Goal: Task Accomplishment & Management: Manage account settings

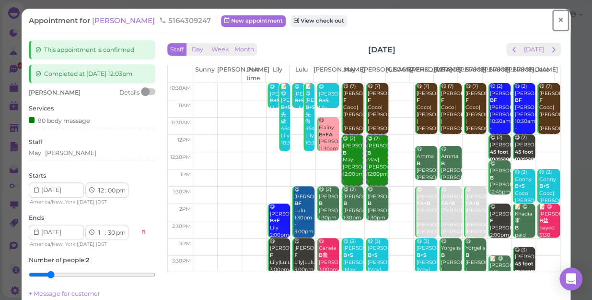
click at [557, 17] on span "×" at bounding box center [560, 19] width 6 height 13
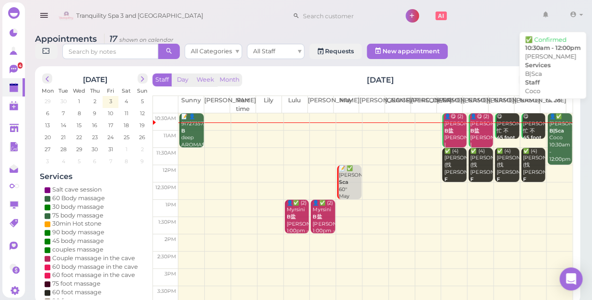
click at [552, 126] on div "👤✅ [PERSON_NAME]|Sca Coco 10:30am - 12:00pm" at bounding box center [560, 137] width 23 height 49
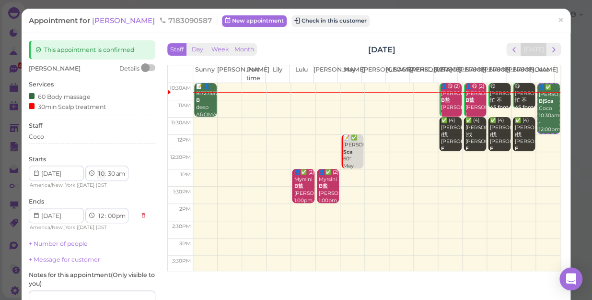
click at [101, 174] on select "1 2 3 4 5 6 7 8 9 10 11 12" at bounding box center [101, 174] width 8 height 10
select select "11"
click at [97, 169] on select "1 2 3 4 5 6 7 8 9 10 11 12" at bounding box center [101, 174] width 8 height 10
click at [103, 148] on div "[PERSON_NAME] Details Services 60 Body massage 30min Scalp treatment Staff Coco…" at bounding box center [92, 201] width 127 height 274
select select "1"
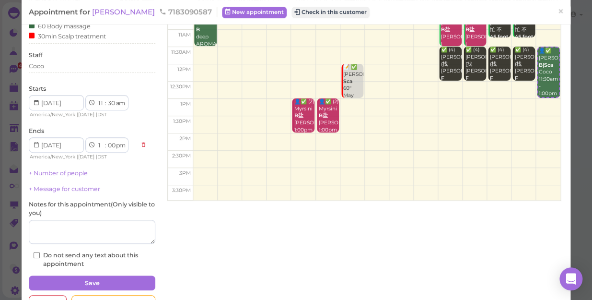
scroll to position [101, 0]
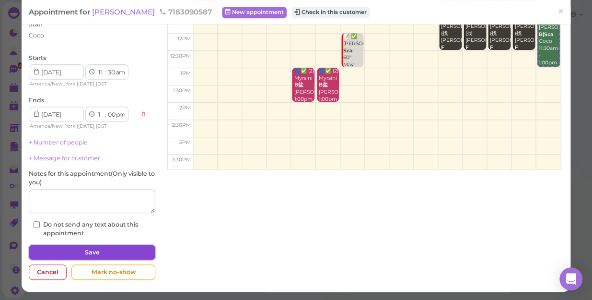
click at [107, 246] on button "Save" at bounding box center [92, 251] width 127 height 15
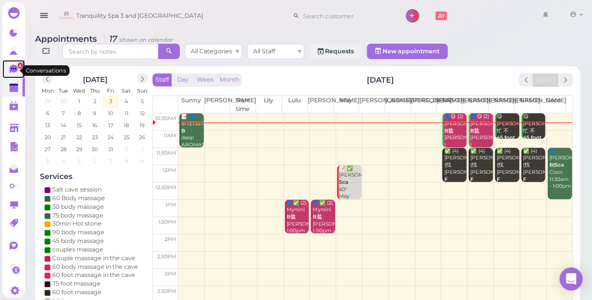
click at [13, 63] on link "4" at bounding box center [13, 69] width 23 height 18
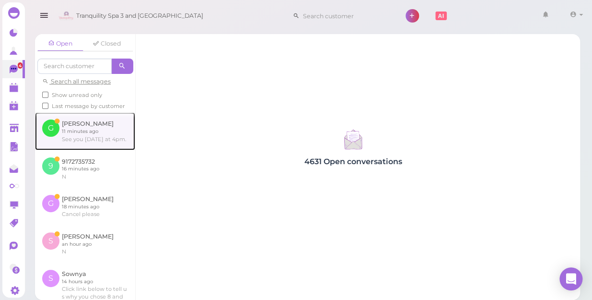
click at [81, 147] on link at bounding box center [85, 130] width 100 height 37
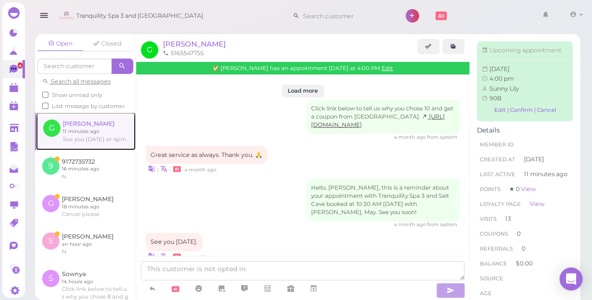
scroll to position [1175, 0]
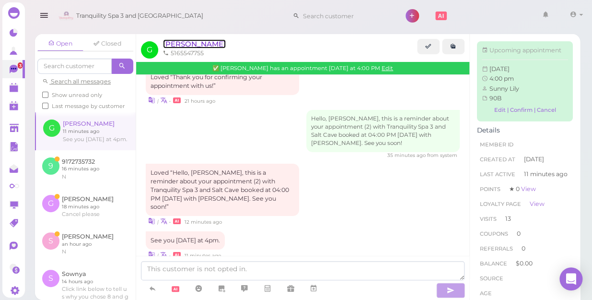
click at [173, 43] on span "[PERSON_NAME]" at bounding box center [194, 43] width 63 height 9
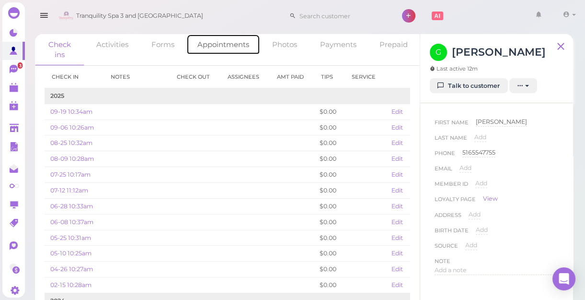
click at [226, 46] on link "Appointments" at bounding box center [223, 44] width 74 height 21
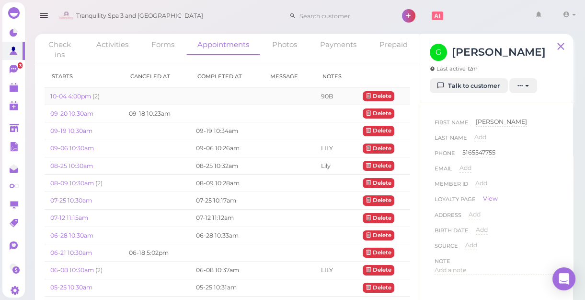
click at [99, 96] on span "( 2 )" at bounding box center [96, 96] width 7 height 7
drag, startPoint x: 99, startPoint y: 96, endPoint x: 84, endPoint y: 96, distance: 15.3
click at [84, 96] on link "10-04 4:00pm" at bounding box center [71, 96] width 42 height 7
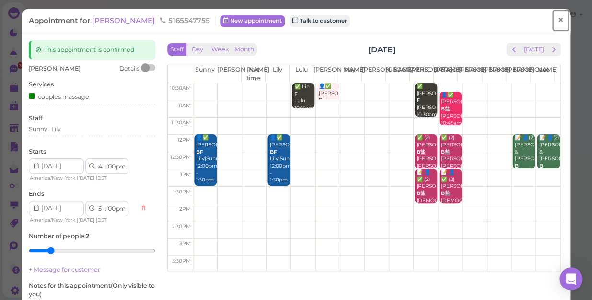
click at [557, 19] on span "×" at bounding box center [560, 19] width 6 height 13
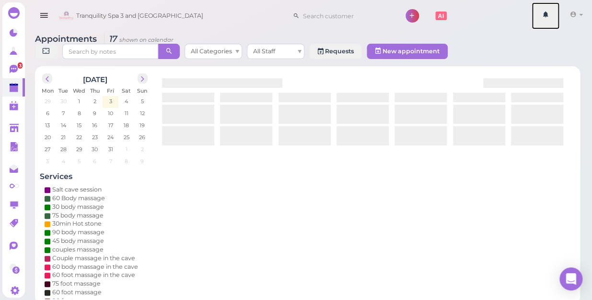
click at [551, 19] on link at bounding box center [546, 15] width 28 height 27
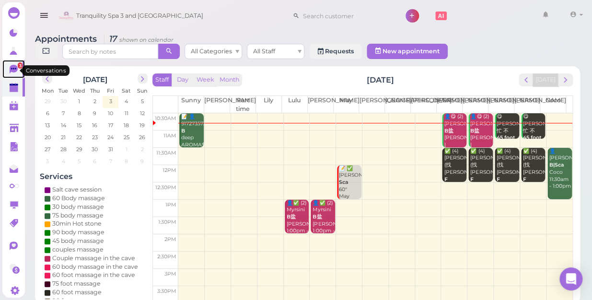
click at [18, 69] on span "3" at bounding box center [20, 65] width 5 height 6
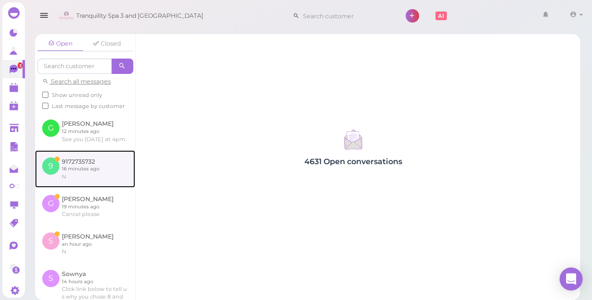
click at [86, 182] on link at bounding box center [85, 168] width 100 height 37
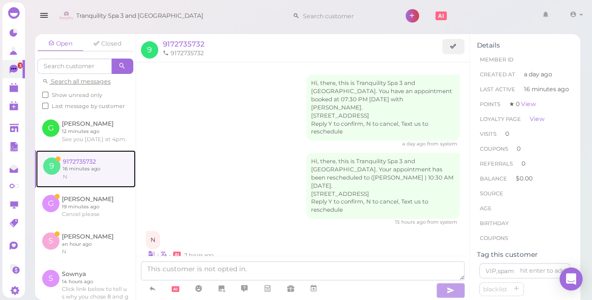
scroll to position [49, 0]
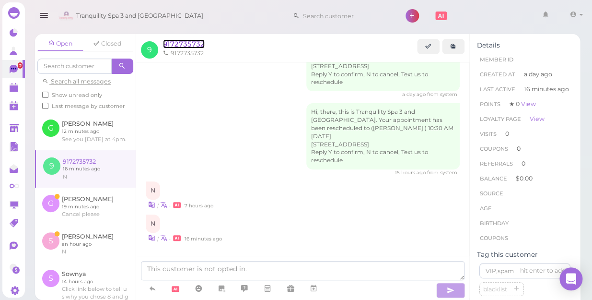
click at [187, 41] on span "9172735732" at bounding box center [184, 43] width 42 height 9
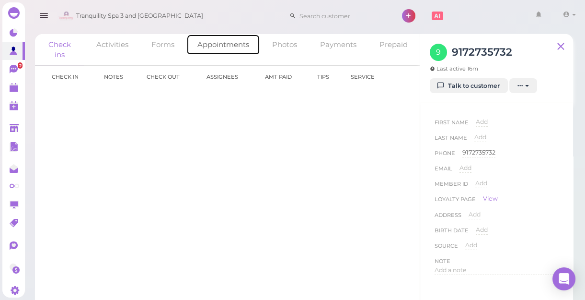
click at [230, 49] on link "Appointments" at bounding box center [223, 44] width 74 height 21
click at [230, 47] on link "Appointments" at bounding box center [223, 44] width 74 height 21
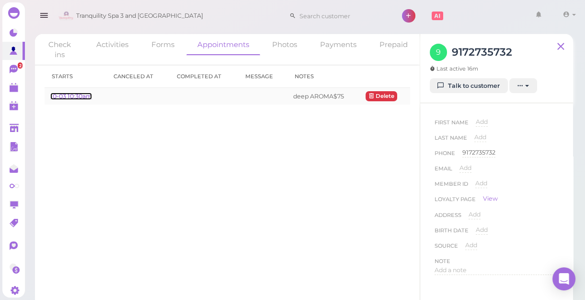
click at [78, 93] on link "10-03 10:30am" at bounding box center [71, 96] width 42 height 7
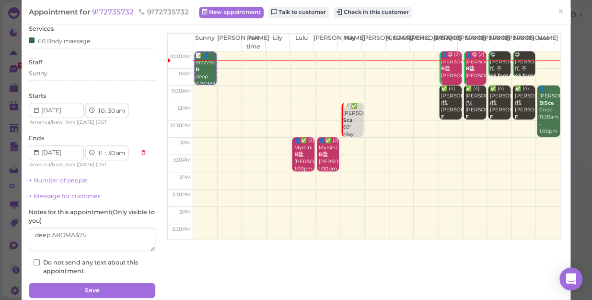
scroll to position [70, 0]
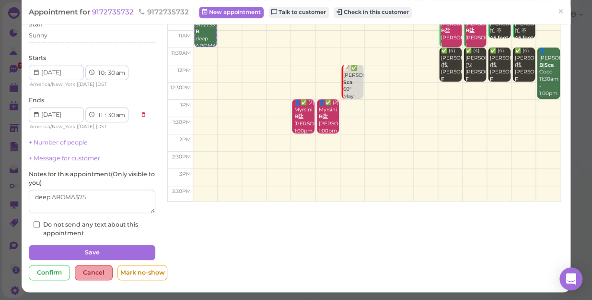
click at [89, 272] on div "Cancel" at bounding box center [94, 272] width 38 height 15
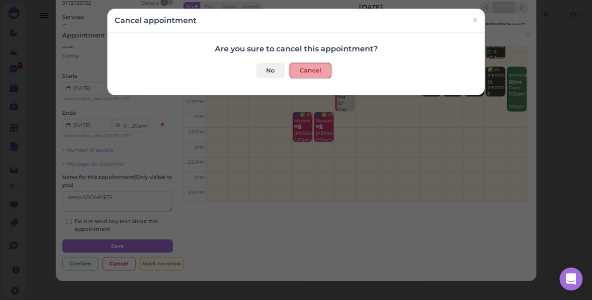
click at [290, 72] on button "Cancel" at bounding box center [311, 70] width 42 height 15
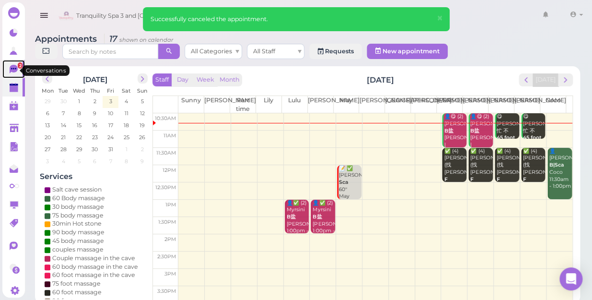
click at [18, 68] on span "2" at bounding box center [20, 65] width 5 height 6
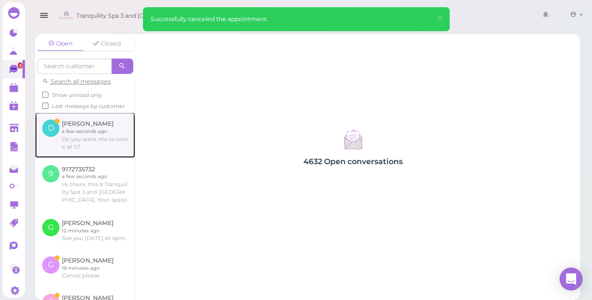
click at [85, 144] on link at bounding box center [85, 134] width 100 height 45
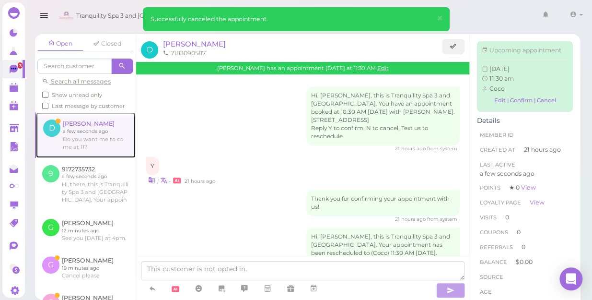
scroll to position [87, 0]
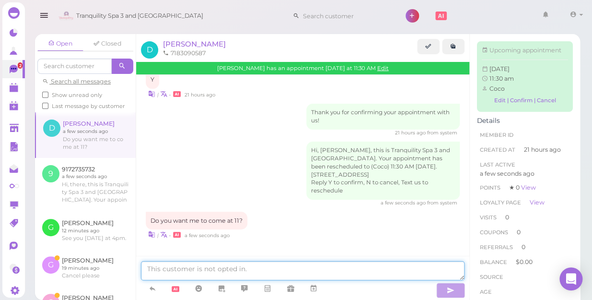
click at [202, 265] on textarea at bounding box center [303, 270] width 324 height 19
type textarea "sure it's perfect"
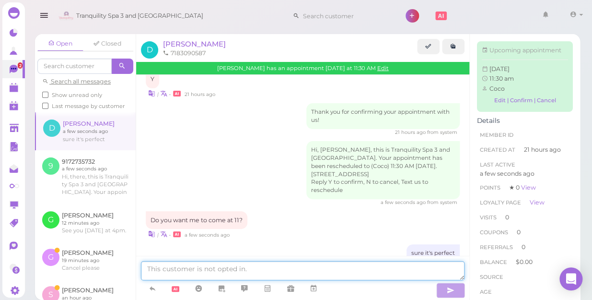
scroll to position [109, 0]
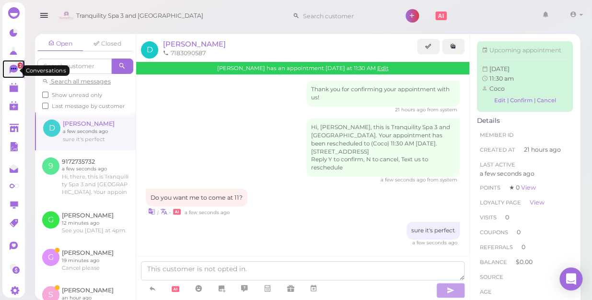
click at [18, 67] on span "2" at bounding box center [20, 65] width 5 height 6
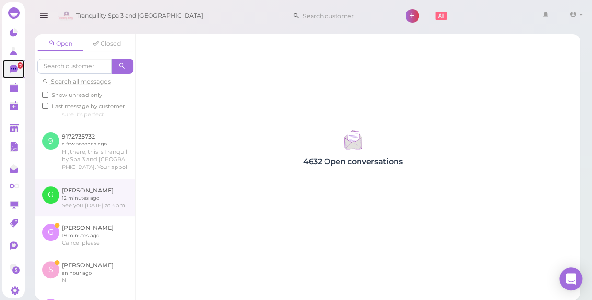
scroll to position [87, 0]
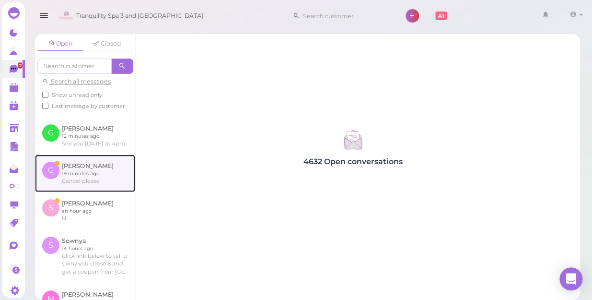
click at [84, 192] on link at bounding box center [85, 172] width 100 height 37
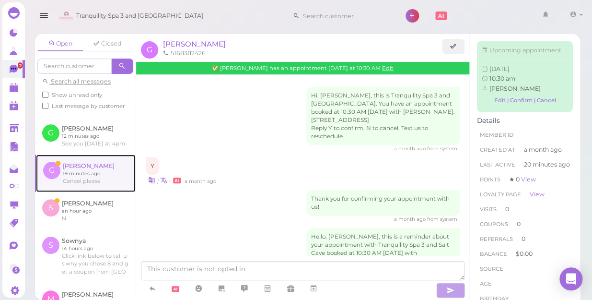
scroll to position [520, 0]
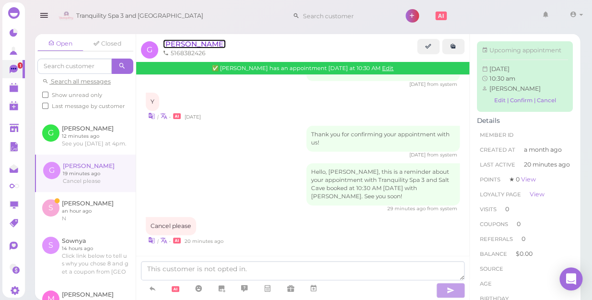
click at [169, 43] on span "[PERSON_NAME]" at bounding box center [194, 43] width 63 height 9
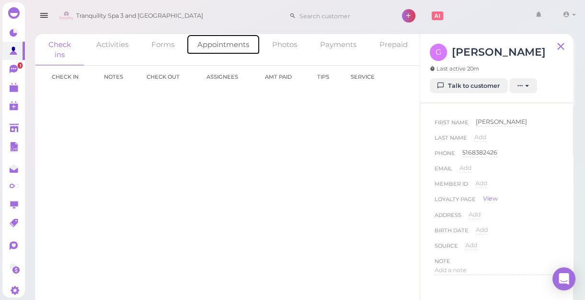
click at [225, 43] on link "Appointments" at bounding box center [223, 44] width 74 height 21
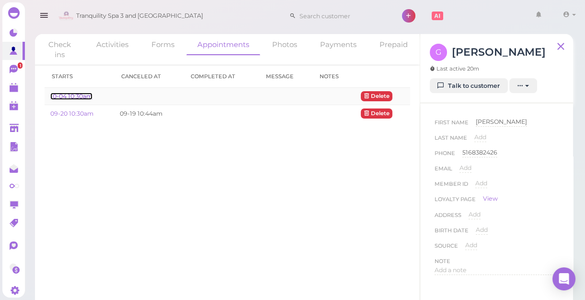
click at [82, 97] on link "10-04 10:30am" at bounding box center [71, 96] width 42 height 7
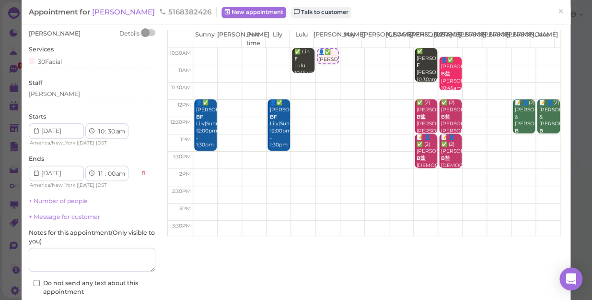
scroll to position [87, 0]
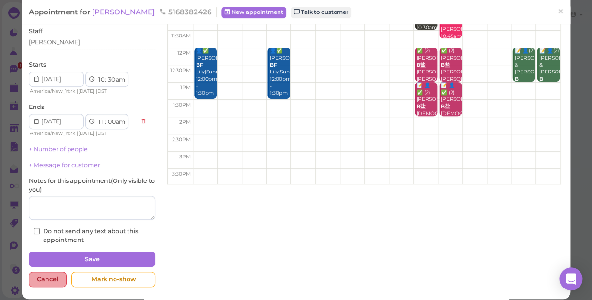
click at [44, 278] on div "Cancel" at bounding box center [48, 278] width 38 height 15
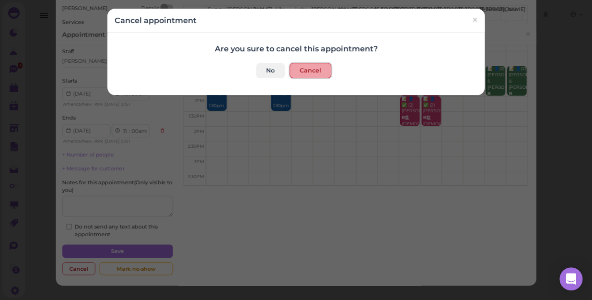
click at [309, 70] on button "Cancel" at bounding box center [311, 70] width 42 height 15
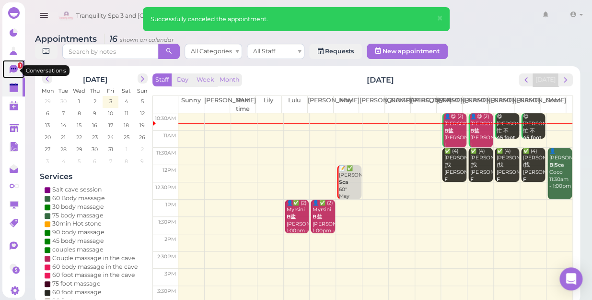
click at [18, 68] on span "1" at bounding box center [20, 65] width 5 height 6
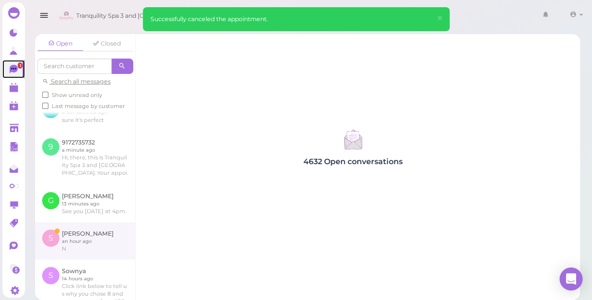
scroll to position [87, 0]
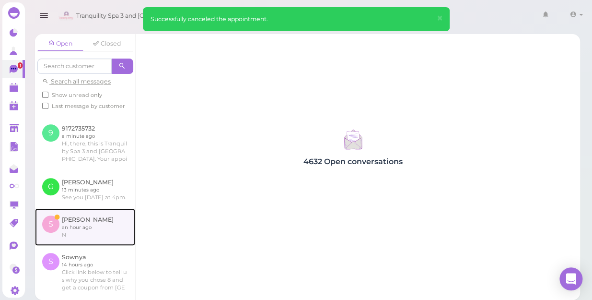
click at [81, 241] on link at bounding box center [85, 226] width 100 height 37
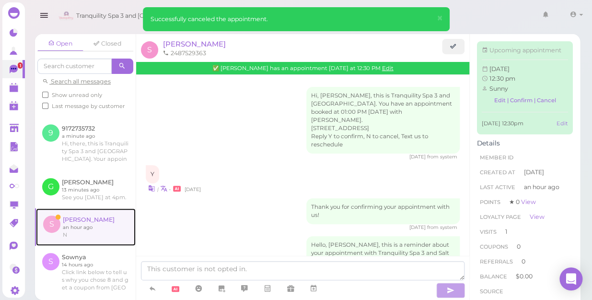
scroll to position [415, 0]
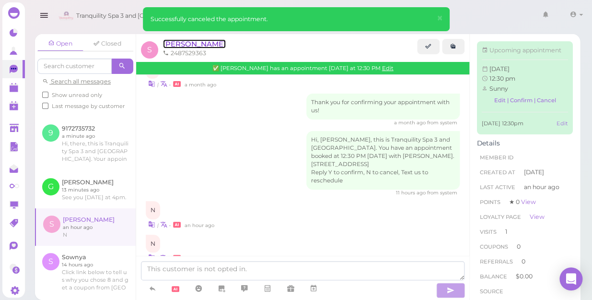
click at [175, 43] on span "[PERSON_NAME]" at bounding box center [194, 43] width 63 height 9
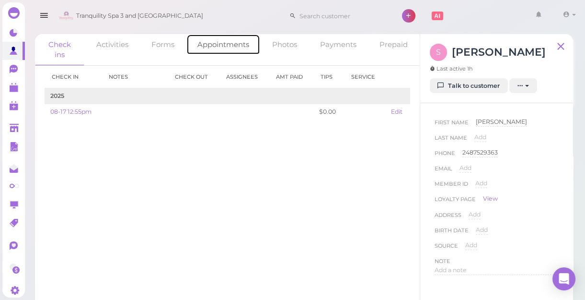
click at [206, 43] on link "Appointments" at bounding box center [223, 44] width 74 height 21
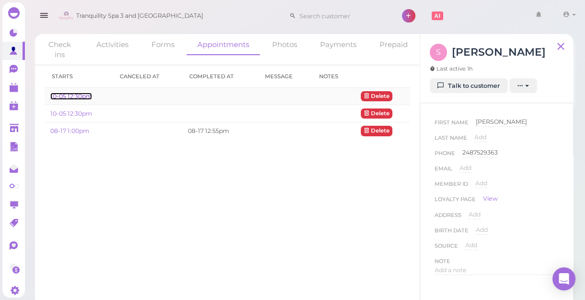
click at [59, 96] on link "10-05 12:30pm" at bounding box center [71, 96] width 42 height 7
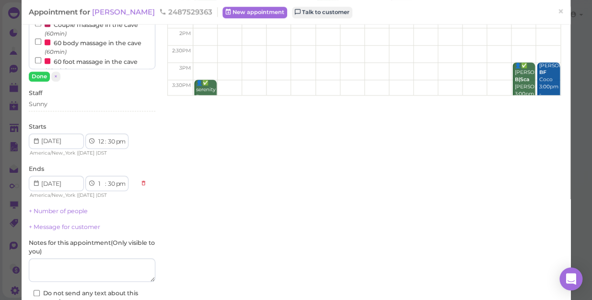
scroll to position [218, 0]
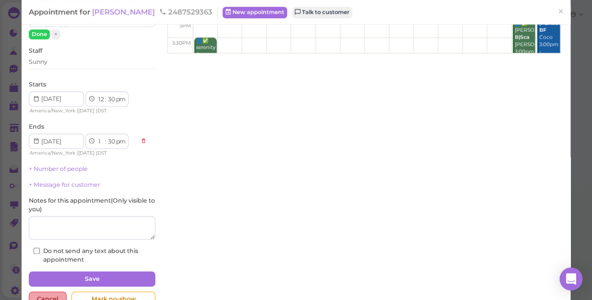
click at [47, 295] on div "Cancel" at bounding box center [48, 298] width 38 height 15
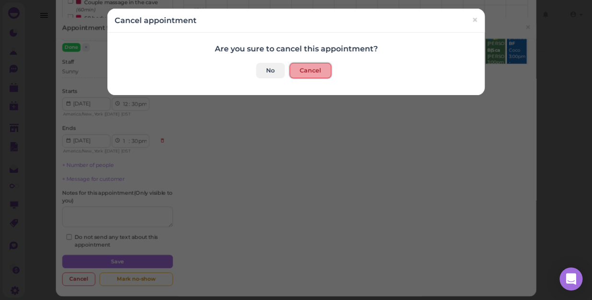
click at [314, 73] on button "Cancel" at bounding box center [311, 70] width 42 height 15
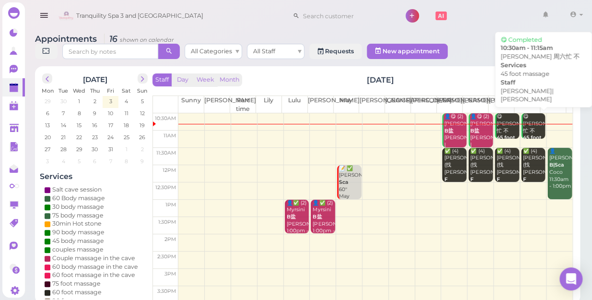
click at [522, 115] on div "😋 [PERSON_NAME]六忙 不 45 foot massage [PERSON_NAME]|[PERSON_NAME] 10:30am - 11:15…" at bounding box center [533, 144] width 23 height 63
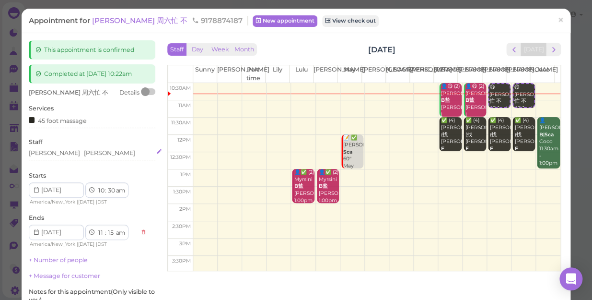
click at [76, 149] on div "[PERSON_NAME] [PERSON_NAME]" at bounding box center [92, 153] width 127 height 9
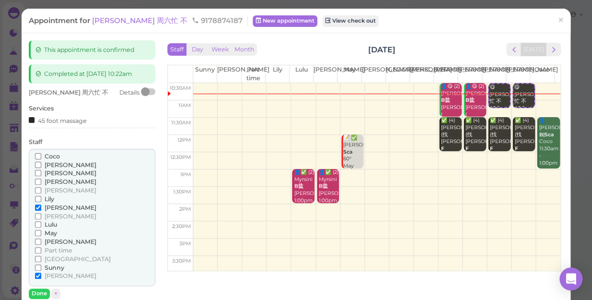
click at [47, 158] on span "Coco" at bounding box center [52, 155] width 15 height 7
click at [41, 158] on input "Coco" at bounding box center [38, 156] width 6 height 6
click at [45, 273] on span "[PERSON_NAME]" at bounding box center [71, 275] width 52 height 7
click at [41, 273] on input "[PERSON_NAME]" at bounding box center [38, 275] width 6 height 6
click at [41, 292] on button "Done" at bounding box center [39, 293] width 21 height 10
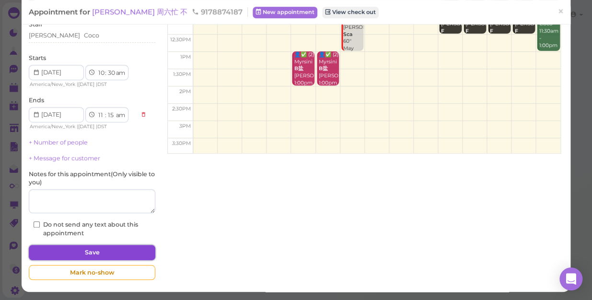
click at [104, 247] on button "Save" at bounding box center [92, 251] width 127 height 15
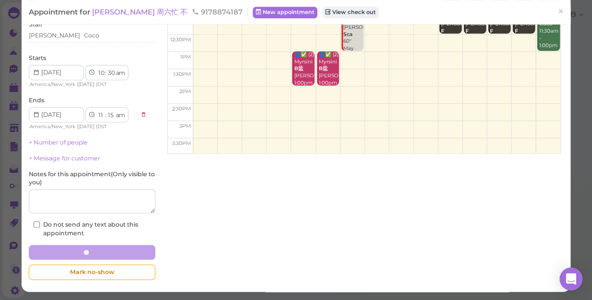
scroll to position [117, 0]
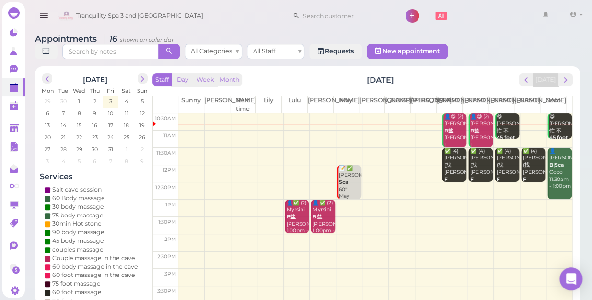
click at [475, 126] on div "👤😋 (2) [PERSON_NAME]盐 [PERSON_NAME] |[PERSON_NAME] 10:30am - 11:30am" at bounding box center [481, 144] width 23 height 63
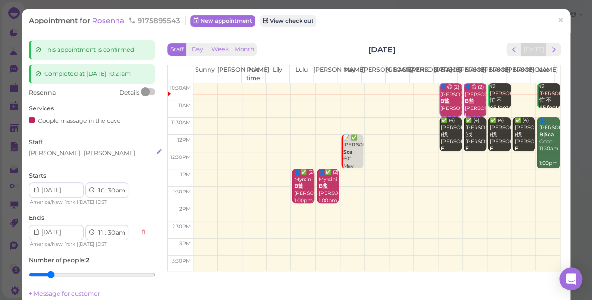
click at [83, 151] on div "[PERSON_NAME] [PERSON_NAME]" at bounding box center [92, 153] width 127 height 9
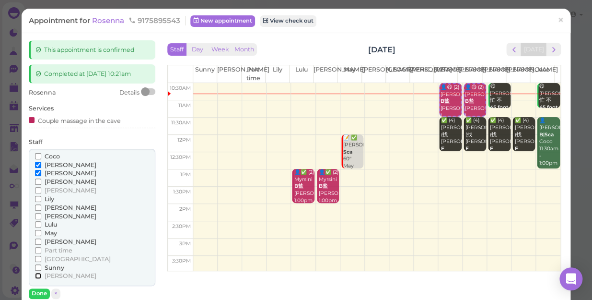
click at [38, 276] on input "[PERSON_NAME]" at bounding box center [38, 275] width 6 height 6
click at [57, 165] on span "[PERSON_NAME]" at bounding box center [71, 164] width 52 height 7
click at [41, 165] on input "[PERSON_NAME]" at bounding box center [38, 165] width 6 height 6
click at [57, 165] on span "[PERSON_NAME]" at bounding box center [71, 164] width 52 height 7
click at [41, 165] on input "[PERSON_NAME]" at bounding box center [38, 165] width 6 height 6
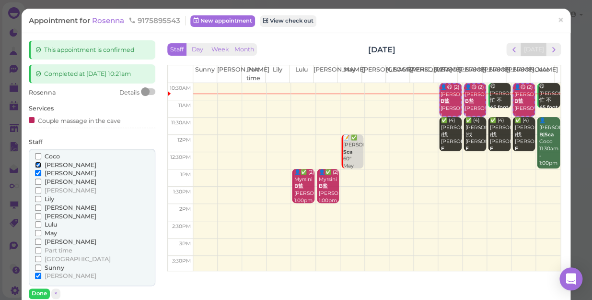
click at [38, 164] on input "[PERSON_NAME]" at bounding box center [38, 165] width 6 height 6
click at [47, 292] on button "Done" at bounding box center [39, 293] width 21 height 10
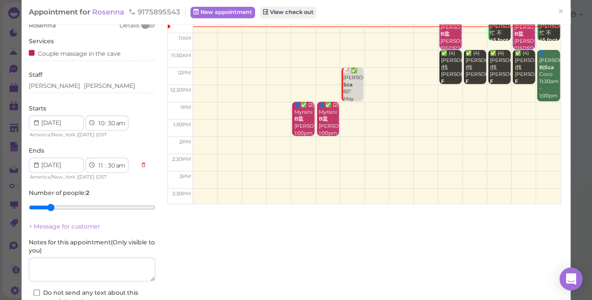
scroll to position [87, 0]
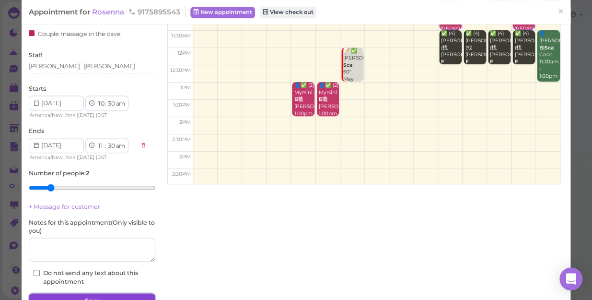
click at [108, 298] on button "Save" at bounding box center [92, 300] width 127 height 15
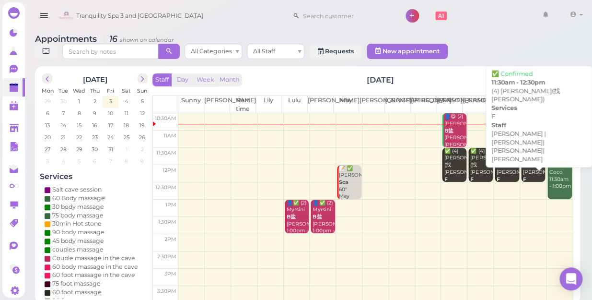
click at [525, 162] on div "✅ (4) [PERSON_NAME](找[PERSON_NAME]) F [PERSON_NAME] |[PERSON_NAME]|[PERSON_NAME…" at bounding box center [533, 194] width 23 height 92
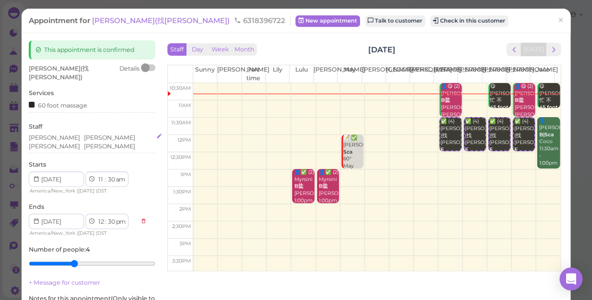
click at [117, 133] on div "[PERSON_NAME] [PERSON_NAME] [PERSON_NAME] [PERSON_NAME]" at bounding box center [92, 141] width 127 height 17
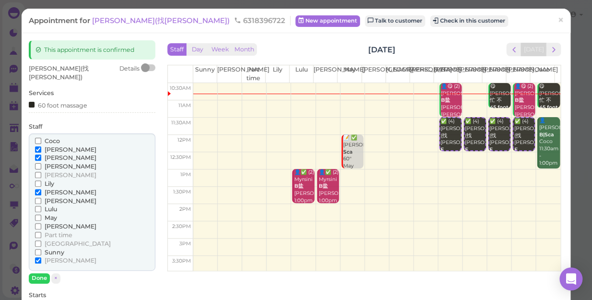
click at [52, 222] on span "[PERSON_NAME]" at bounding box center [71, 225] width 52 height 7
click at [41, 223] on input "[PERSON_NAME]" at bounding box center [38, 226] width 6 height 6
click at [52, 214] on span "May" at bounding box center [51, 217] width 12 height 7
click at [41, 214] on input "May" at bounding box center [38, 217] width 6 height 6
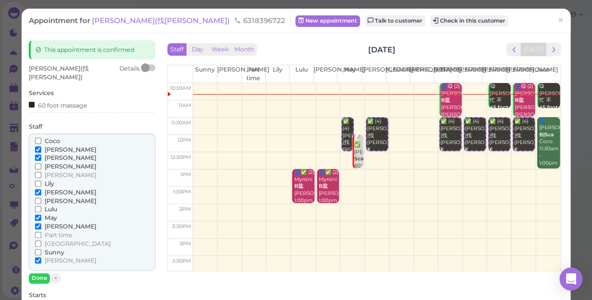
click at [51, 180] on span "Lily" at bounding box center [50, 183] width 10 height 7
click at [41, 180] on input "Lily" at bounding box center [38, 183] width 6 height 6
click at [53, 188] on span "[PERSON_NAME]" at bounding box center [71, 191] width 52 height 7
click at [41, 189] on input "[PERSON_NAME]" at bounding box center [38, 192] width 6 height 6
click at [53, 188] on span "[PERSON_NAME]" at bounding box center [71, 191] width 52 height 7
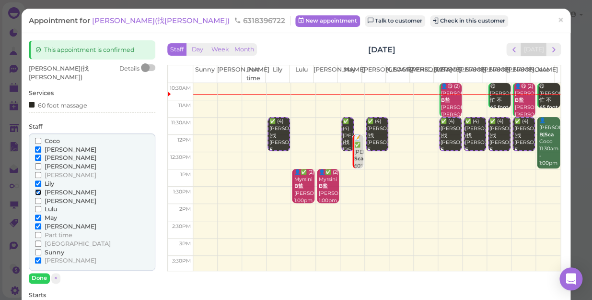
click at [41, 189] on input "[PERSON_NAME]" at bounding box center [38, 192] width 6 height 6
click at [50, 222] on span "[PERSON_NAME]" at bounding box center [71, 225] width 52 height 7
click at [41, 223] on input "[PERSON_NAME]" at bounding box center [38, 226] width 6 height 6
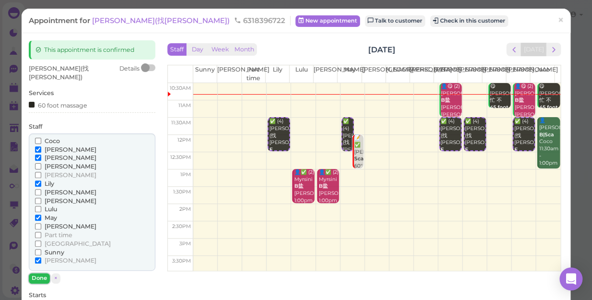
click at [42, 273] on button "Done" at bounding box center [39, 278] width 21 height 10
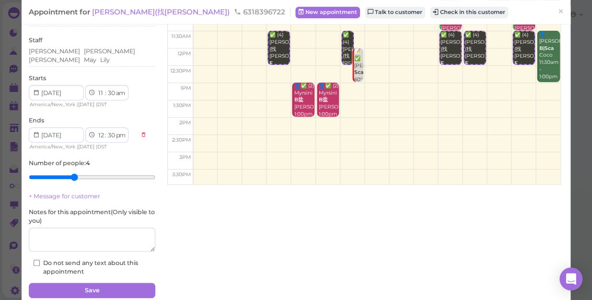
scroll to position [87, 0]
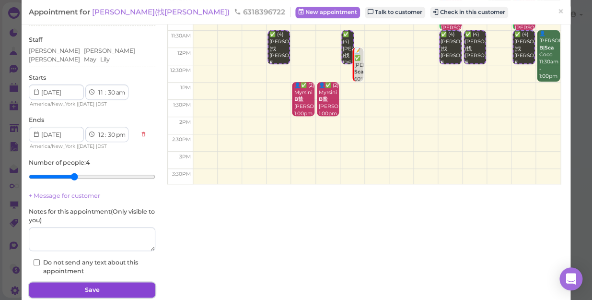
click at [99, 282] on button "Save" at bounding box center [92, 289] width 127 height 15
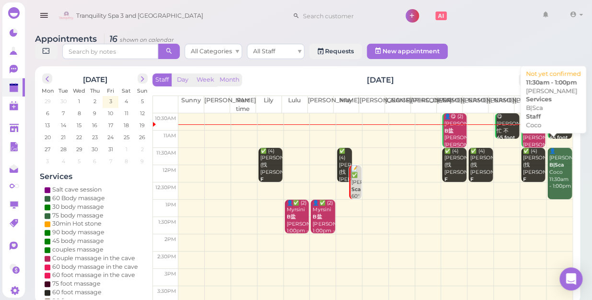
click at [549, 159] on div "👤[PERSON_NAME]|Sca Coco 11:30am - 1:00pm" at bounding box center [560, 169] width 23 height 42
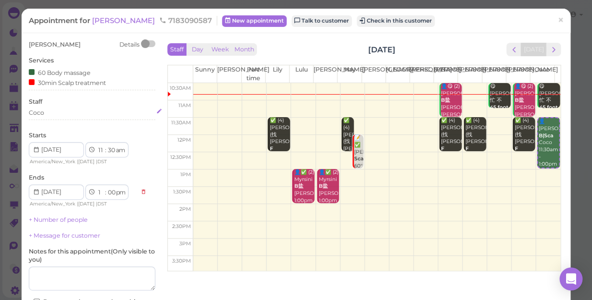
click at [53, 113] on div "Coco" at bounding box center [92, 112] width 127 height 9
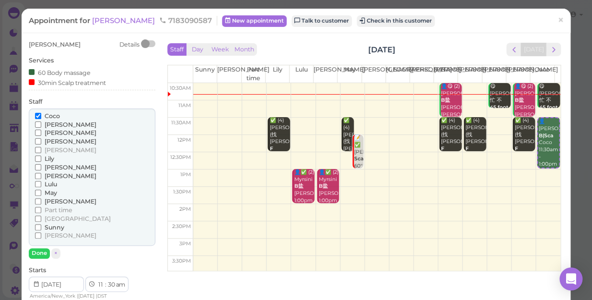
click at [59, 228] on span "Sunny" at bounding box center [55, 226] width 20 height 7
click at [41, 228] on input "Sunny" at bounding box center [38, 227] width 6 height 6
click at [45, 115] on span "Coco" at bounding box center [52, 115] width 15 height 7
click at [41, 115] on input "Coco" at bounding box center [38, 116] width 6 height 6
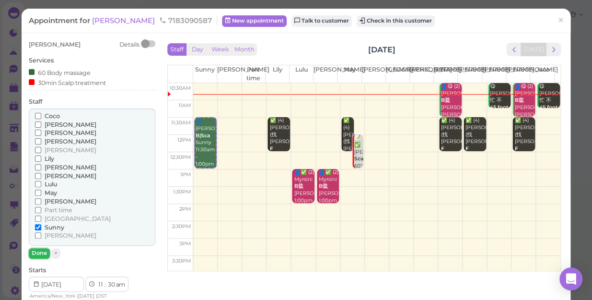
click at [38, 252] on button "Done" at bounding box center [39, 253] width 21 height 10
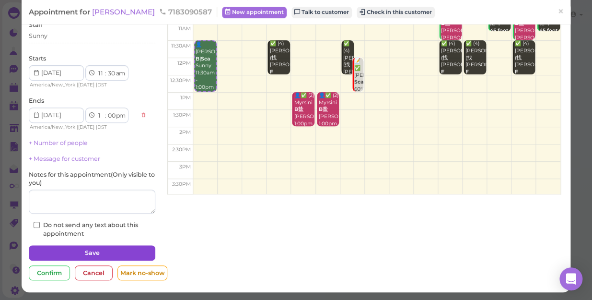
scroll to position [77, 0]
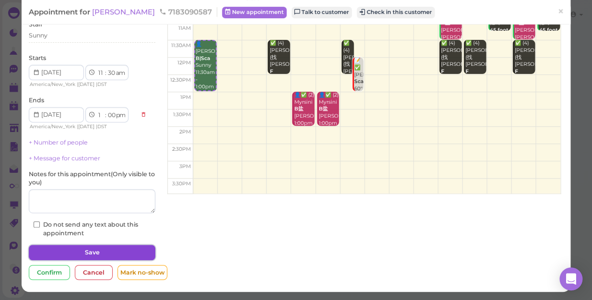
click at [91, 252] on button "Save" at bounding box center [92, 251] width 127 height 15
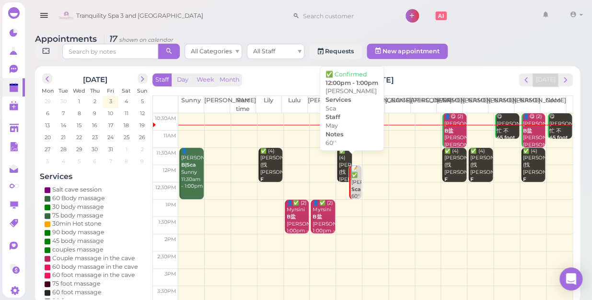
click at [352, 186] on b "Sca" at bounding box center [355, 189] width 9 height 6
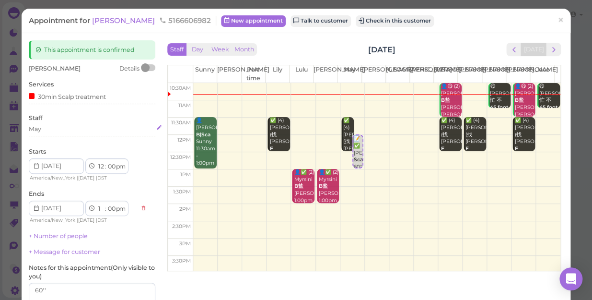
click at [52, 129] on div "May" at bounding box center [92, 129] width 127 height 9
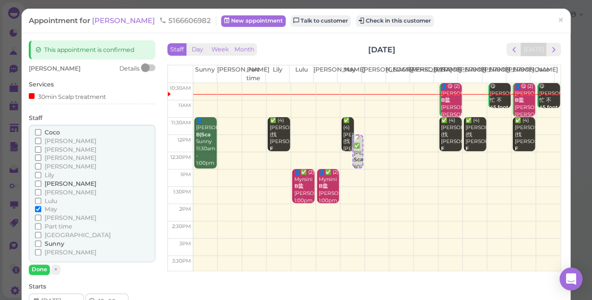
click at [54, 222] on label "Part time" at bounding box center [53, 226] width 37 height 9
click at [41, 223] on input "Part time" at bounding box center [38, 226] width 6 height 6
click at [54, 222] on label "Part time" at bounding box center [53, 226] width 37 height 9
click at [41, 223] on input "Part time" at bounding box center [38, 226] width 6 height 6
click at [56, 216] on span "[PERSON_NAME]" at bounding box center [71, 217] width 52 height 7
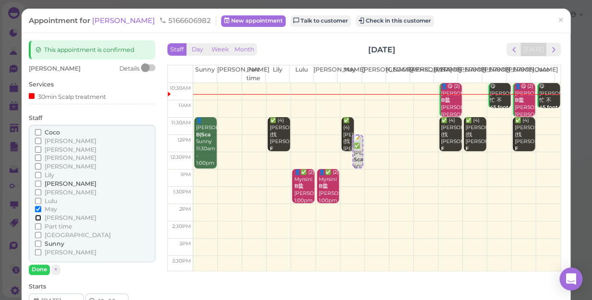
click at [41, 216] on input "[PERSON_NAME]" at bounding box center [38, 217] width 6 height 6
click at [52, 209] on span "May" at bounding box center [51, 208] width 12 height 7
click at [41, 209] on input "May" at bounding box center [38, 209] width 6 height 6
click at [38, 267] on button "Done" at bounding box center [39, 269] width 21 height 10
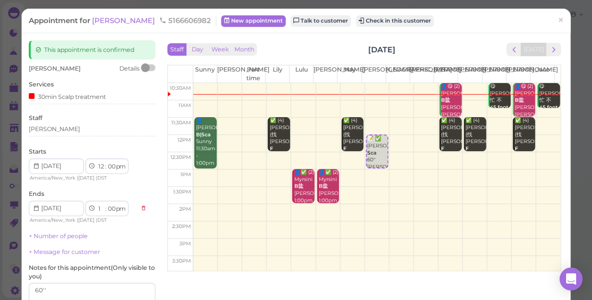
click at [38, 267] on label "Notes for this appointment ( Only visible to you )" at bounding box center [92, 271] width 127 height 17
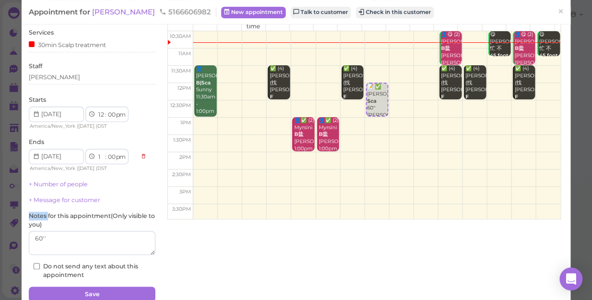
scroll to position [87, 0]
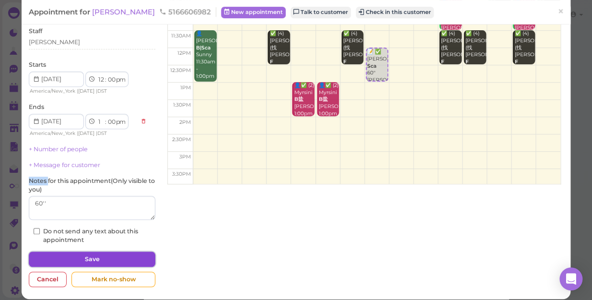
click at [66, 255] on button "Save" at bounding box center [92, 258] width 127 height 15
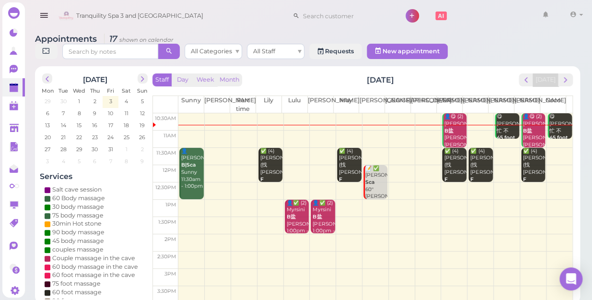
click at [502, 165] on td at bounding box center [375, 173] width 394 height 17
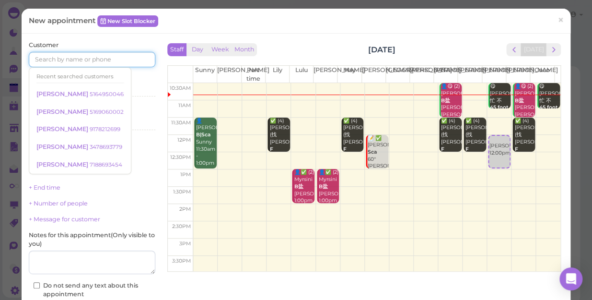
click at [96, 61] on input at bounding box center [92, 59] width 127 height 15
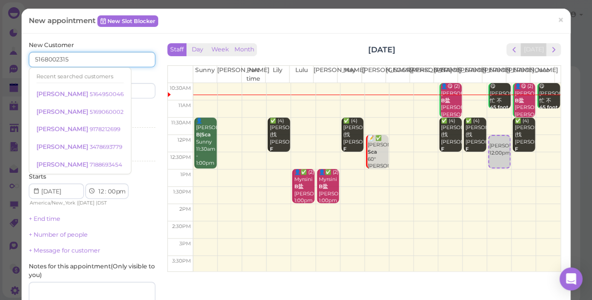
type input "5168002315"
click at [131, 89] on input at bounding box center [124, 90] width 61 height 15
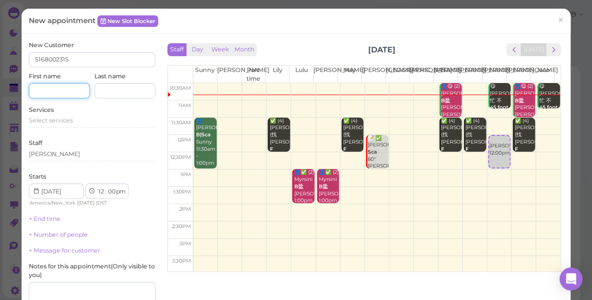
click at [67, 91] on input at bounding box center [59, 90] width 61 height 15
type input "[PERSON_NAME]"
click at [52, 118] on span "Select services" at bounding box center [51, 119] width 44 height 7
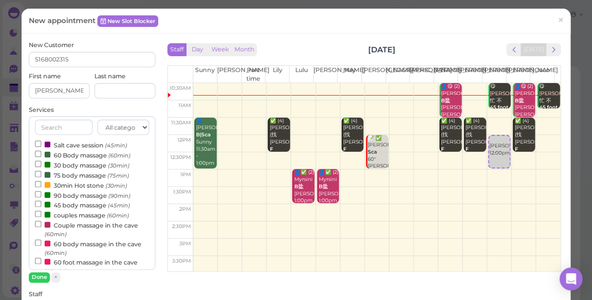
click at [62, 215] on label "couples massage (60min)" at bounding box center [82, 214] width 94 height 10
click at [41, 215] on input "couples massage (60min)" at bounding box center [38, 213] width 6 height 6
click at [41, 278] on button "Done" at bounding box center [39, 277] width 21 height 10
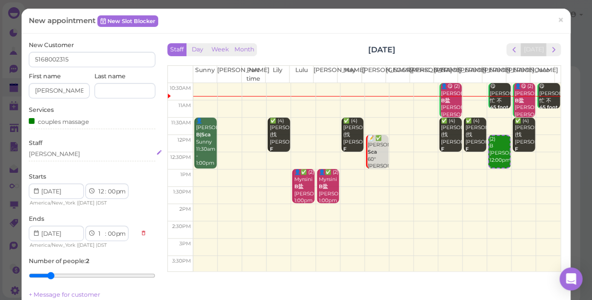
click at [66, 151] on div "[PERSON_NAME]" at bounding box center [92, 154] width 127 height 9
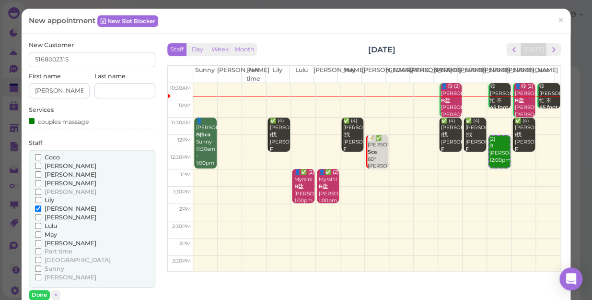
click at [49, 158] on span "Coco" at bounding box center [52, 156] width 15 height 7
click at [41, 158] on input "Coco" at bounding box center [38, 157] width 6 height 6
click at [40, 294] on button "Done" at bounding box center [39, 295] width 21 height 10
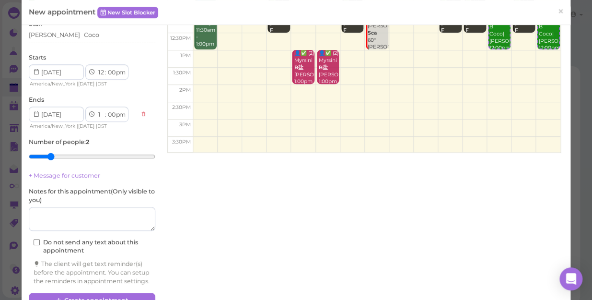
scroll to position [151, 0]
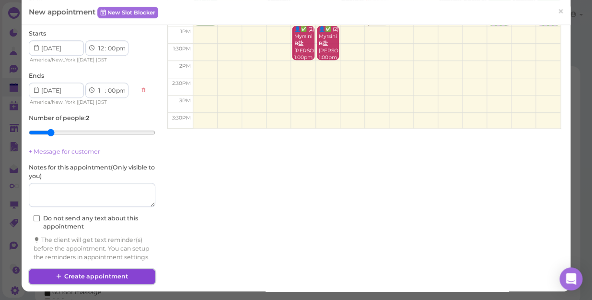
click at [106, 275] on button "Create appointment" at bounding box center [92, 275] width 127 height 15
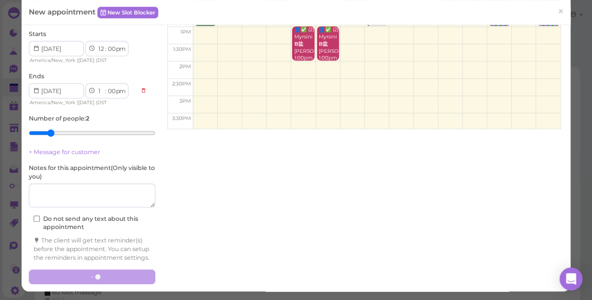
scroll to position [0, 0]
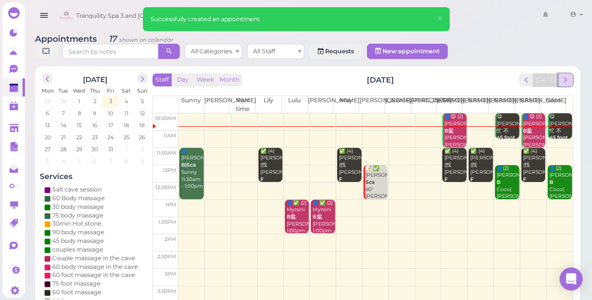
click at [564, 75] on span "next" at bounding box center [565, 79] width 9 height 9
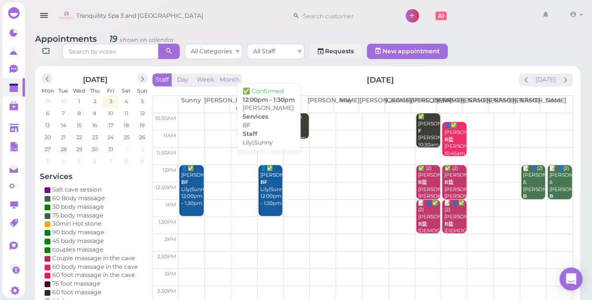
click at [265, 184] on div "👤✅ [PERSON_NAME]|Sunny 12:00pm - 1:30pm" at bounding box center [271, 186] width 23 height 42
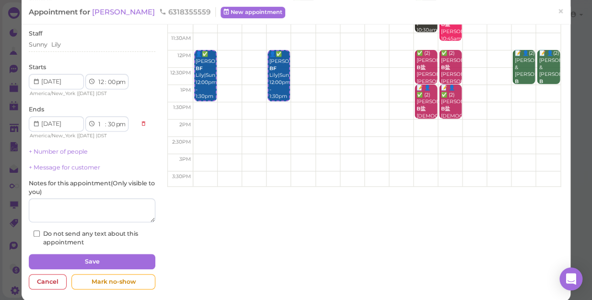
scroll to position [87, 0]
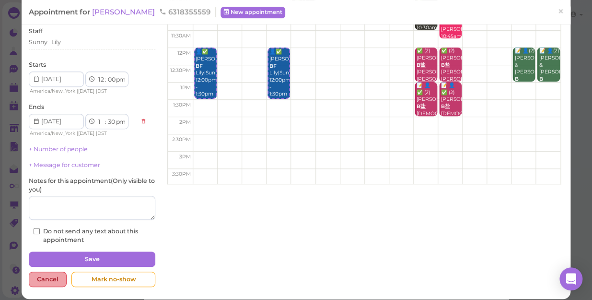
click at [54, 273] on div "Cancel" at bounding box center [48, 278] width 38 height 15
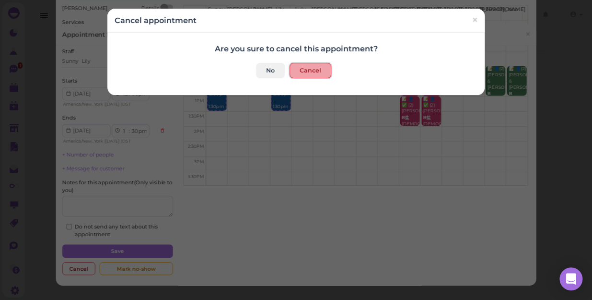
click at [307, 66] on button "Cancel" at bounding box center [311, 70] width 42 height 15
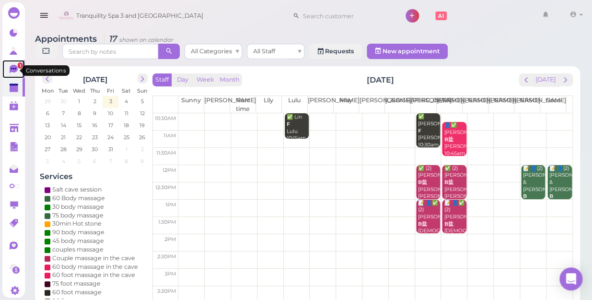
click at [18, 67] on span "1" at bounding box center [20, 65] width 5 height 6
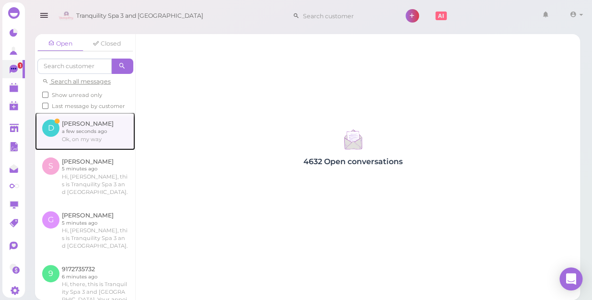
click at [77, 142] on link at bounding box center [85, 130] width 100 height 37
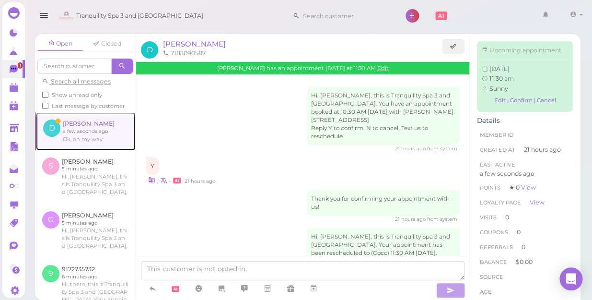
scroll to position [150, 0]
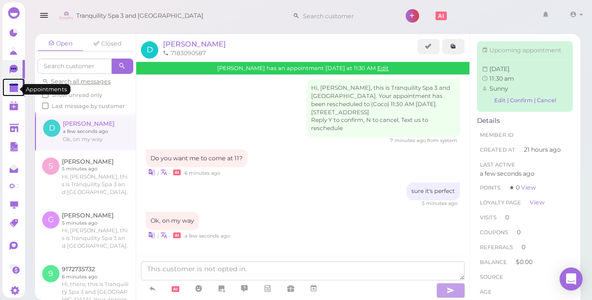
click at [10, 89] on polygon at bounding box center [14, 88] width 9 height 7
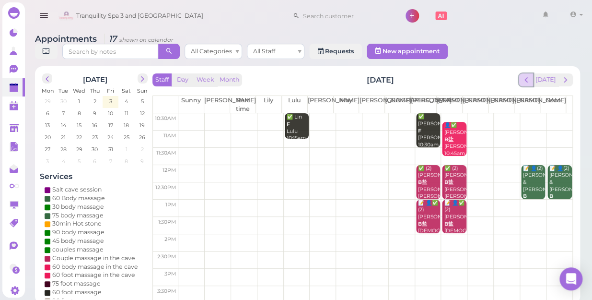
click at [528, 75] on span "prev" at bounding box center [526, 79] width 9 height 9
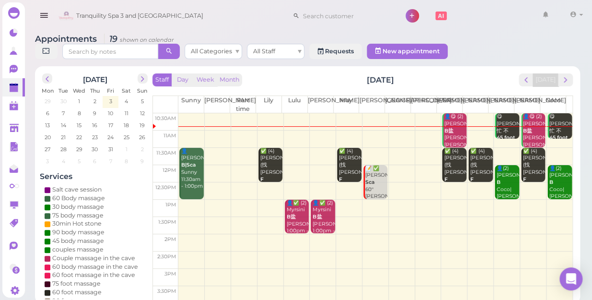
click at [292, 165] on td at bounding box center [375, 173] width 394 height 17
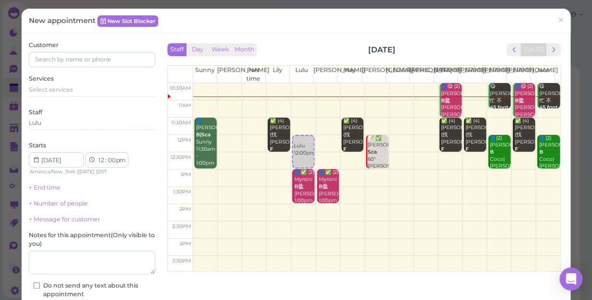
click at [418, 136] on td at bounding box center [376, 143] width 367 height 17
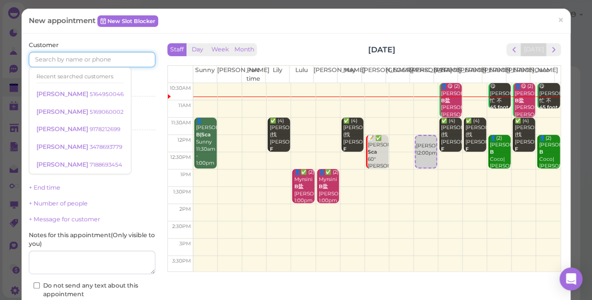
click at [115, 52] on input at bounding box center [92, 59] width 127 height 15
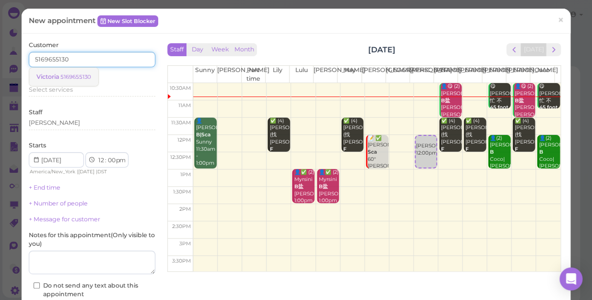
type input "5169655130"
click at [64, 77] on small "5169655130" at bounding box center [75, 76] width 31 height 7
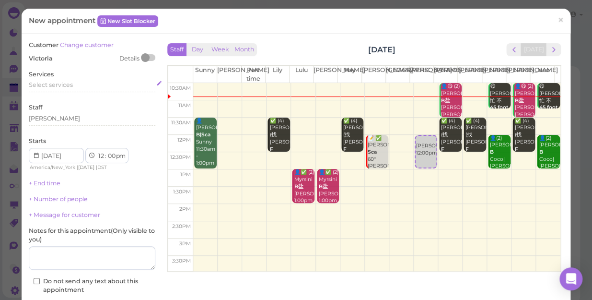
click at [67, 84] on span "Select services" at bounding box center [51, 84] width 44 height 7
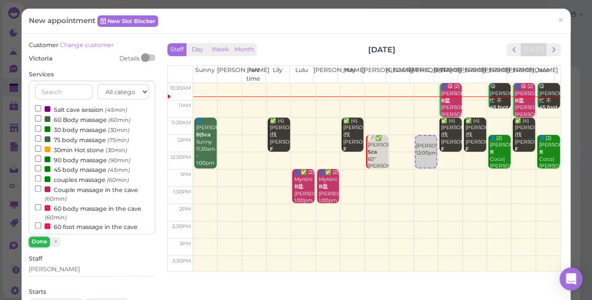
click at [37, 239] on button "Done" at bounding box center [39, 241] width 21 height 10
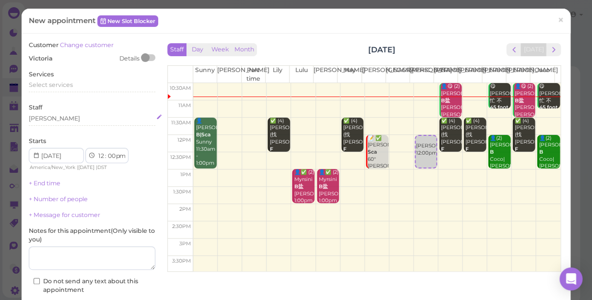
click at [81, 121] on div "[PERSON_NAME]" at bounding box center [92, 118] width 127 height 9
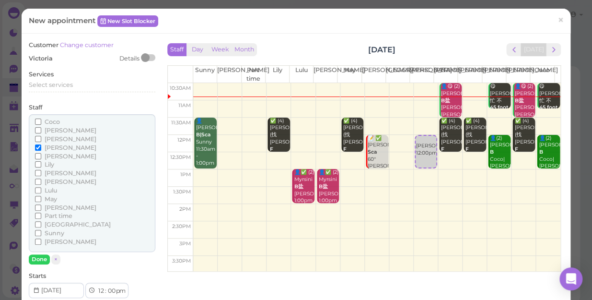
click at [53, 172] on span "[PERSON_NAME]" at bounding box center [71, 172] width 52 height 7
click at [41, 172] on input "[PERSON_NAME]" at bounding box center [38, 173] width 6 height 6
click at [57, 147] on span "[PERSON_NAME]" at bounding box center [71, 147] width 52 height 7
click at [41, 147] on input "[PERSON_NAME]" at bounding box center [38, 147] width 6 height 6
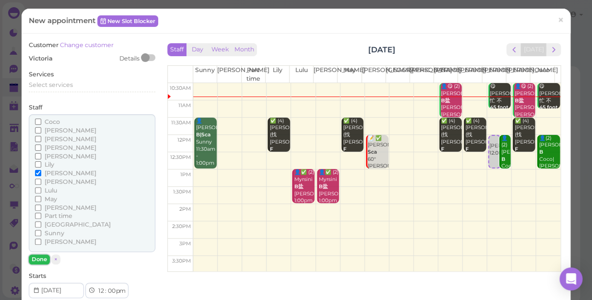
click at [40, 258] on button "Done" at bounding box center [39, 259] width 21 height 10
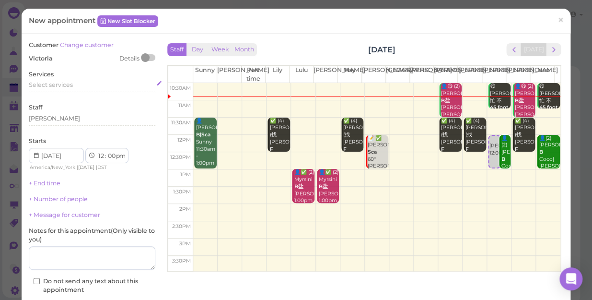
click at [69, 81] on span "Select services" at bounding box center [51, 84] width 44 height 7
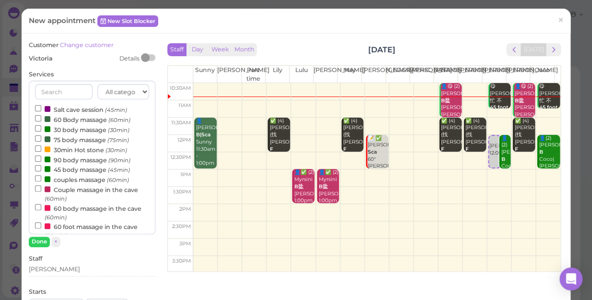
scroll to position [87, 0]
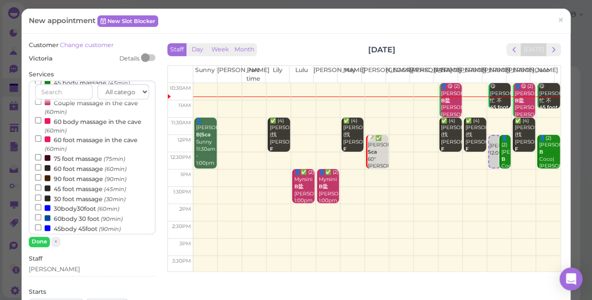
click at [75, 217] on label "60body 30 foot (90min)" at bounding box center [79, 218] width 88 height 10
click at [41, 217] on input "60body 30 foot (90min)" at bounding box center [38, 217] width 6 height 6
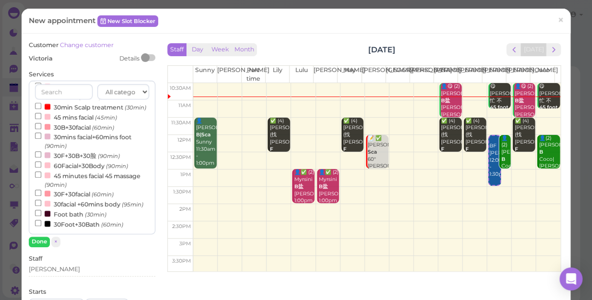
click at [39, 235] on div "All categories Relax session Full body Full body full body Salt cave massage Sa…" at bounding box center [92, 164] width 127 height 166
click at [40, 244] on button "Done" at bounding box center [39, 241] width 21 height 10
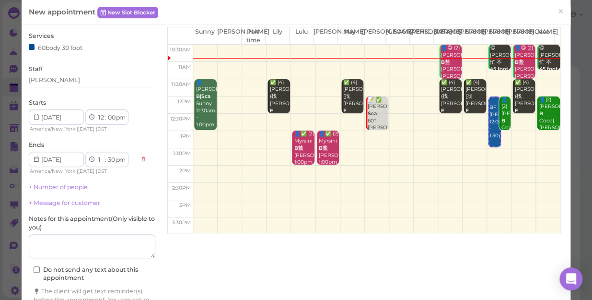
scroll to position [87, 0]
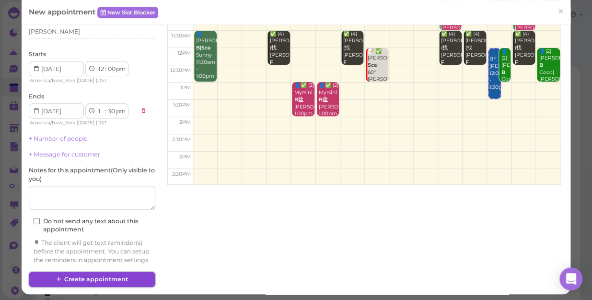
click at [129, 284] on button "Create appointment" at bounding box center [92, 278] width 127 height 15
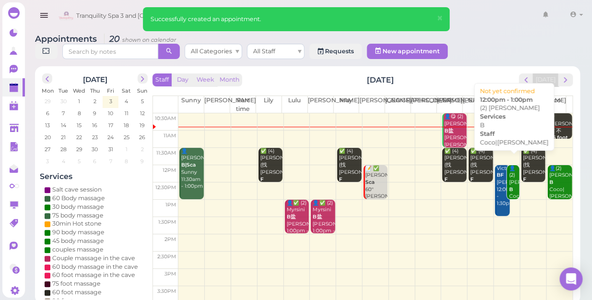
click at [508, 178] on div "👤(2) [PERSON_NAME]|[PERSON_NAME] 12:00pm - 1:00pm" at bounding box center [513, 196] width 11 height 63
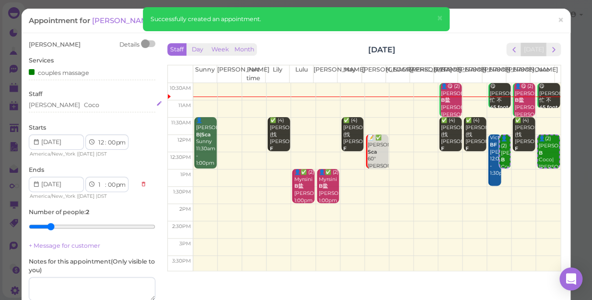
click at [76, 101] on div "[PERSON_NAME]" at bounding box center [92, 105] width 127 height 9
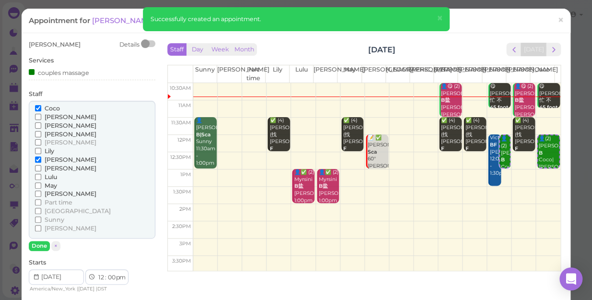
click at [52, 157] on span "[PERSON_NAME]" at bounding box center [71, 159] width 52 height 7
click at [41, 157] on input "[PERSON_NAME]" at bounding box center [38, 159] width 6 height 6
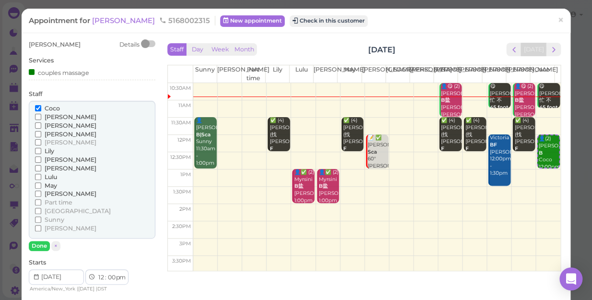
click at [52, 173] on span "Lulu" at bounding box center [51, 176] width 12 height 7
click at [41, 174] on input "Lulu" at bounding box center [38, 177] width 6 height 6
click at [39, 243] on button "Done" at bounding box center [39, 246] width 21 height 10
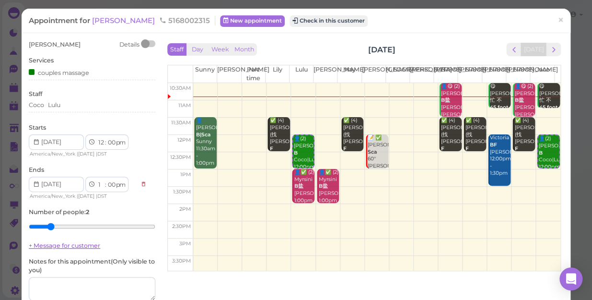
scroll to position [43, 0]
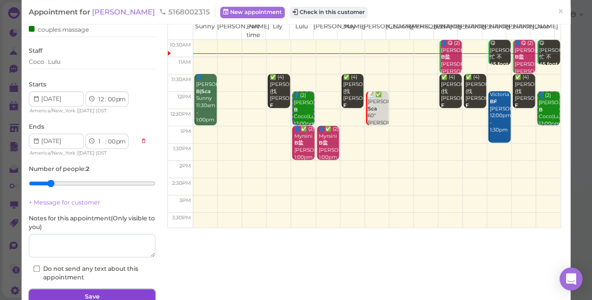
click at [76, 298] on button "Save" at bounding box center [92, 296] width 127 height 15
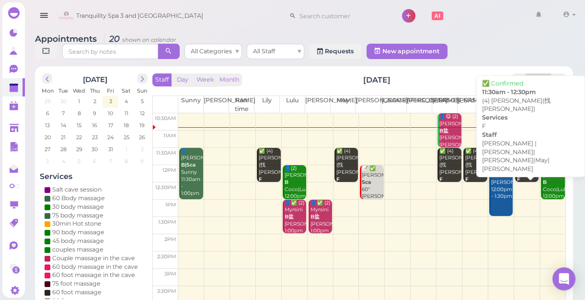
click at [522, 162] on div "✅ (4) [PERSON_NAME](找[PERSON_NAME]) F [PERSON_NAME] |[PERSON_NAME]|[PERSON_NAME…" at bounding box center [528, 194] width 23 height 92
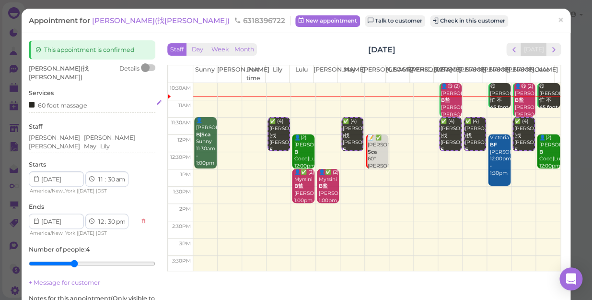
click at [105, 100] on div "60 foot massage" at bounding box center [92, 105] width 127 height 10
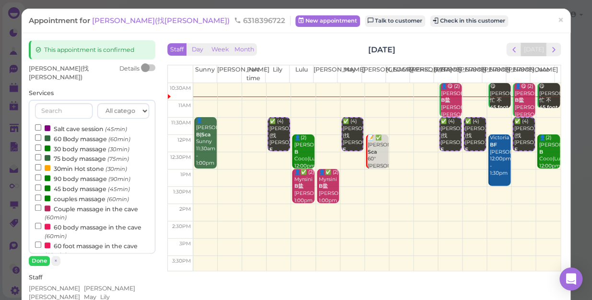
click at [128, 273] on div "Staff [PERSON_NAME] [PERSON_NAME] [PERSON_NAME] [PERSON_NAME]" at bounding box center [92, 288] width 127 height 31
click at [94, 292] on div "May" at bounding box center [90, 296] width 12 height 9
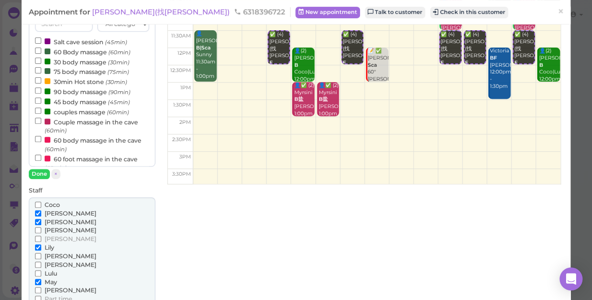
scroll to position [130, 0]
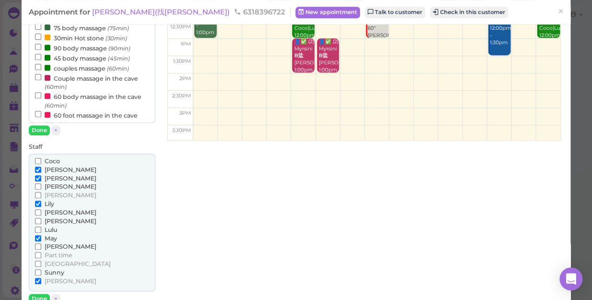
click at [46, 277] on span "[PERSON_NAME]" at bounding box center [71, 280] width 52 height 7
click at [41, 278] on input "[PERSON_NAME]" at bounding box center [38, 281] width 6 height 6
click at [41, 293] on button "Done" at bounding box center [39, 298] width 21 height 10
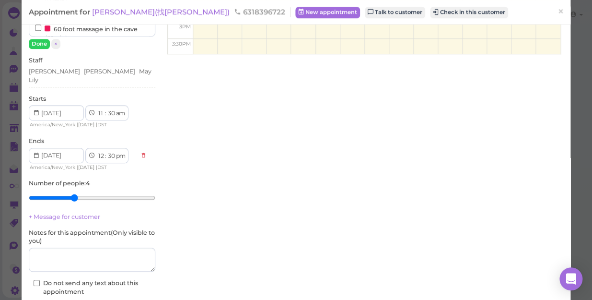
scroll to position [218, 0]
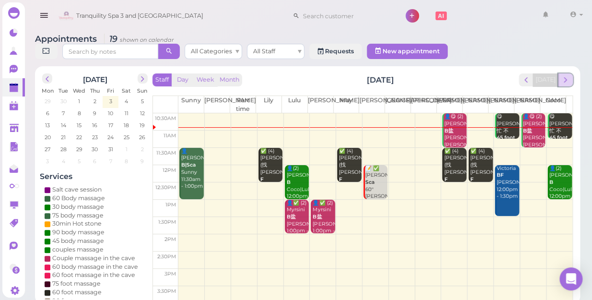
click at [565, 75] on span "next" at bounding box center [565, 79] width 9 height 9
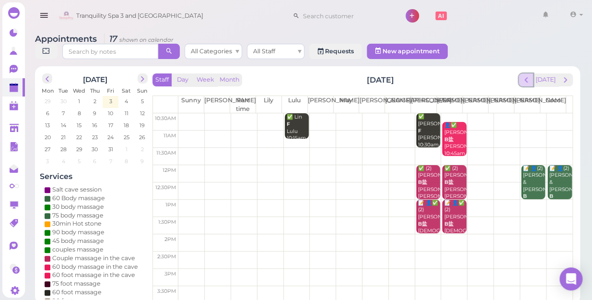
click at [527, 75] on span "prev" at bounding box center [526, 79] width 9 height 9
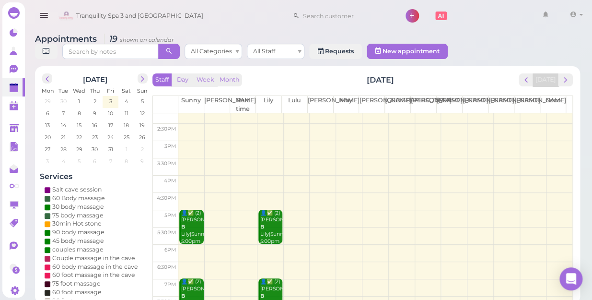
scroll to position [130, 0]
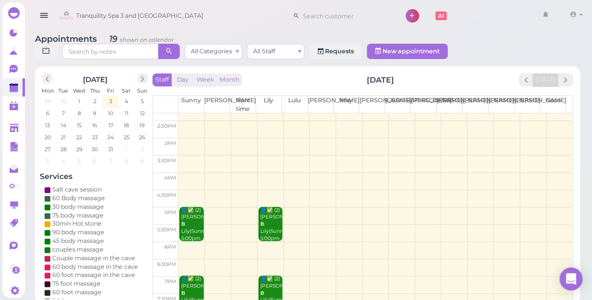
click at [550, 173] on td at bounding box center [375, 181] width 394 height 17
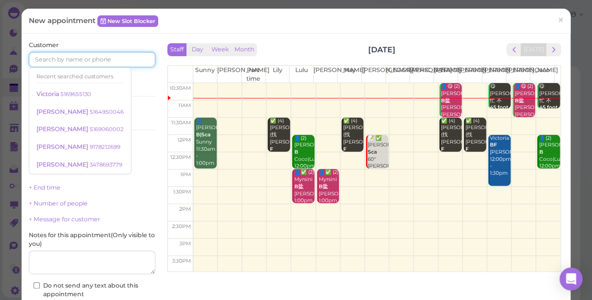
click at [61, 58] on input at bounding box center [92, 59] width 127 height 15
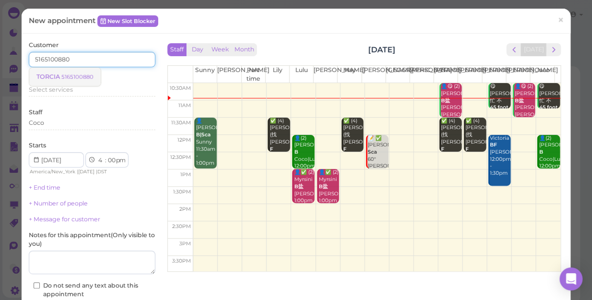
type input "5165100880"
click at [74, 77] on small "5165100880" at bounding box center [77, 76] width 32 height 7
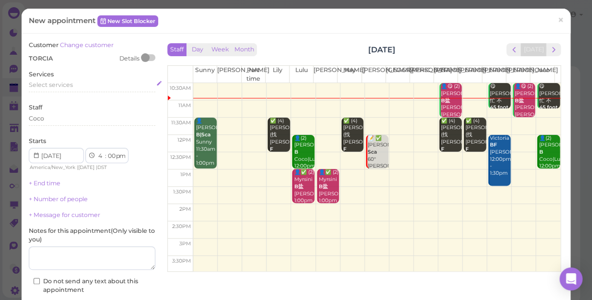
click at [70, 84] on span "Select services" at bounding box center [51, 84] width 44 height 7
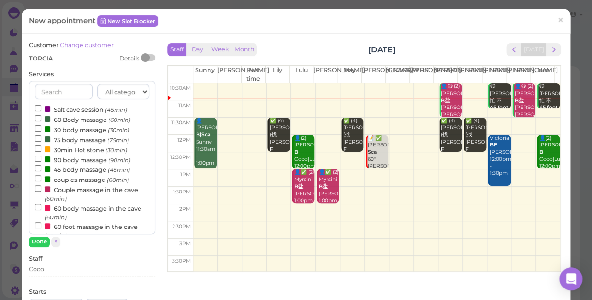
click at [70, 84] on input "text" at bounding box center [64, 91] width 58 height 15
click at [37, 240] on button "Done" at bounding box center [39, 241] width 21 height 10
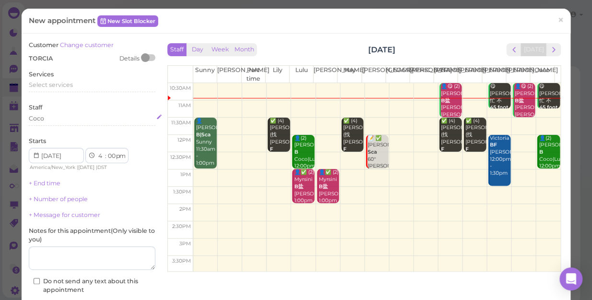
click at [67, 119] on div "Coco" at bounding box center [92, 118] width 127 height 9
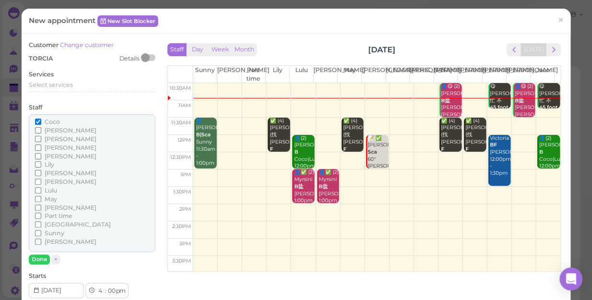
click at [45, 240] on span "[PERSON_NAME]" at bounding box center [71, 241] width 52 height 7
click at [41, 240] on input "[PERSON_NAME]" at bounding box center [38, 241] width 6 height 6
click at [53, 172] on span "[PERSON_NAME]" at bounding box center [71, 172] width 52 height 7
click at [41, 172] on input "[PERSON_NAME]" at bounding box center [38, 173] width 6 height 6
click at [39, 240] on input "[PERSON_NAME]" at bounding box center [38, 241] width 6 height 6
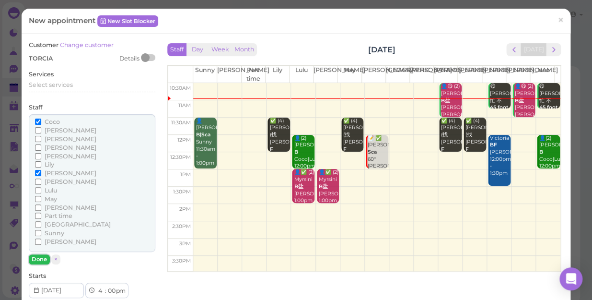
click at [37, 257] on button "Done" at bounding box center [39, 259] width 21 height 10
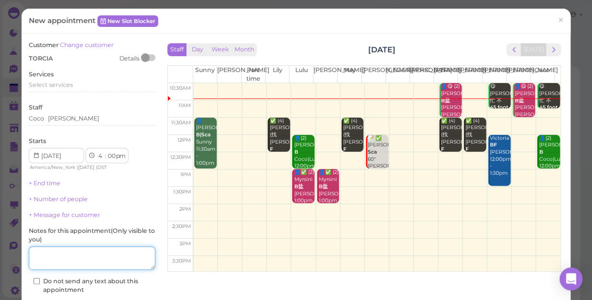
click at [83, 253] on textarea at bounding box center [92, 258] width 127 height 24
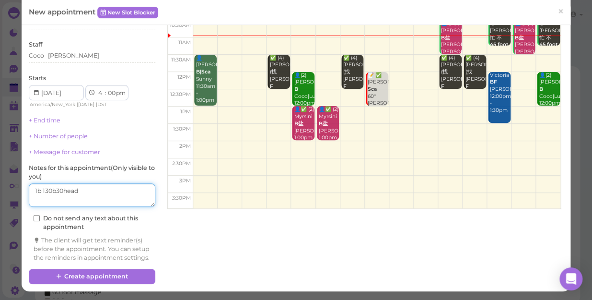
scroll to position [71, 0]
type textarea "1b 130b30head"
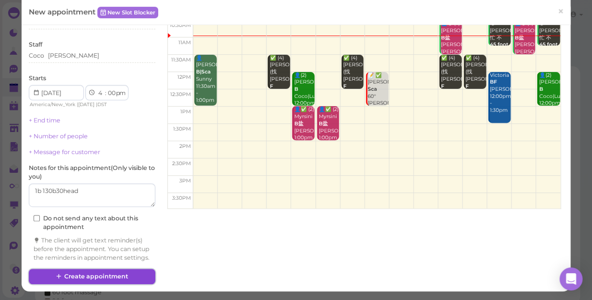
click at [93, 277] on button "Create appointment" at bounding box center [92, 275] width 127 height 15
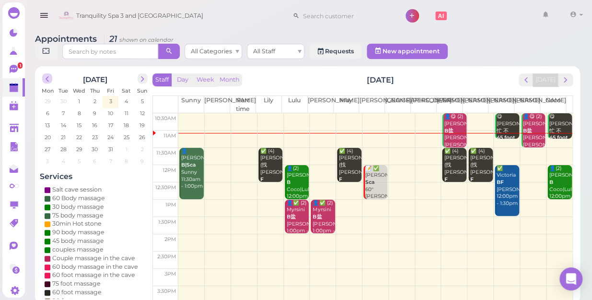
click at [46, 74] on span "prev" at bounding box center [47, 78] width 9 height 9
click at [96, 133] on span "25" at bounding box center [95, 137] width 8 height 9
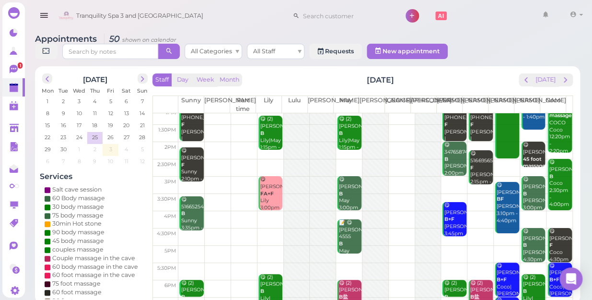
scroll to position [43, 0]
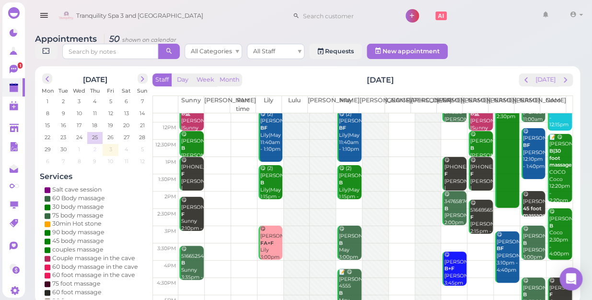
click at [100, 144] on td "2" at bounding box center [95, 149] width 16 height 10
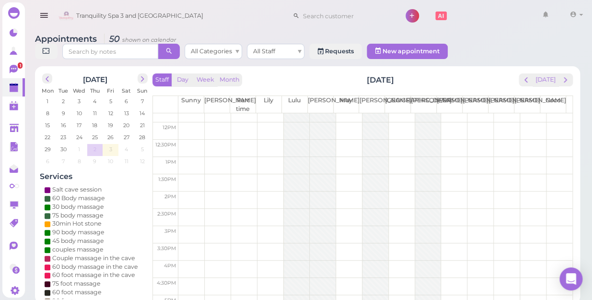
scroll to position [0, 0]
click at [100, 144] on td "2" at bounding box center [95, 149] width 16 height 10
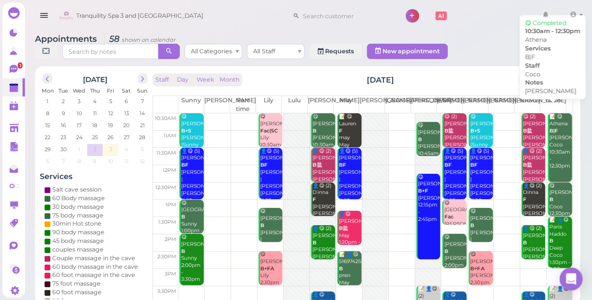
click at [551, 126] on div "📝 😋 [PERSON_NAME]|F [PERSON_NAME] 10:30am - 12:30pm" at bounding box center [560, 141] width 23 height 57
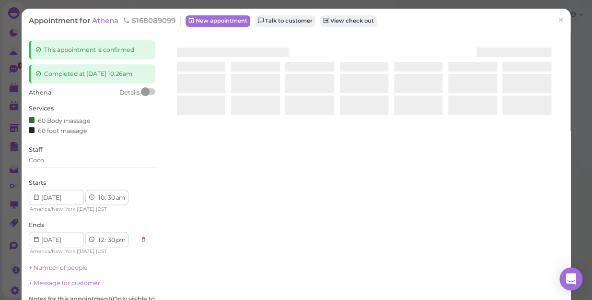
click at [551, 126] on div at bounding box center [364, 154] width 398 height 228
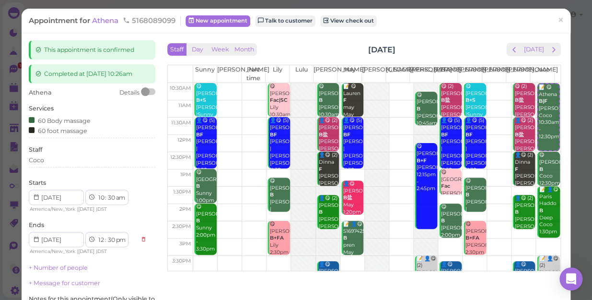
click at [568, 105] on div "Appointment for Athena 5168089099 New appointment Talk to customer View check o…" at bounding box center [296, 150] width 592 height 300
click at [511, 47] on span "prev" at bounding box center [513, 49] width 9 height 9
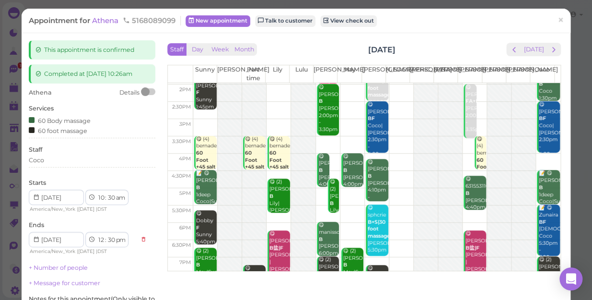
scroll to position [173, 0]
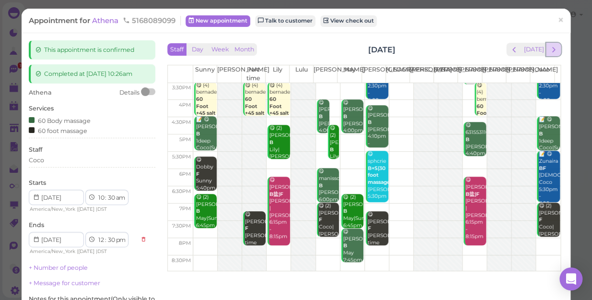
click at [549, 47] on span "next" at bounding box center [553, 49] width 9 height 9
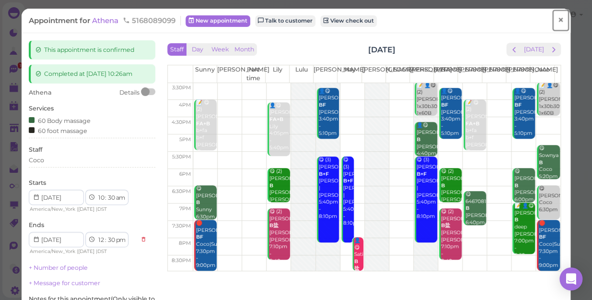
click at [557, 19] on span "×" at bounding box center [560, 19] width 6 height 13
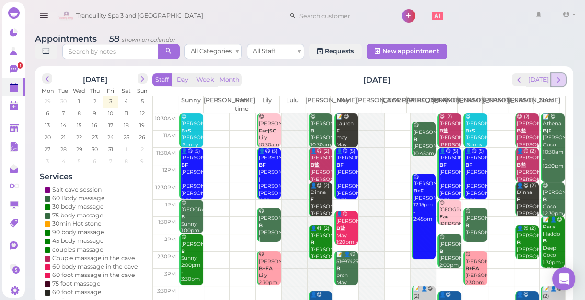
click at [558, 79] on span "next" at bounding box center [558, 79] width 9 height 9
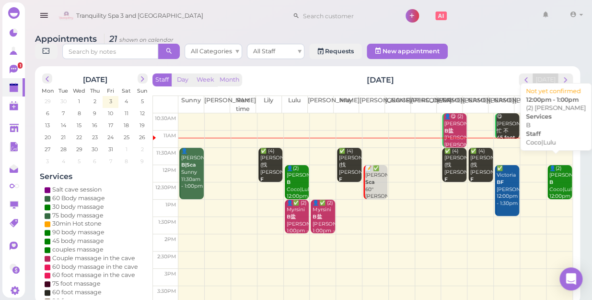
click at [552, 173] on div "👤(2) [PERSON_NAME]|Lulu 12:00pm - 1:00pm" at bounding box center [560, 186] width 23 height 42
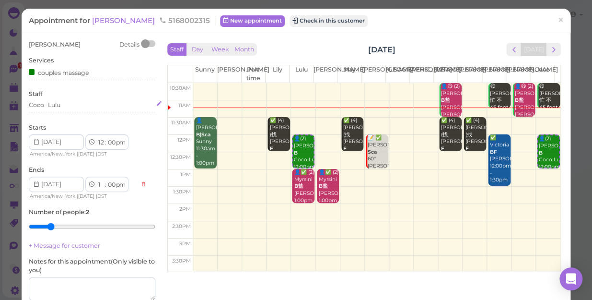
click at [80, 108] on div "Coco Lulu" at bounding box center [92, 105] width 127 height 9
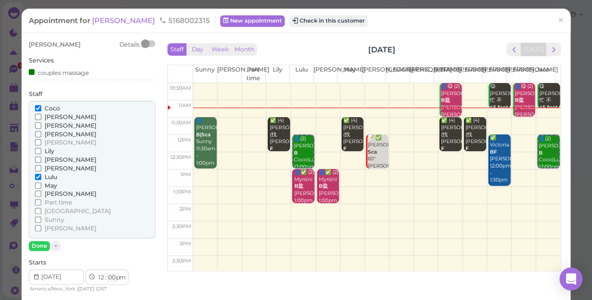
click at [114, 278] on select "00 05 10 15 20 25 30 35 40 45 50 55" at bounding box center [111, 277] width 10 height 10
select select "30"
click at [106, 272] on select "00 05 10 15 20 25 30 35 40 45 50 55" at bounding box center [111, 277] width 10 height 10
select select "30"
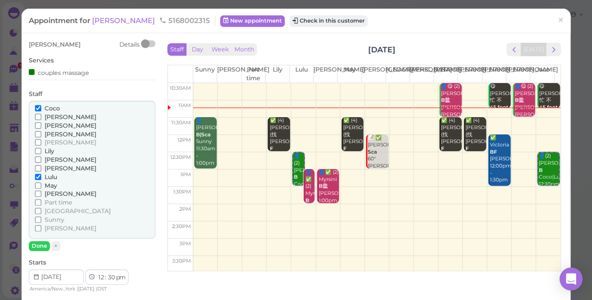
click at [46, 226] on span "[PERSON_NAME]" at bounding box center [71, 227] width 52 height 7
click at [41, 226] on input "[PERSON_NAME]" at bounding box center [38, 228] width 6 height 6
click at [47, 177] on span "Lulu" at bounding box center [51, 176] width 12 height 7
click at [41, 177] on input "Lulu" at bounding box center [38, 177] width 6 height 6
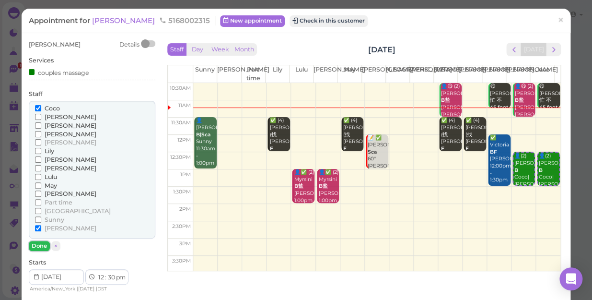
click at [36, 244] on button "Done" at bounding box center [39, 246] width 21 height 10
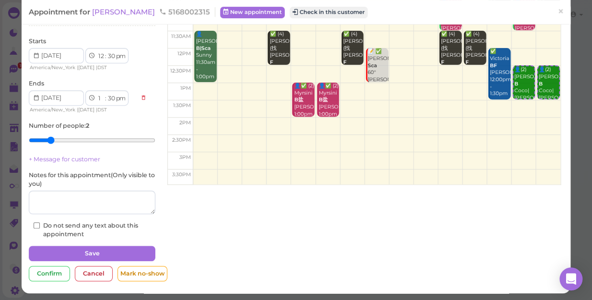
scroll to position [87, 0]
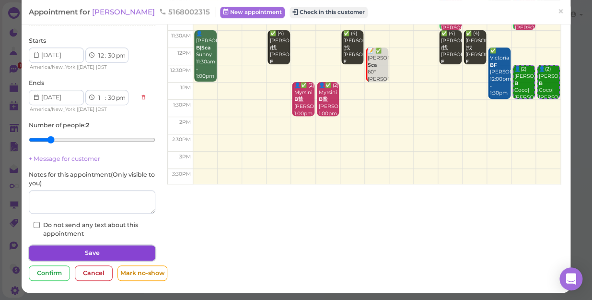
click at [77, 250] on button "Save" at bounding box center [92, 252] width 127 height 15
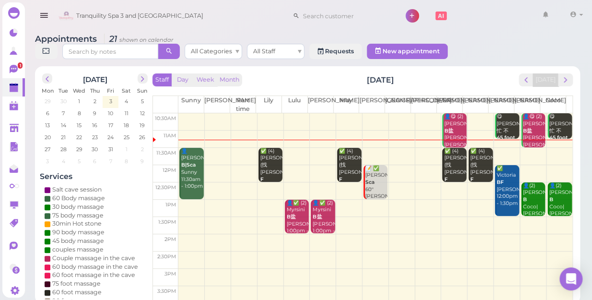
click at [418, 149] on td at bounding box center [375, 156] width 394 height 17
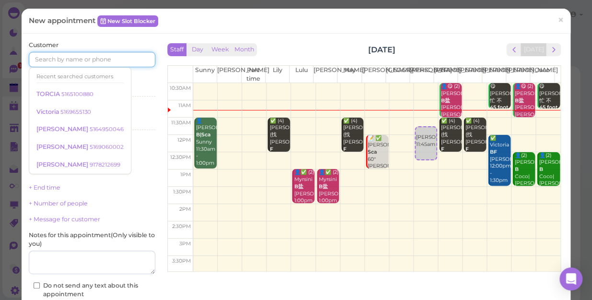
click at [68, 57] on input at bounding box center [92, 59] width 127 height 15
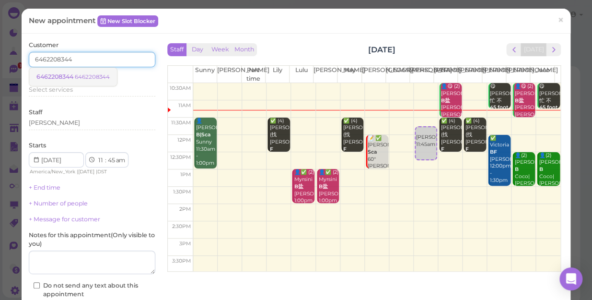
type input "6462208344"
click at [86, 75] on small "6462208344" at bounding box center [92, 76] width 35 height 7
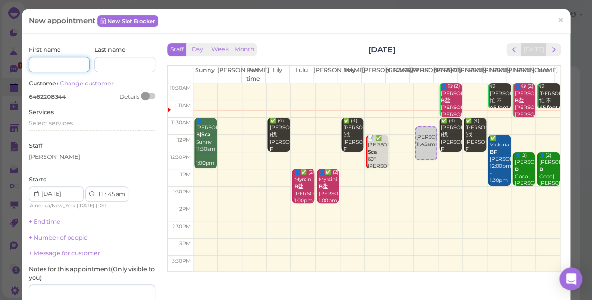
click at [55, 61] on input at bounding box center [59, 64] width 61 height 15
type input "[PERSON_NAME]"
click at [126, 60] on input at bounding box center [124, 64] width 61 height 15
type input "[PERSON_NAME]"
click at [49, 120] on span "Select services" at bounding box center [51, 122] width 44 height 7
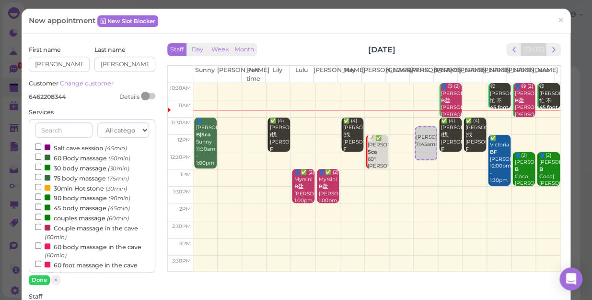
click at [72, 158] on label "60 Body massage (60min)" at bounding box center [82, 157] width 95 height 10
click at [41, 158] on input "60 Body massage (60min)" at bounding box center [38, 156] width 6 height 6
click at [36, 279] on button "Done" at bounding box center [39, 280] width 21 height 10
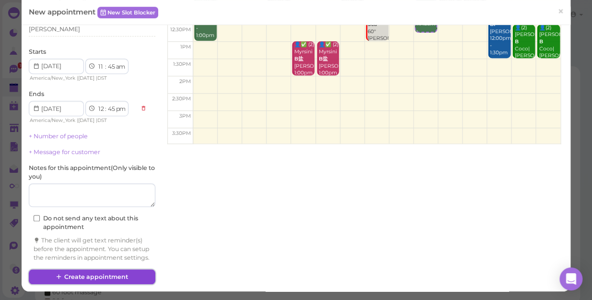
click at [109, 276] on button "Create appointment" at bounding box center [92, 276] width 127 height 15
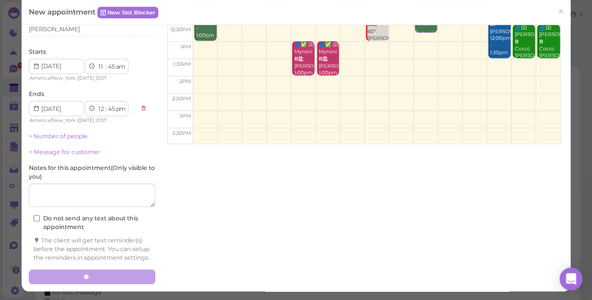
scroll to position [97, 0]
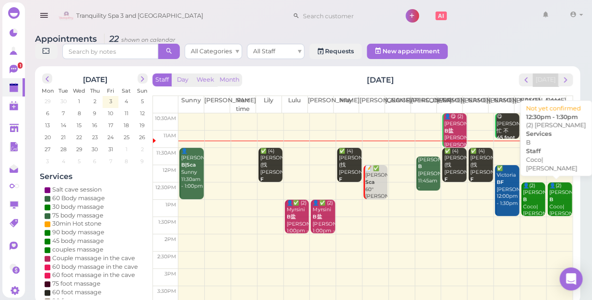
click at [555, 192] on div "👤(2) [PERSON_NAME]|[PERSON_NAME] 12:30pm - 1:30pm" at bounding box center [560, 206] width 23 height 49
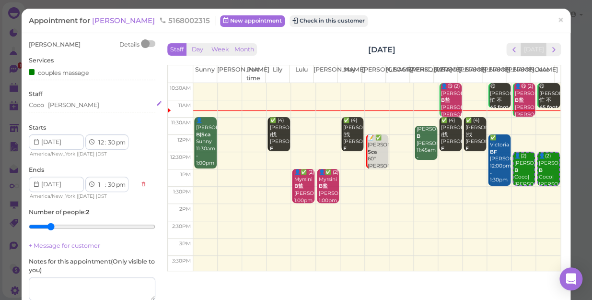
click at [66, 104] on div "[PERSON_NAME]" at bounding box center [92, 105] width 127 height 9
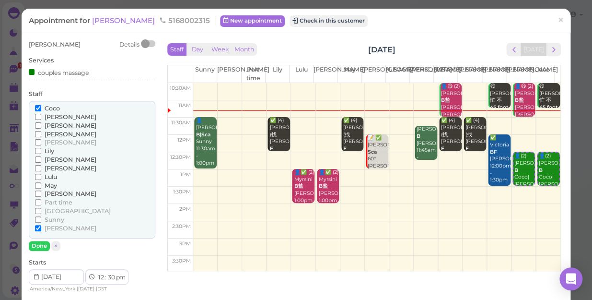
click at [49, 116] on span "[PERSON_NAME]" at bounding box center [71, 116] width 52 height 7
click at [41, 116] on input "[PERSON_NAME]" at bounding box center [38, 117] width 6 height 6
click at [39, 226] on input "[PERSON_NAME]" at bounding box center [38, 228] width 6 height 6
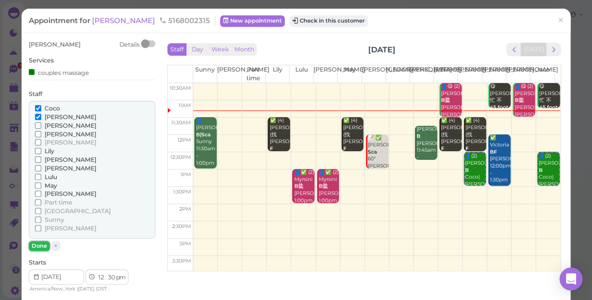
click at [36, 247] on button "Done" at bounding box center [39, 246] width 21 height 10
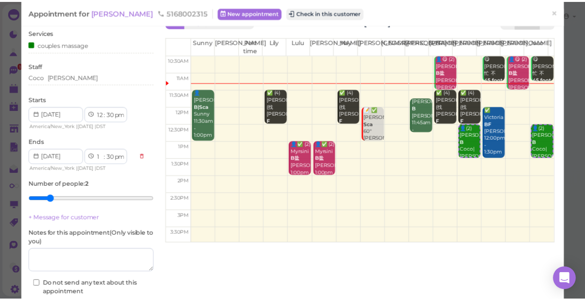
scroll to position [43, 0]
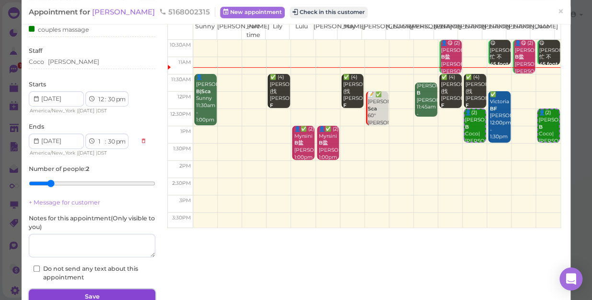
click at [92, 292] on button "Save" at bounding box center [92, 296] width 127 height 15
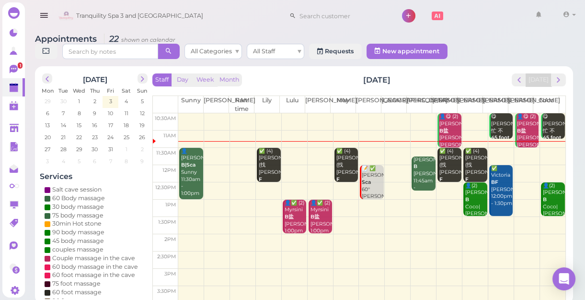
click at [520, 157] on td at bounding box center [371, 156] width 387 height 17
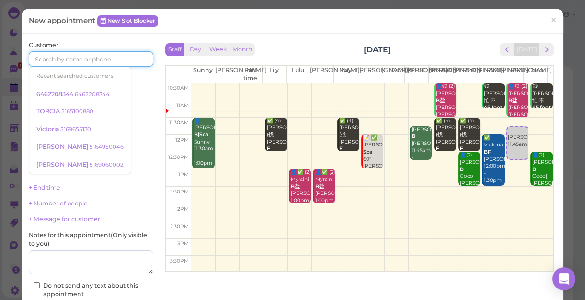
click at [91, 54] on input at bounding box center [91, 58] width 125 height 15
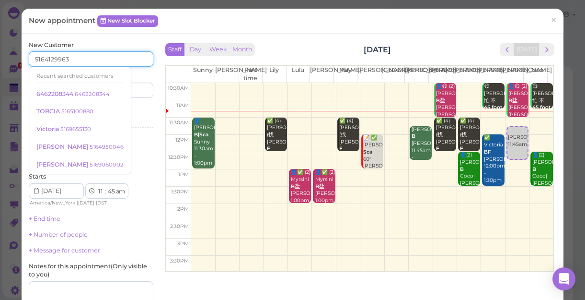
type input "5164129963"
click at [132, 92] on input at bounding box center [123, 89] width 60 height 15
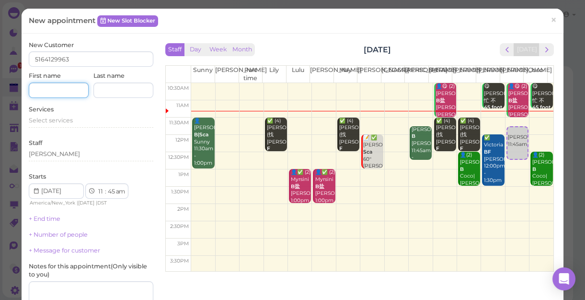
click at [52, 88] on input at bounding box center [59, 89] width 60 height 15
click at [38, 118] on span "Select services" at bounding box center [51, 119] width 44 height 7
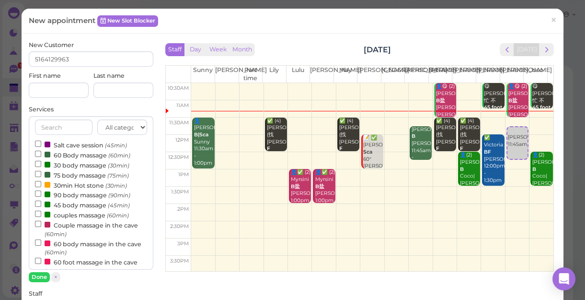
click at [83, 154] on label "60 Body massage (60min)" at bounding box center [82, 155] width 95 height 10
click at [41, 154] on input "60 Body massage (60min)" at bounding box center [38, 154] width 6 height 6
click at [37, 277] on button "Done" at bounding box center [39, 277] width 21 height 10
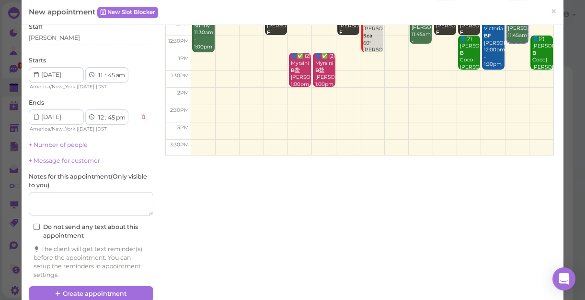
scroll to position [133, 0]
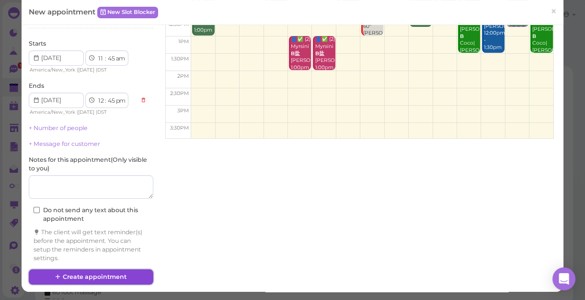
click at [72, 276] on button "Create appointment" at bounding box center [91, 276] width 125 height 15
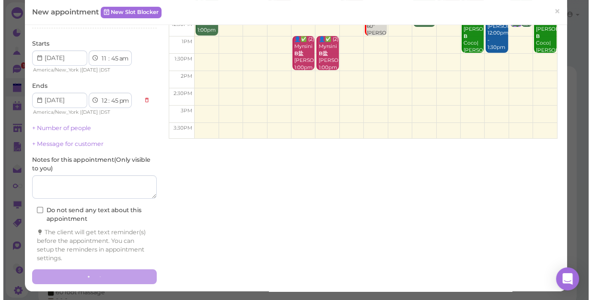
scroll to position [0, 0]
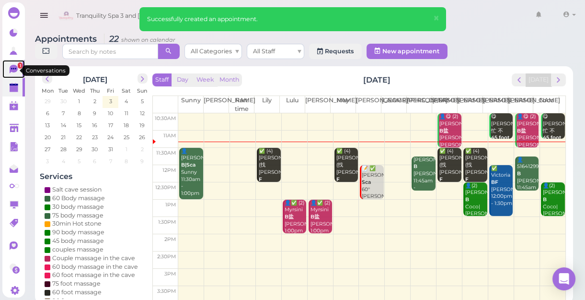
click at [18, 67] on span "1" at bounding box center [20, 65] width 5 height 6
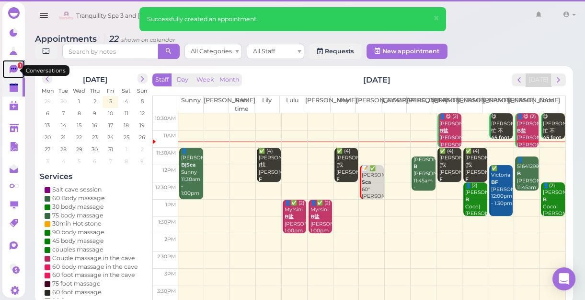
click at [18, 67] on span "1" at bounding box center [20, 65] width 5 height 6
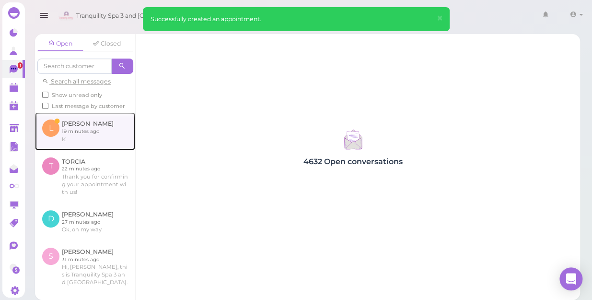
click at [78, 139] on link at bounding box center [85, 130] width 100 height 37
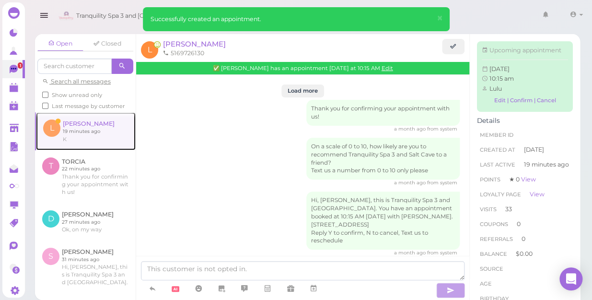
scroll to position [1363, 0]
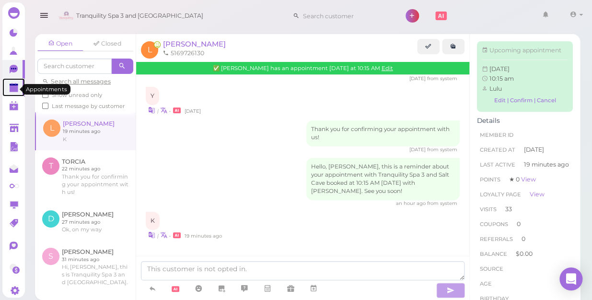
click at [10, 90] on polygon at bounding box center [14, 88] width 9 height 7
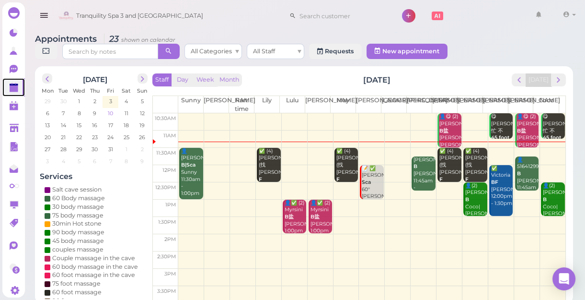
click at [112, 111] on span "10" at bounding box center [110, 113] width 7 height 9
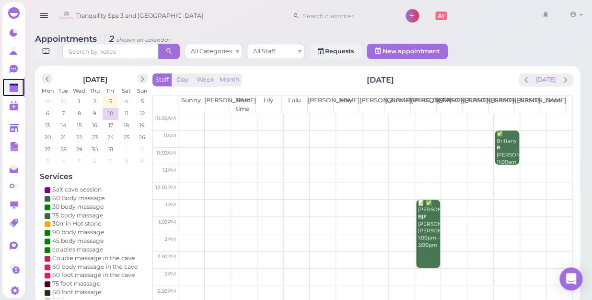
click at [186, 113] on td at bounding box center [375, 121] width 394 height 17
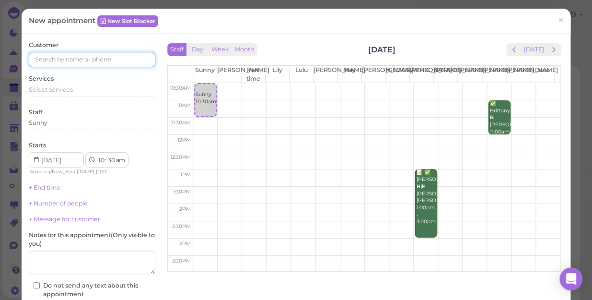
click at [123, 56] on input at bounding box center [92, 59] width 127 height 15
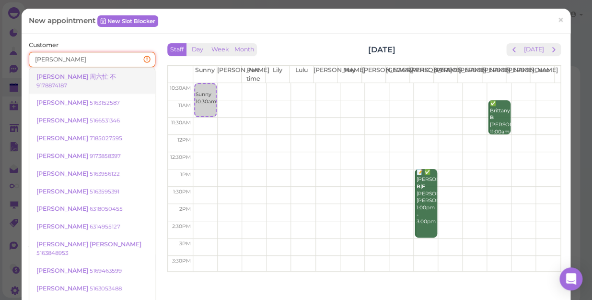
type input "[PERSON_NAME]"
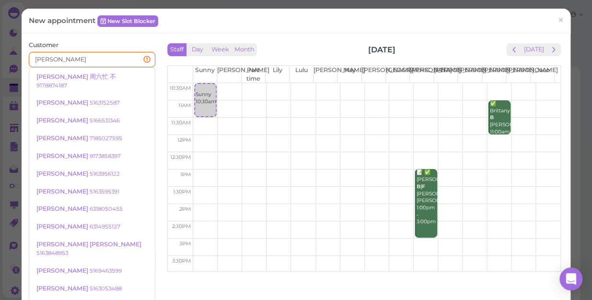
click at [67, 82] on small "9178874187" at bounding box center [51, 85] width 31 height 7
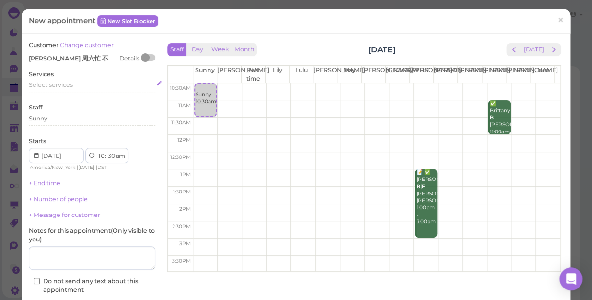
click at [64, 83] on span "Select services" at bounding box center [51, 84] width 44 height 7
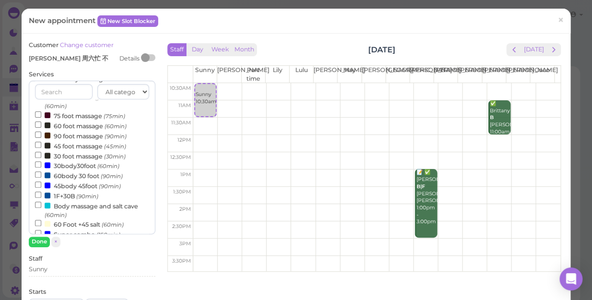
scroll to position [130, 0]
click at [77, 148] on label "45 foot massage (45min)" at bounding box center [80, 144] width 91 height 10
click at [41, 147] on input "45 foot massage (45min)" at bounding box center [38, 143] width 6 height 6
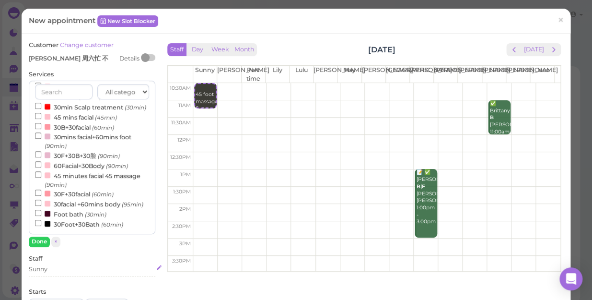
click at [67, 269] on div "Sunny" at bounding box center [92, 269] width 127 height 9
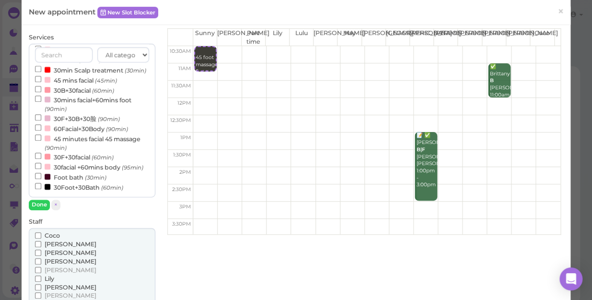
scroll to position [87, 0]
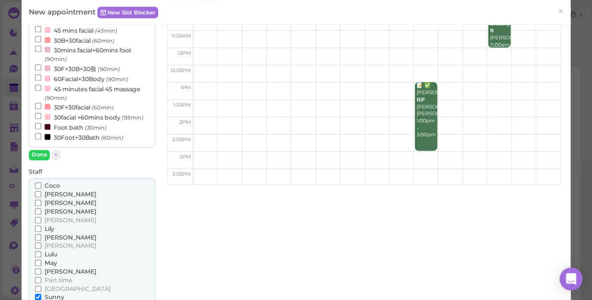
click at [50, 229] on span "Lily" at bounding box center [50, 228] width 10 height 7
click at [41, 229] on input "Lily" at bounding box center [38, 228] width 6 height 6
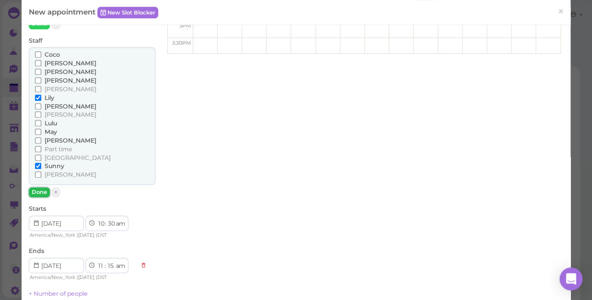
click at [39, 190] on button "Done" at bounding box center [39, 192] width 21 height 10
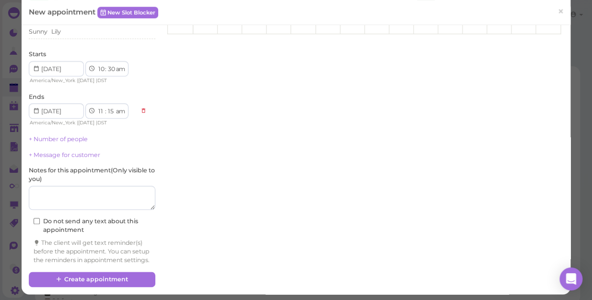
scroll to position [248, 0]
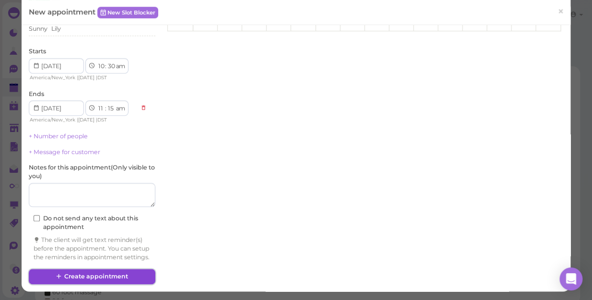
click at [98, 275] on button "Create appointment" at bounding box center [92, 275] width 127 height 15
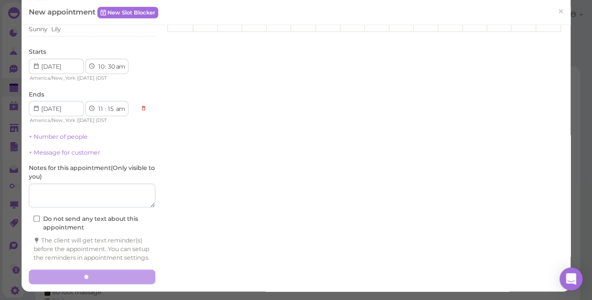
scroll to position [0, 0]
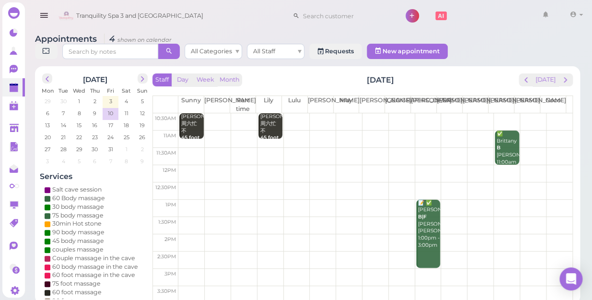
click at [113, 87] on span "Fri" at bounding box center [110, 90] width 7 height 7
click at [112, 97] on span "3" at bounding box center [110, 101] width 5 height 9
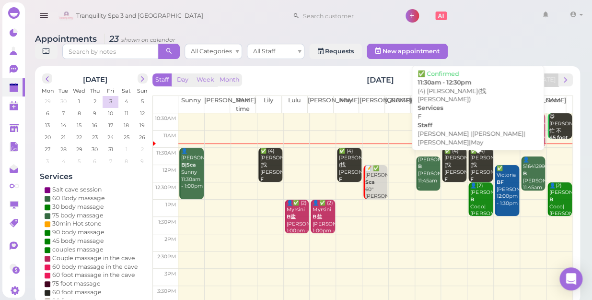
click at [445, 151] on div "✅ (4) [PERSON_NAME](找[PERSON_NAME]) F [PERSON_NAME] |[PERSON_NAME]|[PERSON_NAME…" at bounding box center [454, 190] width 23 height 84
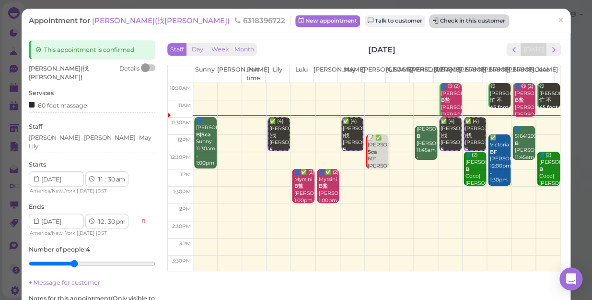
click at [430, 22] on button "Check in this customer" at bounding box center [469, 21] width 78 height 12
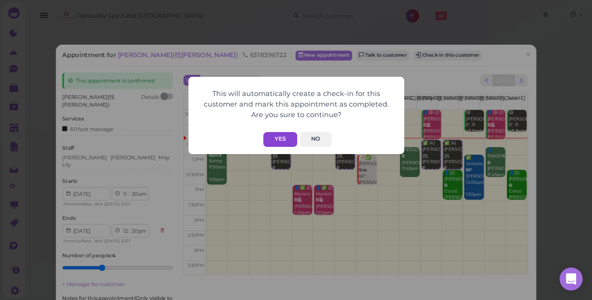
click at [282, 139] on button "Yes" at bounding box center [280, 139] width 34 height 15
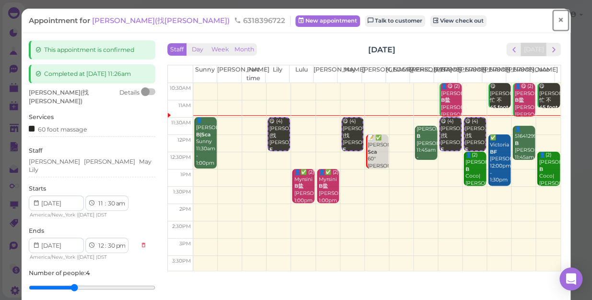
click at [557, 19] on span "×" at bounding box center [560, 19] width 6 height 13
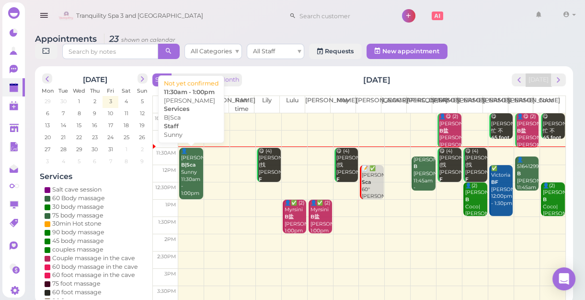
click at [188, 173] on div "👤[PERSON_NAME]|Sca Sunny 11:30am - 1:00pm" at bounding box center [192, 172] width 23 height 49
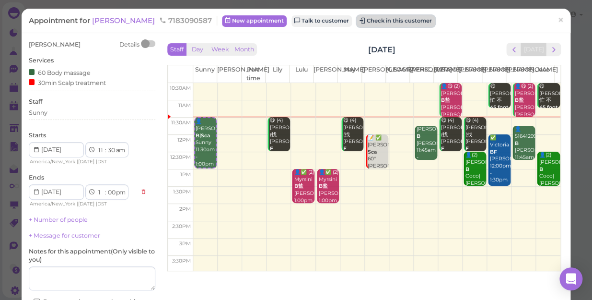
click at [357, 20] on button "Check in this customer" at bounding box center [396, 21] width 78 height 12
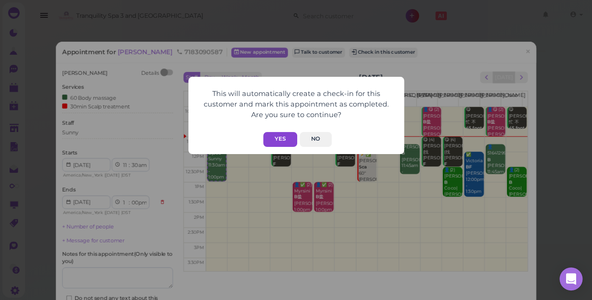
click at [279, 133] on button "Yes" at bounding box center [280, 139] width 34 height 15
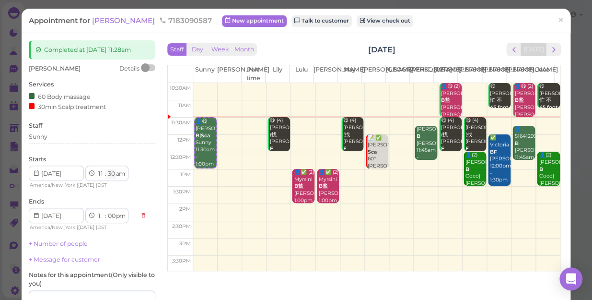
click at [111, 173] on select "00 05 10 15 20 25 30 35 40 45 50 55" at bounding box center [111, 174] width 10 height 10
select select "05"
click at [106, 169] on select "00 05 10 15 20 25 30 35 40 45 50 55" at bounding box center [111, 174] width 10 height 10
select select "12"
select select "35"
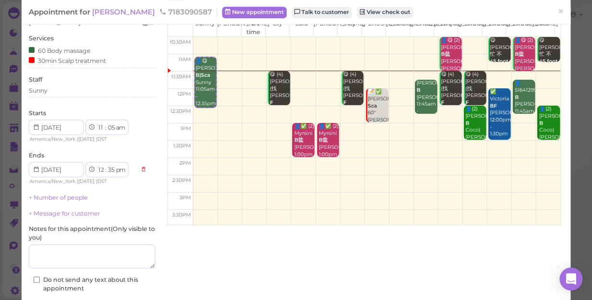
scroll to position [101, 0]
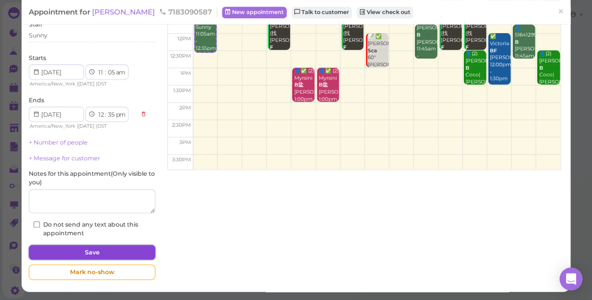
click at [115, 254] on button "Save" at bounding box center [92, 251] width 127 height 15
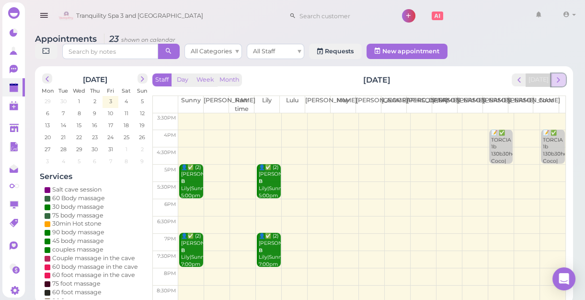
click at [562, 78] on span "next" at bounding box center [558, 79] width 9 height 9
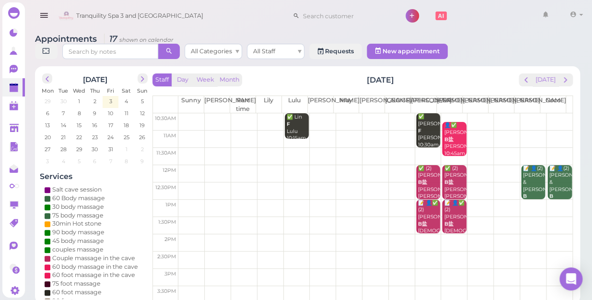
click at [313, 113] on td at bounding box center [375, 121] width 394 height 17
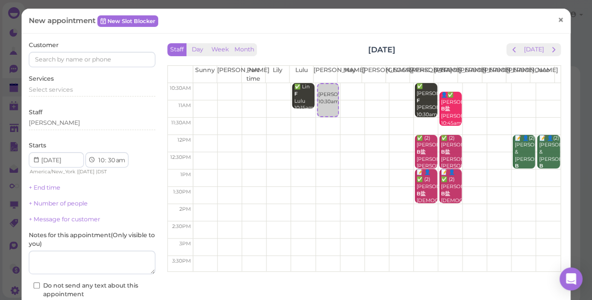
click at [557, 19] on span "×" at bounding box center [560, 19] width 6 height 13
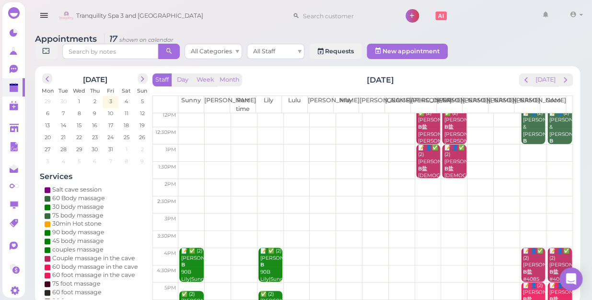
scroll to position [130, 0]
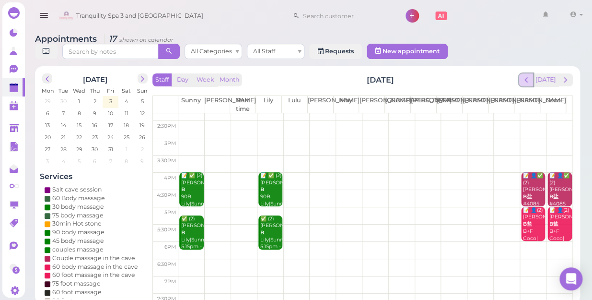
click at [525, 75] on span "prev" at bounding box center [526, 79] width 9 height 9
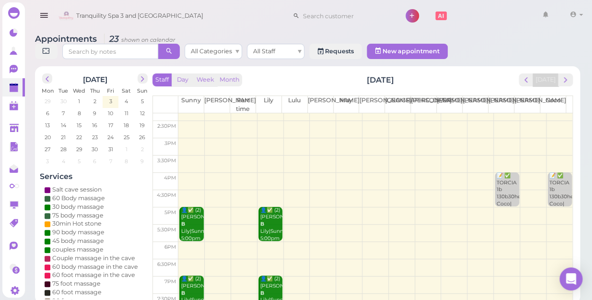
click at [296, 207] on td at bounding box center [375, 215] width 394 height 17
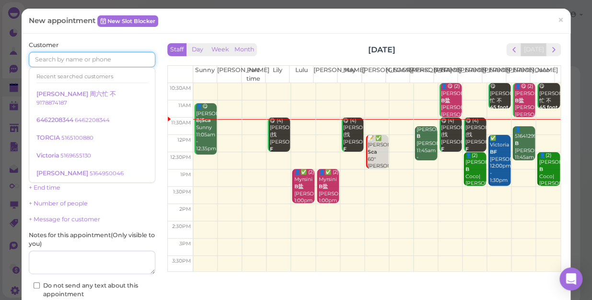
click at [107, 56] on input at bounding box center [92, 59] width 127 height 15
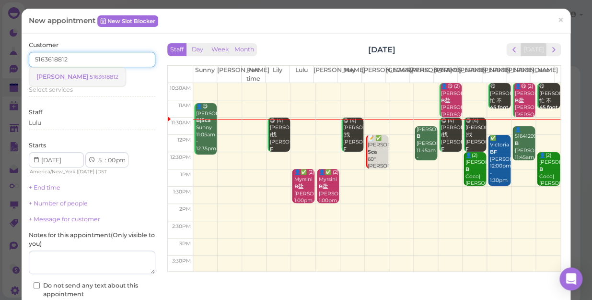
type input "5163618812"
click at [90, 77] on small "5163618812" at bounding box center [104, 76] width 29 height 7
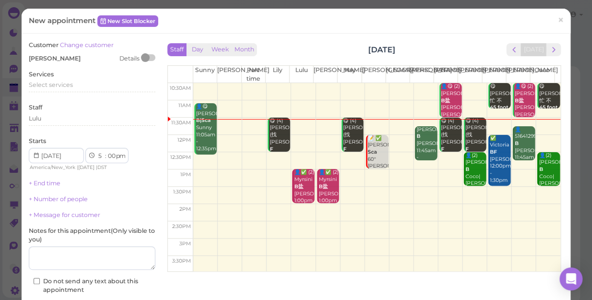
click at [62, 77] on div "Services Select services" at bounding box center [92, 83] width 127 height 26
click at [61, 85] on span "Select services" at bounding box center [51, 84] width 44 height 7
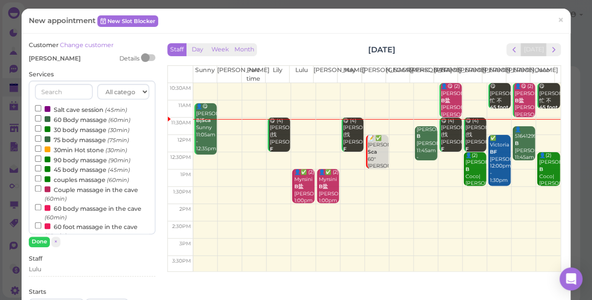
click at [68, 119] on label "60 Body massage (60min)" at bounding box center [82, 119] width 95 height 10
click at [41, 119] on input "60 Body massage (60min)" at bounding box center [38, 118] width 6 height 6
click at [33, 240] on button "Done" at bounding box center [39, 241] width 21 height 10
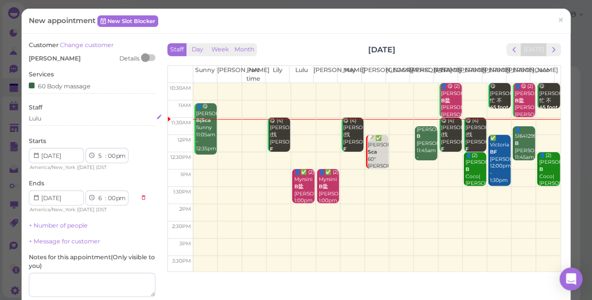
click at [48, 116] on div "Lulu" at bounding box center [92, 118] width 127 height 9
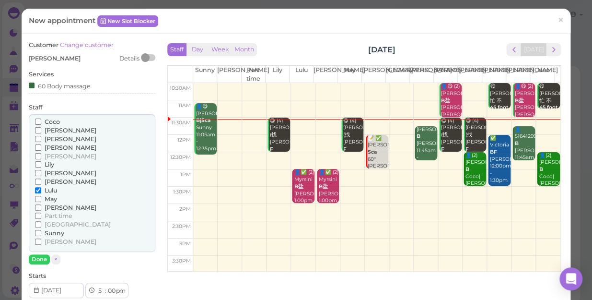
click at [54, 163] on span "Lily" at bounding box center [50, 164] width 10 height 7
click at [41, 163] on input "Lily" at bounding box center [38, 164] width 6 height 6
click at [34, 260] on button "Done" at bounding box center [39, 259] width 21 height 10
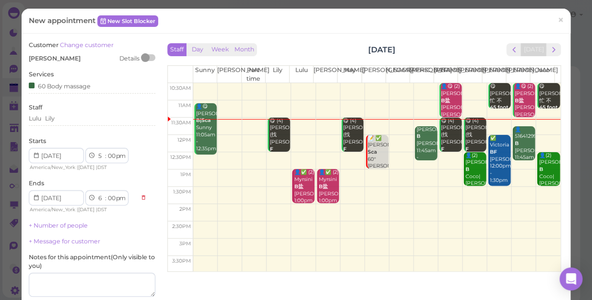
click at [35, 260] on label "Notes for this appointment ( Only visible to you )" at bounding box center [92, 261] width 127 height 17
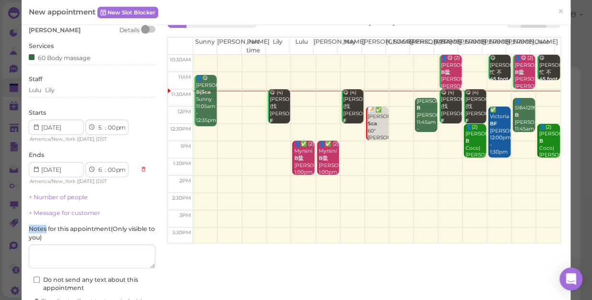
scroll to position [43, 0]
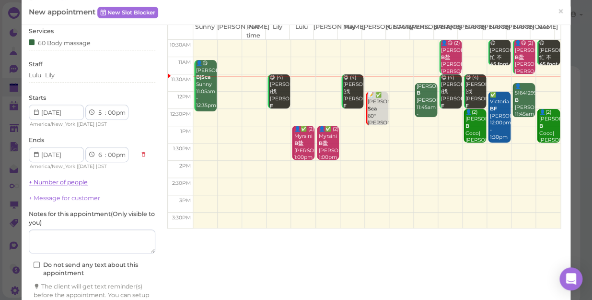
click at [62, 178] on link "+ Number of people" at bounding box center [58, 181] width 59 height 7
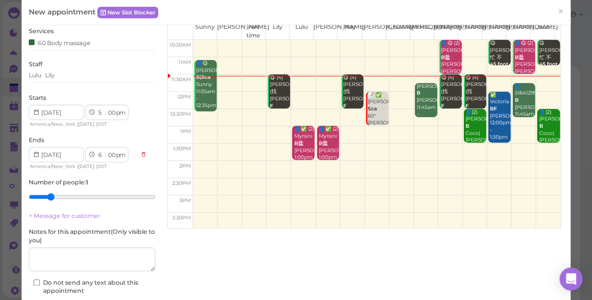
type input "2"
click at [46, 194] on input "range" at bounding box center [92, 196] width 127 height 15
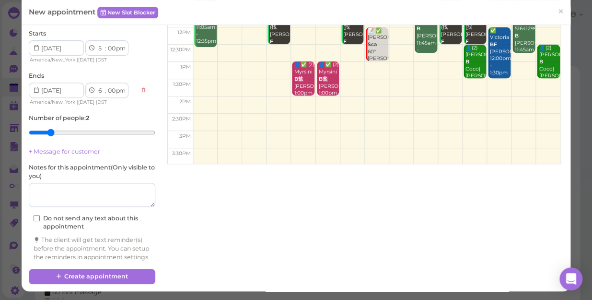
scroll to position [115, 0]
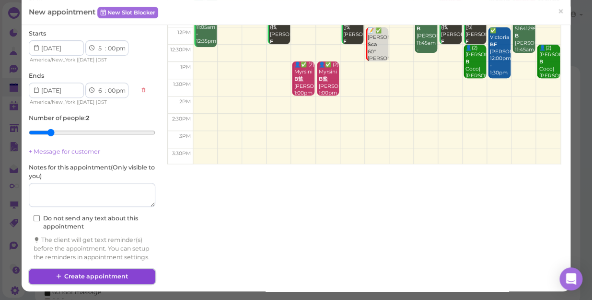
click at [114, 276] on button "Create appointment" at bounding box center [92, 275] width 127 height 15
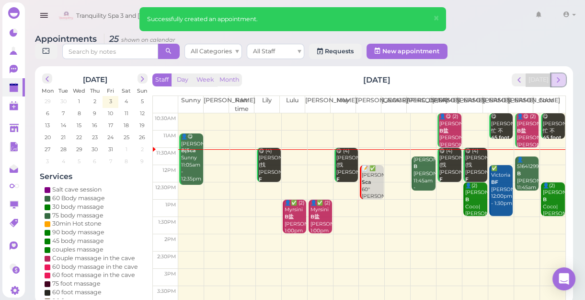
click at [558, 77] on span "next" at bounding box center [558, 79] width 9 height 9
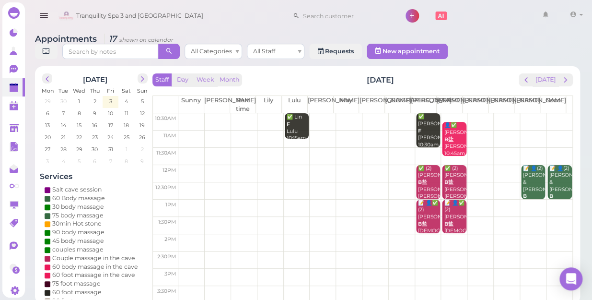
click at [311, 113] on td at bounding box center [375, 121] width 394 height 17
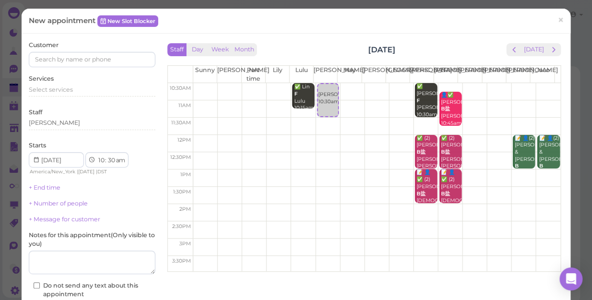
click at [72, 51] on div "Customer" at bounding box center [92, 54] width 127 height 26
click at [67, 60] on input at bounding box center [92, 59] width 127 height 15
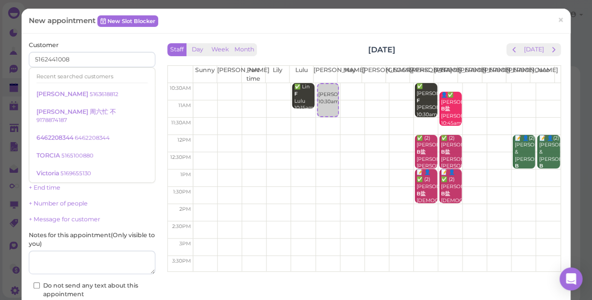
click at [134, 104] on div "Customer 5162441008 Recent searched customers [PERSON_NAME] 5163618812 [PERSON_…" at bounding box center [92, 185] width 127 height 288
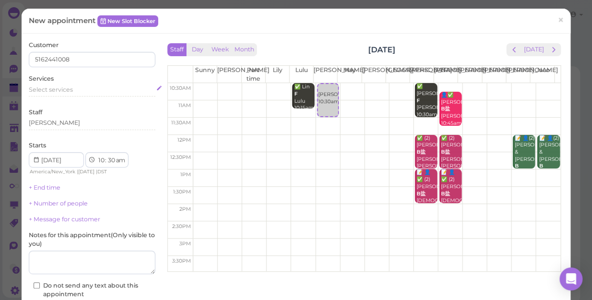
click at [62, 86] on span "Select services" at bounding box center [51, 89] width 44 height 7
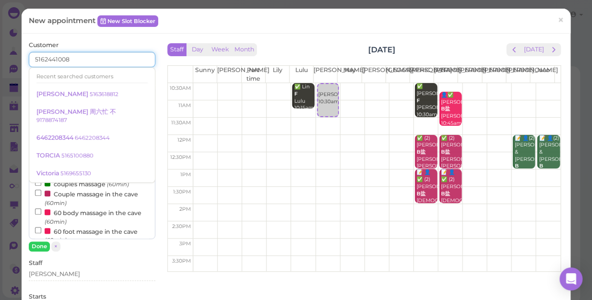
click at [76, 57] on input "5162441008" at bounding box center [92, 59] width 127 height 15
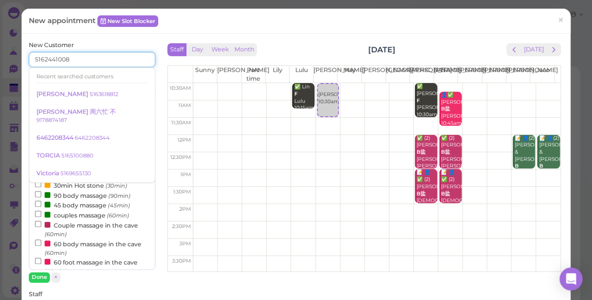
type input "5162441008"
click at [135, 87] on input at bounding box center [124, 90] width 61 height 15
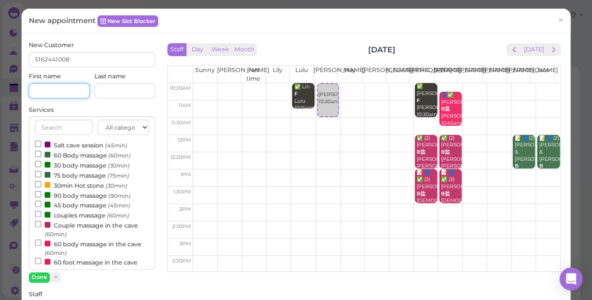
click at [61, 88] on input at bounding box center [59, 90] width 61 height 15
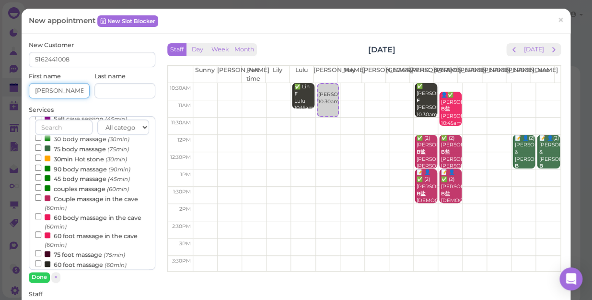
scroll to position [87, 0]
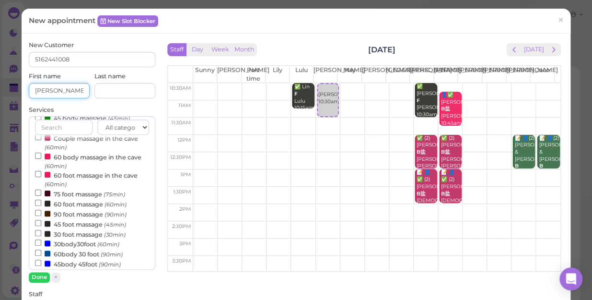
type input "[PERSON_NAME]"
click at [73, 254] on label "60body 30 foot (90min)" at bounding box center [79, 253] width 88 height 10
click at [41, 254] on input "60body 30 foot (90min)" at bounding box center [38, 252] width 6 height 6
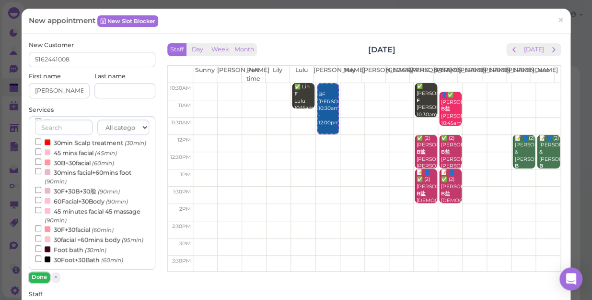
click at [38, 273] on button "Done" at bounding box center [39, 277] width 21 height 10
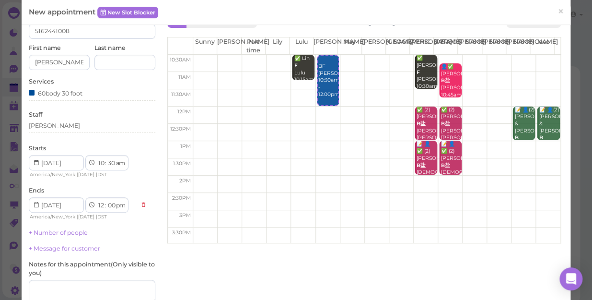
scroll to position [43, 0]
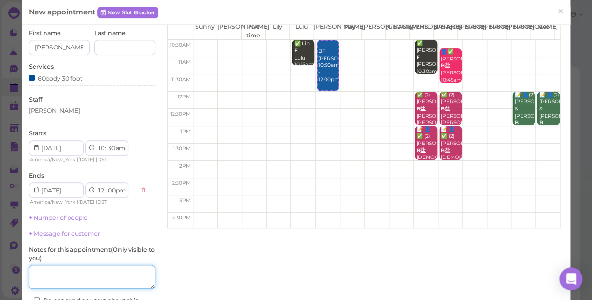
click at [55, 271] on textarea at bounding box center [92, 277] width 127 height 24
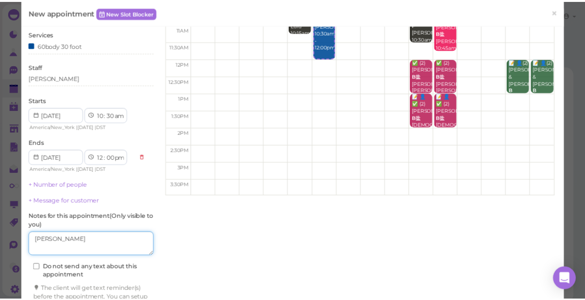
scroll to position [133, 0]
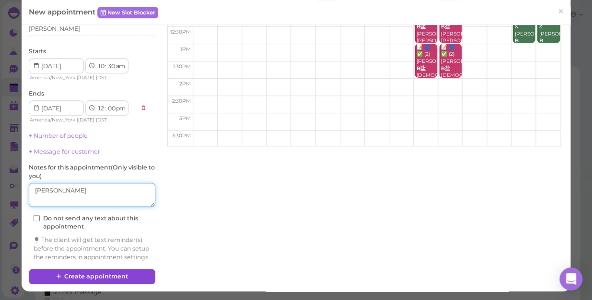
type textarea "[PERSON_NAME]"
click at [103, 278] on button "Create appointment" at bounding box center [92, 275] width 127 height 15
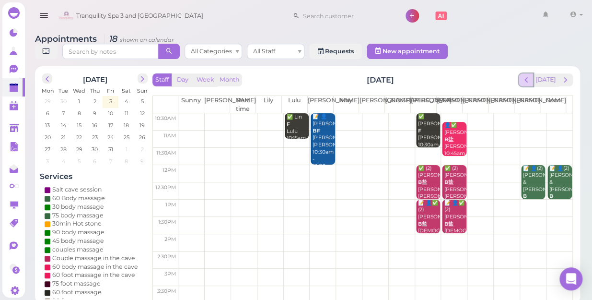
click at [528, 75] on span "prev" at bounding box center [526, 79] width 9 height 9
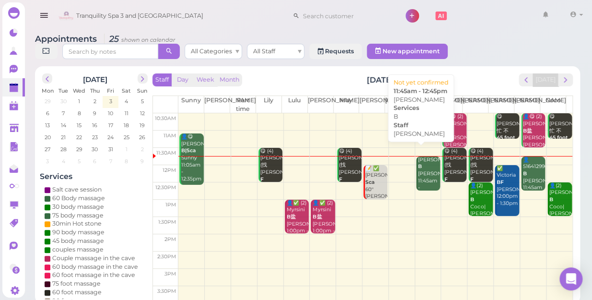
click at [421, 168] on div "[PERSON_NAME] B [PERSON_NAME] 11:45am - 12:45pm" at bounding box center [429, 177] width 23 height 42
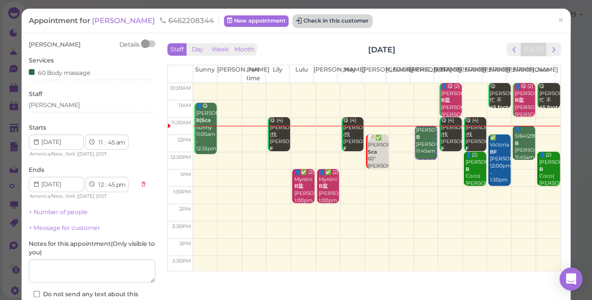
click at [359, 19] on button "Check in this customer" at bounding box center [332, 21] width 78 height 12
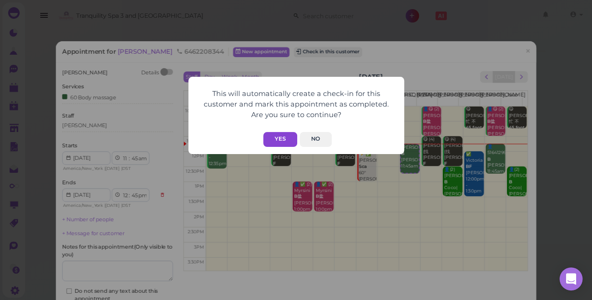
click at [276, 138] on button "Yes" at bounding box center [280, 139] width 34 height 15
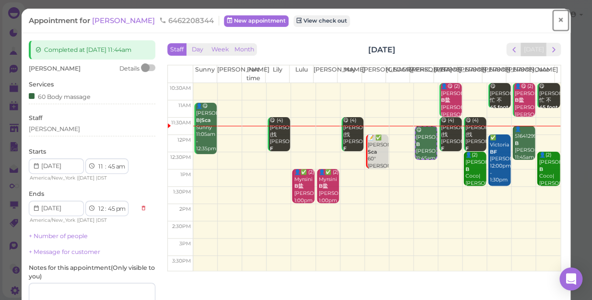
click at [557, 19] on span "×" at bounding box center [560, 19] width 6 height 13
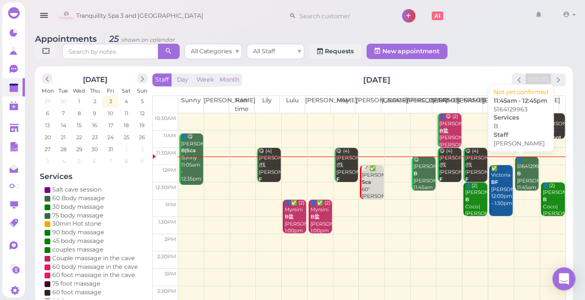
click at [517, 171] on div "👤5164129963 B [PERSON_NAME] 11:45am - 12:45pm" at bounding box center [528, 180] width 23 height 49
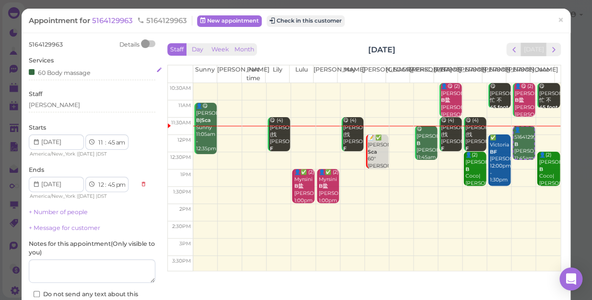
click at [73, 72] on div "60 Body massage" at bounding box center [60, 72] width 62 height 10
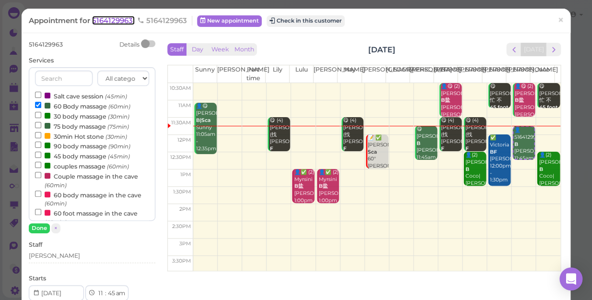
click at [110, 21] on span "5164129963" at bounding box center [113, 20] width 43 height 9
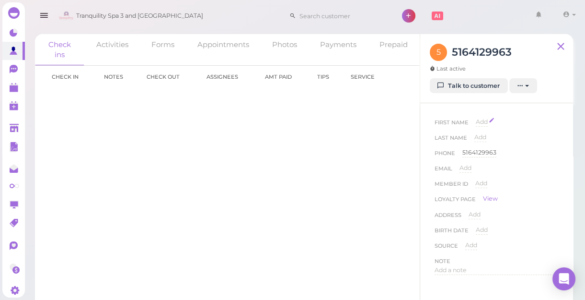
click at [480, 119] on span "Add" at bounding box center [482, 121] width 12 height 7
click at [0, 0] on input at bounding box center [0, 0] width 0 height 0
type input "matt"
click at [486, 138] on button "Done" at bounding box center [487, 139] width 21 height 10
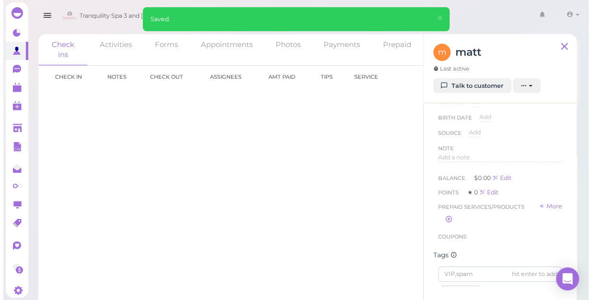
scroll to position [130, 0]
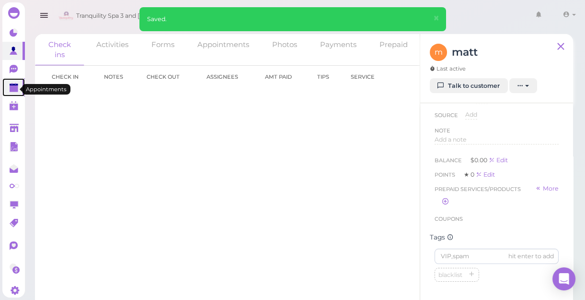
click at [11, 89] on polygon at bounding box center [14, 88] width 9 height 7
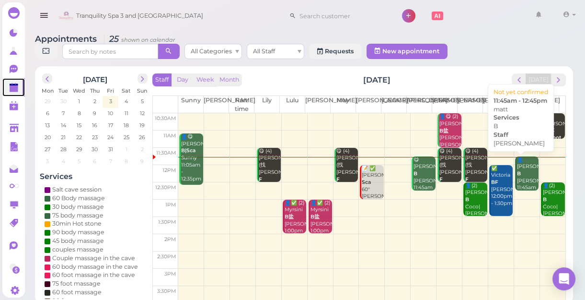
click at [521, 174] on div "👤[PERSON_NAME] B [PERSON_NAME] 11:45am - 12:45pm" at bounding box center [528, 180] width 23 height 49
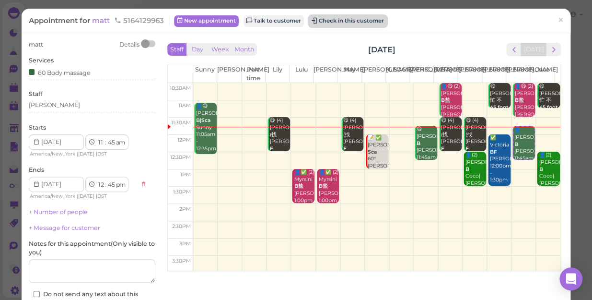
click at [358, 19] on button "Check in this customer" at bounding box center [348, 21] width 78 height 12
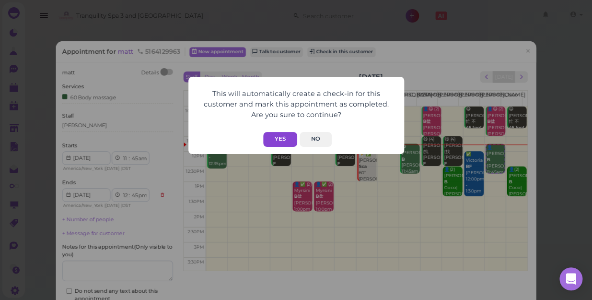
click at [284, 134] on button "Yes" at bounding box center [280, 139] width 34 height 15
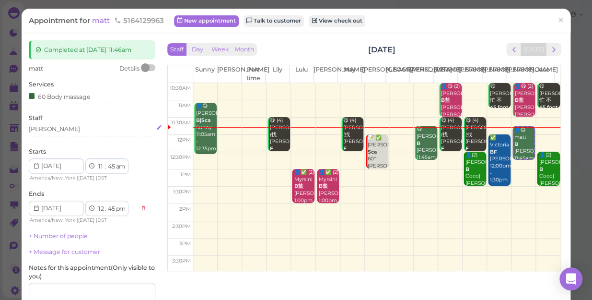
click at [56, 128] on div "[PERSON_NAME]" at bounding box center [92, 129] width 127 height 9
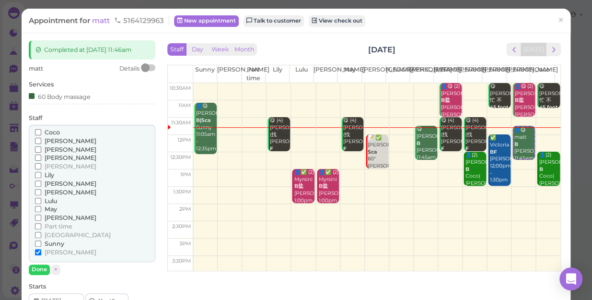
click at [58, 157] on span "[PERSON_NAME]" at bounding box center [71, 157] width 52 height 7
click at [41, 157] on input "[PERSON_NAME]" at bounding box center [38, 157] width 6 height 6
click at [49, 250] on span "[PERSON_NAME]" at bounding box center [71, 251] width 52 height 7
click at [41, 250] on input "[PERSON_NAME]" at bounding box center [38, 252] width 6 height 6
click at [39, 268] on button "Done" at bounding box center [39, 269] width 21 height 10
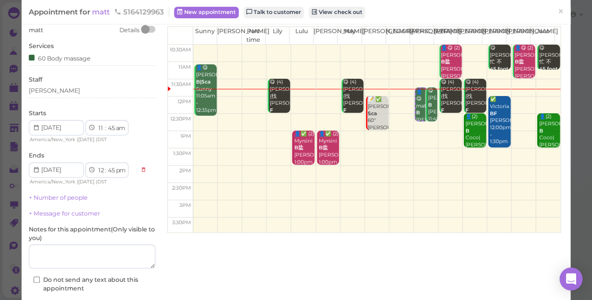
scroll to position [93, 0]
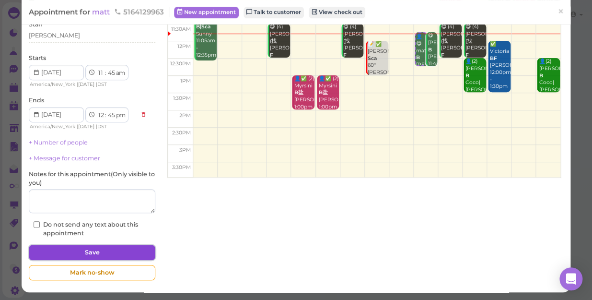
click at [97, 249] on button "Save" at bounding box center [92, 251] width 127 height 15
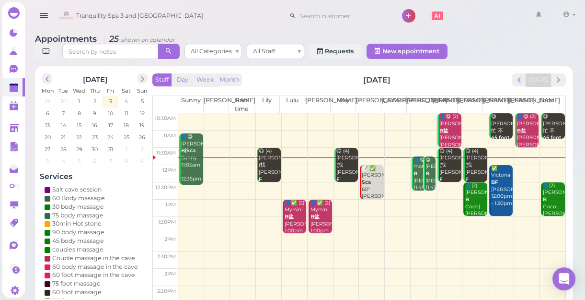
click at [426, 176] on b "B" at bounding box center [428, 173] width 4 height 6
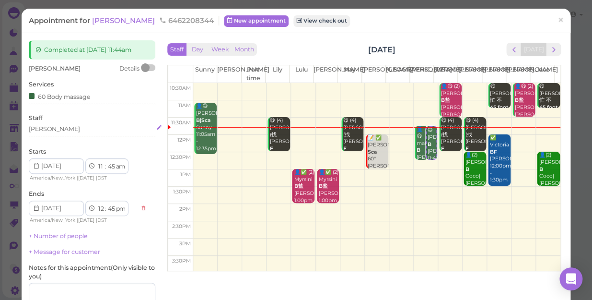
click at [78, 127] on div "[PERSON_NAME]" at bounding box center [92, 129] width 127 height 9
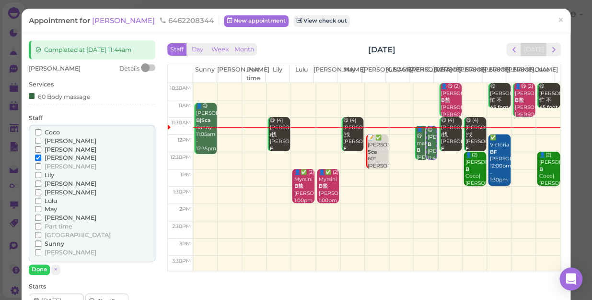
click at [53, 216] on span "[PERSON_NAME]" at bounding box center [71, 217] width 52 height 7
click at [41, 216] on input "[PERSON_NAME]" at bounding box center [38, 217] width 6 height 6
click at [52, 156] on span "[PERSON_NAME]" at bounding box center [71, 157] width 52 height 7
click at [41, 156] on input "[PERSON_NAME]" at bounding box center [38, 157] width 6 height 6
click at [42, 268] on button "Done" at bounding box center [39, 269] width 21 height 10
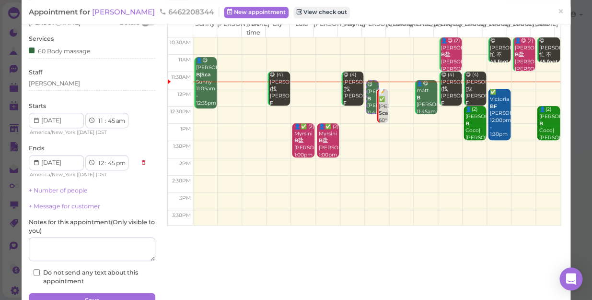
scroll to position [87, 0]
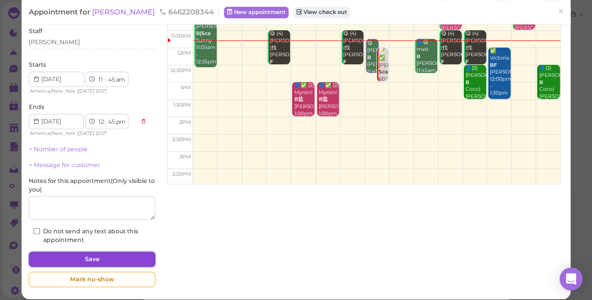
click at [115, 254] on button "Save" at bounding box center [92, 258] width 127 height 15
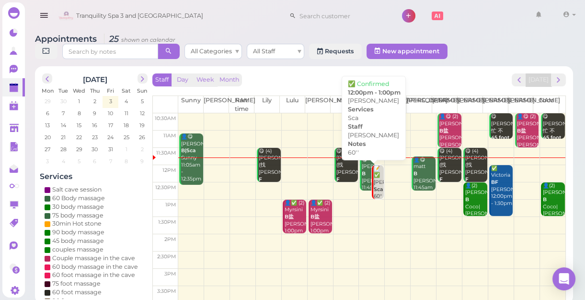
click at [374, 189] on b "Sca" at bounding box center [378, 189] width 9 height 6
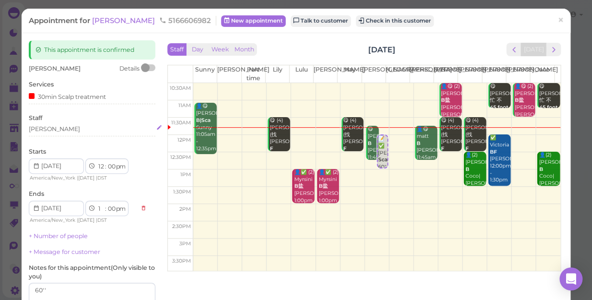
click at [62, 132] on div "[PERSON_NAME]" at bounding box center [92, 129] width 127 height 9
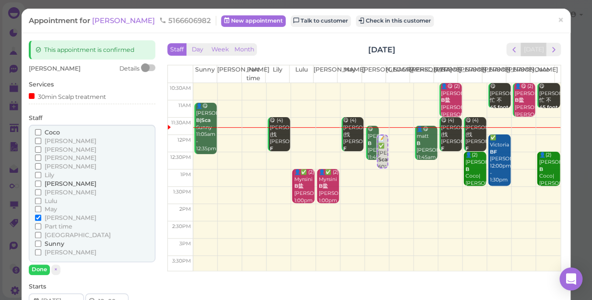
click at [53, 201] on span "Lulu" at bounding box center [51, 200] width 12 height 7
drag, startPoint x: 53, startPoint y: 201, endPoint x: 39, endPoint y: 197, distance: 14.6
click at [39, 197] on label "Lulu" at bounding box center [46, 201] width 22 height 9
click at [39, 197] on input "Lulu" at bounding box center [38, 200] width 6 height 6
click at [38, 213] on label "[PERSON_NAME]" at bounding box center [65, 217] width 61 height 9
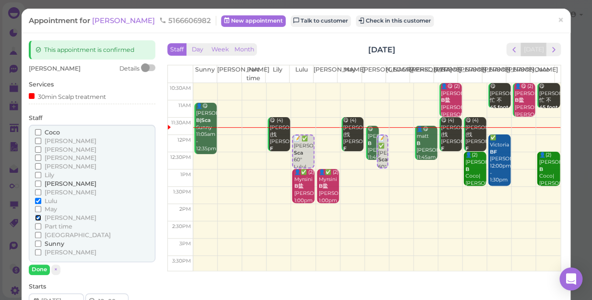
click at [38, 214] on input "[PERSON_NAME]" at bounding box center [38, 217] width 6 height 6
click at [37, 268] on button "Done" at bounding box center [39, 269] width 21 height 10
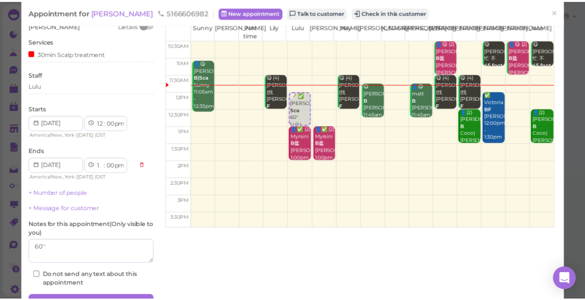
scroll to position [87, 0]
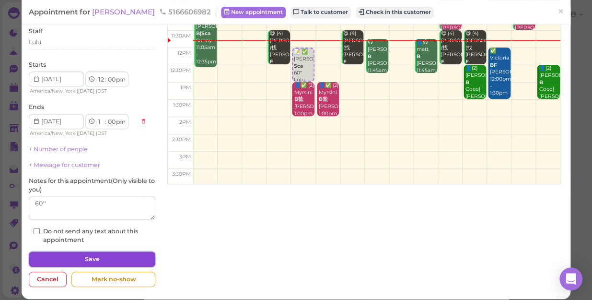
click at [99, 254] on button "Save" at bounding box center [92, 258] width 127 height 15
select select "12"
select select "30"
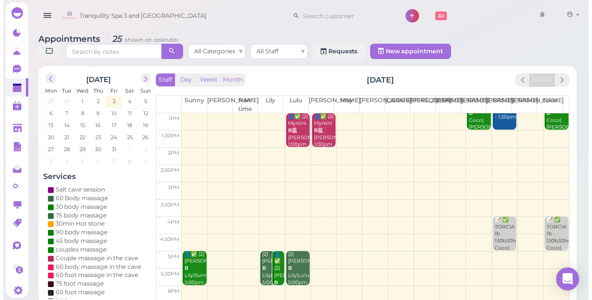
scroll to position [87, 0]
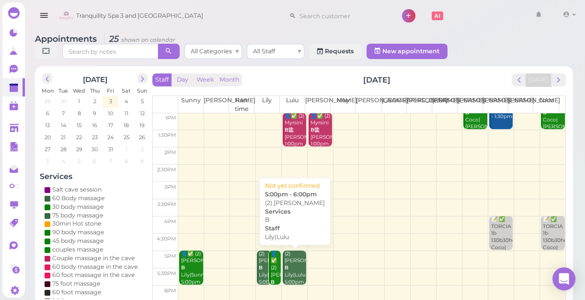
click at [298, 276] on div "(2) [PERSON_NAME]|Lulu 5:00pm - 6:00pm" at bounding box center [295, 274] width 23 height 49
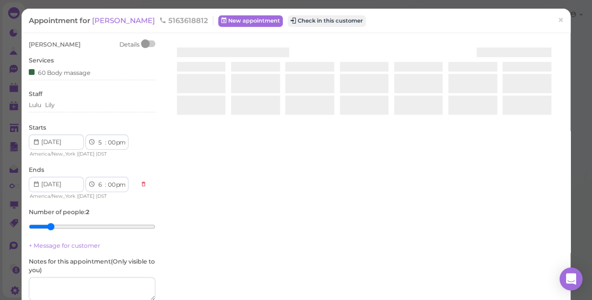
click at [298, 276] on div "[PERSON_NAME] Details Services 60 Body massage Staff Lulu [PERSON_NAME] Starts …" at bounding box center [296, 205] width 544 height 331
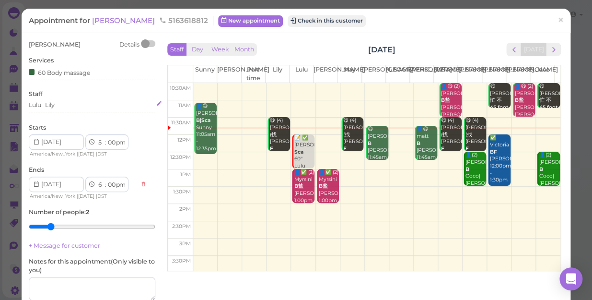
click at [62, 103] on div "Lulu [PERSON_NAME]" at bounding box center [92, 105] width 127 height 9
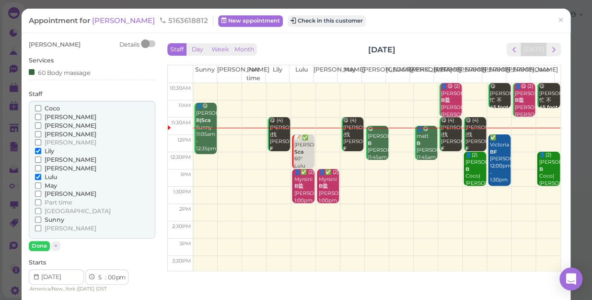
click at [48, 178] on span "Lulu" at bounding box center [51, 176] width 12 height 7
click at [41, 178] on input "Lulu" at bounding box center [38, 177] width 6 height 6
click at [38, 184] on input "May" at bounding box center [38, 185] width 6 height 6
click at [38, 244] on button "Done" at bounding box center [39, 246] width 21 height 10
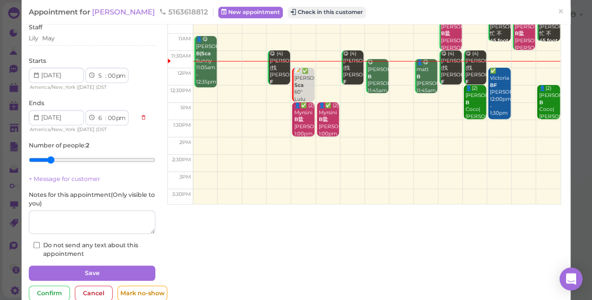
scroll to position [87, 0]
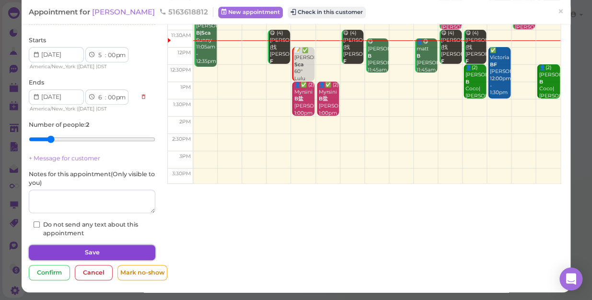
click at [114, 252] on button "Save" at bounding box center [92, 251] width 127 height 15
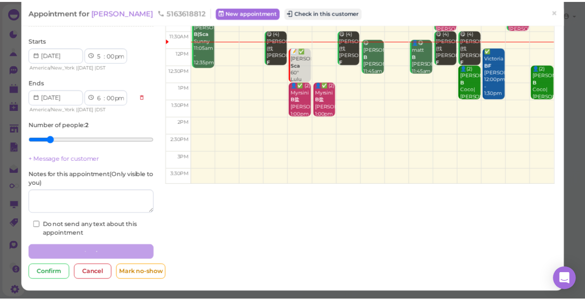
scroll to position [87, 0]
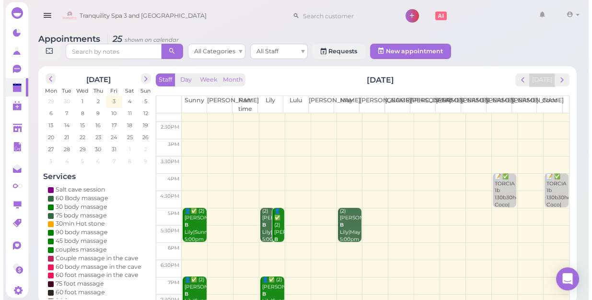
scroll to position [130, 0]
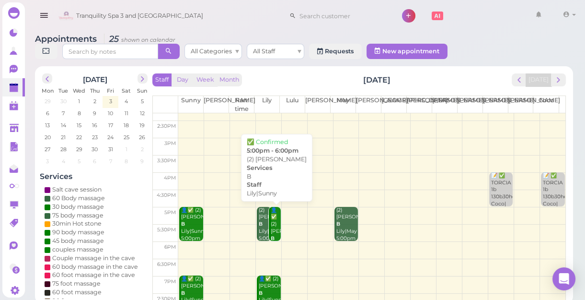
click at [271, 225] on div "👤✅ (2) [PERSON_NAME]|Sunny 5:00pm - 6:00pm" at bounding box center [275, 238] width 11 height 63
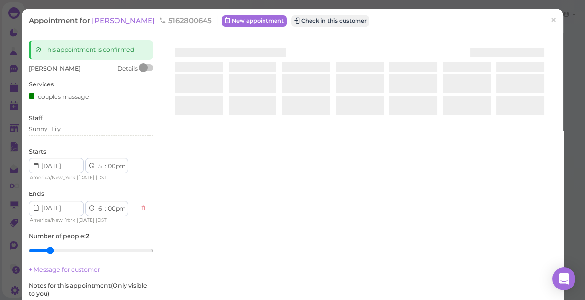
click at [271, 225] on div at bounding box center [360, 154] width 394 height 228
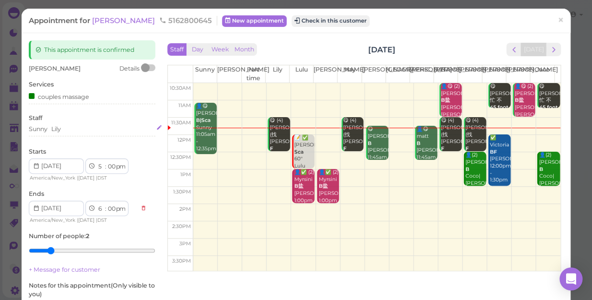
click at [73, 128] on div "Sunny [PERSON_NAME]" at bounding box center [92, 129] width 127 height 9
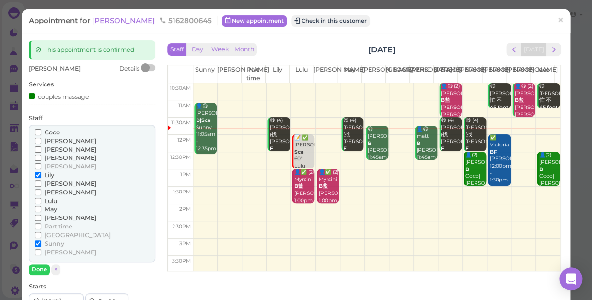
click at [48, 201] on span "Lulu" at bounding box center [51, 200] width 12 height 7
click at [41, 201] on input "Lulu" at bounding box center [38, 200] width 6 height 6
click at [48, 175] on span "Lily" at bounding box center [50, 174] width 10 height 7
click at [41, 175] on input "Lily" at bounding box center [38, 175] width 6 height 6
click at [38, 271] on button "Done" at bounding box center [39, 269] width 21 height 10
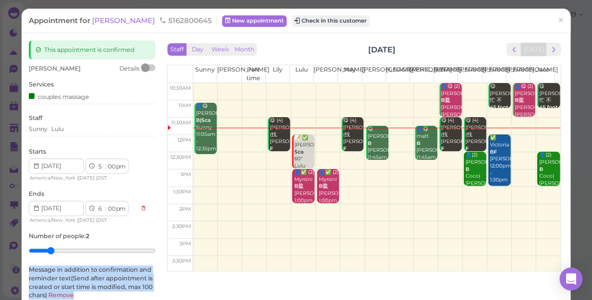
click at [38, 271] on label "Message in addition to confirmation and reminder text(Send after appointment is…" at bounding box center [92, 282] width 127 height 34
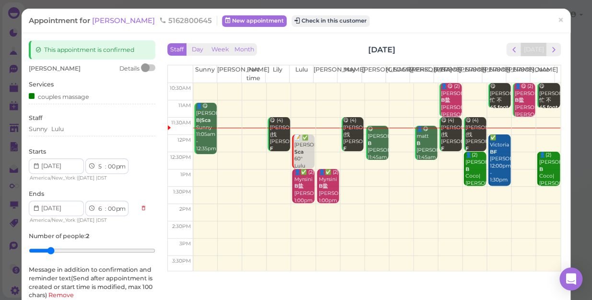
drag, startPoint x: 38, startPoint y: 271, endPoint x: 114, endPoint y: 237, distance: 83.0
click at [114, 237] on div "Number of people : 2" at bounding box center [92, 245] width 127 height 26
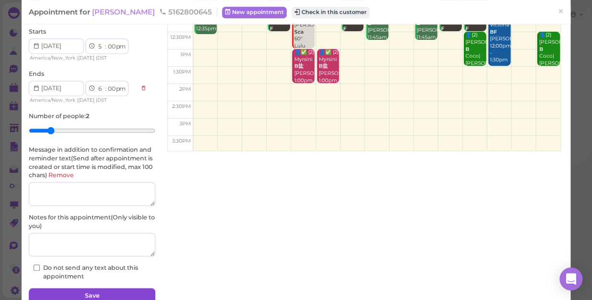
scroll to position [163, 0]
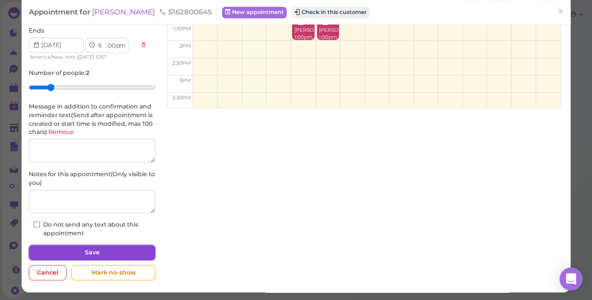
click at [108, 253] on button "Save" at bounding box center [92, 251] width 127 height 15
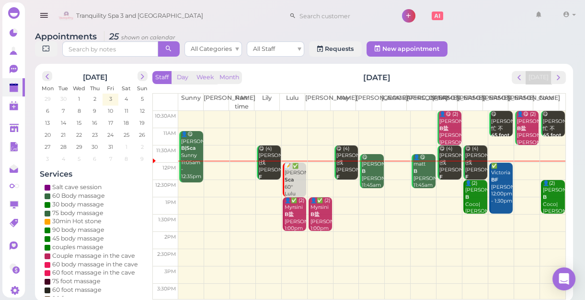
scroll to position [3, 0]
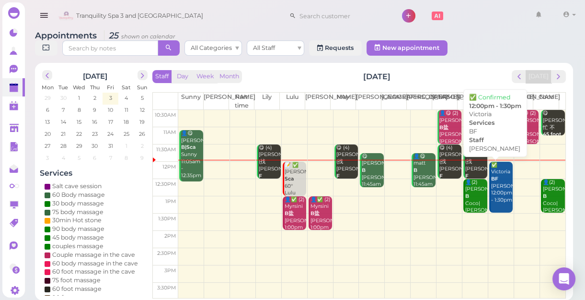
click at [496, 196] on div "✅ Victoria BF [PERSON_NAME] 12:00pm - 1:30pm" at bounding box center [502, 183] width 23 height 42
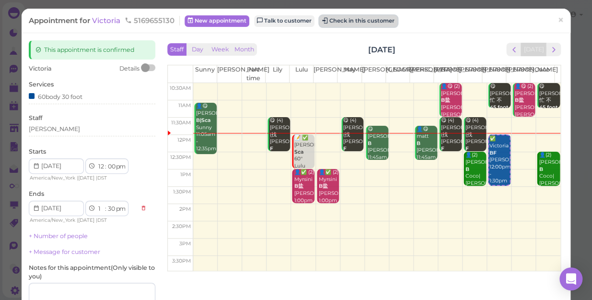
click at [370, 21] on button "Check in this customer" at bounding box center [358, 21] width 78 height 12
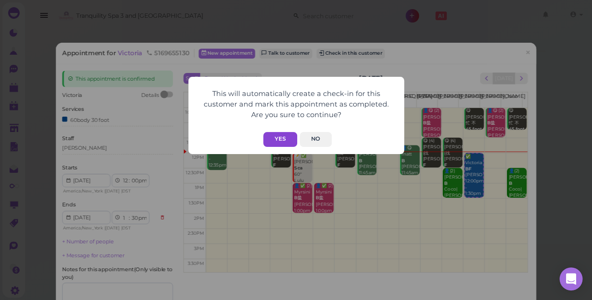
click at [285, 139] on button "Yes" at bounding box center [280, 139] width 34 height 15
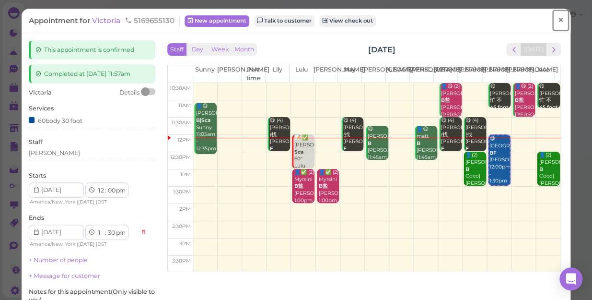
click at [553, 12] on link "×" at bounding box center [561, 20] width 18 height 23
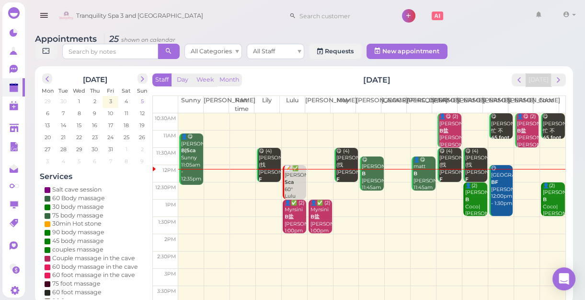
click at [141, 100] on span "5" at bounding box center [142, 101] width 5 height 9
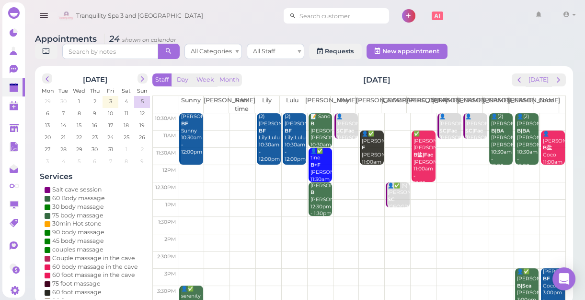
click at [323, 10] on input at bounding box center [342, 15] width 93 height 15
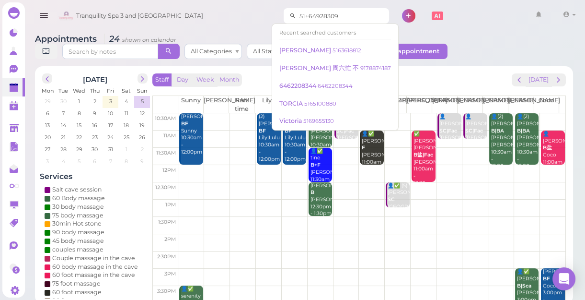
click at [296, 14] on input "51+64928309" at bounding box center [342, 15] width 93 height 15
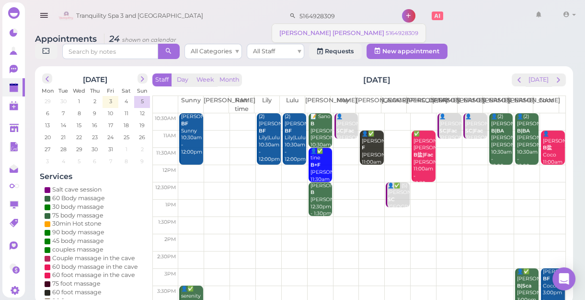
type input "5164928309"
click at [386, 34] on small "5164928309" at bounding box center [402, 33] width 33 height 7
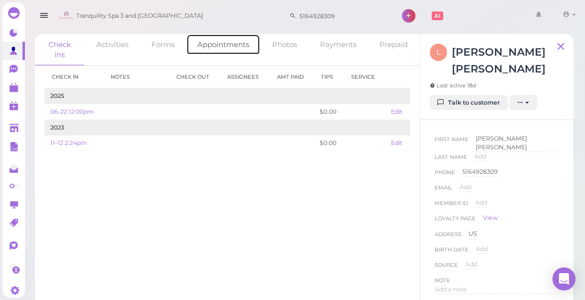
click at [225, 41] on link "Appointments" at bounding box center [223, 44] width 74 height 21
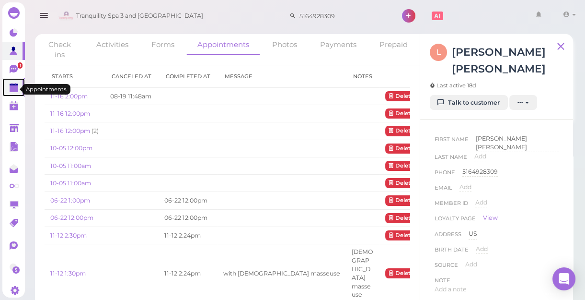
click at [13, 88] on polygon at bounding box center [14, 88] width 9 height 7
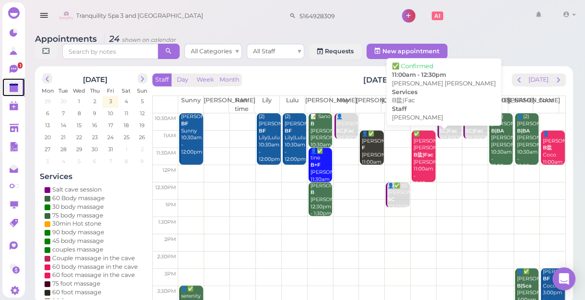
click at [420, 165] on div "✅ [PERSON_NAME] [PERSON_NAME]盐|Fac [PERSON_NAME] 11:00am - 12:30pm" at bounding box center [424, 158] width 23 height 57
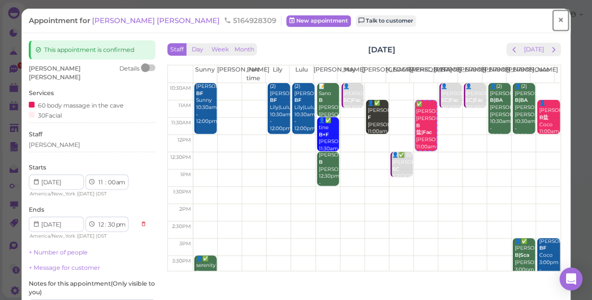
click at [557, 16] on span "×" at bounding box center [560, 19] width 6 height 13
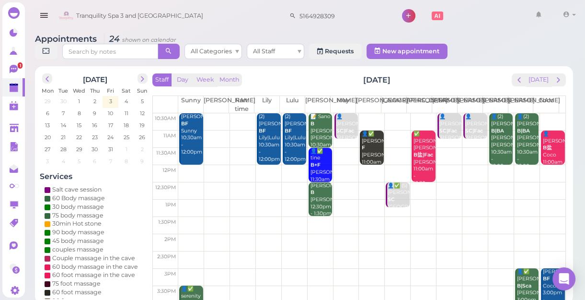
click at [465, 133] on b "SC|Fac" at bounding box center [474, 131] width 18 height 6
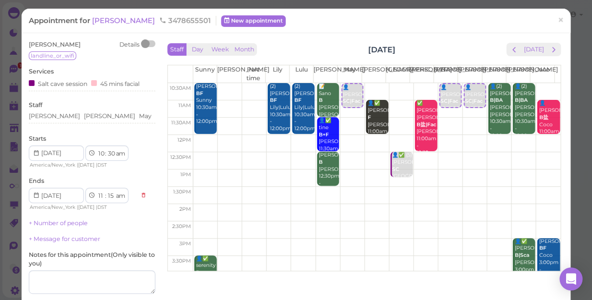
click at [438, 111] on td at bounding box center [376, 108] width 367 height 17
click at [557, 20] on span "×" at bounding box center [560, 19] width 6 height 13
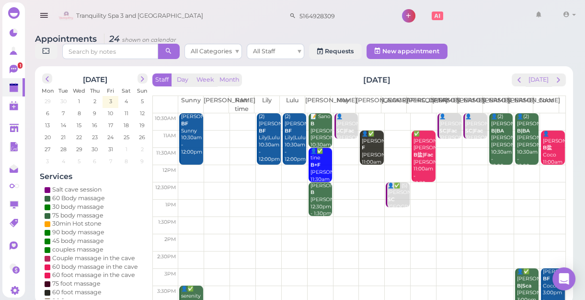
click at [446, 139] on td at bounding box center [371, 138] width 387 height 17
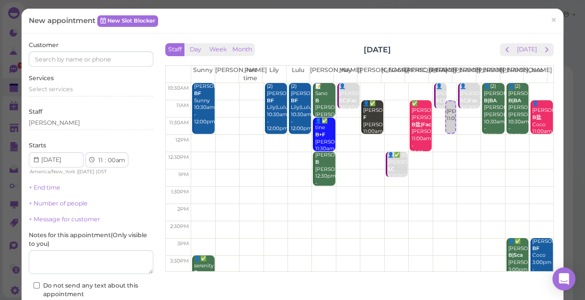
click at [431, 111] on td at bounding box center [372, 108] width 362 height 17
select select "15"
click at [551, 19] on span "×" at bounding box center [554, 19] width 6 height 13
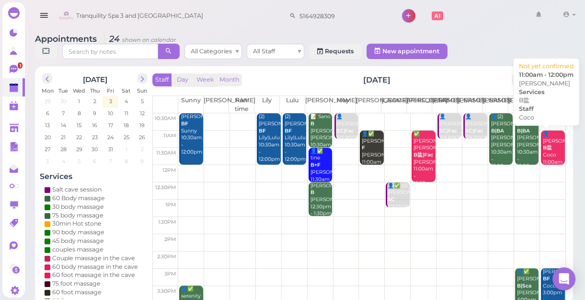
click at [547, 151] on div "👤[PERSON_NAME]盐 Coco 11:00am - 12:00pm" at bounding box center [554, 154] width 23 height 49
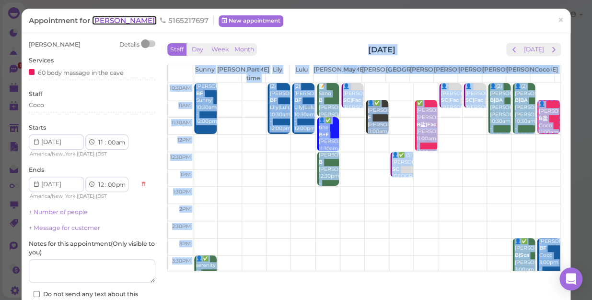
click at [104, 20] on span "[PERSON_NAME]" at bounding box center [124, 20] width 65 height 9
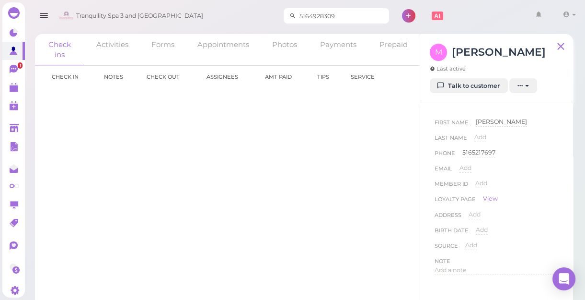
click at [350, 13] on input "5164928309" at bounding box center [342, 15] width 93 height 15
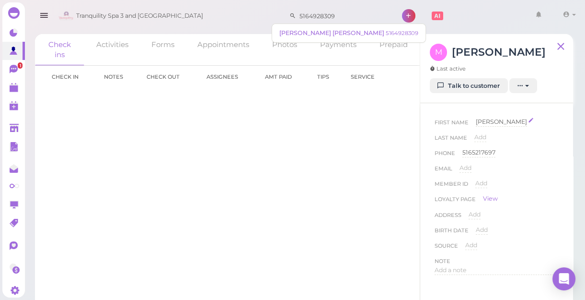
click at [487, 123] on span "[PERSON_NAME]" at bounding box center [501, 121] width 51 height 7
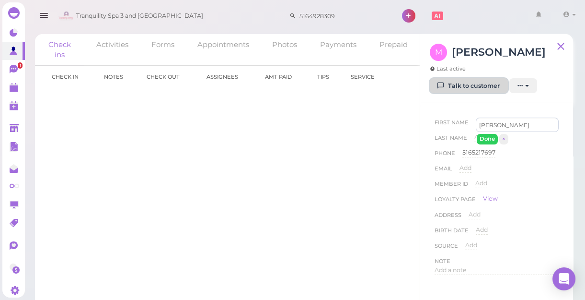
click at [478, 85] on link "Talk to customer" at bounding box center [469, 85] width 78 height 15
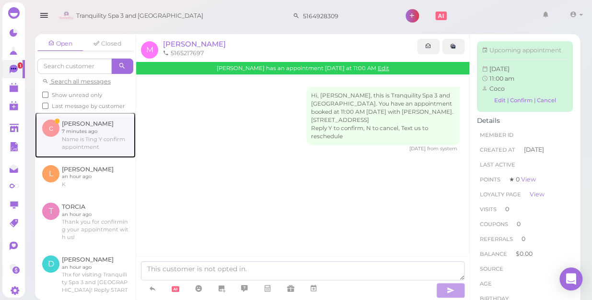
click at [83, 151] on link at bounding box center [85, 134] width 101 height 45
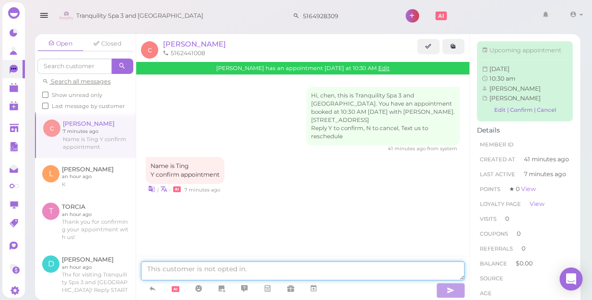
click at [212, 267] on textarea at bounding box center [303, 270] width 324 height 19
click at [232, 267] on textarea "ok got you thank you" at bounding box center [303, 270] width 324 height 19
type textarea "ok got you thank you"
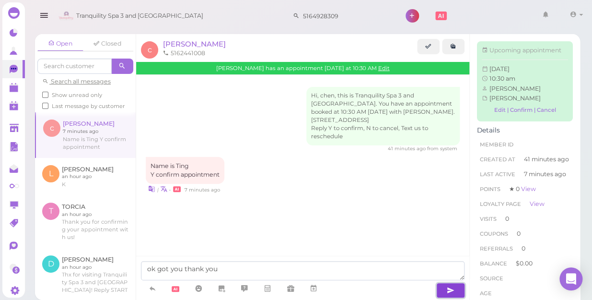
click at [449, 286] on icon "button" at bounding box center [451, 290] width 8 height 10
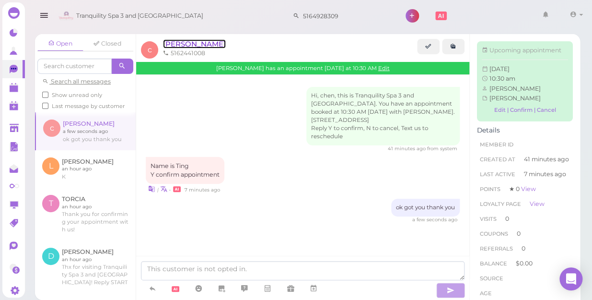
click at [173, 46] on span "[PERSON_NAME]" at bounding box center [194, 43] width 63 height 9
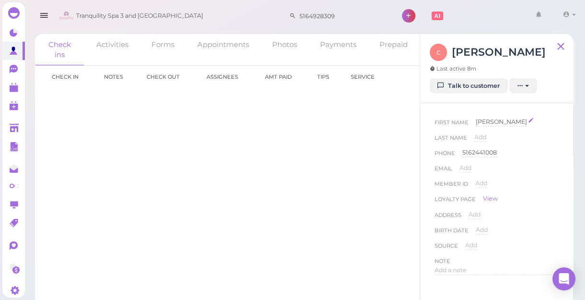
click at [490, 122] on span "[PERSON_NAME]" at bounding box center [501, 121] width 51 height 7
type input "c"
type input "ting"
click at [484, 139] on button "Done" at bounding box center [487, 139] width 21 height 10
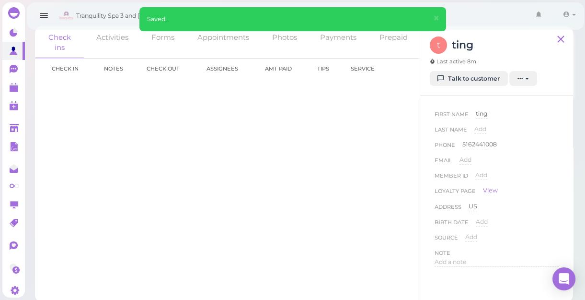
scroll to position [10, 0]
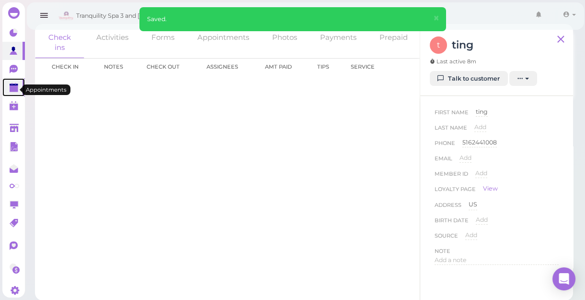
click at [12, 91] on polygon at bounding box center [14, 88] width 9 height 7
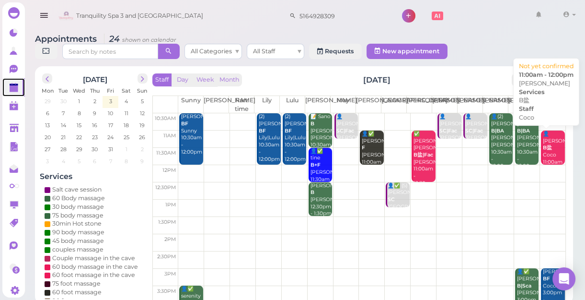
click at [547, 152] on div "👤[PERSON_NAME]盐 Coco 11:00am - 12:00pm" at bounding box center [554, 154] width 23 height 49
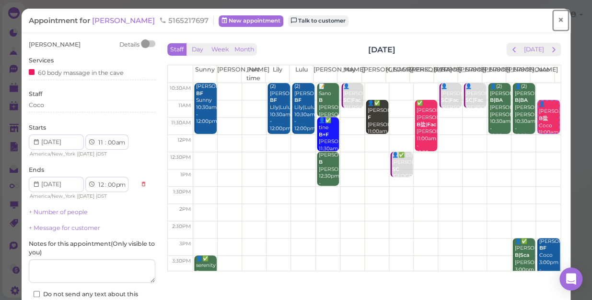
click at [557, 19] on span "×" at bounding box center [560, 19] width 6 height 13
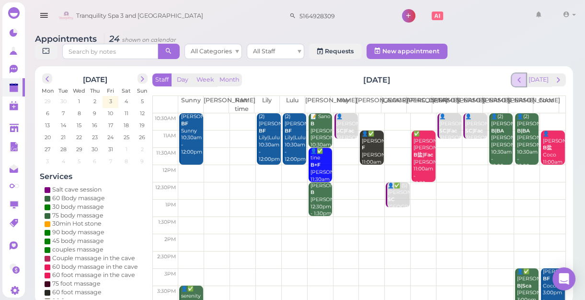
click at [519, 75] on span "prev" at bounding box center [519, 79] width 9 height 9
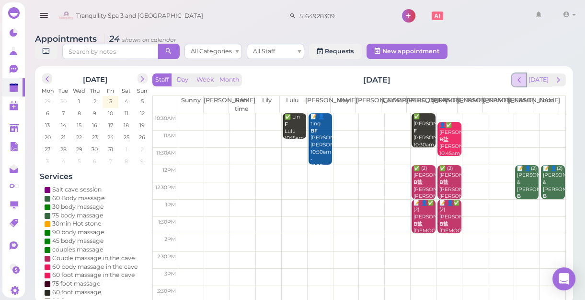
click at [521, 80] on span "prev" at bounding box center [519, 79] width 9 height 9
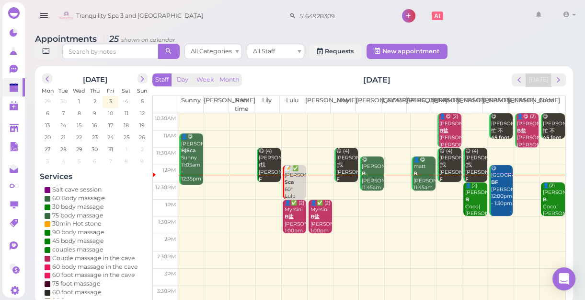
click at [296, 187] on div "📝 ✅ [PERSON_NAME] 60'' Lulu 12:00pm - 1:00pm" at bounding box center [295, 193] width 23 height 57
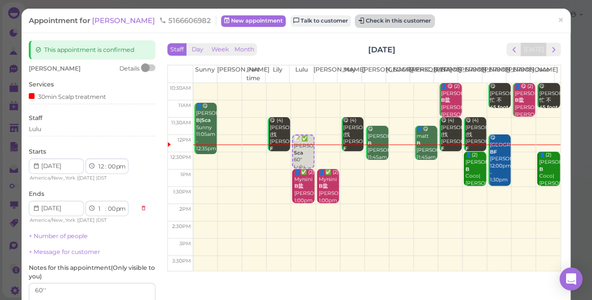
click at [369, 19] on button "Check in this customer" at bounding box center [395, 21] width 78 height 12
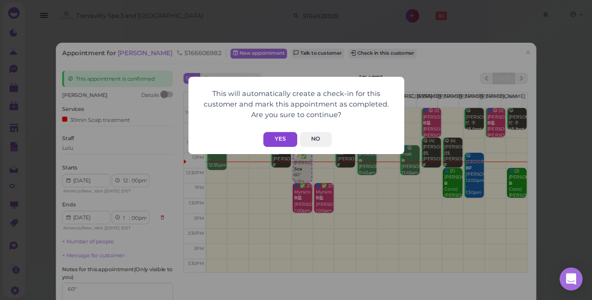
click at [290, 139] on button "Yes" at bounding box center [280, 139] width 34 height 15
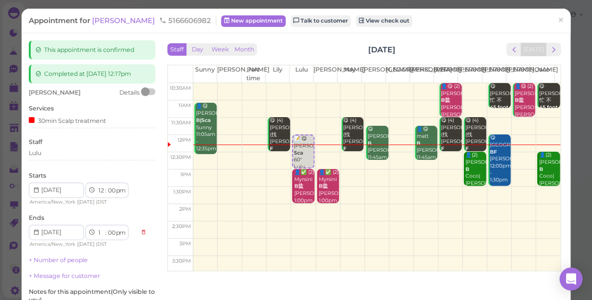
click at [510, 153] on td at bounding box center [376, 160] width 367 height 17
click at [557, 16] on span "×" at bounding box center [560, 19] width 6 height 13
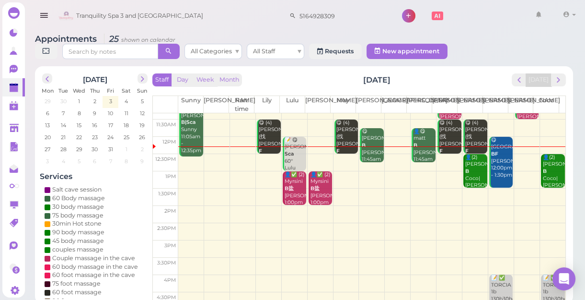
scroll to position [43, 0]
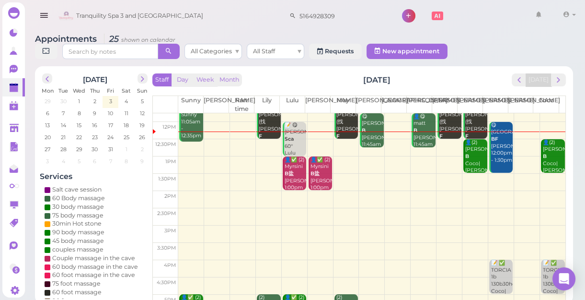
click at [520, 138] on td at bounding box center [371, 130] width 387 height 17
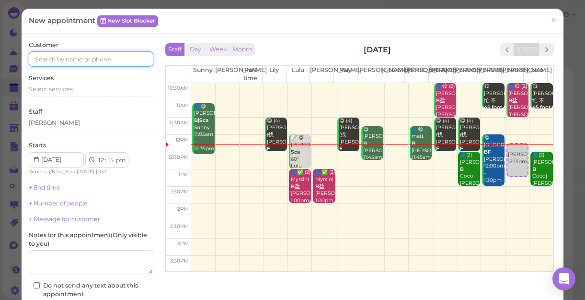
click at [103, 58] on input at bounding box center [91, 58] width 125 height 15
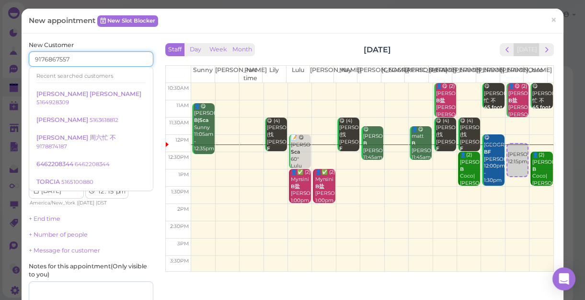
type input "9176867557"
click at [134, 93] on input at bounding box center [123, 89] width 60 height 15
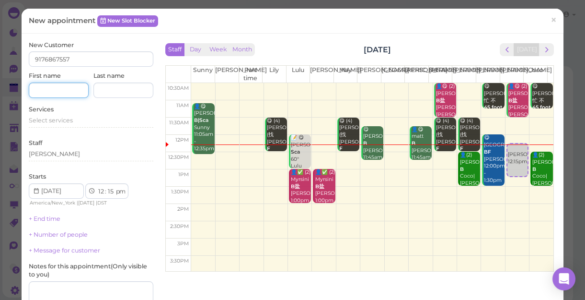
click at [70, 91] on input at bounding box center [59, 89] width 60 height 15
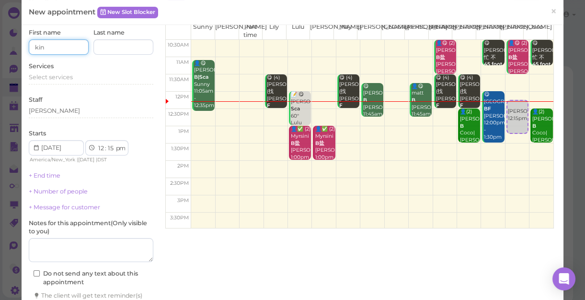
scroll to position [87, 0]
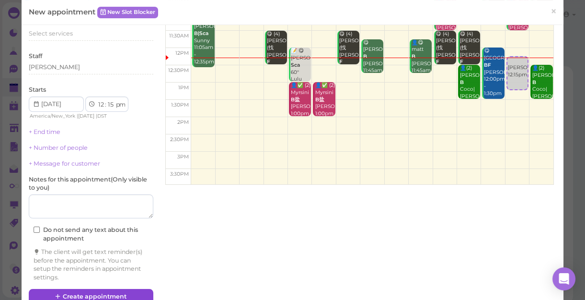
type input "kin"
click at [84, 296] on button "Create appointment" at bounding box center [91, 296] width 125 height 15
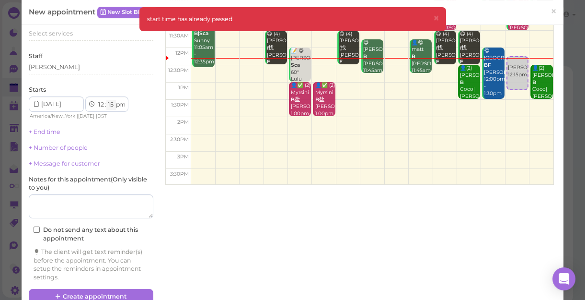
click at [112, 103] on select "00 05 10 15 20 25 30 35 40 45 50 55" at bounding box center [111, 105] width 10 height 10
select select "30"
click at [106, 100] on select "00 05 10 15 20 25 30 35 40 45 50 55" at bounding box center [111, 105] width 10 height 10
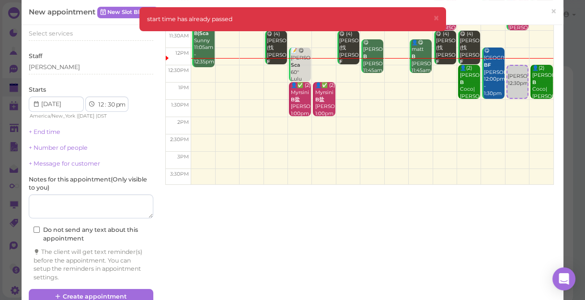
scroll to position [106, 0]
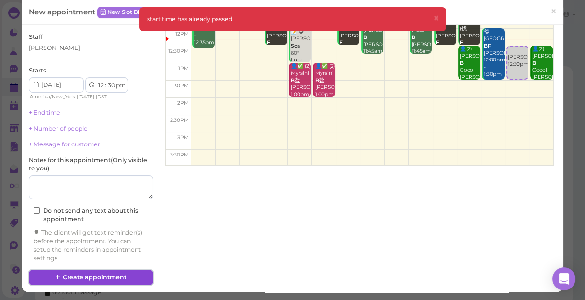
click at [101, 273] on button "Create appointment" at bounding box center [91, 276] width 125 height 15
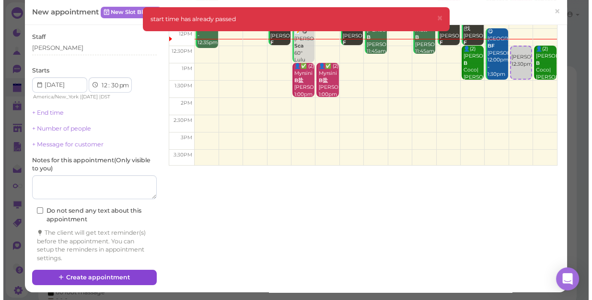
scroll to position [0, 0]
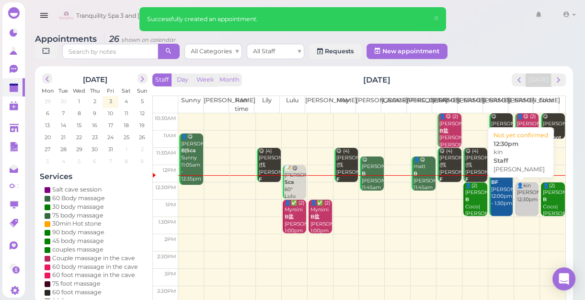
click at [517, 198] on div "👤[PERSON_NAME] 12:30pm" at bounding box center [528, 192] width 23 height 21
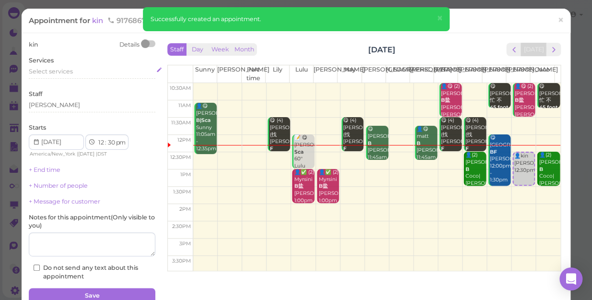
click at [58, 71] on span "Select services" at bounding box center [51, 71] width 44 height 7
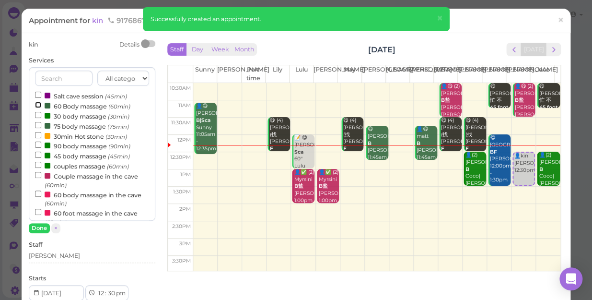
click at [37, 105] on input "60 Body massage (60min)" at bounding box center [38, 105] width 6 height 6
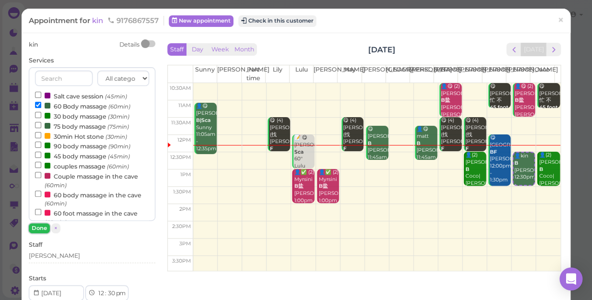
click at [37, 229] on button "Done" at bounding box center [39, 228] width 21 height 10
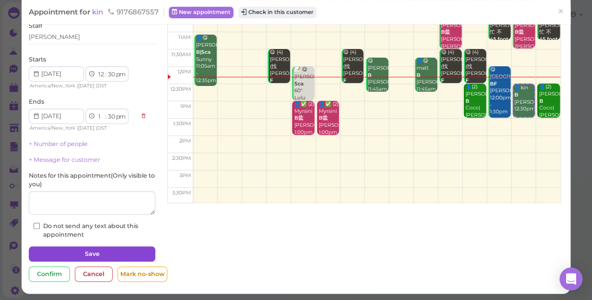
scroll to position [70, 0]
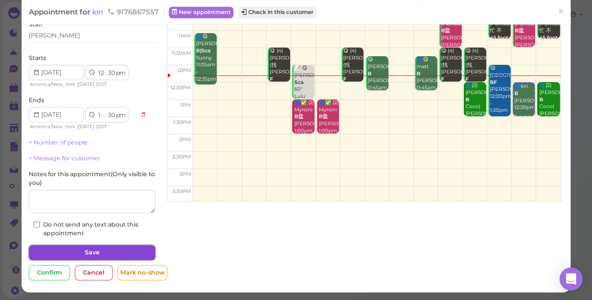
click at [86, 253] on button "Save" at bounding box center [92, 251] width 127 height 15
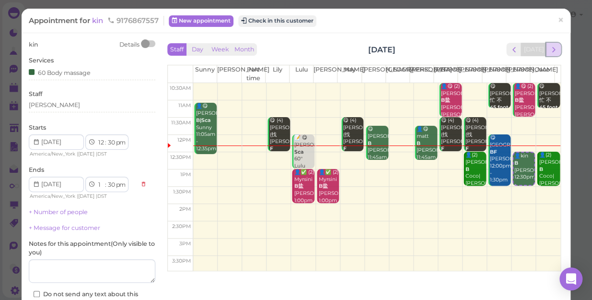
click at [549, 48] on span "next" at bounding box center [553, 49] width 9 height 9
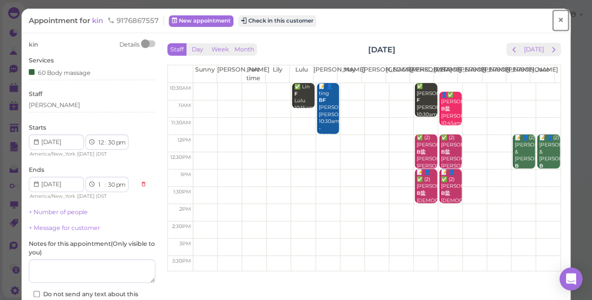
click at [557, 14] on span "×" at bounding box center [560, 19] width 6 height 13
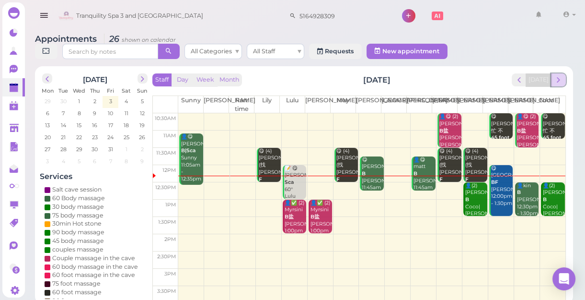
click at [557, 80] on span "next" at bounding box center [558, 79] width 9 height 9
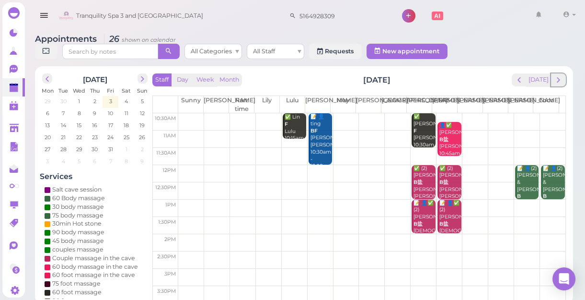
click at [557, 80] on span "next" at bounding box center [558, 79] width 9 height 9
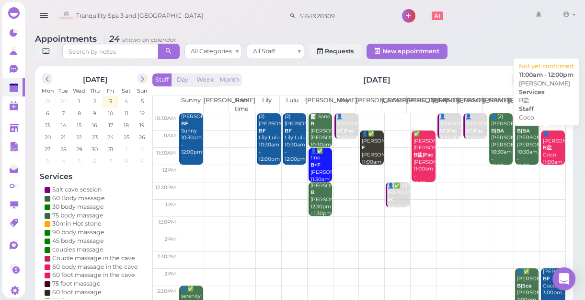
click at [545, 151] on div "👤[PERSON_NAME]盐 Coco 11:00am - 12:00pm" at bounding box center [554, 154] width 23 height 49
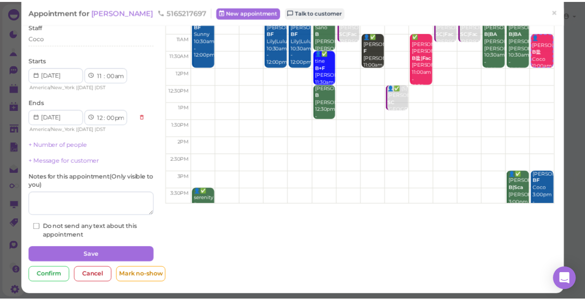
scroll to position [70, 0]
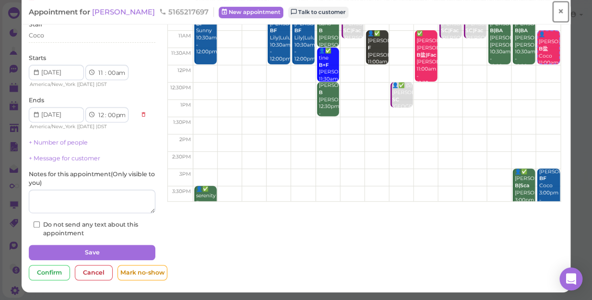
click at [557, 6] on span "×" at bounding box center [560, 11] width 6 height 13
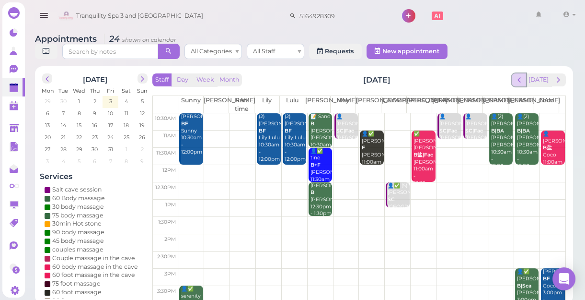
click at [522, 76] on span "prev" at bounding box center [519, 79] width 9 height 9
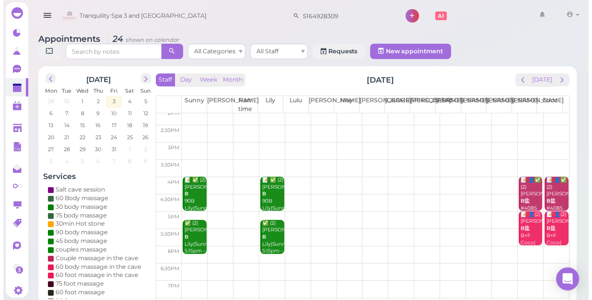
scroll to position [130, 0]
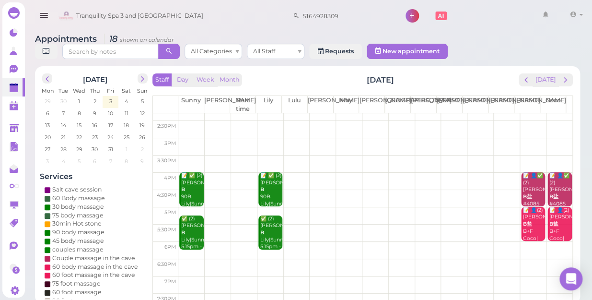
click at [299, 190] on td at bounding box center [375, 198] width 394 height 17
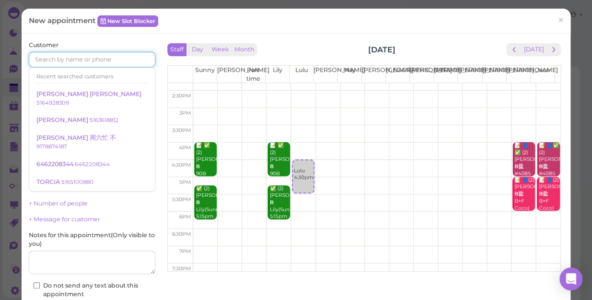
click at [120, 60] on input at bounding box center [92, 59] width 127 height 15
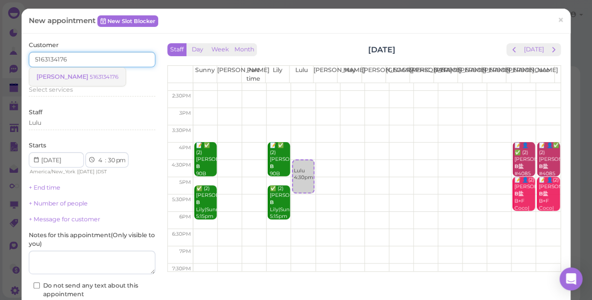
type input "5163134176"
click at [90, 76] on small "5163134176" at bounding box center [104, 76] width 29 height 7
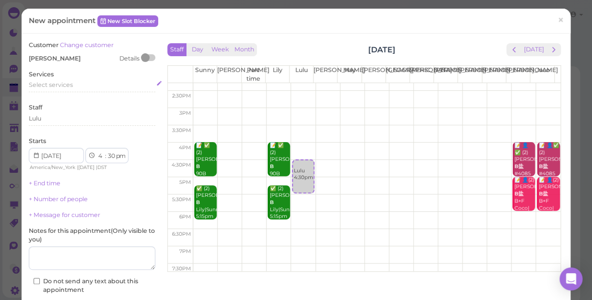
click at [57, 85] on span "Select services" at bounding box center [51, 84] width 44 height 7
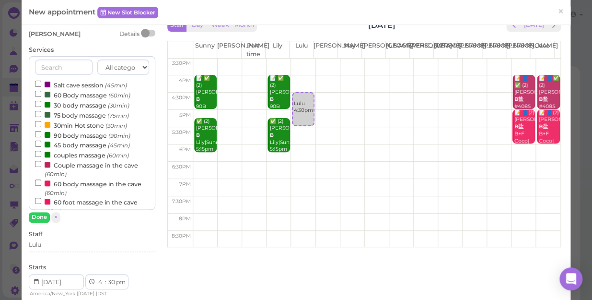
scroll to position [0, 0]
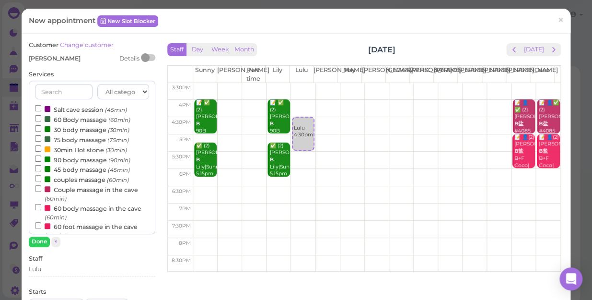
click at [343, 137] on td at bounding box center [376, 142] width 367 height 17
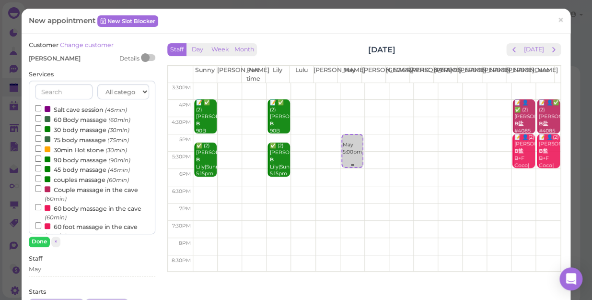
select select "5"
select select "00"
click at [40, 244] on button "Done" at bounding box center [39, 241] width 21 height 10
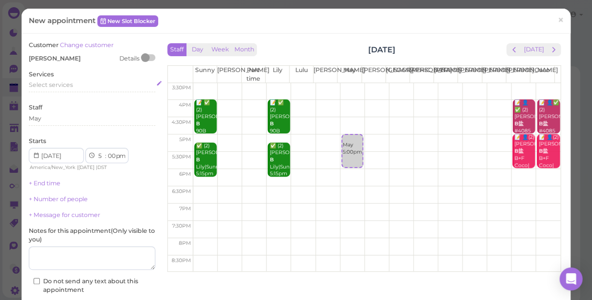
click at [73, 84] on div "Select services" at bounding box center [92, 85] width 127 height 9
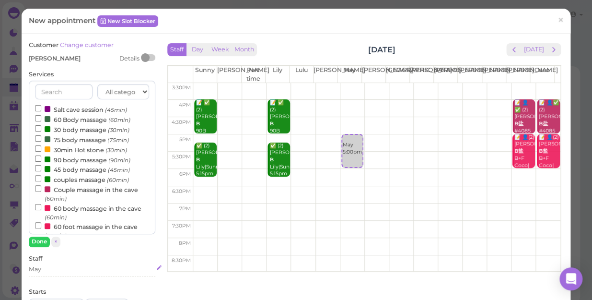
click at [57, 271] on div "May" at bounding box center [92, 269] width 127 height 9
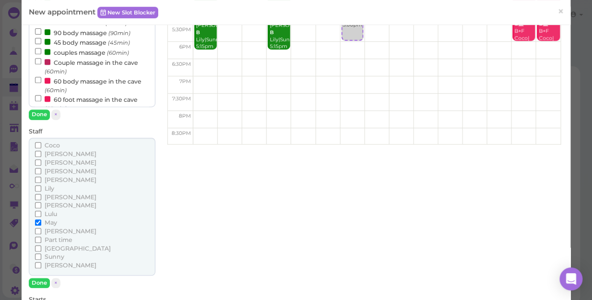
scroll to position [174, 0]
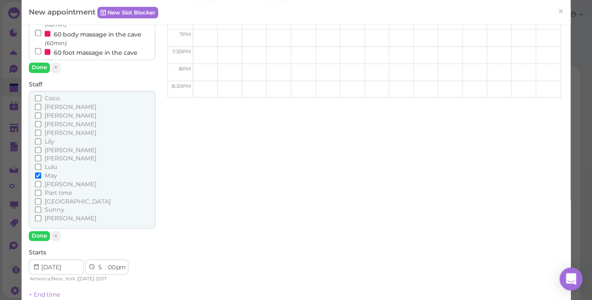
click at [47, 164] on span "Lulu" at bounding box center [51, 166] width 12 height 7
click at [41, 164] on input "Lulu" at bounding box center [38, 166] width 6 height 6
click at [40, 166] on input "Lulu" at bounding box center [38, 166] width 6 height 6
click at [39, 235] on button "Done" at bounding box center [39, 236] width 21 height 10
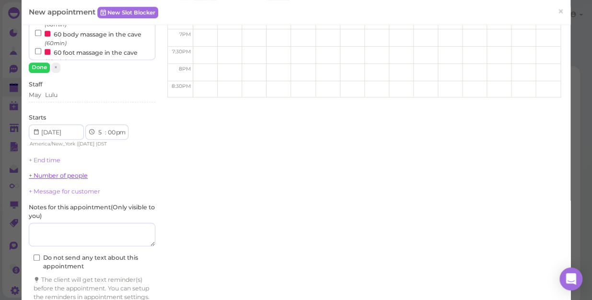
click at [62, 176] on link "+ Number of people" at bounding box center [58, 175] width 59 height 7
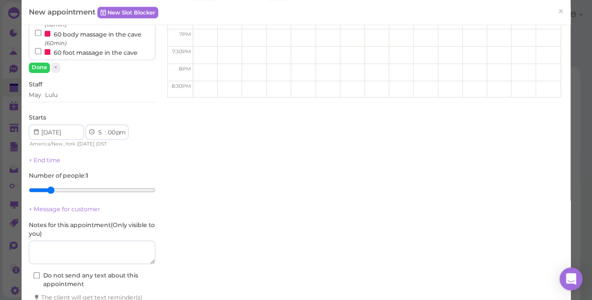
type input "2"
click at [48, 188] on input "range" at bounding box center [92, 189] width 127 height 15
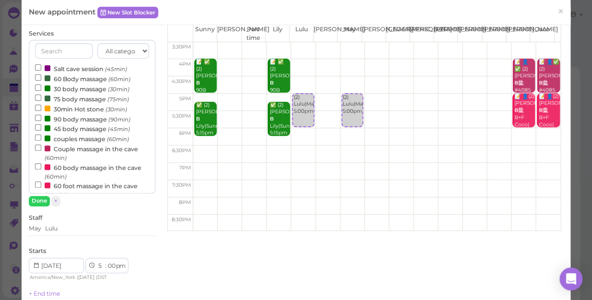
scroll to position [0, 0]
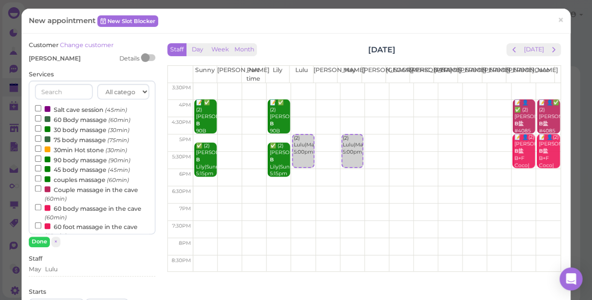
click at [74, 180] on label "couples massage (60min)" at bounding box center [82, 179] width 94 height 10
click at [41, 180] on input "couples massage (60min)" at bounding box center [38, 178] width 6 height 6
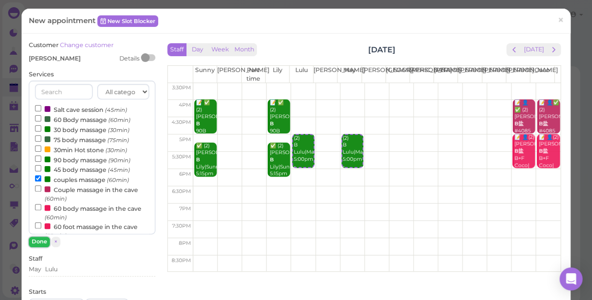
click at [35, 240] on button "Done" at bounding box center [39, 241] width 21 height 10
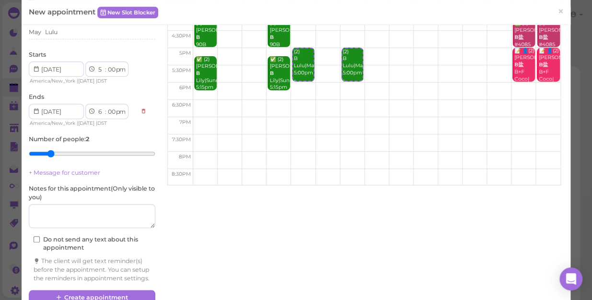
scroll to position [115, 0]
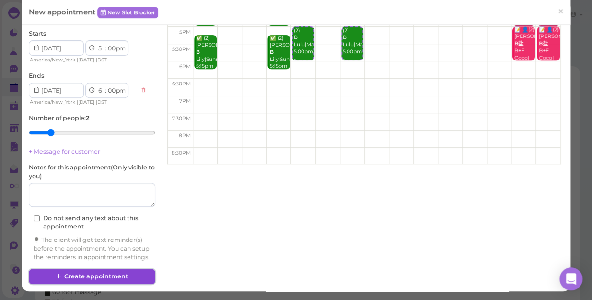
click at [112, 274] on button "Create appointment" at bounding box center [92, 275] width 127 height 15
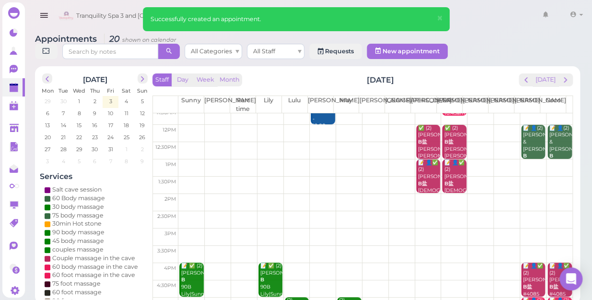
scroll to position [130, 0]
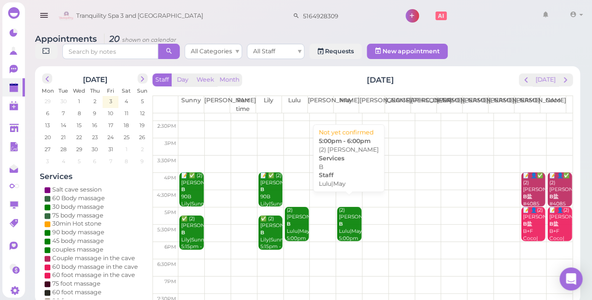
click at [348, 213] on div "(2) [PERSON_NAME]|May 5:00pm - 6:00pm" at bounding box center [349, 231] width 23 height 49
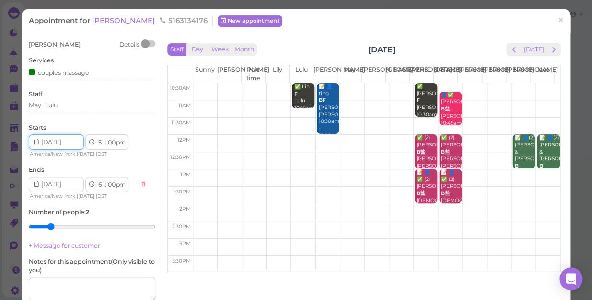
click at [74, 141] on input at bounding box center [56, 141] width 55 height 15
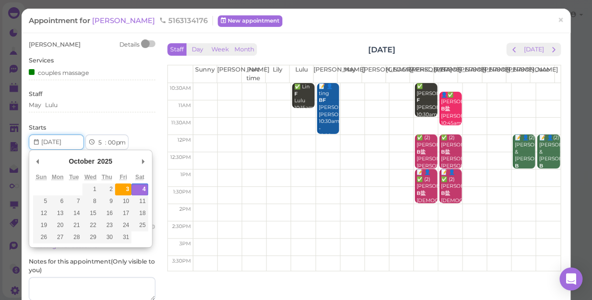
type input "[DATE]"
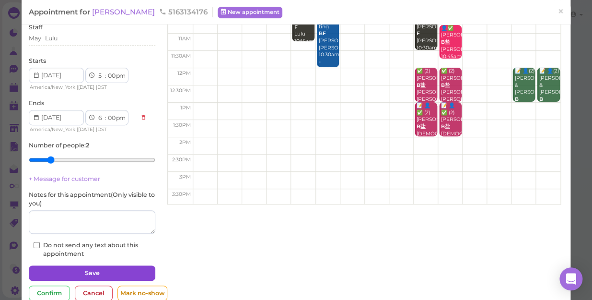
scroll to position [87, 0]
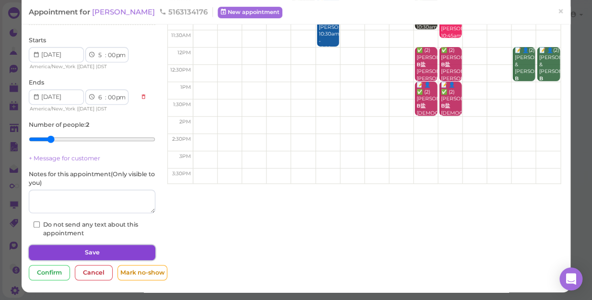
click at [113, 248] on button "Save" at bounding box center [92, 251] width 127 height 15
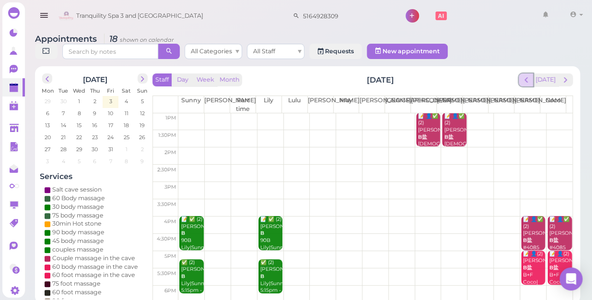
click at [523, 75] on span "prev" at bounding box center [526, 79] width 9 height 9
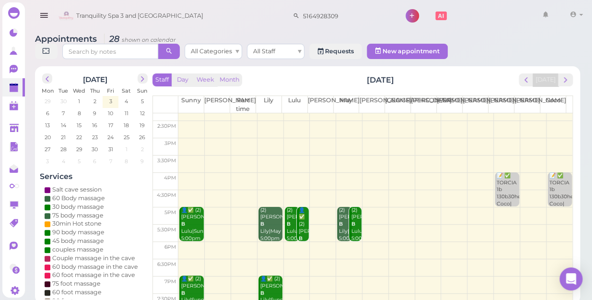
scroll to position [173, 0]
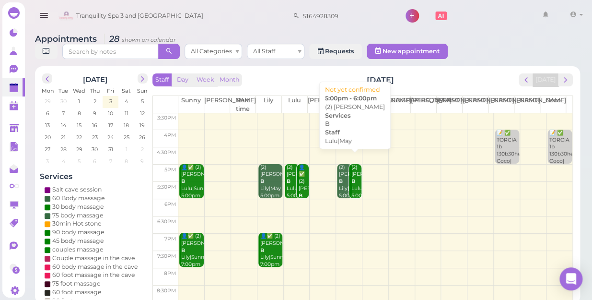
click at [351, 180] on div "(2) [PERSON_NAME]|May 5:00pm - 6:00pm" at bounding box center [355, 188] width 11 height 49
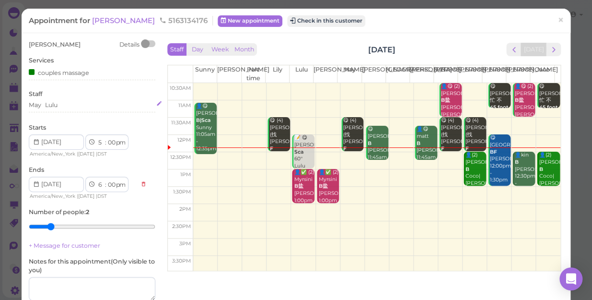
click at [70, 102] on div "May Lulu" at bounding box center [92, 105] width 127 height 9
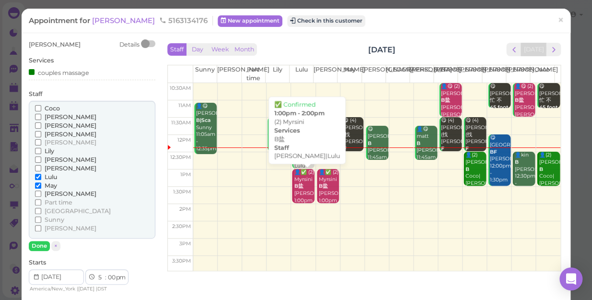
scroll to position [130, 0]
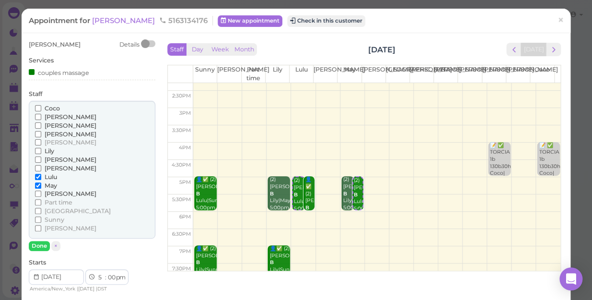
click at [48, 189] on label "May" at bounding box center [46, 185] width 22 height 9
click at [41, 188] on input "May" at bounding box center [38, 185] width 6 height 6
click at [52, 192] on span "[PERSON_NAME]" at bounding box center [71, 193] width 52 height 7
click at [41, 192] on input "[PERSON_NAME]" at bounding box center [38, 193] width 6 height 6
click at [51, 184] on span "May" at bounding box center [51, 185] width 12 height 7
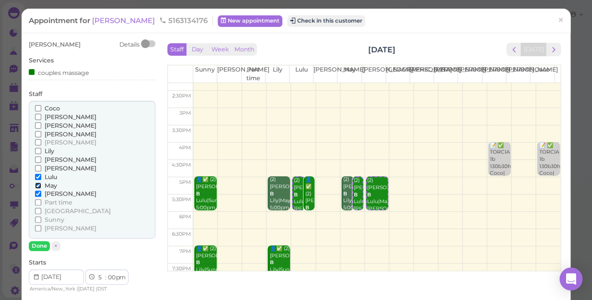
click at [41, 184] on input "May" at bounding box center [38, 185] width 6 height 6
click at [49, 175] on span "Lulu" at bounding box center [51, 176] width 12 height 7
click at [41, 175] on input "Lulu" at bounding box center [38, 177] width 6 height 6
click at [38, 132] on input "[PERSON_NAME]" at bounding box center [38, 134] width 6 height 6
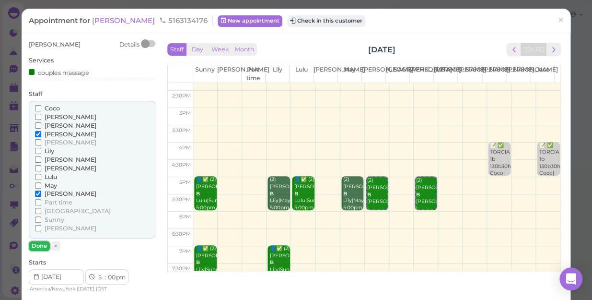
click at [38, 244] on button "Done" at bounding box center [39, 246] width 21 height 10
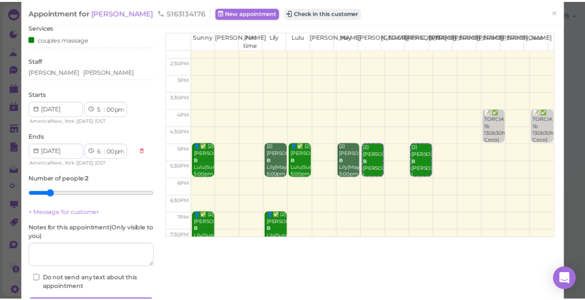
scroll to position [87, 0]
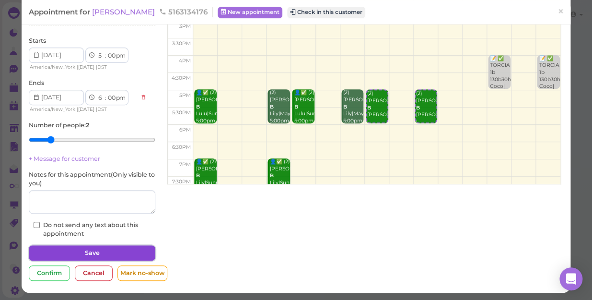
click at [69, 251] on button "Save" at bounding box center [92, 252] width 127 height 15
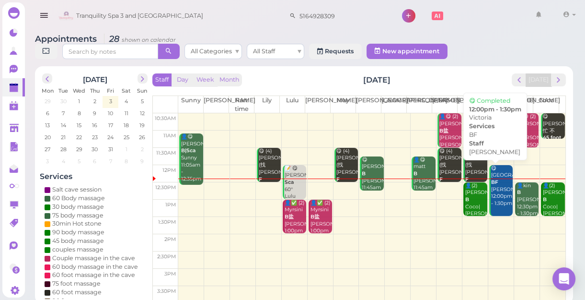
click at [493, 187] on div "😋 Victoria BF [PERSON_NAME] 12:00pm - 1:30pm" at bounding box center [502, 186] width 23 height 42
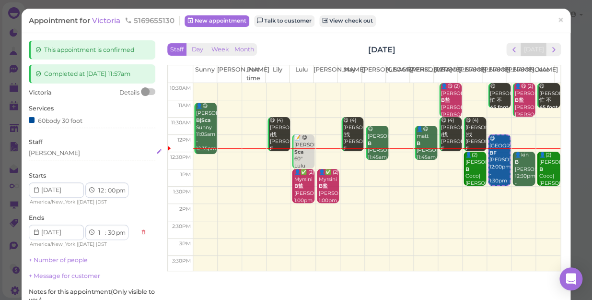
click at [56, 151] on div "[PERSON_NAME]" at bounding box center [92, 153] width 127 height 9
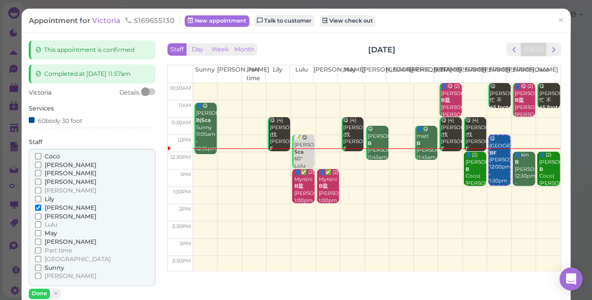
click at [46, 221] on span "Lulu" at bounding box center [51, 223] width 12 height 7
click at [41, 221] on input "Lulu" at bounding box center [38, 224] width 6 height 6
click at [53, 206] on span "[PERSON_NAME]" at bounding box center [71, 207] width 52 height 7
click at [41, 206] on input "[PERSON_NAME]" at bounding box center [38, 207] width 6 height 6
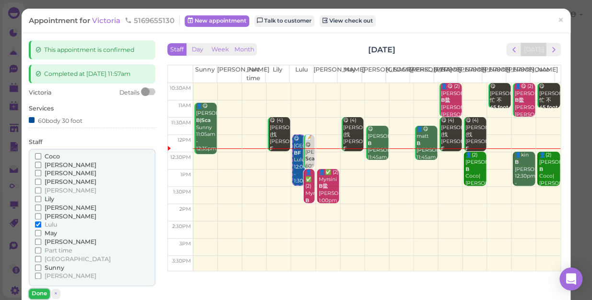
click at [34, 292] on button "Done" at bounding box center [39, 293] width 21 height 10
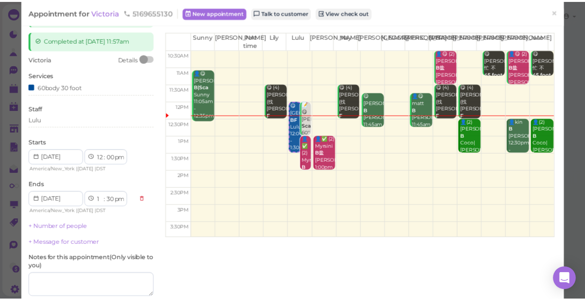
scroll to position [87, 0]
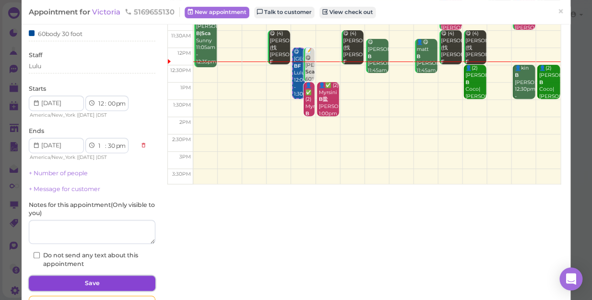
click at [77, 285] on button "Save" at bounding box center [92, 282] width 127 height 15
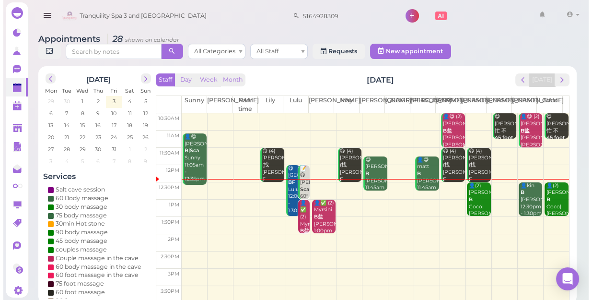
scroll to position [43, 0]
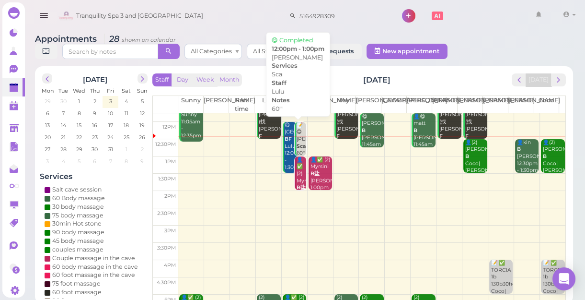
click at [300, 139] on div "📝 😋 [PERSON_NAME] 60'' Lulu 12:00pm - 1:00pm" at bounding box center [301, 153] width 11 height 63
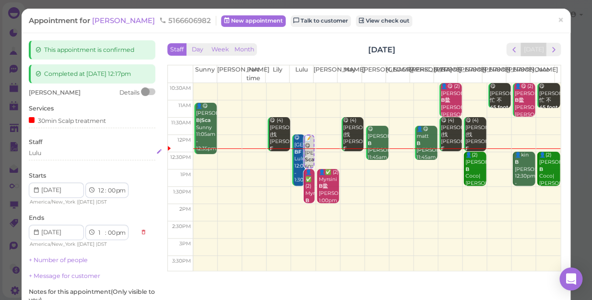
click at [67, 154] on div "Lulu" at bounding box center [92, 153] width 127 height 9
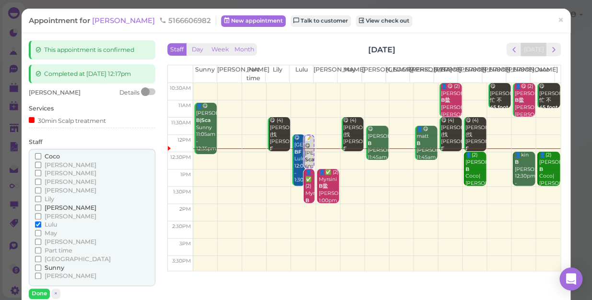
click at [57, 208] on span "[PERSON_NAME]" at bounding box center [71, 207] width 52 height 7
click at [41, 208] on input "[PERSON_NAME]" at bounding box center [38, 207] width 6 height 6
click at [38, 224] on input "Lulu" at bounding box center [38, 224] width 6 height 6
click at [36, 221] on input "Lulu" at bounding box center [38, 224] width 6 height 6
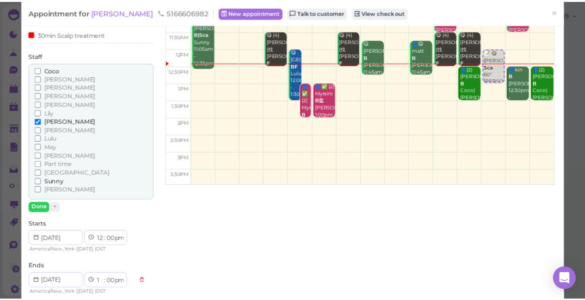
scroll to position [87, 0]
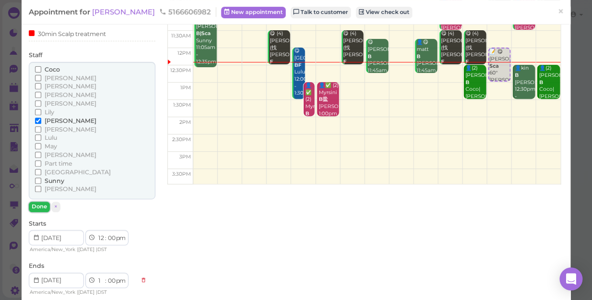
click at [36, 206] on button "Done" at bounding box center [39, 206] width 21 height 10
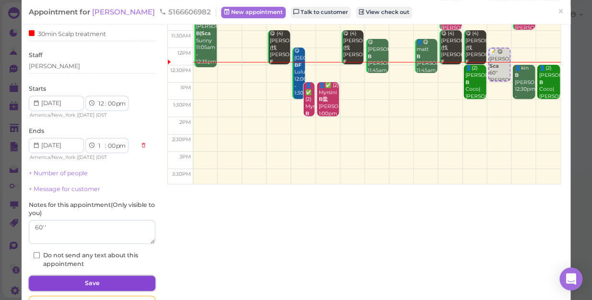
click at [100, 278] on button "Save" at bounding box center [92, 282] width 127 height 15
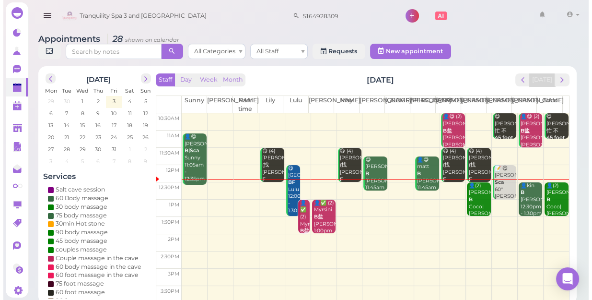
scroll to position [43, 0]
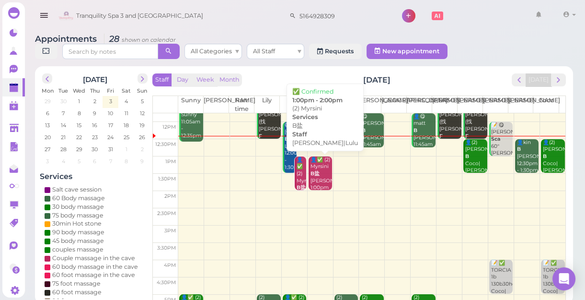
click at [321, 172] on div "👤✅ (2) Myrsini B盐 [PERSON_NAME]|Lulu 1:00pm - 2:00pm" at bounding box center [321, 180] width 23 height 49
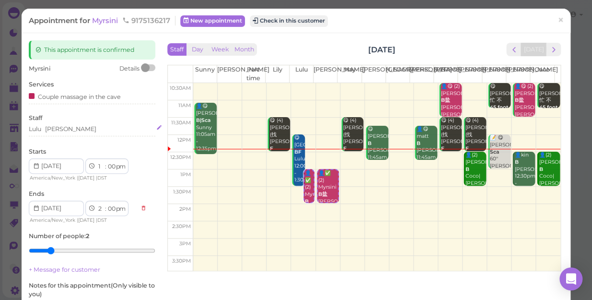
click at [62, 128] on div "Lulu [PERSON_NAME]" at bounding box center [92, 129] width 127 height 9
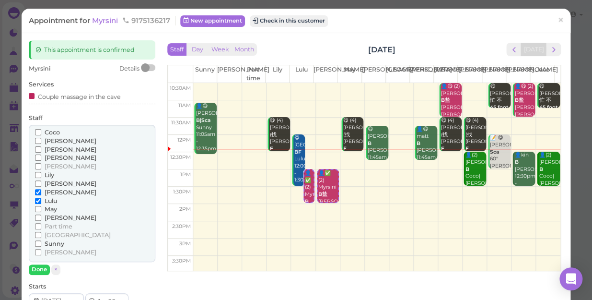
click at [52, 208] on span "May" at bounding box center [51, 208] width 12 height 7
click at [41, 208] on input "May" at bounding box center [38, 209] width 6 height 6
click at [53, 192] on span "[PERSON_NAME]" at bounding box center [71, 191] width 52 height 7
click at [41, 192] on input "[PERSON_NAME]" at bounding box center [38, 192] width 6 height 6
click at [55, 243] on span "Sunny" at bounding box center [55, 243] width 20 height 7
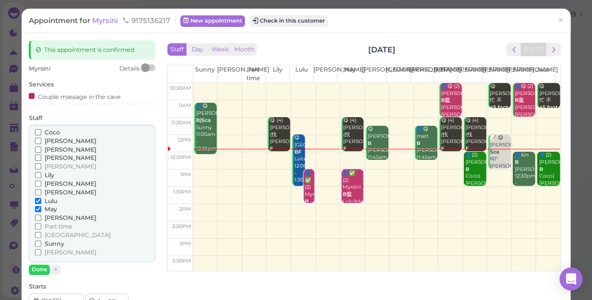
click at [41, 243] on input "Sunny" at bounding box center [38, 243] width 6 height 6
click at [54, 198] on span "Lulu" at bounding box center [51, 200] width 12 height 7
click at [41, 198] on input "Lulu" at bounding box center [38, 200] width 6 height 6
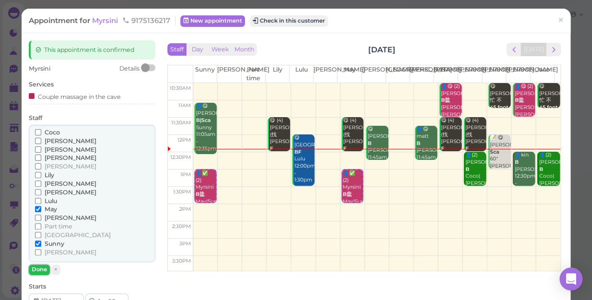
click at [39, 269] on button "Done" at bounding box center [39, 269] width 21 height 10
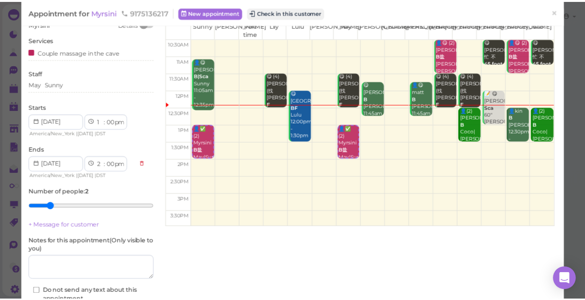
scroll to position [111, 0]
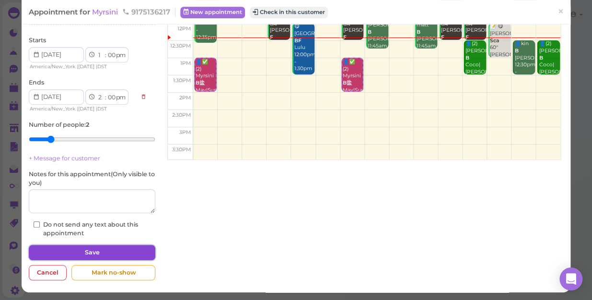
click at [65, 250] on button "Save" at bounding box center [92, 251] width 127 height 15
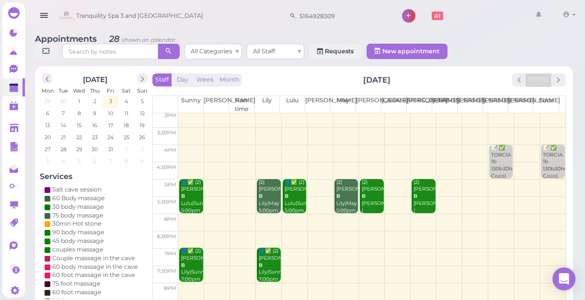
scroll to position [173, 0]
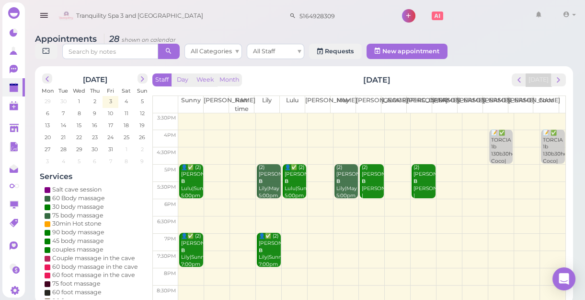
click at [443, 165] on td at bounding box center [371, 172] width 387 height 17
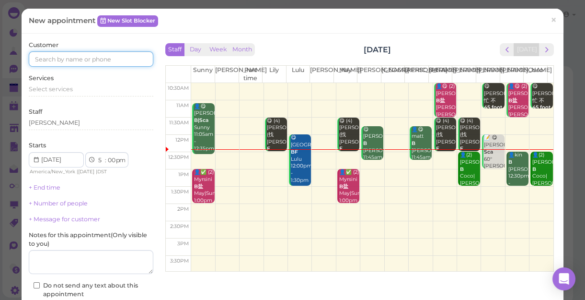
click at [86, 59] on input at bounding box center [91, 58] width 125 height 15
type input "5164027574"
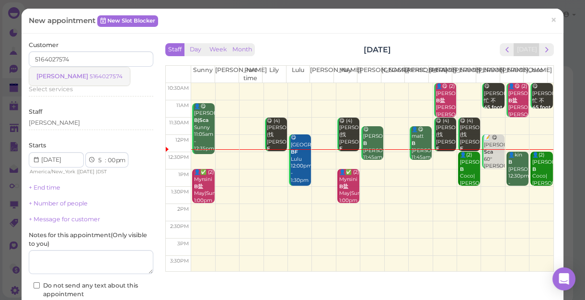
click at [90, 76] on small "5164027574" at bounding box center [106, 76] width 33 height 7
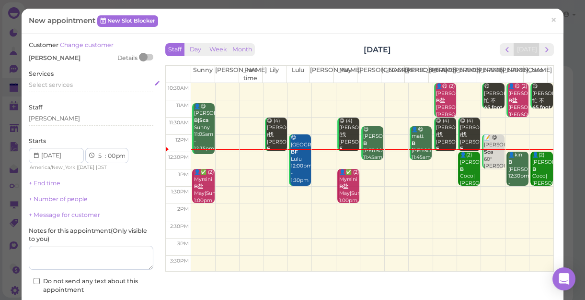
click at [71, 84] on span "Select services" at bounding box center [51, 84] width 44 height 7
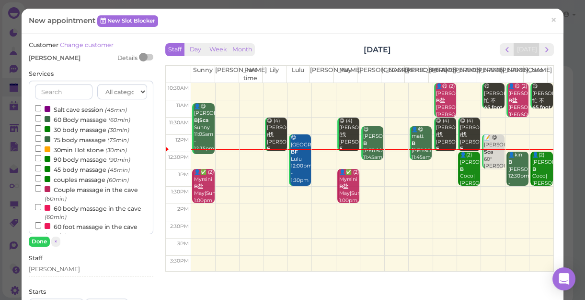
click at [67, 116] on label "60 Body massage (60min)" at bounding box center [82, 119] width 95 height 10
click at [41, 116] on input "60 Body massage (60min)" at bounding box center [38, 118] width 6 height 6
click at [38, 244] on button "Done" at bounding box center [39, 241] width 21 height 10
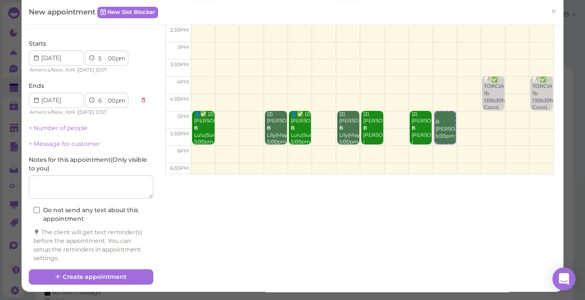
scroll to position [110, 0]
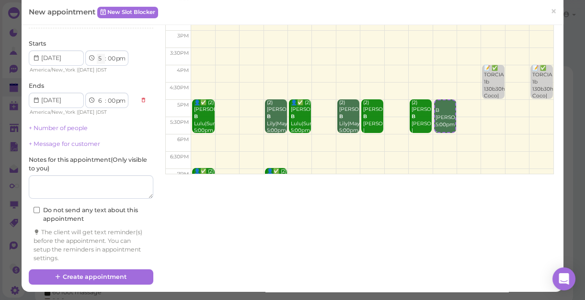
click at [100, 56] on select "1 2 3 4 5 6 7 8 9 10 11 12" at bounding box center [101, 59] width 8 height 10
select select "6"
click at [97, 54] on select "1 2 3 4 5 6 7 8 9 10 11 12" at bounding box center [101, 59] width 8 height 10
select select "7"
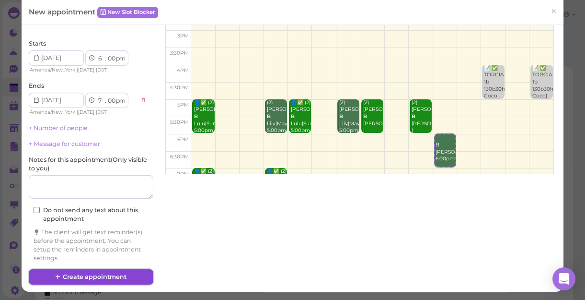
click at [98, 273] on button "Create appointment" at bounding box center [91, 276] width 125 height 15
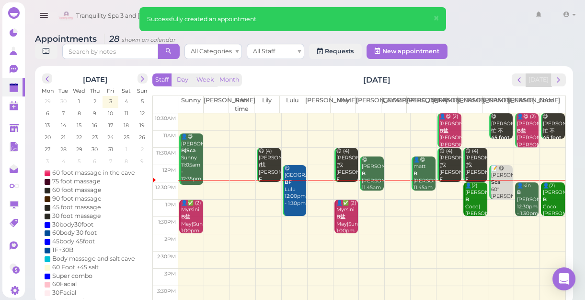
scroll to position [130, 0]
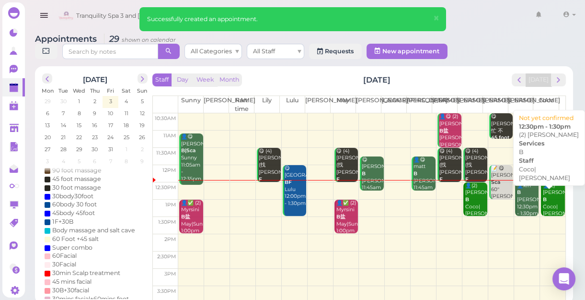
click at [546, 204] on div "👤(2) [PERSON_NAME]|[PERSON_NAME] 12:30pm - 1:30pm" at bounding box center [554, 206] width 23 height 49
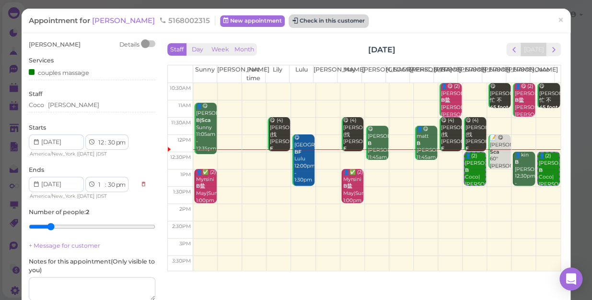
click at [305, 18] on button "Check in this customer" at bounding box center [329, 21] width 78 height 12
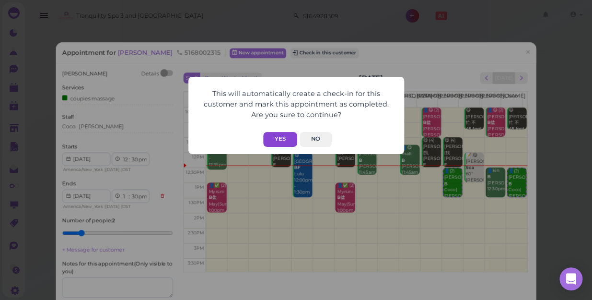
click at [285, 136] on button "Yes" at bounding box center [280, 139] width 34 height 15
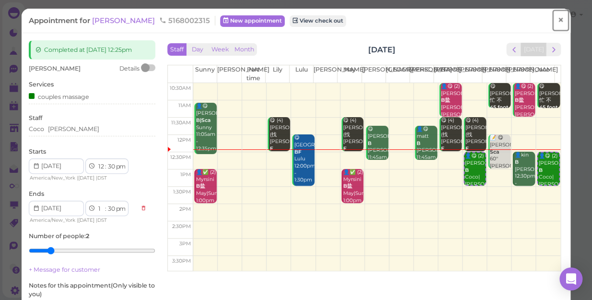
click at [557, 18] on span "×" at bounding box center [560, 19] width 6 height 13
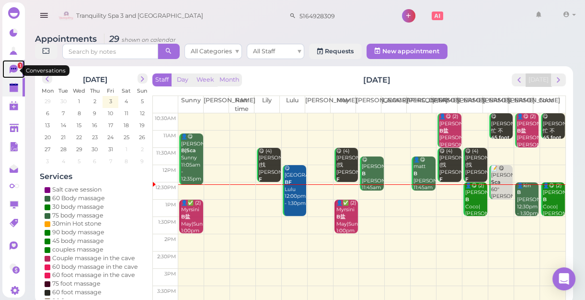
click at [18, 68] on span "1" at bounding box center [20, 65] width 5 height 6
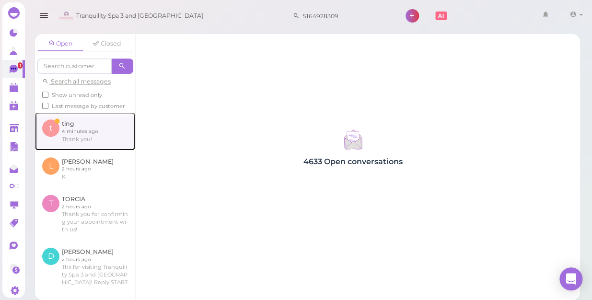
click at [78, 136] on link at bounding box center [85, 130] width 100 height 37
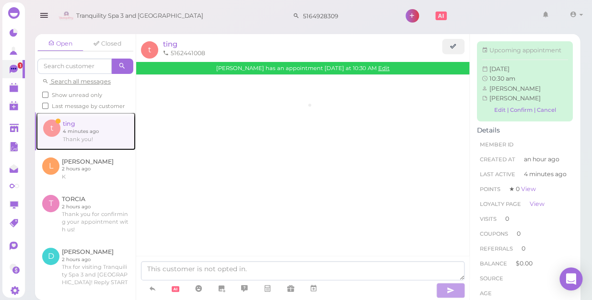
scroll to position [17, 0]
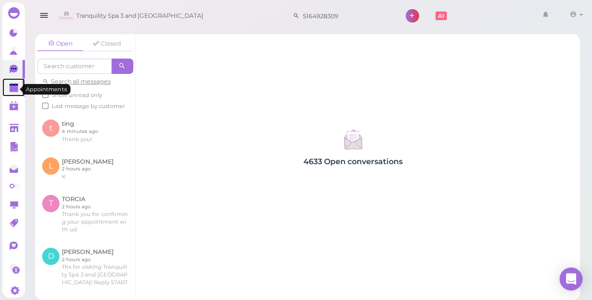
click at [14, 90] on polygon at bounding box center [14, 88] width 9 height 7
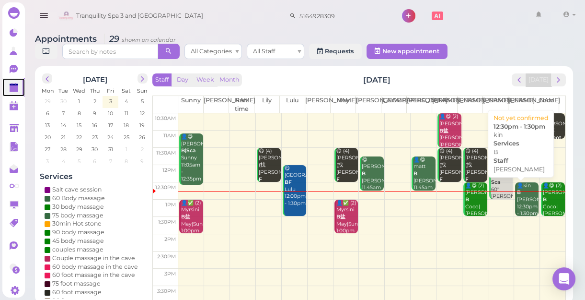
click at [519, 200] on div "👤kin B [PERSON_NAME] 12:30pm - 1:30pm" at bounding box center [528, 199] width 23 height 35
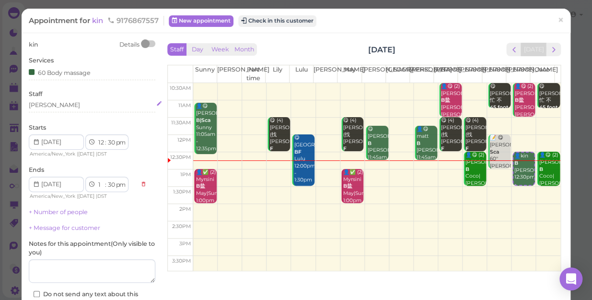
click at [53, 103] on div "[PERSON_NAME]" at bounding box center [92, 105] width 127 height 9
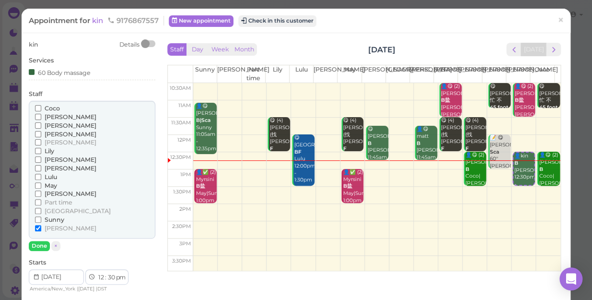
click at [56, 220] on span "Sunny" at bounding box center [55, 219] width 20 height 7
click at [41, 220] on input "Sunny" at bounding box center [38, 219] width 6 height 6
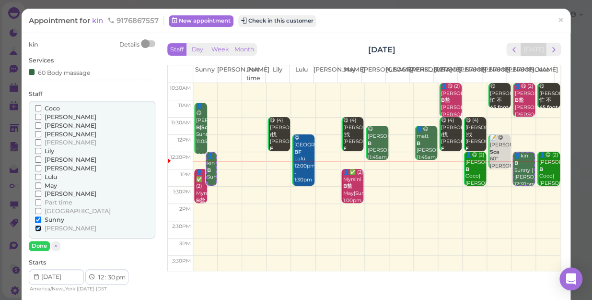
click at [38, 227] on input "[PERSON_NAME]" at bounding box center [38, 228] width 6 height 6
click at [39, 244] on button "Done" at bounding box center [39, 246] width 21 height 10
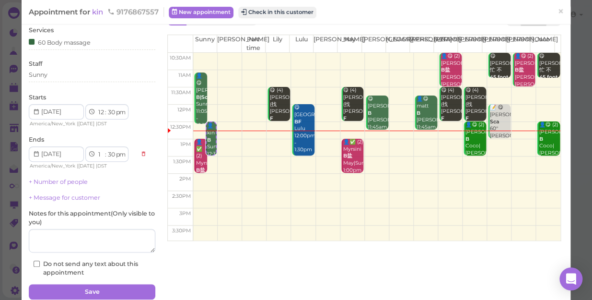
scroll to position [70, 0]
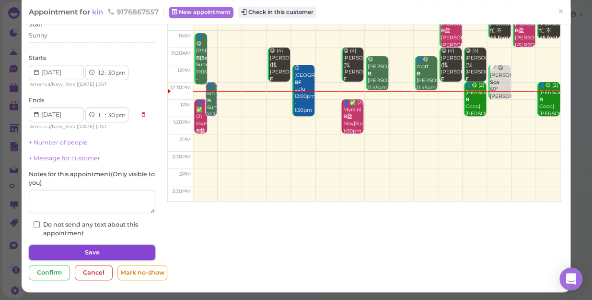
click at [96, 249] on button "Save" at bounding box center [92, 251] width 127 height 15
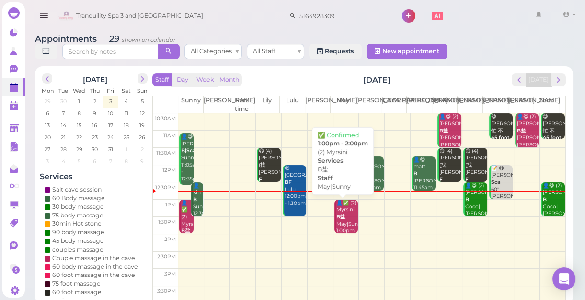
click at [344, 223] on div "👤✅ (2) Myrsini B盐 May|Sunny 1:00pm - 2:00pm" at bounding box center [347, 223] width 23 height 49
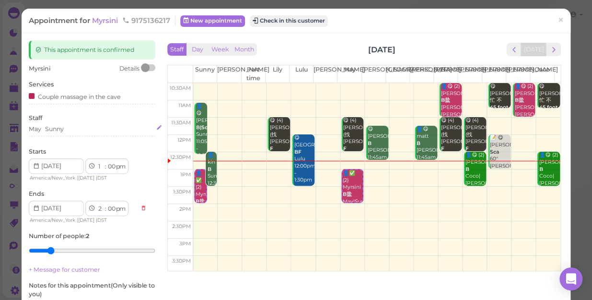
click at [84, 126] on div "May Sunny" at bounding box center [92, 129] width 127 height 9
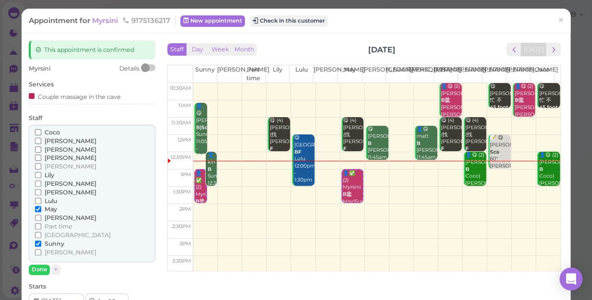
click at [47, 174] on span "Lily" at bounding box center [50, 174] width 10 height 7
click at [41, 174] on input "Lily" at bounding box center [38, 175] width 6 height 6
click at [48, 139] on span "[PERSON_NAME]" at bounding box center [71, 140] width 52 height 7
click at [41, 139] on input "[PERSON_NAME]" at bounding box center [38, 141] width 6 height 6
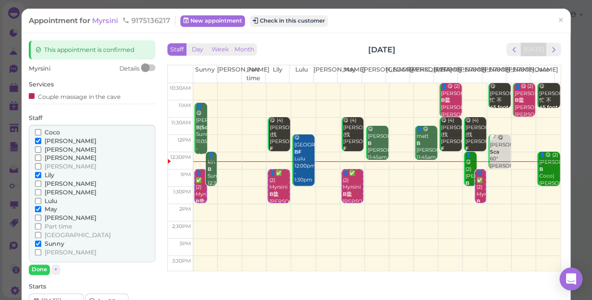
click at [42, 209] on label "May" at bounding box center [46, 209] width 22 height 9
click at [41, 209] on input "May" at bounding box center [38, 209] width 6 height 6
click at [45, 243] on span "Sunny" at bounding box center [55, 243] width 20 height 7
click at [41, 243] on input "Sunny" at bounding box center [38, 243] width 6 height 6
click at [39, 266] on button "Done" at bounding box center [39, 269] width 21 height 10
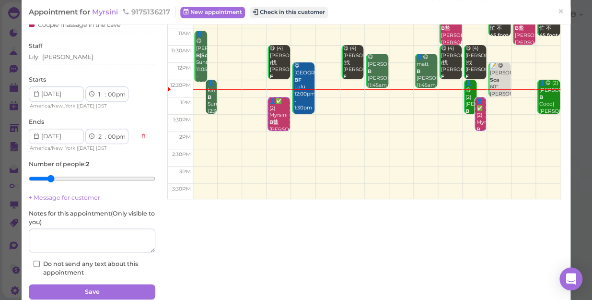
scroll to position [87, 0]
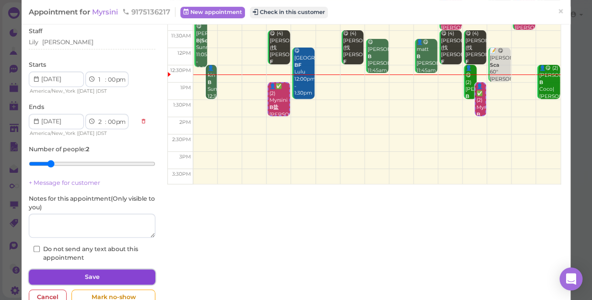
click at [68, 274] on button "Save" at bounding box center [92, 276] width 127 height 15
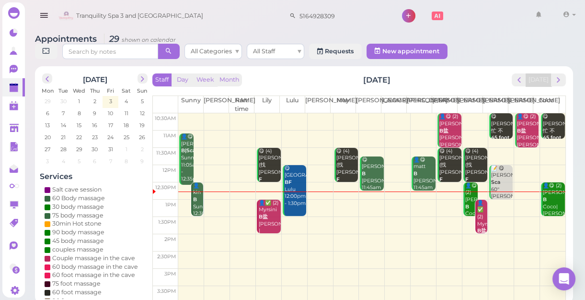
click at [194, 206] on div "👤kin B Sunny 12:30pm - 1:30pm" at bounding box center [198, 206] width 11 height 49
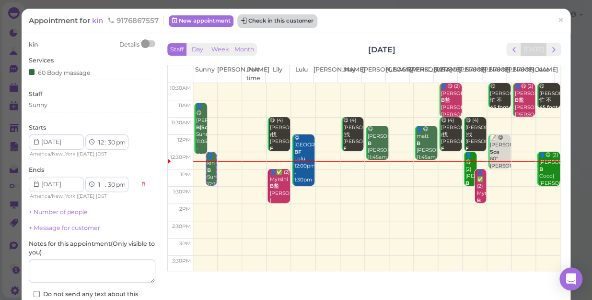
click at [273, 16] on button "Check in this customer" at bounding box center [277, 21] width 78 height 12
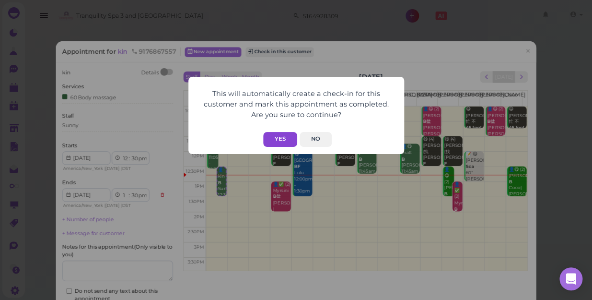
click at [288, 134] on button "Yes" at bounding box center [280, 139] width 34 height 15
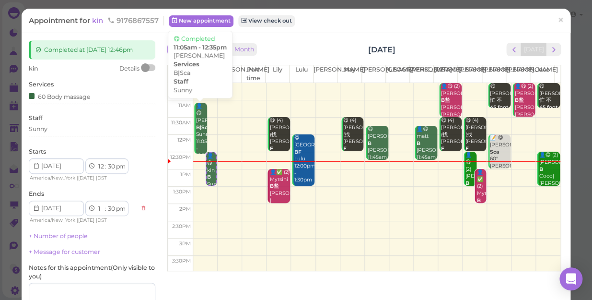
click at [196, 119] on div "👤😋 [PERSON_NAME]|Sca Sunny 11:05am - 12:35pm" at bounding box center [202, 131] width 12 height 57
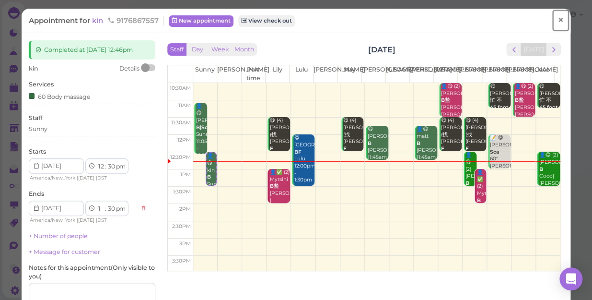
click at [557, 20] on span "×" at bounding box center [560, 19] width 6 height 13
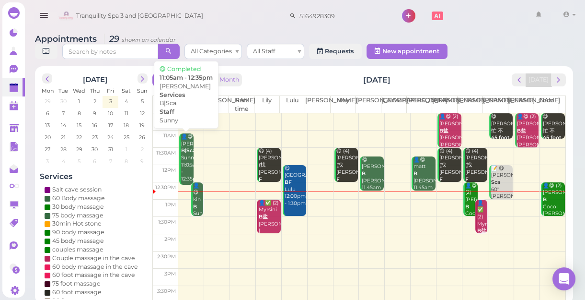
click at [187, 153] on b "B|Sca" at bounding box center [188, 150] width 14 height 6
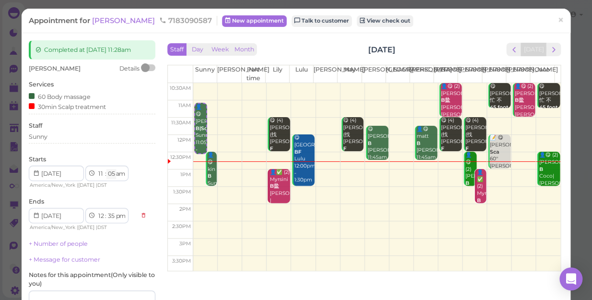
click at [113, 173] on select "00 05 10 15 20 25 30 35 40 45 50 55" at bounding box center [111, 174] width 10 height 10
select select "00"
click at [106, 169] on select "00 05 10 15 20 25 30 35 40 45 50 55" at bounding box center [111, 174] width 10 height 10
click at [114, 34] on div "Completed at [DATE] 11:28am [PERSON_NAME] Details Services 60 Body massage 30mi…" at bounding box center [296, 213] width 549 height 360
select select "30"
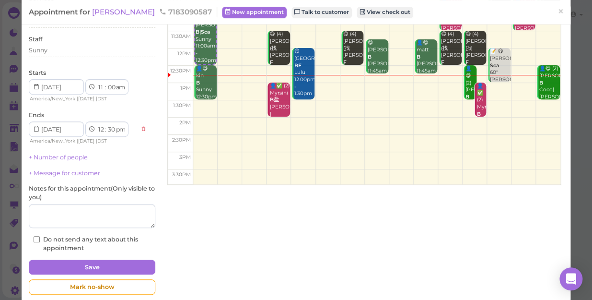
scroll to position [87, 0]
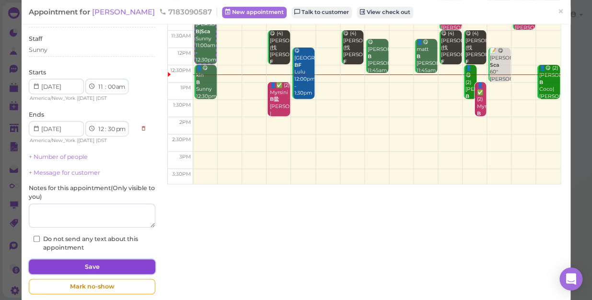
click at [98, 264] on button "Save" at bounding box center [92, 266] width 127 height 15
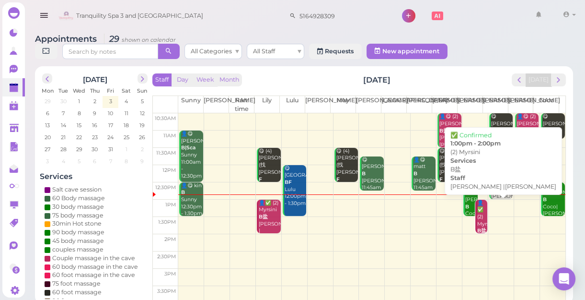
click at [477, 220] on div "👤✅ (2) Myrsini B盐 [PERSON_NAME] |Lily 1:00pm - 2:00pm" at bounding box center [482, 238] width 11 height 78
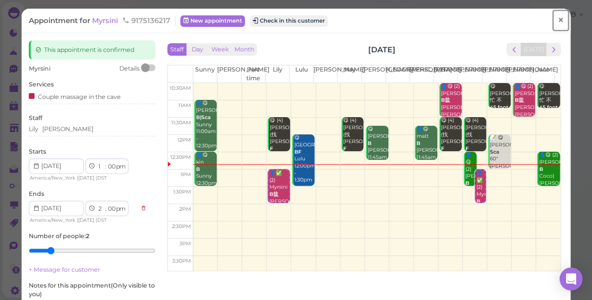
click at [557, 22] on span "×" at bounding box center [560, 19] width 6 height 13
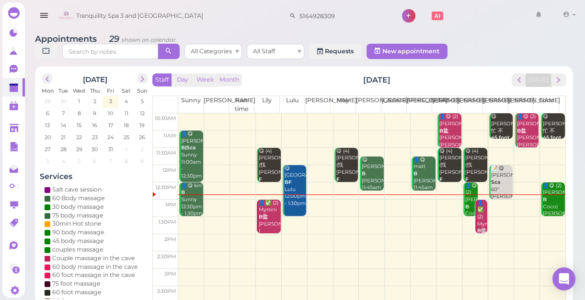
click at [465, 194] on div at bounding box center [475, 194] width 25 height 0
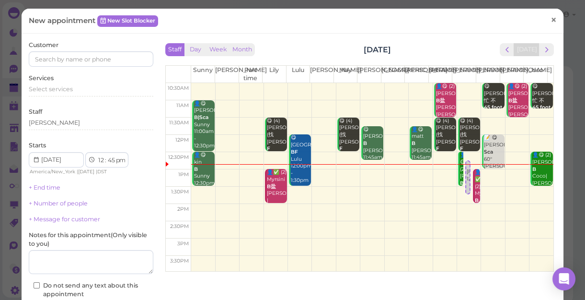
click at [551, 17] on span "×" at bounding box center [554, 19] width 6 height 13
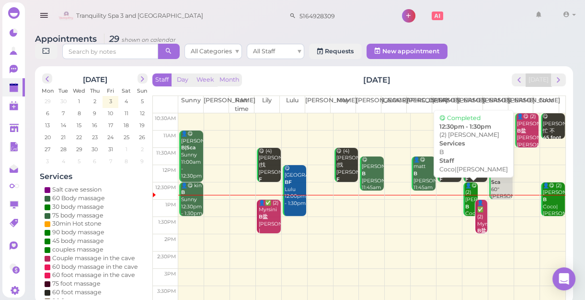
click at [465, 190] on div "👤😋 (2) [PERSON_NAME]|[PERSON_NAME] 12:30pm - 1:30pm" at bounding box center [471, 213] width 13 height 63
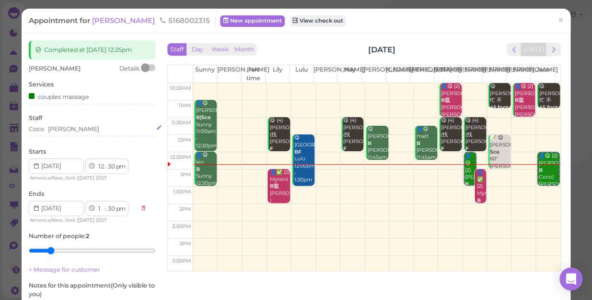
click at [92, 127] on div "[PERSON_NAME]" at bounding box center [92, 129] width 127 height 9
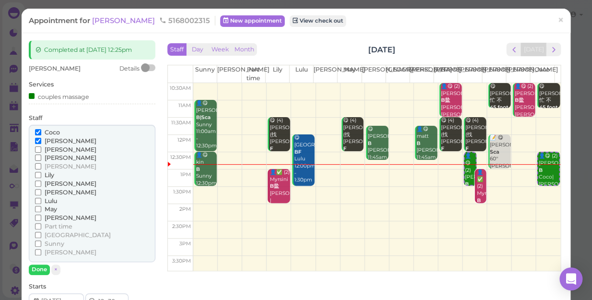
click at [50, 248] on span "[PERSON_NAME]" at bounding box center [71, 251] width 52 height 7
click at [41, 249] on input "[PERSON_NAME]" at bounding box center [38, 252] width 6 height 6
click at [53, 142] on span "[PERSON_NAME]" at bounding box center [71, 140] width 52 height 7
click at [41, 142] on input "[PERSON_NAME]" at bounding box center [38, 141] width 6 height 6
click at [43, 269] on button "Done" at bounding box center [39, 269] width 21 height 10
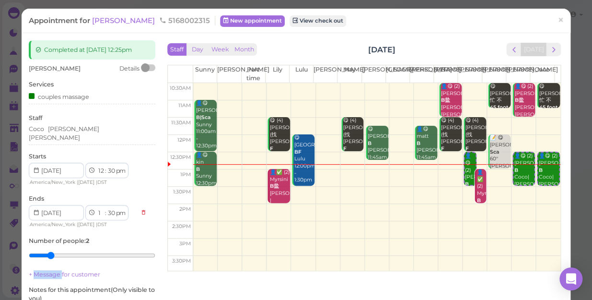
click at [43, 270] on link "+ Message for customer" at bounding box center [64, 273] width 71 height 7
click at [91, 128] on div "[PERSON_NAME] [PERSON_NAME]" at bounding box center [92, 133] width 127 height 17
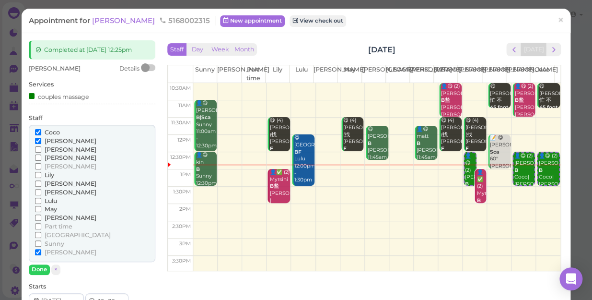
click at [53, 139] on span "[PERSON_NAME]" at bounding box center [71, 140] width 52 height 7
click at [41, 139] on input "[PERSON_NAME]" at bounding box center [38, 141] width 6 height 6
click at [38, 270] on button "Done" at bounding box center [39, 269] width 21 height 10
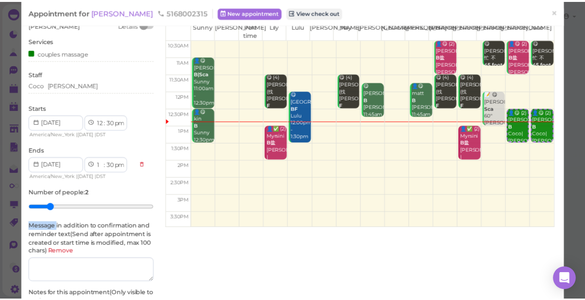
scroll to position [130, 0]
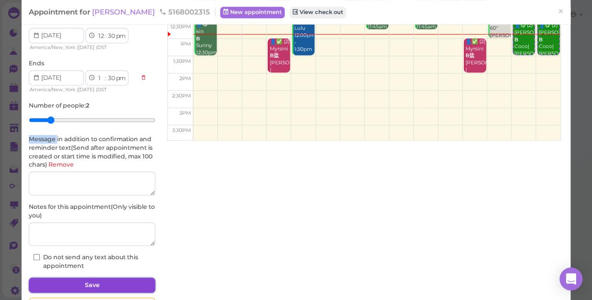
click at [109, 283] on button "Save" at bounding box center [92, 284] width 127 height 15
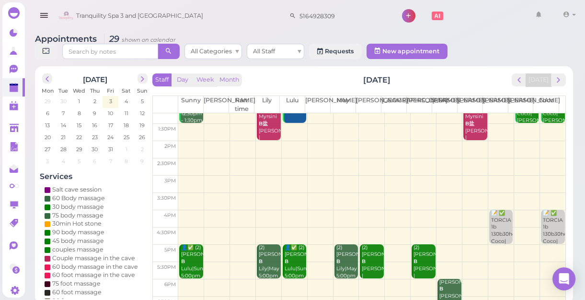
scroll to position [43, 0]
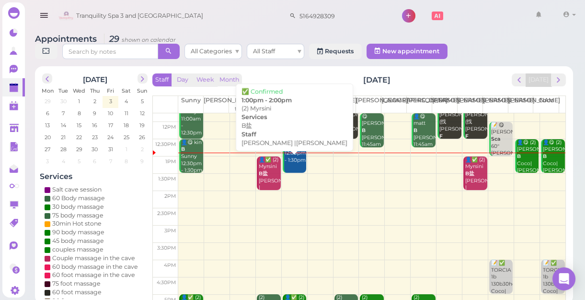
click at [265, 176] on b "B盐" at bounding box center [263, 173] width 9 height 6
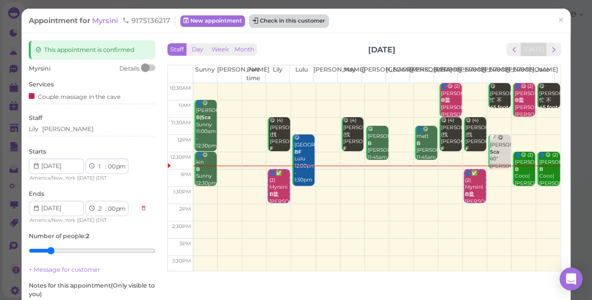
click at [313, 21] on button "Check in this customer" at bounding box center [289, 21] width 78 height 12
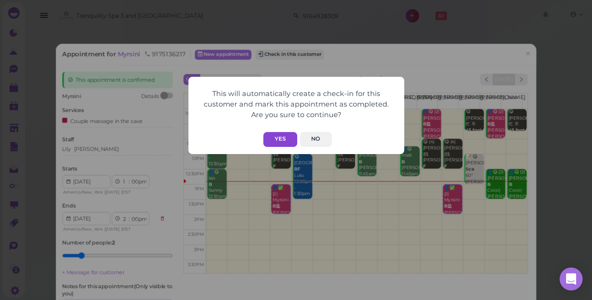
click at [285, 137] on button "Yes" at bounding box center [280, 139] width 34 height 15
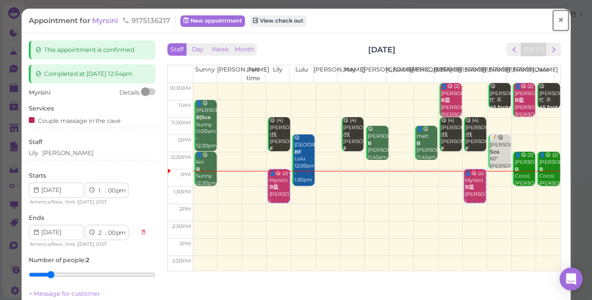
click at [557, 17] on span "×" at bounding box center [560, 19] width 6 height 13
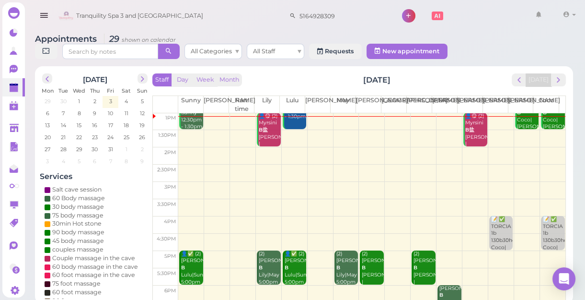
scroll to position [43, 0]
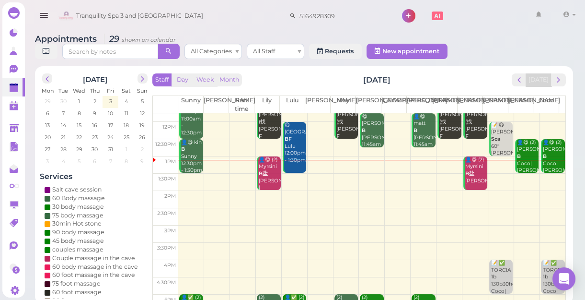
click at [341, 192] on td at bounding box center [371, 199] width 387 height 17
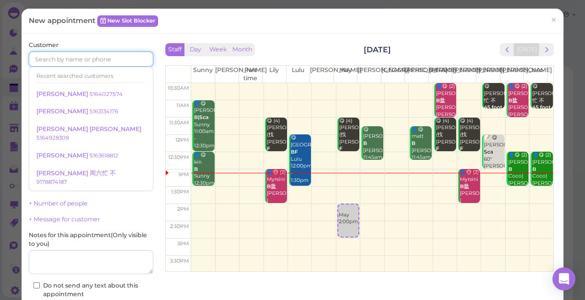
click at [69, 57] on input at bounding box center [91, 58] width 125 height 15
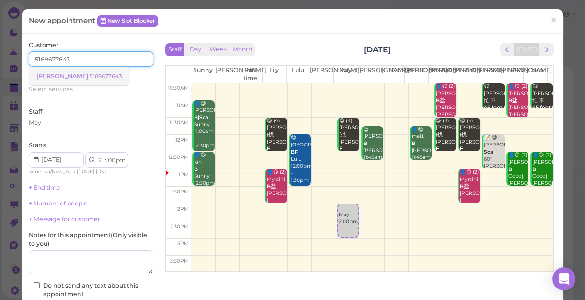
type input "5169677643"
click at [90, 74] on small "5169677643" at bounding box center [106, 76] width 32 height 7
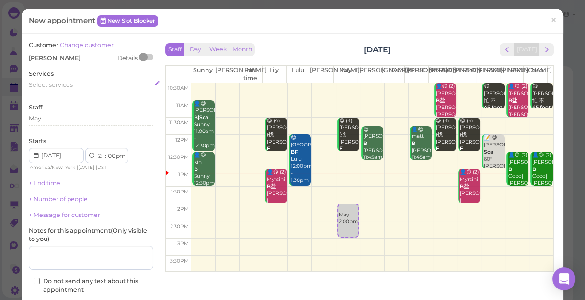
click at [67, 84] on span "Select services" at bounding box center [51, 84] width 44 height 7
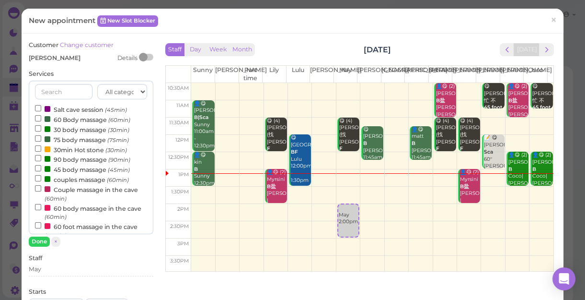
click at [65, 120] on label "60 Body massage (60min)" at bounding box center [82, 119] width 95 height 10
click at [41, 120] on input "60 Body massage (60min)" at bounding box center [38, 118] width 6 height 6
click at [39, 244] on button "Done" at bounding box center [39, 241] width 21 height 10
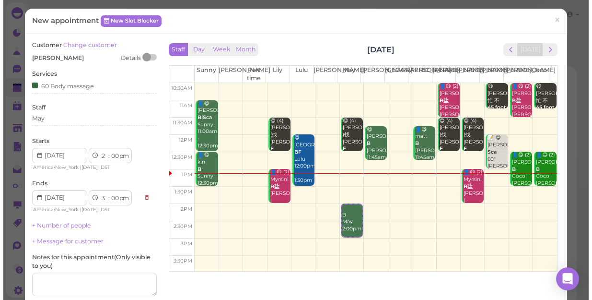
scroll to position [87, 0]
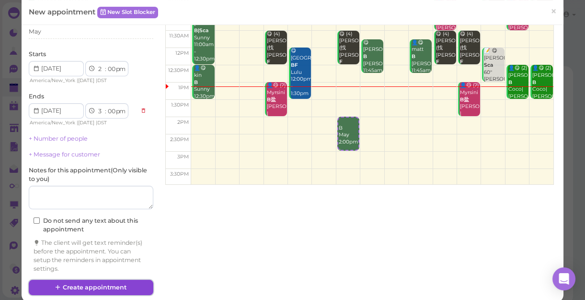
click at [83, 288] on button "Create appointment" at bounding box center [91, 286] width 125 height 15
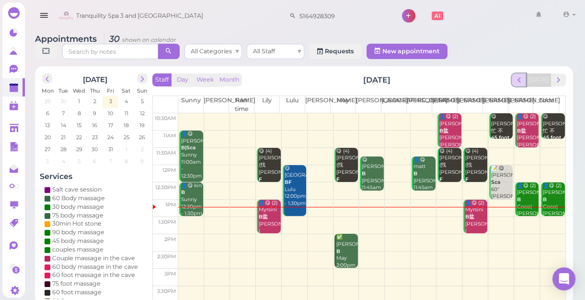
click at [523, 77] on span "prev" at bounding box center [519, 79] width 9 height 9
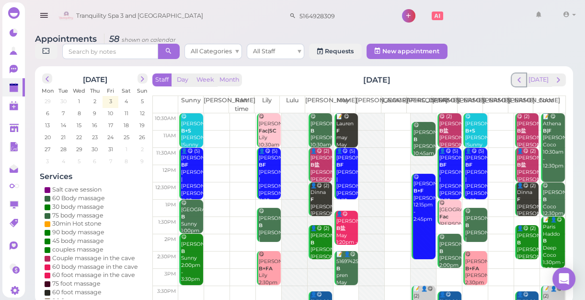
click at [523, 77] on span "prev" at bounding box center [519, 79] width 9 height 9
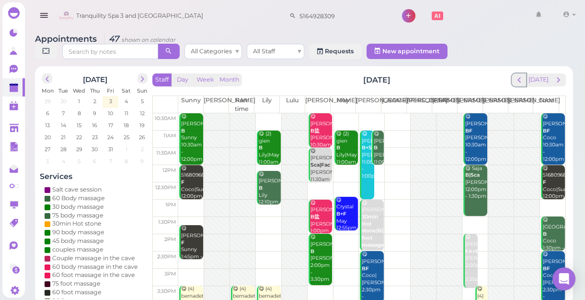
click at [523, 77] on span "prev" at bounding box center [519, 79] width 9 height 9
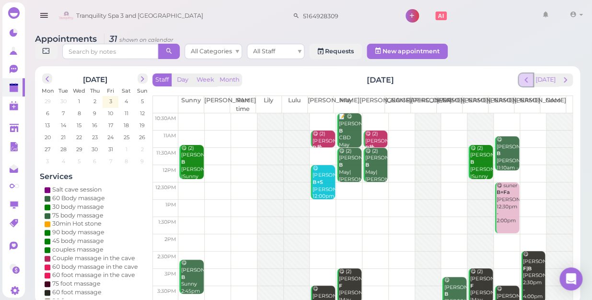
click at [527, 75] on span "prev" at bounding box center [526, 79] width 9 height 9
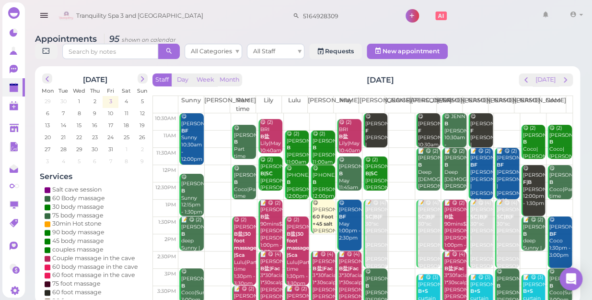
click at [110, 97] on span "3" at bounding box center [110, 101] width 5 height 9
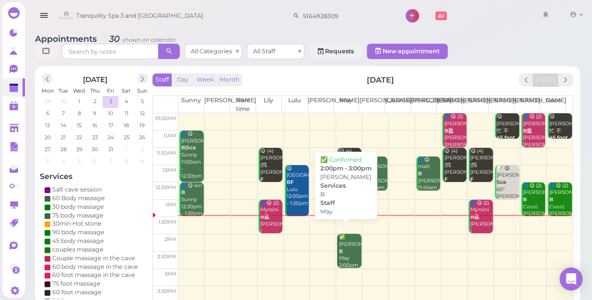
click at [346, 241] on div "✅ [PERSON_NAME] May 2:00pm - 3:00pm" at bounding box center [349, 257] width 23 height 49
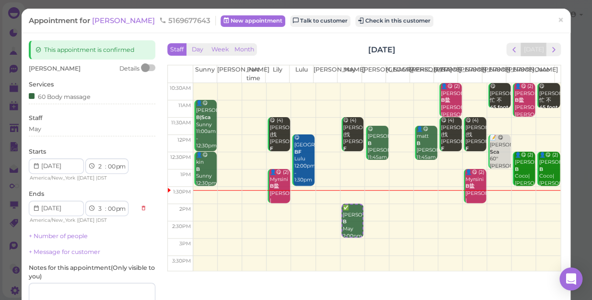
click at [486, 198] on td at bounding box center [376, 194] width 367 height 17
click at [557, 18] on span "×" at bounding box center [560, 19] width 6 height 13
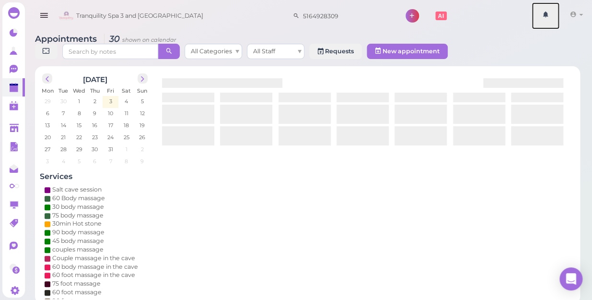
click at [554, 18] on link at bounding box center [546, 15] width 28 height 27
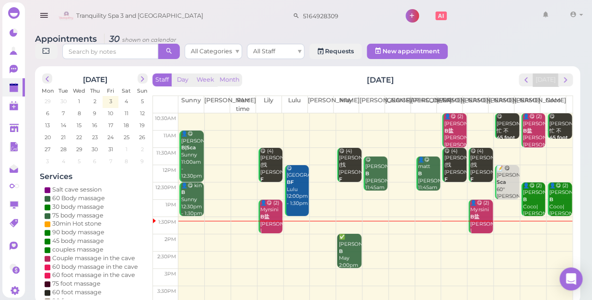
click at [494, 217] on td at bounding box center [375, 225] width 394 height 17
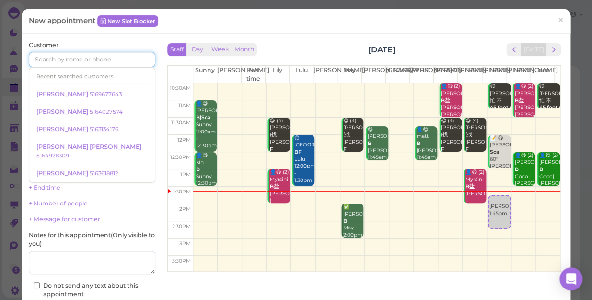
click at [81, 55] on input at bounding box center [92, 59] width 127 height 15
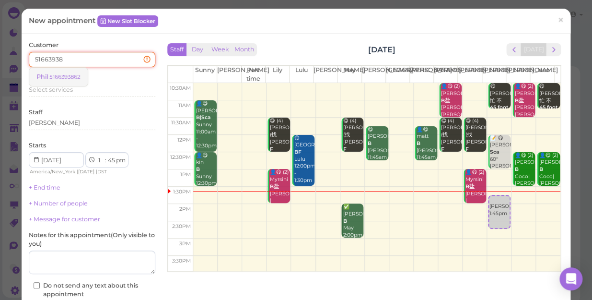
type input "51663938"
click at [73, 76] on small "5166393862" at bounding box center [64, 76] width 31 height 7
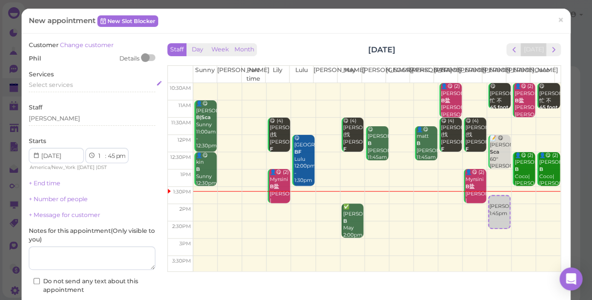
click at [57, 81] on div "Select services" at bounding box center [92, 85] width 127 height 9
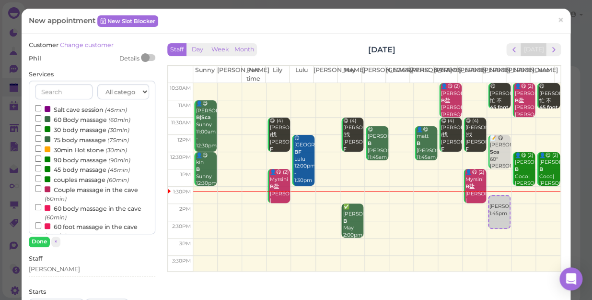
click at [75, 118] on label "60 Body massage (60min)" at bounding box center [82, 119] width 95 height 10
click at [41, 118] on input "60 Body massage (60min)" at bounding box center [38, 118] width 6 height 6
click at [39, 239] on button "Done" at bounding box center [39, 241] width 21 height 10
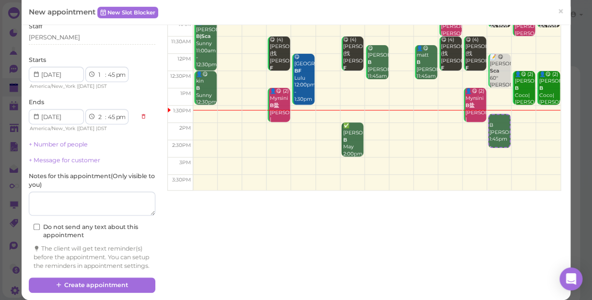
scroll to position [97, 0]
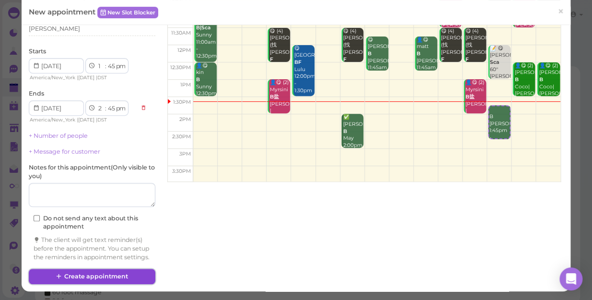
click at [120, 275] on button "Create appointment" at bounding box center [92, 275] width 127 height 15
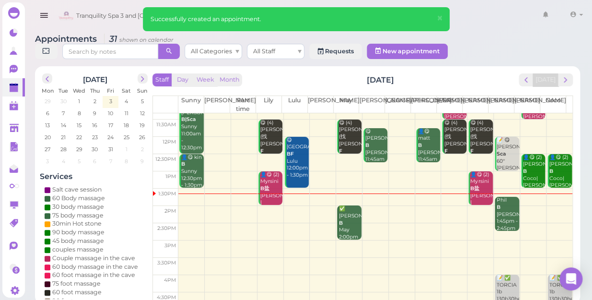
scroll to position [43, 0]
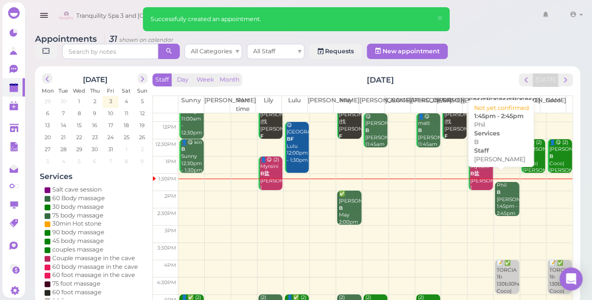
click at [499, 187] on div "[PERSON_NAME] B [PERSON_NAME] 1:45pm - 2:45pm" at bounding box center [507, 199] width 23 height 35
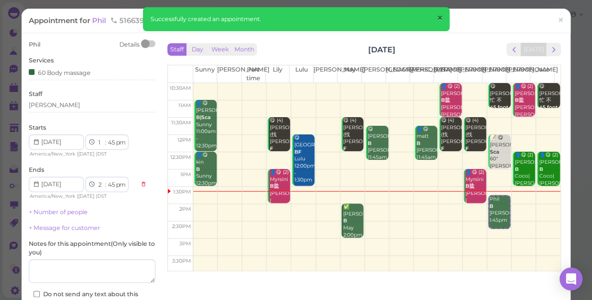
click at [439, 14] on span "×" at bounding box center [439, 18] width 6 height 13
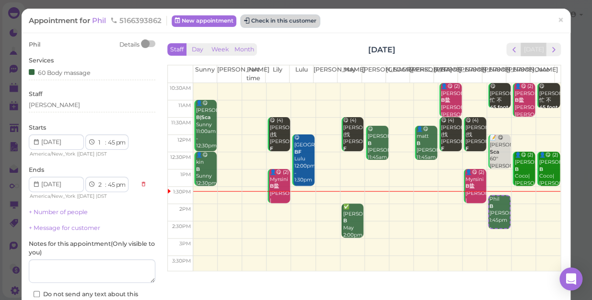
click at [283, 23] on button "Check in this customer" at bounding box center [280, 21] width 78 height 12
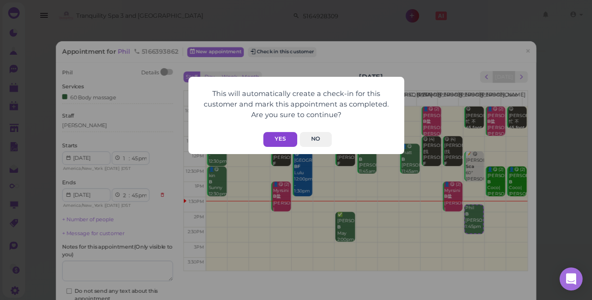
click at [282, 136] on button "Yes" at bounding box center [280, 139] width 34 height 15
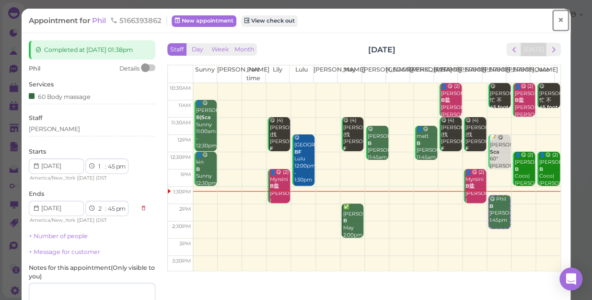
click at [557, 19] on span "×" at bounding box center [560, 19] width 6 height 13
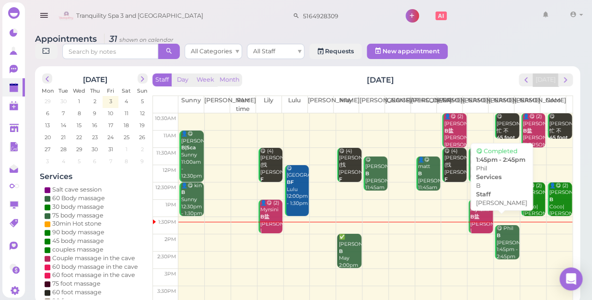
click at [501, 230] on div "😋 [PERSON_NAME] B [PERSON_NAME] 1:45pm - 2:45pm" at bounding box center [507, 242] width 23 height 35
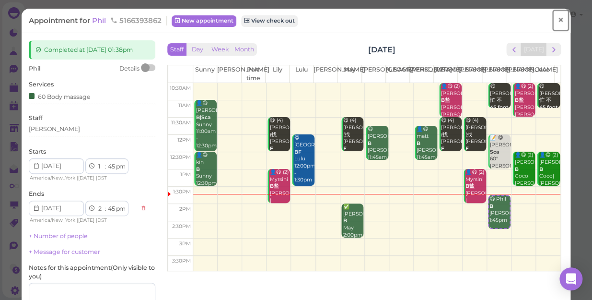
click at [557, 20] on span "×" at bounding box center [560, 19] width 6 height 13
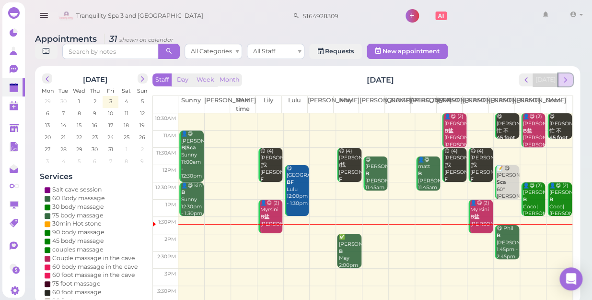
click at [565, 75] on span "next" at bounding box center [565, 79] width 9 height 9
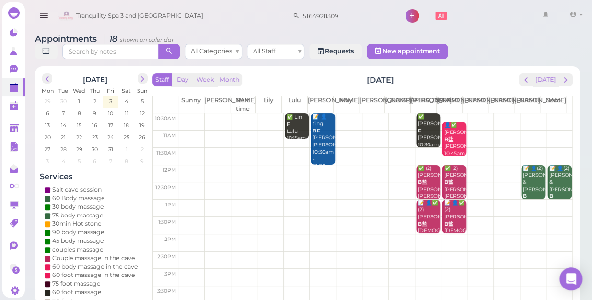
click at [187, 113] on td at bounding box center [375, 121] width 394 height 17
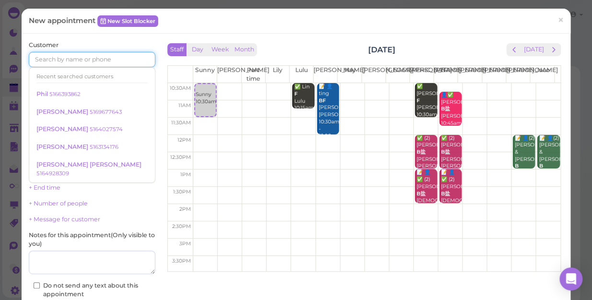
click at [110, 52] on input at bounding box center [92, 59] width 127 height 15
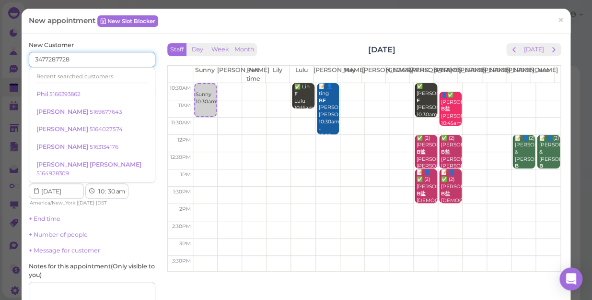
type input "3477287728"
click at [131, 86] on input at bounding box center [124, 90] width 61 height 15
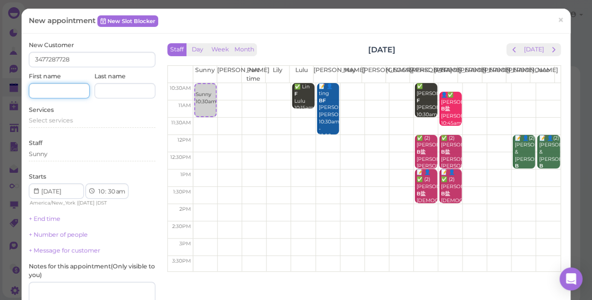
click at [70, 86] on input at bounding box center [59, 90] width 61 height 15
type input "[PERSON_NAME]"
click at [53, 118] on span "Select services" at bounding box center [51, 119] width 44 height 7
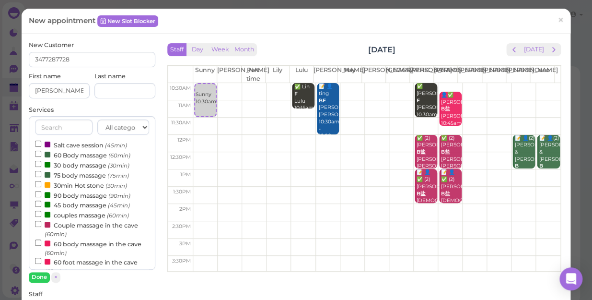
click at [77, 176] on label "75 body massage (75min)" at bounding box center [82, 175] width 94 height 10
click at [41, 176] on input "75 body massage (75min)" at bounding box center [38, 174] width 6 height 6
click at [49, 277] on div "All categories Relax session Full body Full body full body Salt cave massage Sa…" at bounding box center [92, 199] width 127 height 166
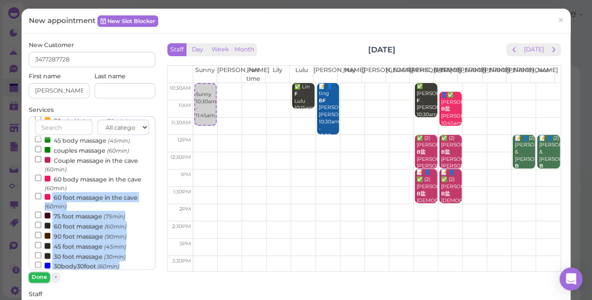
drag, startPoint x: 49, startPoint y: 278, endPoint x: 41, endPoint y: 278, distance: 8.1
click at [41, 278] on button "Done" at bounding box center [39, 277] width 21 height 10
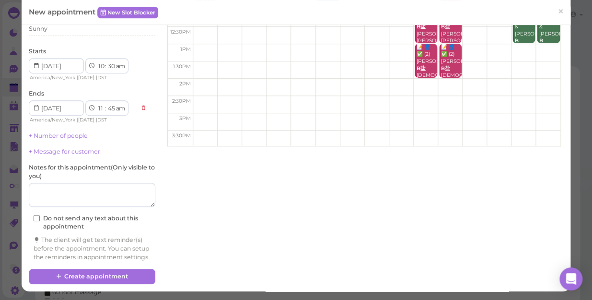
scroll to position [133, 0]
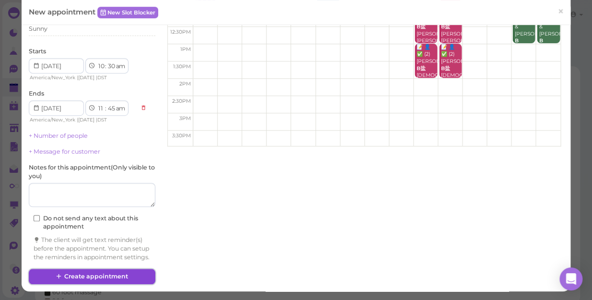
click at [108, 275] on button "Create appointment" at bounding box center [92, 275] width 127 height 15
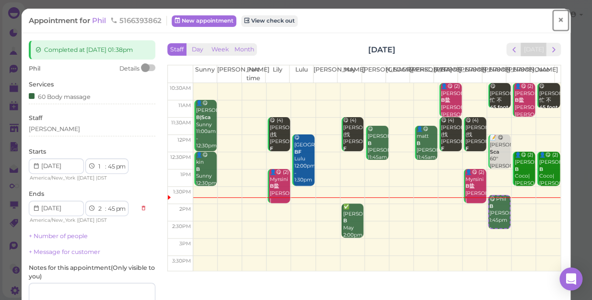
click at [557, 20] on span "×" at bounding box center [560, 19] width 6 height 13
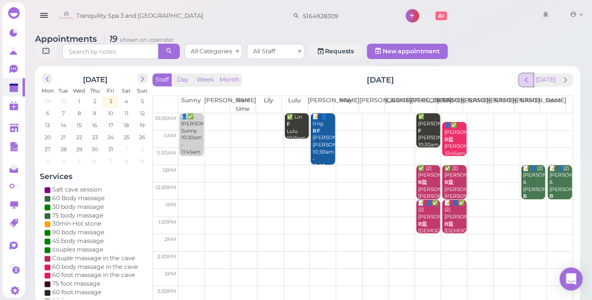
click at [527, 75] on span "prev" at bounding box center [526, 79] width 9 height 9
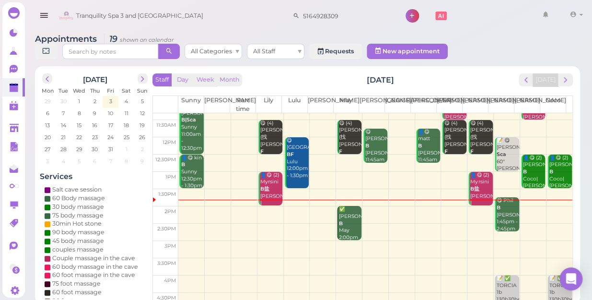
scroll to position [43, 0]
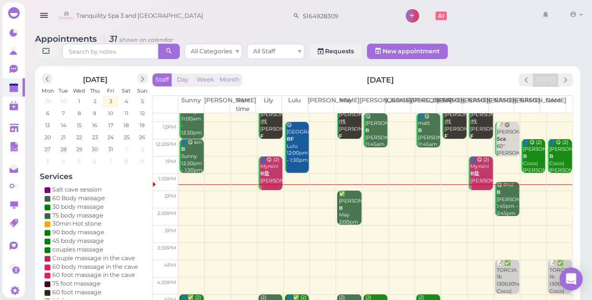
click at [189, 225] on td at bounding box center [375, 233] width 394 height 17
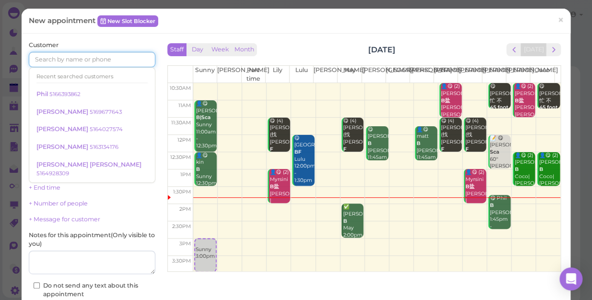
click at [107, 56] on input at bounding box center [92, 59] width 127 height 15
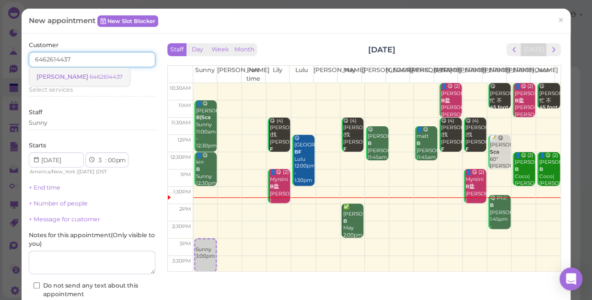
type input "6462614437"
click at [88, 72] on link "[PERSON_NAME] 6462614437" at bounding box center [79, 77] width 101 height 18
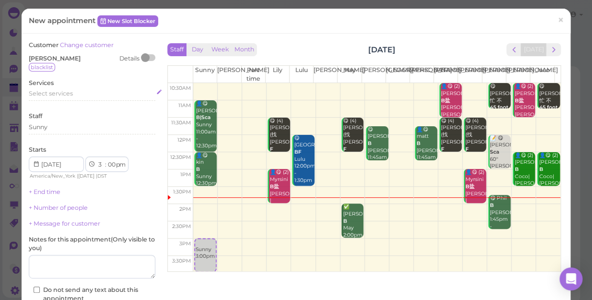
click at [47, 95] on span "Select services" at bounding box center [51, 93] width 44 height 7
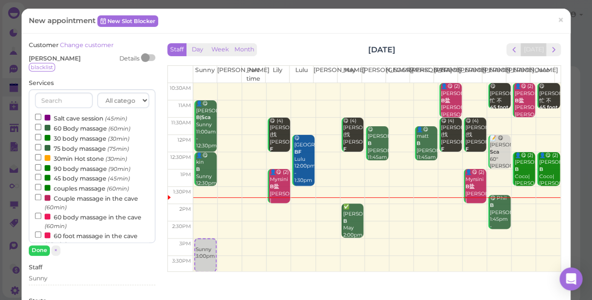
click at [47, 95] on input "text" at bounding box center [64, 100] width 58 height 15
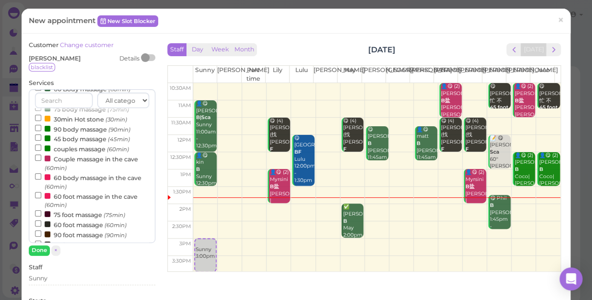
scroll to position [130, 0]
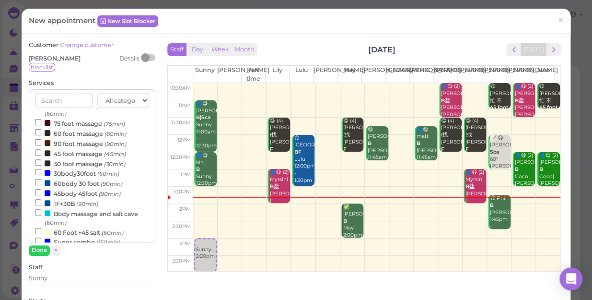
click at [71, 134] on label "60 foot massage (60min)" at bounding box center [81, 133] width 92 height 10
click at [41, 134] on input "60 foot massage (60min)" at bounding box center [38, 132] width 6 height 6
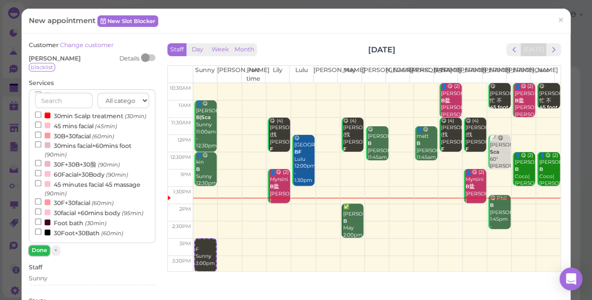
click at [40, 248] on button "Done" at bounding box center [39, 250] width 21 height 10
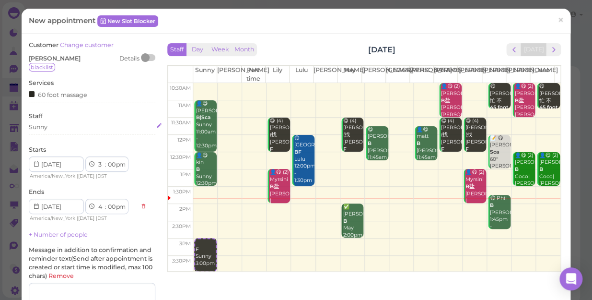
click at [61, 126] on div "Sunny" at bounding box center [92, 127] width 127 height 9
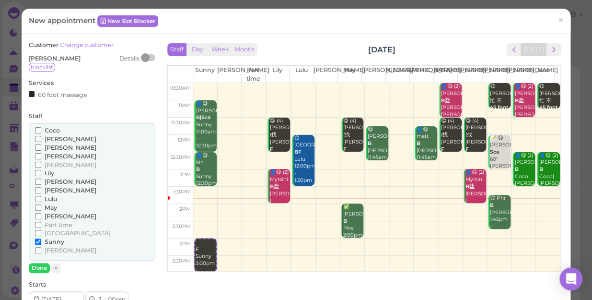
click at [50, 127] on span "Coco" at bounding box center [52, 130] width 15 height 7
click at [41, 127] on input "Coco" at bounding box center [38, 130] width 6 height 6
click at [53, 248] on span "[PERSON_NAME]" at bounding box center [71, 249] width 52 height 7
click at [41, 248] on input "[PERSON_NAME]" at bounding box center [38, 250] width 6 height 6
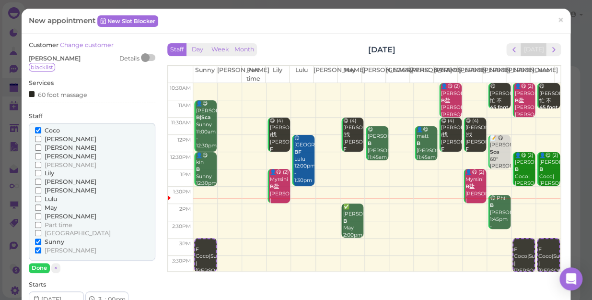
click at [56, 239] on span "Sunny" at bounding box center [55, 241] width 20 height 7
click at [41, 239] on input "Sunny" at bounding box center [38, 241] width 6 height 6
click at [38, 267] on button "Done" at bounding box center [39, 268] width 21 height 10
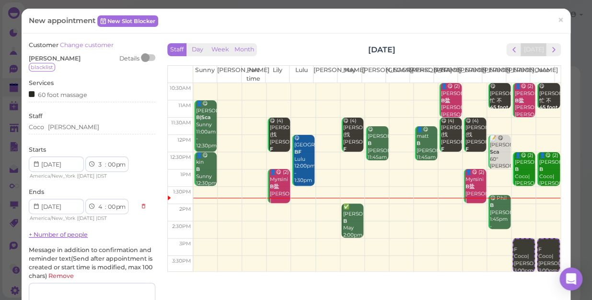
click at [67, 235] on link "+ Number of people" at bounding box center [58, 234] width 59 height 7
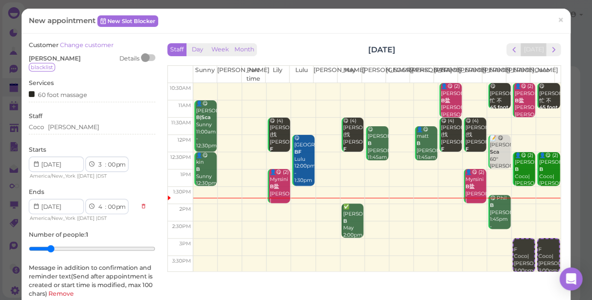
type input "2"
click at [49, 249] on input "range" at bounding box center [92, 248] width 127 height 15
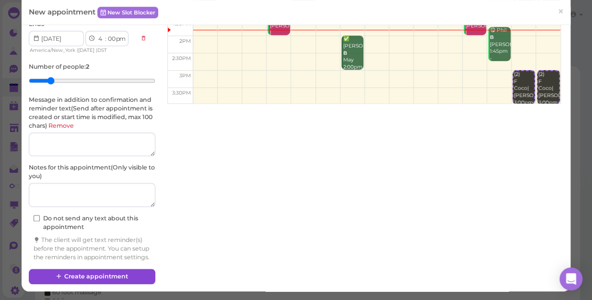
scroll to position [175, 0]
click at [116, 277] on button "Create appointment" at bounding box center [92, 275] width 127 height 15
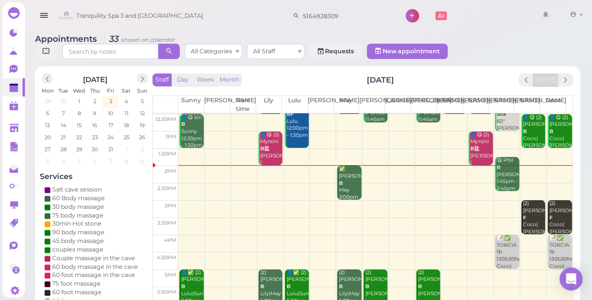
scroll to position [43, 0]
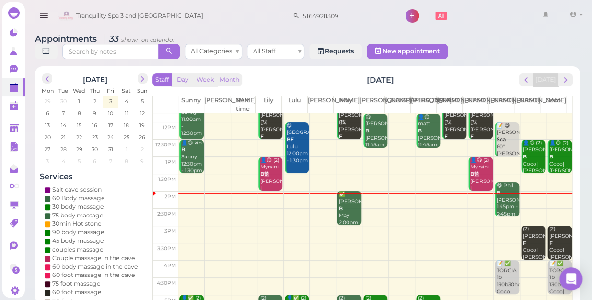
click at [185, 193] on td at bounding box center [375, 199] width 394 height 17
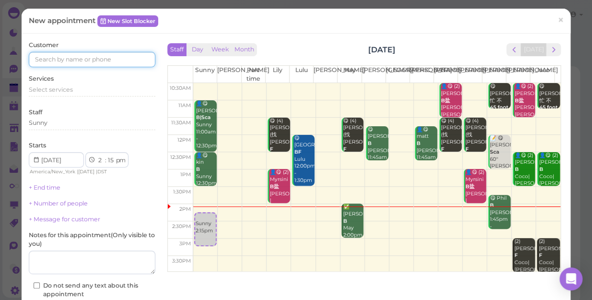
click at [53, 57] on input at bounding box center [92, 59] width 127 height 15
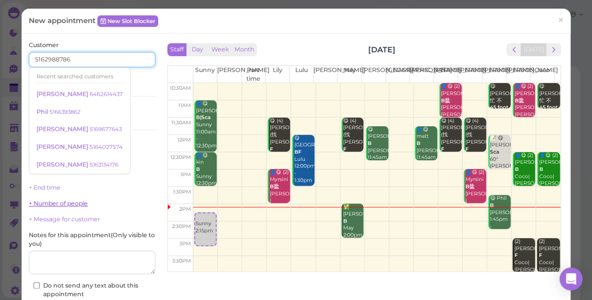
type input "5162988786"
click at [54, 201] on link "+ Number of people" at bounding box center [58, 202] width 59 height 7
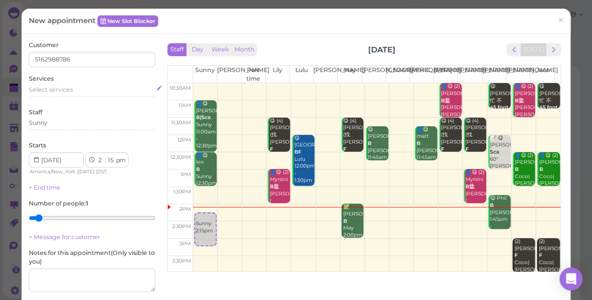
click at [55, 91] on span "Select services" at bounding box center [51, 89] width 44 height 7
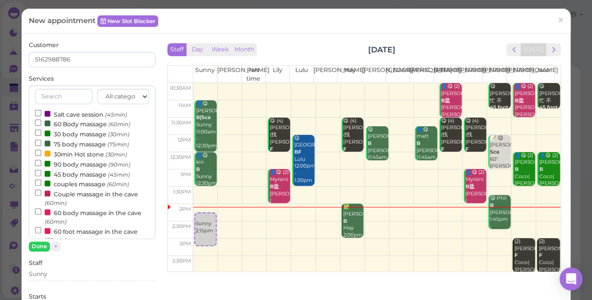
click at [61, 121] on label "60 Body massage (60min)" at bounding box center [82, 123] width 95 height 10
click at [41, 121] on input "60 Body massage (60min)" at bounding box center [38, 122] width 6 height 6
click at [65, 124] on label "60 Body massage (60min)" at bounding box center [82, 123] width 95 height 10
click at [41, 124] on input "60 Body massage (60min)" at bounding box center [38, 122] width 6 height 6
click at [36, 244] on button "Done" at bounding box center [39, 246] width 21 height 10
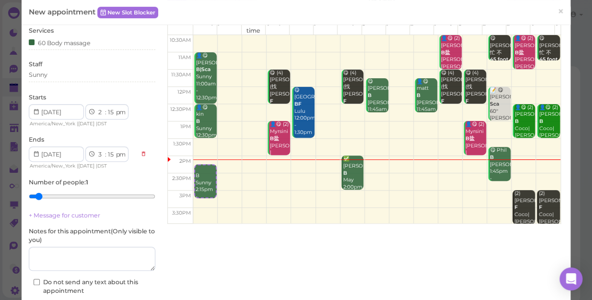
scroll to position [120, 0]
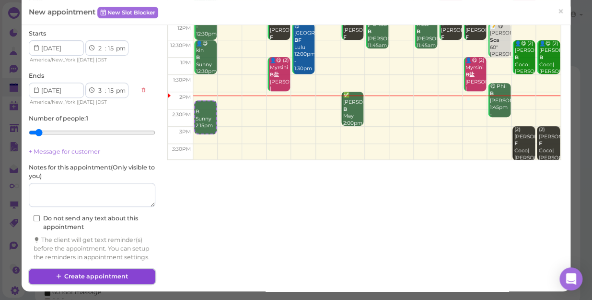
drag, startPoint x: 100, startPoint y: 275, endPoint x: 103, endPoint y: 270, distance: 5.6
click at [101, 273] on button "Create appointment" at bounding box center [92, 275] width 127 height 15
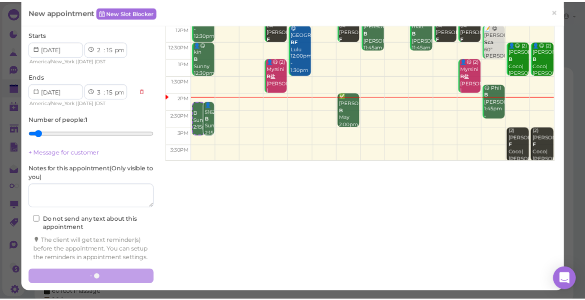
scroll to position [0, 0]
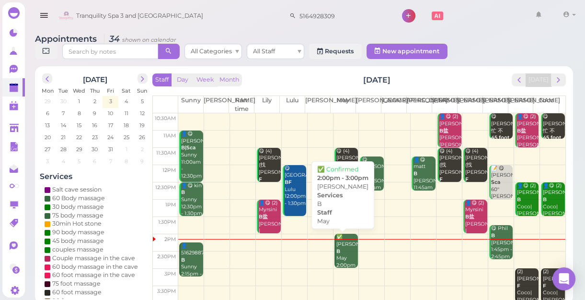
click at [346, 259] on div "✅ [PERSON_NAME] May 2:00pm - 3:00pm" at bounding box center [347, 257] width 23 height 49
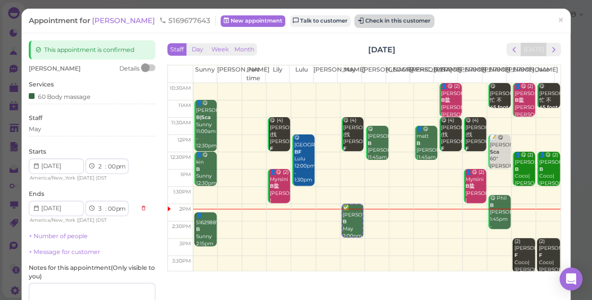
click at [355, 22] on button "Check in this customer" at bounding box center [394, 21] width 78 height 12
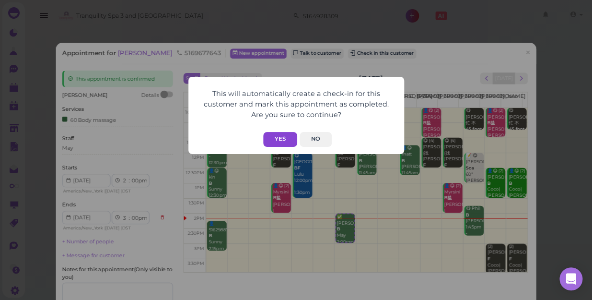
click at [277, 136] on button "Yes" at bounding box center [280, 139] width 34 height 15
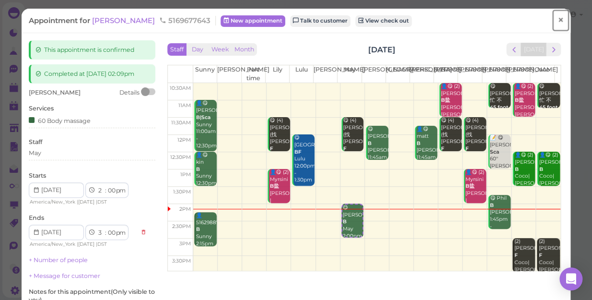
click at [557, 18] on span "×" at bounding box center [560, 19] width 6 height 13
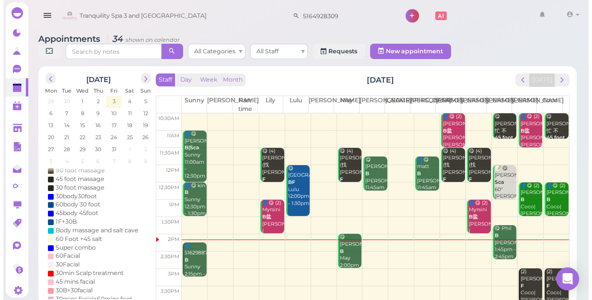
scroll to position [87, 0]
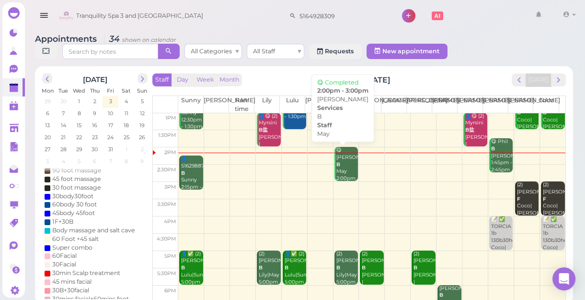
click at [347, 168] on div "😋 [PERSON_NAME] May 2:00pm - 3:00pm" at bounding box center [347, 171] width 23 height 49
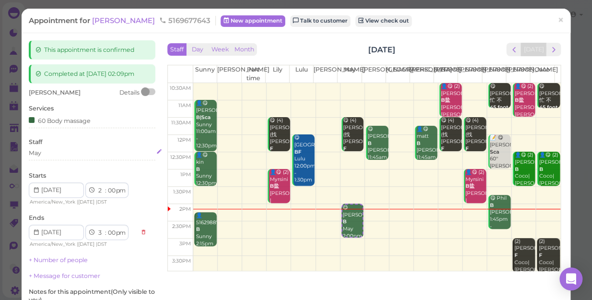
click at [62, 155] on div "May" at bounding box center [92, 153] width 127 height 9
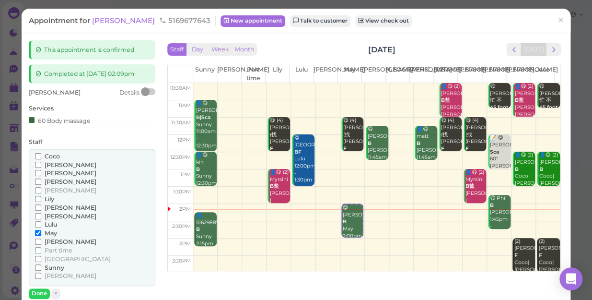
click at [56, 153] on span "Coco" at bounding box center [52, 155] width 15 height 7
click at [41, 153] on input "Coco" at bounding box center [38, 156] width 6 height 6
click at [38, 231] on input "May" at bounding box center [38, 233] width 6 height 6
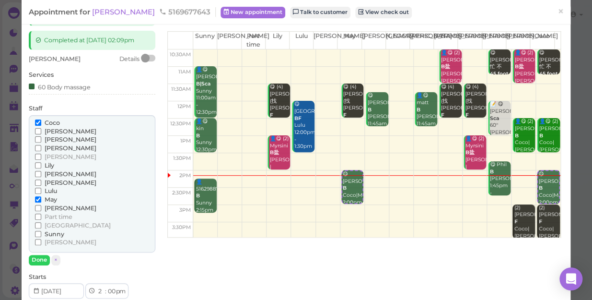
scroll to position [43, 0]
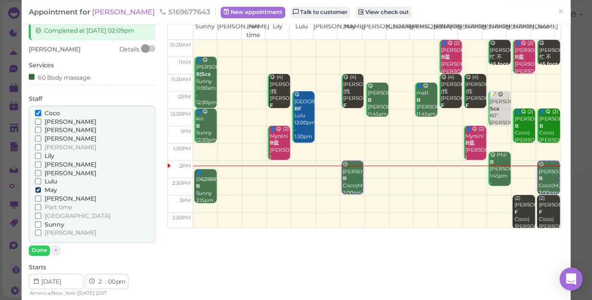
click at [37, 188] on input "May" at bounding box center [38, 189] width 6 height 6
click at [39, 248] on button "Done" at bounding box center [39, 250] width 21 height 10
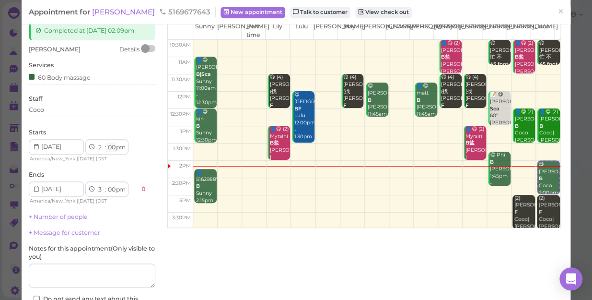
click at [112, 145] on select "00 05 10 15 20 25 30 35 40 45 50 55" at bounding box center [111, 147] width 10 height 10
select select "05"
click at [106, 142] on select "00 05 10 15 20 25 30 35 40 45 50 55" at bounding box center [111, 147] width 10 height 10
select select "05"
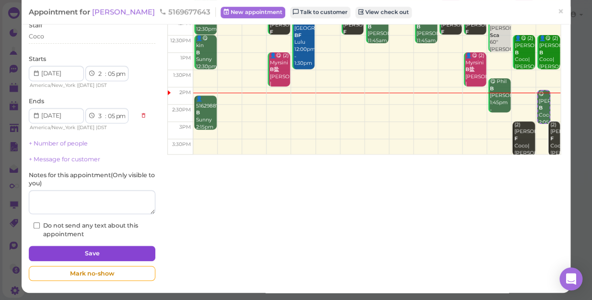
scroll to position [117, 0]
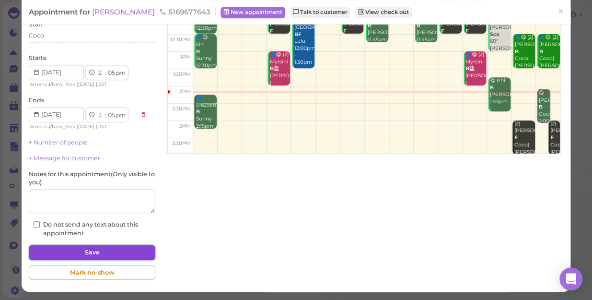
click at [121, 254] on button "Save" at bounding box center [92, 251] width 127 height 15
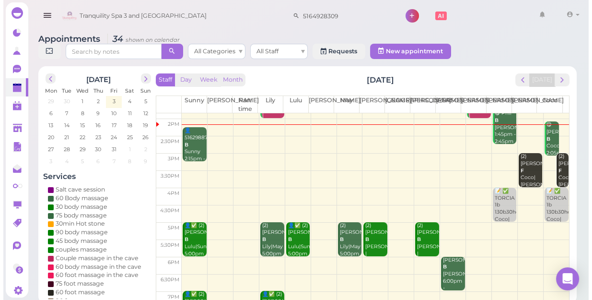
scroll to position [130, 0]
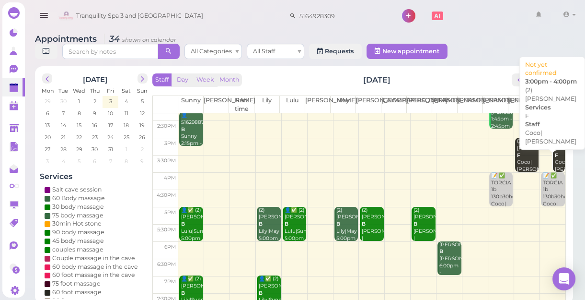
click at [555, 156] on div "(2) [PERSON_NAME]|[PERSON_NAME] 3:00pm - 4:00pm" at bounding box center [560, 166] width 11 height 57
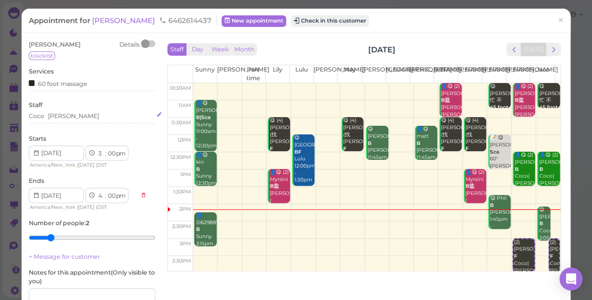
click at [78, 115] on div "[PERSON_NAME]" at bounding box center [92, 116] width 127 height 9
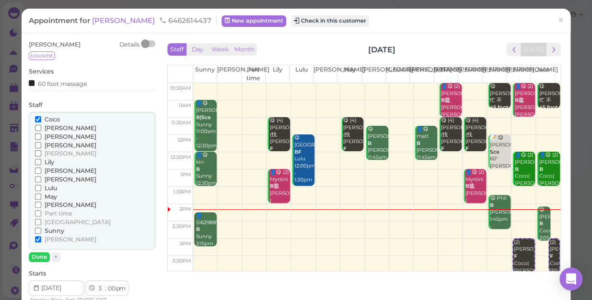
click at [52, 116] on span "Coco" at bounding box center [52, 119] width 15 height 7
click at [41, 116] on input "Coco" at bounding box center [38, 119] width 6 height 6
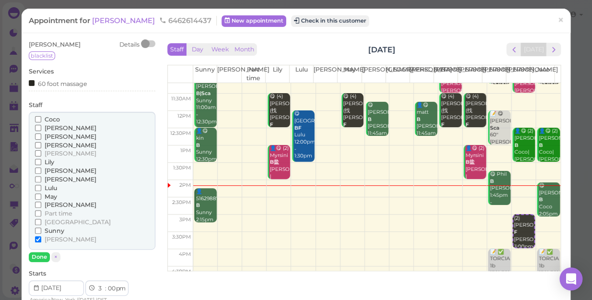
scroll to position [43, 0]
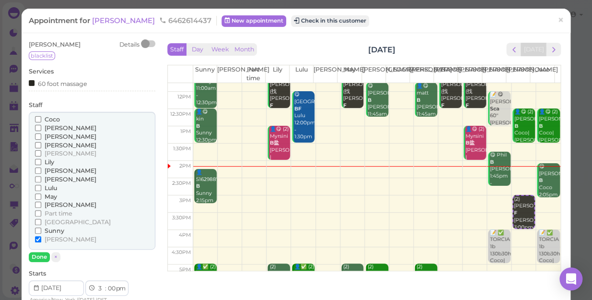
click at [48, 136] on span "[PERSON_NAME]" at bounding box center [71, 136] width 52 height 7
click at [41, 136] on input "[PERSON_NAME]" at bounding box center [38, 136] width 6 height 6
click at [40, 255] on button "Done" at bounding box center [39, 257] width 21 height 10
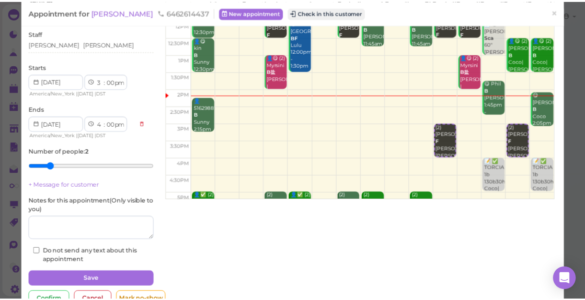
scroll to position [87, 0]
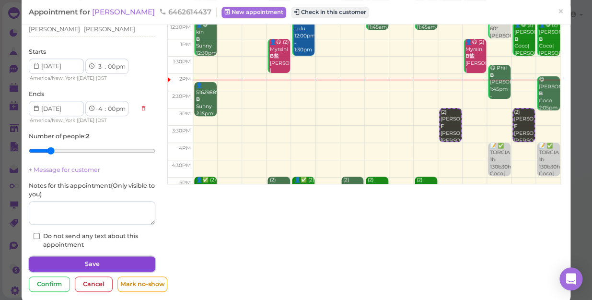
click at [112, 260] on button "Save" at bounding box center [92, 263] width 127 height 15
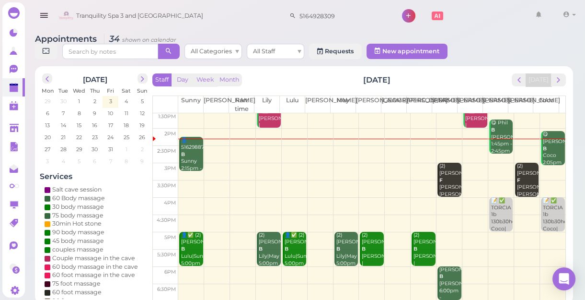
scroll to position [43, 0]
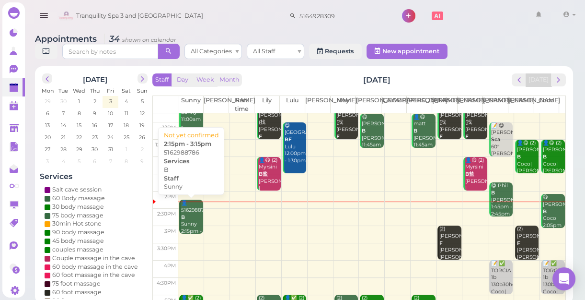
click at [187, 219] on div "👤5162988786 B Sunny 2:15pm - 3:15pm" at bounding box center [192, 220] width 23 height 42
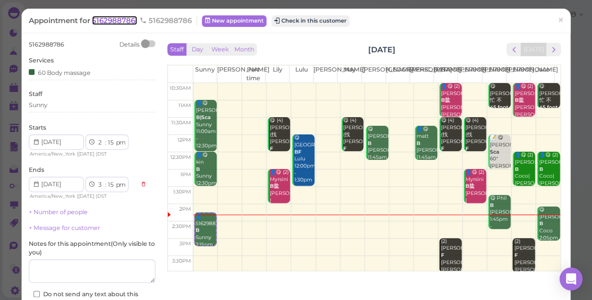
click at [109, 19] on span "5162988786" at bounding box center [114, 20] width 45 height 9
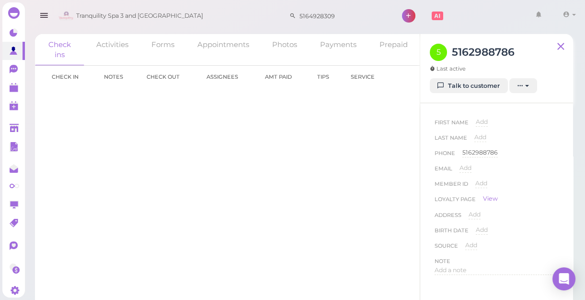
click at [483, 123] on span "Add" at bounding box center [482, 121] width 12 height 7
type input "[PERSON_NAME]"
click at [488, 140] on button "Done" at bounding box center [487, 139] width 21 height 10
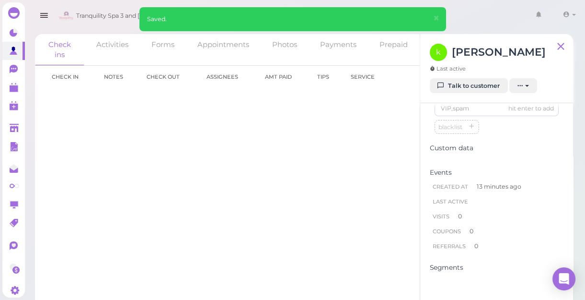
scroll to position [284, 0]
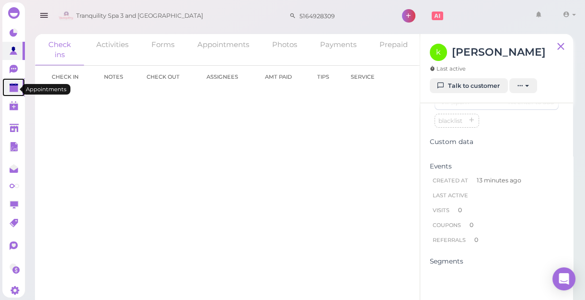
click at [15, 89] on polygon at bounding box center [14, 88] width 9 height 7
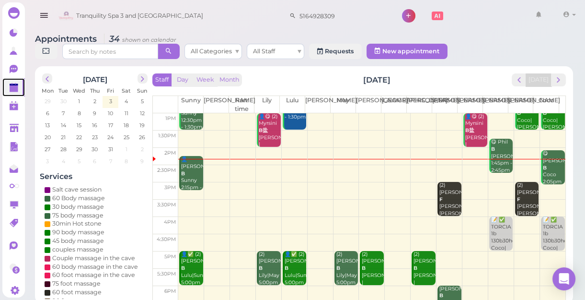
scroll to position [87, 0]
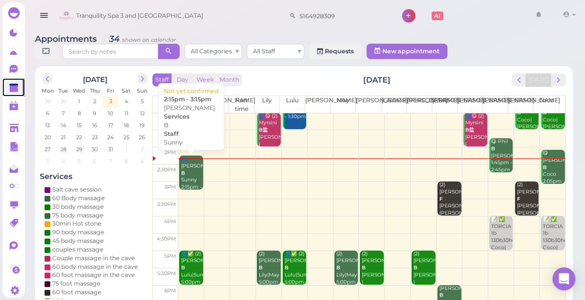
click at [186, 174] on div "👤[PERSON_NAME] B Sunny 2:15pm - 3:15pm" at bounding box center [192, 176] width 23 height 42
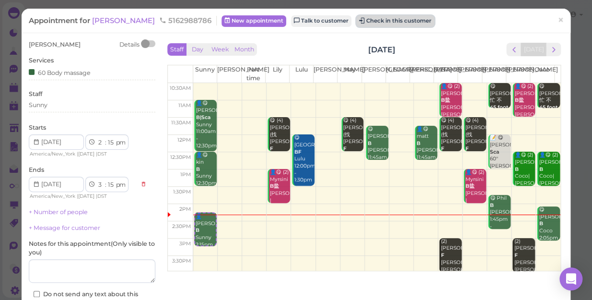
click at [374, 21] on button "Check in this customer" at bounding box center [395, 21] width 78 height 12
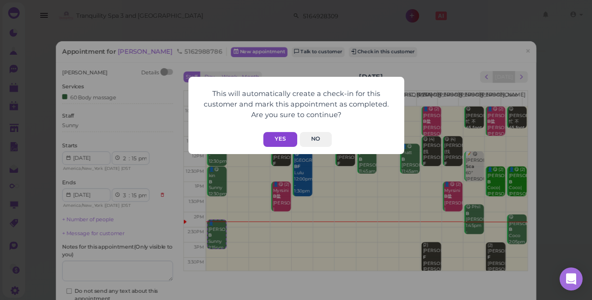
click at [291, 139] on button "Yes" at bounding box center [280, 139] width 34 height 15
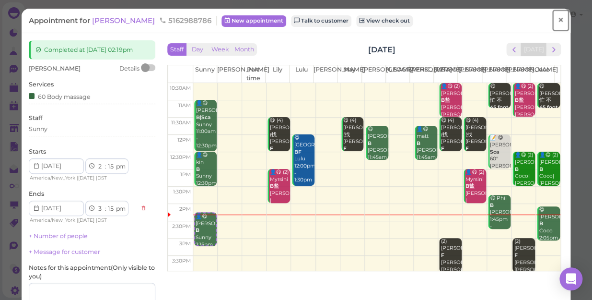
click at [557, 19] on span "×" at bounding box center [560, 19] width 6 height 13
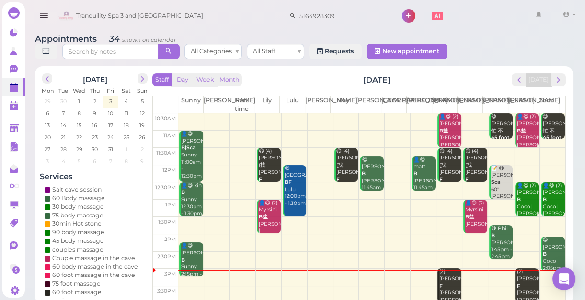
drag, startPoint x: 333, startPoint y: 86, endPoint x: 341, endPoint y: 79, distance: 11.5
click at [340, 81] on div "Staff Day Week Month [DATE] [DATE] [PERSON_NAME] Part time [PERSON_NAME] [PERSO…" at bounding box center [359, 187] width 414 height 228
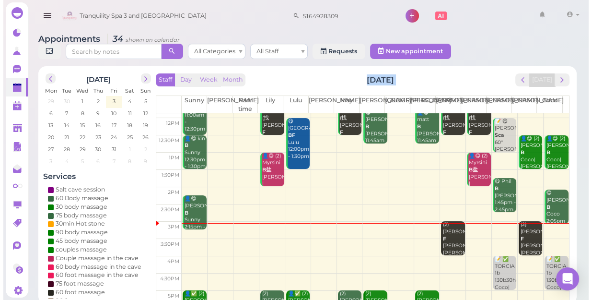
scroll to position [43, 0]
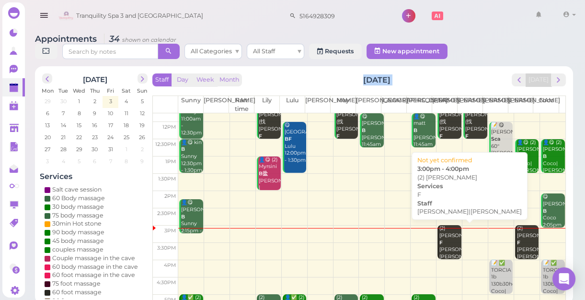
click at [442, 239] on div "(2) [PERSON_NAME] F [PERSON_NAME]|[PERSON_NAME] 3:00pm - 4:00pm" at bounding box center [450, 253] width 23 height 57
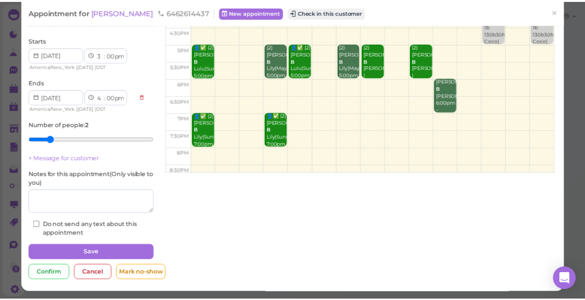
scroll to position [168, 0]
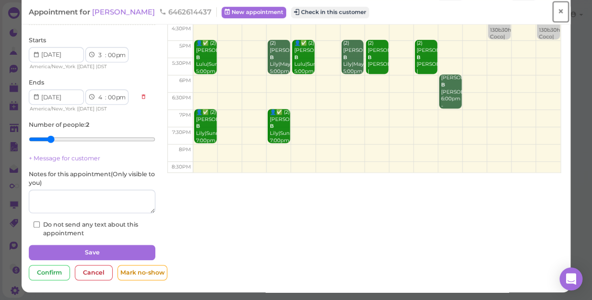
click at [557, 8] on span "×" at bounding box center [560, 11] width 6 height 13
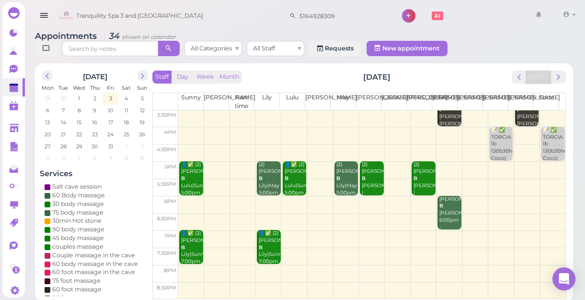
scroll to position [3, 0]
click at [546, 247] on td at bounding box center [371, 255] width 387 height 17
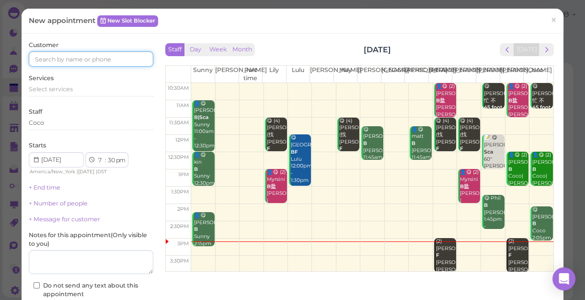
click at [96, 57] on input at bounding box center [91, 58] width 125 height 15
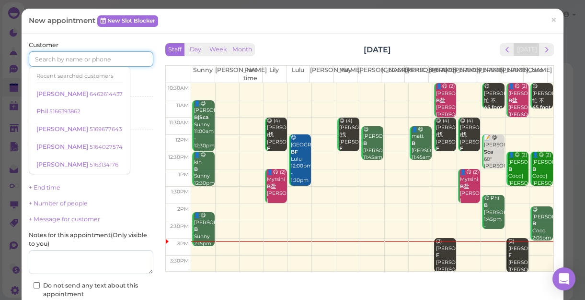
click at [96, 57] on input at bounding box center [91, 58] width 125 height 15
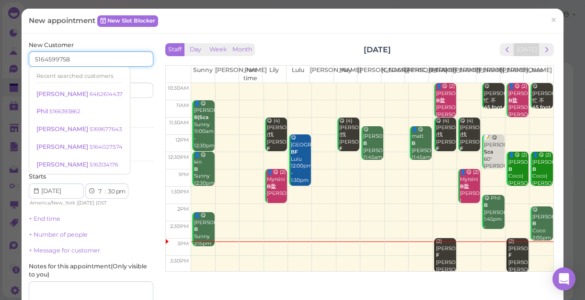
type input "5164599758"
click at [130, 88] on input at bounding box center [123, 89] width 60 height 15
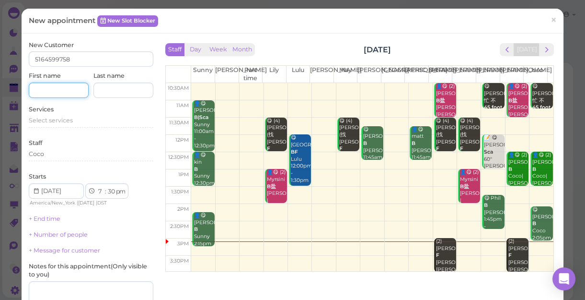
click at [65, 90] on input at bounding box center [59, 89] width 60 height 15
type input "[PERSON_NAME]"
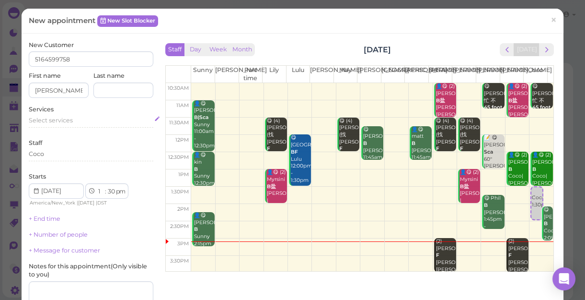
click at [63, 117] on span "Select services" at bounding box center [51, 119] width 44 height 7
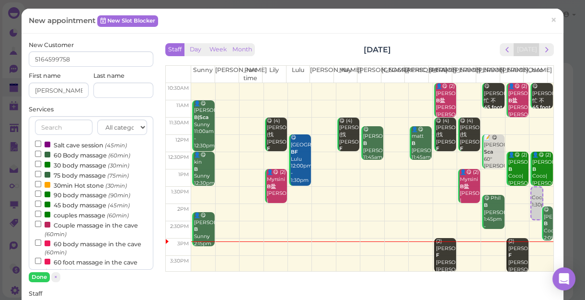
click at [77, 215] on label "couples massage (60min)" at bounding box center [82, 214] width 94 height 10
click at [41, 215] on input "couples massage (60min)" at bounding box center [38, 213] width 6 height 6
click at [40, 278] on button "Done" at bounding box center [39, 277] width 21 height 10
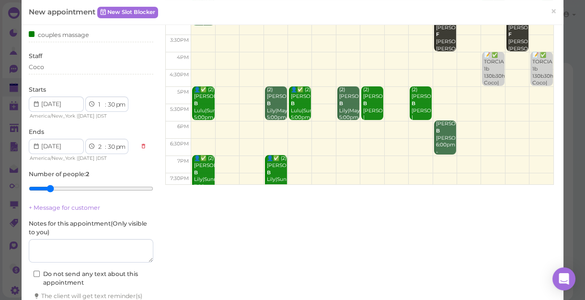
scroll to position [145, 0]
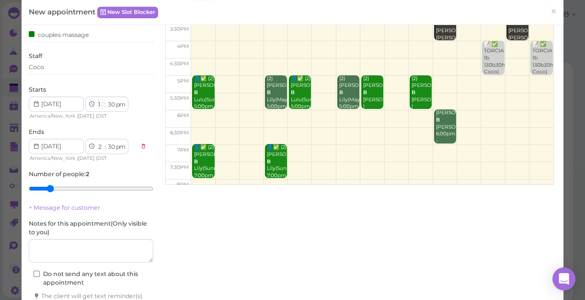
click at [100, 105] on select "1 2 3 4 5 6 7 8 9 10 11 12" at bounding box center [101, 105] width 8 height 10
select select "7"
click at [97, 100] on select "1 2 3 4 5 6 7 8 9 10 11 12" at bounding box center [101, 105] width 8 height 10
select select "8"
click at [57, 67] on div "Coco" at bounding box center [91, 67] width 125 height 9
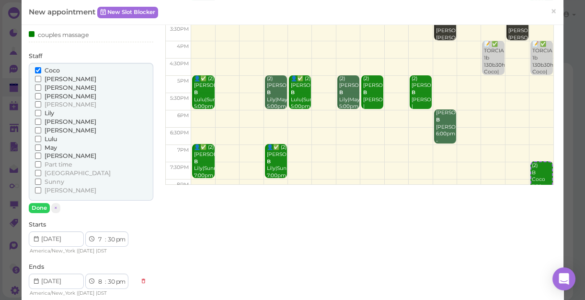
click at [54, 189] on span "[PERSON_NAME]" at bounding box center [71, 189] width 52 height 7
click at [41, 189] on input "[PERSON_NAME]" at bounding box center [38, 190] width 6 height 6
click at [41, 204] on button "Done" at bounding box center [39, 208] width 21 height 10
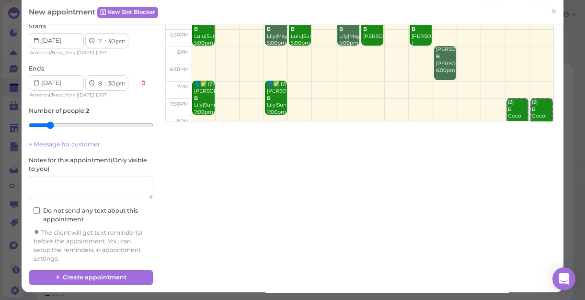
scroll to position [151, 0]
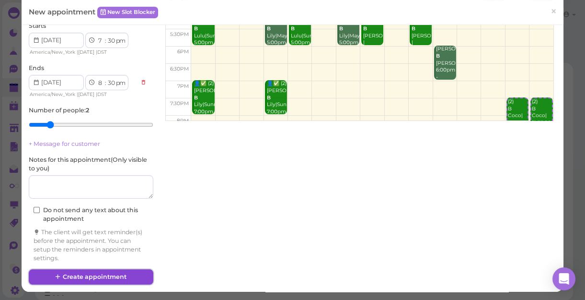
click at [108, 273] on button "Create appointment" at bounding box center [91, 276] width 125 height 15
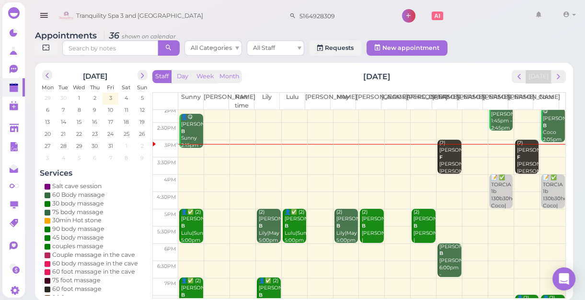
scroll to position [130, 0]
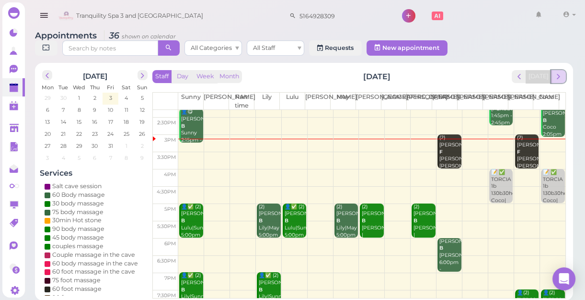
click at [559, 73] on span "next" at bounding box center [558, 76] width 9 height 9
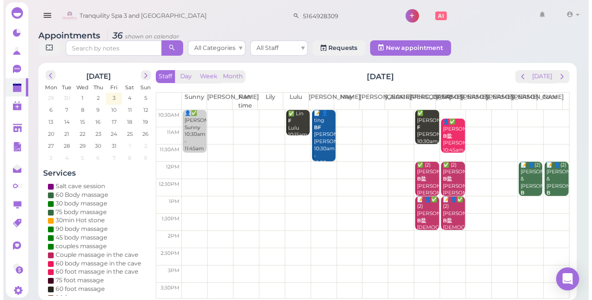
scroll to position [0, 0]
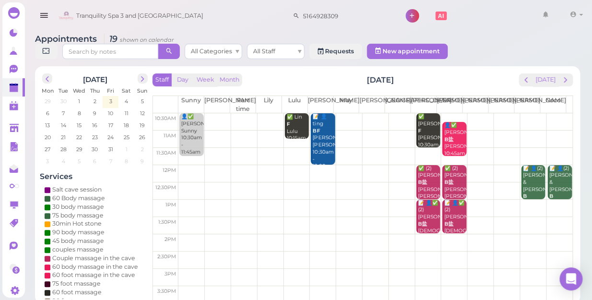
click at [181, 199] on td at bounding box center [375, 207] width 394 height 17
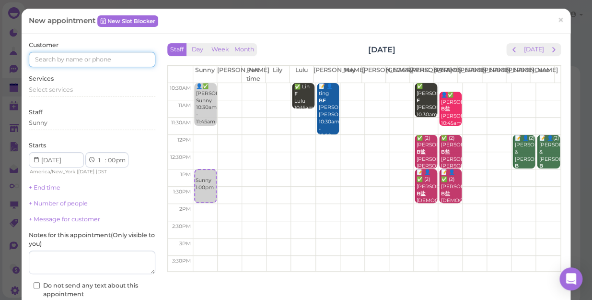
click at [55, 54] on input at bounding box center [92, 59] width 127 height 15
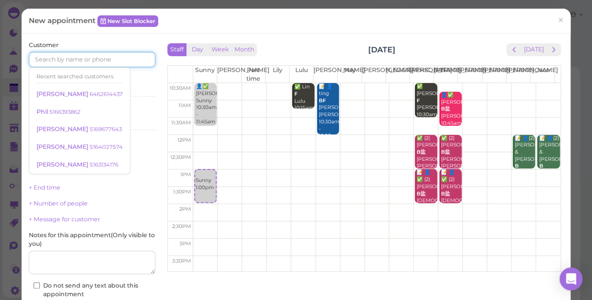
click at [367, 173] on td at bounding box center [376, 177] width 367 height 17
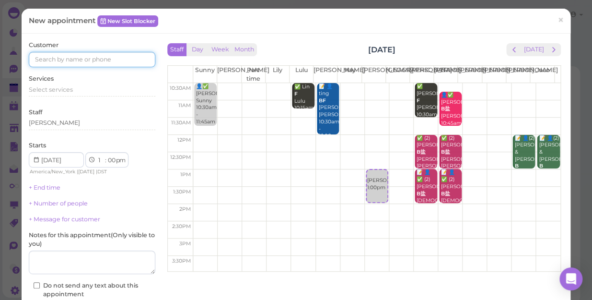
click at [115, 62] on input at bounding box center [92, 59] width 127 height 15
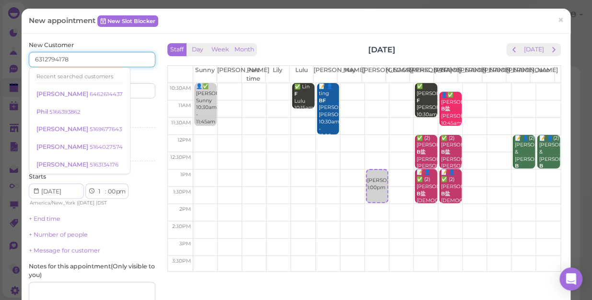
type input "6312794178"
click at [141, 87] on input at bounding box center [124, 90] width 61 height 15
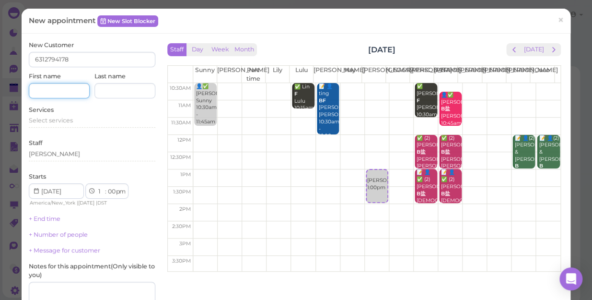
click at [60, 88] on input at bounding box center [59, 90] width 61 height 15
type input "joe"
click at [34, 123] on span "Select services" at bounding box center [51, 119] width 44 height 7
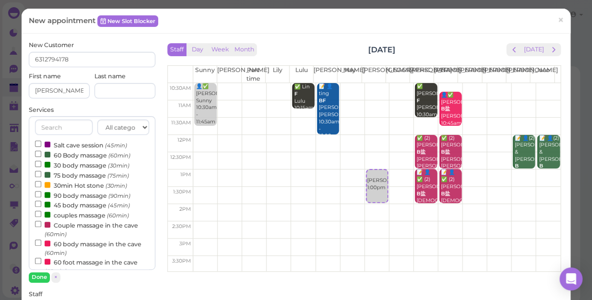
click at [79, 153] on label "60 Body massage (60min)" at bounding box center [82, 155] width 95 height 10
click at [41, 153] on input "60 Body massage (60min)" at bounding box center [38, 154] width 6 height 6
click at [40, 275] on button "Done" at bounding box center [39, 277] width 21 height 10
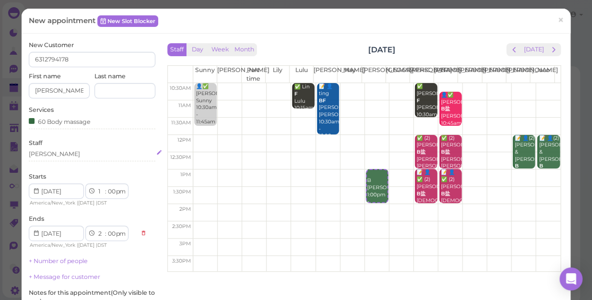
click at [78, 152] on div "[PERSON_NAME]" at bounding box center [92, 154] width 127 height 9
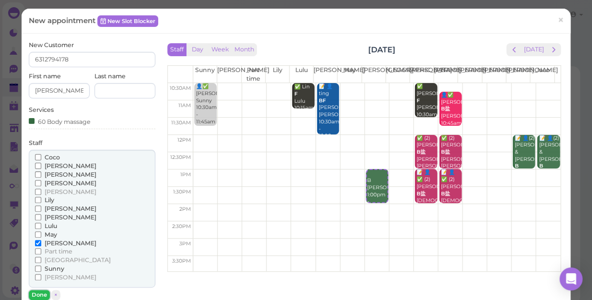
click at [40, 292] on button "Done" at bounding box center [39, 295] width 21 height 10
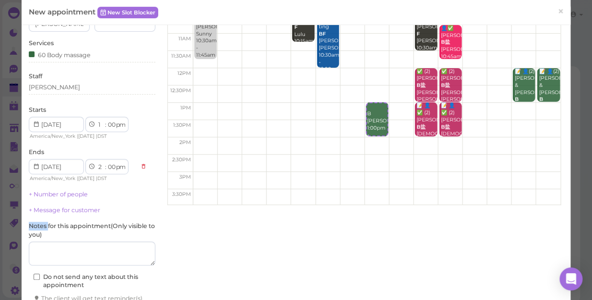
scroll to position [130, 0]
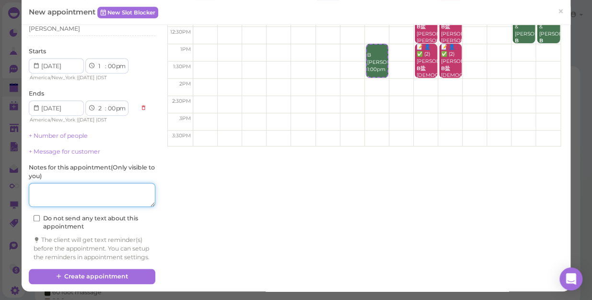
click at [94, 191] on textarea at bounding box center [92, 195] width 127 height 24
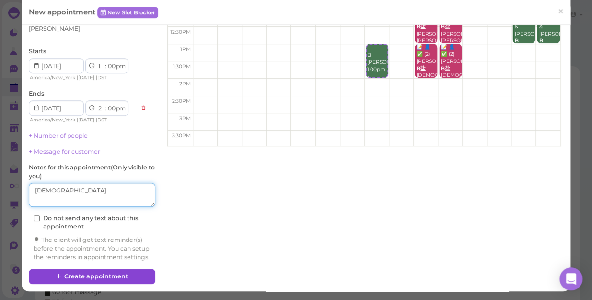
type textarea "male"
click at [72, 276] on button "Create appointment" at bounding box center [92, 275] width 127 height 15
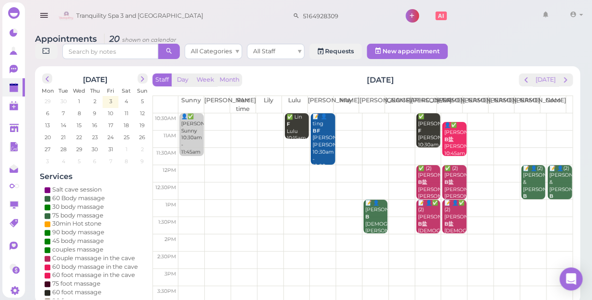
click at [183, 165] on td at bounding box center [375, 173] width 394 height 17
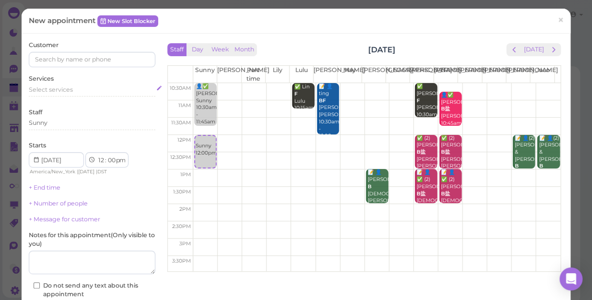
click at [77, 86] on div "Select services" at bounding box center [92, 89] width 127 height 9
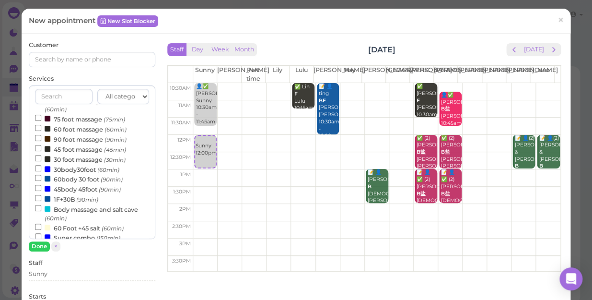
click at [80, 169] on label "30body30foot (60min)" at bounding box center [77, 169] width 84 height 10
click at [41, 169] on input "30body30foot (60min)" at bounding box center [38, 168] width 6 height 6
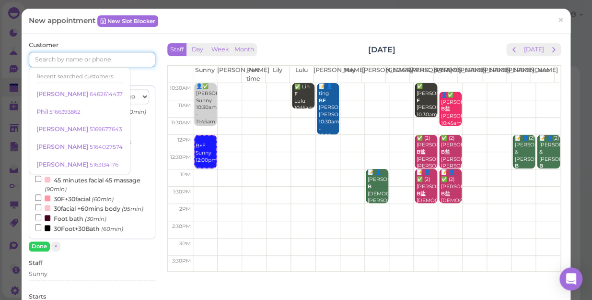
click at [77, 58] on input at bounding box center [92, 59] width 127 height 15
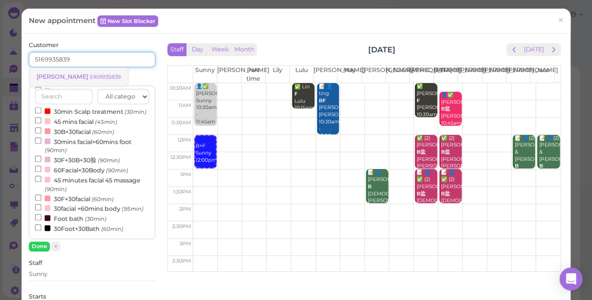
type input "5169935839"
click at [90, 77] on small "5169935839" at bounding box center [105, 76] width 31 height 7
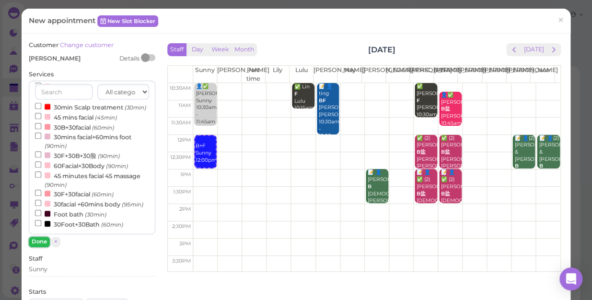
click at [34, 243] on button "Done" at bounding box center [39, 241] width 21 height 10
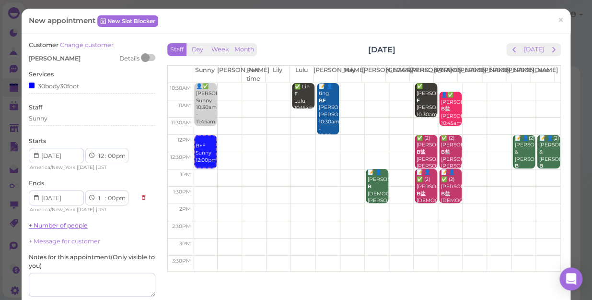
click at [63, 227] on link "+ Number of people" at bounding box center [58, 224] width 59 height 7
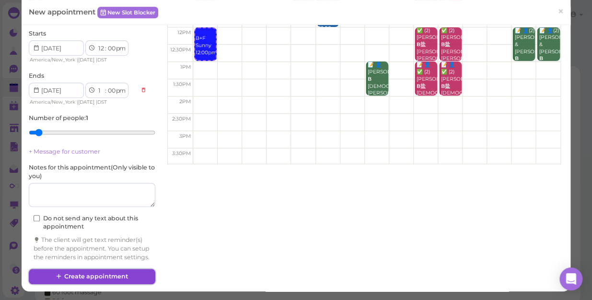
click at [78, 274] on button "Create appointment" at bounding box center [92, 275] width 127 height 15
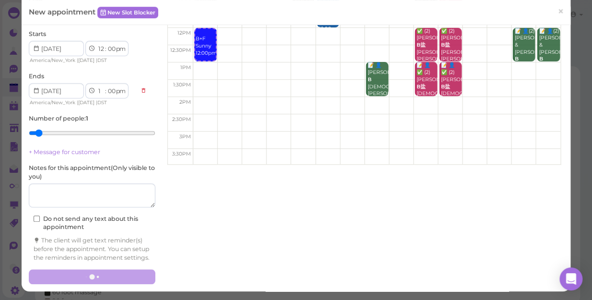
scroll to position [115, 0]
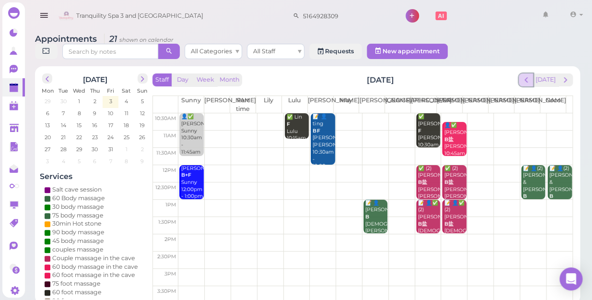
click at [529, 75] on span "prev" at bounding box center [526, 79] width 9 height 9
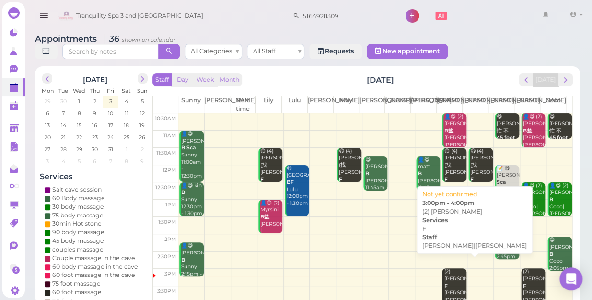
click at [447, 271] on div "(2) Sandra F Helen|Tina 3:00pm - 4:00pm" at bounding box center [454, 296] width 23 height 57
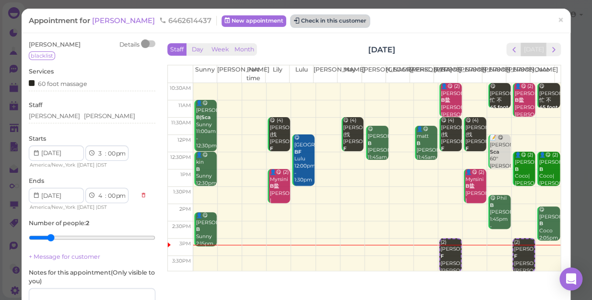
click at [291, 21] on button "Check in this customer" at bounding box center [330, 21] width 78 height 12
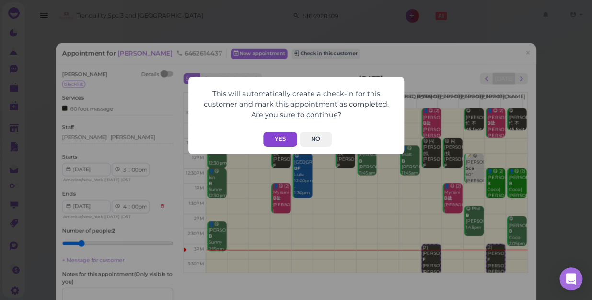
click at [283, 138] on button "Yes" at bounding box center [280, 139] width 34 height 15
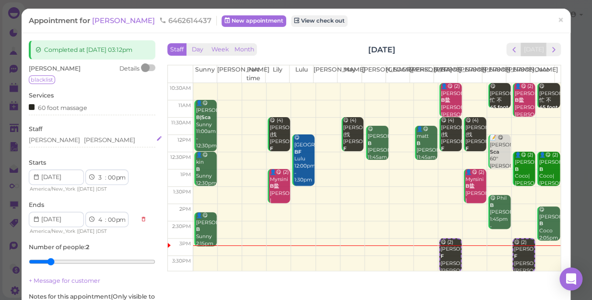
click at [81, 141] on div "Tina Helen" at bounding box center [92, 140] width 127 height 9
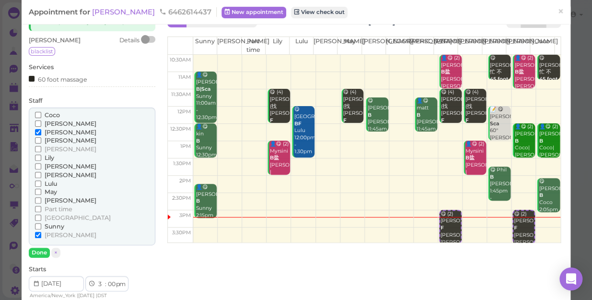
scroll to position [43, 0]
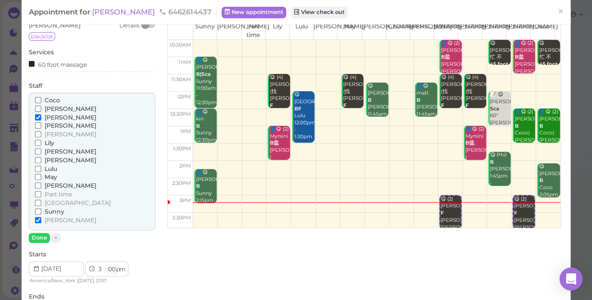
click at [113, 267] on select "00 05 10 15 20 25 30 35 40 45 50 55" at bounding box center [111, 269] width 10 height 10
select select "15"
click at [106, 264] on select "00 05 10 15 20 25 30 35 40 45 50 55" at bounding box center [111, 269] width 10 height 10
select select "15"
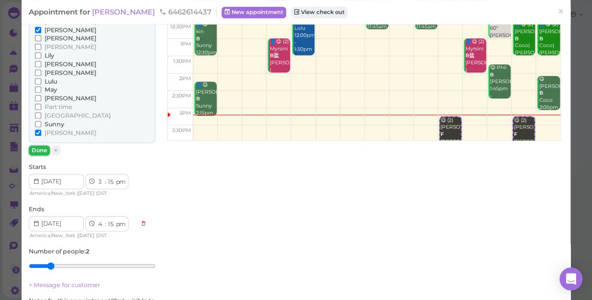
click at [39, 150] on button "Done" at bounding box center [39, 150] width 21 height 10
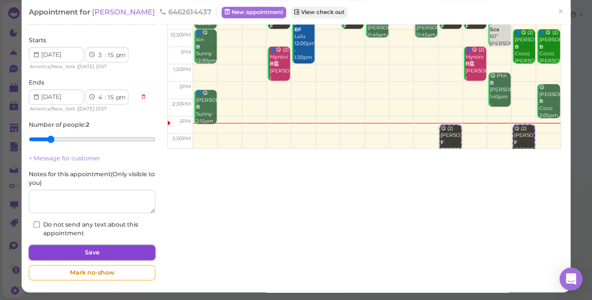
click at [85, 250] on button "Save" at bounding box center [92, 251] width 127 height 15
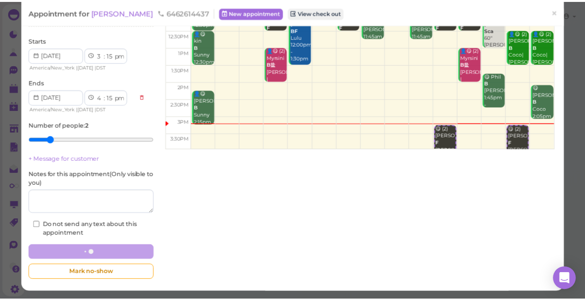
scroll to position [122, 0]
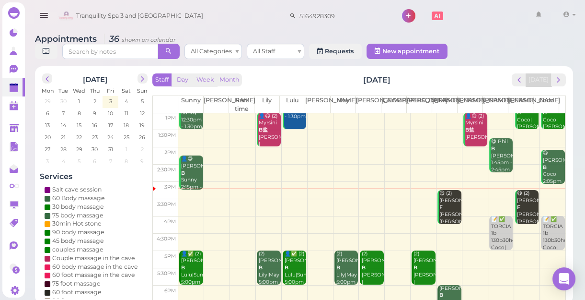
scroll to position [130, 0]
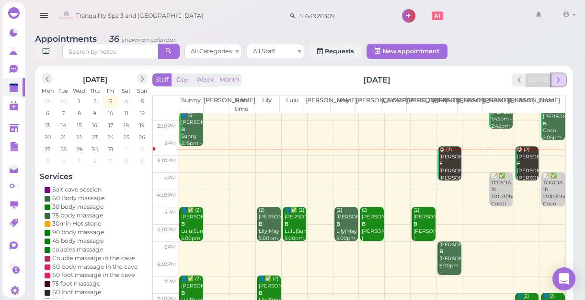
click at [556, 83] on span "next" at bounding box center [558, 79] width 9 height 9
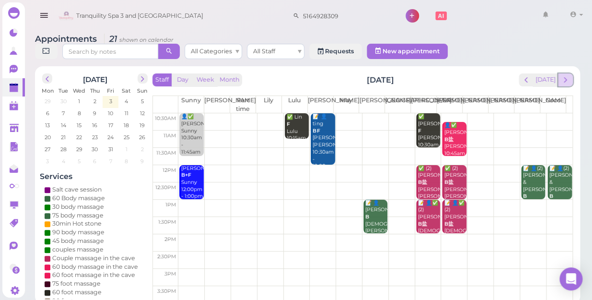
click at [564, 75] on span "next" at bounding box center [565, 79] width 9 height 9
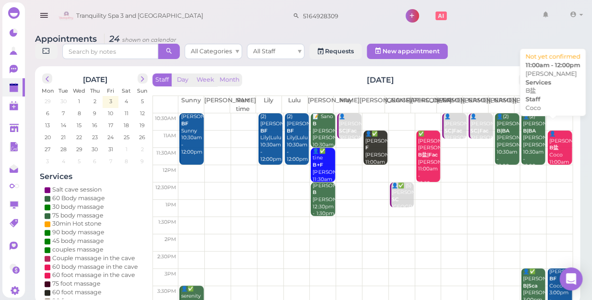
click at [555, 142] on div "👤[PERSON_NAME]盐 Coco 11:00am - 12:00pm" at bounding box center [560, 154] width 23 height 49
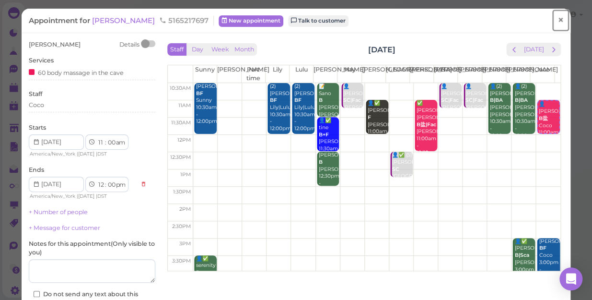
click at [557, 20] on span "×" at bounding box center [560, 19] width 6 height 13
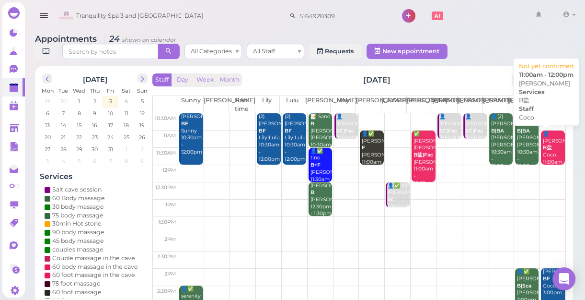
click at [555, 158] on div "👤[PERSON_NAME]盐 Coco 11:00am - 12:00pm" at bounding box center [554, 154] width 23 height 49
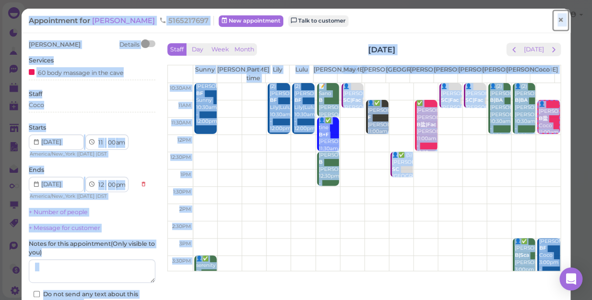
click at [558, 19] on link "×" at bounding box center [561, 20] width 18 height 23
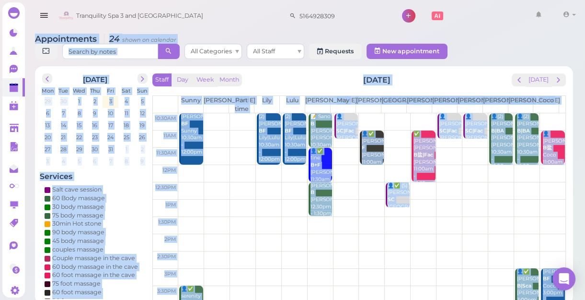
click at [523, 35] on div "Appointments 24 shown on calendar All Categories All Staff Requests New appoint…" at bounding box center [304, 47] width 538 height 27
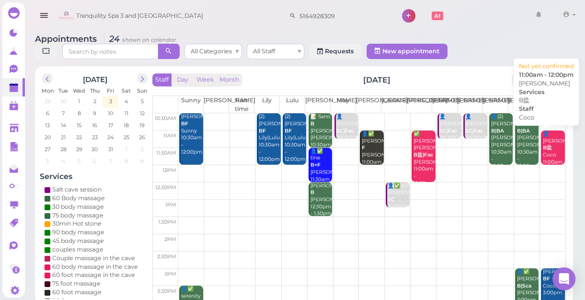
click at [546, 145] on div "👤[PERSON_NAME]盐 Coco 11:00am - 12:00pm" at bounding box center [554, 154] width 23 height 49
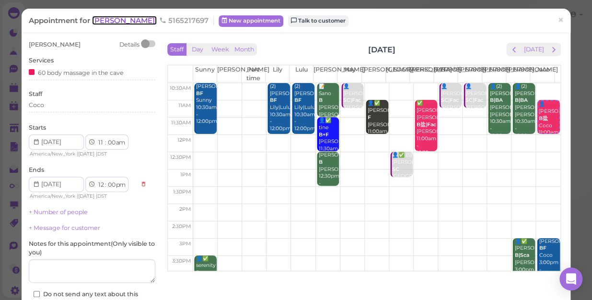
click at [116, 20] on span "[PERSON_NAME]" at bounding box center [124, 20] width 65 height 9
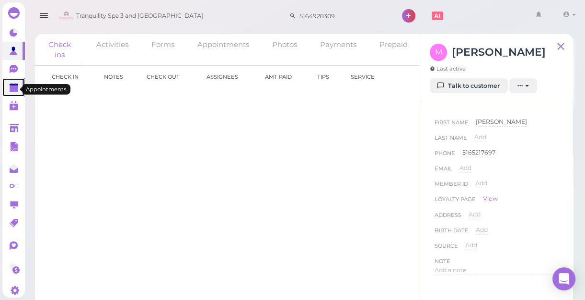
click at [12, 87] on icon at bounding box center [15, 88] width 10 height 10
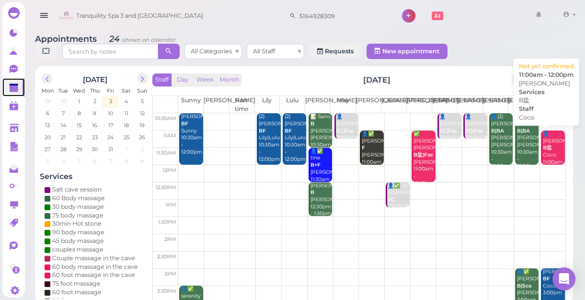
click at [545, 136] on div "👤[PERSON_NAME]盐 Coco 11:00am - 12:00pm" at bounding box center [554, 154] width 23 height 49
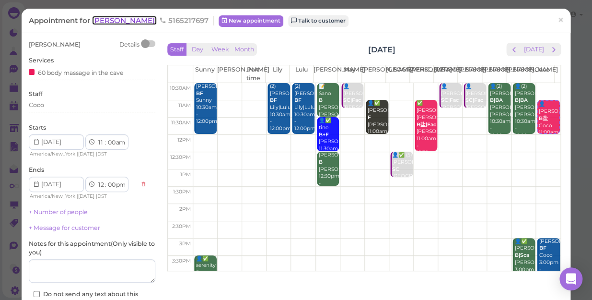
click at [110, 22] on span "[PERSON_NAME]" at bounding box center [124, 20] width 65 height 9
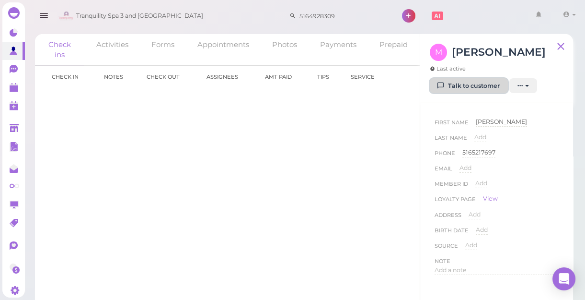
click at [483, 87] on link "Talk to customer" at bounding box center [469, 85] width 78 height 15
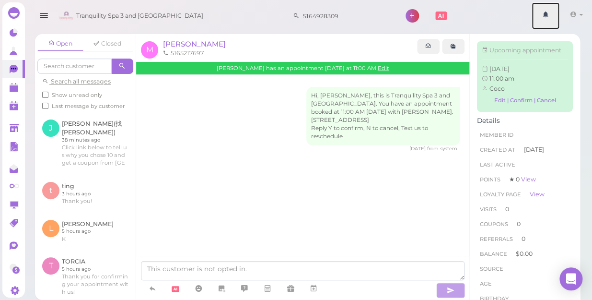
click at [557, 15] on link at bounding box center [546, 15] width 28 height 27
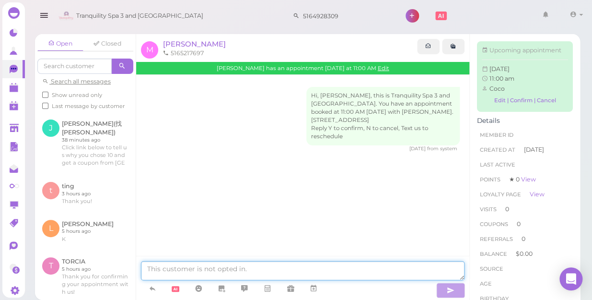
click at [201, 271] on textarea at bounding box center [303, 270] width 324 height 19
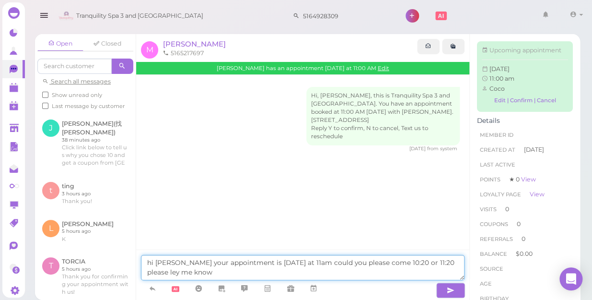
click at [461, 264] on textarea "hi marlene your appointment is Sunday at 11am could you please come 10:20 or 11…" at bounding box center [303, 267] width 324 height 25
click at [201, 263] on textarea "hi marlene your appointment is Sunday at 11am could you please come 10:20 or 11…" at bounding box center [303, 267] width 324 height 25
click at [188, 268] on textarea "hi marlene your appointment is Sunday at 11am could you please come 10:20 or 11…" at bounding box center [303, 267] width 324 height 25
click at [458, 260] on textarea "hi marlene your appointment is Sunday at 11am could you please come 10:20 or 11…" at bounding box center [303, 267] width 324 height 25
click at [201, 271] on textarea "hi marlene your appointment is Sunday at 11am could you please come 10:20 or 11…" at bounding box center [303, 267] width 324 height 25
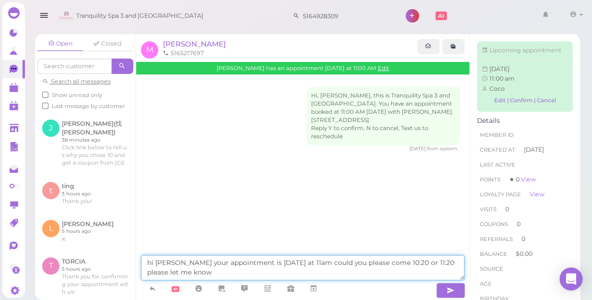
click at [190, 274] on textarea "hi marlene your appointment is Sunday at 11am could you please come 10:20 or 11…" at bounding box center [303, 267] width 324 height 25
type textarea "hi marlene your appointment is Sunday at 11am could you please come 10:20 or 11…"
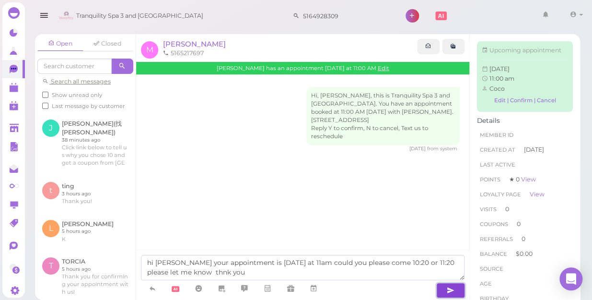
click at [449, 288] on icon "button" at bounding box center [451, 290] width 8 height 10
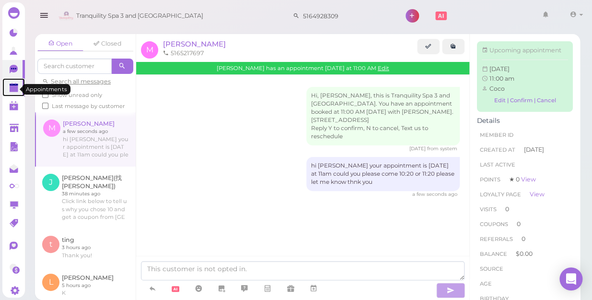
click at [16, 91] on polygon at bounding box center [14, 88] width 9 height 7
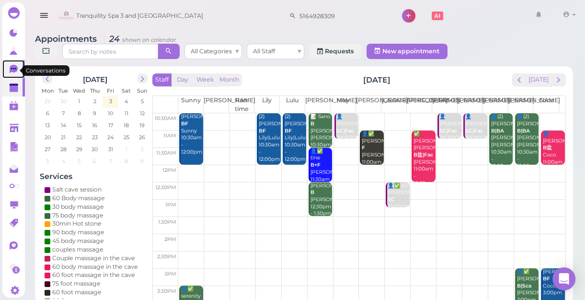
click at [12, 69] on icon at bounding box center [14, 69] width 8 height 9
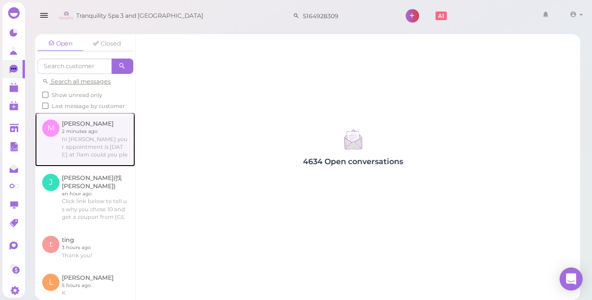
click at [77, 133] on link at bounding box center [85, 139] width 100 height 54
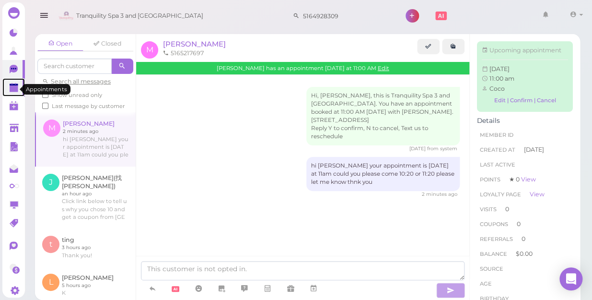
click at [13, 88] on polygon at bounding box center [14, 88] width 9 height 7
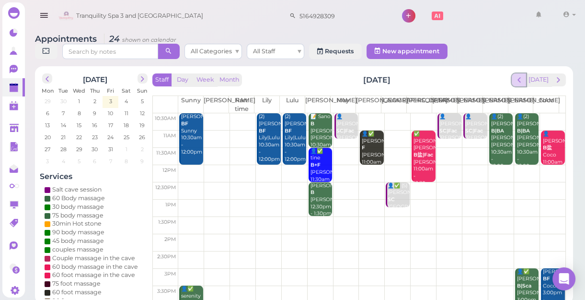
click at [522, 76] on span "prev" at bounding box center [519, 79] width 9 height 9
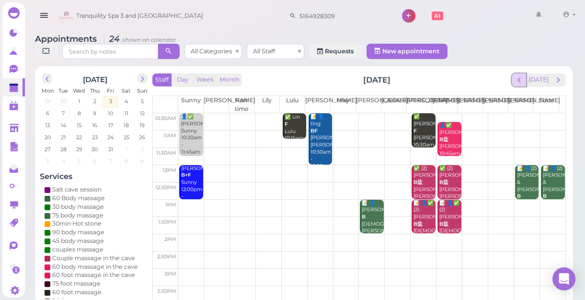
click at [522, 76] on span "prev" at bounding box center [519, 79] width 9 height 9
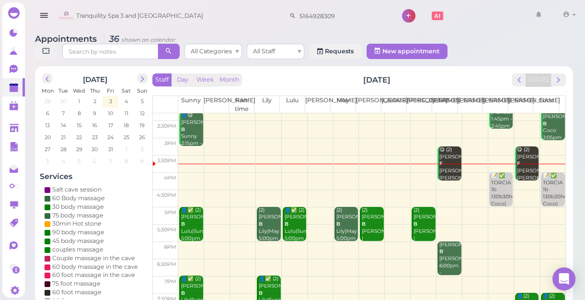
scroll to position [173, 0]
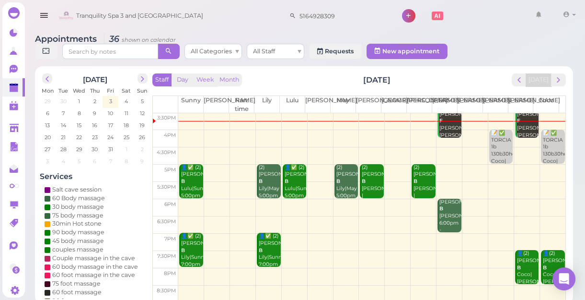
click at [441, 159] on td at bounding box center [371, 155] width 387 height 17
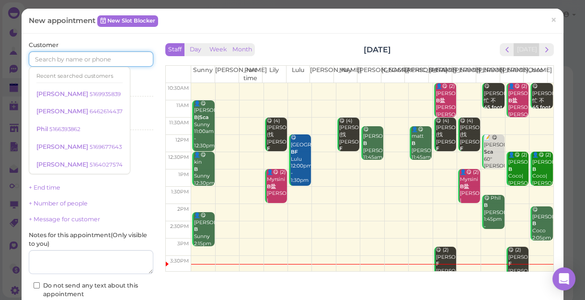
click at [60, 61] on input at bounding box center [91, 58] width 125 height 15
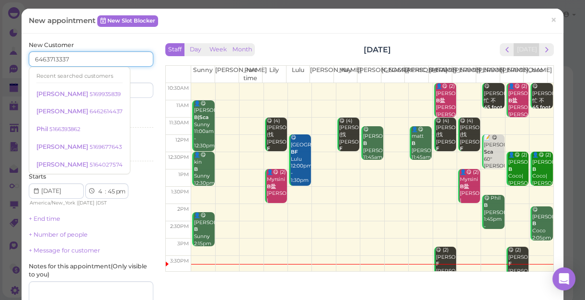
type input "6463713337"
click at [128, 93] on input at bounding box center [123, 89] width 60 height 15
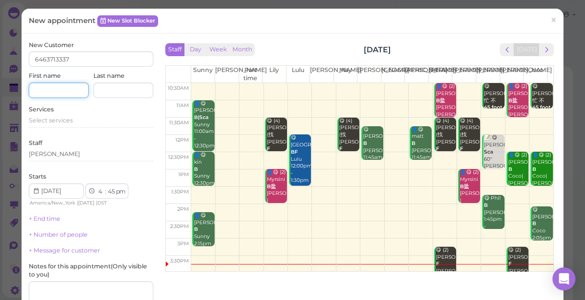
click at [45, 88] on input at bounding box center [59, 89] width 60 height 15
type input "miva"
click at [58, 119] on span "Select services" at bounding box center [51, 119] width 44 height 7
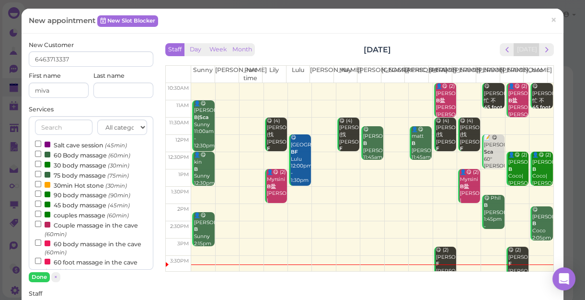
click at [72, 214] on label "couples massage (60min)" at bounding box center [82, 214] width 94 height 10
click at [41, 214] on input "couples massage (60min)" at bounding box center [38, 213] width 6 height 6
click at [39, 215] on input "couples massage (60min)" at bounding box center [38, 213] width 6 height 6
click at [37, 276] on button "Done" at bounding box center [39, 277] width 21 height 10
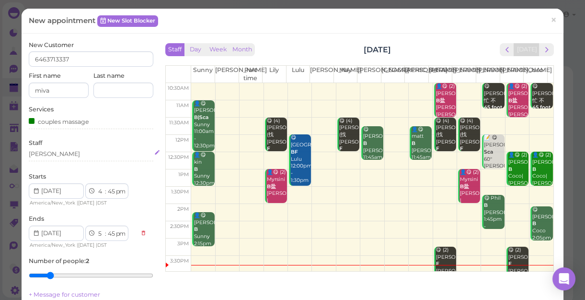
click at [77, 155] on div "[PERSON_NAME]" at bounding box center [91, 154] width 125 height 9
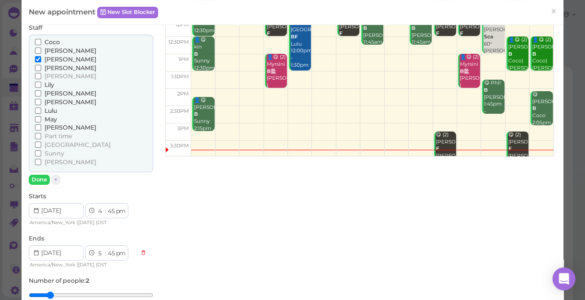
scroll to position [130, 0]
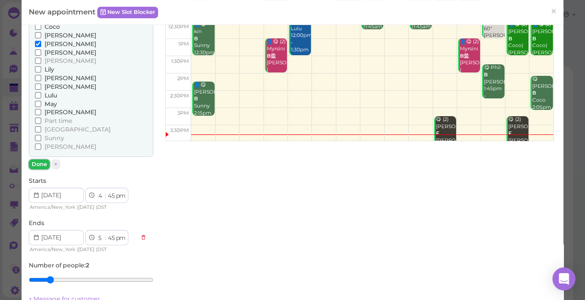
click at [41, 162] on button "Done" at bounding box center [39, 164] width 21 height 10
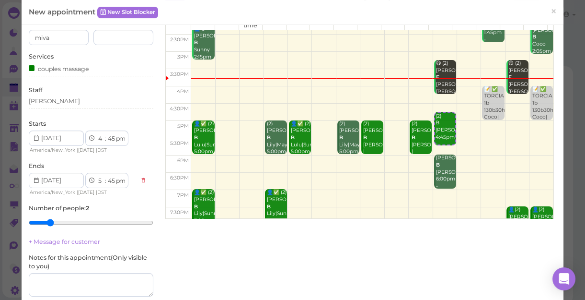
scroll to position [43, 0]
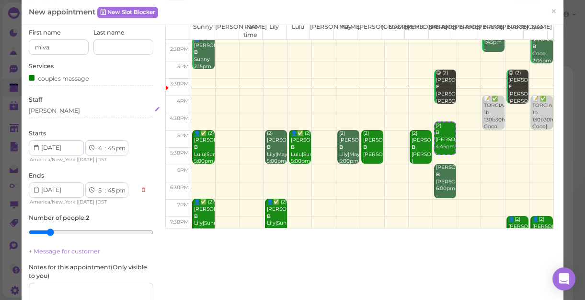
click at [55, 108] on div "[PERSON_NAME]" at bounding box center [91, 110] width 125 height 9
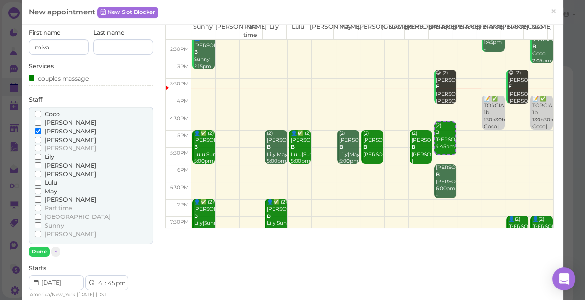
click at [59, 124] on span "[PERSON_NAME]" at bounding box center [71, 122] width 52 height 7
click at [41, 124] on input "[PERSON_NAME]" at bounding box center [38, 122] width 6 height 6
click at [42, 246] on button "Done" at bounding box center [39, 251] width 21 height 10
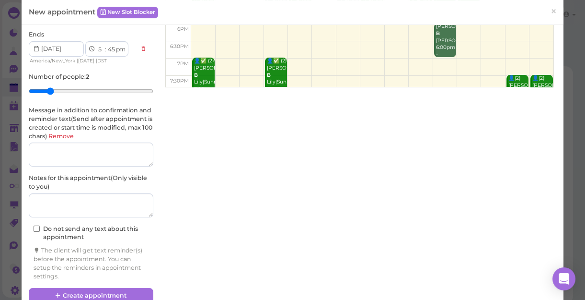
scroll to position [202, 0]
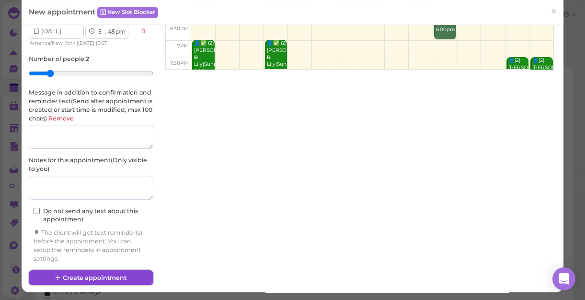
click at [122, 273] on button "Create appointment" at bounding box center [91, 277] width 125 height 15
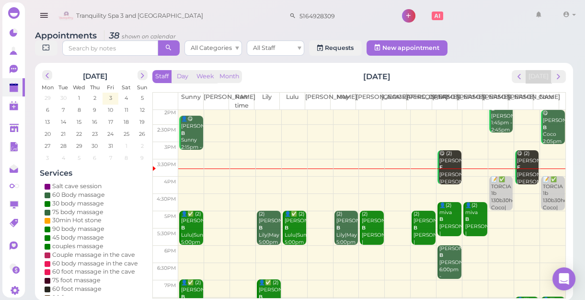
scroll to position [173, 0]
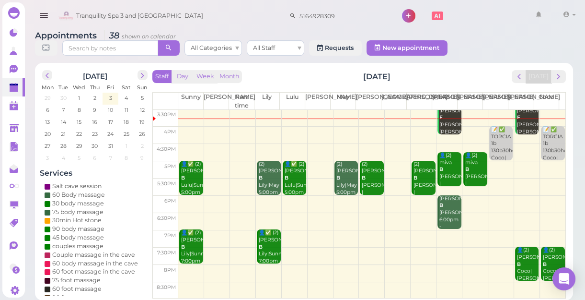
click at [492, 232] on td at bounding box center [371, 238] width 387 height 17
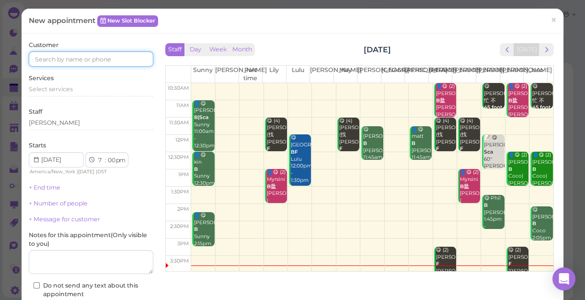
click at [122, 57] on input at bounding box center [91, 58] width 125 height 15
type input "5164576436"
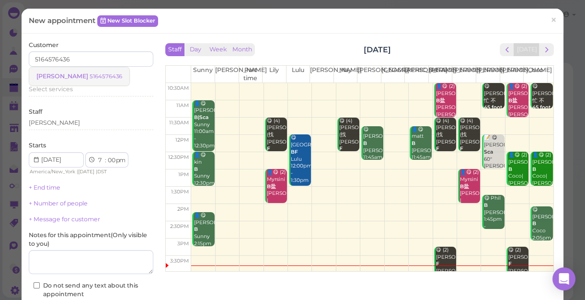
click at [90, 75] on small "5164576436" at bounding box center [106, 76] width 33 height 7
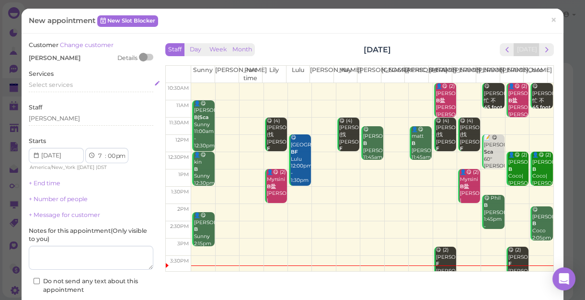
click at [59, 85] on span "Select services" at bounding box center [51, 84] width 44 height 7
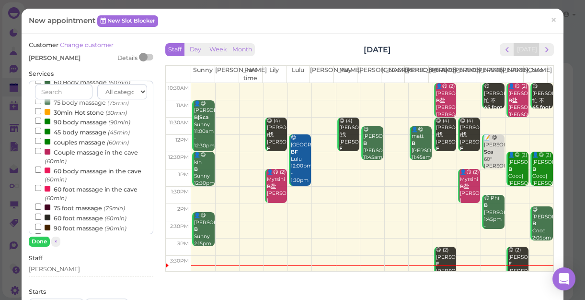
scroll to position [87, 0]
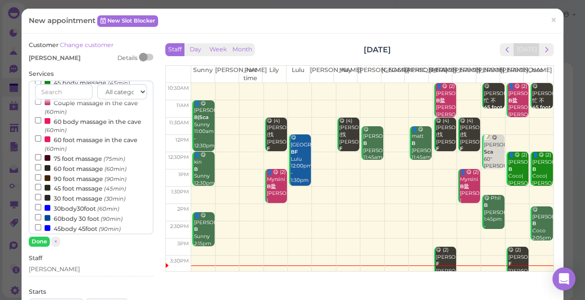
click at [76, 217] on label "60body 30 foot (90min)" at bounding box center [79, 218] width 88 height 10
click at [41, 217] on input "60body 30 foot (90min)" at bounding box center [38, 217] width 6 height 6
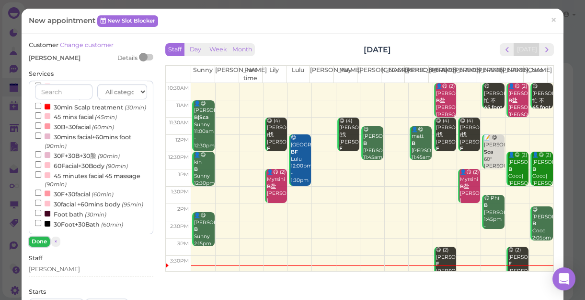
click at [38, 241] on button "Done" at bounding box center [39, 241] width 21 height 10
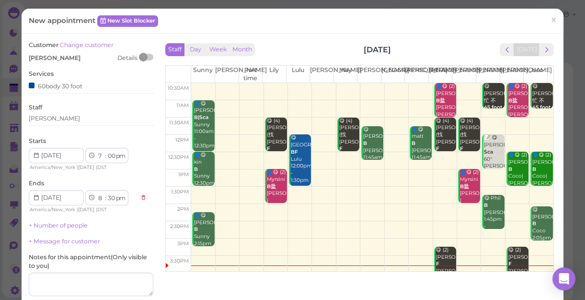
scroll to position [87, 0]
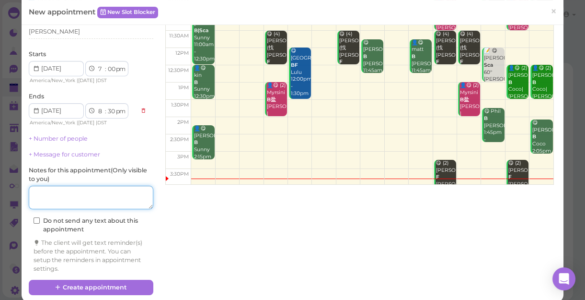
click at [96, 197] on textarea at bounding box center [91, 198] width 125 height 24
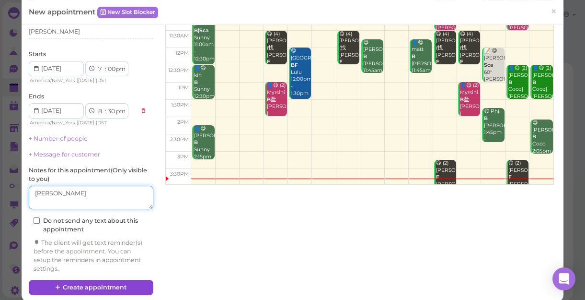
type textarea "[PERSON_NAME]"
click at [104, 288] on button "Create appointment" at bounding box center [91, 286] width 125 height 15
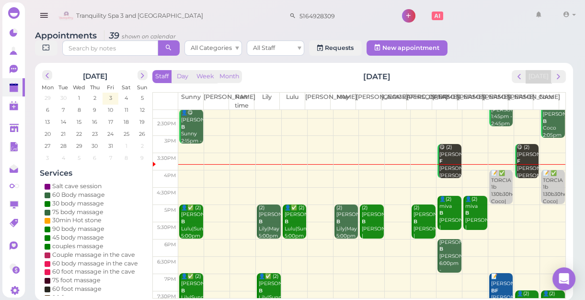
scroll to position [173, 0]
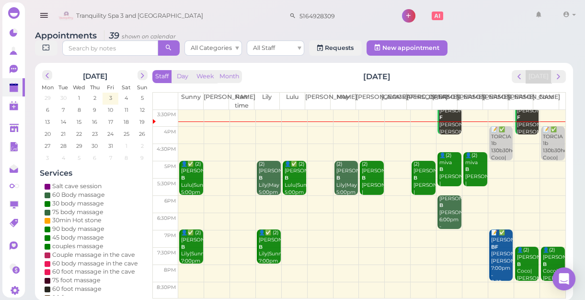
click at [493, 162] on td at bounding box center [371, 169] width 387 height 17
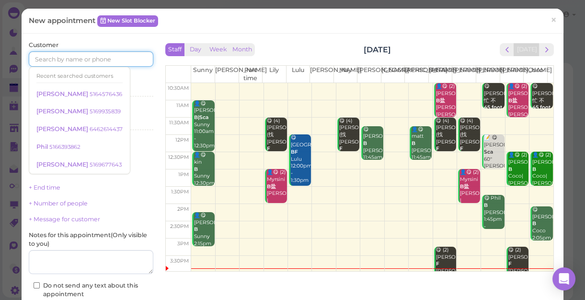
click at [70, 53] on input at bounding box center [91, 58] width 125 height 15
click at [96, 62] on input at bounding box center [91, 58] width 125 height 15
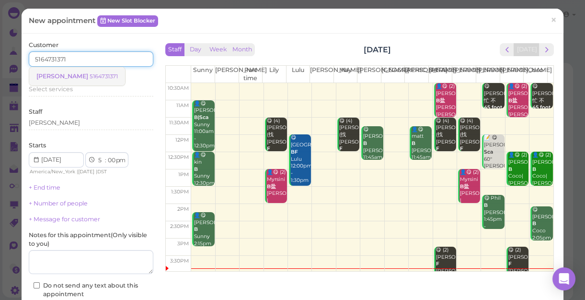
type input "5164731371"
click at [90, 77] on small "5164731371" at bounding box center [104, 76] width 28 height 7
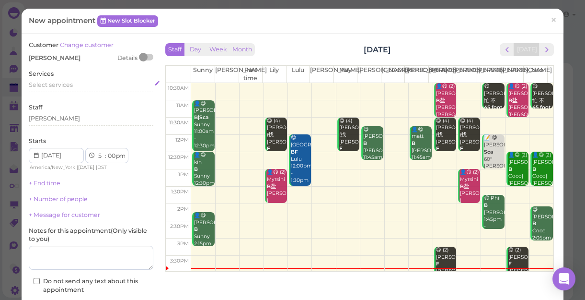
click at [62, 84] on span "Select services" at bounding box center [51, 84] width 44 height 7
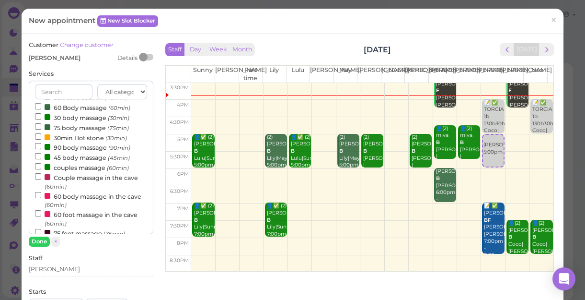
scroll to position [0, 0]
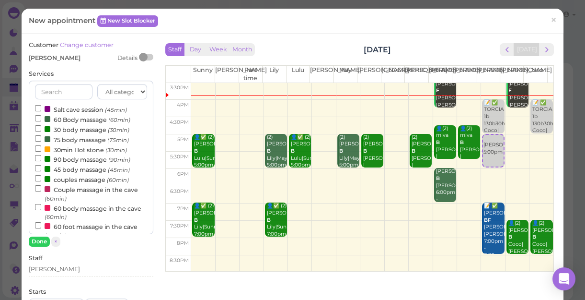
click at [73, 171] on label "45 body massage (45min)" at bounding box center [82, 169] width 95 height 10
click at [41, 171] on input "45 body massage (45min)" at bounding box center [38, 168] width 6 height 6
click at [40, 244] on button "Done" at bounding box center [39, 241] width 21 height 10
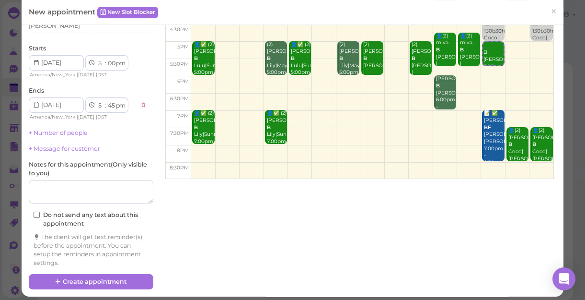
scroll to position [97, 0]
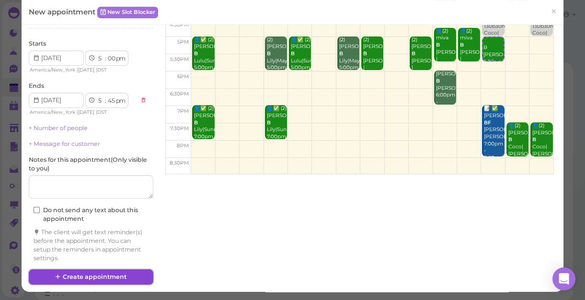
click at [104, 275] on button "Create appointment" at bounding box center [91, 276] width 125 height 15
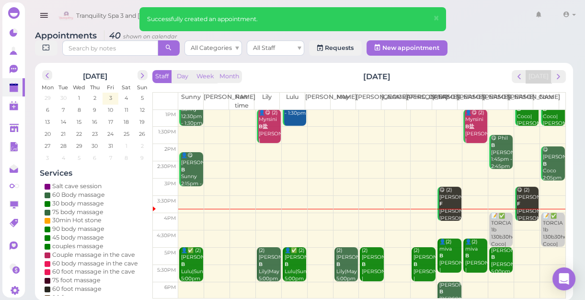
scroll to position [173, 0]
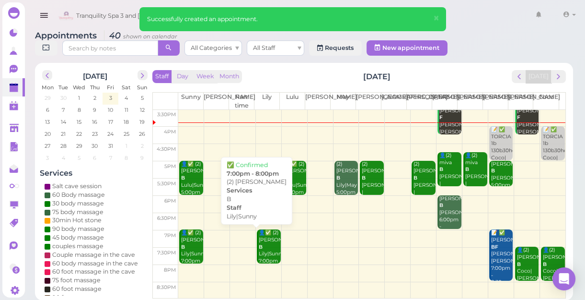
click at [266, 254] on div "👤✅ (2) athanasia giannopoulos B Lily|Sunny 7:00pm - 8:00pm" at bounding box center [269, 253] width 23 height 49
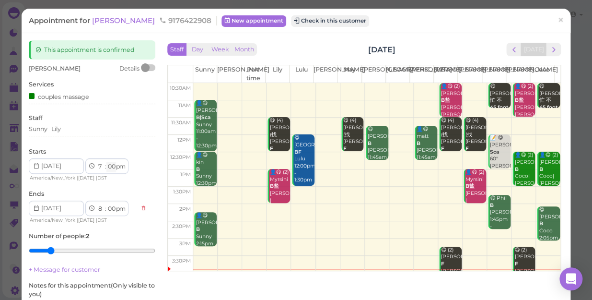
click at [110, 167] on select "00 05 10 15 20 25 30 35 40 45 50 55" at bounding box center [111, 167] width 10 height 10
select select "30"
click at [106, 162] on select "00 05 10 15 20 25 30 35 40 45 50 55" at bounding box center [111, 167] width 10 height 10
select select "30"
click at [101, 165] on select "1 2 3 4 5 6 7 8 9 10 11 12" at bounding box center [101, 167] width 8 height 10
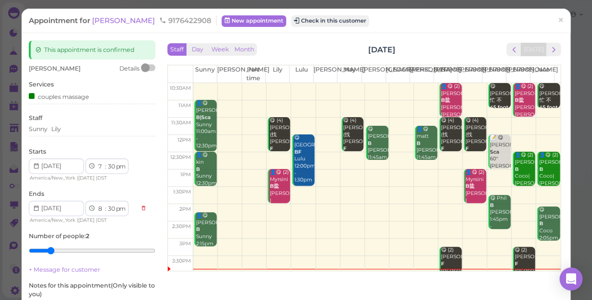
select select "6"
click at [97, 162] on select "1 2 3 4 5 6 7 8 9 10 11 12" at bounding box center [101, 167] width 8 height 10
select select "7"
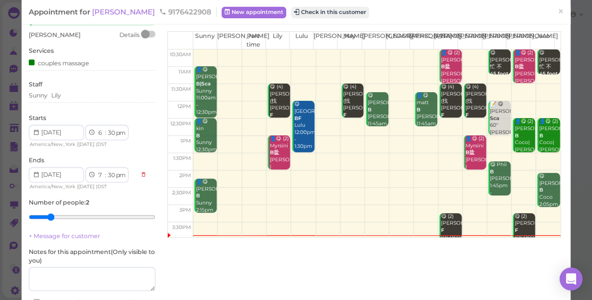
scroll to position [111, 0]
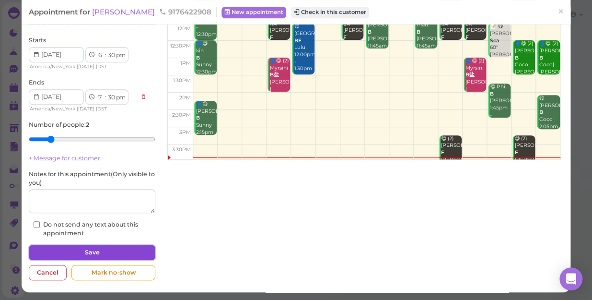
click at [127, 249] on button "Save" at bounding box center [92, 251] width 127 height 15
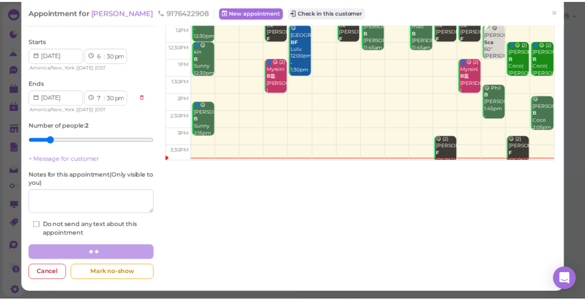
scroll to position [111, 0]
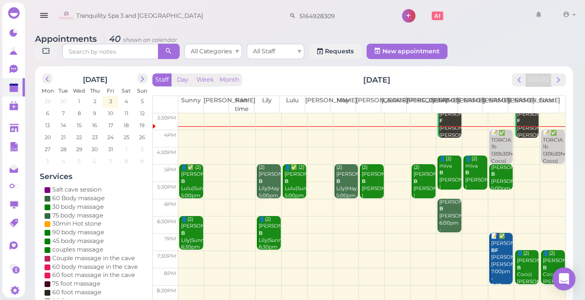
scroll to position [3, 0]
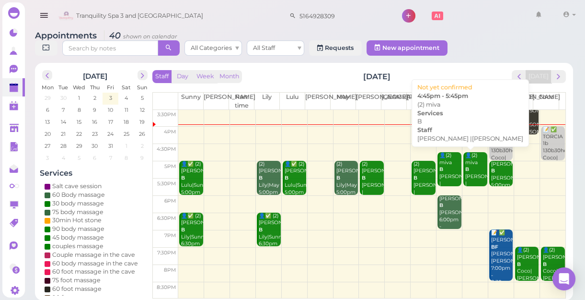
click at [445, 170] on div "👤(2) miva B Emily |Helen 4:45pm - 5:45pm" at bounding box center [450, 183] width 23 height 63
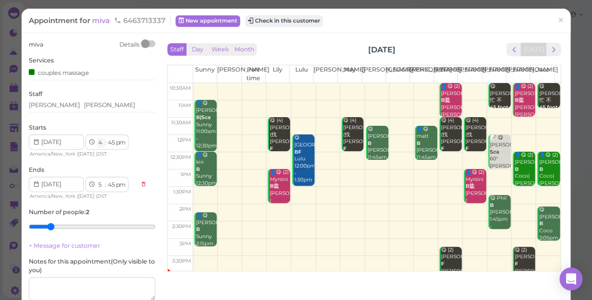
click at [101, 139] on select "1 2 3 4 5 6 7 8 9 10 11 12" at bounding box center [101, 143] width 8 height 10
select select "5"
click at [97, 138] on select "1 2 3 4 5 6 7 8 9 10 11 12" at bounding box center [101, 143] width 8 height 10
select select "6"
click at [111, 141] on select "00 05 10 15 20 25 30 35 40 45 50 55" at bounding box center [111, 143] width 10 height 10
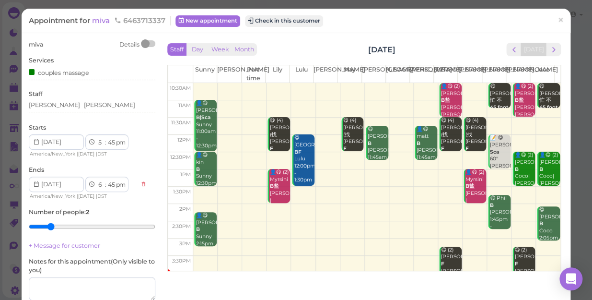
select select "00"
click at [106, 138] on select "00 05 10 15 20 25 30 35 40 45 50 55" at bounding box center [111, 143] width 10 height 10
select select "00"
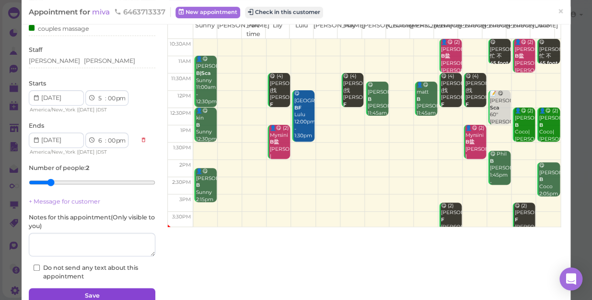
scroll to position [87, 0]
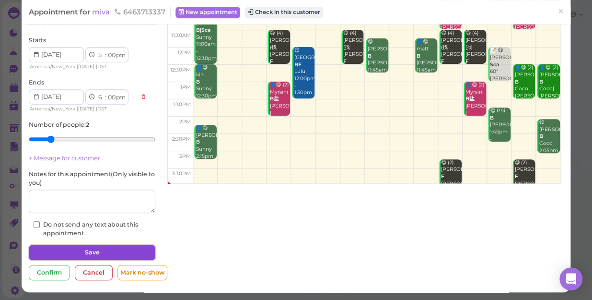
click at [132, 245] on button "Save" at bounding box center [92, 251] width 127 height 15
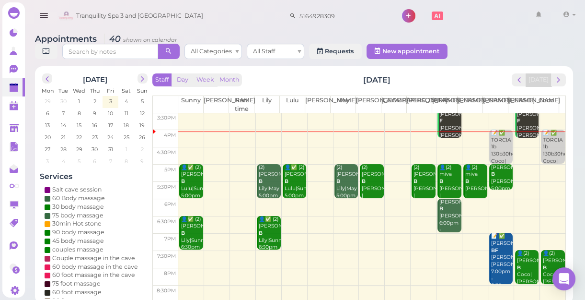
scroll to position [3, 0]
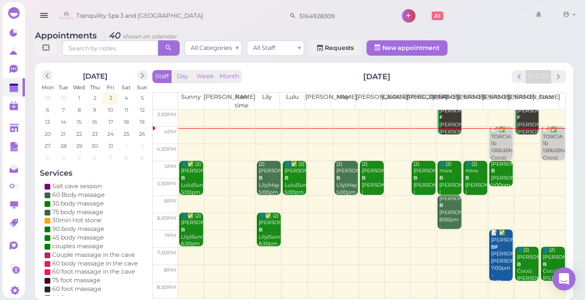
click at [284, 219] on td at bounding box center [371, 221] width 387 height 17
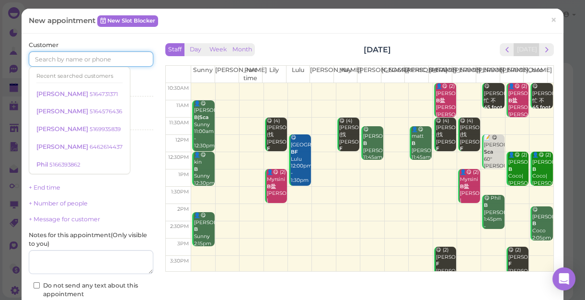
click at [53, 62] on input at bounding box center [91, 58] width 125 height 15
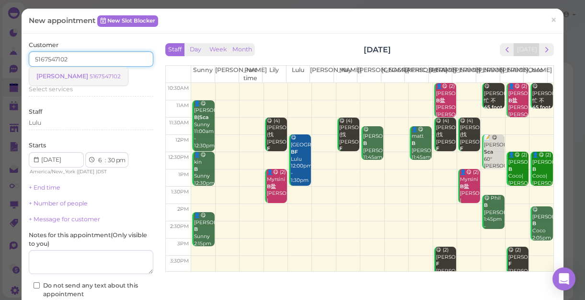
type input "5167547102"
click at [90, 74] on small "5167547102" at bounding box center [105, 76] width 31 height 7
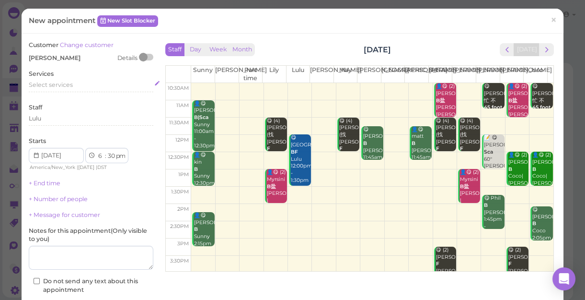
click at [59, 83] on span "Select services" at bounding box center [51, 84] width 44 height 7
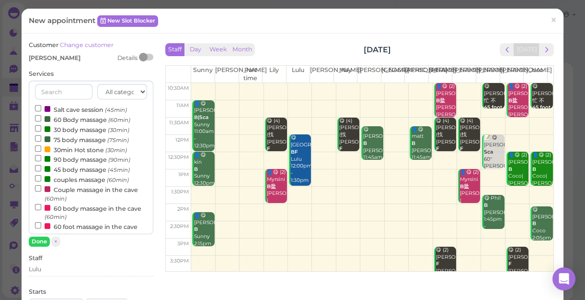
click at [68, 157] on label "90 body massage (90min)" at bounding box center [82, 159] width 95 height 10
click at [41, 157] on input "90 body massage (90min)" at bounding box center [38, 158] width 6 height 6
click at [45, 239] on button "Done" at bounding box center [39, 241] width 21 height 10
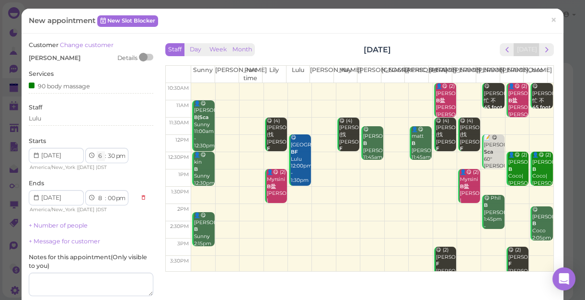
click at [99, 158] on select "1 2 3 4 5 6 7 8 9 10 11 12" at bounding box center [101, 156] width 8 height 10
select select "7"
click at [97, 151] on select "1 2 3 4 5 6 7 8 9 10 11 12" at bounding box center [101, 156] width 8 height 10
select select "9"
click at [110, 155] on select "00 05 10 15 20 25 30 35 40 45 50 55" at bounding box center [111, 156] width 10 height 10
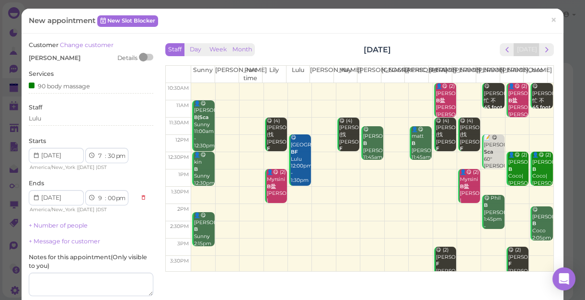
select select "15"
click at [106, 151] on select "00 05 10 15 20 25 30 35 40 45 50 55" at bounding box center [111, 156] width 10 height 10
select select "8"
select select "45"
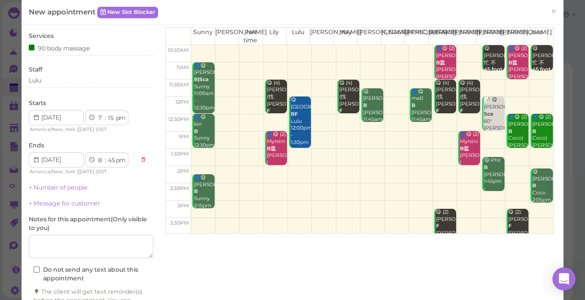
scroll to position [87, 0]
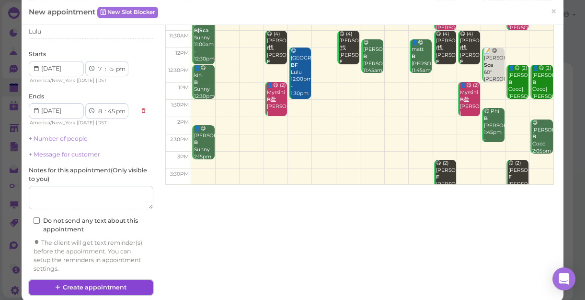
click at [85, 280] on button "Create appointment" at bounding box center [91, 286] width 125 height 15
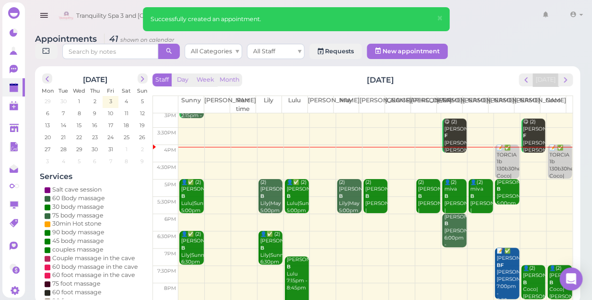
scroll to position [173, 0]
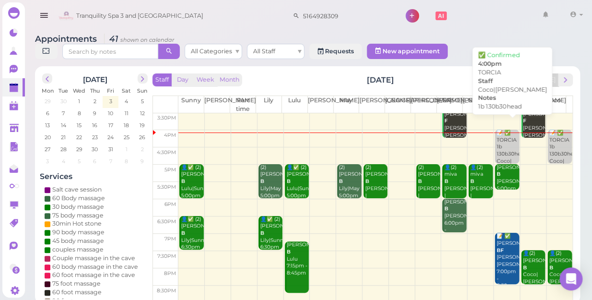
click at [499, 136] on div "📝 ✅ TORCIA 1b 130b30head Coco|Linda 4:00pm" at bounding box center [507, 153] width 23 height 49
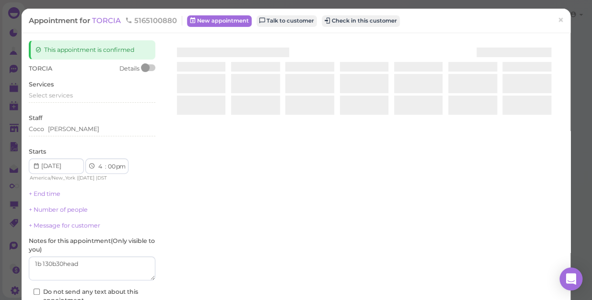
click at [499, 136] on div at bounding box center [364, 154] width 398 height 228
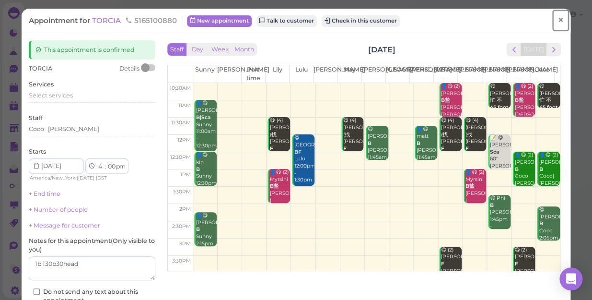
click at [557, 17] on span "×" at bounding box center [560, 19] width 6 height 13
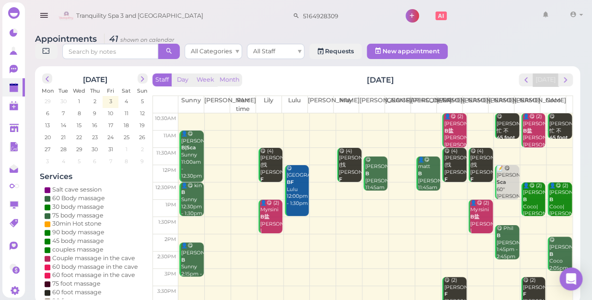
click at [503, 13] on div "Tranquility Spa 3 and Salt Cave 5164928309 1 Account Refer Friends" at bounding box center [321, 15] width 530 height 27
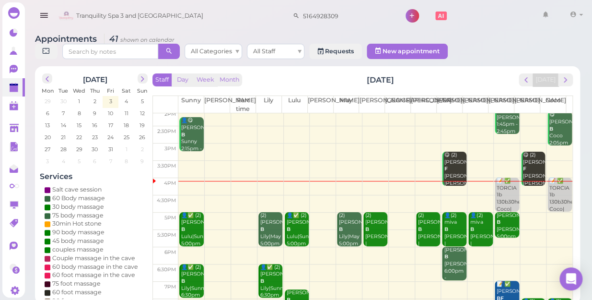
scroll to position [130, 0]
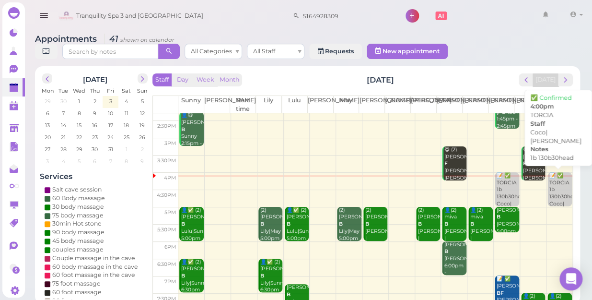
click at [554, 184] on div "📝 ✅ TORCIA 1b 130b30head Coco|Linda 4:00pm" at bounding box center [560, 196] width 23 height 49
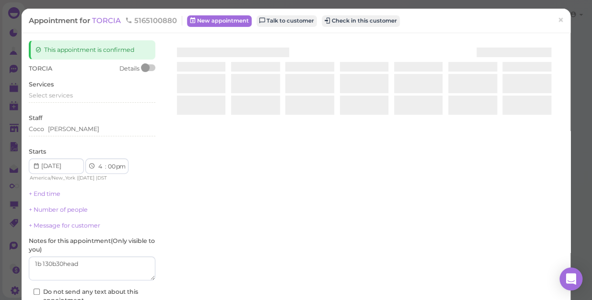
click at [554, 184] on div at bounding box center [364, 154] width 398 height 228
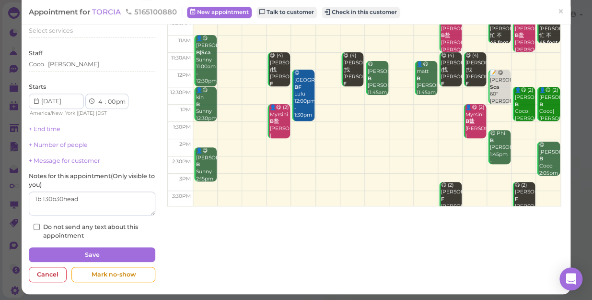
scroll to position [67, 0]
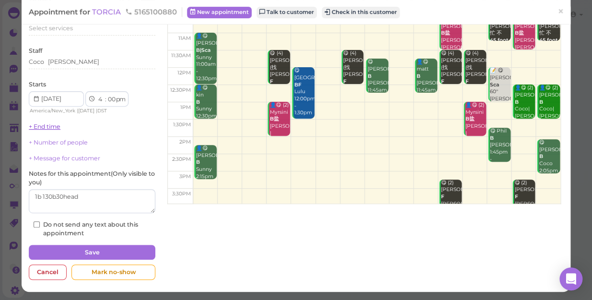
click at [46, 126] on link "+ End time" at bounding box center [45, 126] width 32 height 7
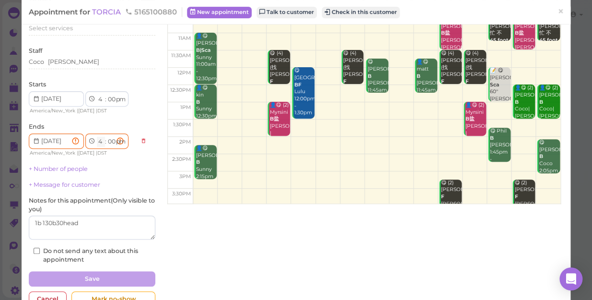
click at [102, 140] on select "1 2 3 4 5 6 7 8 9 10 11 12" at bounding box center [101, 142] width 8 height 10
select select "5"
click at [97, 137] on select "1 2 3 4 5 6 7 8 9 10 11 12" at bounding box center [101, 142] width 8 height 10
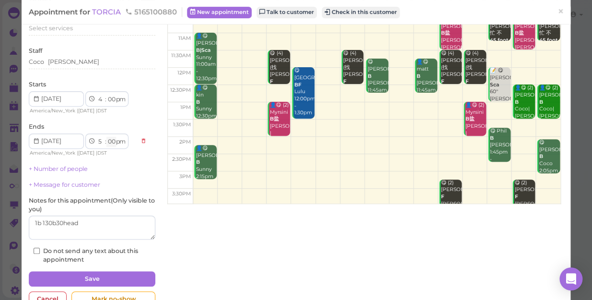
click at [113, 140] on select "00 05 10 15 20 25 30 35 40 45 50 55" at bounding box center [111, 142] width 10 height 10
select select "40"
click at [106, 137] on select "00 05 10 15 20 25 30 35 40 45 50 55" at bounding box center [111, 142] width 10 height 10
click at [86, 276] on button "Save" at bounding box center [92, 278] width 127 height 15
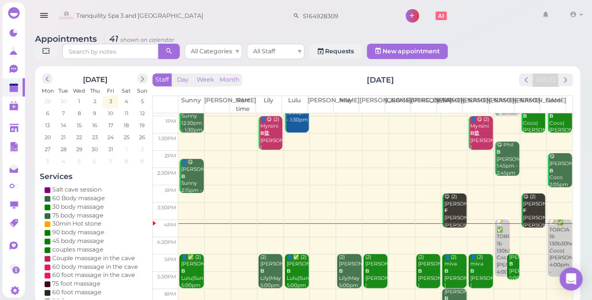
scroll to position [87, 0]
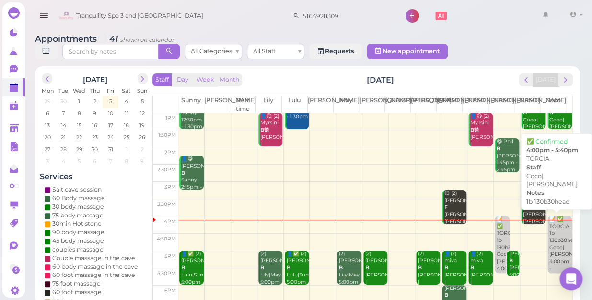
click at [552, 248] on div "📝 ✅ TORCIA 1b 130b30head Coco|Linda 4:00pm - 5:40pm" at bounding box center [560, 247] width 23 height 63
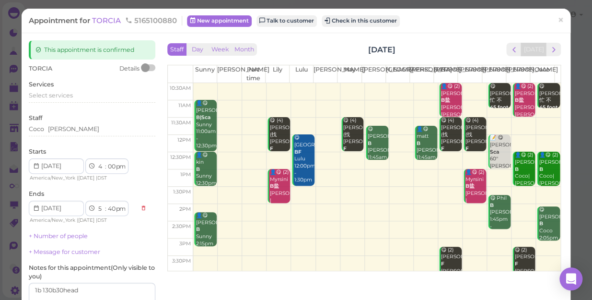
click at [70, 90] on div "Services Select services" at bounding box center [92, 93] width 127 height 26
click at [64, 129] on div "Coco Linda" at bounding box center [92, 129] width 127 height 9
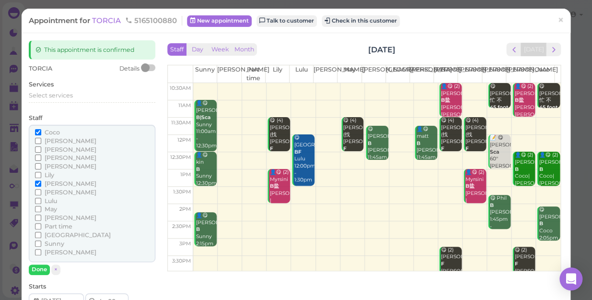
click at [52, 210] on span "May" at bounding box center [51, 208] width 12 height 7
click at [41, 210] on input "May" at bounding box center [38, 209] width 6 height 6
click at [52, 209] on span "May" at bounding box center [51, 208] width 12 height 7
click at [41, 209] on input "May" at bounding box center [38, 209] width 6 height 6
click at [51, 174] on span "Lily" at bounding box center [50, 174] width 10 height 7
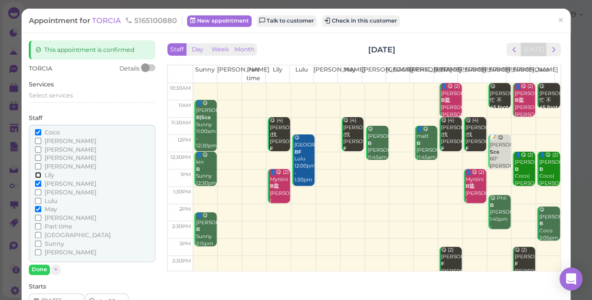
click at [41, 174] on input "Lily" at bounding box center [38, 175] width 6 height 6
click at [55, 183] on span "[PERSON_NAME]" at bounding box center [71, 183] width 52 height 7
click at [41, 183] on input "[PERSON_NAME]" at bounding box center [38, 183] width 6 height 6
click at [46, 134] on span "Coco" at bounding box center [52, 131] width 15 height 7
click at [41, 134] on input "Coco" at bounding box center [38, 132] width 6 height 6
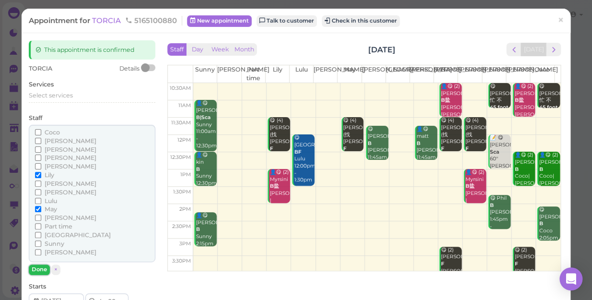
click at [37, 268] on button "Done" at bounding box center [39, 269] width 21 height 10
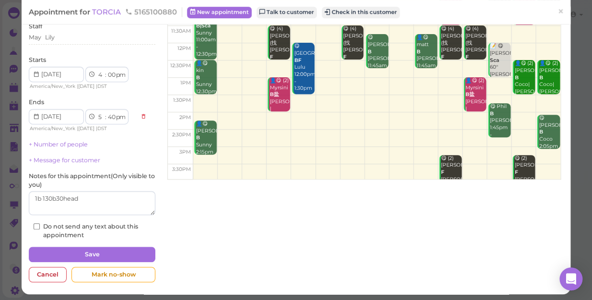
scroll to position [93, 0]
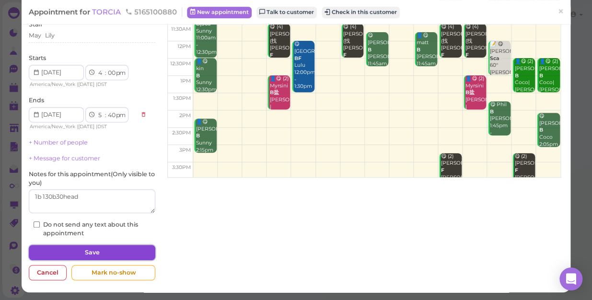
click at [107, 250] on button "Save" at bounding box center [92, 251] width 127 height 15
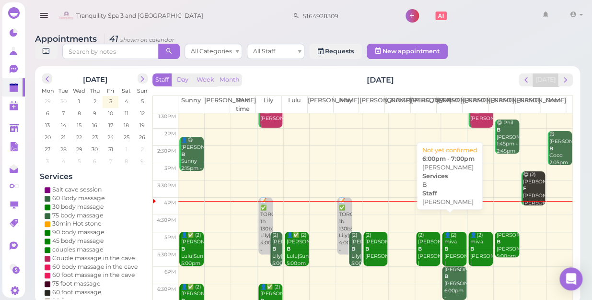
scroll to position [173, 0]
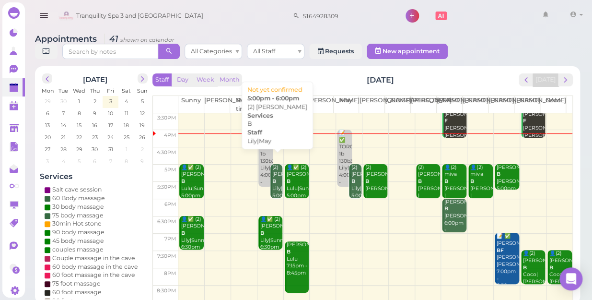
click at [273, 178] on b "B" at bounding box center [274, 181] width 4 height 6
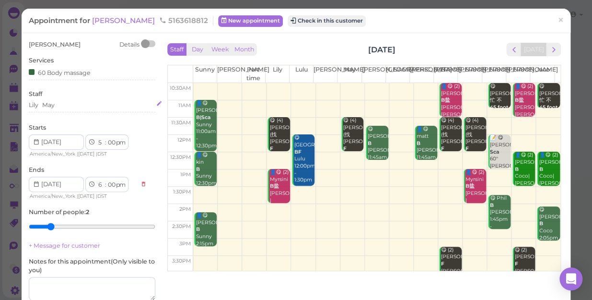
click at [69, 108] on div "Lily May" at bounding box center [92, 105] width 127 height 9
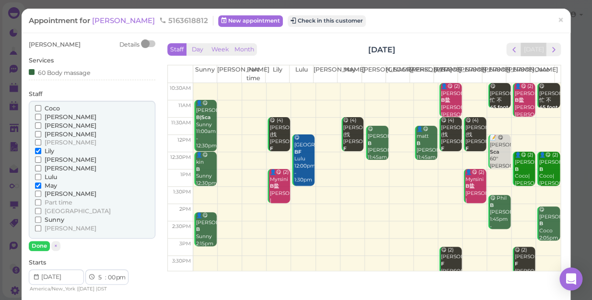
click at [50, 108] on span "Coco" at bounding box center [52, 107] width 15 height 7
click at [41, 108] on input "Coco" at bounding box center [38, 108] width 6 height 6
click at [48, 224] on span "[PERSON_NAME]" at bounding box center [71, 227] width 52 height 7
click at [41, 225] on input "[PERSON_NAME]" at bounding box center [38, 228] width 6 height 6
click at [48, 224] on span "[PERSON_NAME]" at bounding box center [71, 227] width 52 height 7
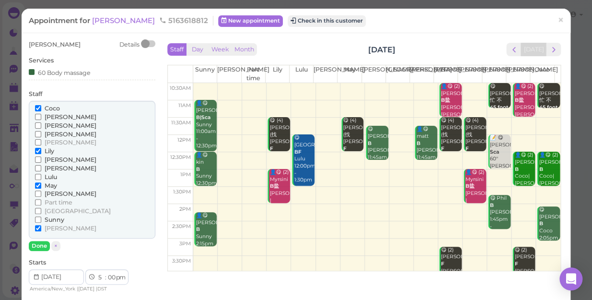
click at [41, 225] on input "[PERSON_NAME]" at bounding box center [38, 228] width 6 height 6
click at [38, 225] on input "[PERSON_NAME]" at bounding box center [38, 228] width 6 height 6
click at [36, 186] on input "May" at bounding box center [38, 185] width 6 height 6
click at [37, 148] on input "Lily" at bounding box center [38, 151] width 6 height 6
click at [37, 245] on button "Done" at bounding box center [39, 246] width 21 height 10
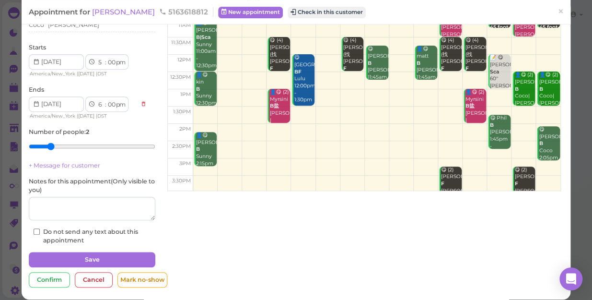
scroll to position [87, 0]
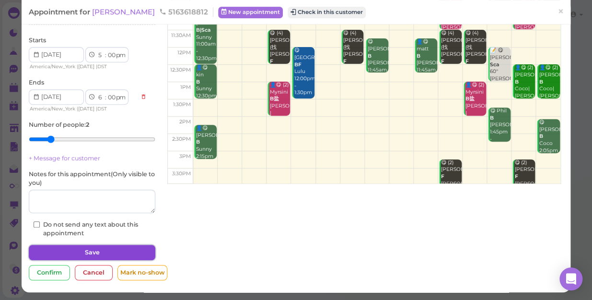
click at [46, 247] on button "Save" at bounding box center [92, 251] width 127 height 15
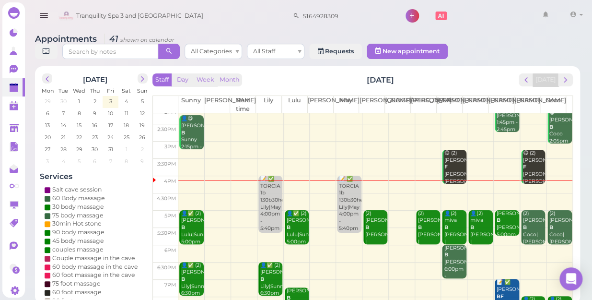
scroll to position [173, 0]
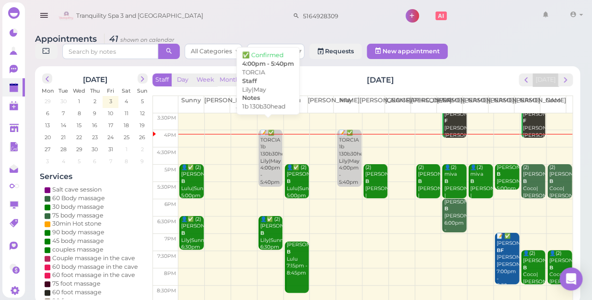
click at [266, 159] on div "📝 ✅ TORCIA 1b 130b30head Lily|May 4:00pm - 5:40pm" at bounding box center [271, 157] width 23 height 57
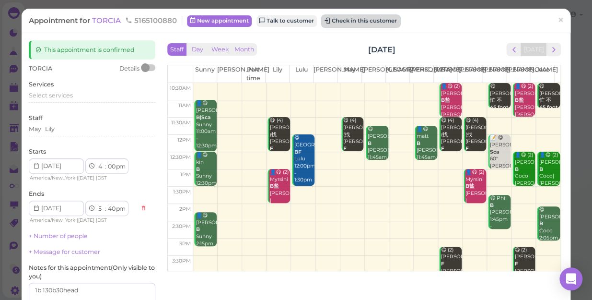
click at [365, 19] on button "Check in this customer" at bounding box center [361, 21] width 78 height 12
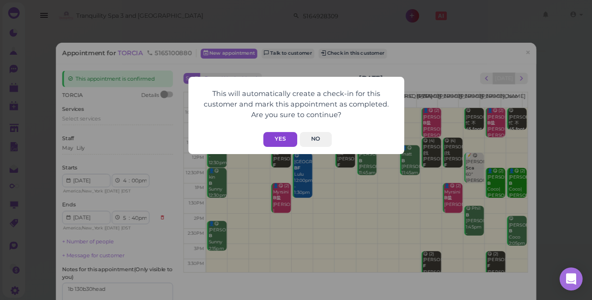
click at [284, 139] on button "Yes" at bounding box center [280, 139] width 34 height 15
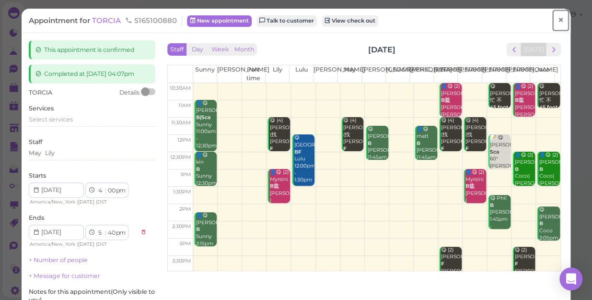
click at [557, 19] on span "×" at bounding box center [560, 19] width 6 height 13
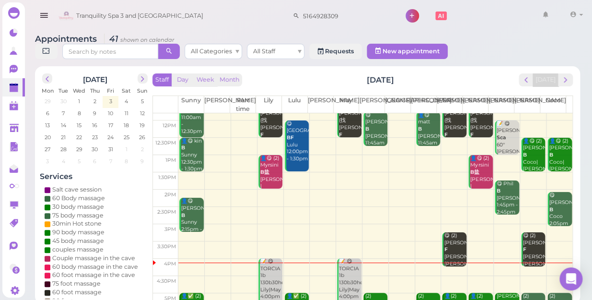
scroll to position [87, 0]
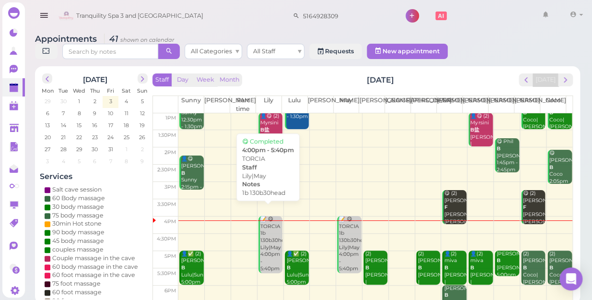
click at [264, 238] on div "📝 😋 TORCIA 1b 130b30head Lily|May 4:00pm - 5:40pm" at bounding box center [271, 244] width 23 height 57
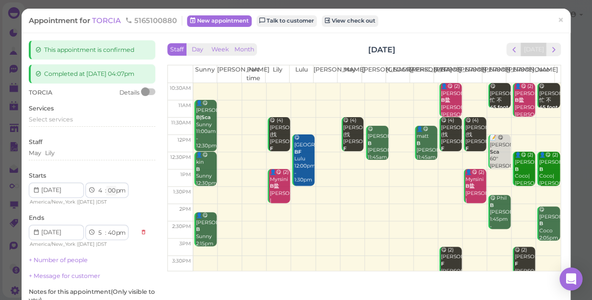
click at [114, 190] on select "00 05 10 15 20 25 30 35 40 45 50 55" at bounding box center [111, 191] width 10 height 10
select select "10"
click at [106, 186] on select "00 05 10 15 20 25 30 35 40 45 50 55" at bounding box center [111, 191] width 10 height 10
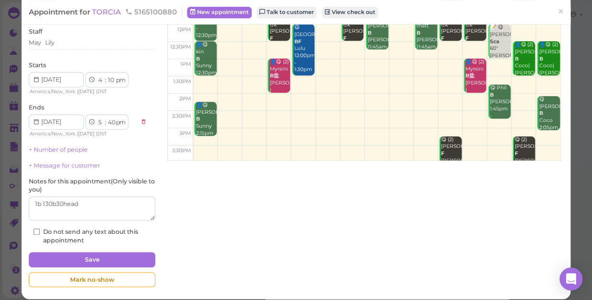
scroll to position [117, 0]
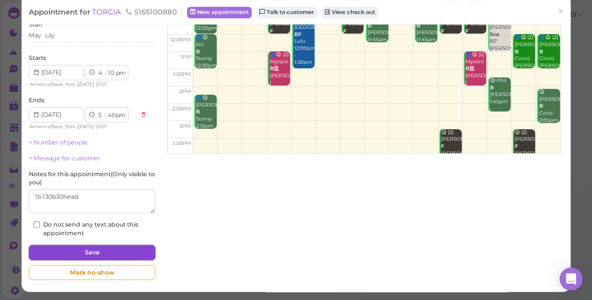
click at [90, 250] on button "Save" at bounding box center [92, 251] width 127 height 15
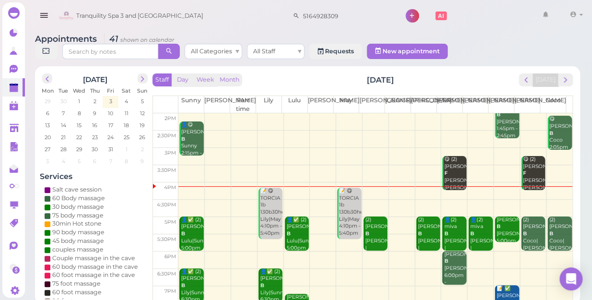
scroll to position [130, 0]
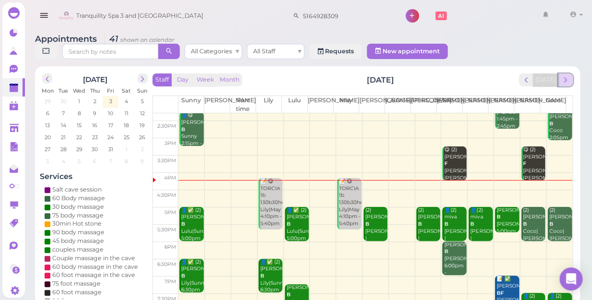
click at [566, 75] on span "next" at bounding box center [565, 79] width 9 height 9
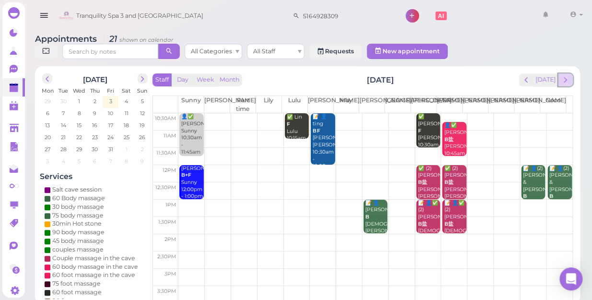
click at [566, 75] on span "next" at bounding box center [565, 79] width 9 height 9
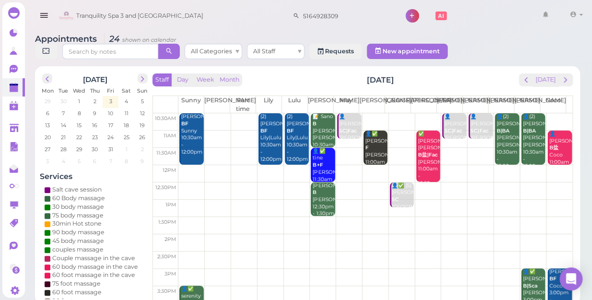
click at [445, 148] on td at bounding box center [375, 156] width 394 height 17
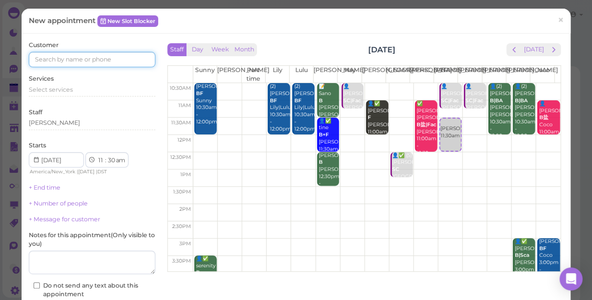
click at [107, 58] on input at bounding box center [92, 59] width 127 height 15
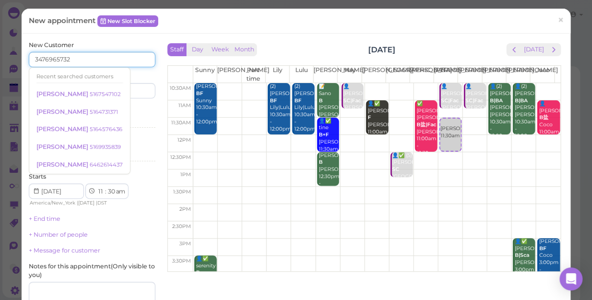
type input "3476965732"
click at [127, 91] on input at bounding box center [124, 90] width 61 height 15
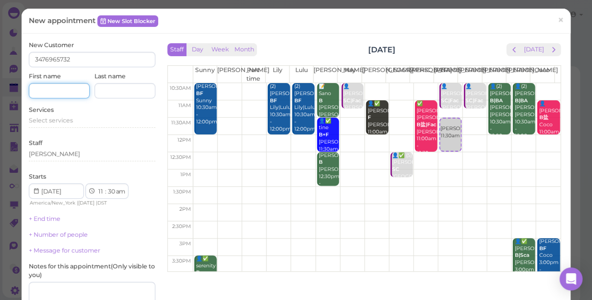
click at [60, 88] on input at bounding box center [59, 90] width 61 height 15
type input "anlina"
click at [34, 115] on div "Services Select services" at bounding box center [92, 118] width 127 height 26
click at [37, 120] on span "Select services" at bounding box center [51, 119] width 44 height 7
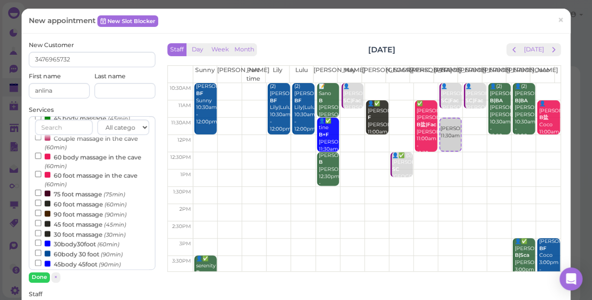
scroll to position [130, 0]
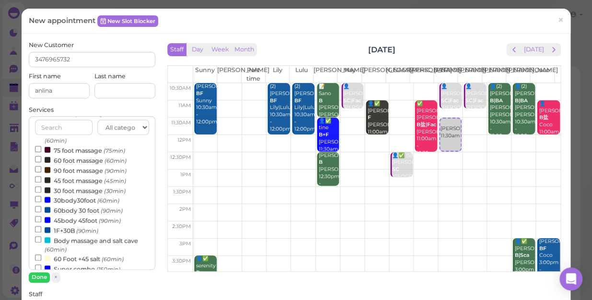
click at [72, 242] on label "Body massage and salt cave (60min)" at bounding box center [92, 244] width 114 height 19
click at [41, 242] on input "Body massage and salt cave (60min)" at bounding box center [38, 239] width 6 height 6
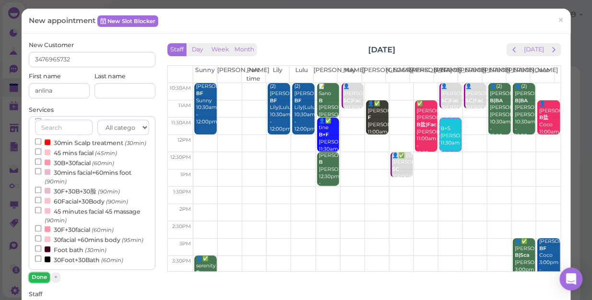
click at [35, 278] on button "Done" at bounding box center [39, 277] width 21 height 10
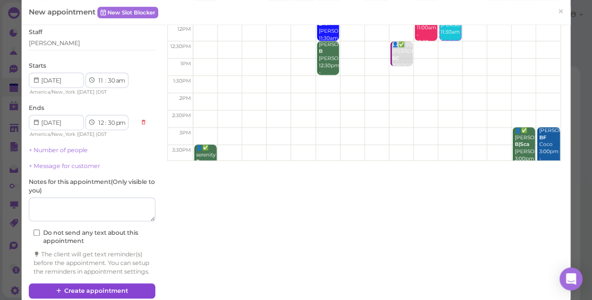
scroll to position [130, 0]
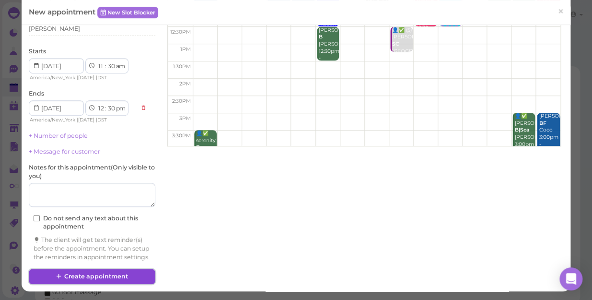
click at [99, 276] on button "Create appointment" at bounding box center [92, 275] width 127 height 15
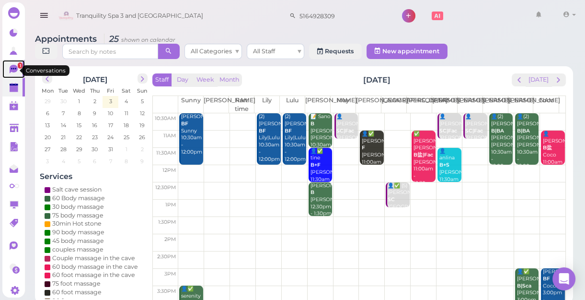
click at [18, 64] on span "1" at bounding box center [20, 65] width 5 height 6
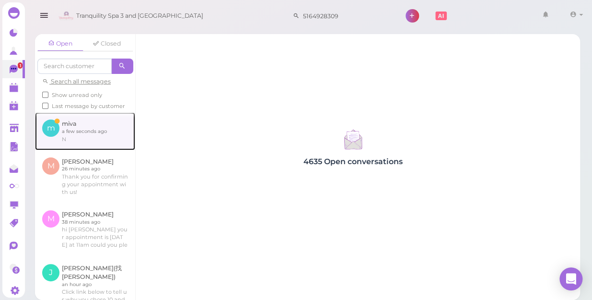
click at [77, 139] on link at bounding box center [85, 130] width 100 height 37
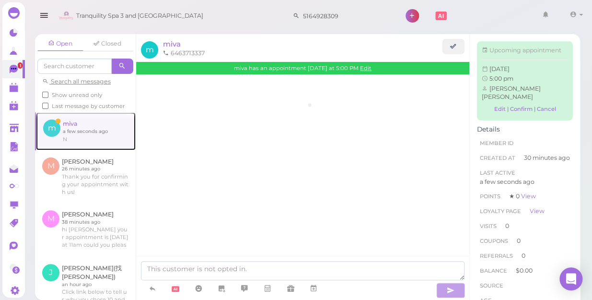
scroll to position [15, 0]
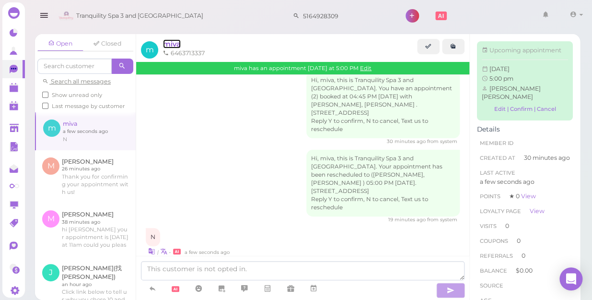
click at [168, 45] on span "miva" at bounding box center [172, 43] width 18 height 9
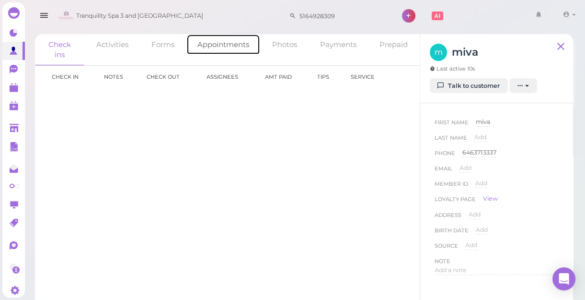
click at [236, 48] on link "Appointments" at bounding box center [223, 44] width 74 height 21
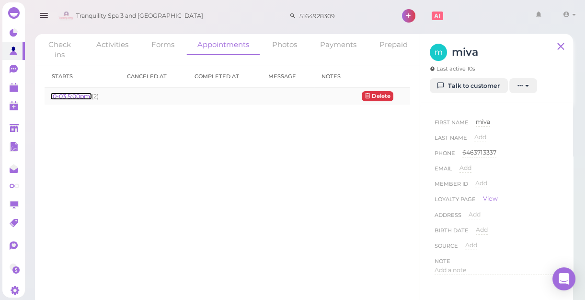
click at [74, 96] on link "10-03 5:00pm" at bounding box center [70, 96] width 41 height 7
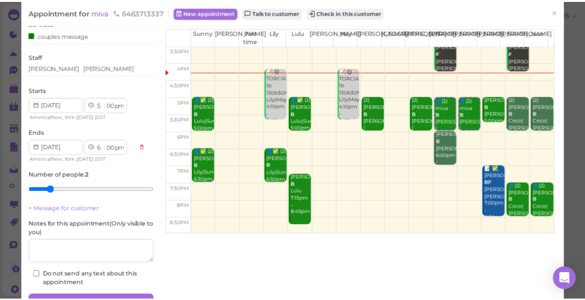
scroll to position [87, 0]
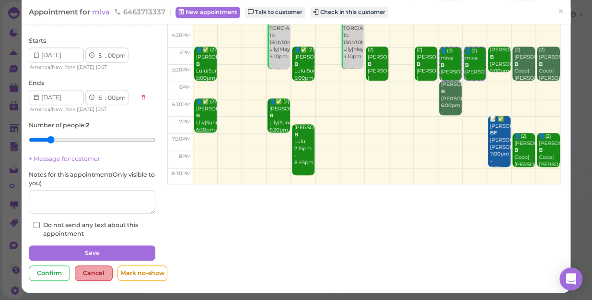
click at [93, 272] on div "Cancel" at bounding box center [94, 272] width 38 height 15
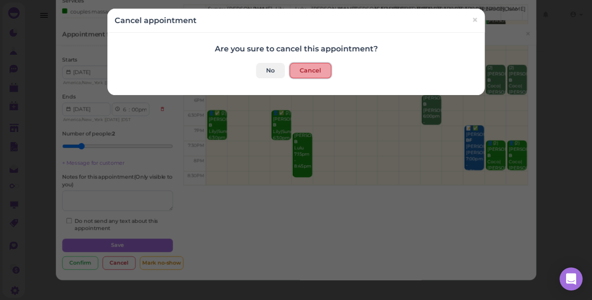
click at [302, 70] on button "Cancel" at bounding box center [311, 70] width 42 height 15
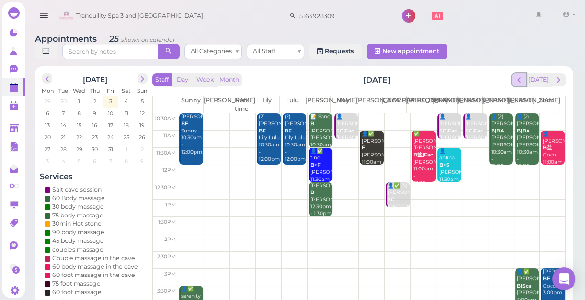
click at [522, 80] on span "prev" at bounding box center [519, 79] width 9 height 9
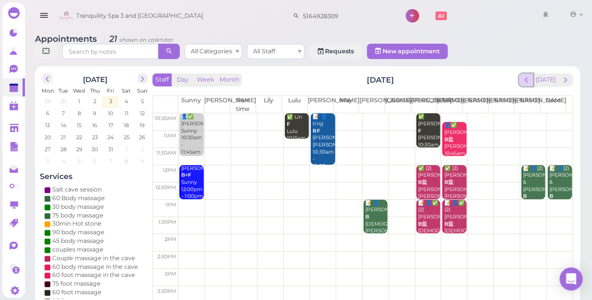
click at [522, 73] on button "prev" at bounding box center [526, 79] width 15 height 13
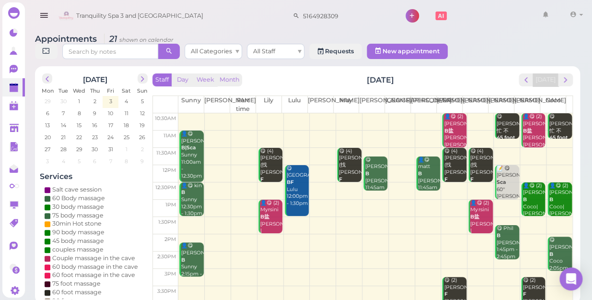
click at [522, 73] on button "prev" at bounding box center [526, 79] width 15 height 13
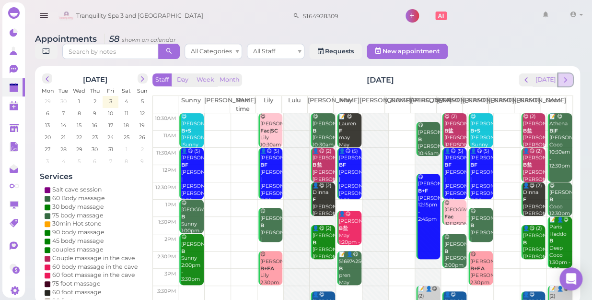
click at [565, 75] on span "next" at bounding box center [565, 79] width 9 height 9
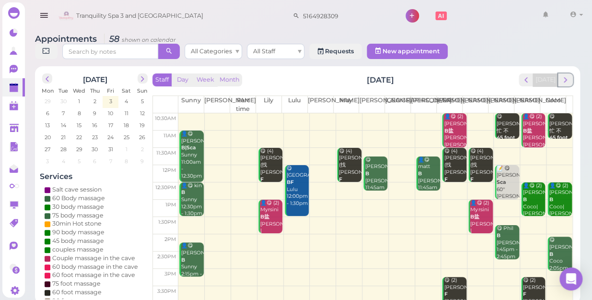
click at [565, 75] on span "next" at bounding box center [565, 79] width 9 height 9
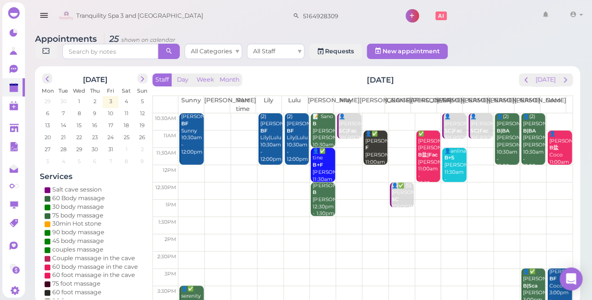
click at [470, 148] on td at bounding box center [375, 156] width 394 height 17
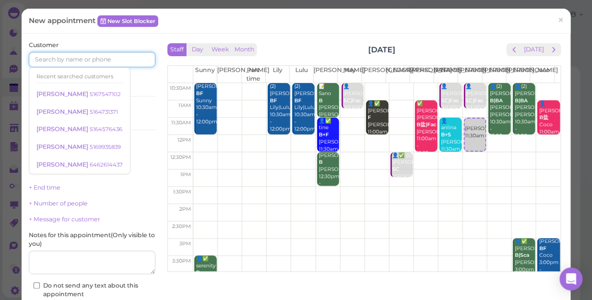
click at [110, 54] on input at bounding box center [92, 59] width 127 height 15
type input "7186408084"
click at [131, 90] on div "Select services" at bounding box center [92, 89] width 127 height 9
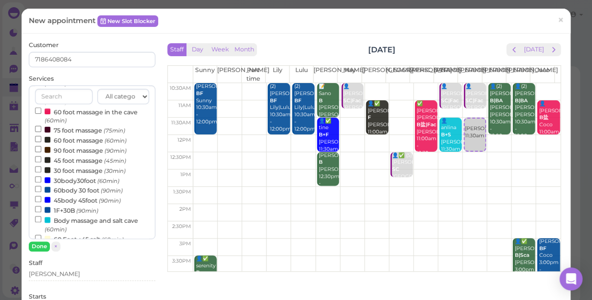
scroll to position [174, 0]
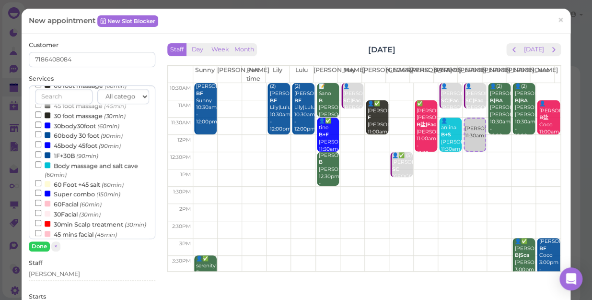
click at [94, 165] on label "Body massage and salt cave (60min)" at bounding box center [92, 169] width 114 height 19
click at [41, 165] on input "Body massage and salt cave (60min)" at bounding box center [38, 164] width 6 height 6
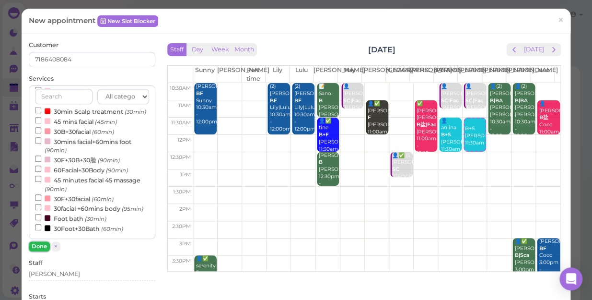
click at [36, 248] on button "Done" at bounding box center [39, 246] width 21 height 10
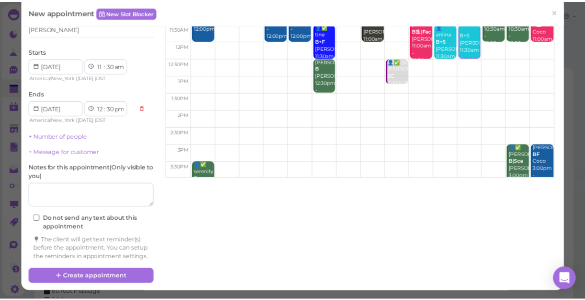
scroll to position [102, 0]
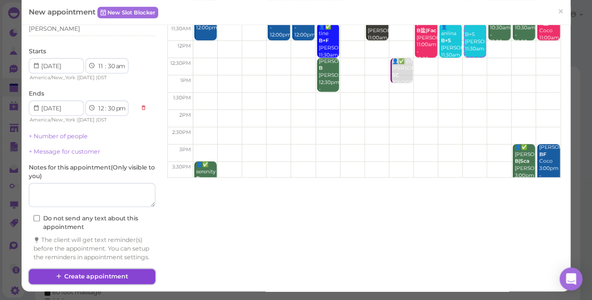
click at [105, 274] on button "Create appointment" at bounding box center [92, 275] width 127 height 15
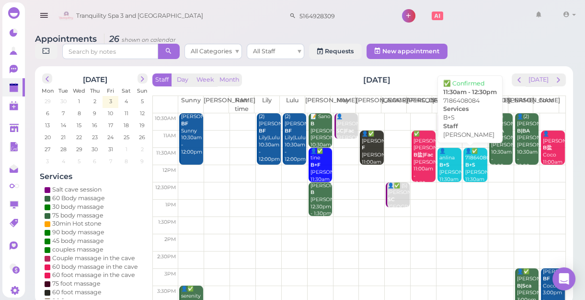
click at [475, 164] on div "👤✅ 7186408084 B+S Emily 11:30am - 12:30pm" at bounding box center [476, 172] width 23 height 49
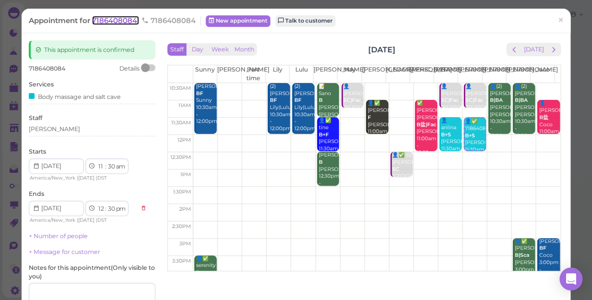
click at [115, 19] on span "7186408084" at bounding box center [115, 20] width 47 height 9
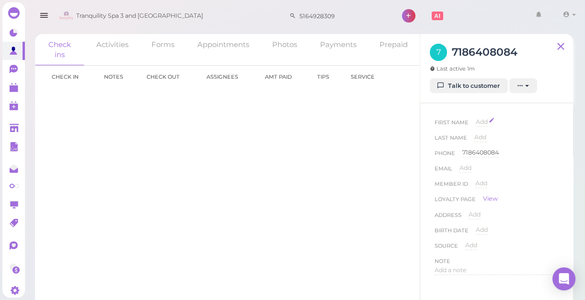
click at [477, 120] on span "Add" at bounding box center [482, 121] width 12 height 7
type input "sophia"
click at [485, 140] on button "Done" at bounding box center [487, 139] width 21 height 10
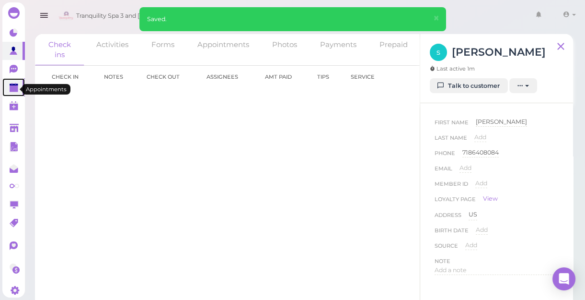
click at [11, 90] on polygon at bounding box center [14, 88] width 9 height 7
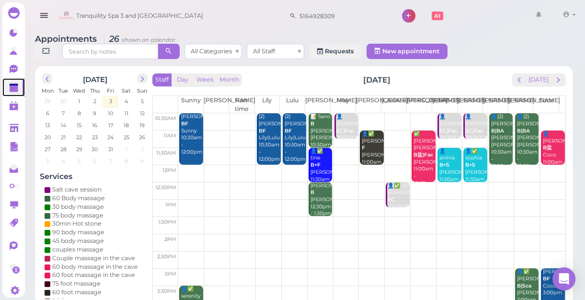
scroll to position [173, 0]
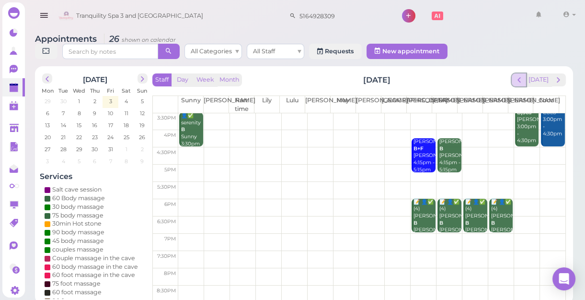
click at [523, 84] on button "prev" at bounding box center [519, 79] width 15 height 13
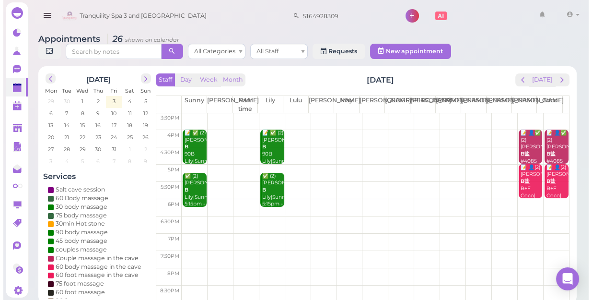
scroll to position [0, 0]
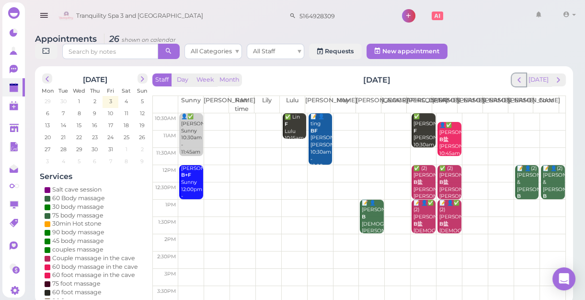
drag, startPoint x: 523, startPoint y: 84, endPoint x: 527, endPoint y: 91, distance: 7.6
click at [527, 91] on div "Staff Day Week Month Saturday, Oct 4 Today Sunny Kelly Part time Lily Lulu Lisa…" at bounding box center [359, 187] width 414 height 228
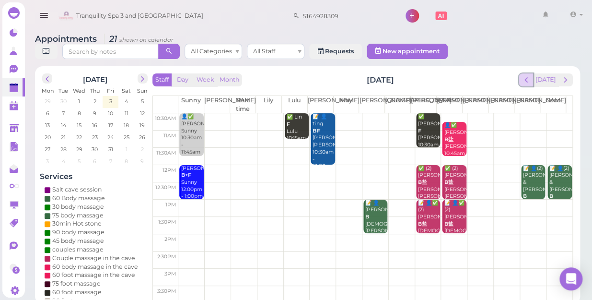
click at [526, 75] on span "prev" at bounding box center [526, 79] width 9 height 9
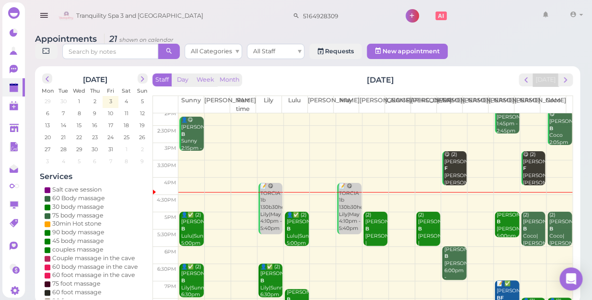
scroll to position [130, 0]
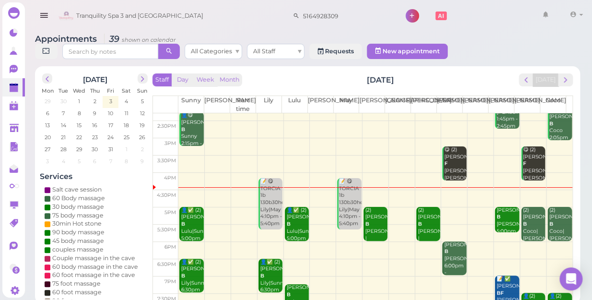
click at [369, 242] on td at bounding box center [375, 250] width 394 height 17
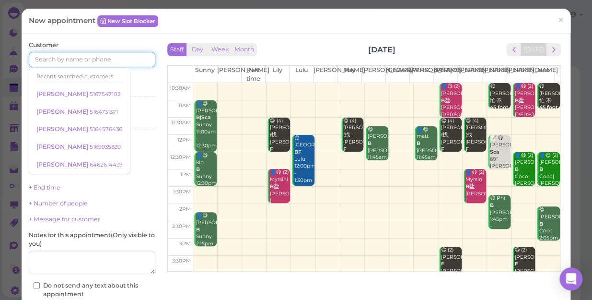
click at [76, 57] on input at bounding box center [92, 59] width 127 height 15
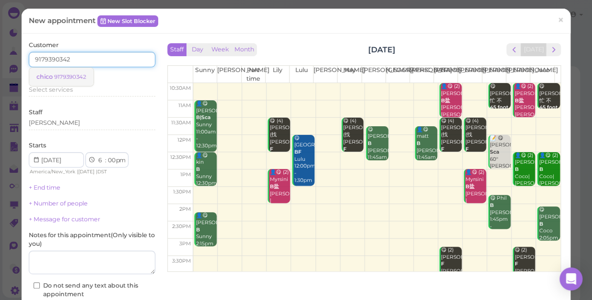
type input "9179390342"
click at [71, 77] on small "9179390342" at bounding box center [70, 76] width 32 height 7
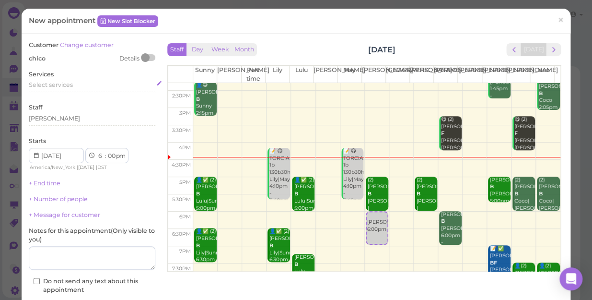
click at [66, 84] on span "Select services" at bounding box center [51, 84] width 44 height 7
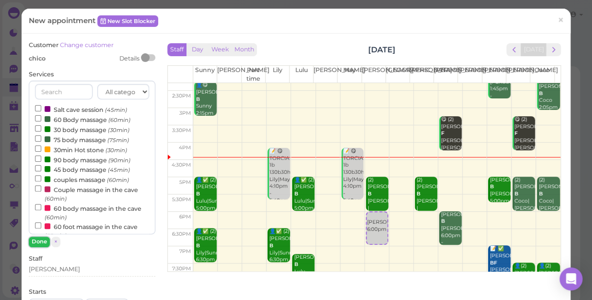
click at [38, 241] on button "Done" at bounding box center [39, 241] width 21 height 10
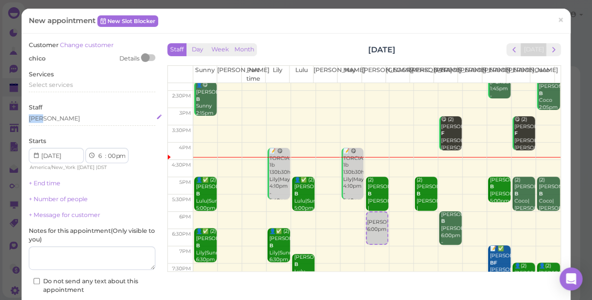
click at [53, 117] on div "Staff Mike" at bounding box center [92, 116] width 127 height 26
click at [85, 110] on div "Staff Mike" at bounding box center [92, 116] width 127 height 26
click at [82, 122] on div "[PERSON_NAME]" at bounding box center [92, 118] width 127 height 9
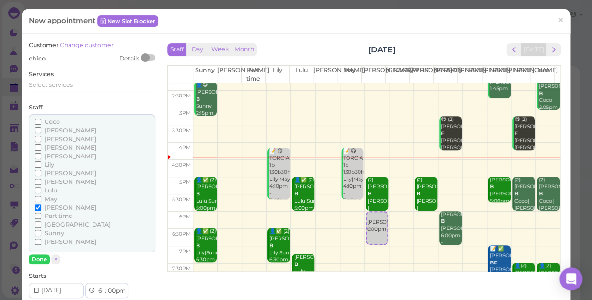
click at [52, 240] on span "[PERSON_NAME]" at bounding box center [71, 241] width 52 height 7
click at [41, 240] on input "[PERSON_NAME]" at bounding box center [38, 241] width 6 height 6
click at [37, 120] on input "Coco" at bounding box center [38, 121] width 6 height 6
click at [36, 119] on input "Coco" at bounding box center [38, 121] width 6 height 6
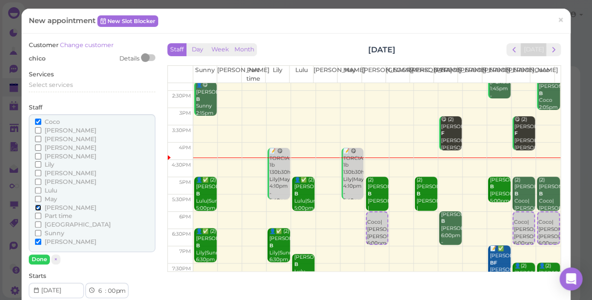
click at [38, 204] on input "[PERSON_NAME]" at bounding box center [38, 207] width 6 height 6
click at [37, 259] on button "Done" at bounding box center [39, 259] width 21 height 10
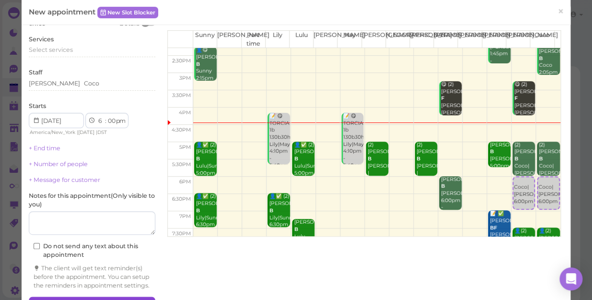
scroll to position [71, 0]
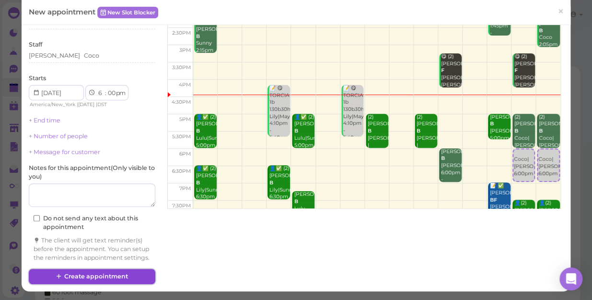
click at [110, 275] on button "Create appointment" at bounding box center [92, 275] width 127 height 15
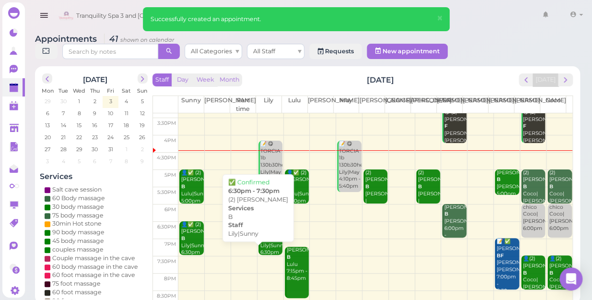
scroll to position [173, 0]
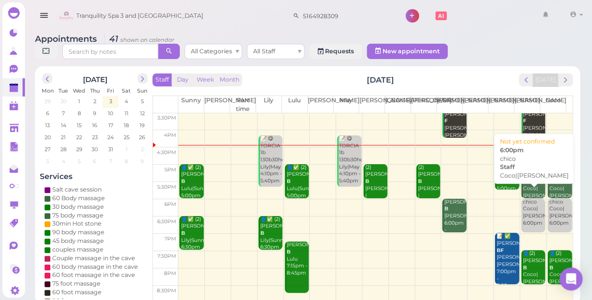
click at [527, 208] on div "chico Coco|Tina 6:00pm" at bounding box center [533, 212] width 23 height 28
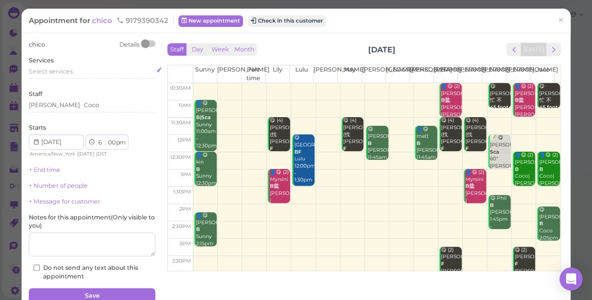
click at [59, 72] on span "Select services" at bounding box center [51, 71] width 44 height 7
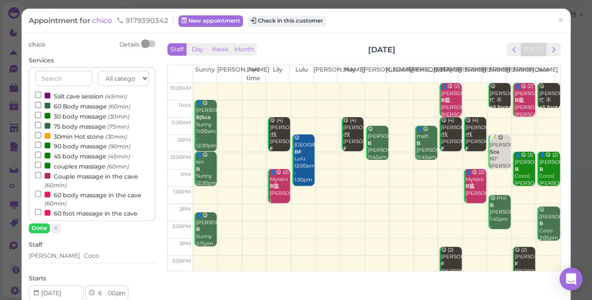
click at [68, 168] on label "couples massage (60min)" at bounding box center [82, 166] width 94 height 10
click at [41, 168] on input "couples massage (60min)" at bounding box center [38, 165] width 6 height 6
click at [39, 226] on button "Done" at bounding box center [39, 228] width 21 height 10
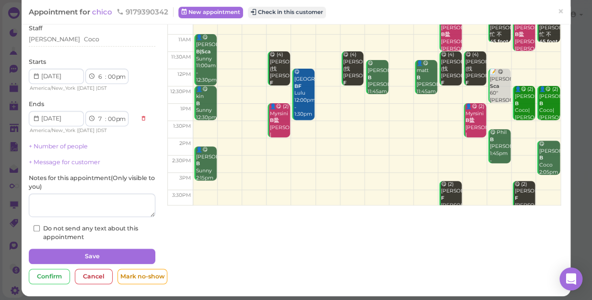
scroll to position [70, 0]
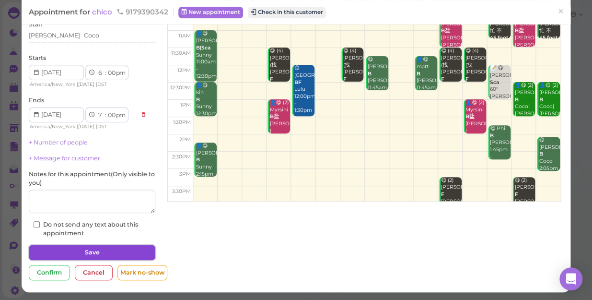
click at [81, 248] on button "Save" at bounding box center [92, 251] width 127 height 15
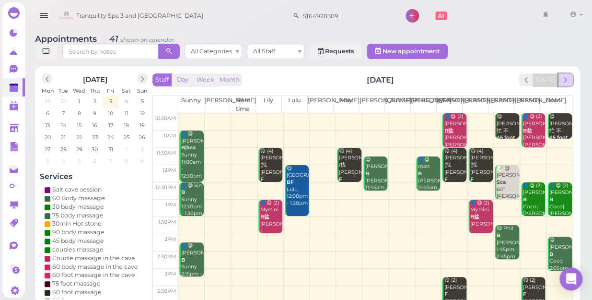
click at [568, 75] on span "next" at bounding box center [565, 79] width 9 height 9
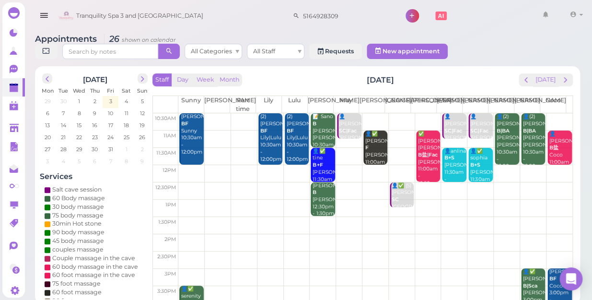
click at [188, 165] on td at bounding box center [375, 173] width 394 height 17
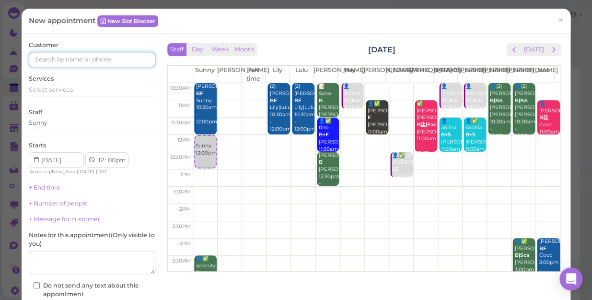
click at [113, 52] on input at bounding box center [92, 59] width 127 height 15
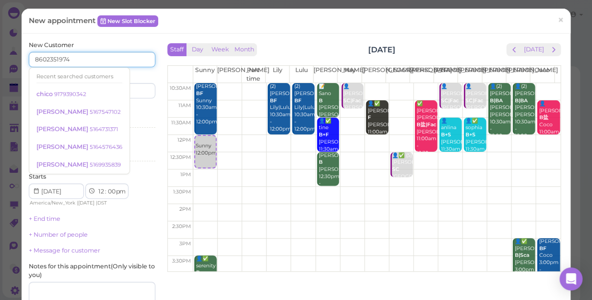
type input "8602351974"
click at [126, 93] on input at bounding box center [124, 90] width 61 height 15
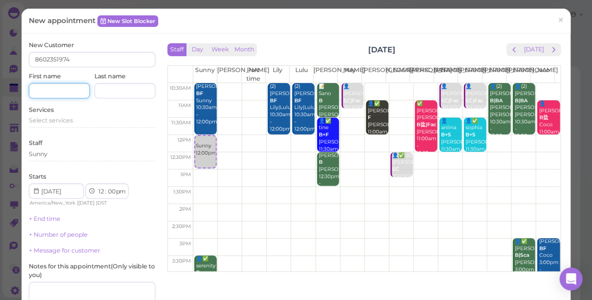
click at [52, 93] on input at bounding box center [59, 90] width 61 height 15
type input "erin"
click at [37, 120] on span "Select services" at bounding box center [51, 119] width 44 height 7
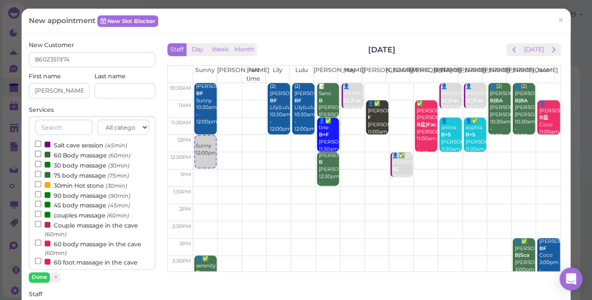
click at [74, 227] on label "Couple massage in the cave (60min)" at bounding box center [92, 229] width 114 height 19
click at [41, 227] on input "Couple massage in the cave (60min)" at bounding box center [38, 223] width 6 height 6
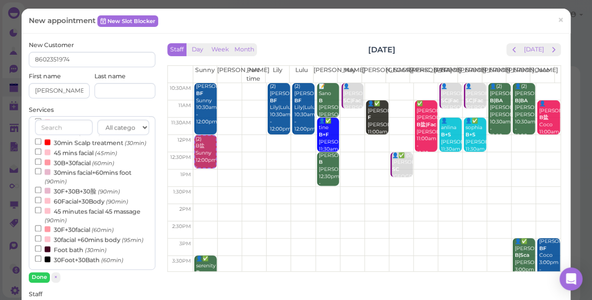
scroll to position [308, 0]
click at [77, 248] on label "Foot bath (30min)" at bounding box center [70, 249] width 71 height 10
click at [41, 248] on input "Foot bath (30min)" at bounding box center [38, 248] width 6 height 6
click at [77, 247] on label "Foot bath (30min)" at bounding box center [70, 249] width 71 height 10
click at [41, 247] on input "Foot bath (30min)" at bounding box center [38, 248] width 6 height 6
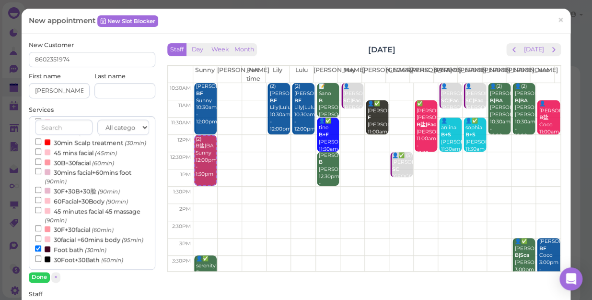
select select "00"
click at [80, 257] on label "30Foot+30Bath (60min)" at bounding box center [79, 259] width 88 height 10
click at [41, 257] on input "30Foot+30Bath (60min)" at bounding box center [38, 258] width 6 height 6
select select "2"
click at [511, 50] on span "prev" at bounding box center [513, 49] width 9 height 9
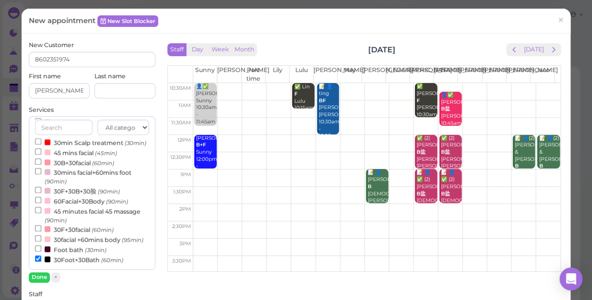
click at [506, 82] on th "[PERSON_NAME]" at bounding box center [518, 74] width 24 height 17
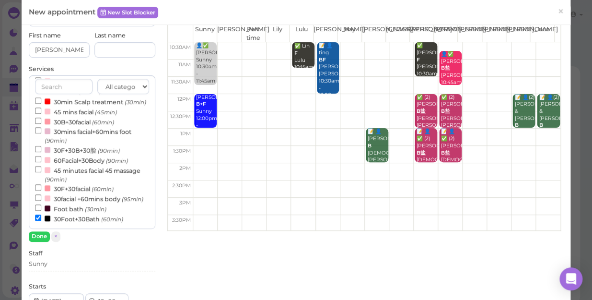
scroll to position [0, 0]
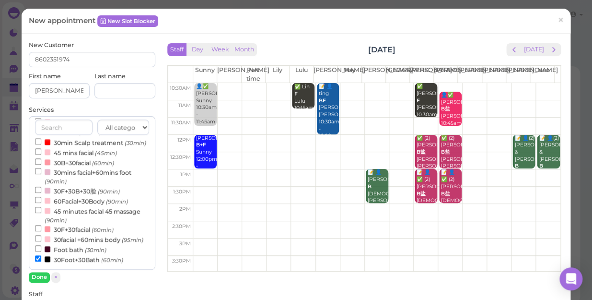
click at [506, 82] on th "[PERSON_NAME]" at bounding box center [518, 74] width 24 height 17
click at [506, 81] on th "[PERSON_NAME]" at bounding box center [518, 74] width 24 height 17
click at [463, 86] on td at bounding box center [376, 91] width 367 height 17
type input "[DATE]"
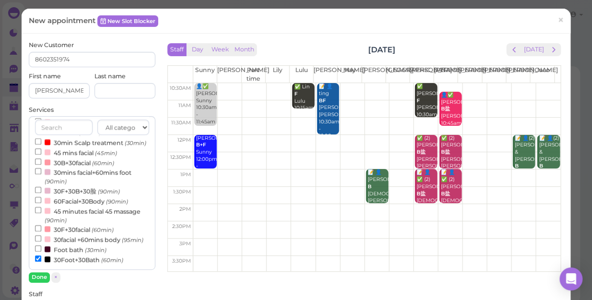
select select "10"
select select "30"
select select "am"
select select "12"
select select "30"
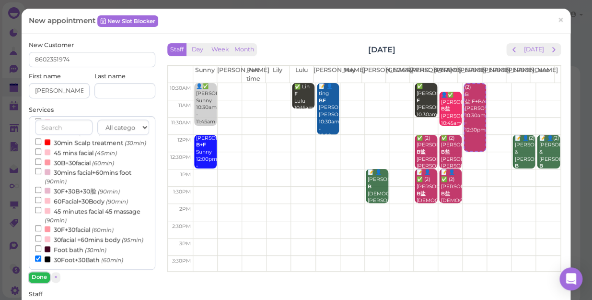
click at [38, 279] on button "Done" at bounding box center [39, 277] width 21 height 10
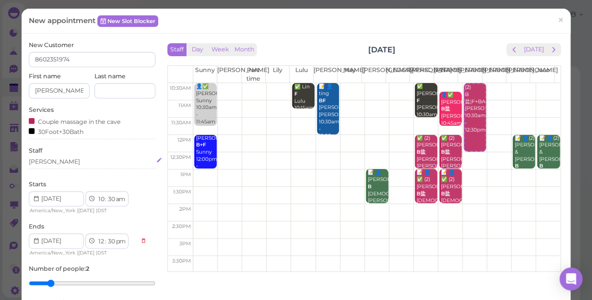
click at [61, 160] on div "[PERSON_NAME]" at bounding box center [92, 161] width 127 height 9
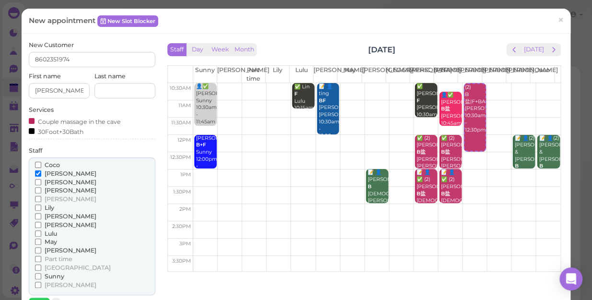
click at [48, 215] on span "[PERSON_NAME]" at bounding box center [71, 215] width 52 height 7
click at [41, 215] on input "[PERSON_NAME]" at bounding box center [38, 216] width 6 height 6
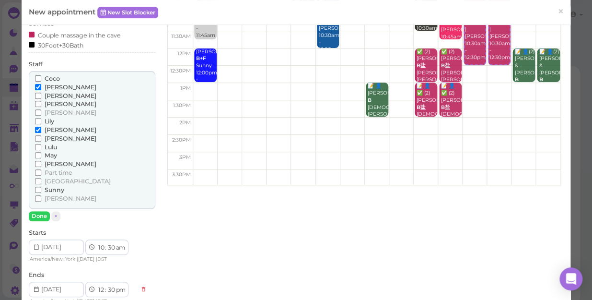
scroll to position [87, 0]
click at [44, 213] on button "Done" at bounding box center [39, 215] width 21 height 10
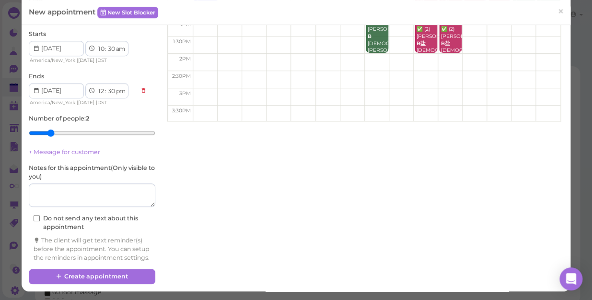
scroll to position [158, 0]
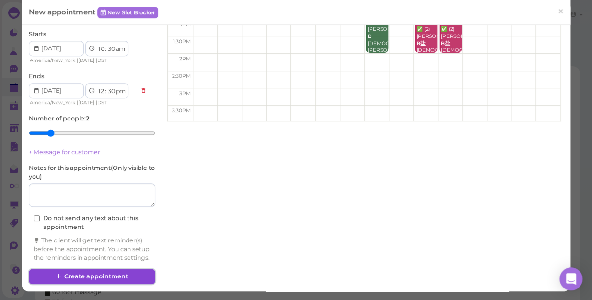
click at [113, 274] on button "Create appointment" at bounding box center [92, 275] width 127 height 15
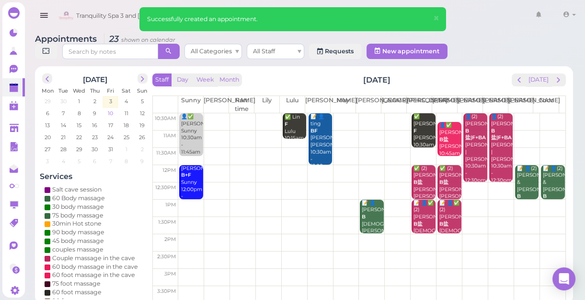
click at [112, 113] on span "10" at bounding box center [110, 113] width 7 height 9
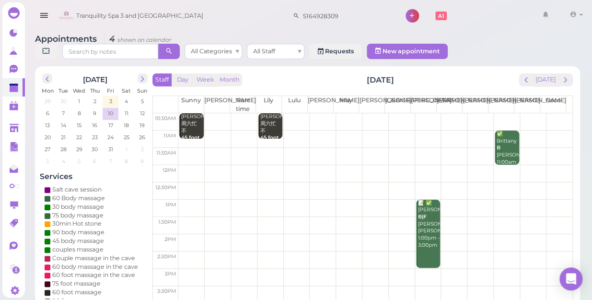
drag, startPoint x: 292, startPoint y: 108, endPoint x: 293, endPoint y: 115, distance: 6.9
click at [293, 115] on td at bounding box center [375, 121] width 394 height 17
click at [292, 113] on td at bounding box center [375, 121] width 394 height 17
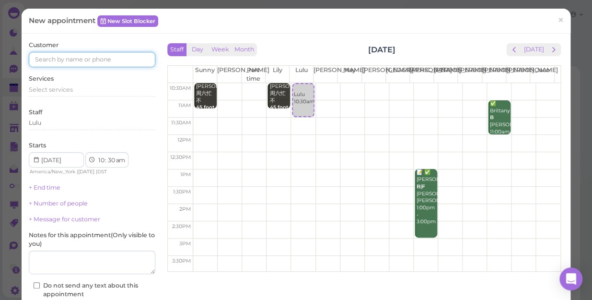
click at [80, 58] on input at bounding box center [92, 59] width 127 height 15
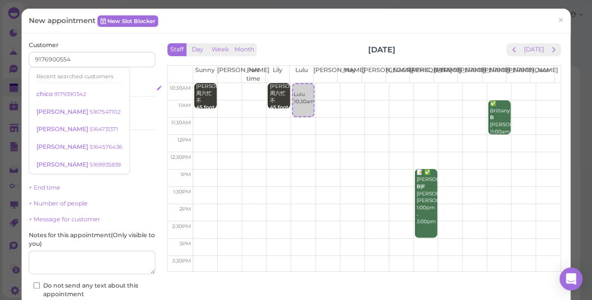
click at [131, 92] on div "Select services" at bounding box center [92, 89] width 127 height 9
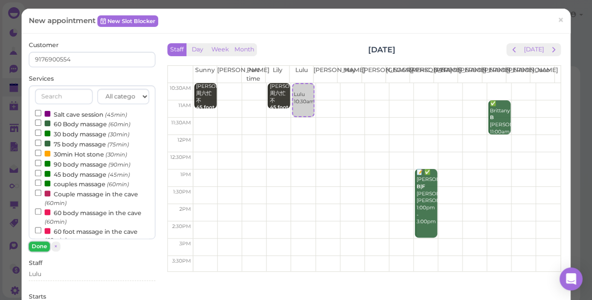
click at [41, 244] on button "Done" at bounding box center [39, 246] width 21 height 10
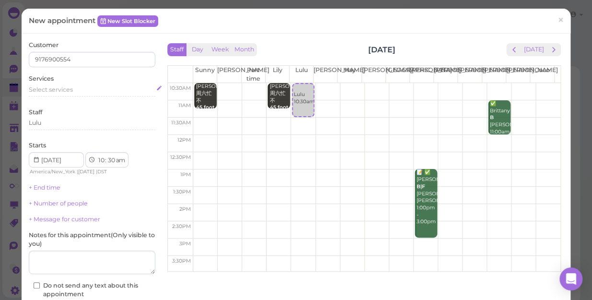
click at [72, 88] on span "Select services" at bounding box center [51, 89] width 44 height 7
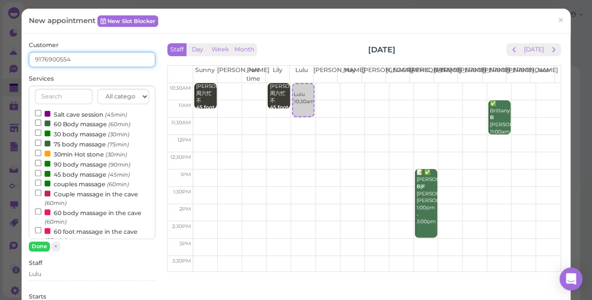
click at [76, 58] on input "9176900554" at bounding box center [92, 59] width 127 height 15
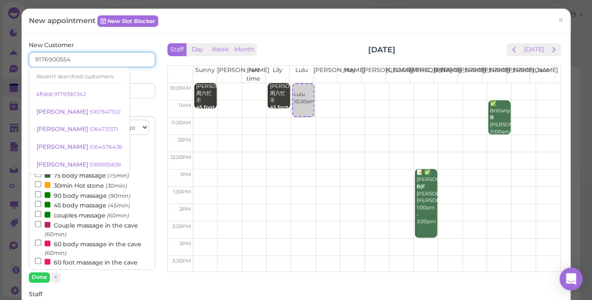
type input "9176900554"
click at [128, 89] on input at bounding box center [124, 90] width 61 height 15
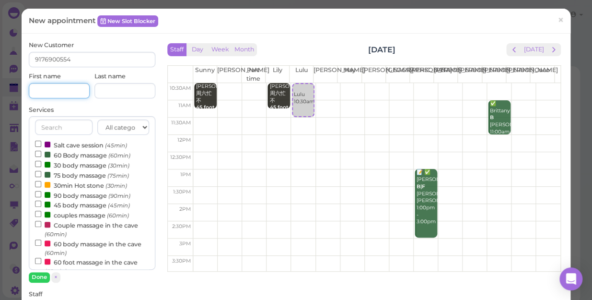
click at [48, 93] on input at bounding box center [59, 90] width 61 height 15
type input "[PERSON_NAME]"
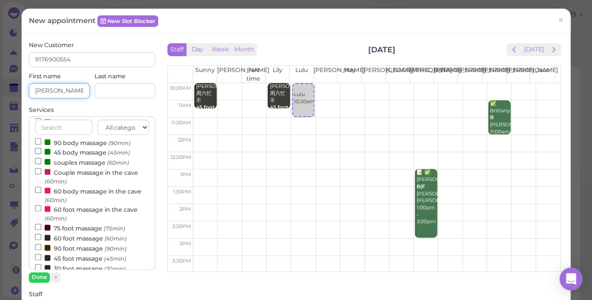
scroll to position [174, 0]
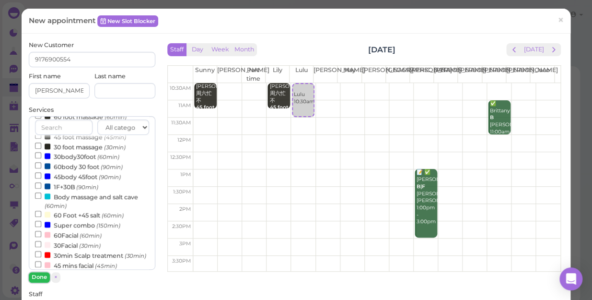
click at [40, 278] on button "Done" at bounding box center [39, 277] width 21 height 10
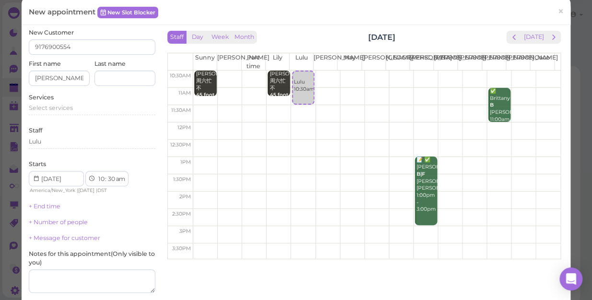
scroll to position [0, 0]
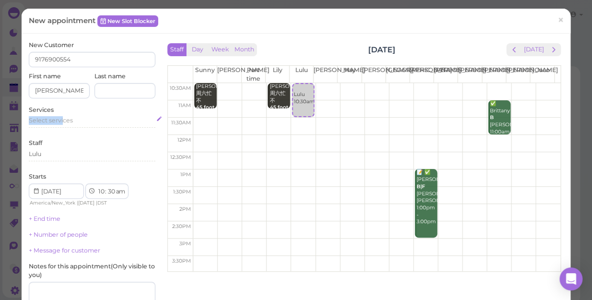
click at [64, 116] on div "Services Select services" at bounding box center [92, 118] width 127 height 26
click at [73, 117] on div "Select services" at bounding box center [92, 120] width 127 height 9
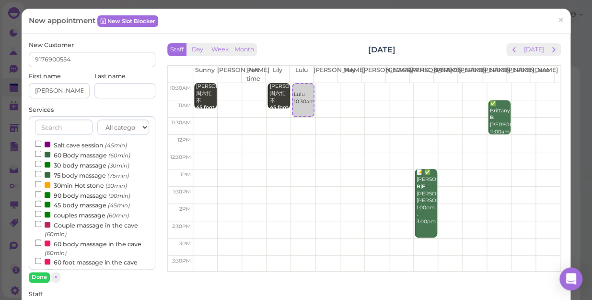
click at [71, 156] on label "60 Body massage (60min)" at bounding box center [82, 155] width 95 height 10
click at [41, 156] on input "60 Body massage (60min)" at bounding box center [38, 154] width 6 height 6
click at [43, 277] on button "Done" at bounding box center [39, 277] width 21 height 10
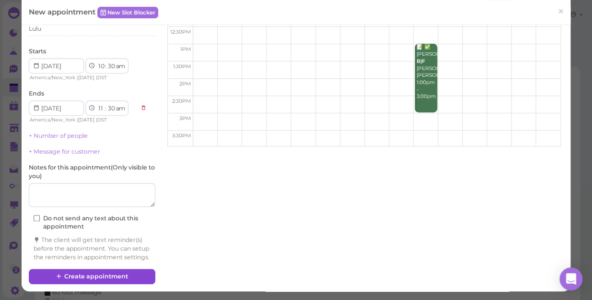
scroll to position [130, 0]
click at [101, 278] on button "Create appointment" at bounding box center [92, 275] width 127 height 15
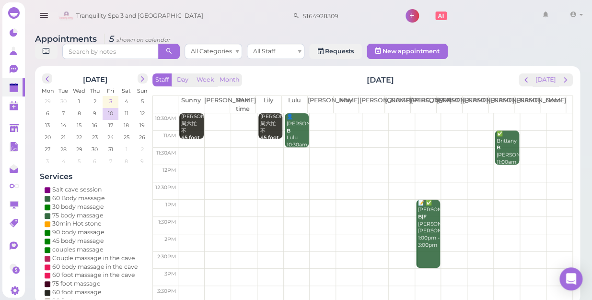
click at [110, 97] on span "3" at bounding box center [110, 101] width 5 height 9
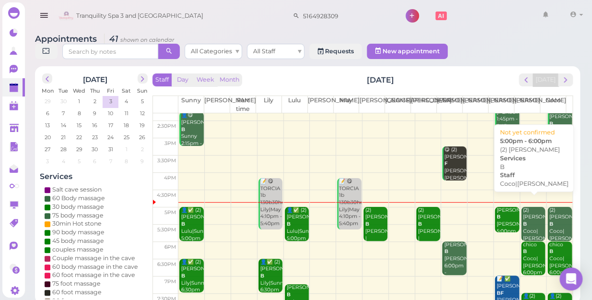
click at [523, 209] on div "(2) ashley B Coco|Tina 5:00pm - 6:00pm" at bounding box center [533, 235] width 23 height 57
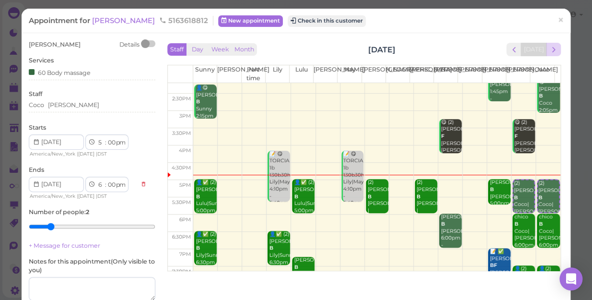
scroll to position [130, 0]
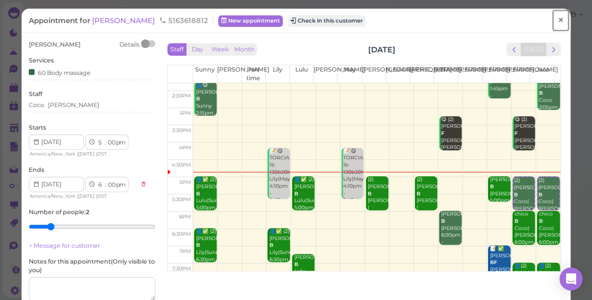
click at [557, 19] on span "×" at bounding box center [560, 19] width 6 height 13
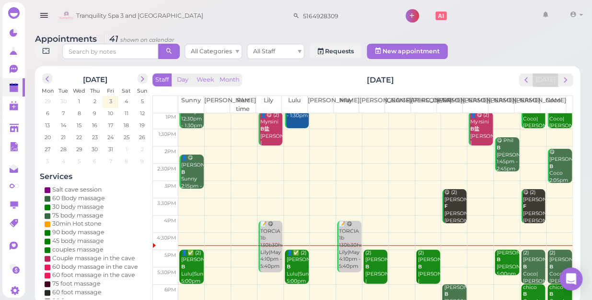
scroll to position [130, 0]
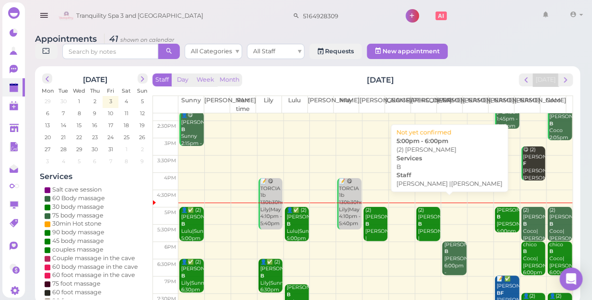
click at [426, 213] on div "(2) kevin B Jessica |Mike 5:00pm - 6:00pm" at bounding box center [429, 238] width 23 height 63
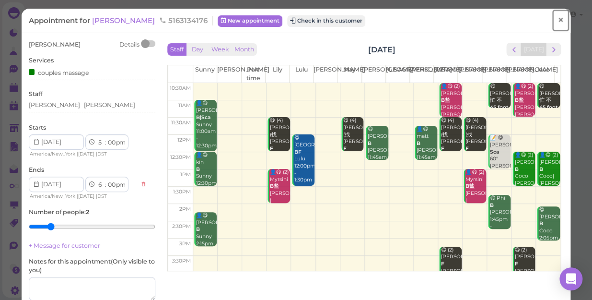
click at [557, 16] on span "×" at bounding box center [560, 19] width 6 height 13
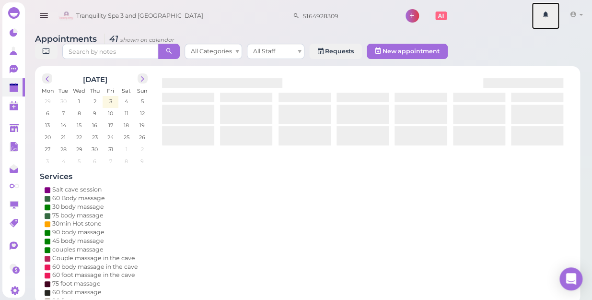
click at [552, 16] on link at bounding box center [546, 15] width 28 height 27
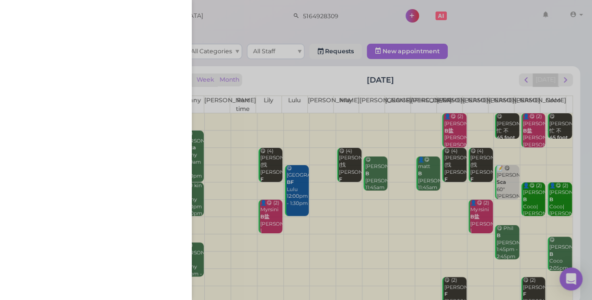
click at [183, 9] on div at bounding box center [296, 150] width 592 height 300
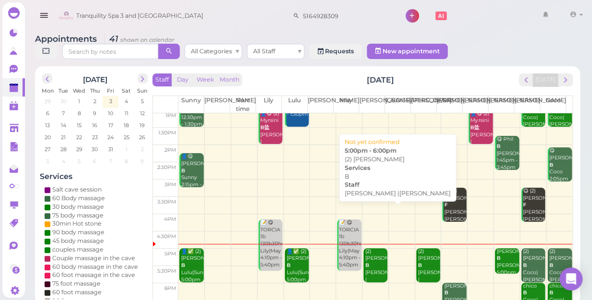
scroll to position [130, 0]
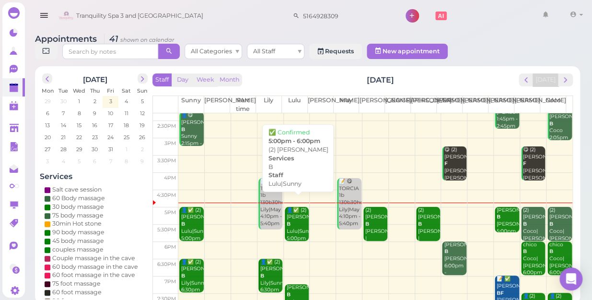
click at [293, 223] on div "👤✅ (2) Ashley B Lulu|Sunny 5:00pm - 6:00pm" at bounding box center [297, 231] width 23 height 49
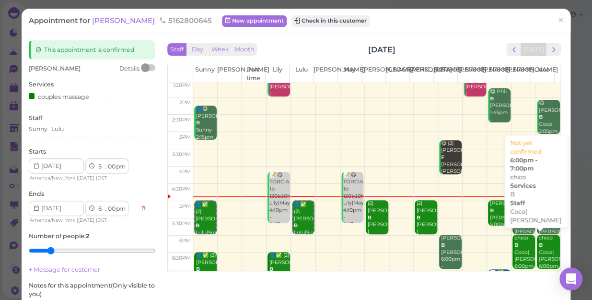
scroll to position [130, 0]
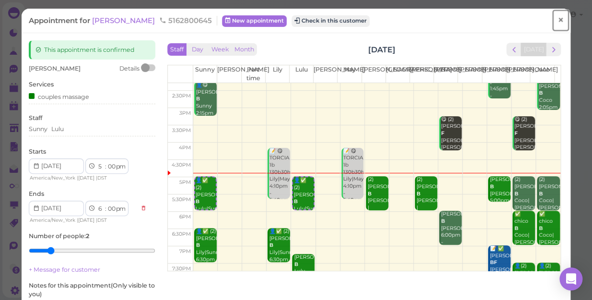
click at [557, 19] on span "×" at bounding box center [560, 19] width 6 height 13
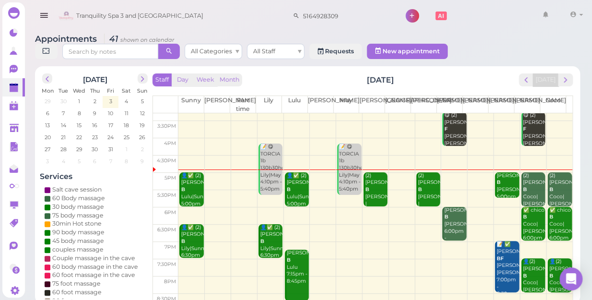
scroll to position [173, 0]
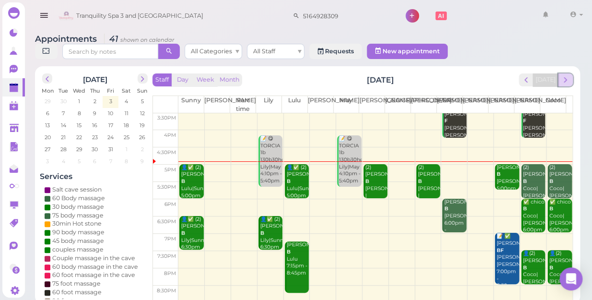
click at [565, 75] on span "next" at bounding box center [565, 79] width 9 height 9
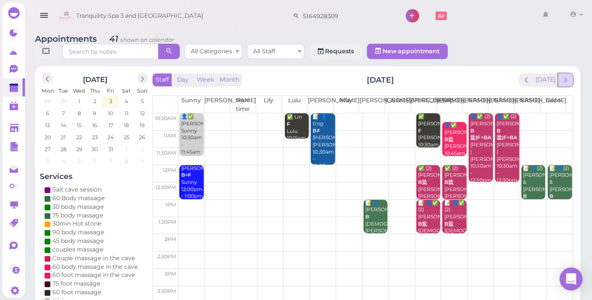
click at [563, 75] on span "next" at bounding box center [565, 79] width 9 height 9
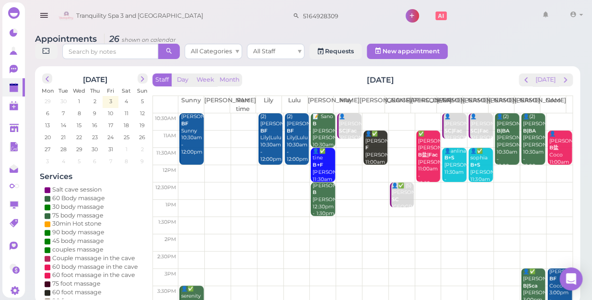
click at [195, 199] on td at bounding box center [375, 207] width 394 height 17
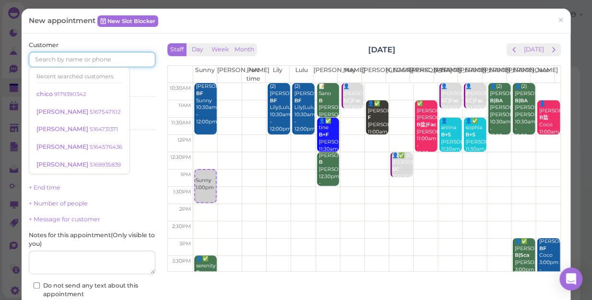
click at [119, 59] on input at bounding box center [92, 59] width 127 height 15
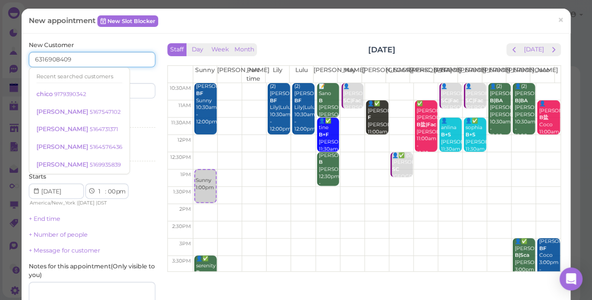
type input "6316908409"
click at [124, 91] on input at bounding box center [124, 90] width 61 height 15
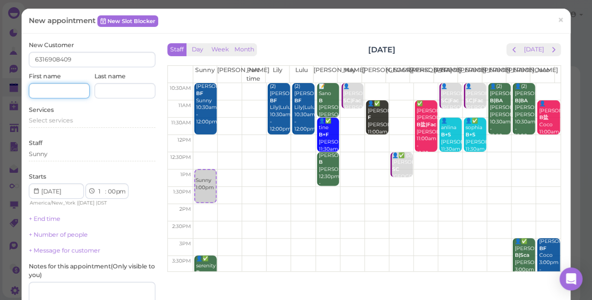
click at [64, 92] on input at bounding box center [59, 90] width 61 height 15
type input "facundo"
click at [52, 117] on span "Select services" at bounding box center [51, 119] width 44 height 7
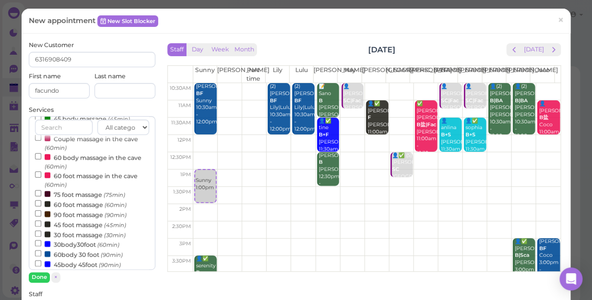
scroll to position [87, 0]
click at [82, 248] on label "30body30foot (60min)" at bounding box center [77, 243] width 84 height 10
click at [41, 245] on input "30body30foot (60min)" at bounding box center [38, 242] width 6 height 6
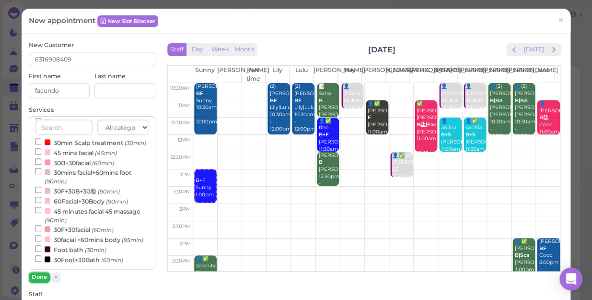
click at [38, 273] on button "Done" at bounding box center [39, 277] width 21 height 10
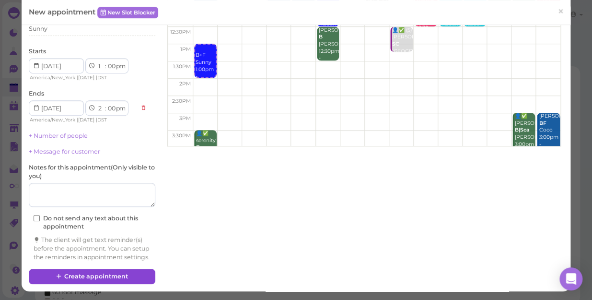
scroll to position [133, 0]
click at [85, 278] on button "Create appointment" at bounding box center [92, 275] width 127 height 15
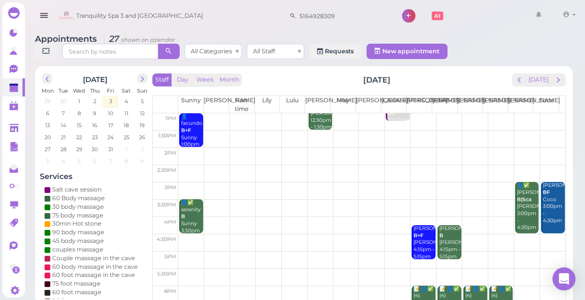
scroll to position [87, 0]
click at [520, 84] on span "prev" at bounding box center [519, 79] width 9 height 9
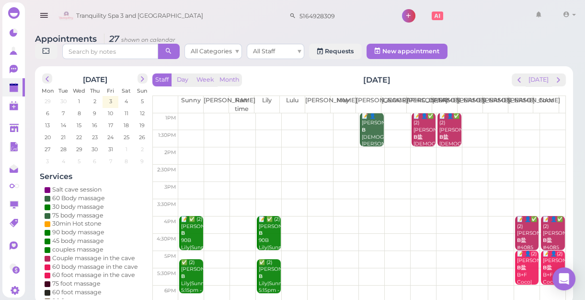
scroll to position [0, 0]
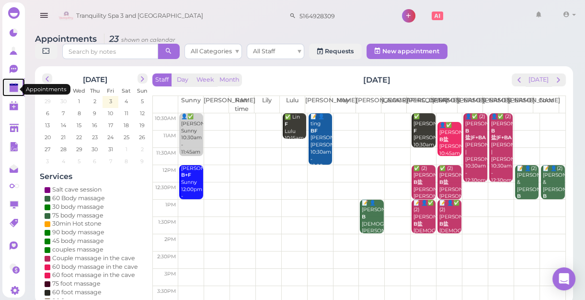
click at [12, 91] on polygon at bounding box center [14, 88] width 9 height 7
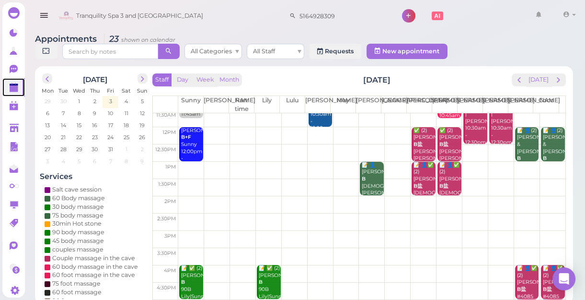
scroll to position [130, 0]
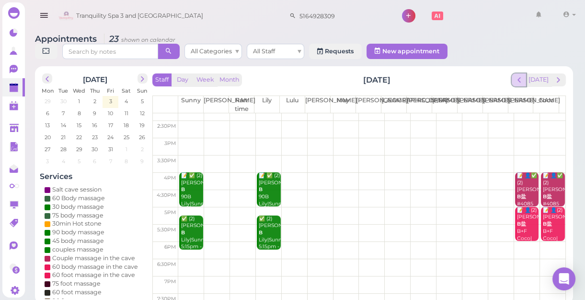
click at [524, 81] on span "prev" at bounding box center [519, 79] width 9 height 9
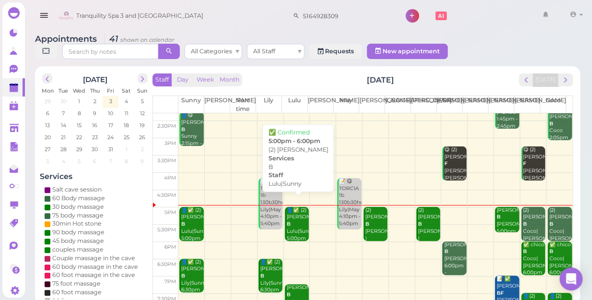
click at [292, 215] on div "👤✅ (2) Ashley B Lulu|Sunny 5:00pm - 6:00pm" at bounding box center [297, 231] width 23 height 49
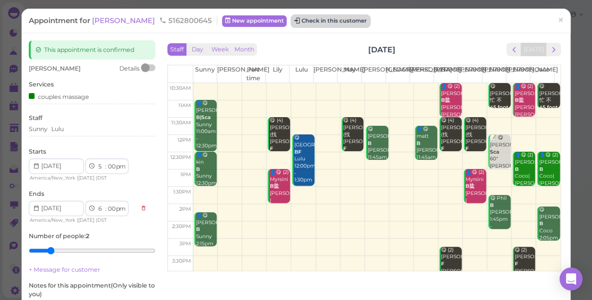
click at [310, 21] on button "Check in this customer" at bounding box center [330, 21] width 78 height 12
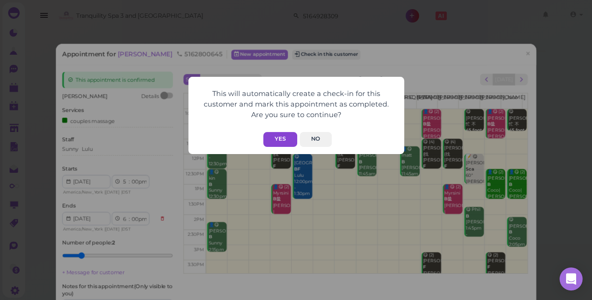
click at [278, 140] on button "Yes" at bounding box center [280, 139] width 34 height 15
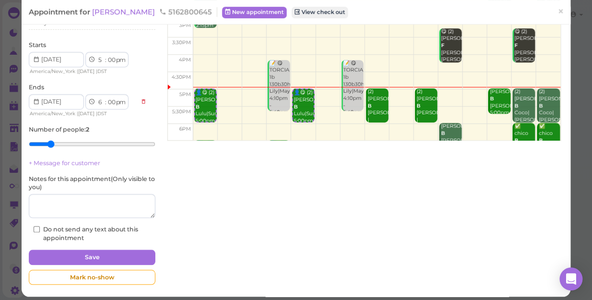
scroll to position [93, 0]
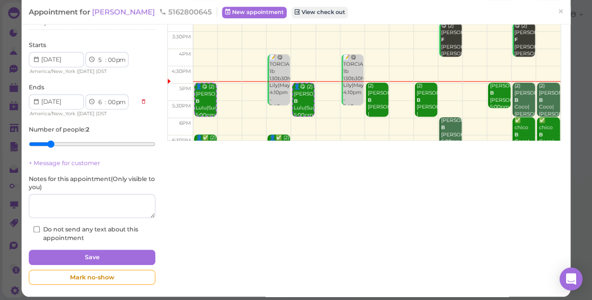
click at [468, 85] on td at bounding box center [376, 91] width 367 height 17
click at [557, 11] on span "×" at bounding box center [560, 11] width 6 height 13
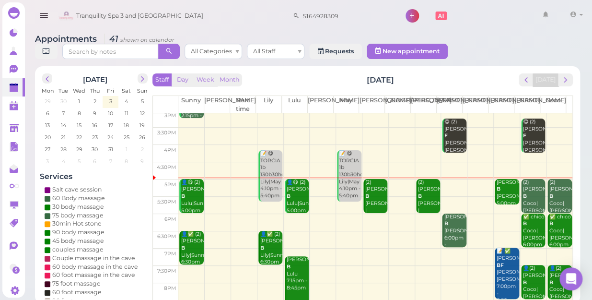
scroll to position [173, 0]
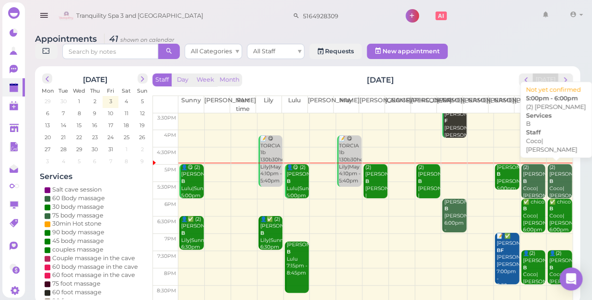
click at [551, 173] on div "(2) ashley B Coco|Tina 5:00pm - 6:00pm" at bounding box center [560, 192] width 23 height 57
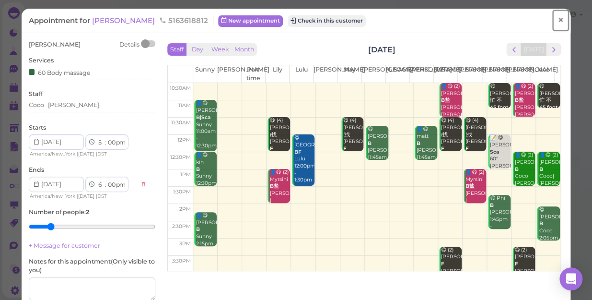
click at [557, 20] on span "×" at bounding box center [560, 19] width 6 height 13
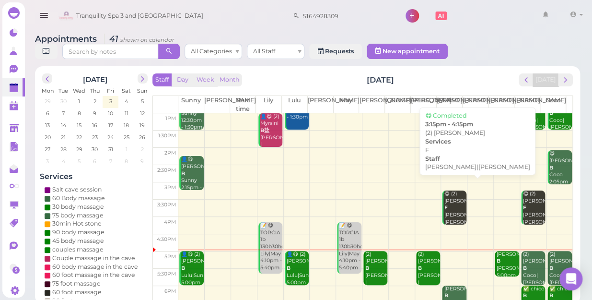
scroll to position [87, 0]
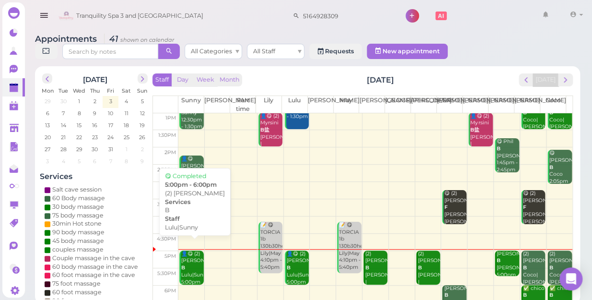
click at [186, 265] on div "👤😋 (2) Ashley B Lulu|Sunny 5:00pm - 6:00pm" at bounding box center [192, 274] width 23 height 49
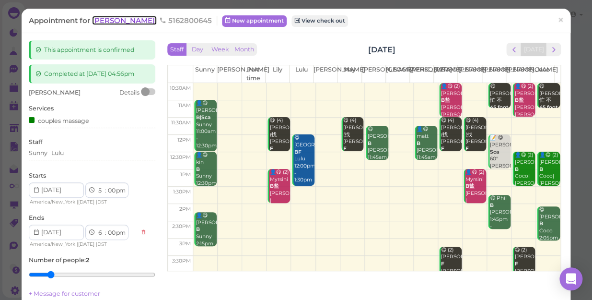
click at [105, 21] on span "[PERSON_NAME]" at bounding box center [124, 20] width 65 height 9
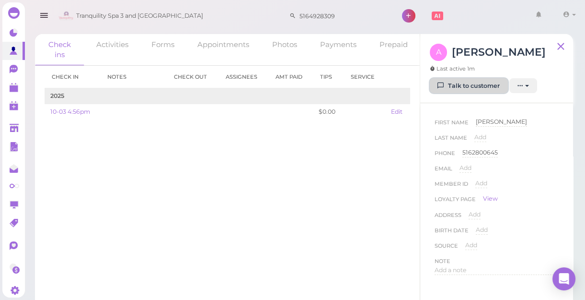
click at [460, 85] on link "Talk to customer" at bounding box center [469, 85] width 78 height 15
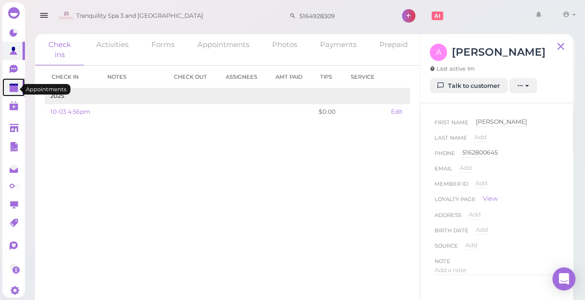
click at [16, 90] on polygon at bounding box center [14, 88] width 9 height 7
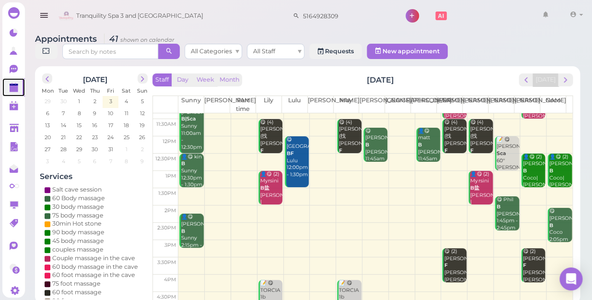
scroll to position [87, 0]
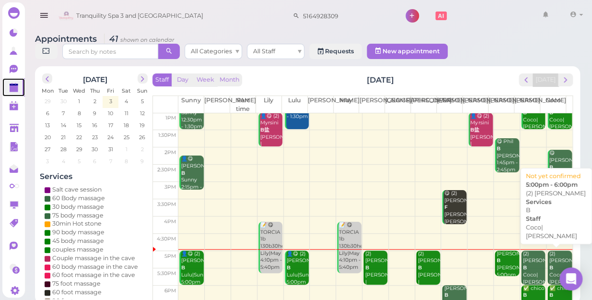
click at [549, 253] on div "(2) ashley B Coco|Tina 5:00pm - 6:00pm" at bounding box center [560, 278] width 23 height 57
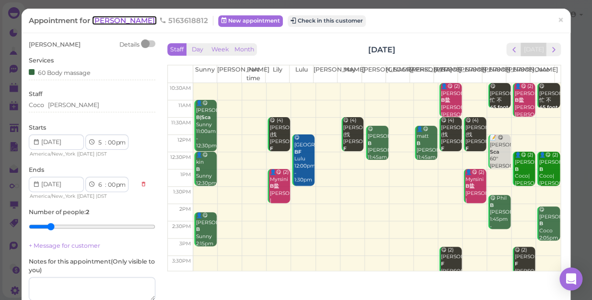
click at [106, 22] on span "[PERSON_NAME]" at bounding box center [124, 20] width 65 height 9
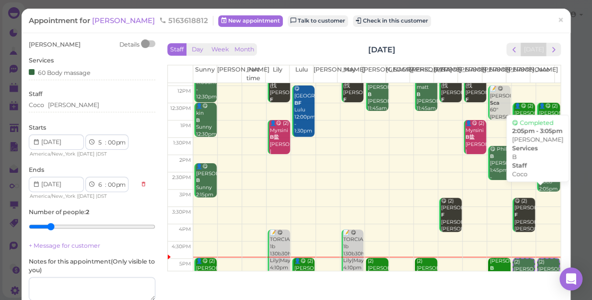
scroll to position [130, 0]
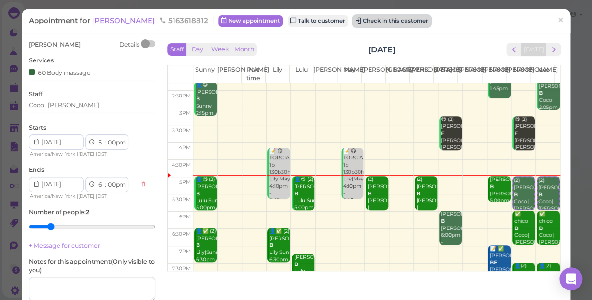
click at [359, 19] on button "Check in this customer" at bounding box center [392, 21] width 78 height 12
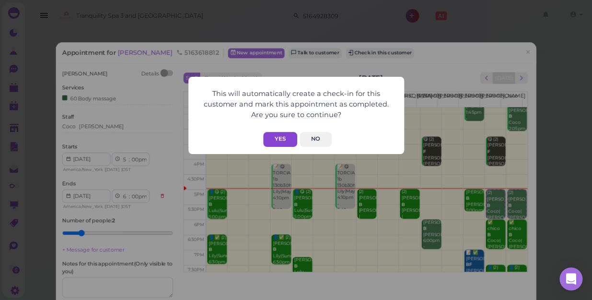
click at [287, 136] on button "Yes" at bounding box center [280, 139] width 34 height 15
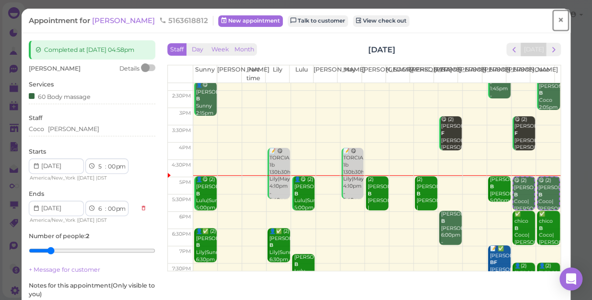
click at [557, 20] on span "×" at bounding box center [560, 19] width 6 height 13
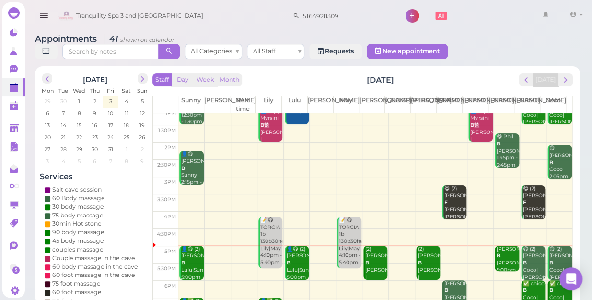
scroll to position [173, 0]
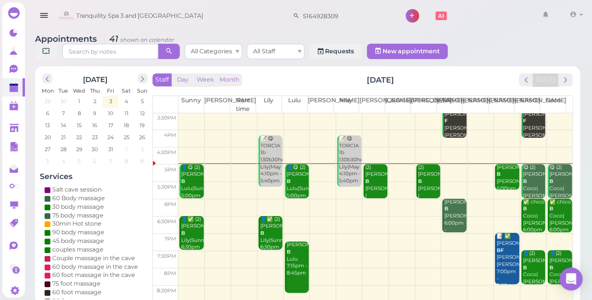
click at [472, 164] on td at bounding box center [375, 172] width 394 height 17
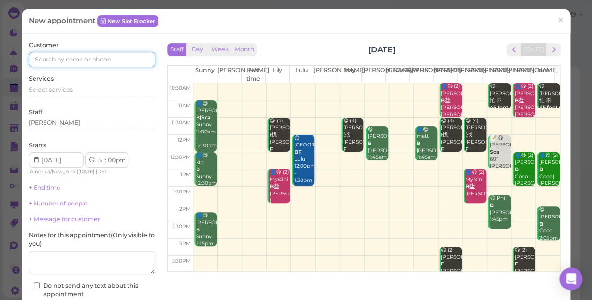
click at [138, 63] on input at bounding box center [92, 59] width 127 height 15
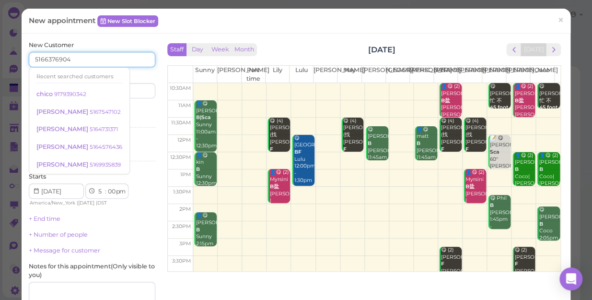
type input "5166376904"
click at [129, 98] on div "New Customer 5166376904 Recent searched customers chico 9179390342 DONNA 516754…" at bounding box center [92, 200] width 127 height 319
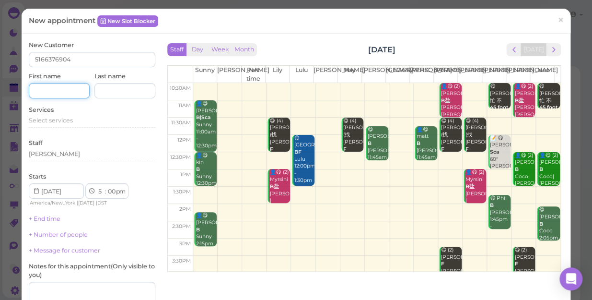
click at [46, 94] on input at bounding box center [59, 90] width 61 height 15
type input "kilsi"
click at [64, 114] on div "Services Select services" at bounding box center [92, 118] width 127 height 26
click at [64, 117] on span "Select services" at bounding box center [51, 119] width 44 height 7
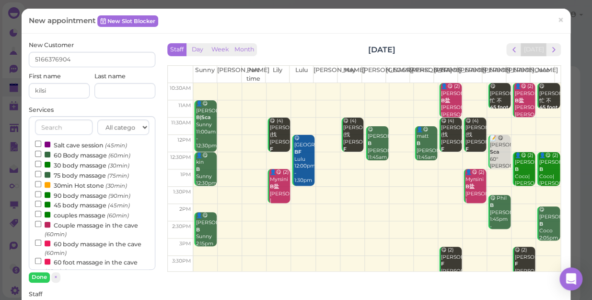
click at [87, 214] on label "couples massage (60min)" at bounding box center [82, 214] width 94 height 10
click at [41, 214] on input "couples massage (60min)" at bounding box center [38, 213] width 6 height 6
click at [39, 274] on button "Done" at bounding box center [39, 277] width 21 height 10
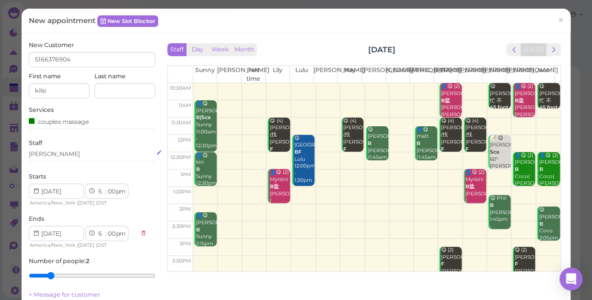
click at [56, 158] on div "[PERSON_NAME]" at bounding box center [92, 154] width 127 height 9
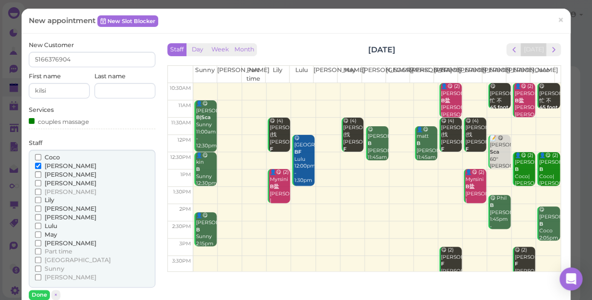
click at [52, 183] on span "[PERSON_NAME]" at bounding box center [71, 182] width 52 height 7
click at [41, 183] on input "[PERSON_NAME]" at bounding box center [38, 183] width 6 height 6
click at [45, 224] on span "Lulu" at bounding box center [51, 225] width 12 height 7
click at [41, 224] on input "Lulu" at bounding box center [38, 225] width 6 height 6
click at [57, 166] on span "[PERSON_NAME]" at bounding box center [71, 165] width 52 height 7
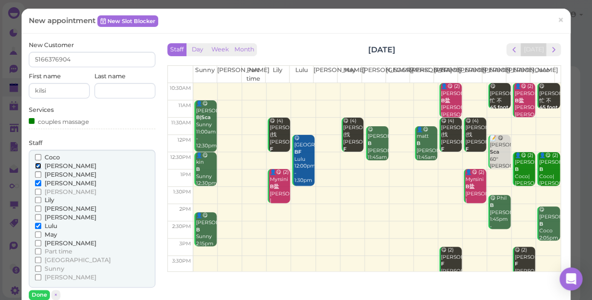
click at [41, 166] on input "[PERSON_NAME]" at bounding box center [38, 165] width 6 height 6
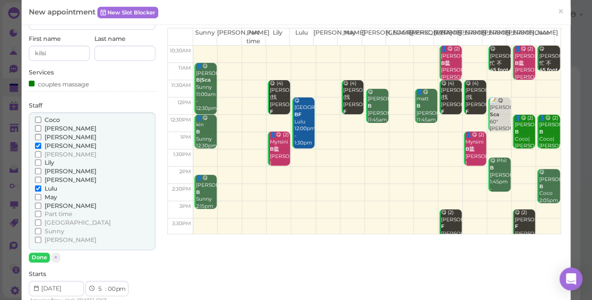
scroll to position [87, 0]
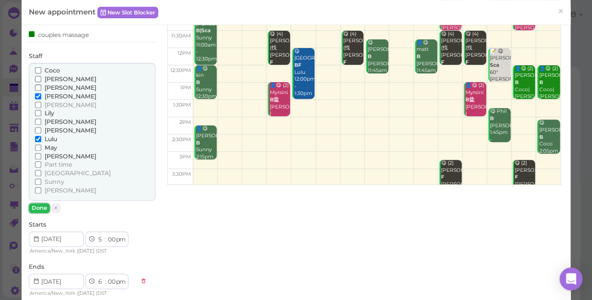
click at [42, 207] on button "Done" at bounding box center [39, 208] width 21 height 10
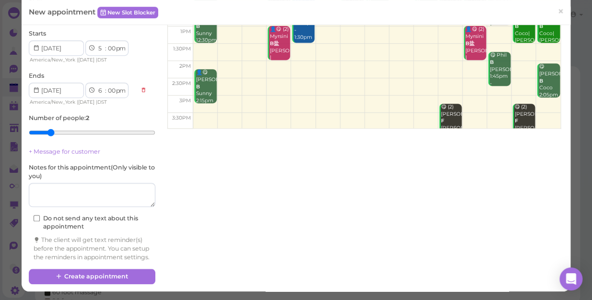
scroll to position [151, 0]
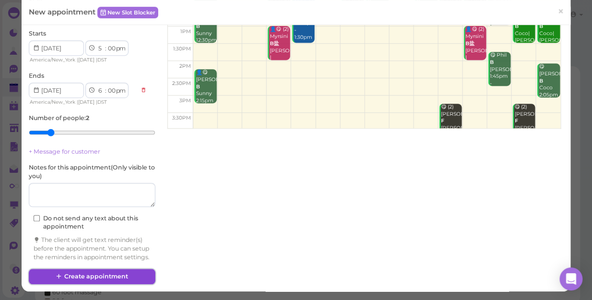
click at [86, 275] on button "Create appointment" at bounding box center [92, 275] width 127 height 15
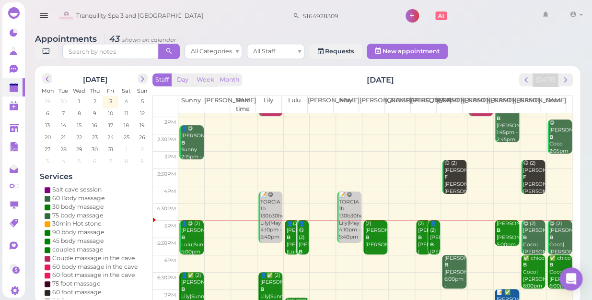
scroll to position [130, 0]
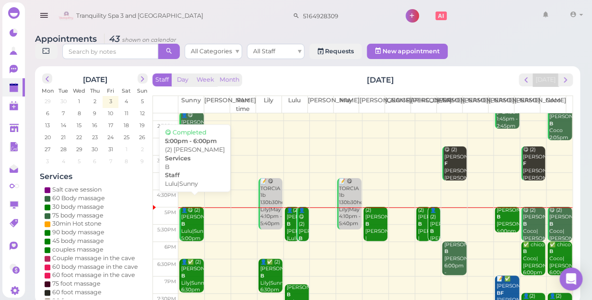
click at [187, 213] on div "👤😋 (2) Ashley B Lulu|Sunny 5:00pm - 6:00pm" at bounding box center [192, 231] width 23 height 49
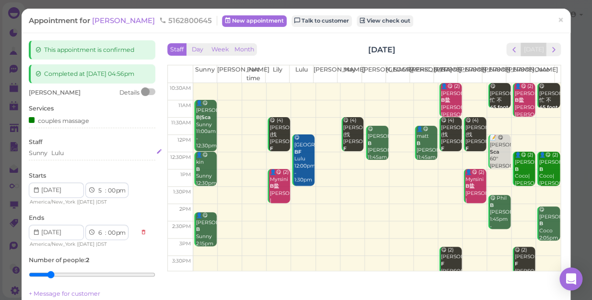
click at [75, 155] on div "Sunny Lulu" at bounding box center [92, 153] width 127 height 9
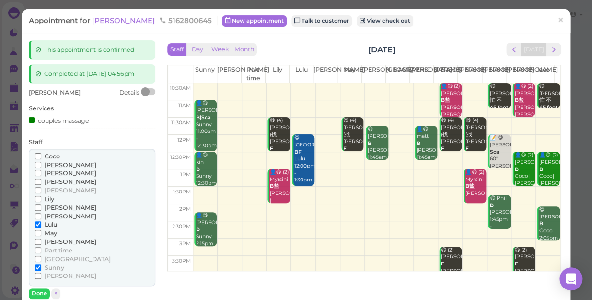
click at [55, 164] on span "[PERSON_NAME]" at bounding box center [71, 164] width 52 height 7
click at [41, 164] on input "[PERSON_NAME]" at bounding box center [38, 165] width 6 height 6
click at [53, 223] on span "Lulu" at bounding box center [51, 223] width 12 height 7
click at [41, 223] on input "Lulu" at bounding box center [38, 224] width 6 height 6
click at [40, 291] on button "Done" at bounding box center [39, 293] width 21 height 10
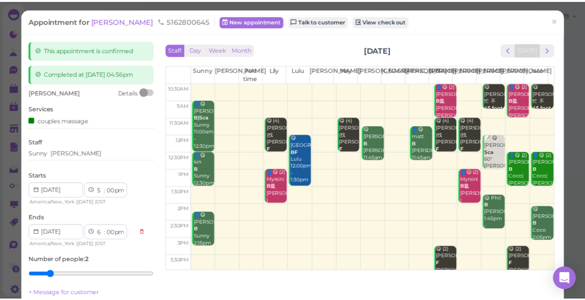
scroll to position [87, 0]
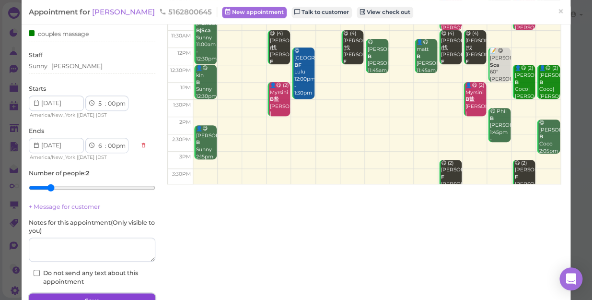
click at [93, 293] on button "Save" at bounding box center [92, 300] width 127 height 15
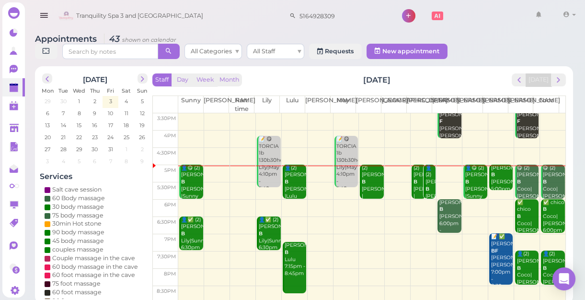
scroll to position [173, 0]
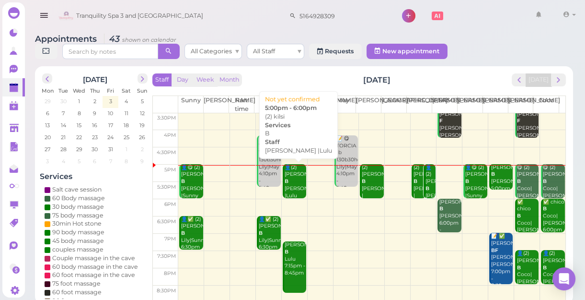
click at [294, 186] on div "👤(2) kilsi B Jessica |Lulu 5:00pm - 6:00pm" at bounding box center [295, 192] width 23 height 57
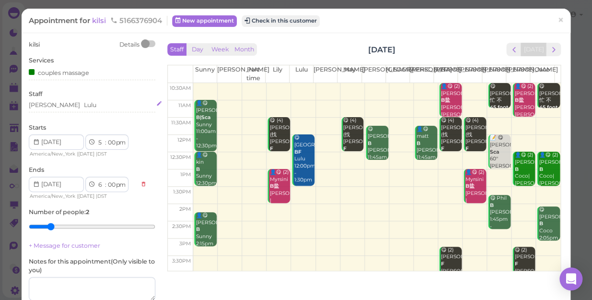
click at [85, 103] on div "Jessica Lulu" at bounding box center [92, 105] width 127 height 9
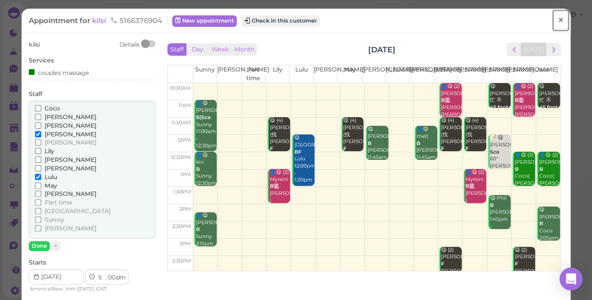
click at [557, 22] on span "×" at bounding box center [560, 19] width 6 height 13
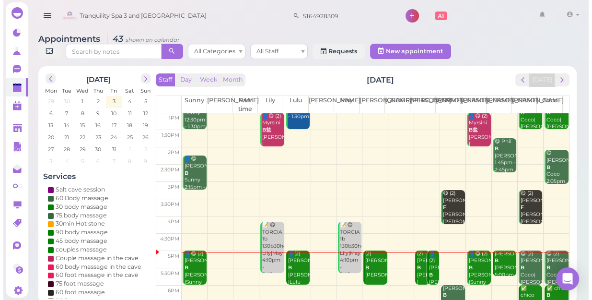
scroll to position [130, 0]
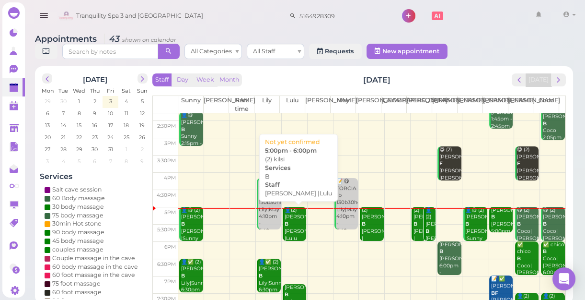
click at [294, 231] on div "👤(2) kilsi B Jessica |Lulu 5:00pm - 6:00pm" at bounding box center [295, 235] width 23 height 57
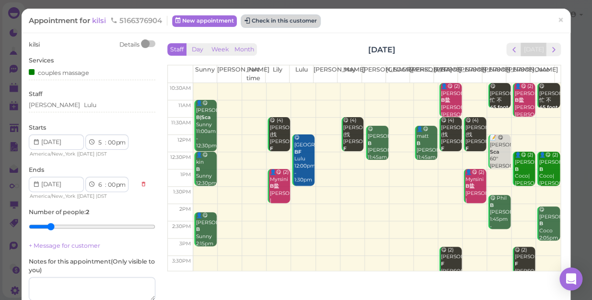
click at [293, 23] on button "Check in this customer" at bounding box center [281, 21] width 78 height 12
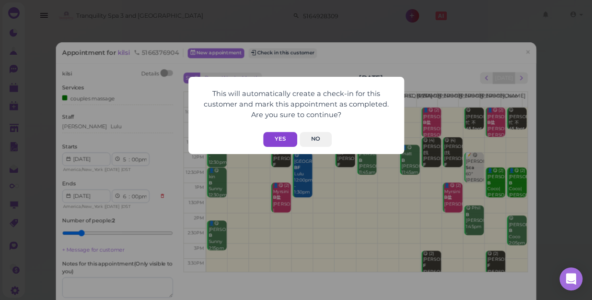
click at [286, 142] on button "Yes" at bounding box center [280, 139] width 34 height 15
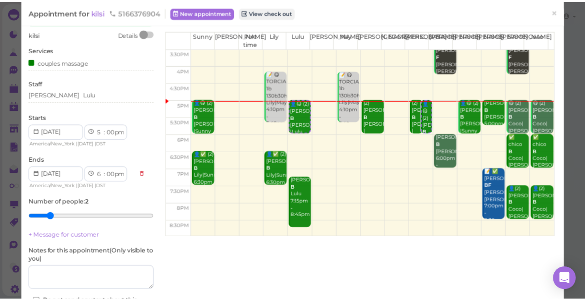
scroll to position [87, 0]
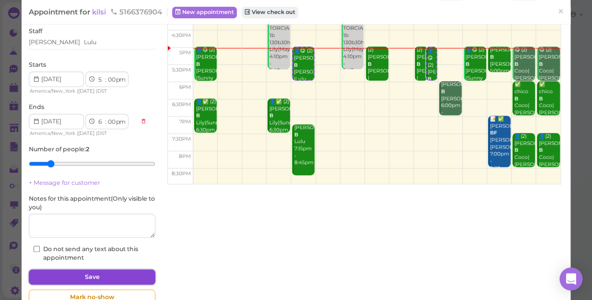
click at [117, 276] on button "Save" at bounding box center [92, 276] width 127 height 15
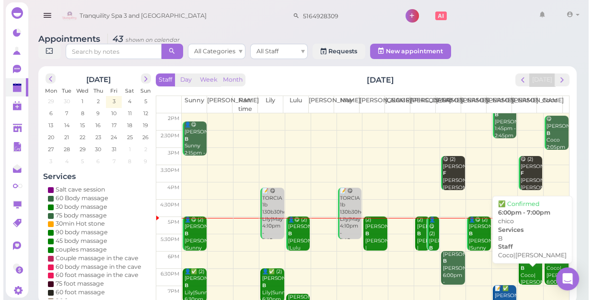
scroll to position [130, 0]
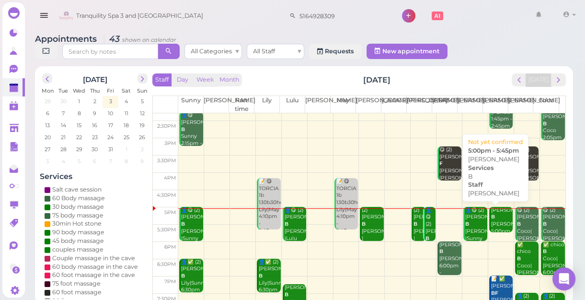
click at [491, 218] on div "Danielle B Linda 5:00pm - 5:45pm" at bounding box center [502, 228] width 23 height 42
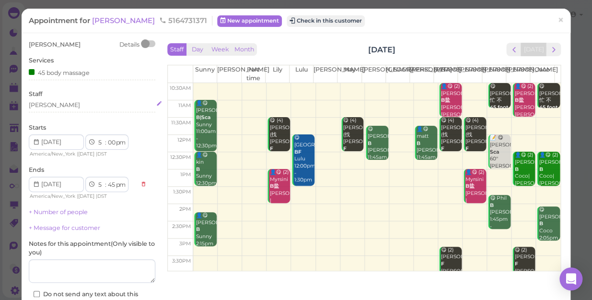
click at [63, 106] on div "[PERSON_NAME]" at bounding box center [92, 105] width 127 height 9
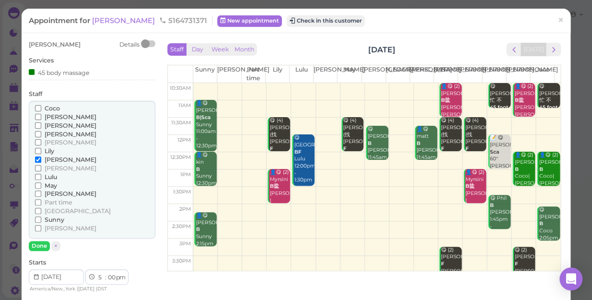
click at [55, 120] on label "[PERSON_NAME]" at bounding box center [65, 117] width 61 height 9
click at [41, 120] on input "[PERSON_NAME]" at bounding box center [38, 117] width 6 height 6
click at [55, 116] on span "[PERSON_NAME]" at bounding box center [71, 116] width 52 height 7
click at [41, 116] on input "[PERSON_NAME]" at bounding box center [38, 117] width 6 height 6
click at [57, 124] on span "[PERSON_NAME]" at bounding box center [71, 125] width 52 height 7
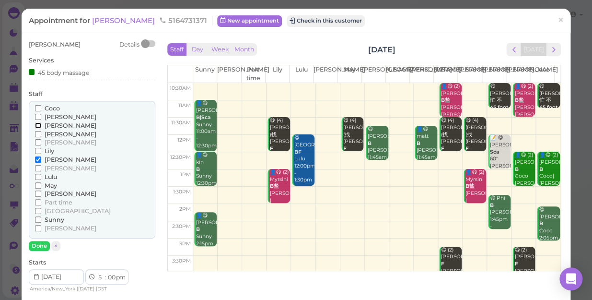
click at [41, 124] on input "[PERSON_NAME]" at bounding box center [38, 125] width 6 height 6
click at [55, 158] on span "[PERSON_NAME]" at bounding box center [71, 159] width 52 height 7
click at [41, 158] on input "[PERSON_NAME]" at bounding box center [38, 159] width 6 height 6
click at [43, 245] on button "Done" at bounding box center [39, 246] width 21 height 10
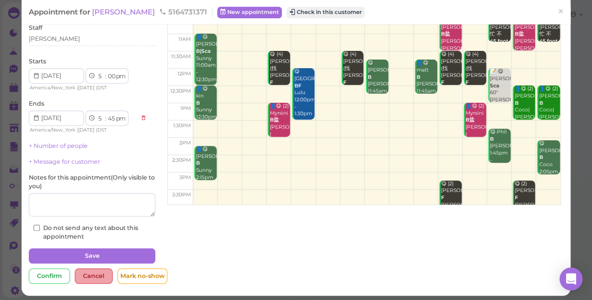
scroll to position [70, 0]
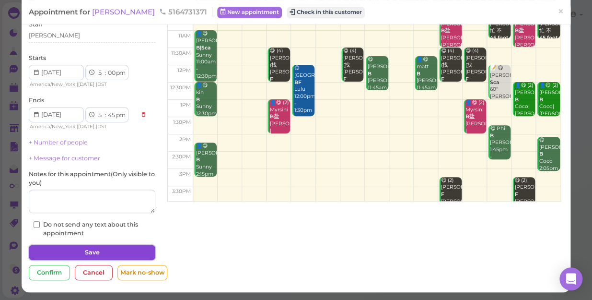
click at [86, 253] on button "Save" at bounding box center [92, 251] width 127 height 15
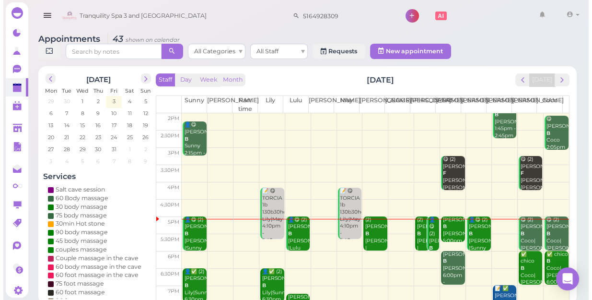
scroll to position [130, 0]
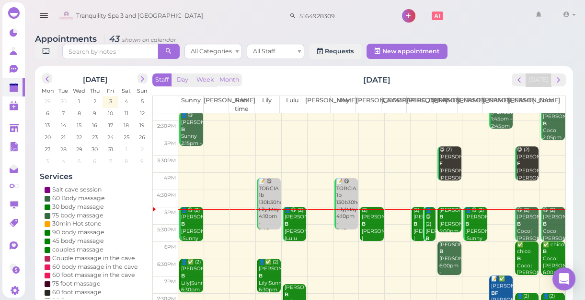
click at [413, 232] on div "(2) kevin B Jessica |Mike 5:00pm - 6:00pm" at bounding box center [419, 238] width 13 height 63
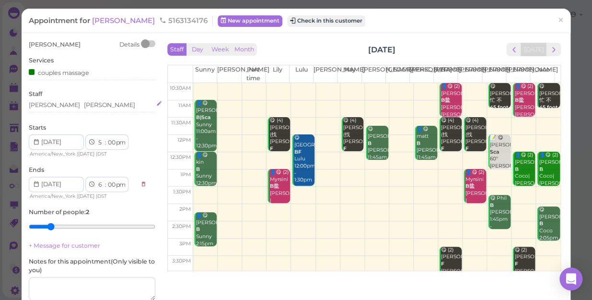
click at [81, 104] on div "Mike Jessica" at bounding box center [92, 105] width 127 height 9
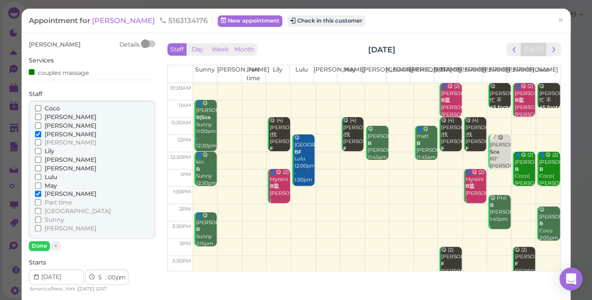
click at [58, 159] on span "[PERSON_NAME]" at bounding box center [71, 159] width 52 height 7
click at [41, 159] on input "[PERSON_NAME]" at bounding box center [38, 159] width 6 height 6
click at [61, 134] on span "[PERSON_NAME]" at bounding box center [71, 133] width 52 height 7
click at [41, 134] on input "[PERSON_NAME]" at bounding box center [38, 134] width 6 height 6
click at [41, 246] on button "Done" at bounding box center [39, 246] width 21 height 10
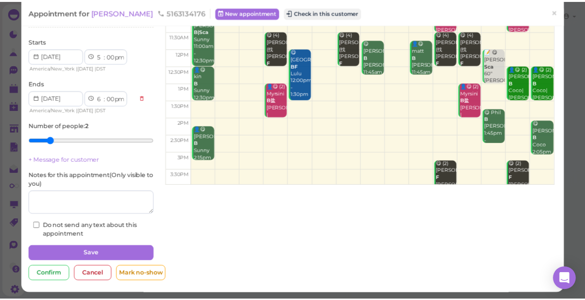
scroll to position [87, 0]
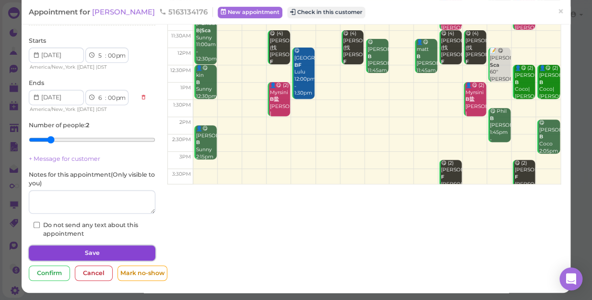
click at [105, 254] on button "Save" at bounding box center [92, 252] width 127 height 15
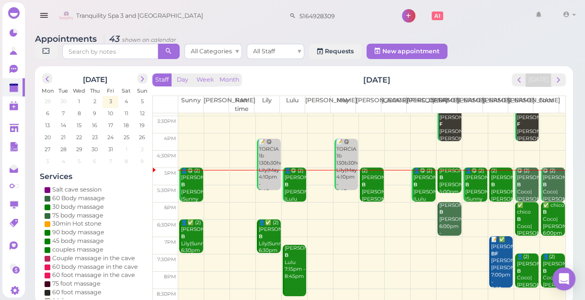
scroll to position [173, 0]
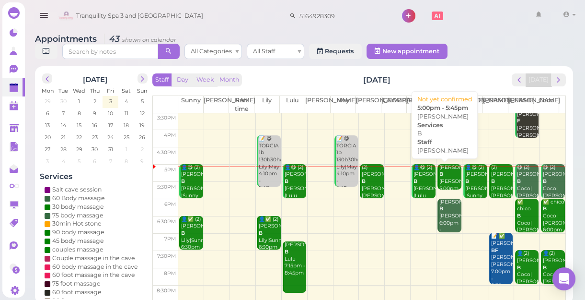
click at [444, 173] on div "Danielle B Helen 5:00pm - 5:45pm" at bounding box center [450, 185] width 23 height 42
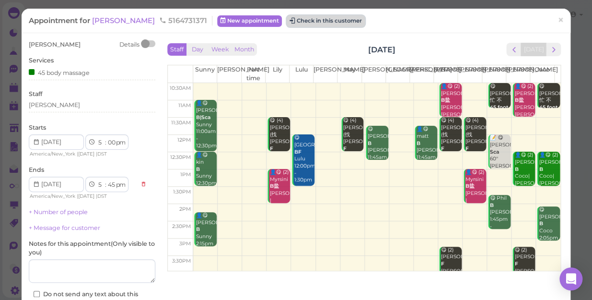
click at [314, 19] on button "Check in this customer" at bounding box center [326, 21] width 78 height 12
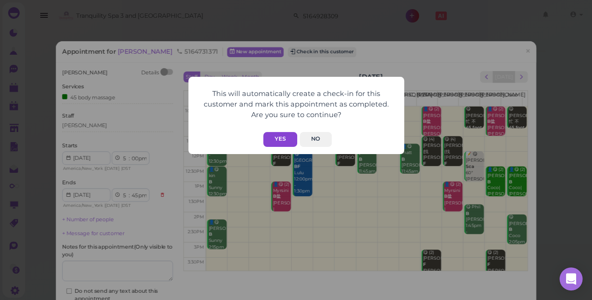
click at [277, 138] on button "Yes" at bounding box center [280, 139] width 34 height 15
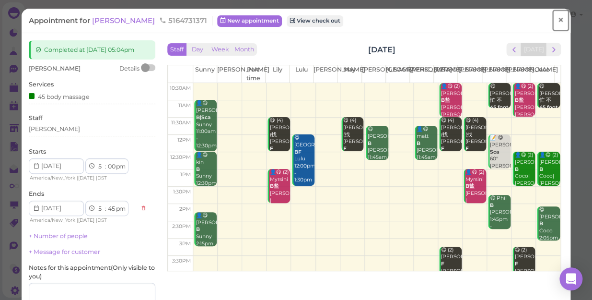
click at [557, 19] on span "×" at bounding box center [560, 19] width 6 height 13
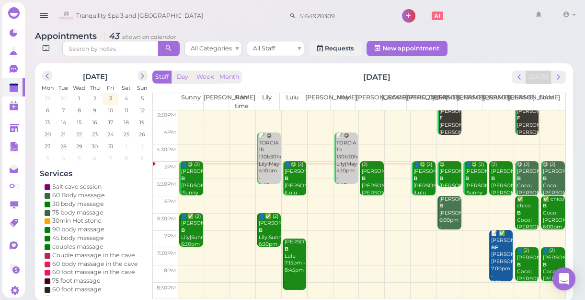
scroll to position [3, 0]
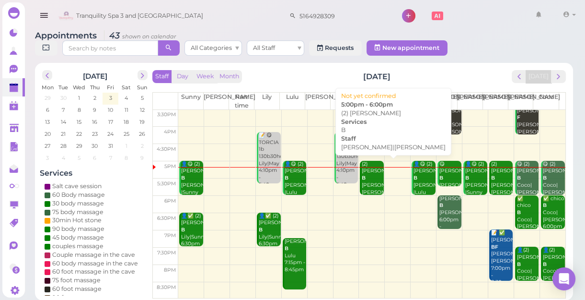
click at [371, 182] on div "(2) kevin B Linda|Mike 5:00pm - 6:00pm" at bounding box center [372, 189] width 23 height 57
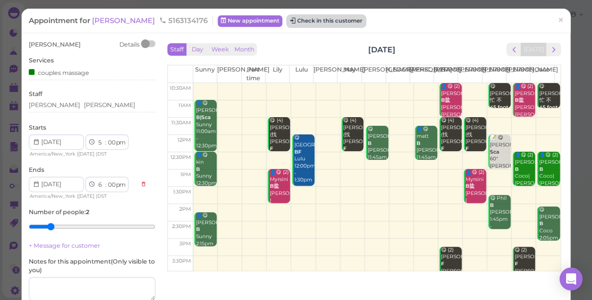
click at [301, 22] on button "Check in this customer" at bounding box center [326, 21] width 78 height 12
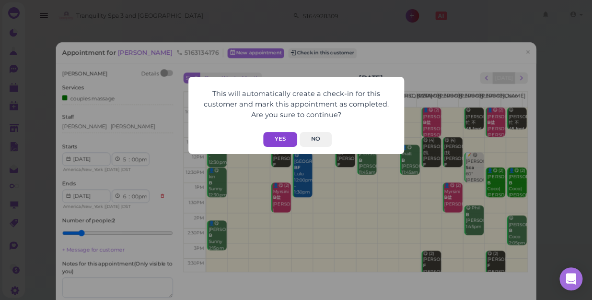
click at [283, 136] on button "Yes" at bounding box center [280, 139] width 34 height 15
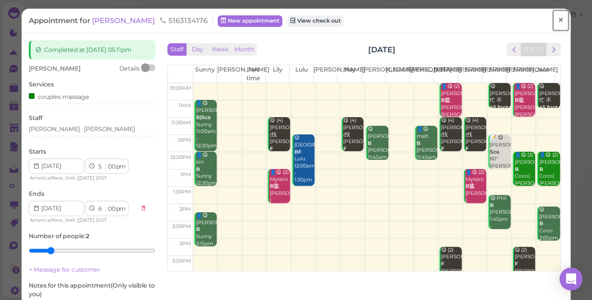
click at [557, 18] on span "×" at bounding box center [560, 19] width 6 height 13
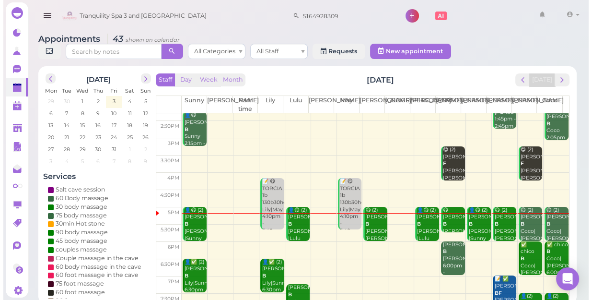
scroll to position [173, 0]
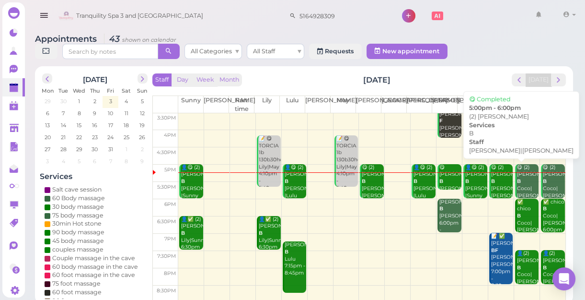
click at [495, 182] on div "😋 (2) kevin B Linda|Mike 5:00pm - 6:00pm" at bounding box center [502, 192] width 23 height 57
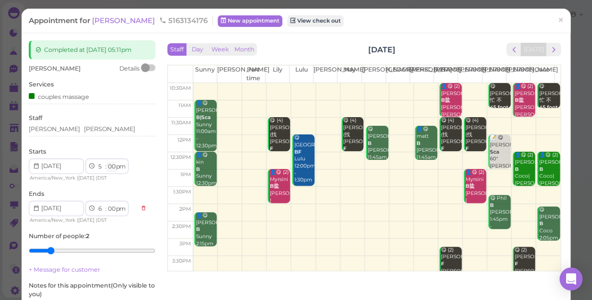
click at [112, 164] on select "00 05 10 15 20 25 30 35 40 45 50 55" at bounding box center [111, 167] width 10 height 10
select select "15"
click at [106, 162] on select "00 05 10 15 20 25 30 35 40 45 50 55" at bounding box center [111, 167] width 10 height 10
select select "15"
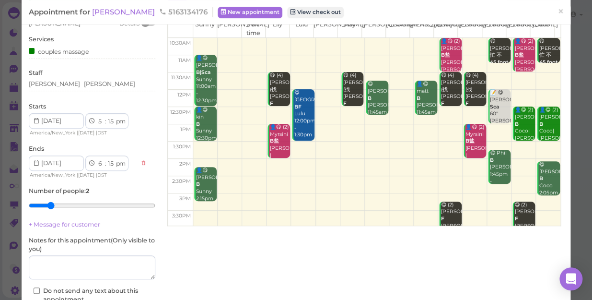
scroll to position [111, 0]
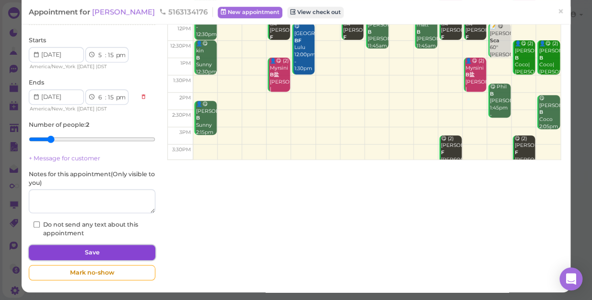
click at [122, 254] on button "Save" at bounding box center [92, 251] width 127 height 15
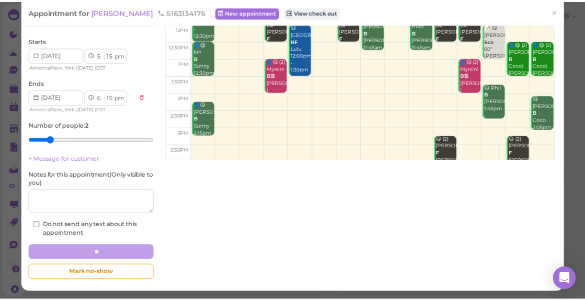
scroll to position [111, 0]
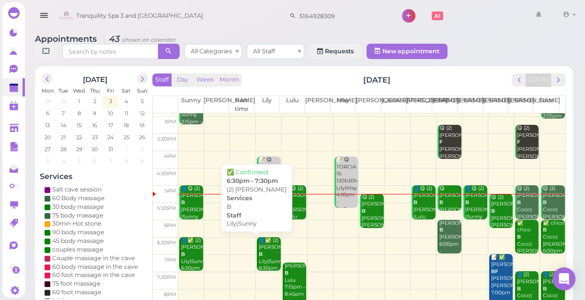
scroll to position [173, 0]
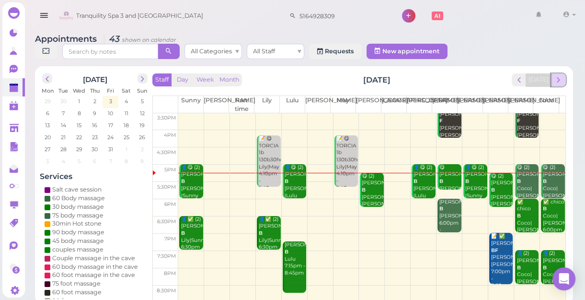
click at [557, 80] on span "next" at bounding box center [558, 79] width 9 height 9
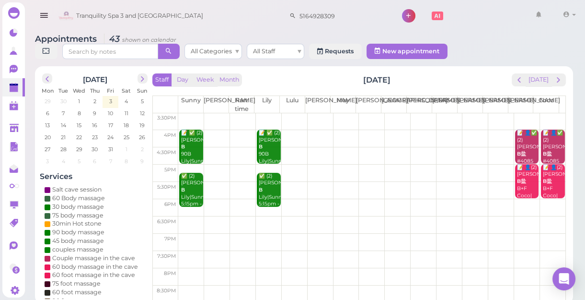
scroll to position [0, 0]
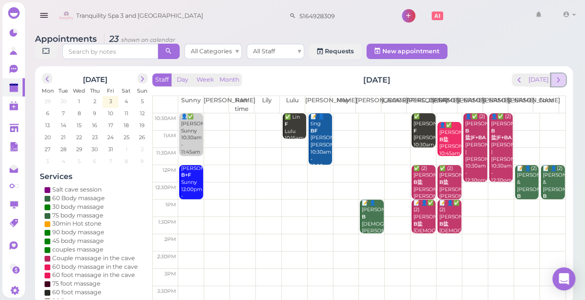
click at [556, 78] on span "next" at bounding box center [558, 79] width 9 height 9
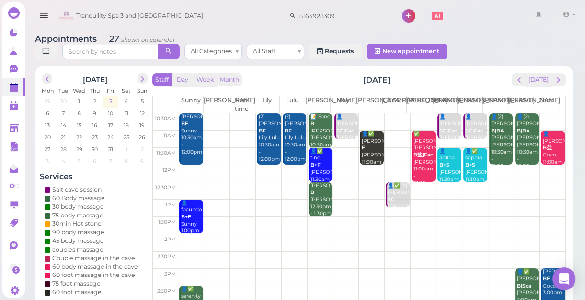
click at [110, 99] on span "3" at bounding box center [110, 101] width 5 height 9
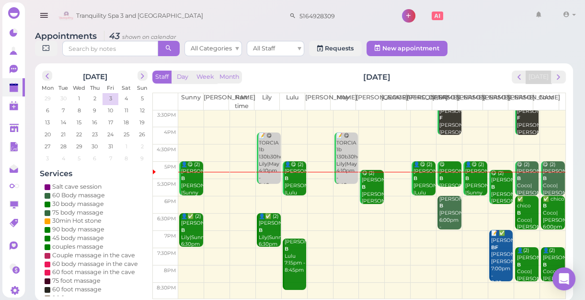
scroll to position [3, 0]
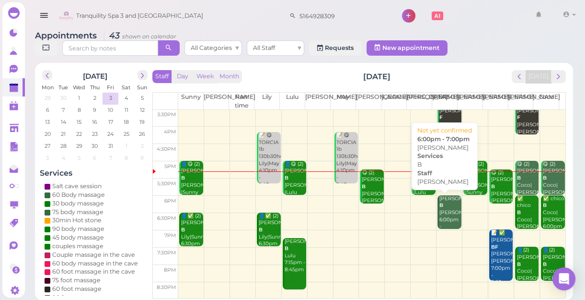
click at [444, 208] on div "ALEX B Helen 6:00pm - 7:00pm" at bounding box center [450, 216] width 23 height 42
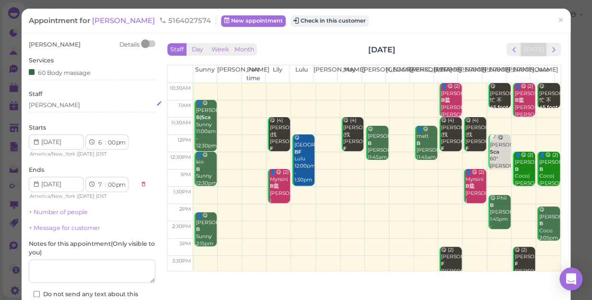
click at [55, 104] on div "[PERSON_NAME]" at bounding box center [92, 105] width 127 height 9
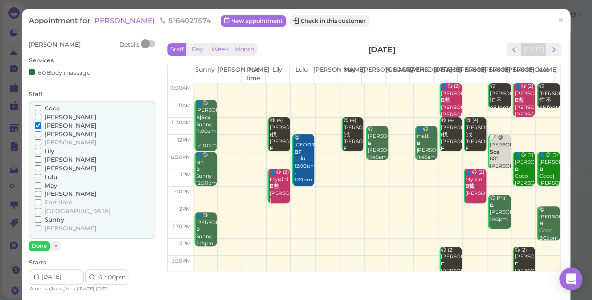
click at [50, 228] on span "[PERSON_NAME]" at bounding box center [71, 227] width 52 height 7
click at [41, 228] on input "[PERSON_NAME]" at bounding box center [38, 228] width 6 height 6
click at [56, 125] on span "[PERSON_NAME]" at bounding box center [71, 125] width 52 height 7
click at [41, 125] on input "[PERSON_NAME]" at bounding box center [38, 125] width 6 height 6
click at [37, 248] on button "Done" at bounding box center [39, 246] width 21 height 10
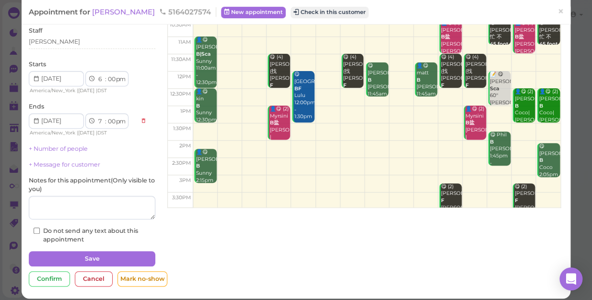
scroll to position [70, 0]
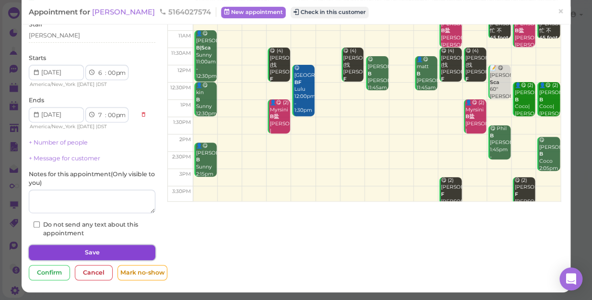
click at [105, 249] on button "Save" at bounding box center [92, 251] width 127 height 15
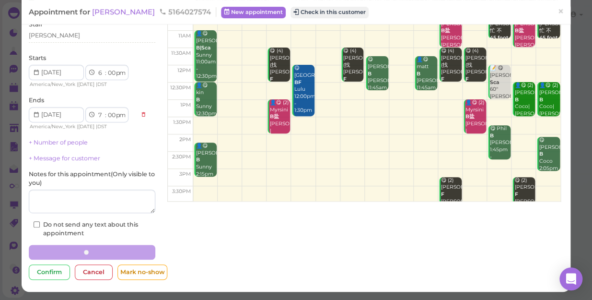
scroll to position [69, 0]
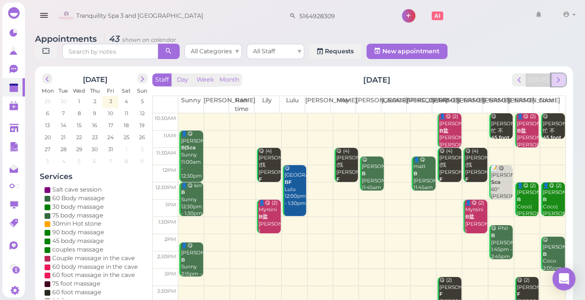
click at [560, 79] on span "next" at bounding box center [558, 79] width 9 height 9
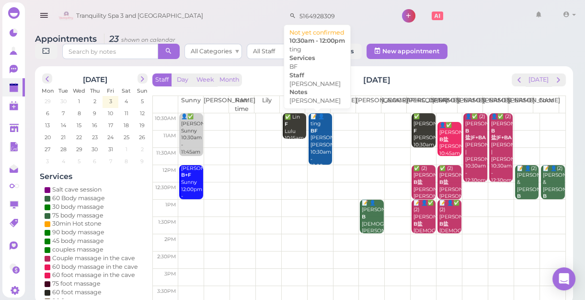
click at [315, 145] on div "📝 👤ting BF lisa Lisa 10:30am - 12:00pm" at bounding box center [321, 141] width 23 height 57
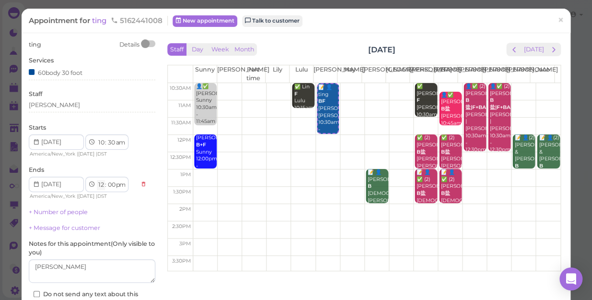
click at [102, 184] on select "1 2 3 4 5 6 7 8 9 10 11 12" at bounding box center [101, 185] width 8 height 10
select select "5"
click at [97, 180] on select "1 2 3 4 5 6 7 8 9 10 11 12" at bounding box center [101, 185] width 8 height 10
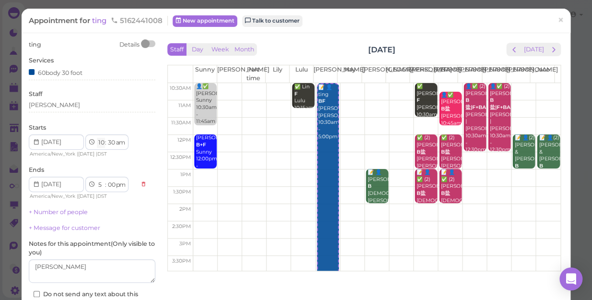
click at [101, 143] on select "1 2 3 4 5 6 7 8 9 10 11 12" at bounding box center [101, 143] width 8 height 10
select select "5"
click at [97, 138] on select "1 2 3 4 5 6 7 8 9 10 11 12" at bounding box center [101, 143] width 8 height 10
select select "pm"
select select "7"
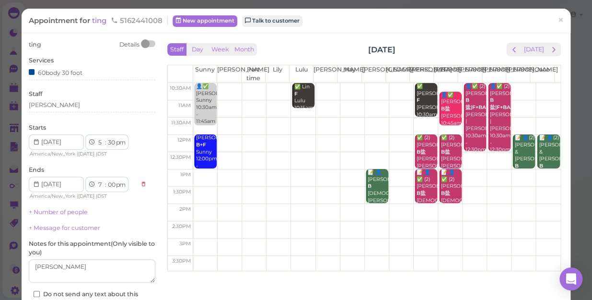
click at [112, 139] on select "00 05 10 15 20 25 30 35 40 45 50 55" at bounding box center [111, 143] width 10 height 10
select select "00"
click at [106, 138] on select "00 05 10 15 20 25 30 35 40 45 50 55" at bounding box center [111, 143] width 10 height 10
select select "6"
select select "30"
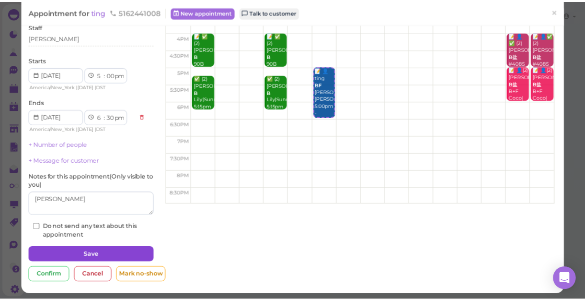
scroll to position [70, 0]
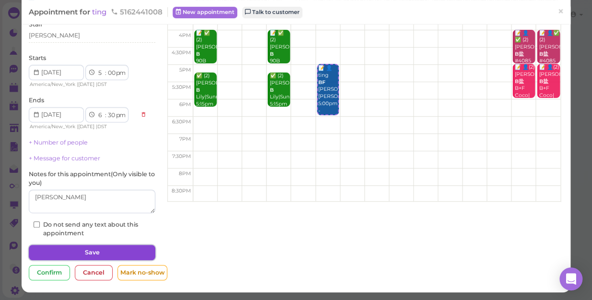
click at [116, 251] on button "Save" at bounding box center [92, 251] width 127 height 15
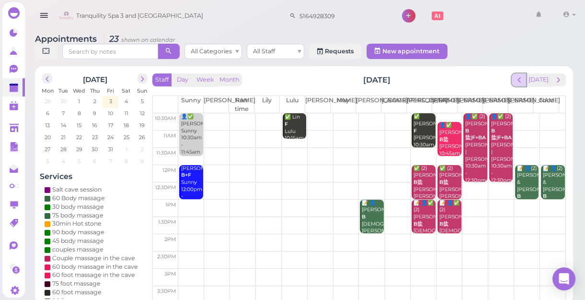
click at [519, 79] on span "prev" at bounding box center [519, 79] width 9 height 9
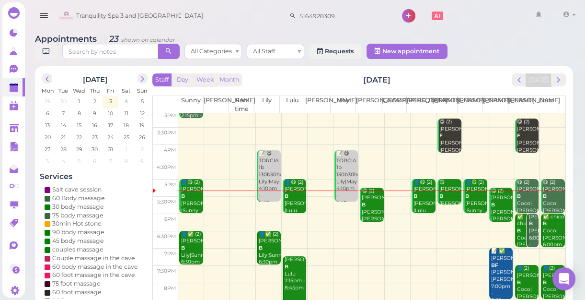
scroll to position [173, 0]
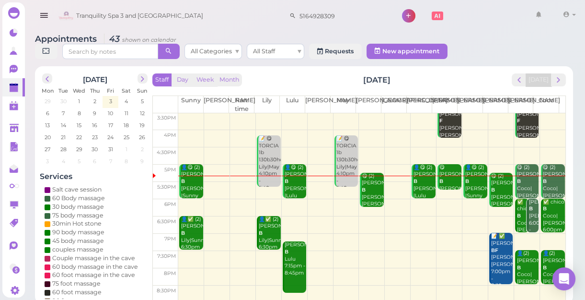
click at [415, 209] on td at bounding box center [371, 207] width 387 height 17
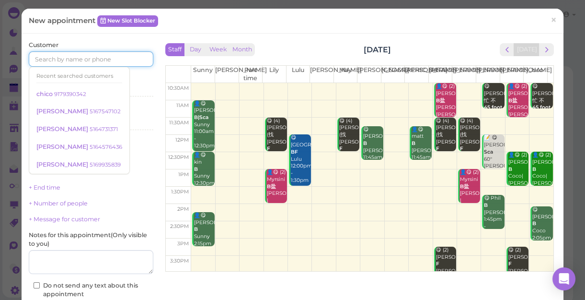
click at [75, 57] on input at bounding box center [91, 58] width 125 height 15
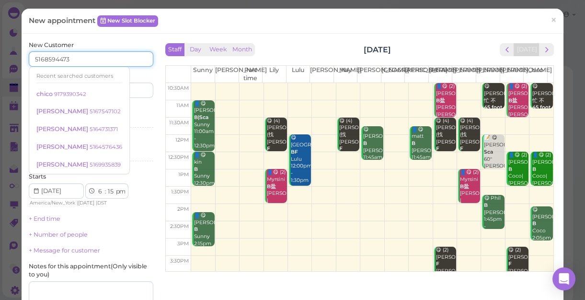
type input "5168594473"
click at [124, 90] on input at bounding box center [123, 89] width 60 height 15
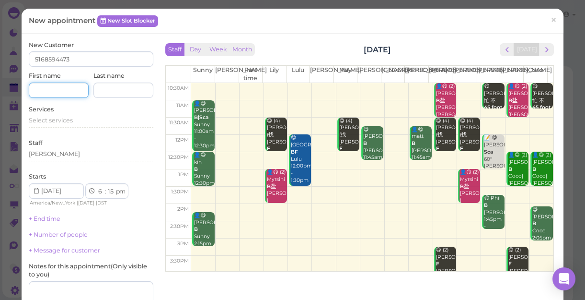
click at [66, 90] on input at bounding box center [59, 89] width 60 height 15
type input "kimberley"
click at [59, 120] on span "Select services" at bounding box center [51, 119] width 44 height 7
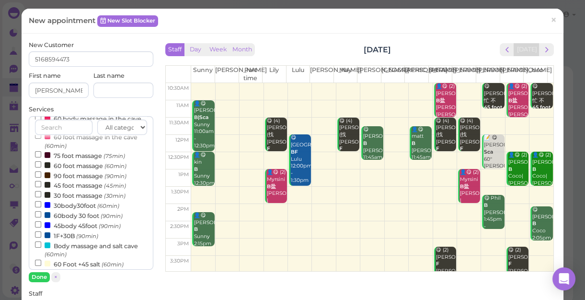
scroll to position [174, 0]
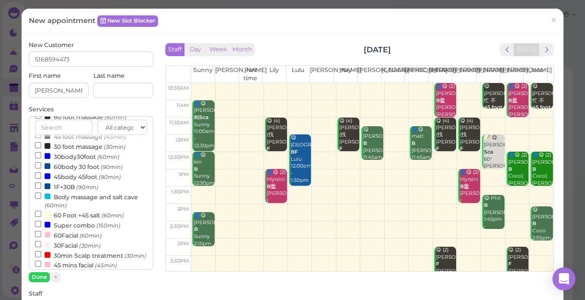
click at [79, 202] on label "Body massage and salt cave (60min)" at bounding box center [91, 200] width 112 height 19
click at [41, 198] on input "Body massage and salt cave (60min)" at bounding box center [38, 195] width 6 height 6
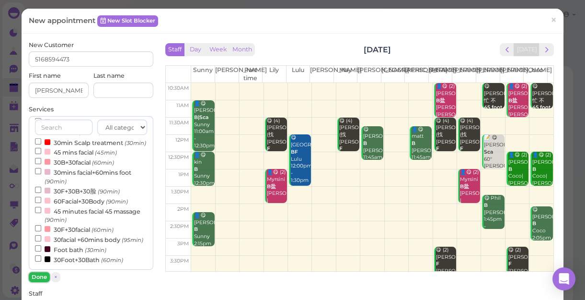
click at [43, 273] on button "Done" at bounding box center [39, 277] width 21 height 10
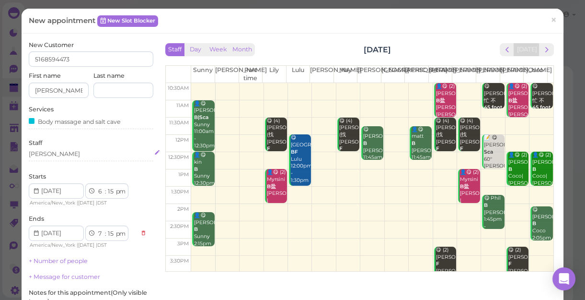
click at [69, 154] on div "[PERSON_NAME]" at bounding box center [91, 154] width 125 height 9
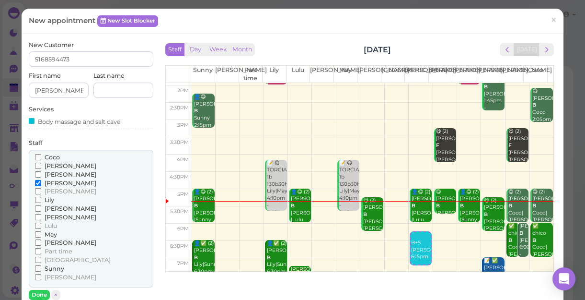
scroll to position [130, 0]
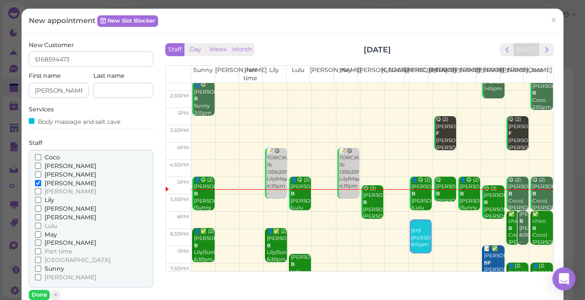
click at [55, 166] on span "[PERSON_NAME]" at bounding box center [71, 165] width 52 height 7
click at [41, 166] on input "[PERSON_NAME]" at bounding box center [38, 165] width 6 height 6
click at [33, 290] on button "Done" at bounding box center [39, 295] width 21 height 10
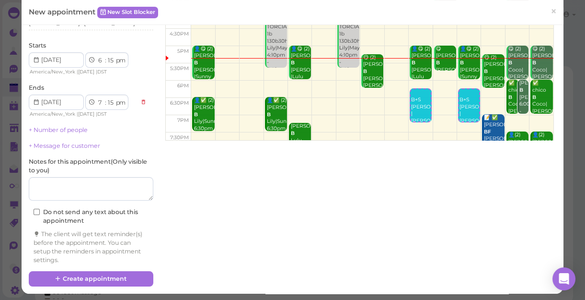
scroll to position [133, 0]
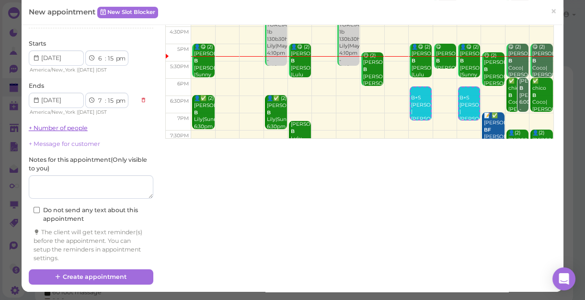
click at [72, 127] on link "+ Number of people" at bounding box center [58, 127] width 59 height 7
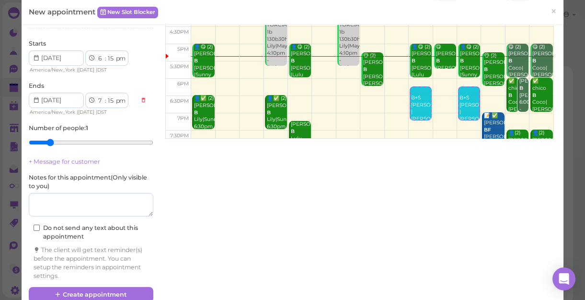
type input "2"
click at [51, 139] on input "range" at bounding box center [91, 142] width 125 height 15
click at [111, 59] on select "00 05 10 15 20 25 30 35 40 45 50 55" at bounding box center [111, 59] width 10 height 10
select select "30"
click at [106, 54] on select "00 05 10 15 20 25 30 35 40 45 50 55" at bounding box center [111, 59] width 10 height 10
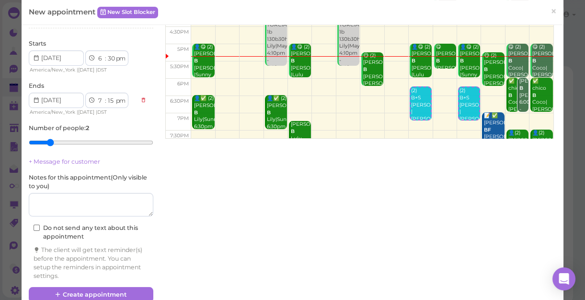
select select "30"
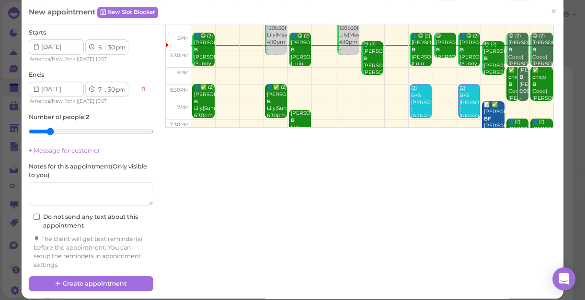
scroll to position [151, 0]
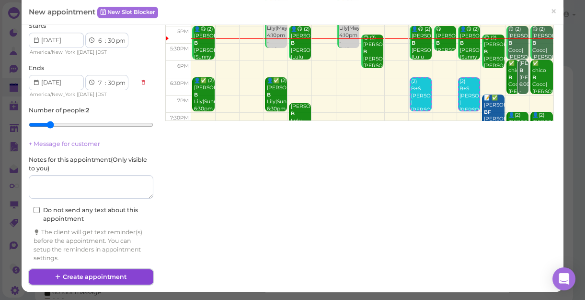
click at [99, 278] on button "Create appointment" at bounding box center [91, 276] width 125 height 15
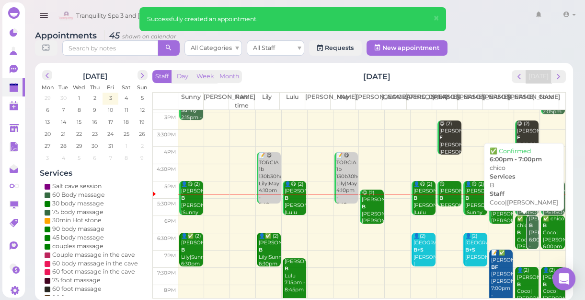
scroll to position [173, 0]
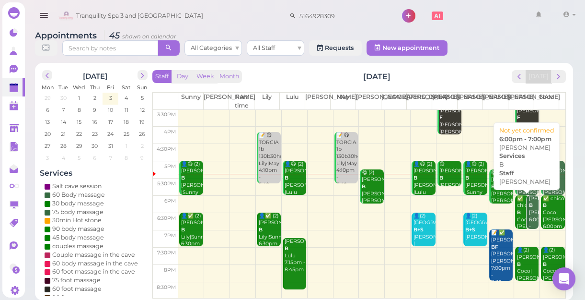
click at [528, 216] on div "ALEX B Tina 6:00pm - 7:00pm" at bounding box center [533, 216] width 11 height 42
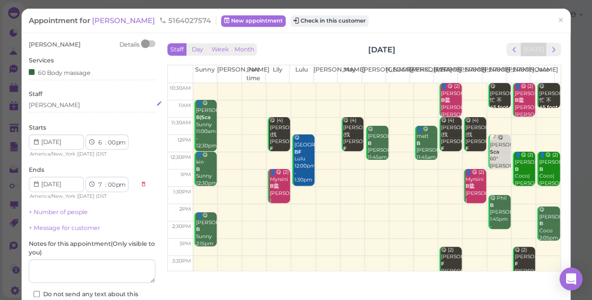
click at [48, 105] on div "[PERSON_NAME]" at bounding box center [92, 105] width 127 height 9
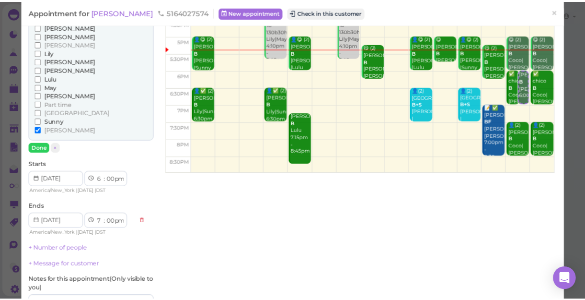
scroll to position [43, 0]
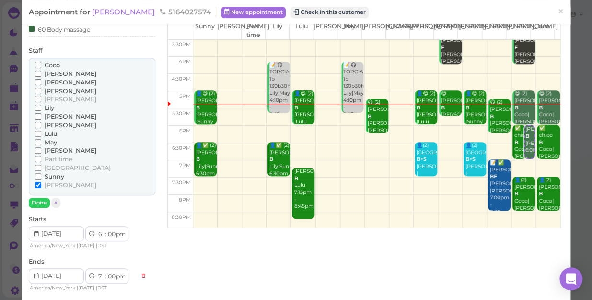
click at [48, 105] on span "Lily" at bounding box center [50, 107] width 10 height 7
click at [41, 105] on input "Lily" at bounding box center [38, 107] width 6 height 6
click at [45, 135] on span "Lulu" at bounding box center [51, 133] width 12 height 7
click at [41, 135] on input "Lulu" at bounding box center [38, 133] width 6 height 6
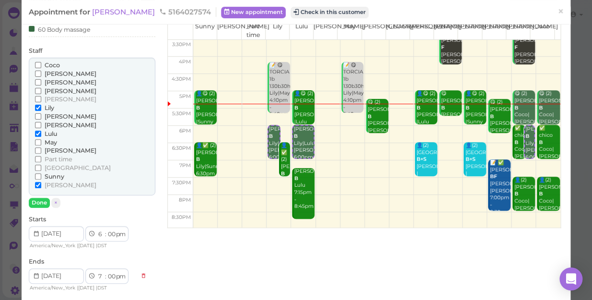
click at [50, 105] on span "Lily" at bounding box center [50, 107] width 10 height 7
click at [41, 105] on input "Lily" at bounding box center [38, 107] width 6 height 6
click at [38, 182] on input "[PERSON_NAME]" at bounding box center [38, 185] width 6 height 6
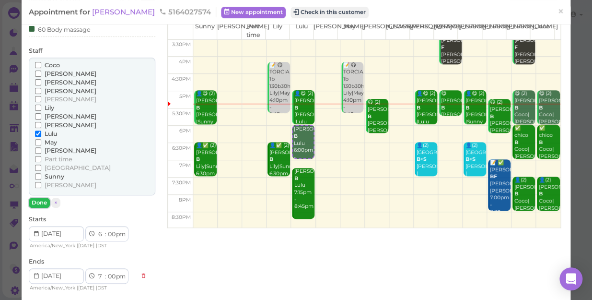
click at [38, 202] on button "Done" at bounding box center [39, 202] width 21 height 10
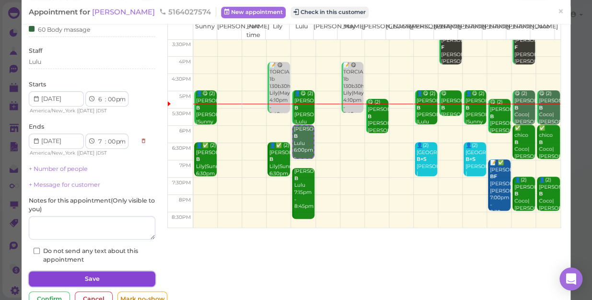
click at [74, 273] on button "Save" at bounding box center [92, 278] width 127 height 15
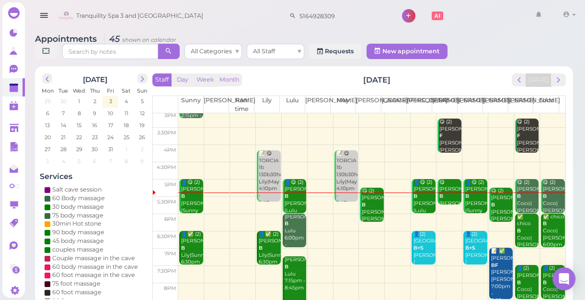
scroll to position [173, 0]
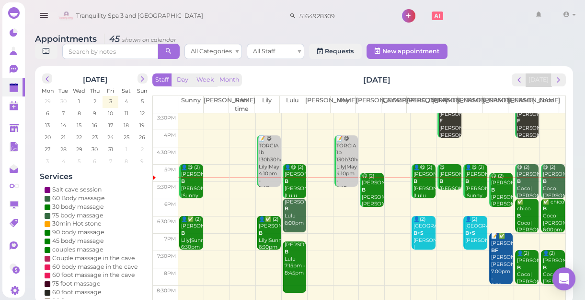
click at [441, 199] on td at bounding box center [371, 207] width 387 height 17
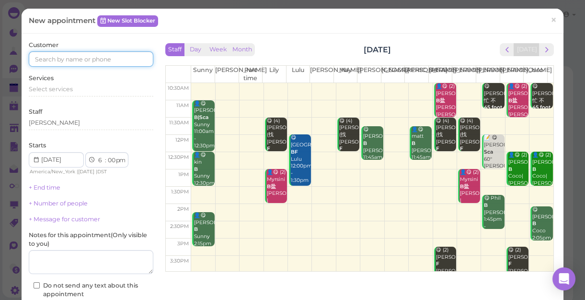
click at [55, 54] on input at bounding box center [91, 58] width 125 height 15
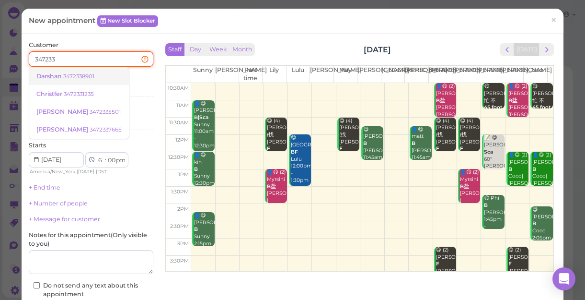
type input "347233"
click at [72, 79] on small "3472338901" at bounding box center [78, 76] width 31 height 7
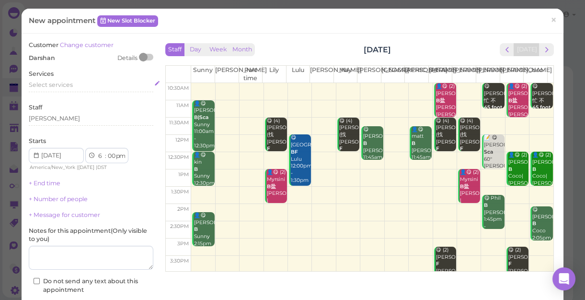
click at [70, 86] on span "Select services" at bounding box center [51, 84] width 44 height 7
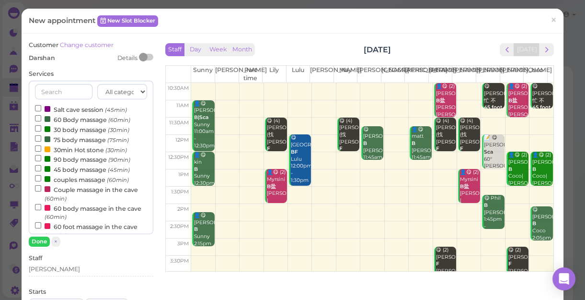
click at [69, 122] on label "60 Body massage (60min)" at bounding box center [82, 119] width 95 height 10
click at [41, 121] on input "60 Body massage (60min)" at bounding box center [38, 118] width 6 height 6
click at [39, 239] on button "Done" at bounding box center [39, 241] width 21 height 10
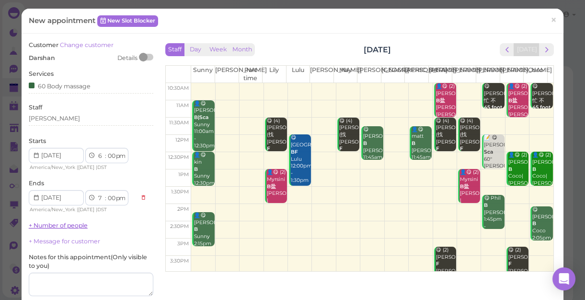
click at [55, 225] on link "+ Number of people" at bounding box center [58, 224] width 59 height 7
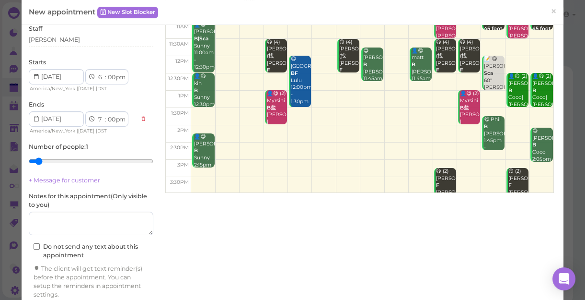
scroll to position [87, 0]
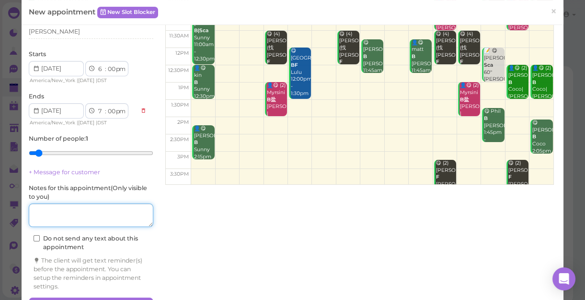
click at [91, 212] on textarea at bounding box center [91, 215] width 125 height 24
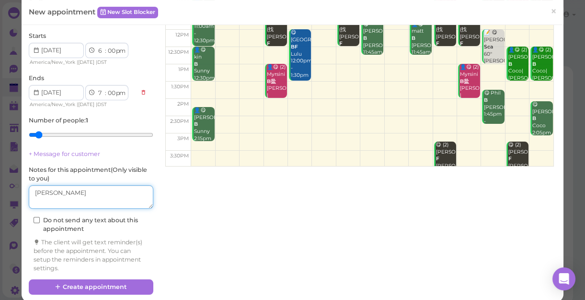
scroll to position [115, 0]
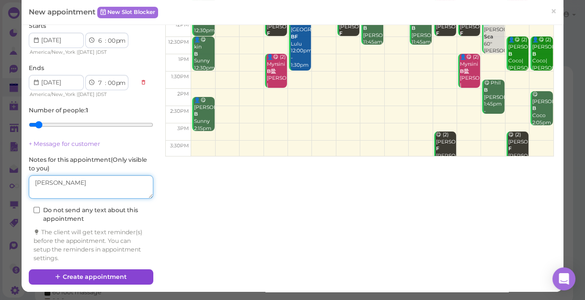
type textarea "helen"
click at [119, 275] on button "Create appointment" at bounding box center [91, 276] width 125 height 15
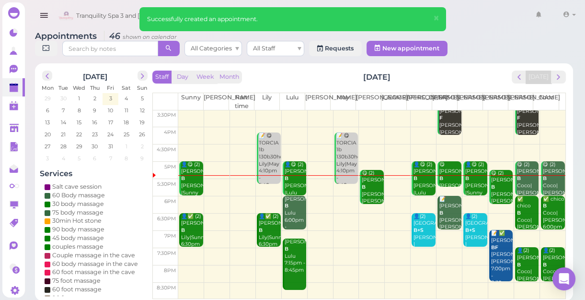
scroll to position [3, 0]
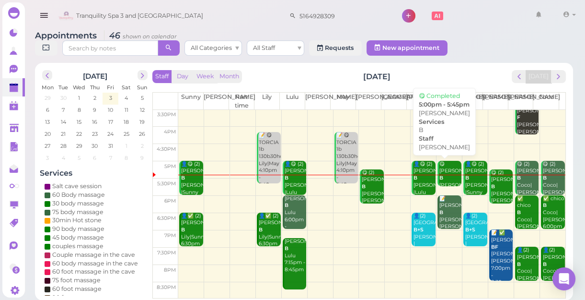
click at [442, 174] on div "😋 Danielle B Helen 5:00pm - 5:45pm" at bounding box center [450, 185] width 23 height 49
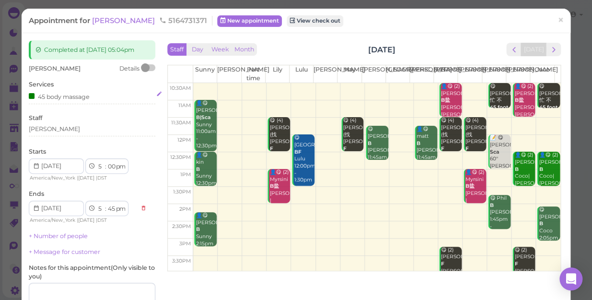
click at [72, 93] on div "45 body massage" at bounding box center [59, 96] width 61 height 10
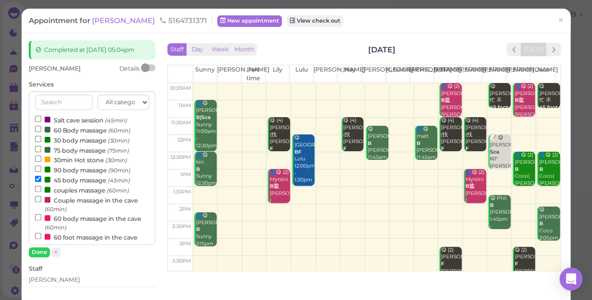
click at [84, 125] on label "60 Body massage (60min)" at bounding box center [82, 130] width 95 height 10
click at [41, 126] on input "60 Body massage (60min)" at bounding box center [38, 129] width 6 height 6
select select "6"
click at [40, 176] on input "45 body massage (45min)" at bounding box center [38, 178] width 6 height 6
select select "00"
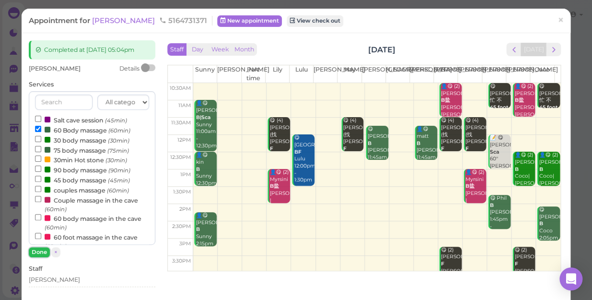
click at [35, 253] on button "Done" at bounding box center [39, 252] width 21 height 10
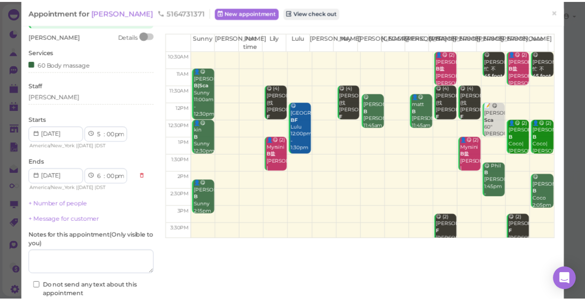
scroll to position [87, 0]
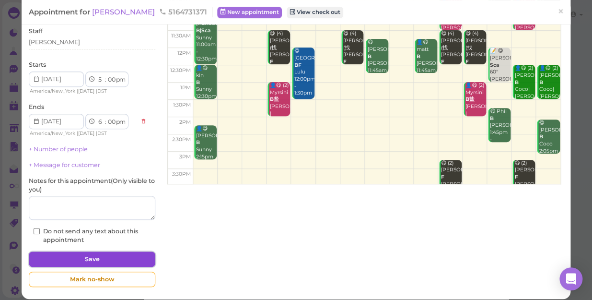
click at [86, 257] on button "Save" at bounding box center [92, 258] width 127 height 15
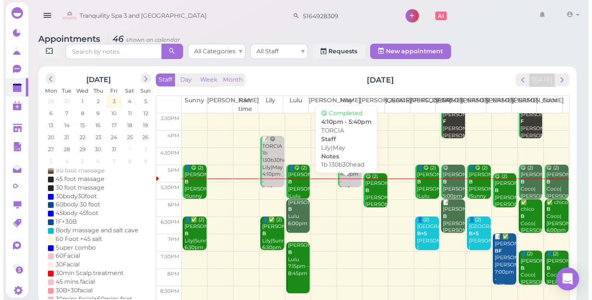
scroll to position [173, 0]
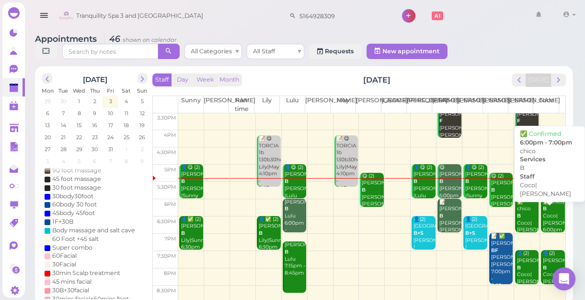
click at [544, 220] on div "✅ chico B Coco|Tina 6:00pm - 7:00pm" at bounding box center [554, 222] width 23 height 49
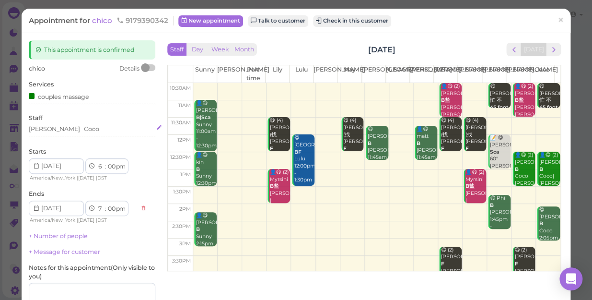
click at [77, 131] on div "Tina Coco" at bounding box center [92, 129] width 127 height 9
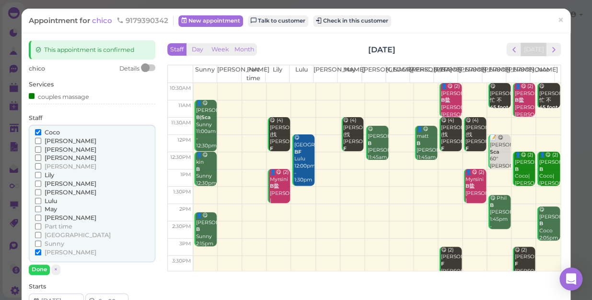
click at [48, 177] on span "Lily" at bounding box center [50, 174] width 10 height 7
click at [41, 177] on input "Lily" at bounding box center [38, 175] width 6 height 6
click at [51, 207] on span "May" at bounding box center [51, 208] width 12 height 7
click at [41, 207] on input "May" at bounding box center [38, 209] width 6 height 6
click at [36, 250] on input "[PERSON_NAME]" at bounding box center [38, 252] width 6 height 6
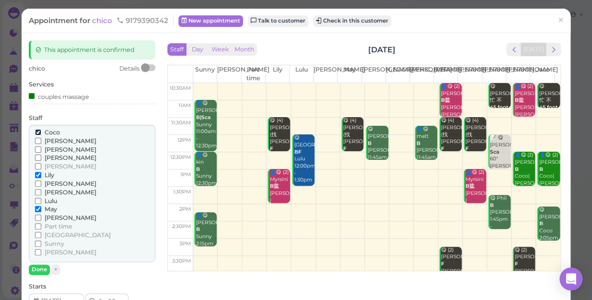
click at [37, 129] on input "Coco" at bounding box center [38, 132] width 6 height 6
click at [38, 267] on button "Done" at bounding box center [39, 269] width 21 height 10
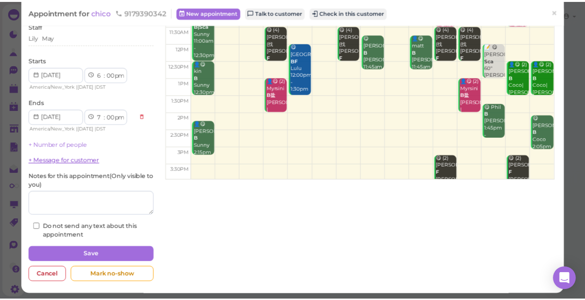
scroll to position [93, 0]
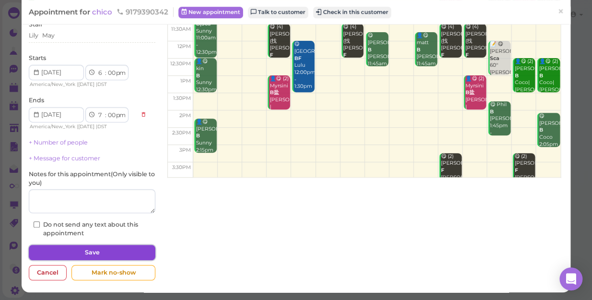
click at [101, 250] on button "Save" at bounding box center [92, 251] width 127 height 15
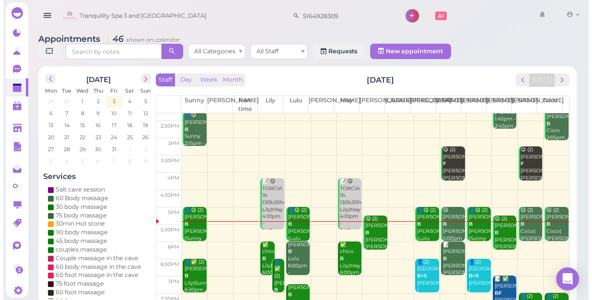
scroll to position [173, 0]
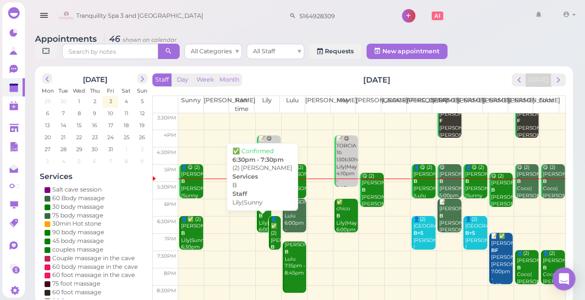
click at [271, 236] on div "👤✅ (2) athanasia giannopoulos B Lily|Sunny 6:30pm - 7:30pm" at bounding box center [275, 247] width 11 height 63
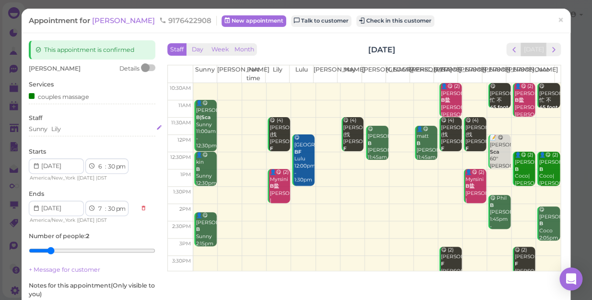
click at [77, 128] on div "Sunny [PERSON_NAME]" at bounding box center [92, 129] width 127 height 9
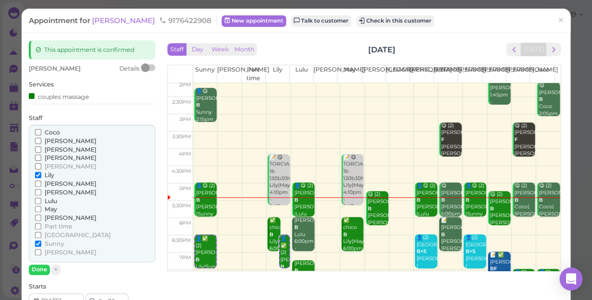
scroll to position [173, 0]
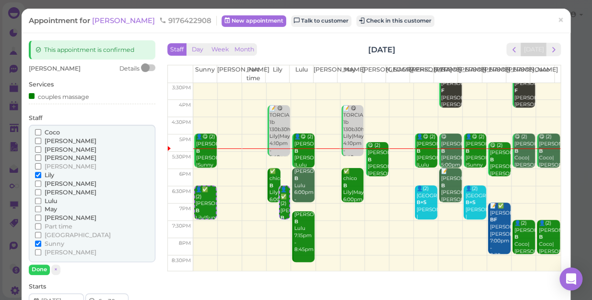
click at [47, 131] on span "Coco" at bounding box center [52, 131] width 15 height 7
click at [41, 131] on input "Coco" at bounding box center [38, 132] width 6 height 6
click at [46, 174] on span "Lily" at bounding box center [50, 174] width 10 height 7
click at [41, 174] on input "Lily" at bounding box center [38, 175] width 6 height 6
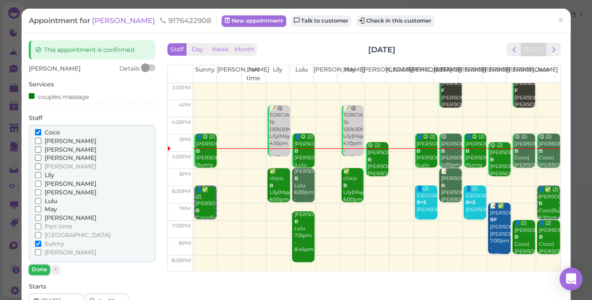
click at [37, 267] on button "Done" at bounding box center [39, 269] width 21 height 10
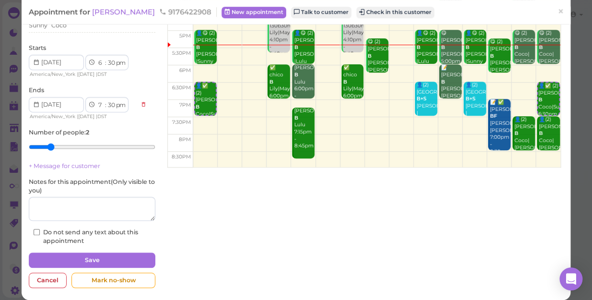
scroll to position [111, 0]
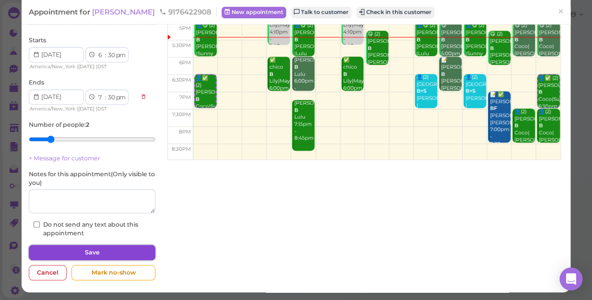
click at [75, 251] on button "Save" at bounding box center [92, 251] width 127 height 15
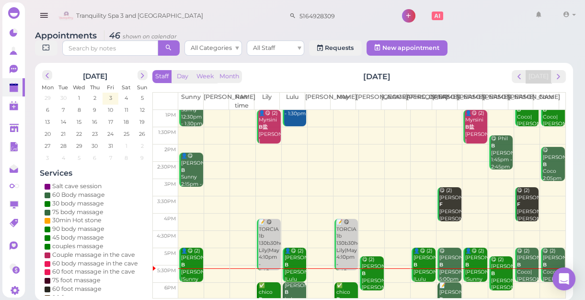
scroll to position [173, 0]
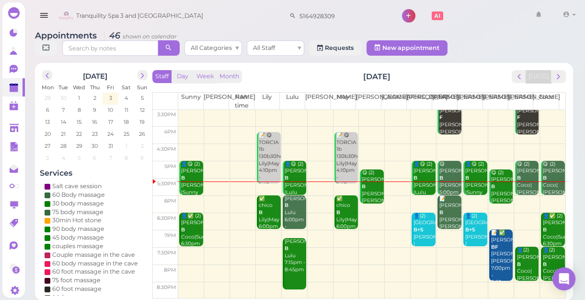
click at [187, 265] on td at bounding box center [371, 273] width 387 height 17
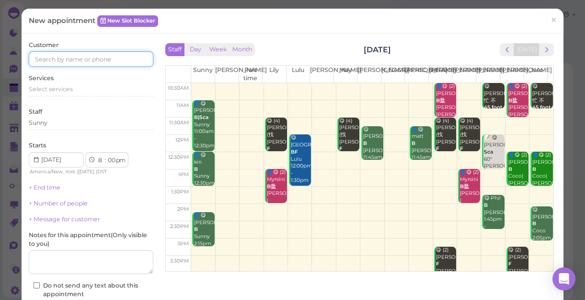
click at [98, 59] on input at bounding box center [91, 58] width 125 height 15
type input "5162814642"
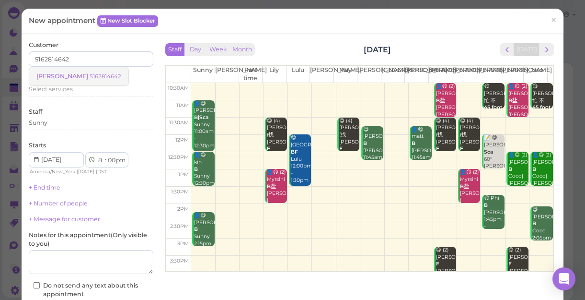
click at [90, 78] on small "5162814642" at bounding box center [106, 76] width 32 height 7
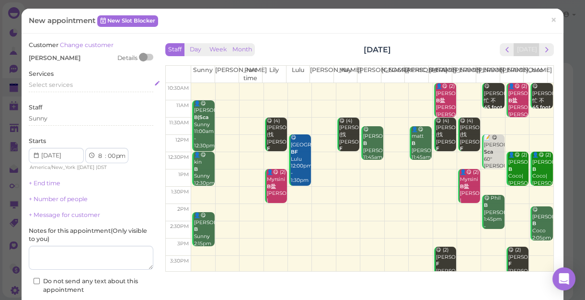
click at [56, 85] on span "Select services" at bounding box center [51, 84] width 44 height 7
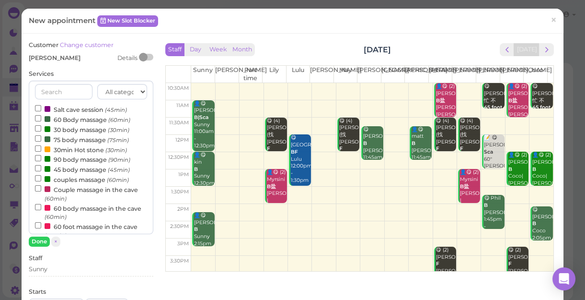
click at [77, 180] on label "couples massage (60min)" at bounding box center [82, 179] width 94 height 10
click at [41, 180] on input "couples massage (60min)" at bounding box center [38, 178] width 6 height 6
click at [41, 240] on button "Done" at bounding box center [39, 241] width 21 height 10
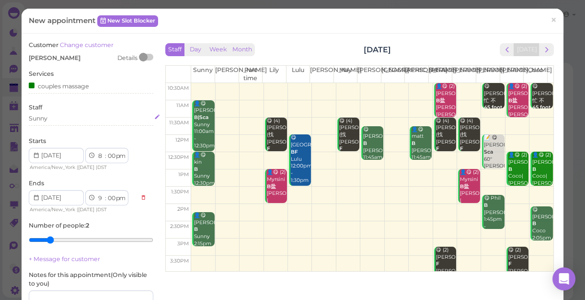
click at [57, 117] on div "Sunny" at bounding box center [91, 118] width 125 height 9
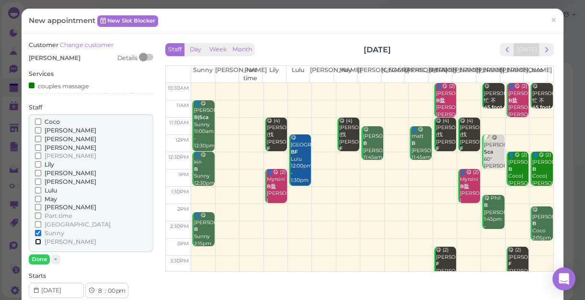
click at [39, 239] on input "[PERSON_NAME]" at bounding box center [38, 241] width 6 height 6
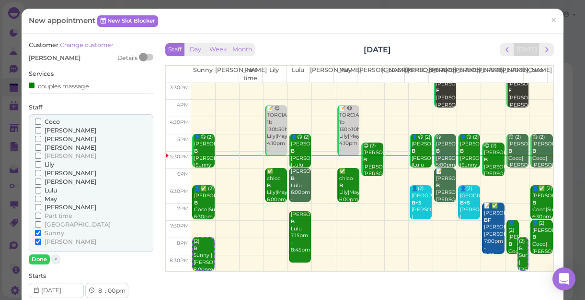
click at [52, 241] on span "[PERSON_NAME]" at bounding box center [71, 241] width 52 height 7
click at [41, 241] on input "[PERSON_NAME]" at bounding box center [38, 241] width 6 height 6
click at [53, 127] on span "[PERSON_NAME]" at bounding box center [71, 130] width 52 height 7
click at [41, 127] on input "[PERSON_NAME]" at bounding box center [38, 130] width 6 height 6
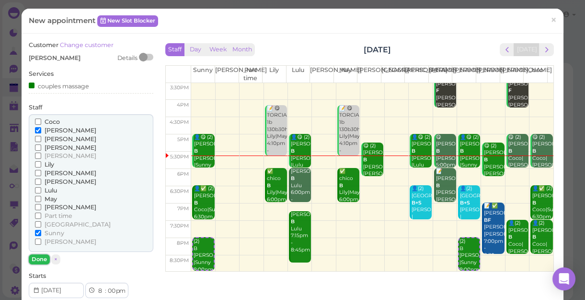
click at [34, 260] on button "Done" at bounding box center [39, 259] width 21 height 10
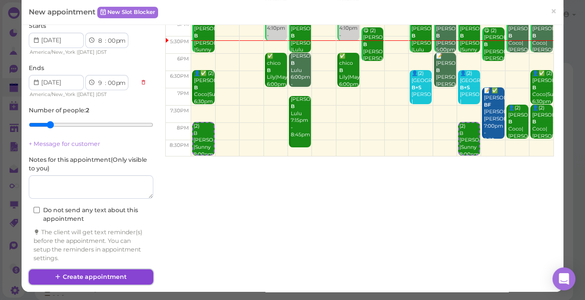
click at [91, 273] on button "Create appointment" at bounding box center [91, 276] width 125 height 15
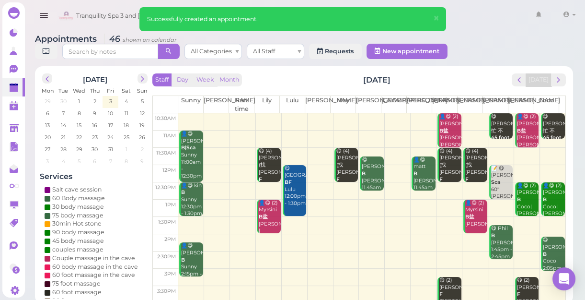
scroll to position [0, 0]
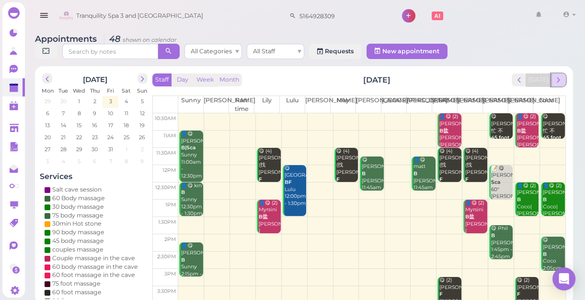
click at [561, 79] on span "next" at bounding box center [558, 79] width 9 height 9
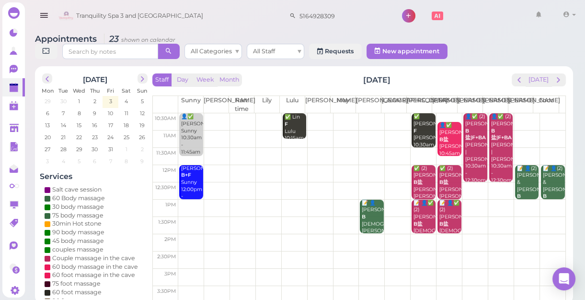
click at [266, 112] on th "Lily" at bounding box center [267, 104] width 25 height 17
click at [264, 116] on td at bounding box center [371, 121] width 387 height 17
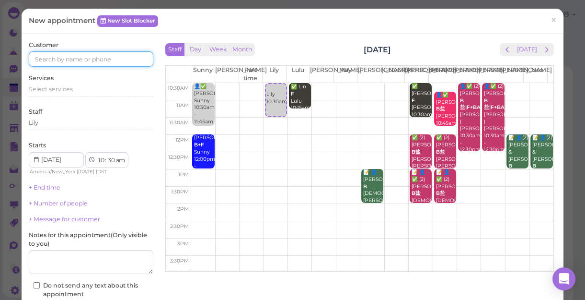
click at [58, 55] on input at bounding box center [91, 58] width 125 height 15
type input "5165100880"
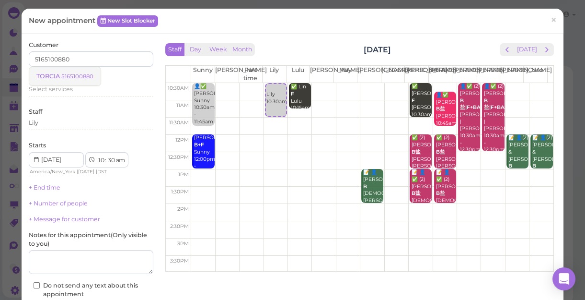
click at [82, 77] on small "5165100880" at bounding box center [77, 76] width 32 height 7
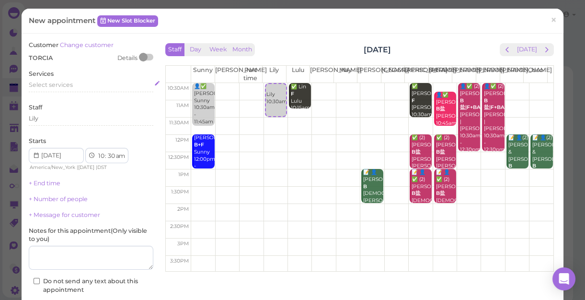
click at [64, 85] on span "Select services" at bounding box center [51, 84] width 44 height 7
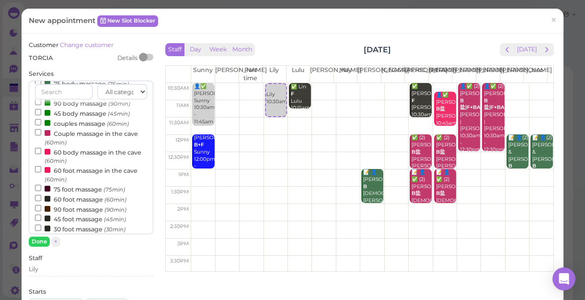
scroll to position [130, 0]
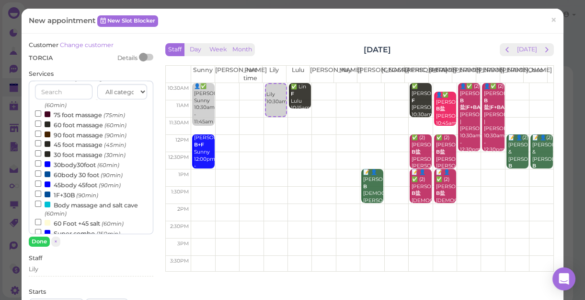
click at [86, 176] on label "60body 30 foot (90min)" at bounding box center [79, 174] width 88 height 10
click at [41, 176] on input "60body 30 foot (90min)" at bounding box center [38, 173] width 6 height 6
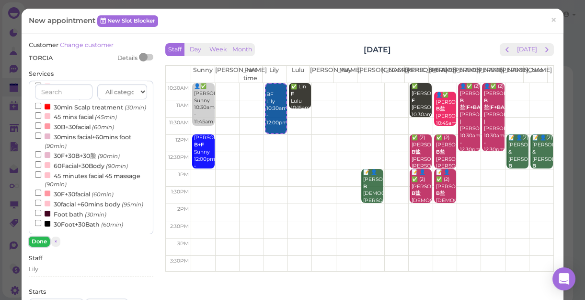
click at [39, 240] on button "Done" at bounding box center [39, 241] width 21 height 10
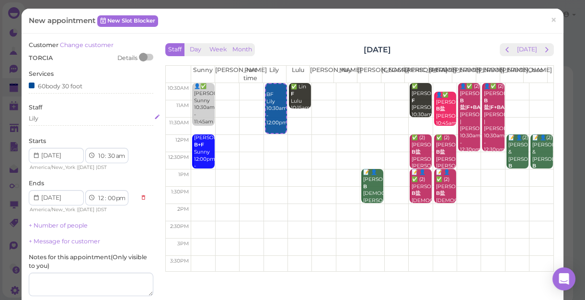
click at [48, 118] on div "Lily" at bounding box center [91, 118] width 125 height 9
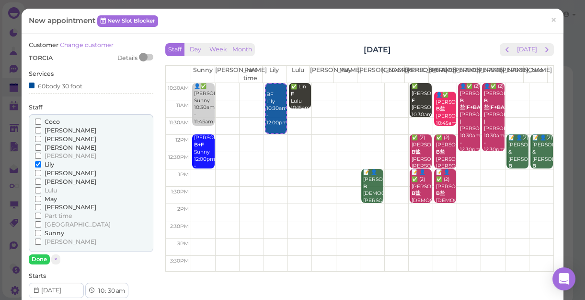
click at [50, 180] on span "[PERSON_NAME]" at bounding box center [71, 181] width 52 height 7
click at [41, 180] on input "[PERSON_NAME]" at bounding box center [38, 181] width 6 height 6
click at [43, 257] on button "Done" at bounding box center [39, 259] width 21 height 10
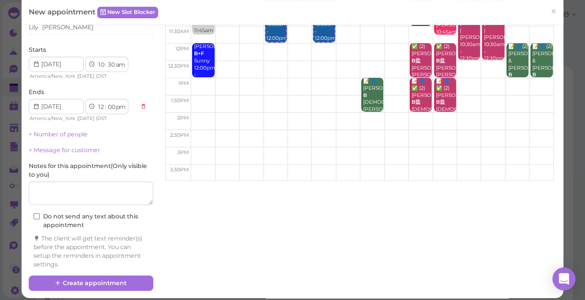
scroll to position [97, 0]
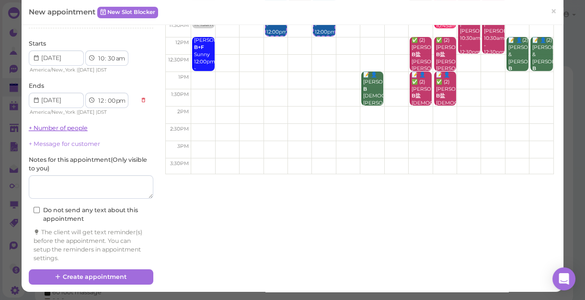
click at [48, 128] on link "+ Number of people" at bounding box center [58, 127] width 59 height 7
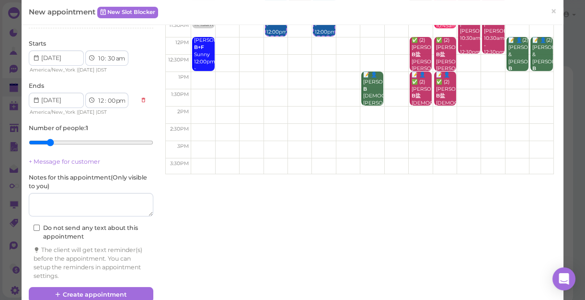
type input "2"
click at [48, 141] on input "range" at bounding box center [91, 142] width 125 height 15
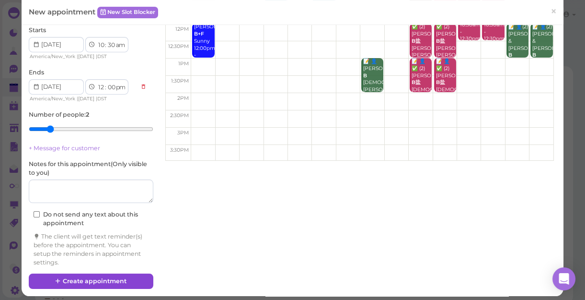
scroll to position [115, 0]
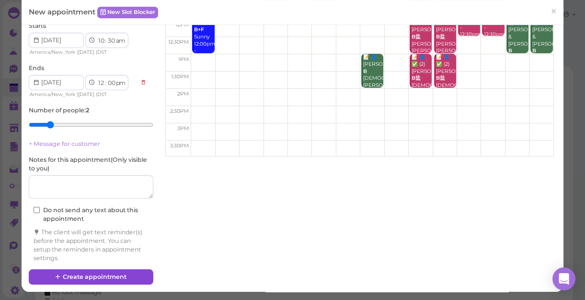
click at [117, 289] on div "Customer Change customer TORCIA Details Services 60body 30 foot Staff Lily Lisa…" at bounding box center [293, 105] width 542 height 373
click at [119, 281] on button "Create appointment" at bounding box center [91, 276] width 125 height 15
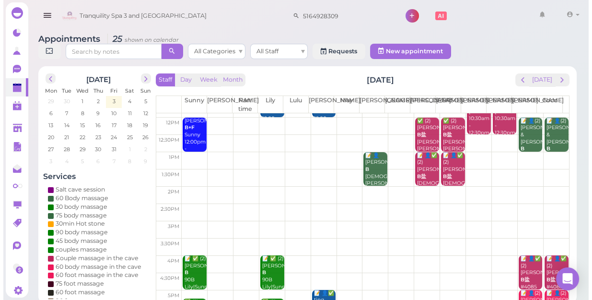
scroll to position [130, 0]
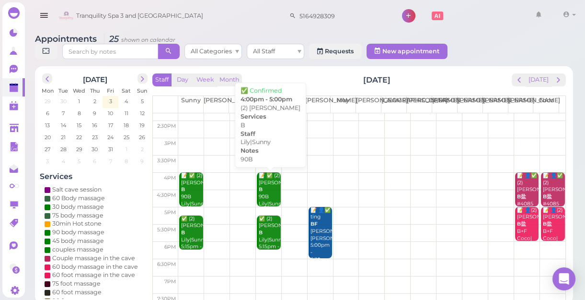
click at [267, 191] on div "📝 ✅ (2) Gary B 90B Lily|Sunny 4:00pm - 5:00pm" at bounding box center [269, 200] width 23 height 57
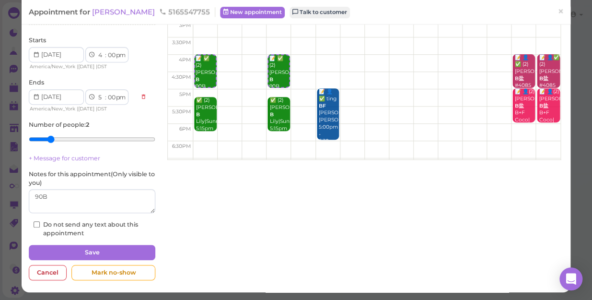
scroll to position [119, 0]
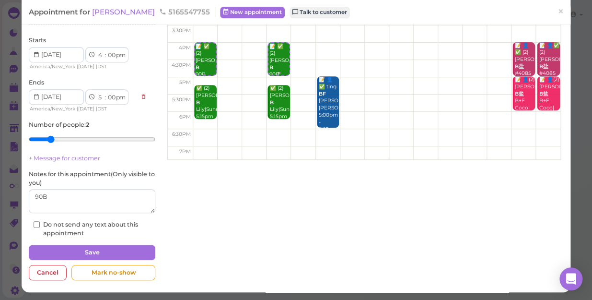
click at [278, 57] on div "📝 ✅ (2) Gary B 90B Lily|Sunny 4:00pm - 5:00pm" at bounding box center [278, 74] width 21 height 63
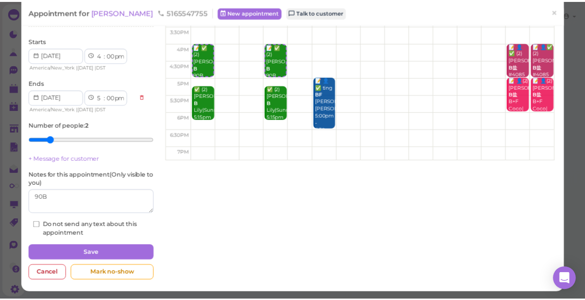
scroll to position [24, 0]
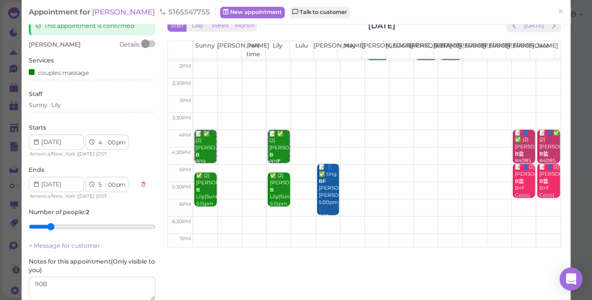
click at [274, 149] on div "📝 ✅ (2) Gary B 90B Lily|Sunny 4:00pm - 5:00pm" at bounding box center [278, 161] width 21 height 63
click at [557, 10] on span "×" at bounding box center [560, 11] width 6 height 13
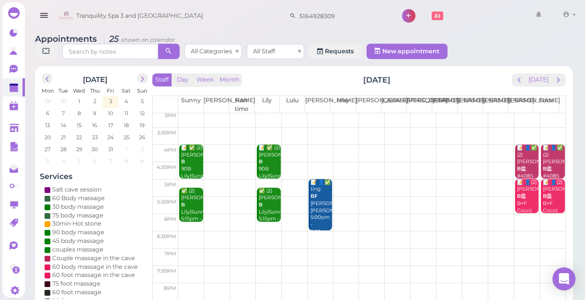
scroll to position [173, 0]
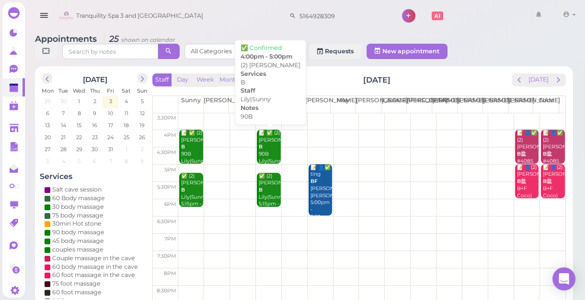
click at [268, 144] on div "📝 ✅ (2) Gary B 90B Lily|Sunny 4:00pm - 5:00pm" at bounding box center [269, 157] width 23 height 57
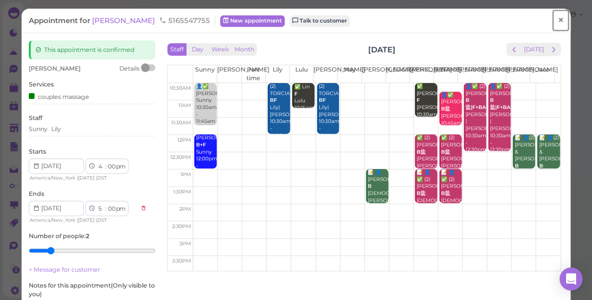
click at [557, 18] on span "×" at bounding box center [560, 19] width 6 height 13
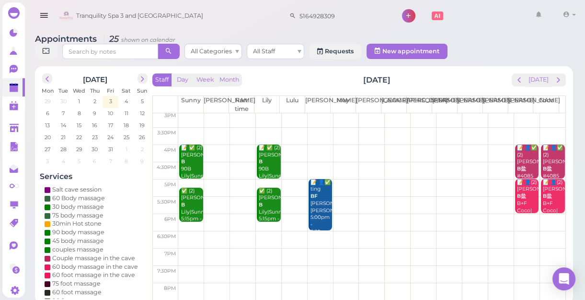
scroll to position [173, 0]
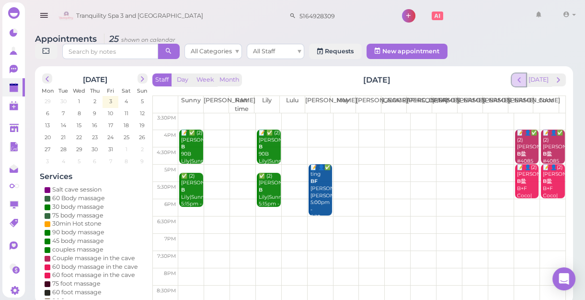
click at [521, 81] on span "prev" at bounding box center [519, 79] width 9 height 9
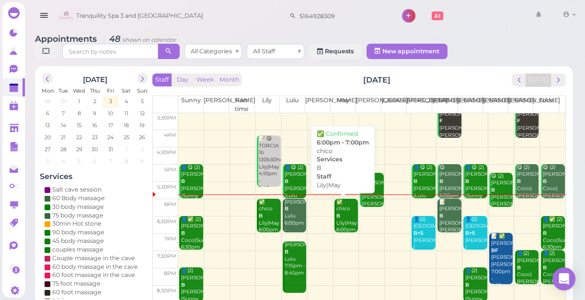
click at [343, 213] on div "✅ chico B Lily|May 6:00pm - 7:00pm" at bounding box center [347, 222] width 23 height 49
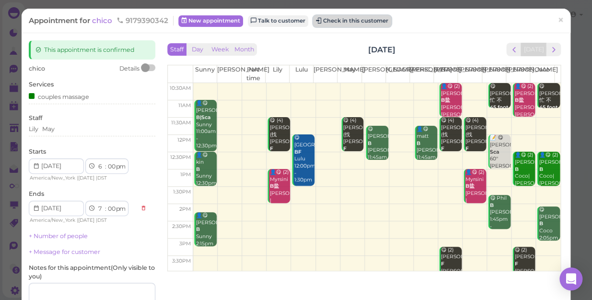
click at [345, 20] on button "Check in this customer" at bounding box center [352, 21] width 78 height 12
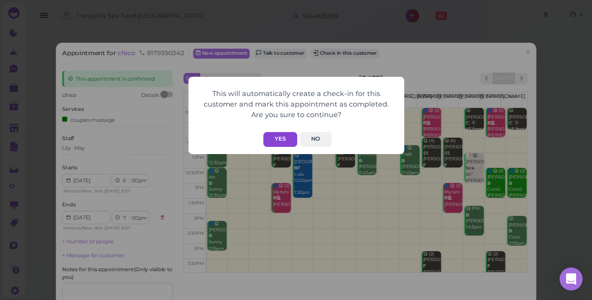
click at [279, 139] on button "Yes" at bounding box center [280, 139] width 34 height 15
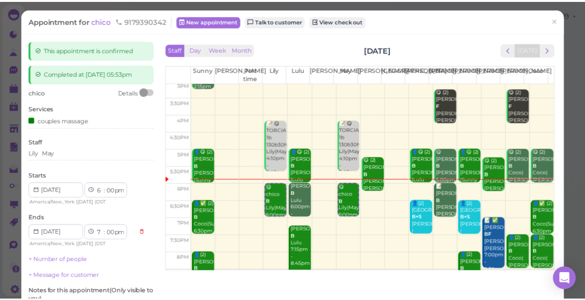
scroll to position [173, 0]
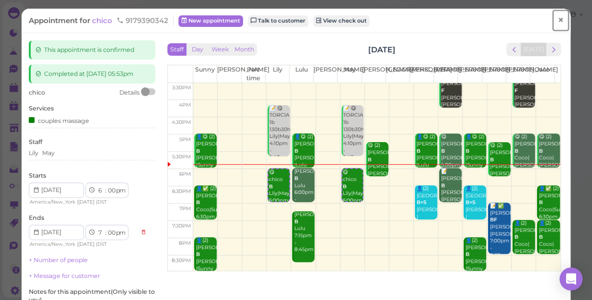
click at [557, 19] on span "×" at bounding box center [560, 19] width 6 height 13
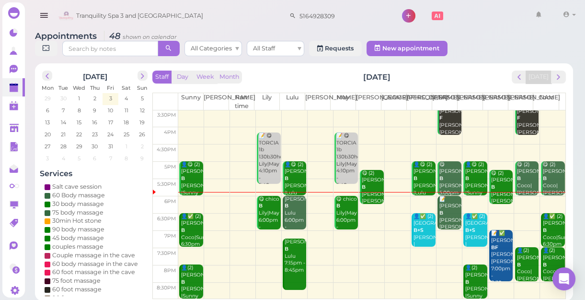
scroll to position [3, 0]
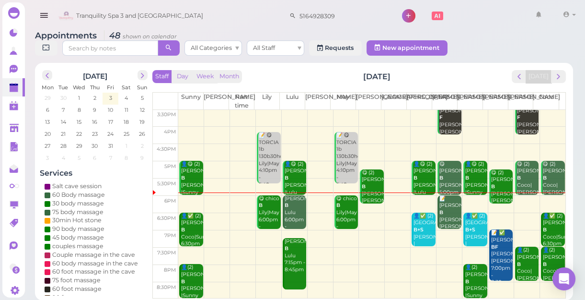
click at [442, 232] on td at bounding box center [371, 238] width 387 height 17
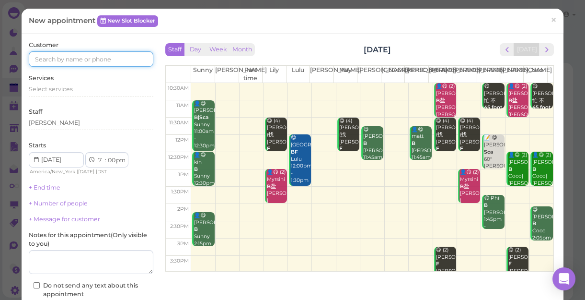
click at [133, 52] on input at bounding box center [91, 58] width 125 height 15
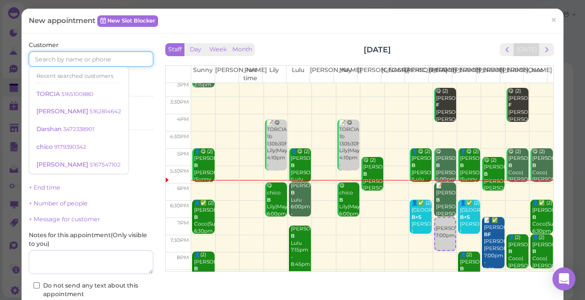
scroll to position [173, 0]
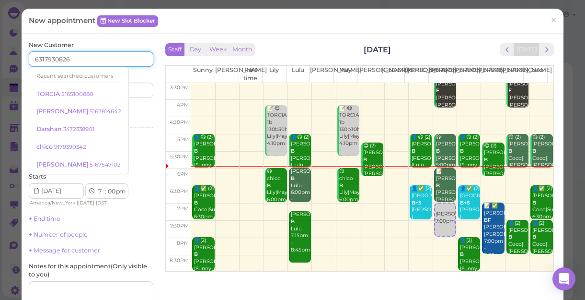
type input "6317930826"
click at [133, 87] on input at bounding box center [123, 89] width 60 height 15
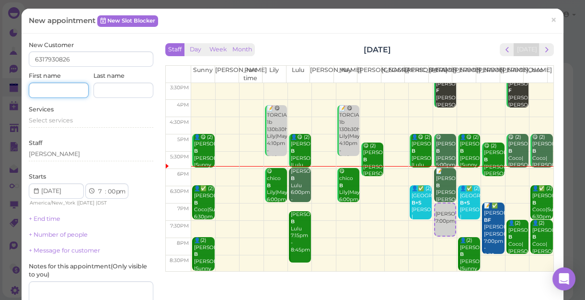
click at [64, 89] on input at bounding box center [59, 89] width 60 height 15
type input "kasey"
click at [66, 122] on span "Select services" at bounding box center [51, 119] width 44 height 7
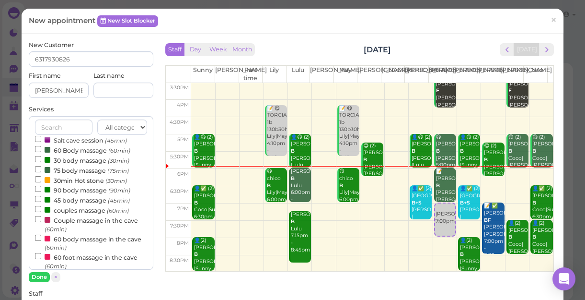
scroll to position [0, 0]
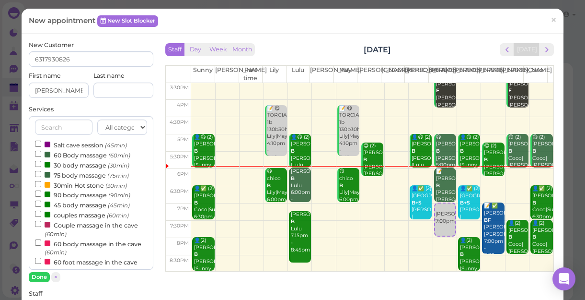
click at [74, 218] on label "couples massage (60min)" at bounding box center [82, 214] width 94 height 10
click at [41, 217] on input "couples massage (60min)" at bounding box center [38, 213] width 6 height 6
click at [43, 277] on button "Done" at bounding box center [39, 277] width 21 height 10
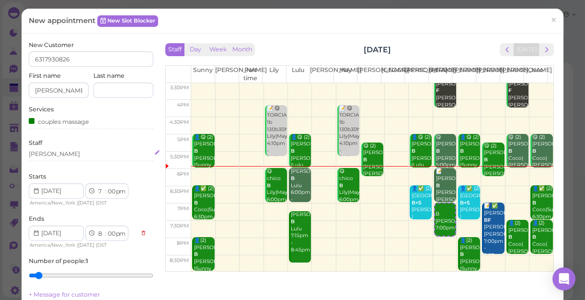
click at [59, 154] on div "[PERSON_NAME]" at bounding box center [91, 154] width 125 height 9
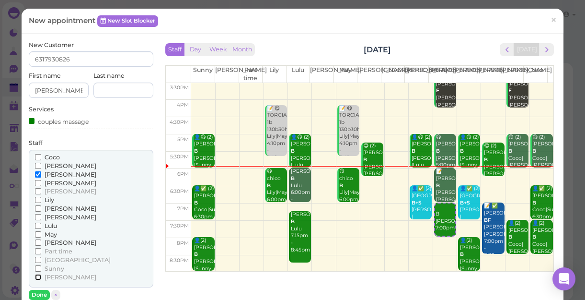
click at [38, 275] on input "[PERSON_NAME]" at bounding box center [38, 277] width 6 height 6
click at [38, 291] on button "Done" at bounding box center [39, 295] width 21 height 10
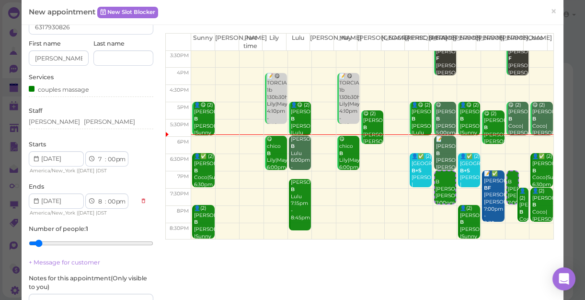
scroll to position [130, 0]
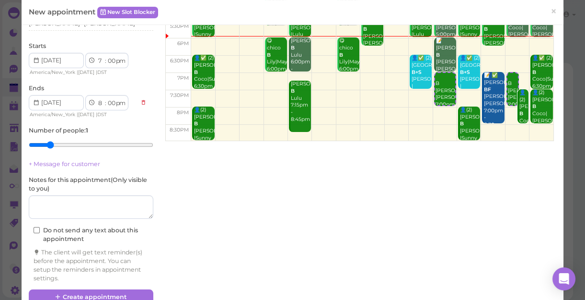
type input "2"
click at [49, 141] on input "range" at bounding box center [91, 144] width 125 height 15
click at [79, 295] on button "Create appointment" at bounding box center [91, 296] width 125 height 15
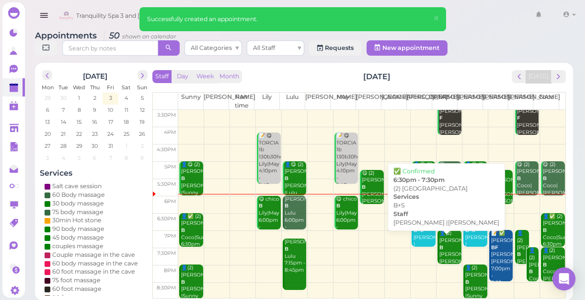
scroll to position [173, 0]
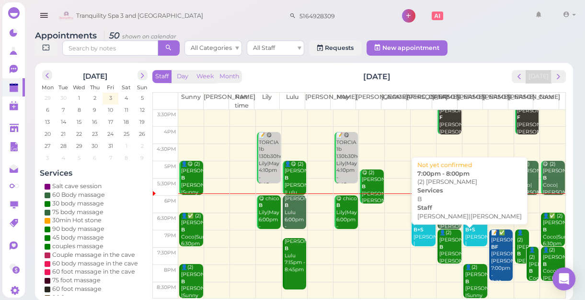
click at [439, 252] on div "👤(2) kasey B Helen|Tina 7:00pm - 8:00pm" at bounding box center [450, 257] width 23 height 57
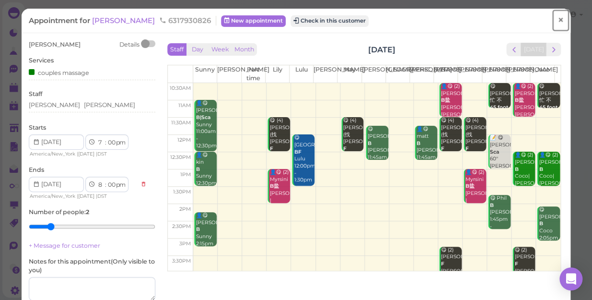
click at [557, 20] on span "×" at bounding box center [560, 19] width 6 height 13
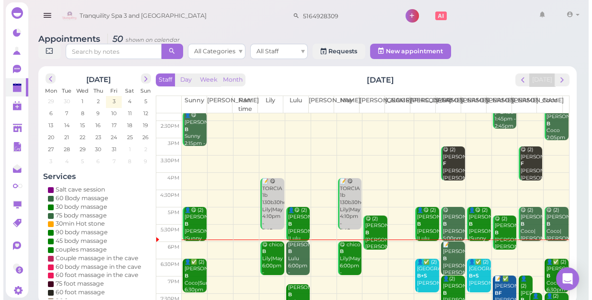
scroll to position [173, 0]
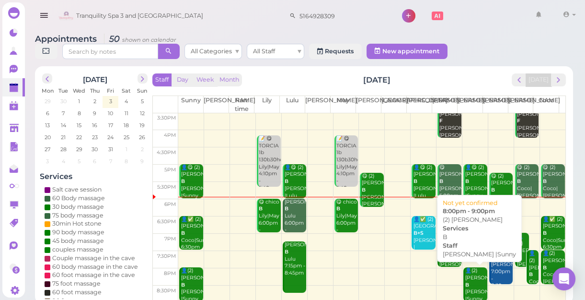
click at [468, 285] on div "👤(2) Sam B Emily |Sunny 8:00pm - 9:00pm" at bounding box center [476, 295] width 23 height 57
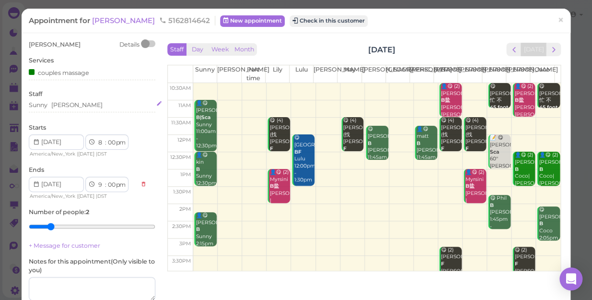
click at [74, 102] on div "Sunny Emily" at bounding box center [92, 105] width 127 height 9
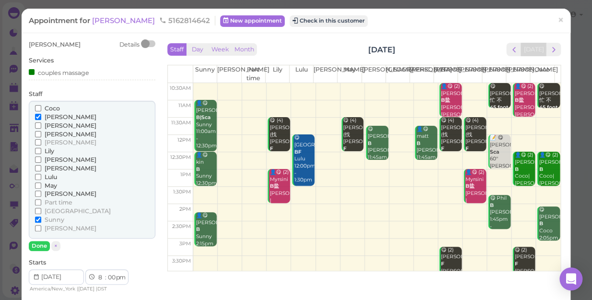
click at [55, 125] on span "[PERSON_NAME]" at bounding box center [71, 125] width 52 height 7
click at [41, 125] on input "[PERSON_NAME]" at bounding box center [38, 125] width 6 height 6
click at [53, 116] on span "[PERSON_NAME]" at bounding box center [71, 116] width 52 height 7
click at [41, 116] on input "[PERSON_NAME]" at bounding box center [38, 117] width 6 height 6
click at [37, 245] on button "Done" at bounding box center [39, 246] width 21 height 10
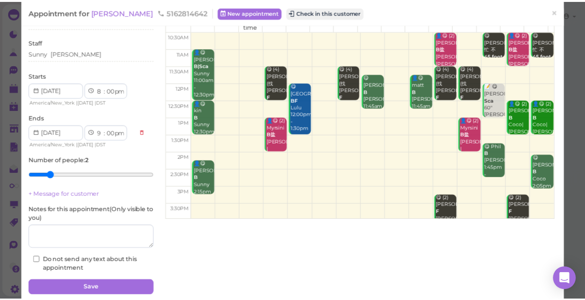
scroll to position [87, 0]
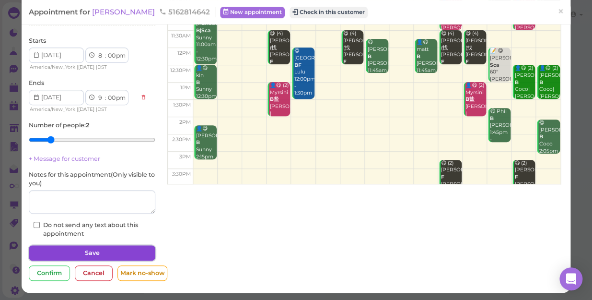
click at [101, 251] on button "Save" at bounding box center [92, 252] width 127 height 15
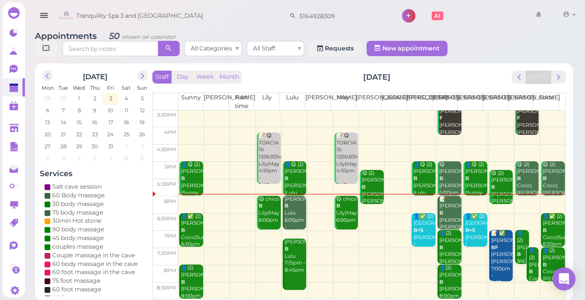
scroll to position [3, 0]
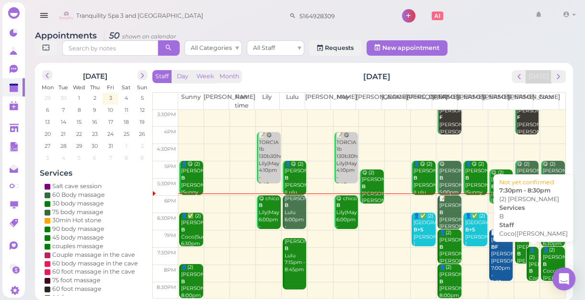
click at [529, 267] on b "B" at bounding box center [531, 270] width 4 height 6
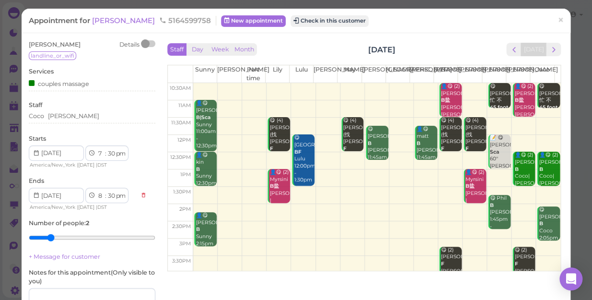
click at [490, 19] on div "Appointment for Nancy 5164599758 New appointment Check in this customer" at bounding box center [291, 21] width 524 height 10
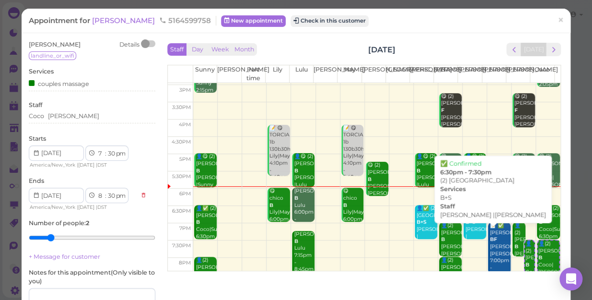
scroll to position [173, 0]
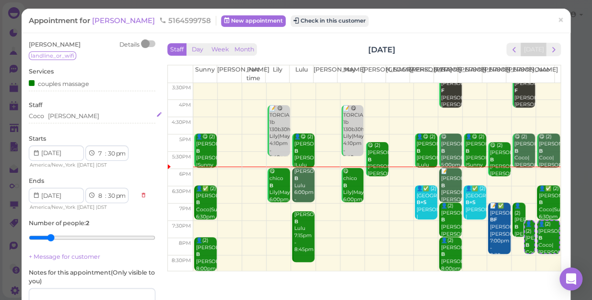
click at [75, 114] on div "[PERSON_NAME]" at bounding box center [92, 116] width 127 height 9
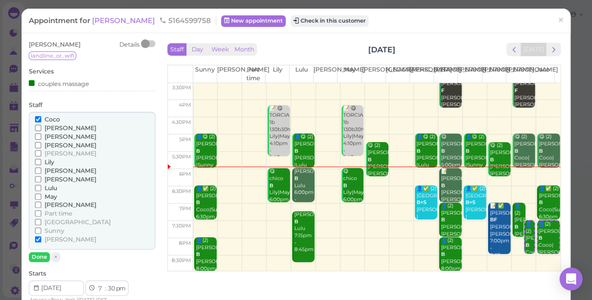
click at [58, 127] on span "[PERSON_NAME]" at bounding box center [71, 127] width 52 height 7
click at [41, 127] on input "[PERSON_NAME]" at bounding box center [38, 128] width 6 height 6
click at [57, 141] on span "[PERSON_NAME]" at bounding box center [71, 144] width 52 height 7
click at [41, 142] on input "[PERSON_NAME]" at bounding box center [38, 145] width 6 height 6
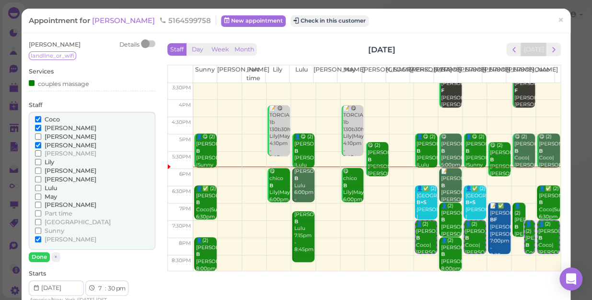
click at [57, 118] on span "Coco" at bounding box center [52, 119] width 15 height 7
click at [41, 118] on input "Coco" at bounding box center [38, 119] width 6 height 6
click at [52, 238] on span "[PERSON_NAME]" at bounding box center [71, 238] width 52 height 7
click at [41, 238] on input "[PERSON_NAME]" at bounding box center [38, 239] width 6 height 6
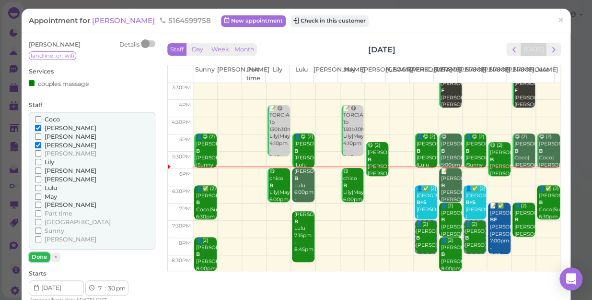
click at [44, 254] on button "Done" at bounding box center [39, 257] width 21 height 10
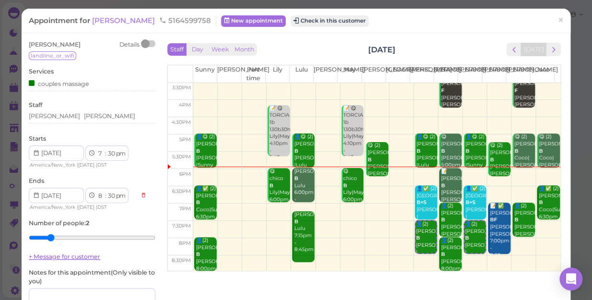
click at [45, 255] on link "+ Message for customer" at bounding box center [64, 256] width 71 height 7
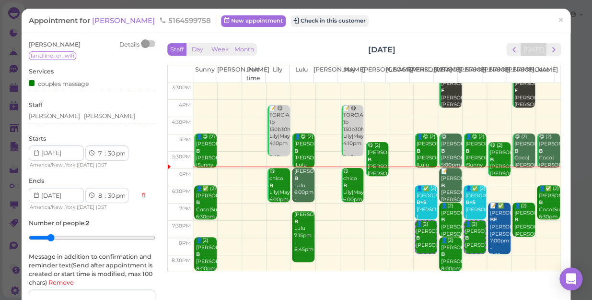
click at [45, 255] on label "Message in addition to confirmation and reminder text(Send after appointment is…" at bounding box center [92, 269] width 127 height 34
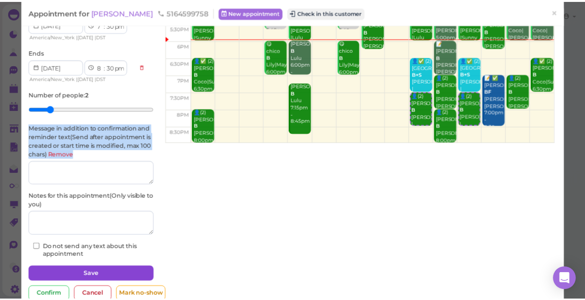
scroll to position [130, 0]
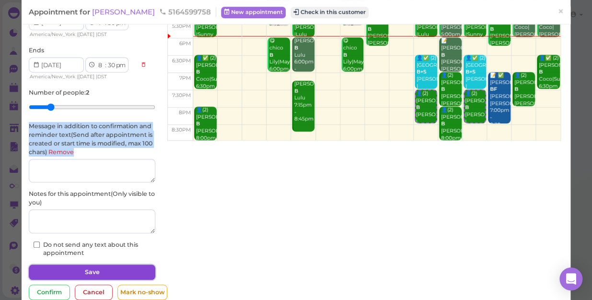
click at [125, 270] on button "Save" at bounding box center [92, 271] width 127 height 15
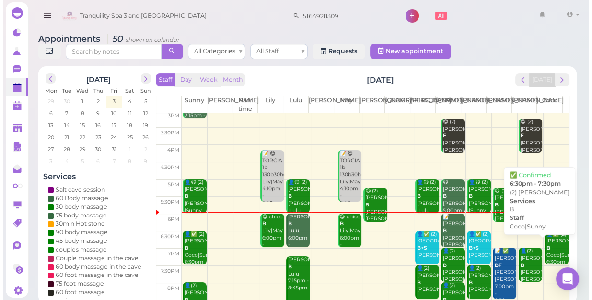
scroll to position [173, 0]
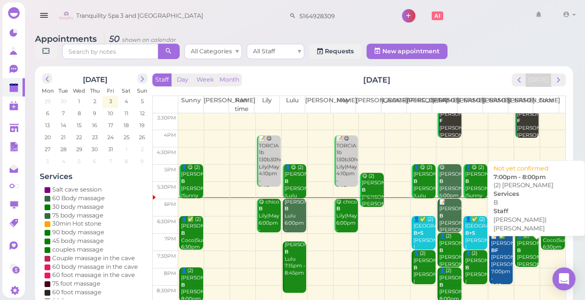
click at [519, 256] on div "👤(2) kasey B Helen|Tina 7:00pm - 8:00pm" at bounding box center [528, 260] width 23 height 57
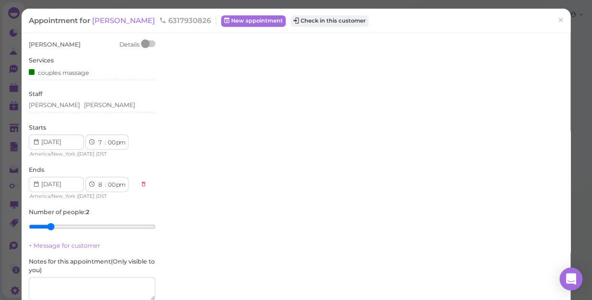
click at [519, 256] on div at bounding box center [364, 154] width 398 height 228
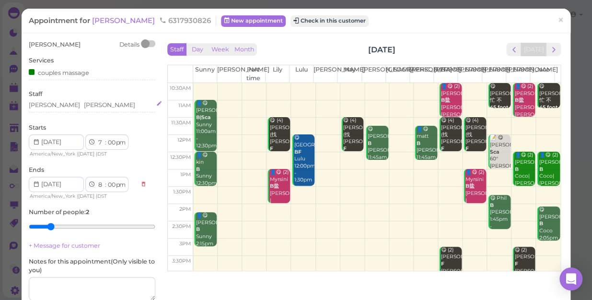
click at [83, 106] on div "Helen Tina" at bounding box center [92, 105] width 127 height 9
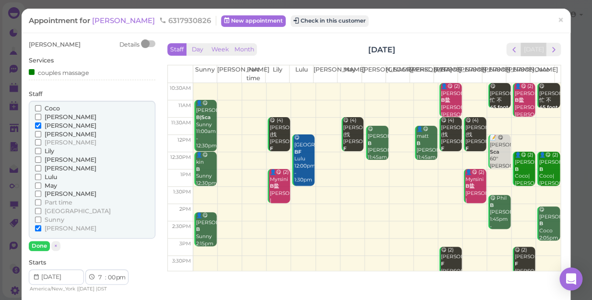
click at [47, 184] on span "May" at bounding box center [51, 185] width 12 height 7
click at [41, 184] on input "May" at bounding box center [38, 185] width 6 height 6
click at [52, 126] on span "[PERSON_NAME]" at bounding box center [71, 125] width 52 height 7
click at [41, 126] on input "[PERSON_NAME]" at bounding box center [38, 125] width 6 height 6
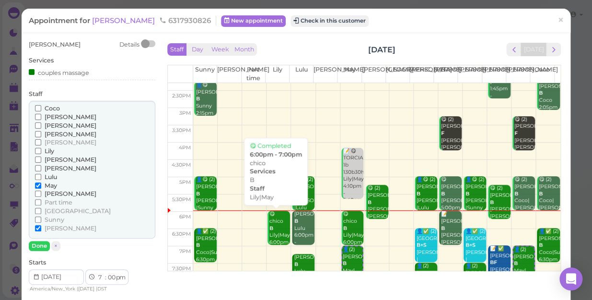
scroll to position [173, 0]
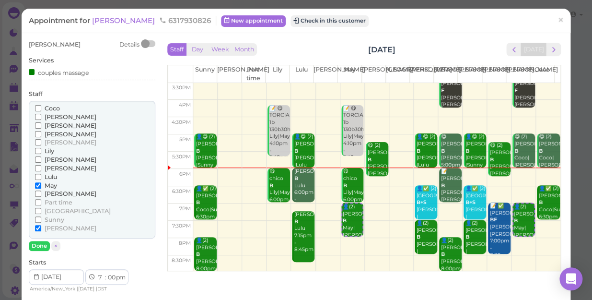
click at [45, 126] on span "[PERSON_NAME]" at bounding box center [71, 125] width 52 height 7
click at [41, 126] on input "[PERSON_NAME]" at bounding box center [38, 125] width 6 height 6
click at [47, 228] on span "[PERSON_NAME]" at bounding box center [71, 227] width 52 height 7
click at [41, 228] on input "[PERSON_NAME]" at bounding box center [38, 228] width 6 height 6
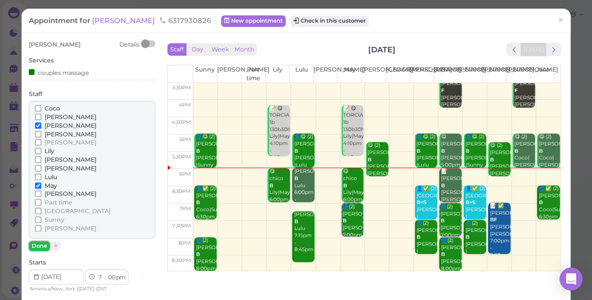
click at [37, 243] on button "Done" at bounding box center [39, 246] width 21 height 10
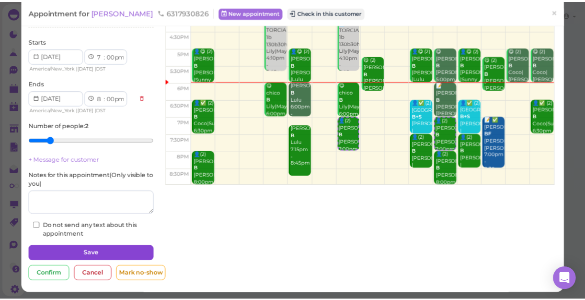
scroll to position [87, 0]
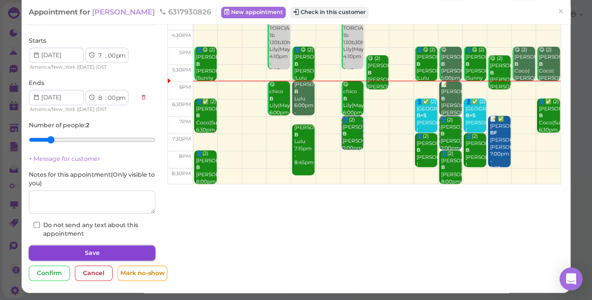
click at [93, 249] on button "Save" at bounding box center [92, 252] width 127 height 15
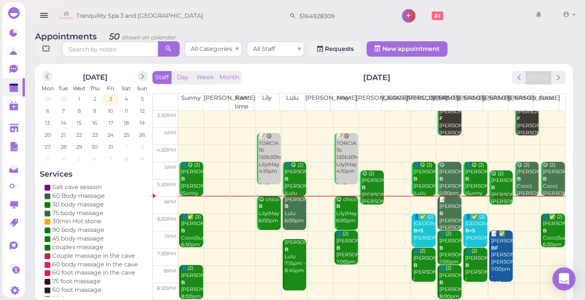
scroll to position [3, 0]
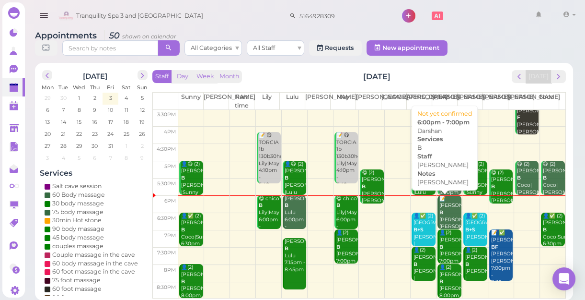
click at [442, 214] on div "📝 Darshan B helen Helen 6:00pm - 7:00pm" at bounding box center [450, 223] width 23 height 57
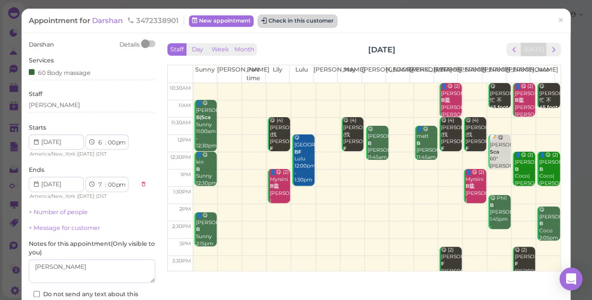
click at [314, 19] on button "Check in this customer" at bounding box center [297, 21] width 78 height 12
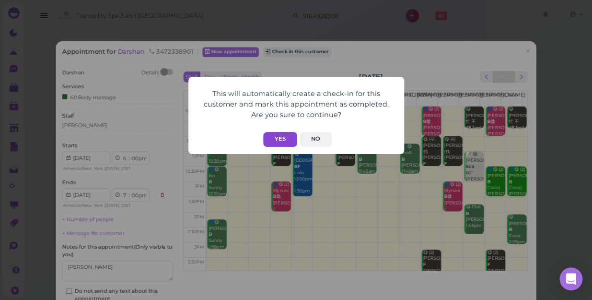
click at [279, 135] on button "Yes" at bounding box center [280, 139] width 34 height 15
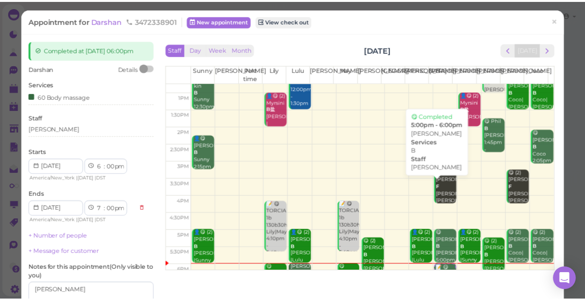
scroll to position [130, 0]
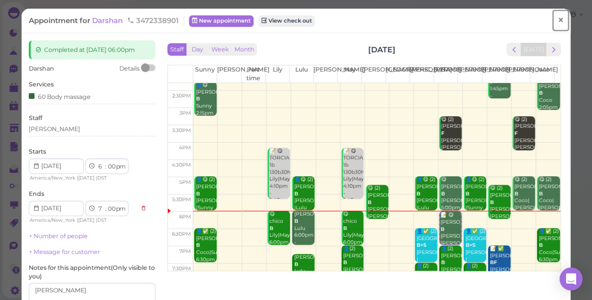
click at [557, 19] on span "×" at bounding box center [560, 19] width 6 height 13
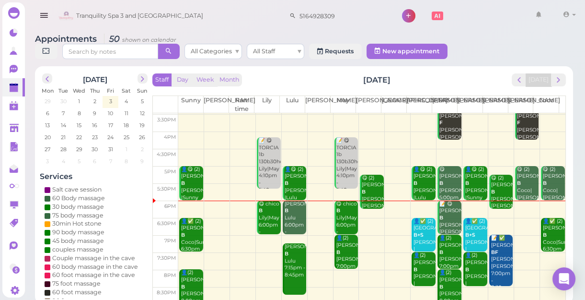
scroll to position [173, 0]
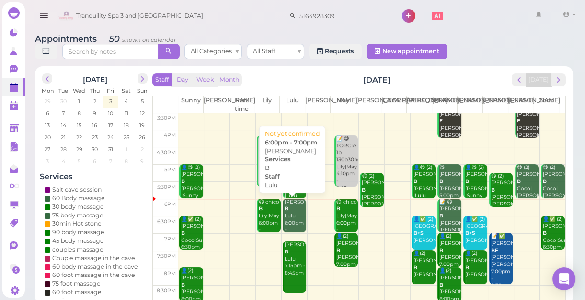
click at [290, 210] on div "ALEX B Lulu 6:00pm - 7:00pm" at bounding box center [295, 219] width 23 height 42
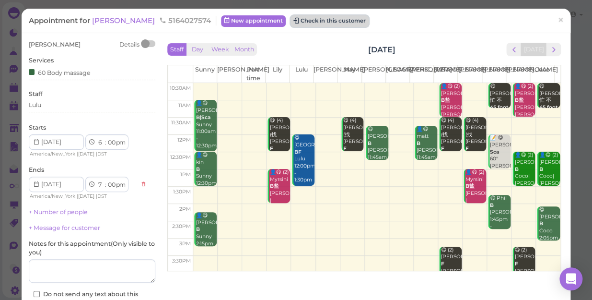
click at [306, 16] on button "Check in this customer" at bounding box center [329, 21] width 78 height 12
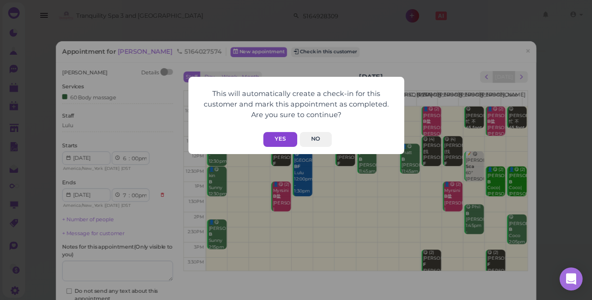
click at [281, 134] on button "Yes" at bounding box center [280, 139] width 34 height 15
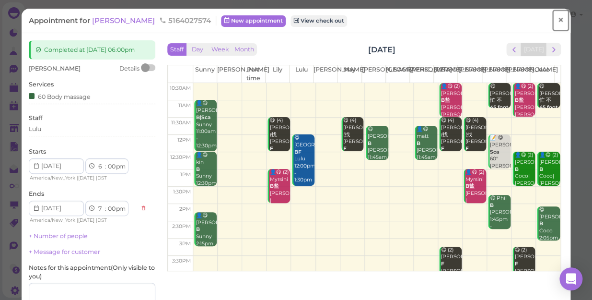
click at [557, 20] on span "×" at bounding box center [560, 19] width 6 height 13
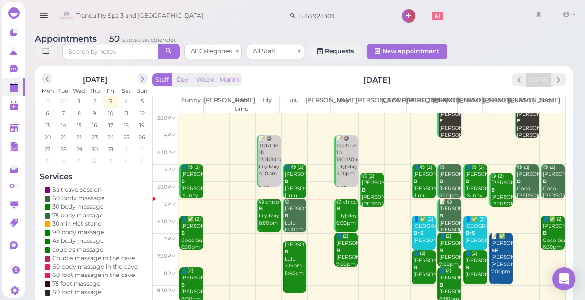
scroll to position [3, 0]
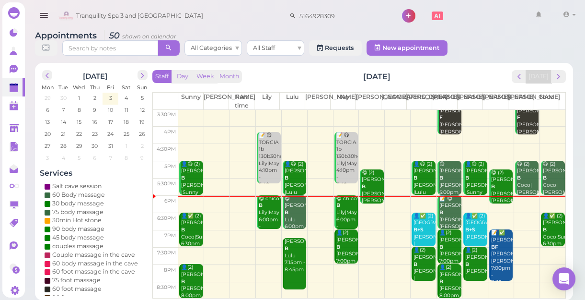
click at [517, 213] on td at bounding box center [371, 221] width 387 height 17
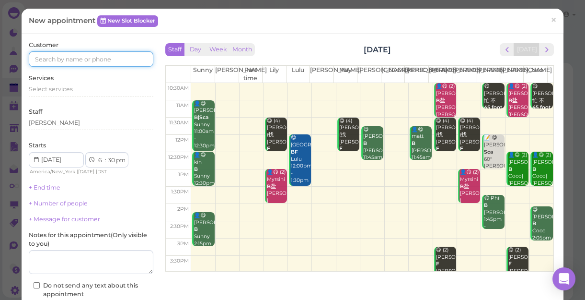
click at [111, 52] on input at bounding box center [91, 58] width 125 height 15
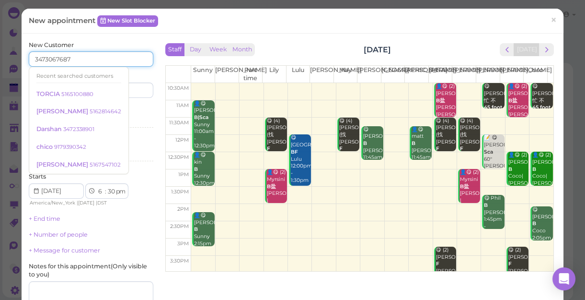
type input "3473067687"
click at [128, 87] on input at bounding box center [123, 89] width 60 height 15
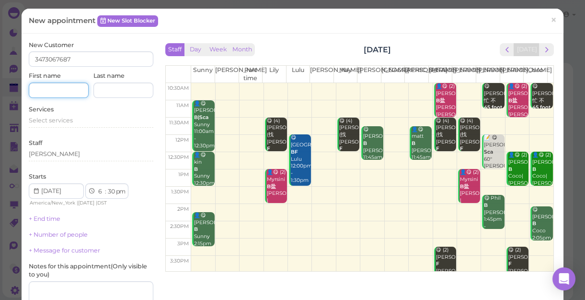
click at [74, 86] on input at bounding box center [59, 89] width 60 height 15
type input "vivian"
click at [59, 121] on span "Select services" at bounding box center [51, 119] width 44 height 7
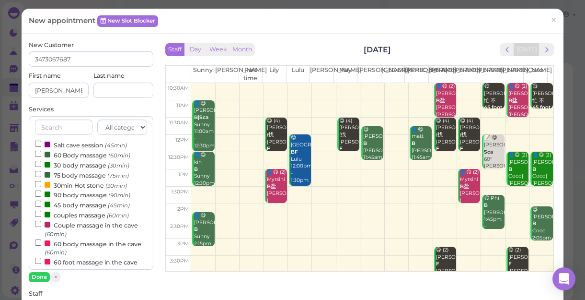
click at [67, 245] on label "60 body massage in the cave (60min)" at bounding box center [91, 247] width 112 height 19
click at [41, 245] on input "60 body massage in the cave (60min)" at bounding box center [38, 242] width 6 height 6
click at [44, 278] on button "Done" at bounding box center [39, 277] width 21 height 10
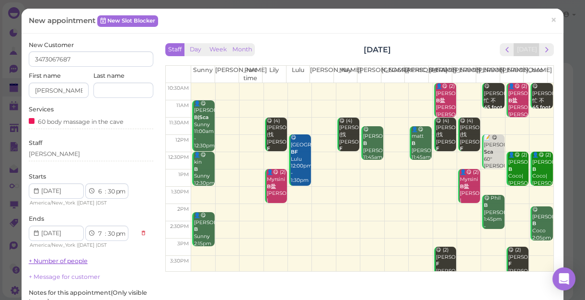
click at [83, 259] on link "+ Number of people" at bounding box center [58, 260] width 59 height 7
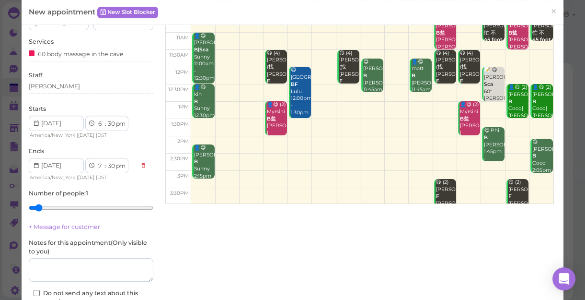
scroll to position [130, 0]
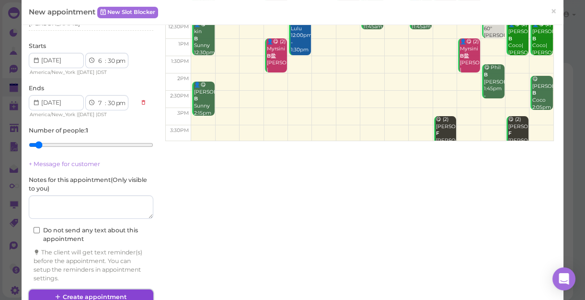
click at [110, 296] on button "Create appointment" at bounding box center [91, 296] width 125 height 15
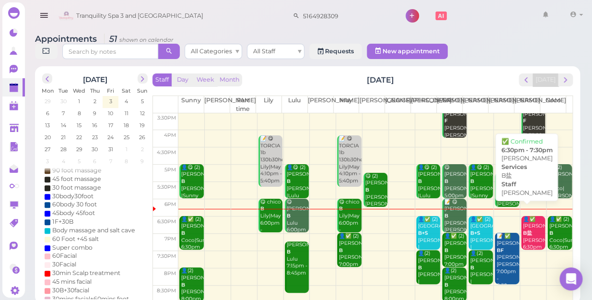
click at [523, 230] on b "B盐" at bounding box center [527, 233] width 9 height 6
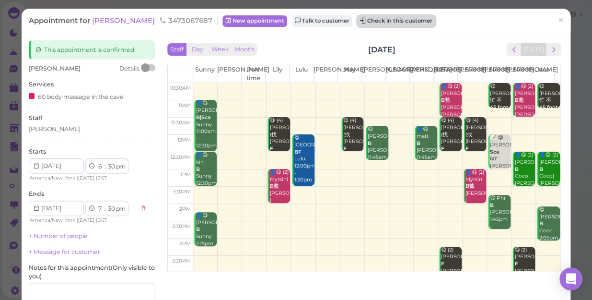
click at [357, 19] on button "Check in this customer" at bounding box center [396, 21] width 78 height 12
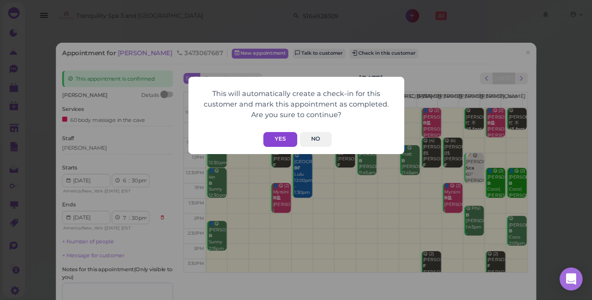
click at [277, 139] on button "Yes" at bounding box center [280, 139] width 34 height 15
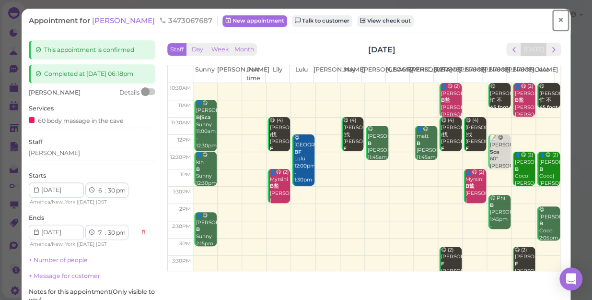
click at [557, 19] on span "×" at bounding box center [560, 19] width 6 height 13
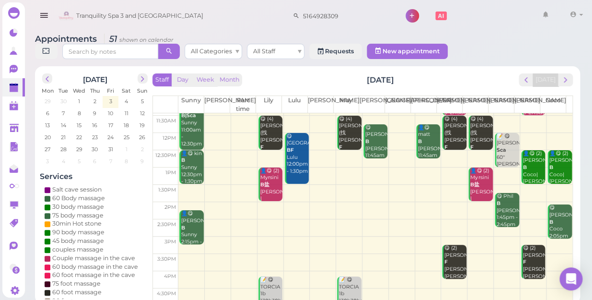
scroll to position [130, 0]
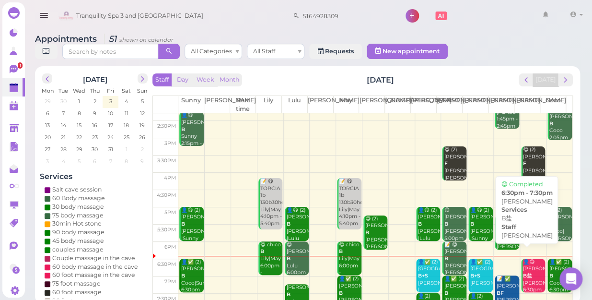
click at [523, 271] on div "👤😋 vivian B盐 Tina 6:30pm - 7:30pm" at bounding box center [533, 282] width 23 height 49
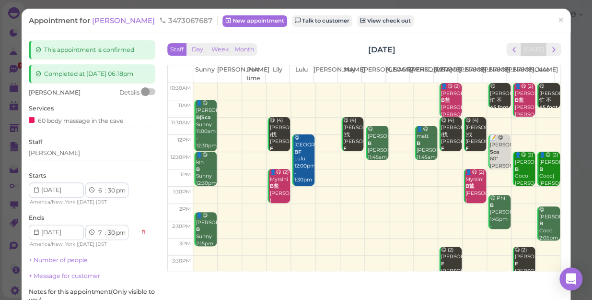
click at [112, 233] on select "00 05 10 15 20 25 30 35 40 45 50 55" at bounding box center [111, 233] width 10 height 10
select select "00"
click at [106, 228] on select "00 05 10 15 20 25 30 35 40 45 50 55" at bounding box center [111, 233] width 10 height 10
click at [102, 232] on select "1 2 3 4 5 6 7 8 9 10 11 12" at bounding box center [101, 233] width 8 height 10
select select "8"
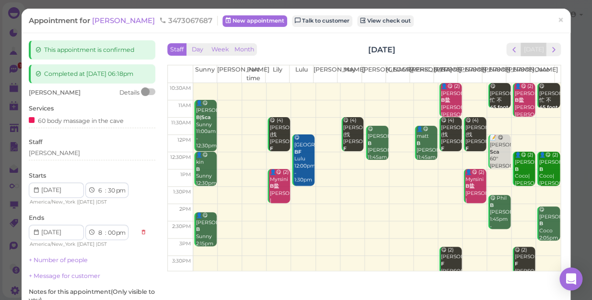
click at [97, 228] on select "1 2 3 4 5 6 7 8 9 10 11 12" at bounding box center [101, 233] width 8 height 10
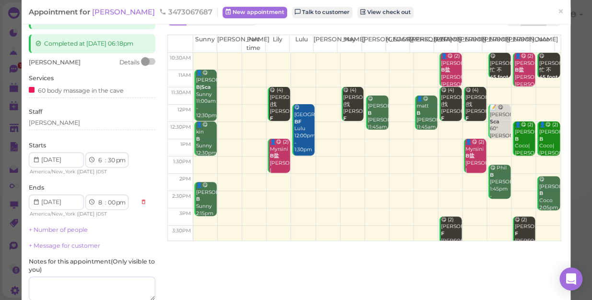
scroll to position [117, 0]
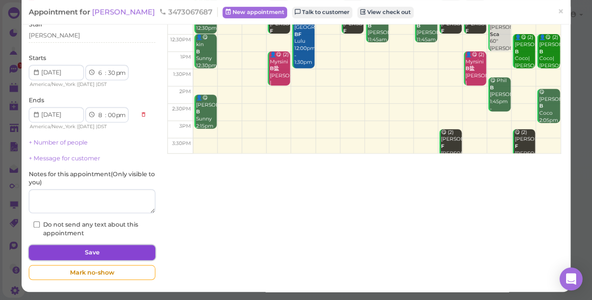
click at [97, 253] on button "Save" at bounding box center [92, 251] width 127 height 15
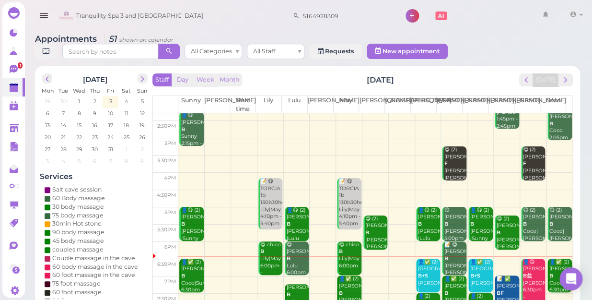
scroll to position [173, 0]
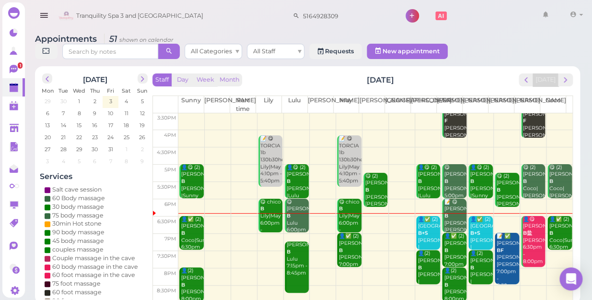
click at [449, 244] on div "👤✅ (2) kasey B Helen|May 7:00pm - 8:00pm" at bounding box center [454, 256] width 23 height 49
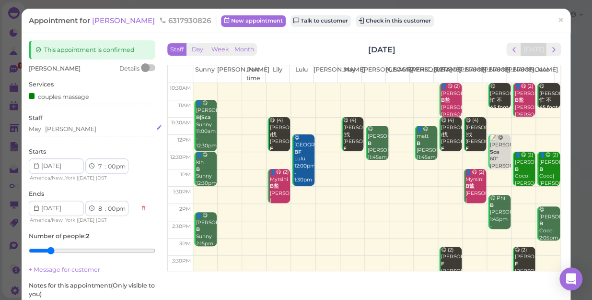
click at [74, 128] on div "May Helen" at bounding box center [92, 129] width 127 height 9
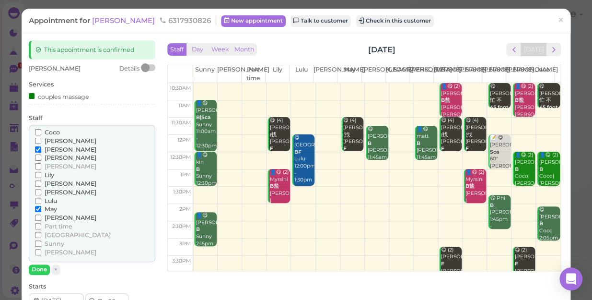
click at [53, 216] on span "[PERSON_NAME]" at bounding box center [71, 217] width 52 height 7
click at [41, 216] on input "[PERSON_NAME]" at bounding box center [38, 217] width 6 height 6
click at [53, 146] on span "[PERSON_NAME]" at bounding box center [71, 149] width 52 height 7
click at [41, 146] on input "[PERSON_NAME]" at bounding box center [38, 149] width 6 height 6
click at [40, 270] on button "Done" at bounding box center [39, 269] width 21 height 10
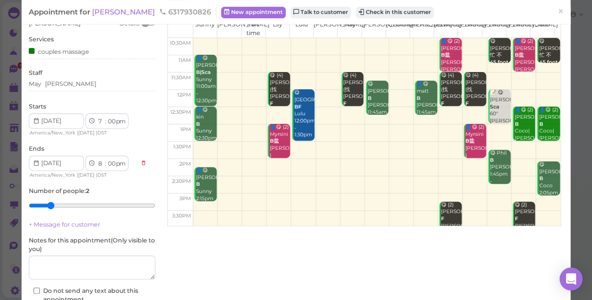
scroll to position [87, 0]
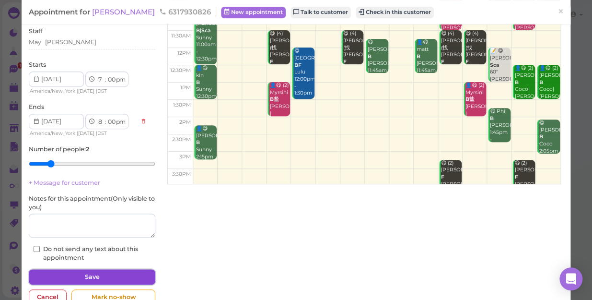
click at [96, 273] on button "Save" at bounding box center [92, 276] width 127 height 15
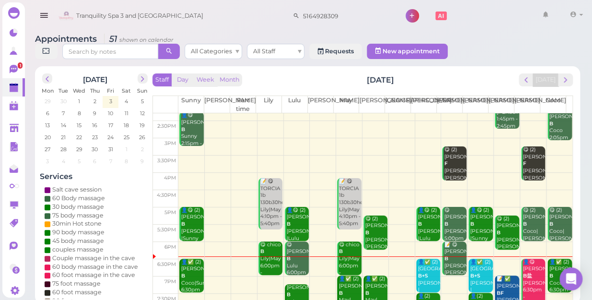
scroll to position [173, 0]
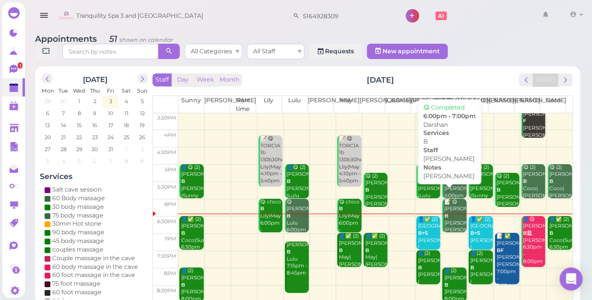
click at [443, 215] on div "📝 😋 Darshan B helen Helen 6:00pm - 7:00pm" at bounding box center [454, 226] width 23 height 57
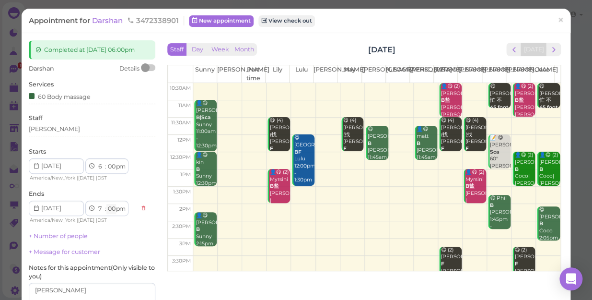
click at [112, 207] on select "00 05 10 15 20 25 30 35 40 45 50 55" at bounding box center [111, 209] width 10 height 10
drag, startPoint x: 71, startPoint y: 124, endPoint x: 78, endPoint y: 119, distance: 8.2
click at [71, 124] on div "Staff Helen" at bounding box center [92, 127] width 127 height 26
click at [100, 99] on div "60 Body massage" at bounding box center [92, 96] width 127 height 10
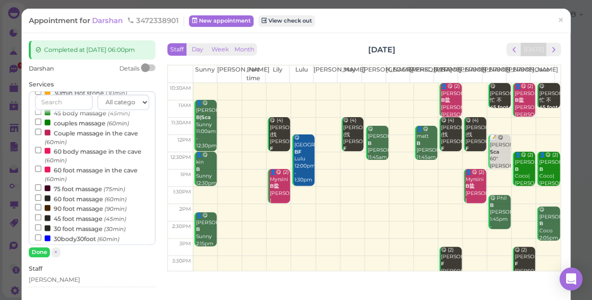
scroll to position [87, 0]
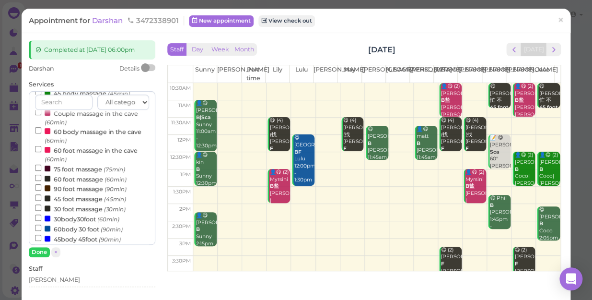
click at [77, 210] on label "30 foot massage (30min)" at bounding box center [80, 208] width 91 height 10
click at [41, 210] on input "30 foot massage (30min)" at bounding box center [38, 207] width 6 height 6
select select "30"
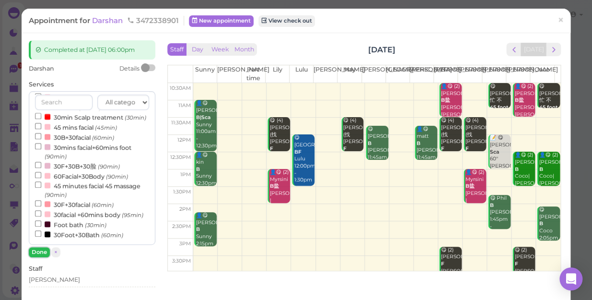
click at [43, 249] on button "Done" at bounding box center [39, 252] width 21 height 10
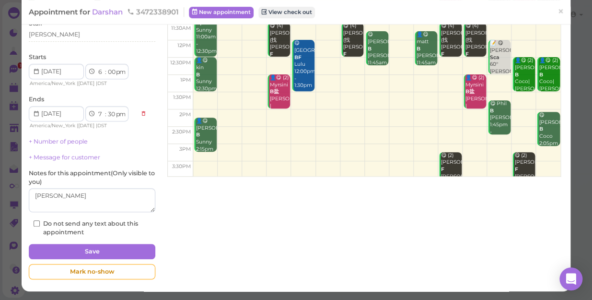
scroll to position [101, 0]
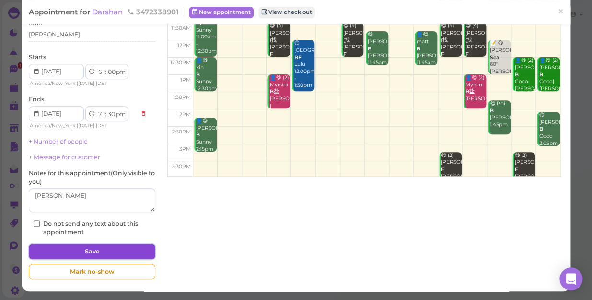
click at [108, 248] on button "Save" at bounding box center [92, 251] width 127 height 15
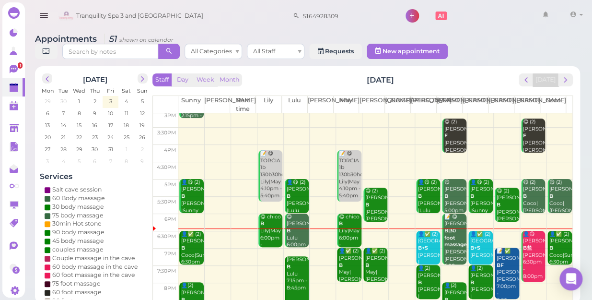
scroll to position [173, 0]
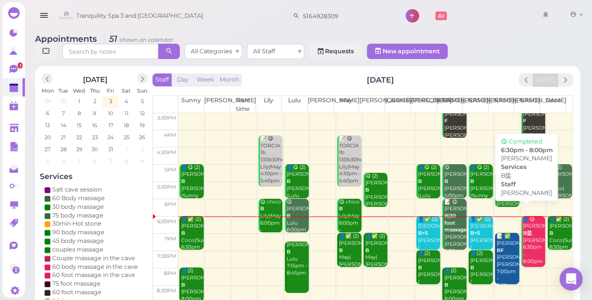
click at [528, 231] on div "👤😋 vivian B盐 Tina 6:30pm - 8:00pm" at bounding box center [533, 240] width 23 height 49
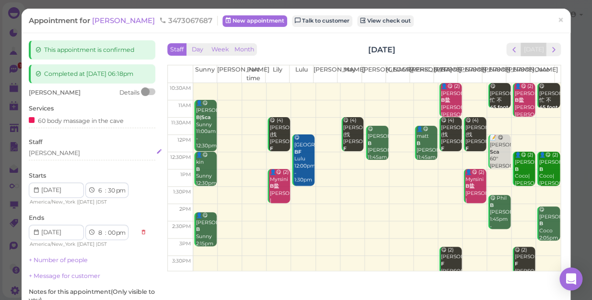
click at [50, 153] on div "[PERSON_NAME]" at bounding box center [92, 153] width 127 height 9
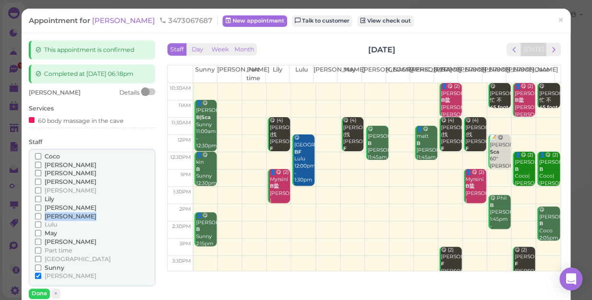
click at [46, 220] on div "Coco Emily Helen Jessica Kelly Lily Linda" at bounding box center [92, 218] width 127 height 138
click at [47, 222] on span "Lulu" at bounding box center [51, 223] width 12 height 7
click at [41, 222] on input "Lulu" at bounding box center [38, 224] width 6 height 6
click at [35, 275] on input "[PERSON_NAME]" at bounding box center [38, 275] width 6 height 6
click at [36, 288] on button "Done" at bounding box center [39, 293] width 21 height 10
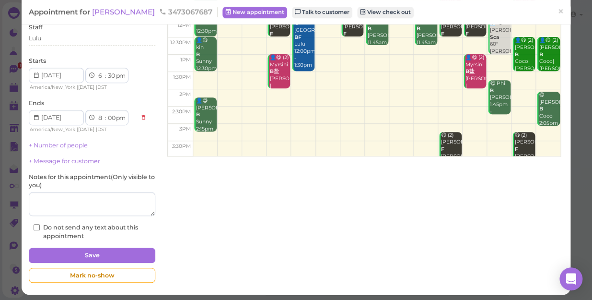
scroll to position [117, 0]
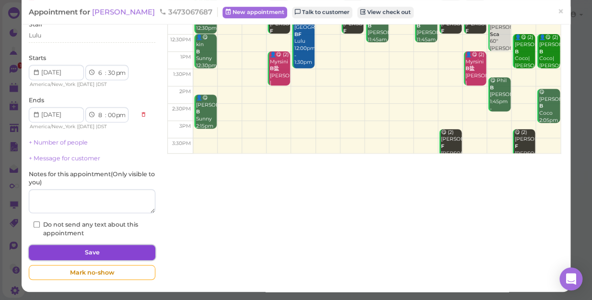
click at [81, 252] on button "Save" at bounding box center [92, 251] width 127 height 15
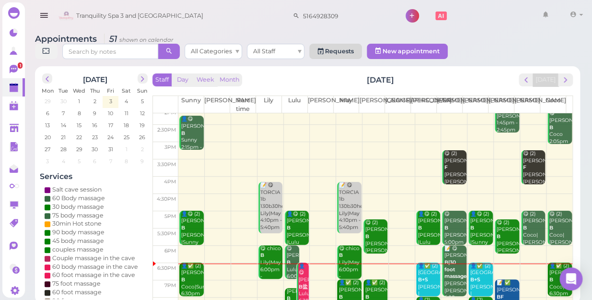
scroll to position [130, 0]
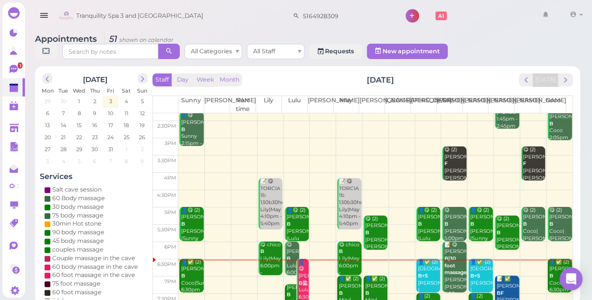
click at [521, 259] on td at bounding box center [375, 267] width 394 height 17
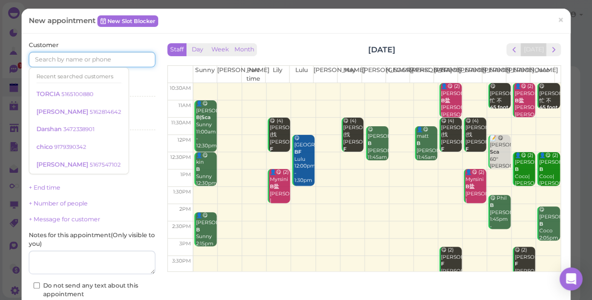
click at [65, 62] on input at bounding box center [92, 59] width 127 height 15
click at [125, 85] on div "Select services" at bounding box center [92, 89] width 127 height 9
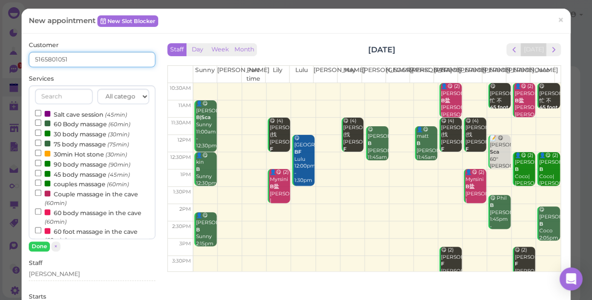
click at [104, 57] on input "5165801051" at bounding box center [92, 59] width 127 height 15
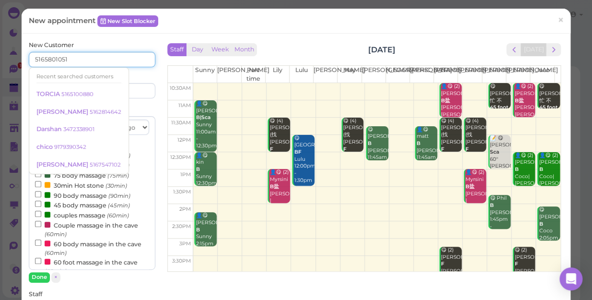
type input "5165801051"
click at [139, 91] on input at bounding box center [124, 90] width 61 height 15
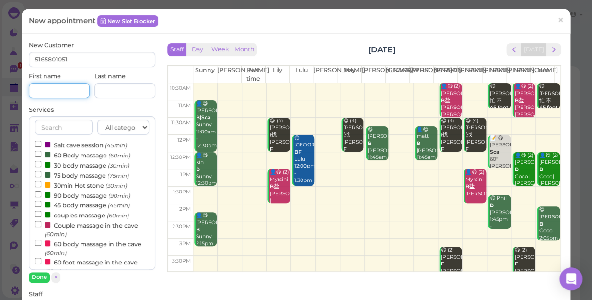
drag, startPoint x: 49, startPoint y: 92, endPoint x: 30, endPoint y: 108, distance: 24.5
click at [50, 92] on input at bounding box center [59, 90] width 61 height 15
type input "cody"
click at [37, 151] on input "60 Body massage (60min)" at bounding box center [38, 154] width 6 height 6
click at [39, 278] on button "Done" at bounding box center [39, 277] width 21 height 10
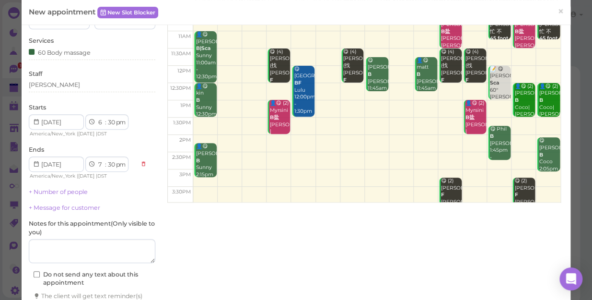
scroll to position [133, 0]
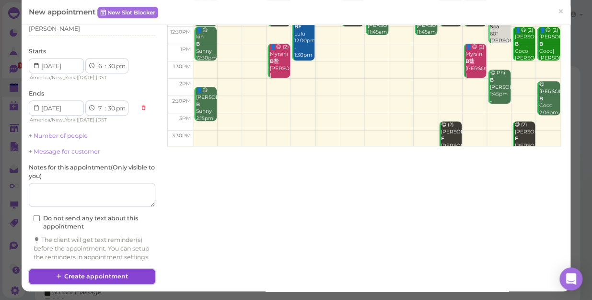
click at [72, 277] on button "Create appointment" at bounding box center [92, 275] width 127 height 15
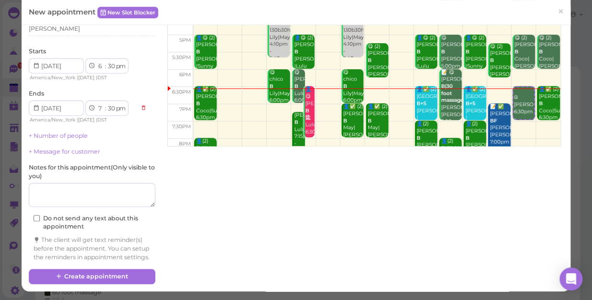
scroll to position [173, 0]
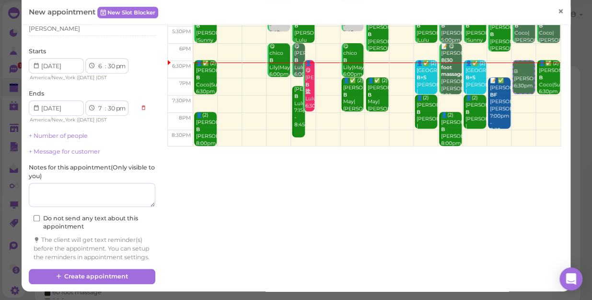
click at [557, 10] on span "×" at bounding box center [560, 11] width 6 height 13
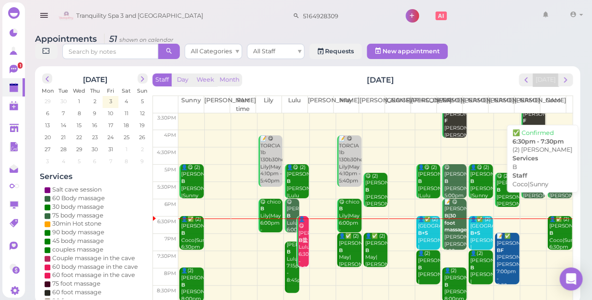
click at [549, 224] on div "👤✅ (2) athanasia giannopoulos B Coco|Sunny 6:30pm - 7:30pm" at bounding box center [560, 240] width 23 height 49
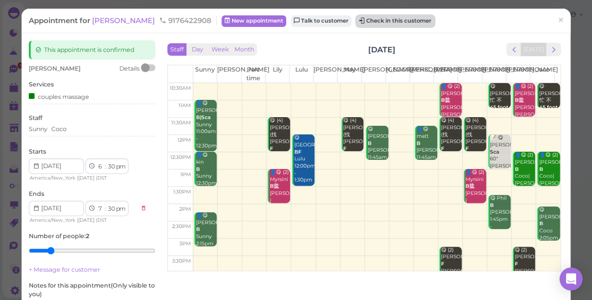
click at [433, 19] on button "Check in this customer" at bounding box center [395, 21] width 78 height 12
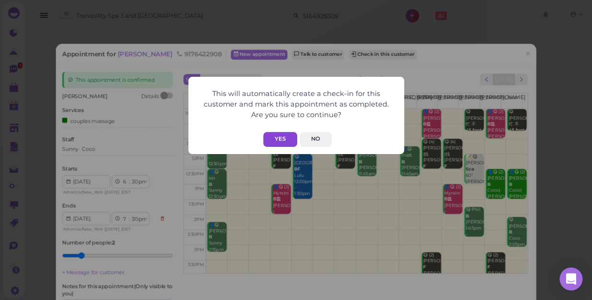
click at [286, 138] on button "Yes" at bounding box center [280, 139] width 34 height 15
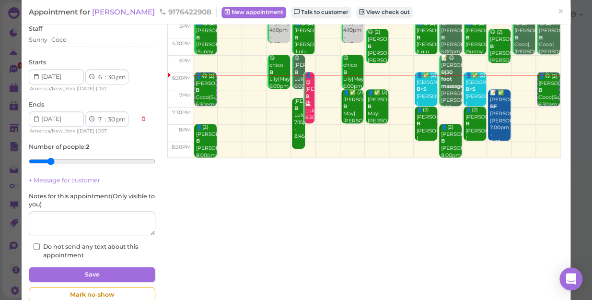
scroll to position [130, 0]
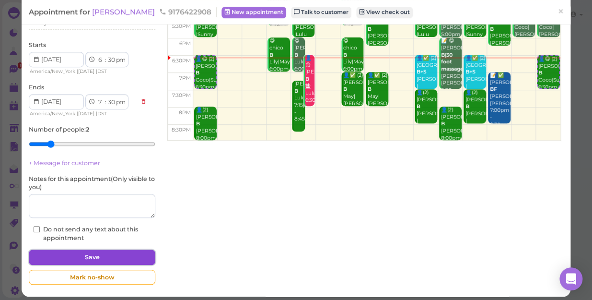
click at [95, 257] on button "Save" at bounding box center [92, 256] width 127 height 15
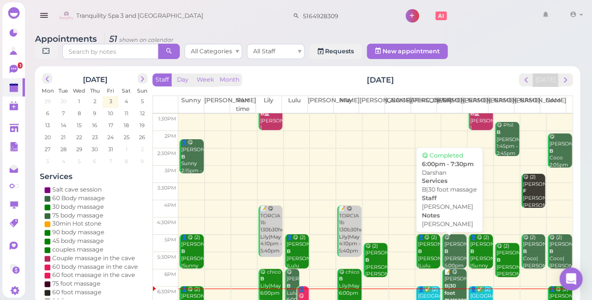
scroll to position [173, 0]
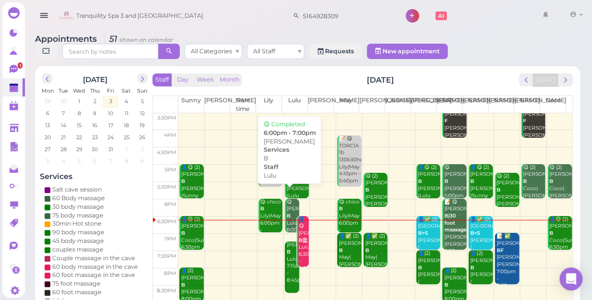
click at [289, 198] on div "😋 ALEX B Lulu 6:00pm - 7:00pm" at bounding box center [292, 222] width 13 height 49
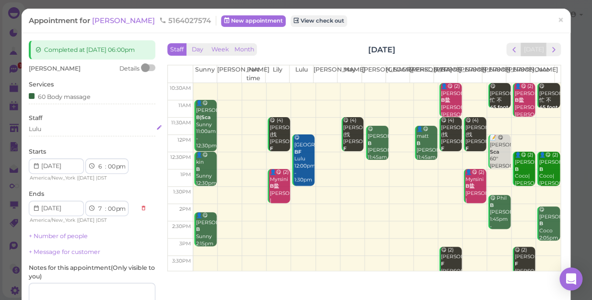
click at [58, 129] on div "Lulu" at bounding box center [92, 129] width 127 height 9
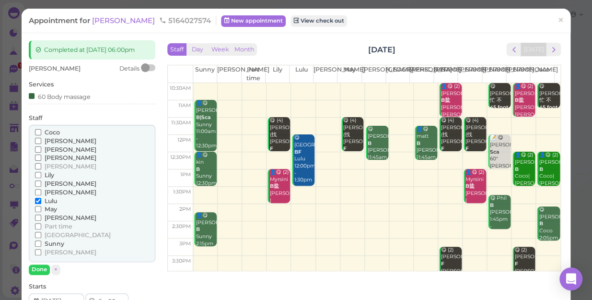
click at [62, 157] on span "[PERSON_NAME]" at bounding box center [71, 157] width 52 height 7
click at [41, 157] on input "[PERSON_NAME]" at bounding box center [38, 157] width 6 height 6
click at [40, 200] on input "Lulu" at bounding box center [38, 200] width 6 height 6
click at [40, 270] on button "Done" at bounding box center [39, 269] width 21 height 10
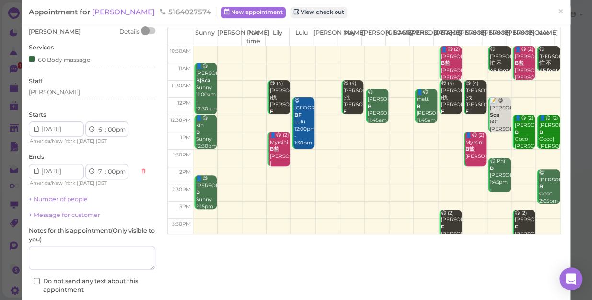
scroll to position [87, 0]
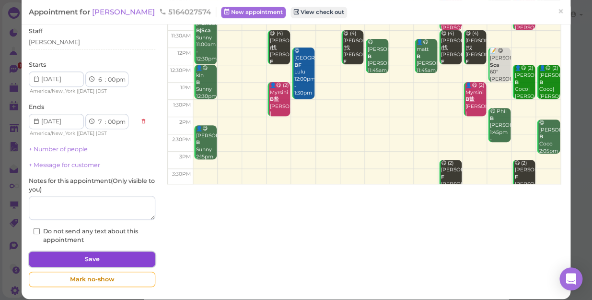
click at [91, 255] on button "Save" at bounding box center [92, 258] width 127 height 15
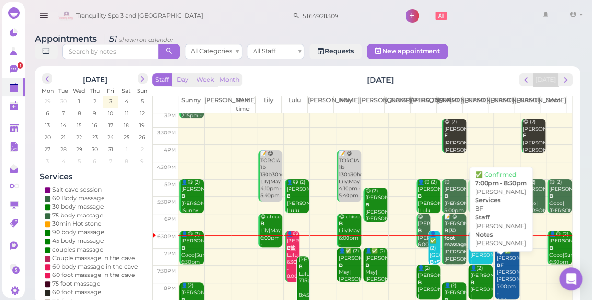
scroll to position [173, 0]
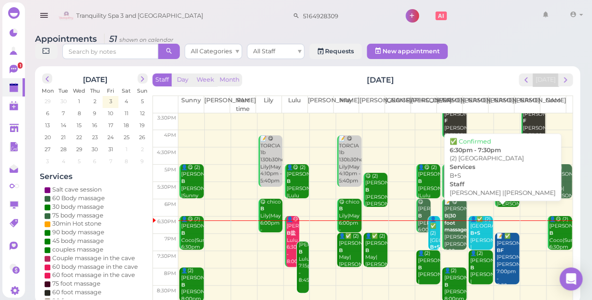
click at [474, 230] on b "B+S" at bounding box center [475, 233] width 10 height 6
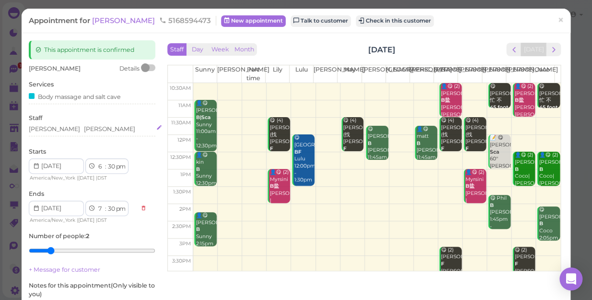
click at [79, 130] on div "Jessica Emily" at bounding box center [92, 129] width 127 height 9
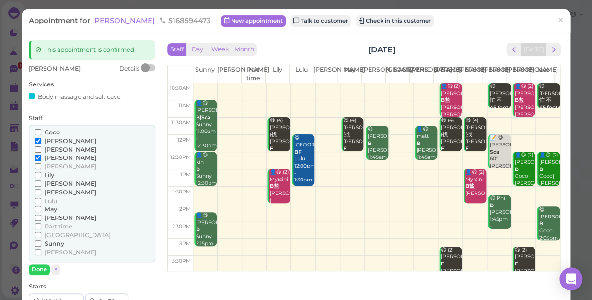
click at [46, 217] on span "[PERSON_NAME]" at bounding box center [71, 217] width 52 height 7
click at [41, 217] on input "[PERSON_NAME]" at bounding box center [38, 217] width 6 height 6
click at [56, 156] on span "[PERSON_NAME]" at bounding box center [71, 157] width 52 height 7
click at [41, 156] on input "[PERSON_NAME]" at bounding box center [38, 157] width 6 height 6
click at [43, 269] on button "Done" at bounding box center [39, 269] width 21 height 10
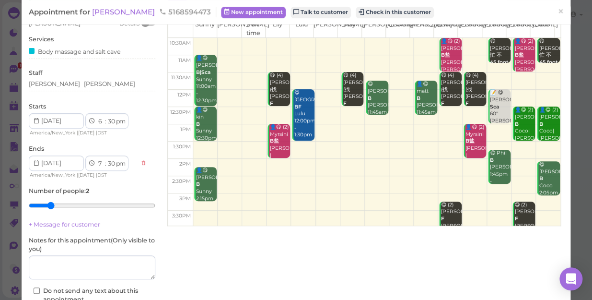
scroll to position [111, 0]
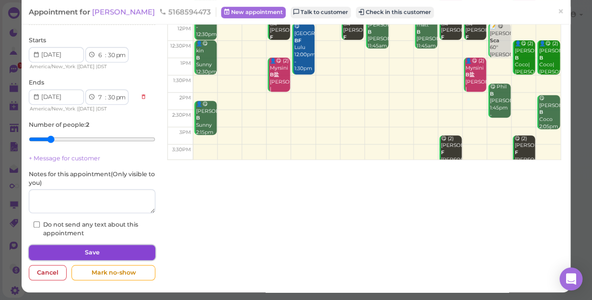
click at [103, 250] on button "Save" at bounding box center [92, 251] width 127 height 15
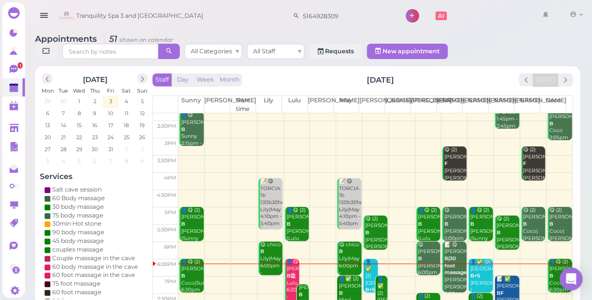
scroll to position [173, 0]
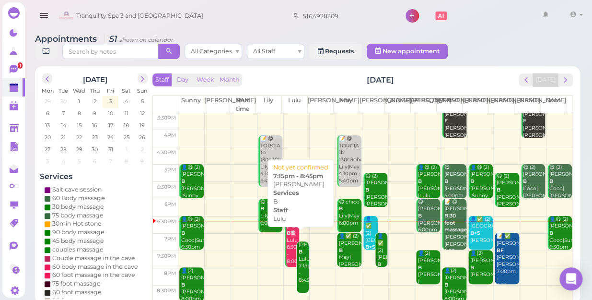
click at [298, 259] on div "DONNA B Lulu 7:15pm - 8:45pm" at bounding box center [303, 262] width 11 height 42
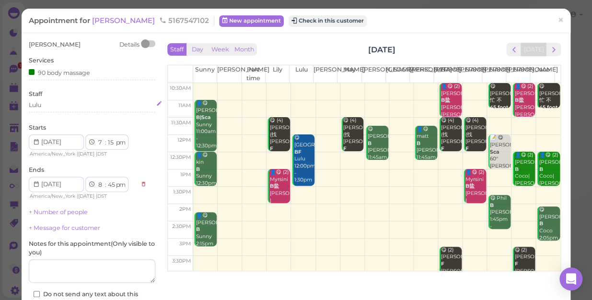
click at [51, 104] on div "Lulu" at bounding box center [92, 105] width 127 height 9
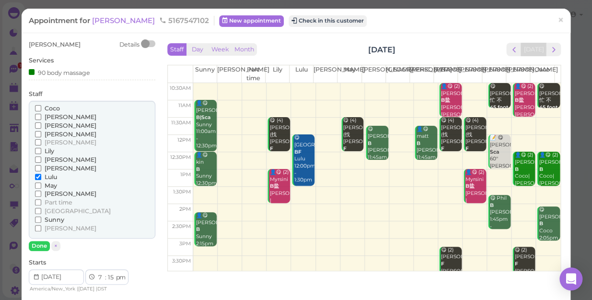
click at [57, 107] on span "Coco" at bounding box center [52, 107] width 15 height 7
click at [41, 107] on input "Coco" at bounding box center [38, 108] width 6 height 6
click at [49, 175] on span "Lulu" at bounding box center [51, 176] width 12 height 7
click at [41, 175] on input "Lulu" at bounding box center [38, 177] width 6 height 6
click at [36, 246] on button "Done" at bounding box center [39, 246] width 21 height 10
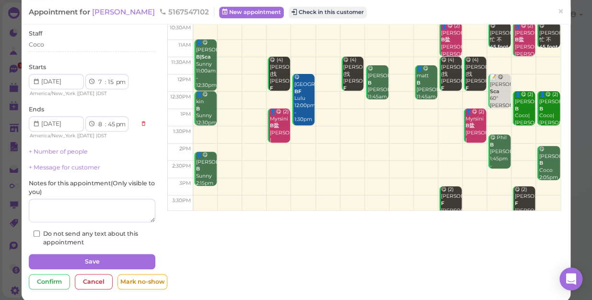
scroll to position [70, 0]
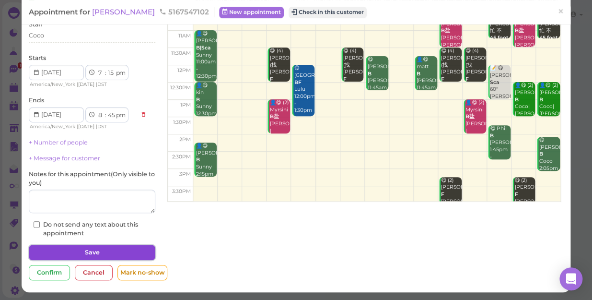
click at [117, 249] on button "Save" at bounding box center [92, 251] width 127 height 15
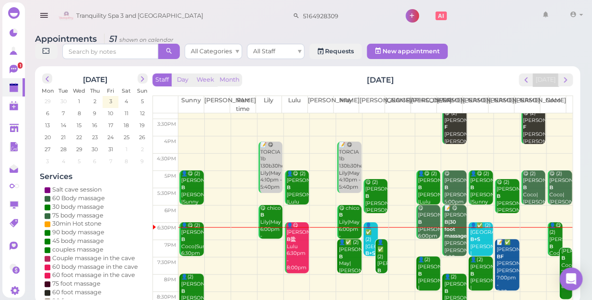
scroll to position [173, 0]
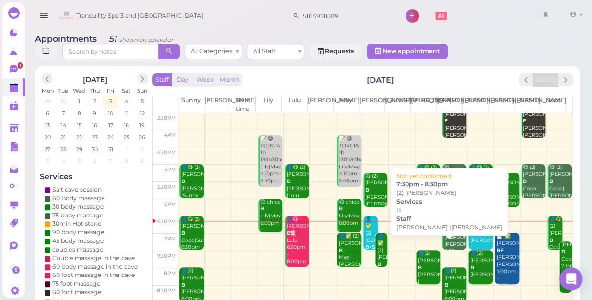
click at [422, 265] on div "👤(2) Nancy B Emily |Jessica 7:30pm - 8:30pm" at bounding box center [429, 281] width 23 height 63
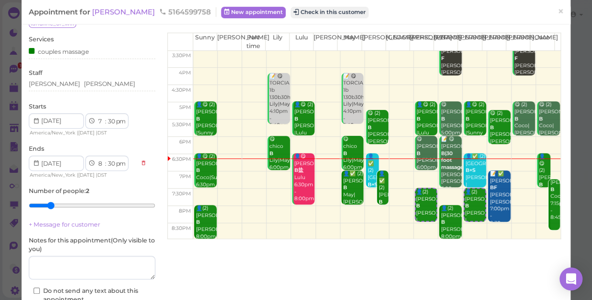
scroll to position [87, 0]
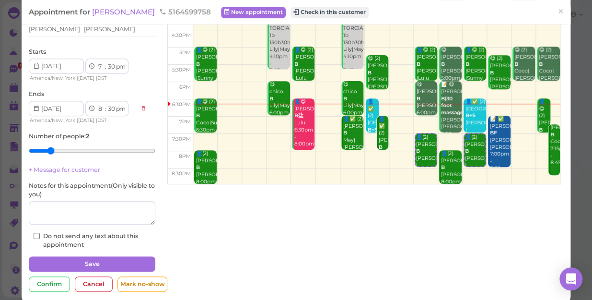
click at [270, 151] on td at bounding box center [376, 159] width 367 height 17
click at [557, 10] on span "×" at bounding box center [560, 11] width 6 height 13
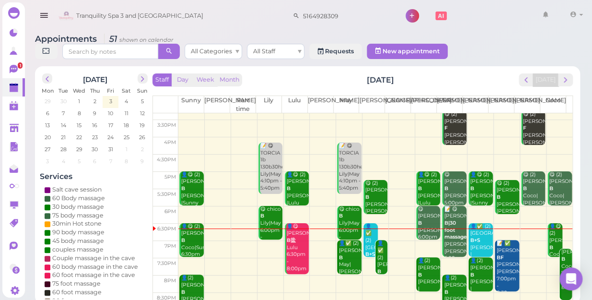
scroll to position [173, 0]
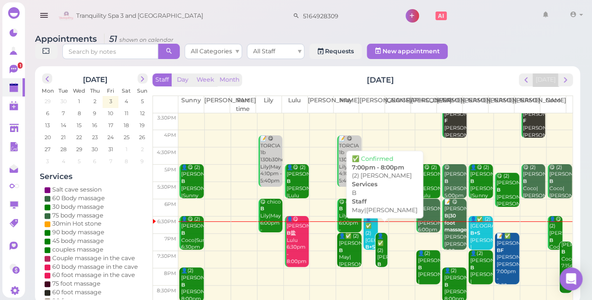
click at [377, 242] on div "👤✅ (2) kasey B May|Mike 7:00pm - 8:00pm" at bounding box center [382, 267] width 11 height 70
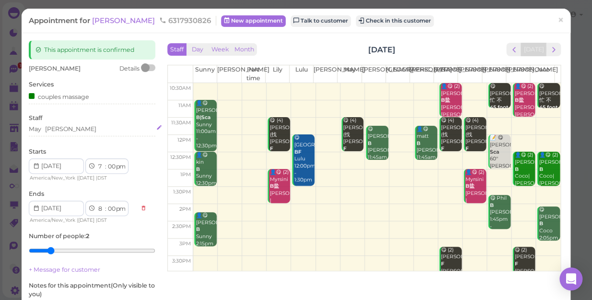
click at [81, 127] on div "May Mike" at bounding box center [92, 129] width 127 height 9
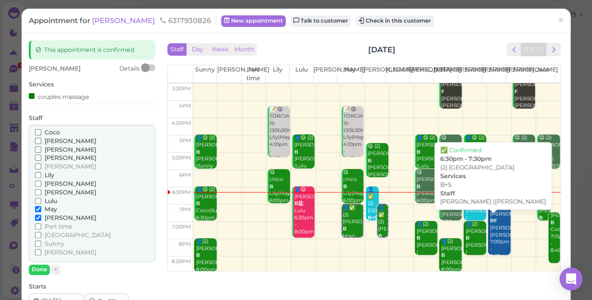
scroll to position [173, 0]
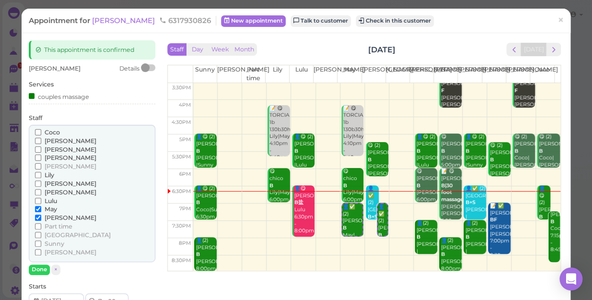
click at [50, 157] on span "[PERSON_NAME]" at bounding box center [71, 157] width 52 height 7
click at [41, 157] on input "[PERSON_NAME]" at bounding box center [38, 157] width 6 height 6
click at [53, 218] on span "[PERSON_NAME]" at bounding box center [71, 217] width 52 height 7
click at [41, 218] on input "[PERSON_NAME]" at bounding box center [38, 217] width 6 height 6
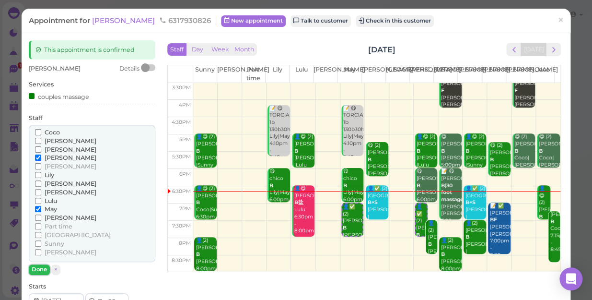
click at [39, 265] on button "Done" at bounding box center [39, 269] width 21 height 10
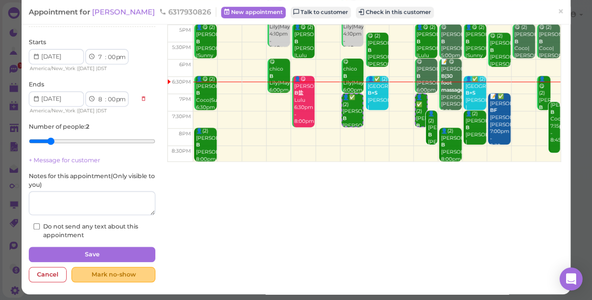
scroll to position [111, 0]
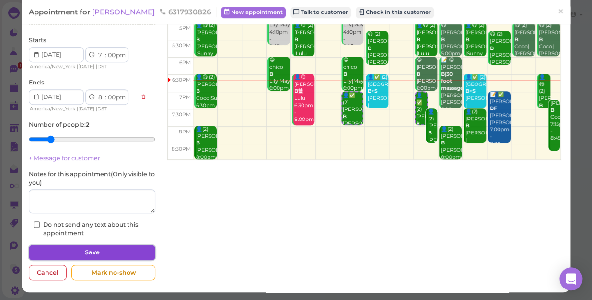
click at [106, 246] on button "Save" at bounding box center [92, 251] width 127 height 15
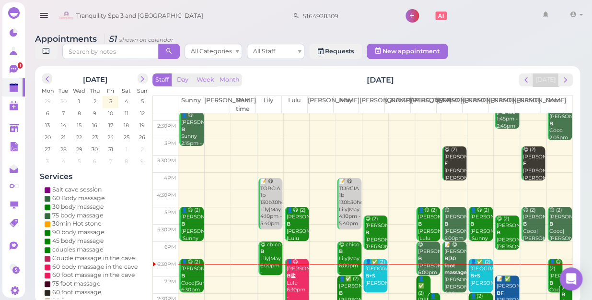
scroll to position [173, 0]
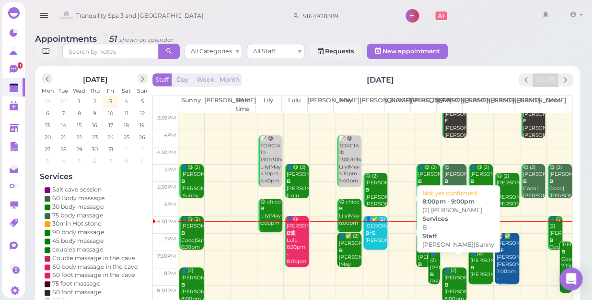
click at [449, 278] on div "👤(2) Sam B Helen|Sunny 8:00pm - 9:00pm" at bounding box center [454, 291] width 23 height 49
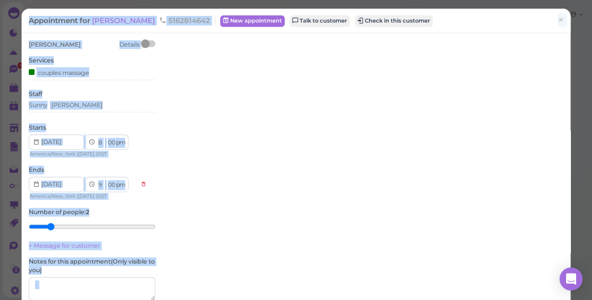
click at [449, 278] on div "Sam Details Services couples massage Staff Sunny Helen Starts 1 2 3 4 5 6 7 8 9…" at bounding box center [296, 205] width 544 height 331
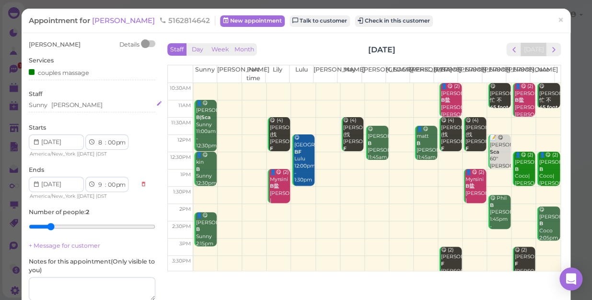
click at [86, 108] on div "Sunny Helen" at bounding box center [92, 105] width 127 height 9
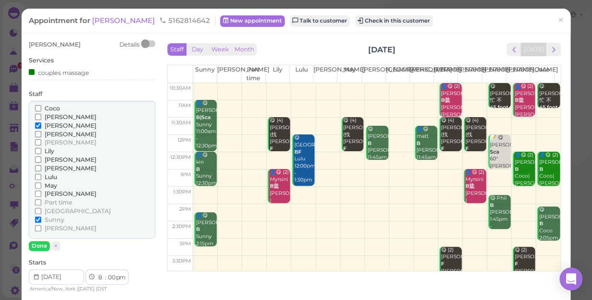
click at [53, 175] on span "Lulu" at bounding box center [51, 176] width 12 height 7
click at [41, 175] on input "Lulu" at bounding box center [38, 177] width 6 height 6
click at [58, 124] on span "[PERSON_NAME]" at bounding box center [71, 125] width 52 height 7
click at [41, 124] on input "[PERSON_NAME]" at bounding box center [38, 125] width 6 height 6
click at [45, 242] on button "Done" at bounding box center [39, 246] width 21 height 10
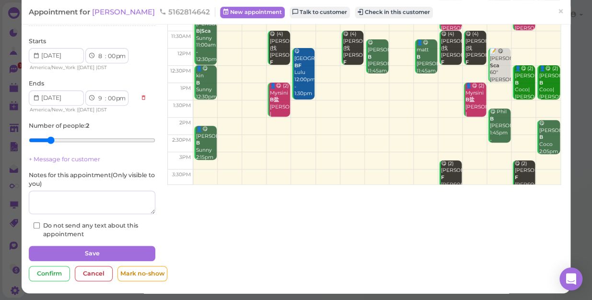
scroll to position [87, 0]
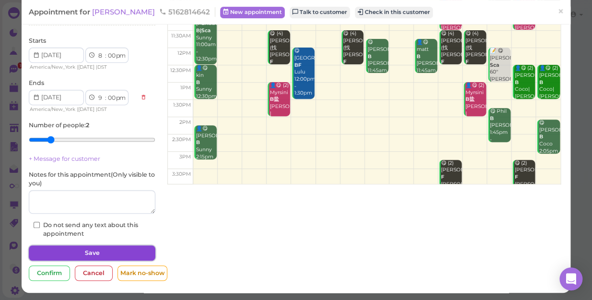
click at [115, 248] on button "Save" at bounding box center [92, 252] width 127 height 15
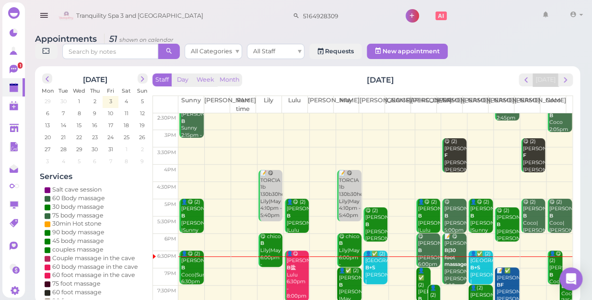
scroll to position [173, 0]
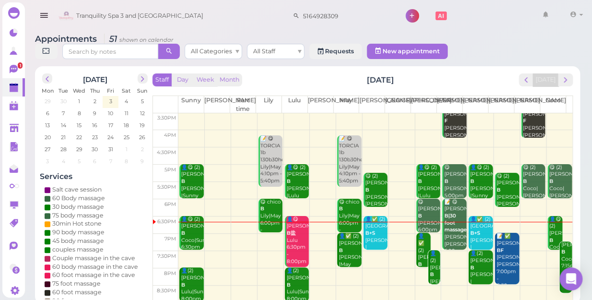
click at [345, 268] on td at bounding box center [375, 276] width 394 height 17
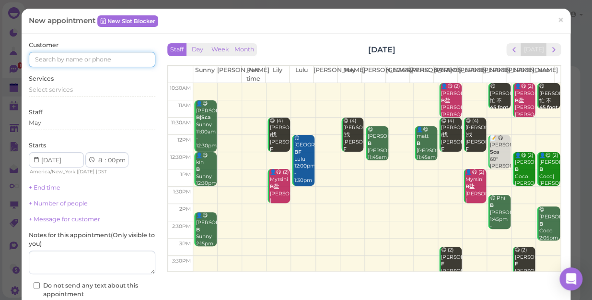
click at [122, 58] on input at bounding box center [92, 59] width 127 height 15
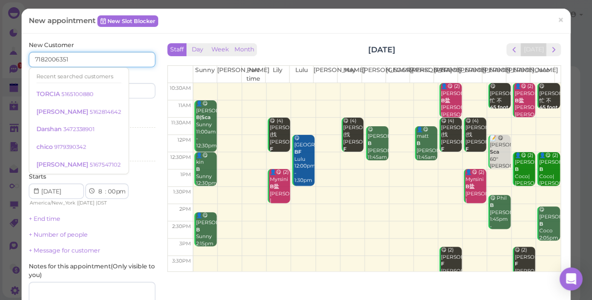
type input "7182006351"
click at [134, 92] on input at bounding box center [124, 90] width 61 height 15
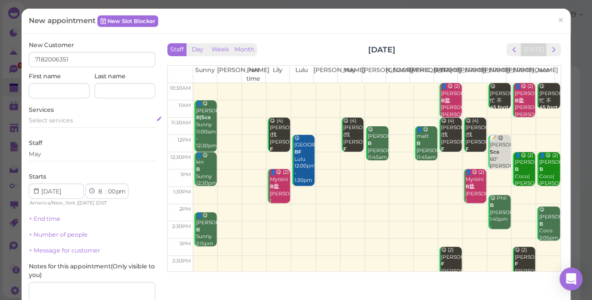
click at [60, 119] on span "Select services" at bounding box center [51, 119] width 44 height 7
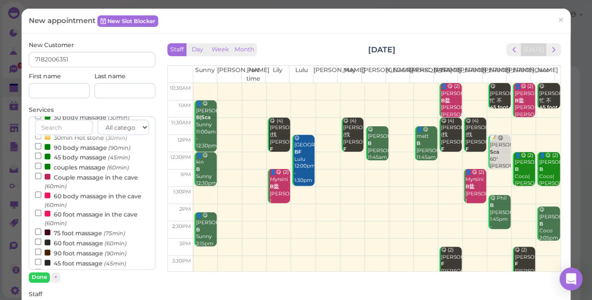
scroll to position [130, 0]
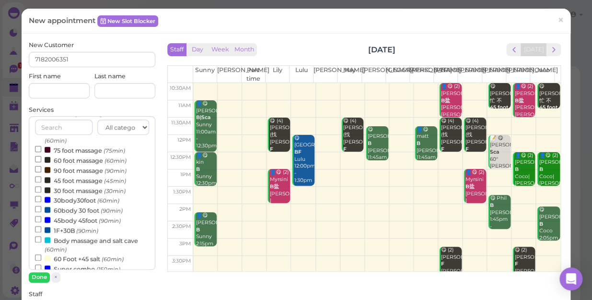
click at [79, 162] on label "60 foot massage (60min)" at bounding box center [81, 160] width 92 height 10
click at [41, 162] on input "60 foot massage (60min)" at bounding box center [38, 159] width 6 height 6
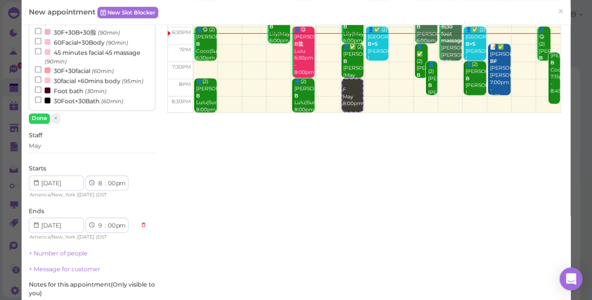
scroll to position [174, 0]
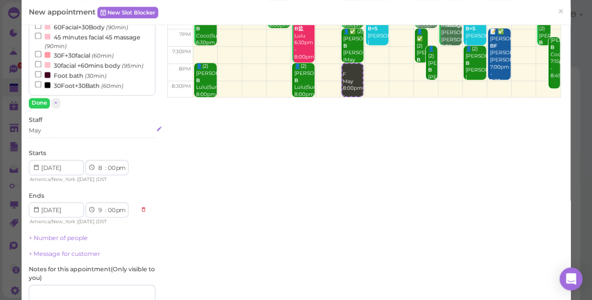
click at [49, 132] on div "May" at bounding box center [92, 130] width 127 height 9
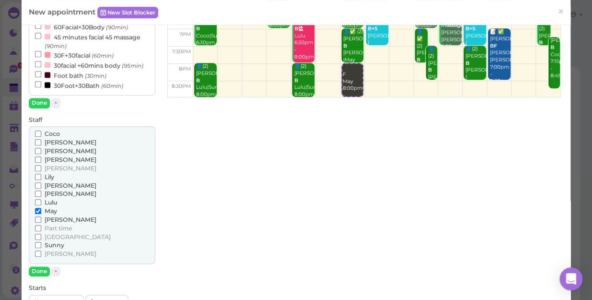
click at [44, 178] on label "Lily" at bounding box center [44, 177] width 19 height 9
click at [41, 178] on input "Lily" at bounding box center [38, 177] width 6 height 6
click at [38, 270] on button "Done" at bounding box center [39, 271] width 21 height 10
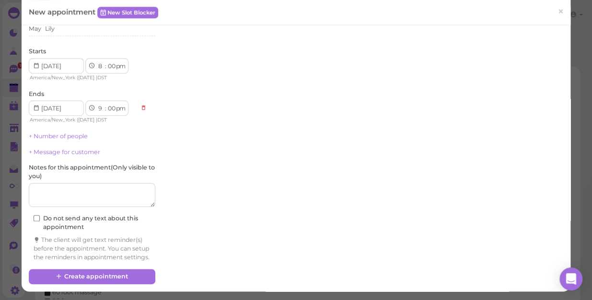
scroll to position [283, 0]
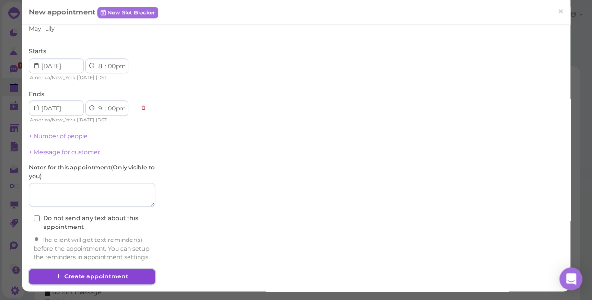
click at [87, 274] on button "Create appointment" at bounding box center [92, 275] width 127 height 15
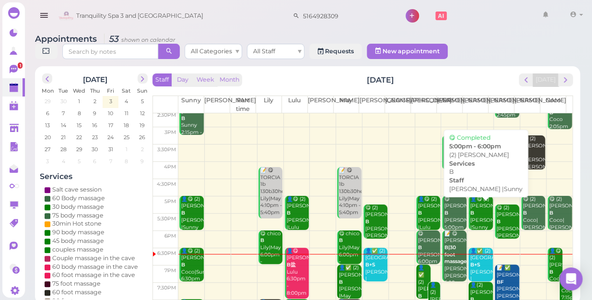
scroll to position [173, 0]
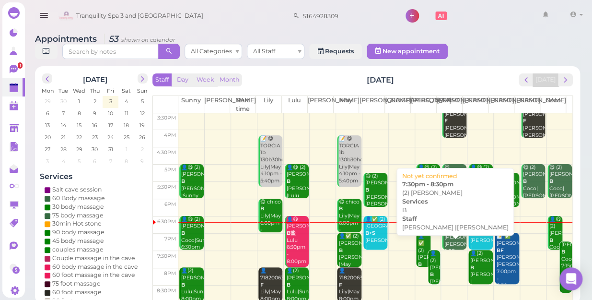
click at [430, 271] on b "B" at bounding box center [432, 274] width 4 height 6
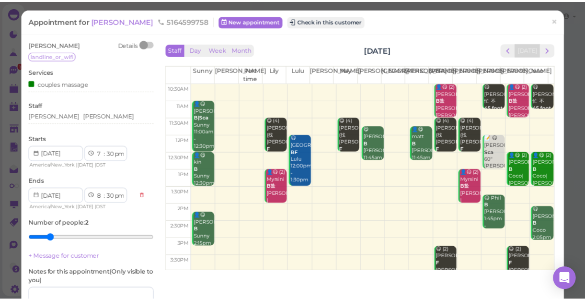
scroll to position [173, 0]
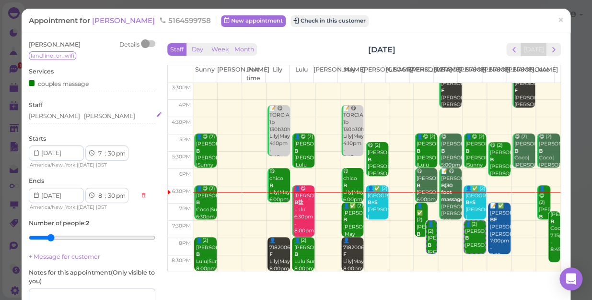
click at [102, 117] on div "Emily Jessica" at bounding box center [92, 116] width 127 height 9
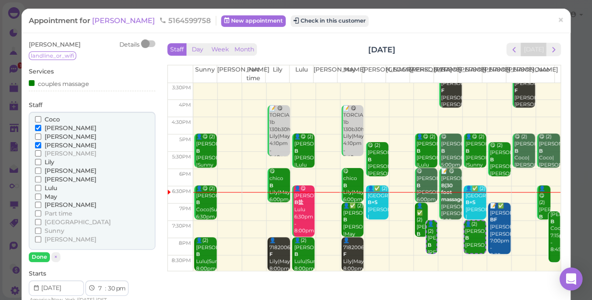
click at [54, 142] on span "[PERSON_NAME]" at bounding box center [71, 144] width 52 height 7
click at [41, 142] on input "[PERSON_NAME]" at bounding box center [38, 145] width 6 height 6
click at [54, 131] on label "[PERSON_NAME]" at bounding box center [65, 128] width 61 height 9
click at [41, 131] on input "[PERSON_NAME]" at bounding box center [38, 128] width 6 height 6
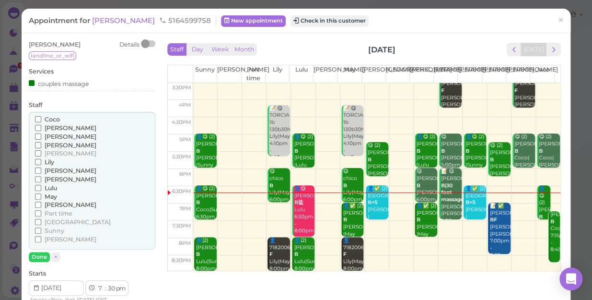
click at [56, 135] on span "[PERSON_NAME]" at bounding box center [71, 136] width 52 height 7
click at [41, 135] on input "[PERSON_NAME]" at bounding box center [38, 136] width 6 height 6
click at [557, 20] on span "×" at bounding box center [560, 19] width 6 height 13
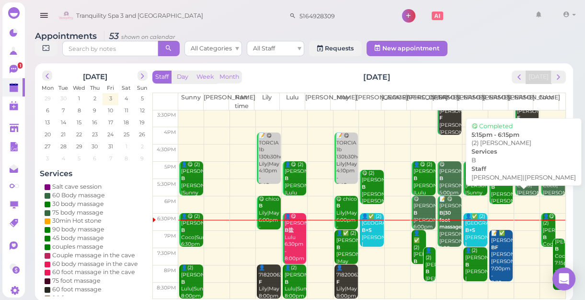
scroll to position [3, 0]
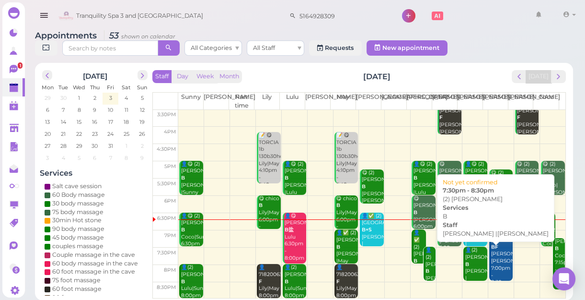
click at [469, 264] on div "👤(2) Nancy B Emily |Jessica 7:30pm - 8:30pm" at bounding box center [476, 277] width 23 height 63
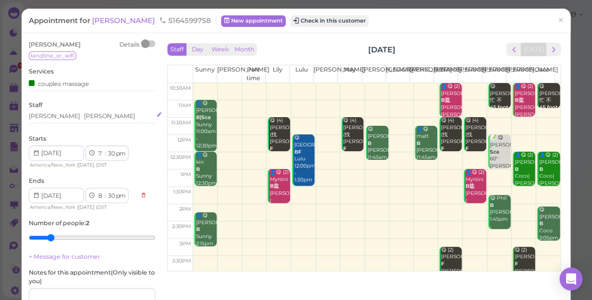
click at [97, 116] on div "Emily Jessica" at bounding box center [92, 116] width 127 height 9
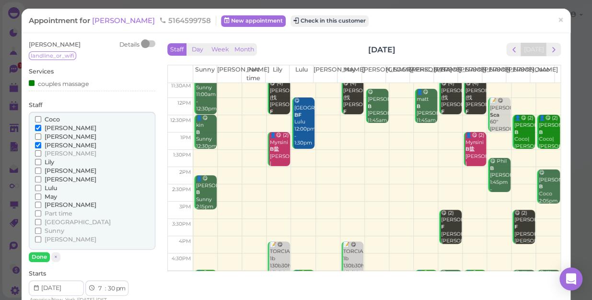
scroll to position [130, 0]
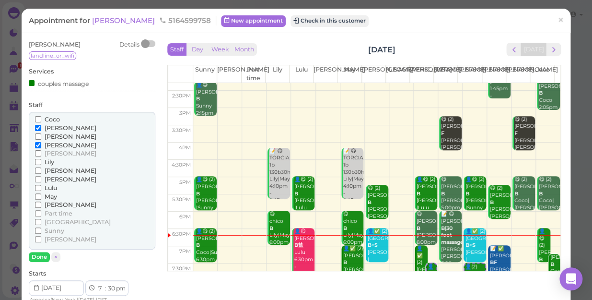
click at [55, 133] on span "[PERSON_NAME]" at bounding box center [71, 136] width 52 height 7
click at [41, 133] on input "[PERSON_NAME]" at bounding box center [38, 136] width 6 height 6
click at [50, 116] on span "Coco" at bounding box center [52, 119] width 15 height 7
click at [41, 116] on input "Coco" at bounding box center [38, 119] width 6 height 6
click at [52, 127] on span "[PERSON_NAME]" at bounding box center [71, 127] width 52 height 7
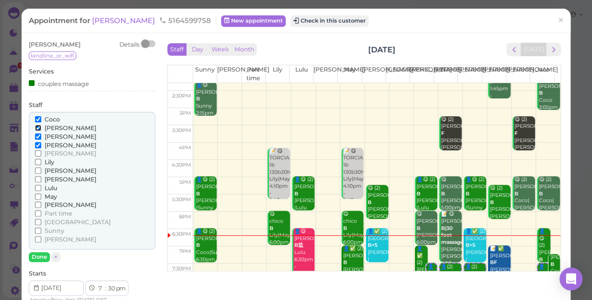
click at [41, 127] on input "[PERSON_NAME]" at bounding box center [38, 128] width 6 height 6
click at [57, 144] on span "[PERSON_NAME]" at bounding box center [71, 144] width 52 height 7
click at [41, 144] on input "[PERSON_NAME]" at bounding box center [38, 145] width 6 height 6
click at [35, 255] on button "Done" at bounding box center [39, 257] width 21 height 10
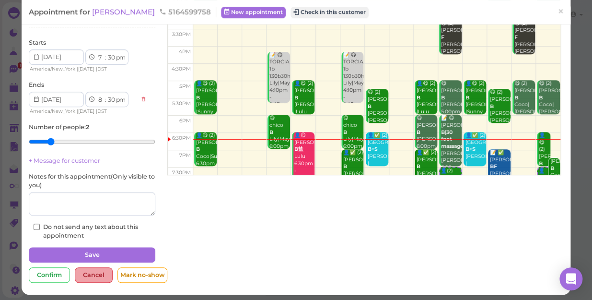
scroll to position [98, 0]
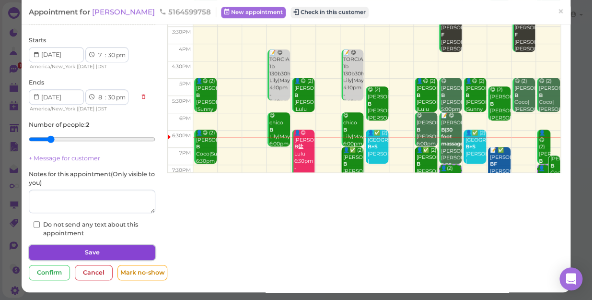
click at [86, 249] on button "Save" at bounding box center [92, 251] width 127 height 15
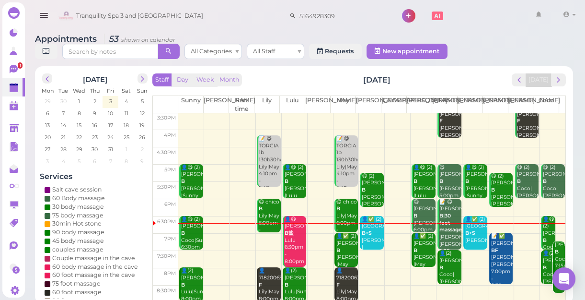
scroll to position [3, 0]
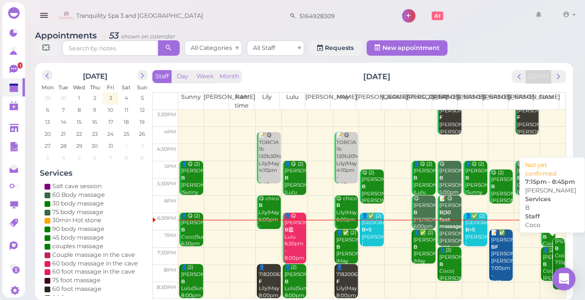
click at [555, 255] on div "DONNA B Coco 7:15pm - 8:45pm" at bounding box center [560, 259] width 11 height 42
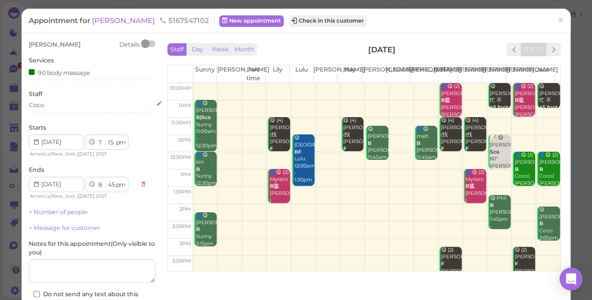
click at [57, 105] on div "Coco" at bounding box center [92, 105] width 127 height 9
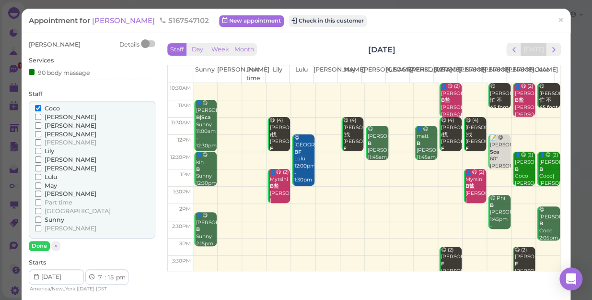
click at [51, 227] on span "[PERSON_NAME]" at bounding box center [71, 227] width 52 height 7
click at [41, 227] on input "[PERSON_NAME]" at bounding box center [38, 228] width 6 height 6
click at [51, 106] on span "Coco" at bounding box center [52, 107] width 15 height 7
click at [41, 106] on input "Coco" at bounding box center [38, 108] width 6 height 6
click at [39, 247] on button "Done" at bounding box center [39, 246] width 21 height 10
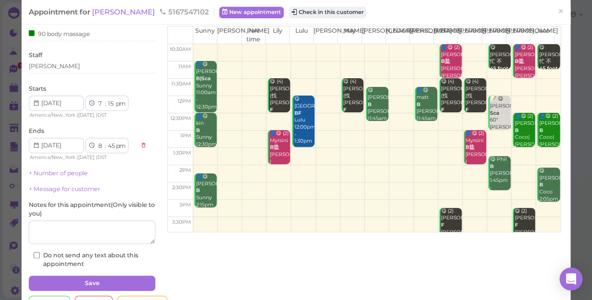
scroll to position [70, 0]
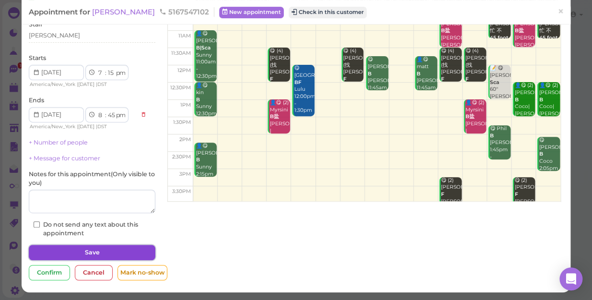
click at [96, 248] on button "Save" at bounding box center [92, 251] width 127 height 15
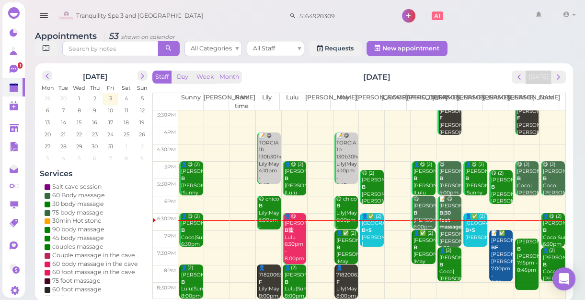
scroll to position [3, 0]
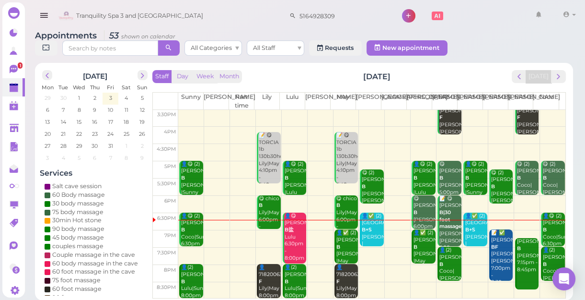
click at [416, 268] on td at bounding box center [371, 273] width 387 height 17
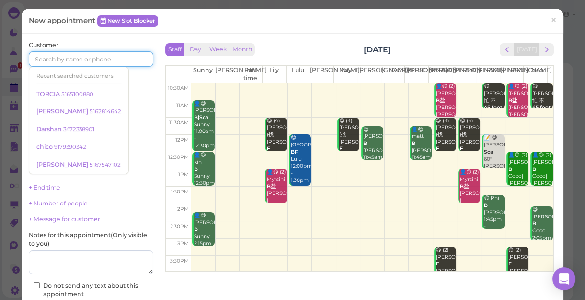
click at [66, 55] on input at bounding box center [91, 58] width 125 height 15
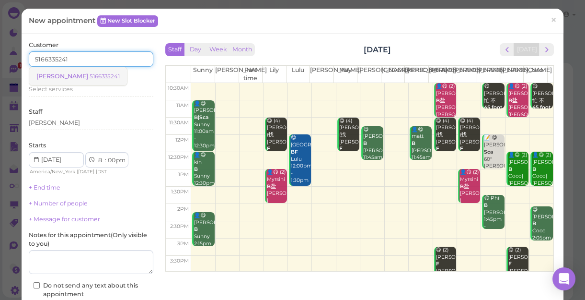
type input "5166335241"
click at [72, 75] on div "Jessica 5166335241" at bounding box center [77, 75] width 83 height 7
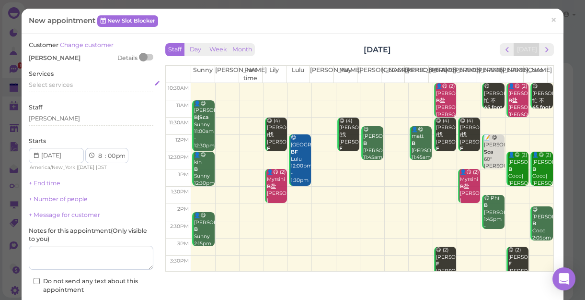
click at [59, 82] on span "Select services" at bounding box center [51, 84] width 44 height 7
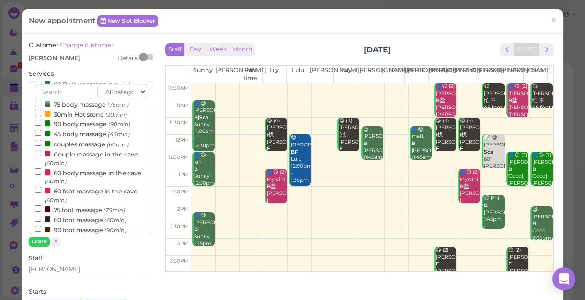
scroll to position [87, 0]
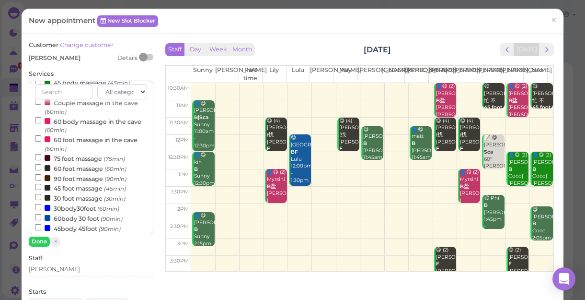
click at [74, 171] on label "60 foot massage (60min)" at bounding box center [81, 168] width 92 height 10
click at [41, 170] on input "60 foot massage (60min)" at bounding box center [38, 167] width 6 height 6
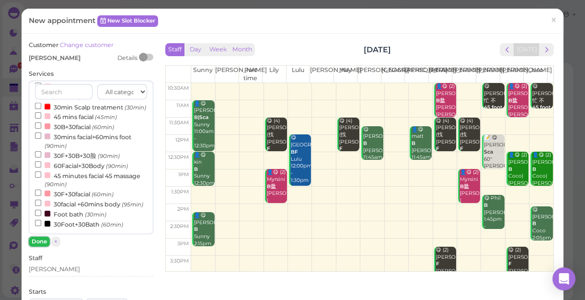
click at [39, 240] on button "Done" at bounding box center [39, 241] width 21 height 10
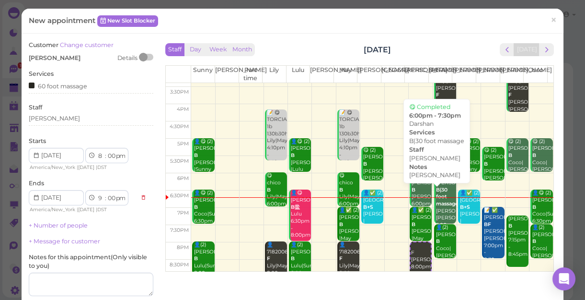
scroll to position [173, 0]
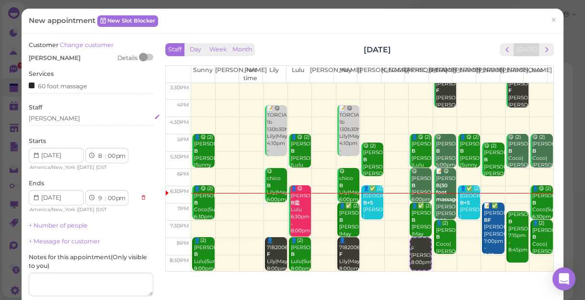
click at [56, 123] on div "[PERSON_NAME]" at bounding box center [91, 120] width 125 height 12
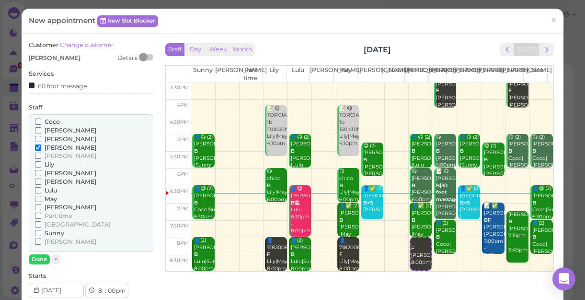
click at [55, 130] on span "[PERSON_NAME]" at bounding box center [71, 130] width 52 height 7
click at [41, 130] on input "[PERSON_NAME]" at bounding box center [38, 130] width 6 height 6
click at [38, 257] on button "Done" at bounding box center [39, 259] width 21 height 10
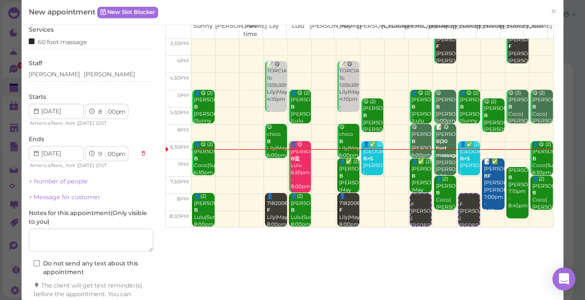
scroll to position [87, 0]
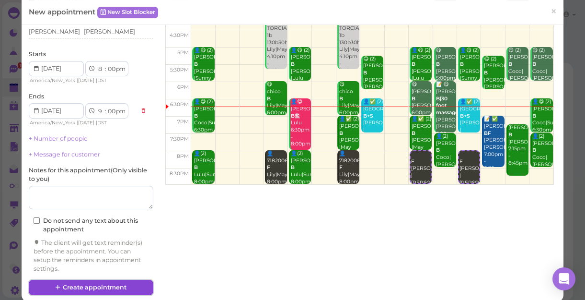
click at [71, 285] on button "Create appointment" at bounding box center [91, 286] width 125 height 15
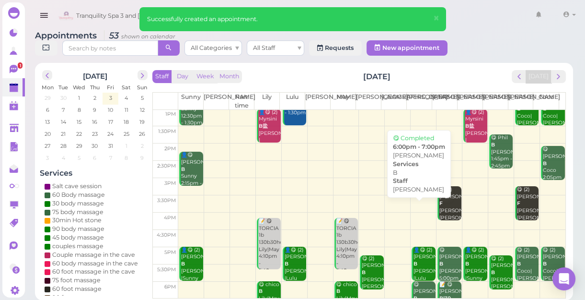
scroll to position [173, 0]
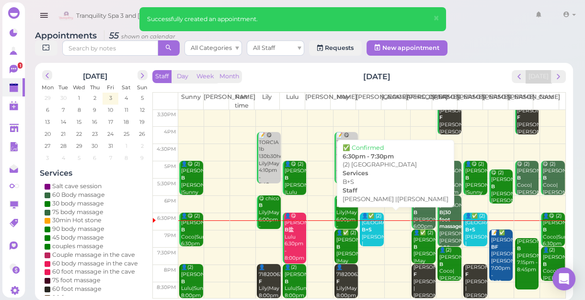
click at [364, 232] on div "👤✅ (2) kimberley B+S Emily |Mike 6:30pm - 7:30pm" at bounding box center [372, 243] width 23 height 63
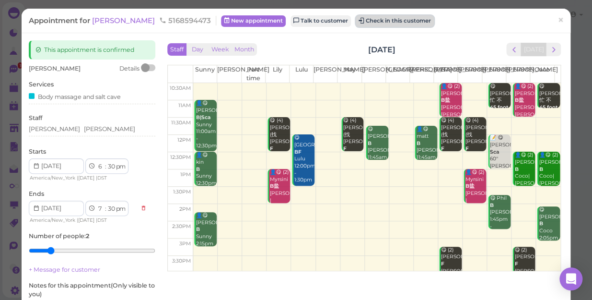
click at [358, 19] on button "Check in this customer" at bounding box center [395, 21] width 78 height 12
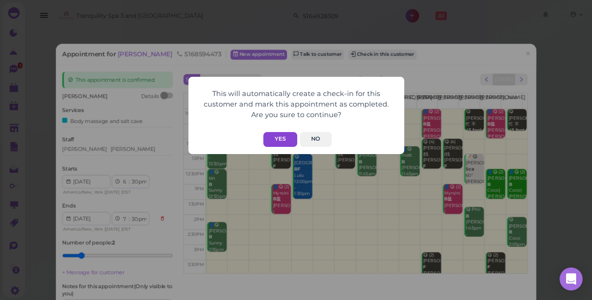
click at [281, 140] on button "Yes" at bounding box center [280, 139] width 34 height 15
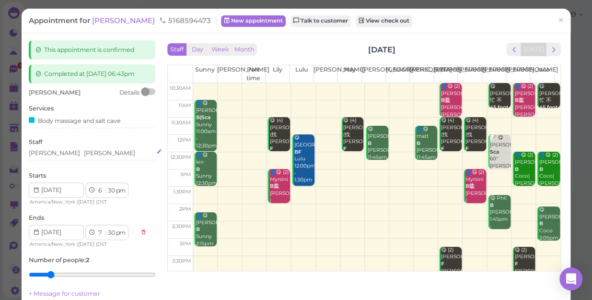
click at [84, 153] on div "Emily Mike" at bounding box center [92, 153] width 127 height 9
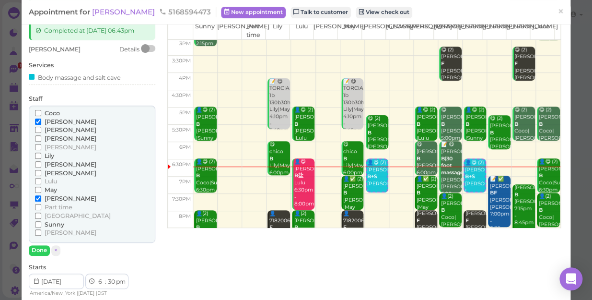
scroll to position [173, 0]
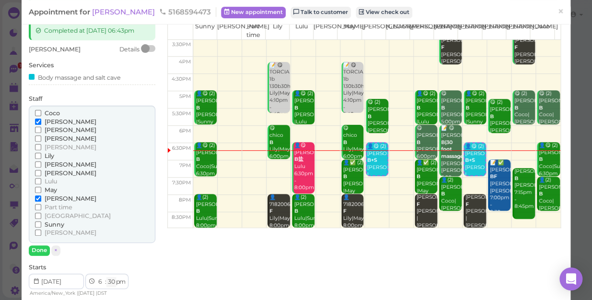
click at [110, 279] on select "00 05 10 15 20 25 30 35 40 45 50 55" at bounding box center [111, 282] width 10 height 10
select select "40"
click at [106, 277] on select "00 05 10 15 20 25 30 35 40 45 50 55" at bounding box center [111, 282] width 10 height 10
select select "40"
click at [38, 249] on button "Done" at bounding box center [39, 250] width 21 height 10
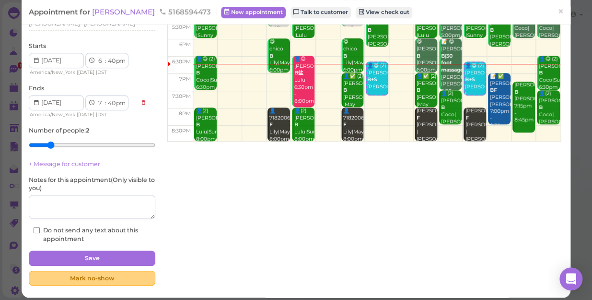
scroll to position [135, 0]
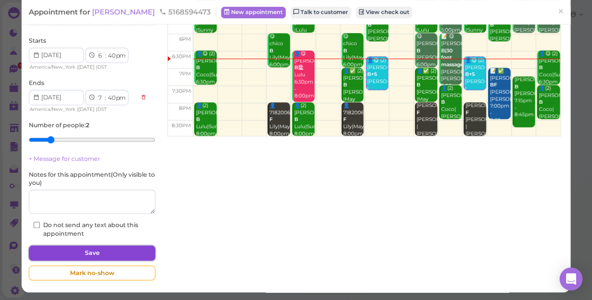
click at [86, 254] on button "Save" at bounding box center [92, 252] width 127 height 15
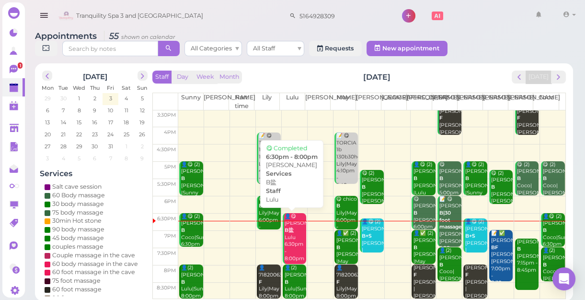
scroll to position [3, 0]
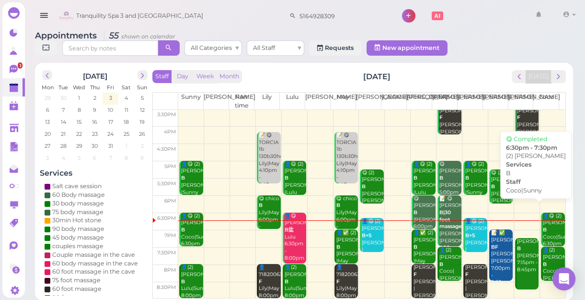
click at [545, 223] on div "👤😋 (2) athanasia giannopoulos B Coco|Sunny 6:30pm - 7:30pm" at bounding box center [554, 236] width 23 height 49
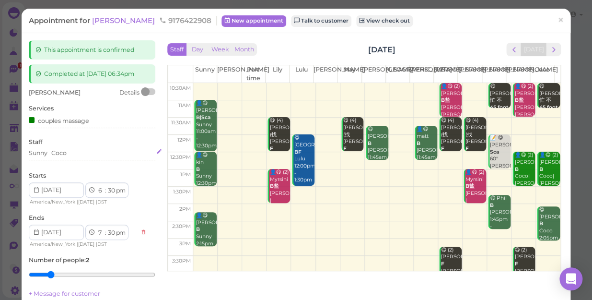
click at [86, 151] on div "Sunny Coco" at bounding box center [92, 153] width 127 height 9
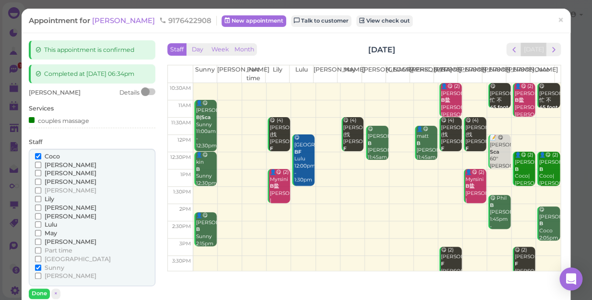
click at [46, 273] on span "[PERSON_NAME]" at bounding box center [71, 275] width 52 height 7
click at [41, 273] on input "[PERSON_NAME]" at bounding box center [38, 275] width 6 height 6
click at [48, 155] on span "Coco" at bounding box center [52, 155] width 15 height 7
click at [41, 155] on input "Coco" at bounding box center [38, 156] width 6 height 6
click at [37, 290] on button "Done" at bounding box center [39, 293] width 21 height 10
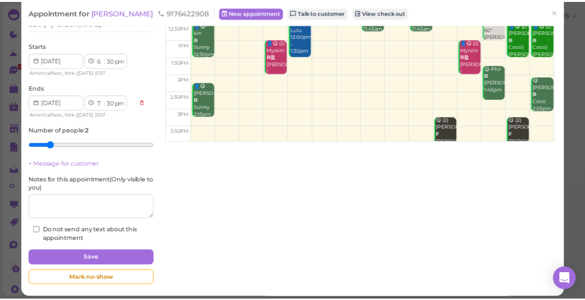
scroll to position [130, 0]
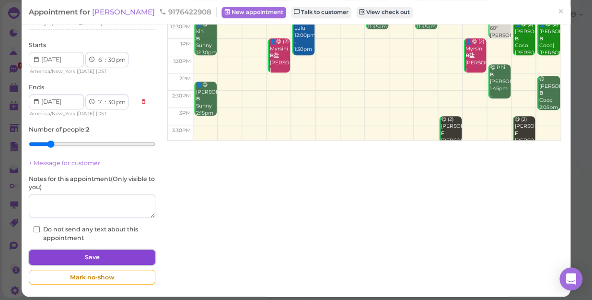
click at [86, 254] on button "Save" at bounding box center [92, 256] width 127 height 15
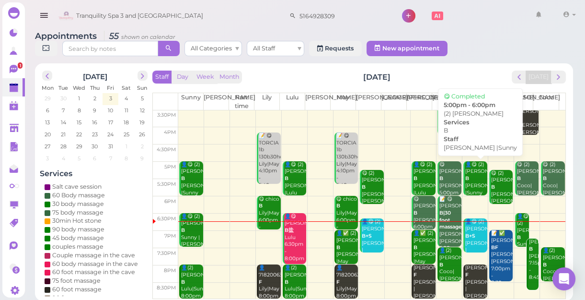
scroll to position [3, 0]
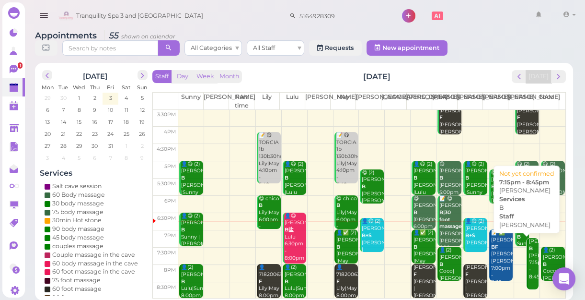
click at [528, 269] on div "DONNA B Tina 7:15pm - 8:45pm" at bounding box center [533, 259] width 11 height 42
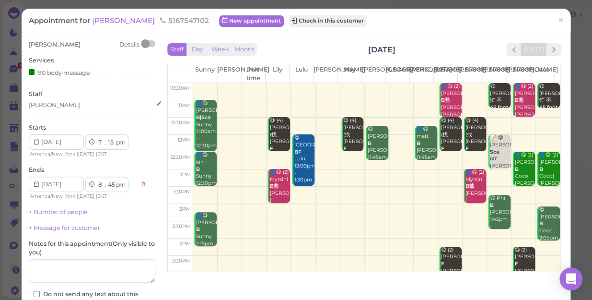
click at [56, 108] on div "[PERSON_NAME]" at bounding box center [92, 105] width 127 height 9
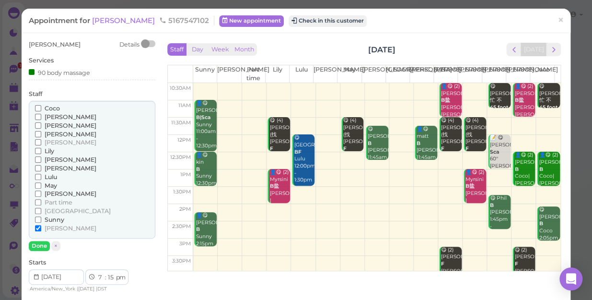
click at [47, 149] on span "Lily" at bounding box center [50, 150] width 10 height 7
click at [41, 149] on input "Lily" at bounding box center [38, 151] width 6 height 6
click at [50, 225] on span "[PERSON_NAME]" at bounding box center [71, 227] width 52 height 7
click at [41, 225] on input "[PERSON_NAME]" at bounding box center [38, 228] width 6 height 6
click at [34, 245] on button "Done" at bounding box center [39, 246] width 21 height 10
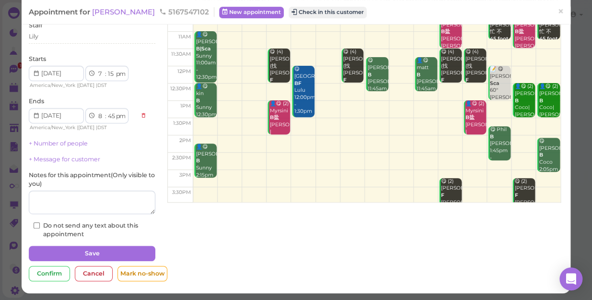
scroll to position [70, 0]
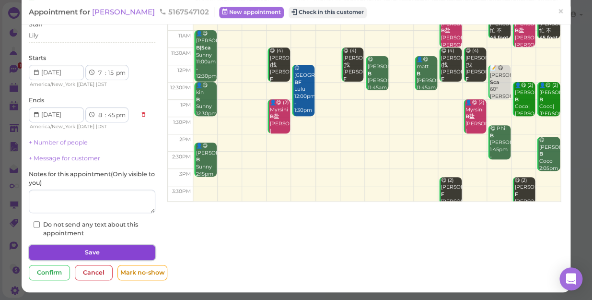
click at [81, 249] on button "Save" at bounding box center [92, 251] width 127 height 15
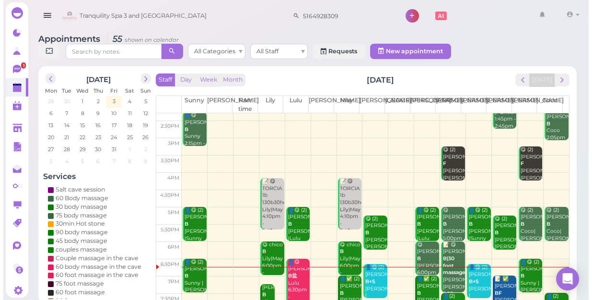
scroll to position [173, 0]
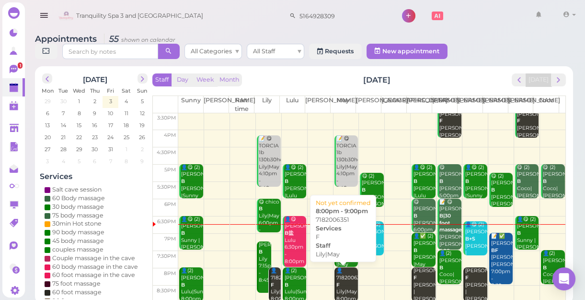
click at [344, 286] on div "👤7182006351 F Lily|May 8:00pm - 9:00pm" at bounding box center [347, 291] width 23 height 49
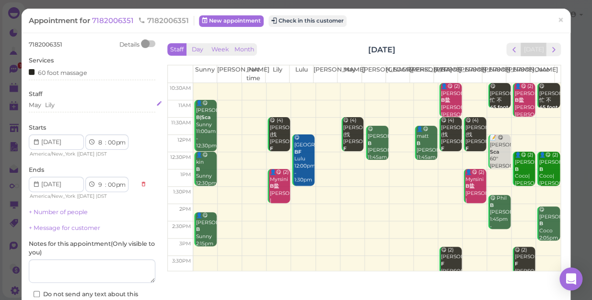
click at [71, 105] on div "May Lily" at bounding box center [92, 105] width 127 height 9
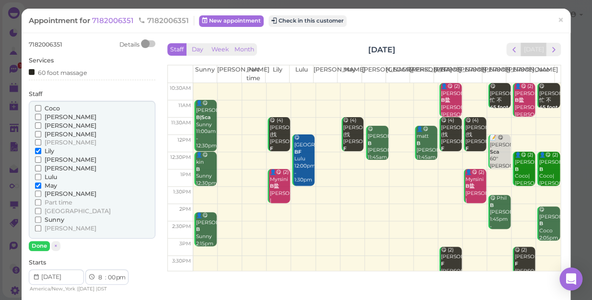
click at [52, 226] on span "[PERSON_NAME]" at bounding box center [71, 227] width 52 height 7
click at [41, 226] on input "[PERSON_NAME]" at bounding box center [38, 228] width 6 height 6
click at [48, 149] on span "Lily" at bounding box center [50, 150] width 10 height 7
click at [41, 149] on input "Lily" at bounding box center [38, 151] width 6 height 6
click at [38, 242] on button "Done" at bounding box center [39, 246] width 21 height 10
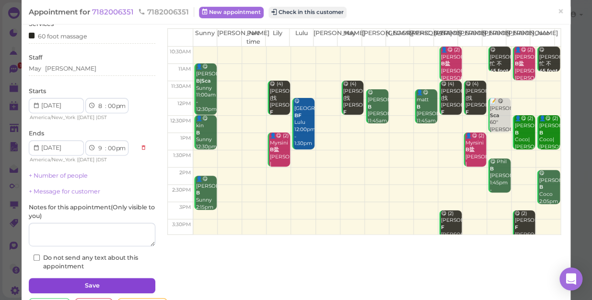
scroll to position [70, 0]
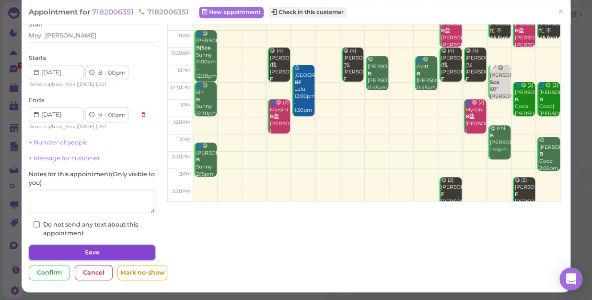
click at [87, 250] on button "Save" at bounding box center [92, 251] width 127 height 15
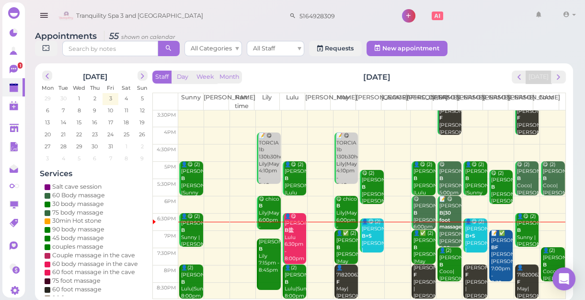
scroll to position [3, 0]
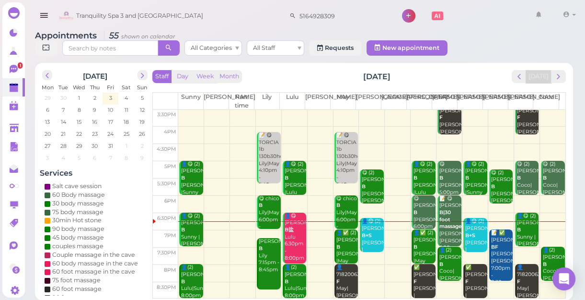
click at [190, 237] on div "👤😋 (2) athanasia giannopoulos B Sunny |Tina 6:30pm - 7:30pm" at bounding box center [192, 240] width 23 height 57
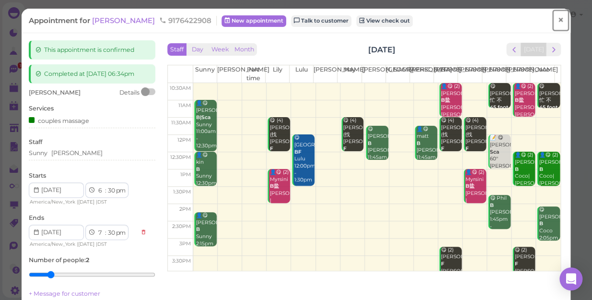
click at [557, 20] on span "×" at bounding box center [560, 19] width 6 height 13
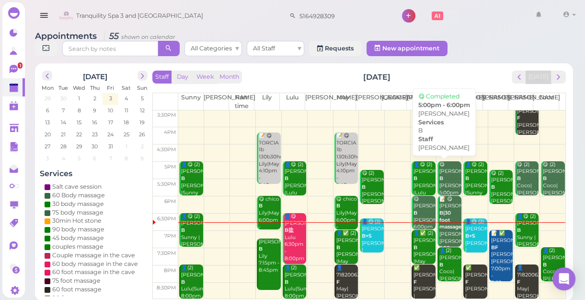
scroll to position [3, 0]
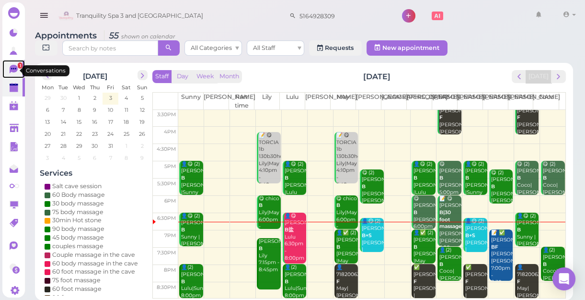
click at [15, 69] on icon at bounding box center [13, 68] width 5 height 1
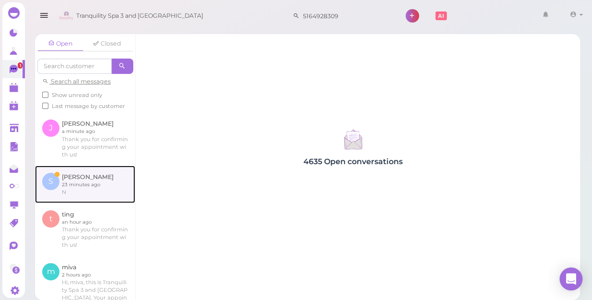
click at [70, 184] on link at bounding box center [85, 183] width 100 height 37
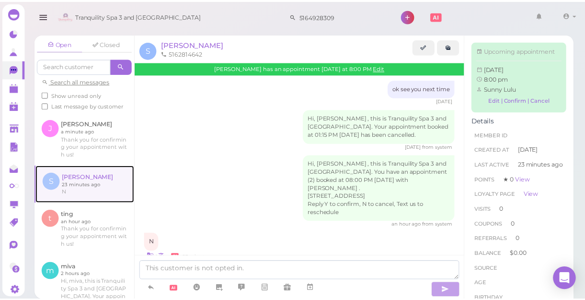
scroll to position [124, 0]
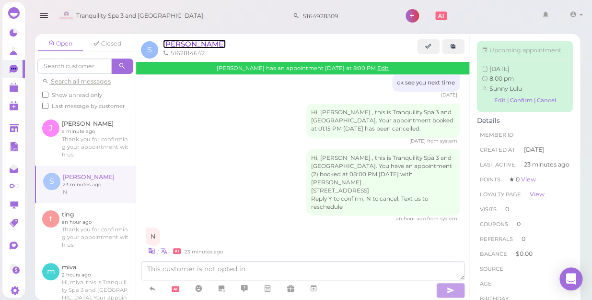
click at [173, 43] on span "Sam" at bounding box center [194, 43] width 63 height 9
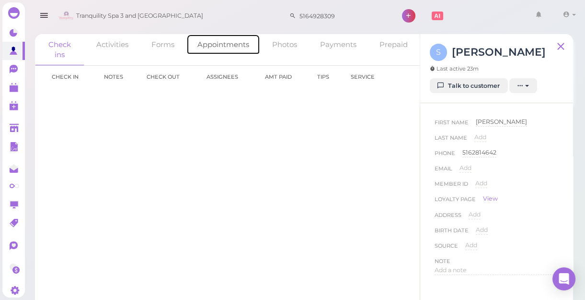
click at [223, 46] on link "Appointments" at bounding box center [223, 44] width 74 height 21
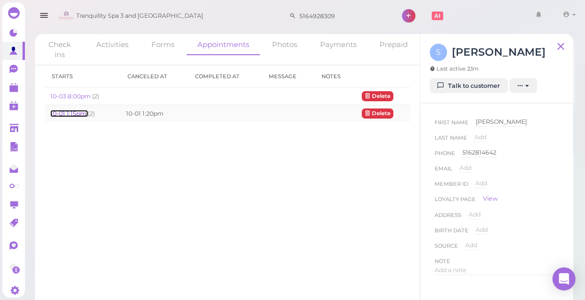
click at [64, 110] on link "10-01 1:15pm" at bounding box center [68, 113] width 37 height 7
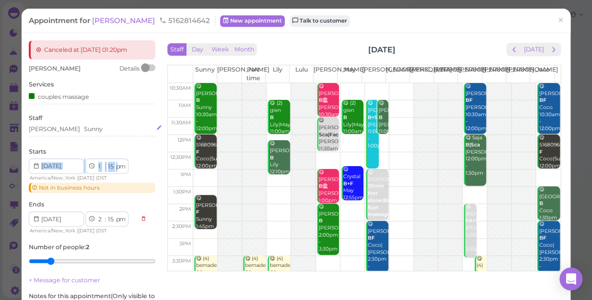
drag, startPoint x: 121, startPoint y: 155, endPoint x: 125, endPoint y: 128, distance: 27.1
click at [124, 131] on div "Sam Details Services couples massage Staff Mike Sunny Starts 1 2 3 4 5 6 7 8 9 …" at bounding box center [92, 211] width 127 height 295
click at [557, 15] on span "×" at bounding box center [560, 19] width 6 height 13
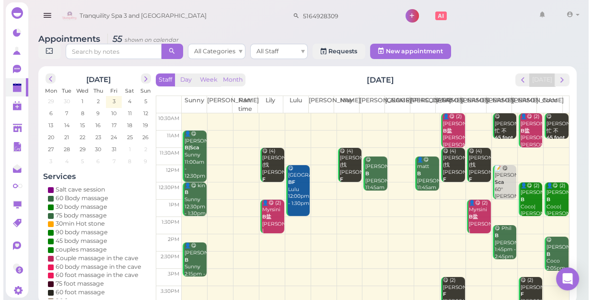
scroll to position [173, 0]
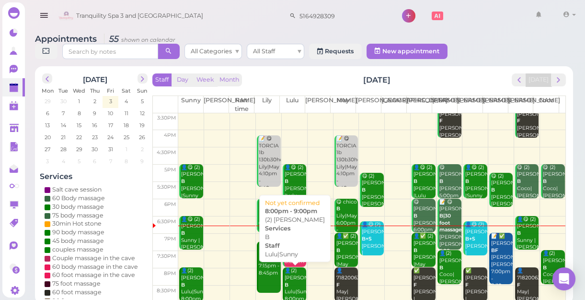
click at [296, 284] on div "👤(2) Sam B Lulu|Sunny 8:00pm - 9:00pm" at bounding box center [295, 291] width 23 height 49
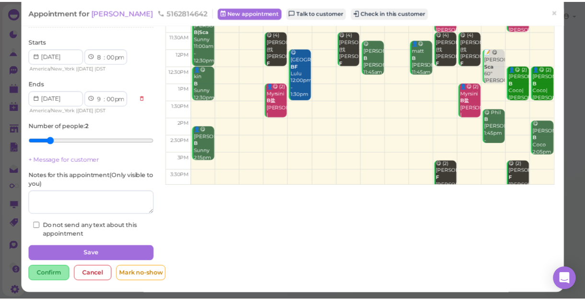
scroll to position [87, 0]
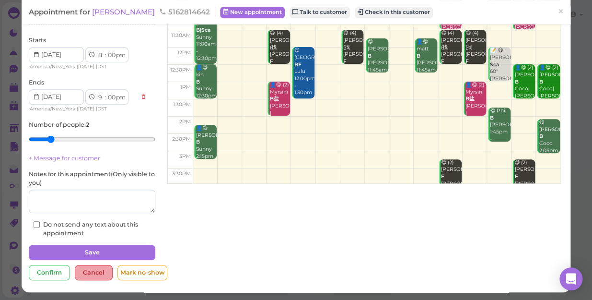
click at [92, 268] on div "Cancel" at bounding box center [94, 272] width 38 height 15
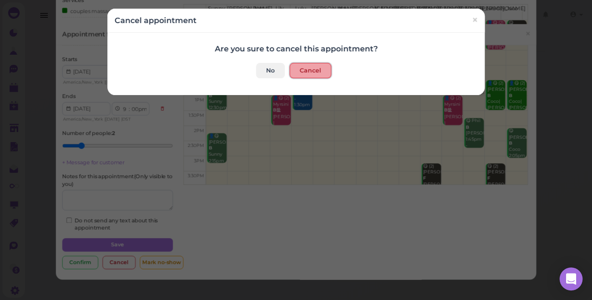
click at [297, 69] on button "Cancel" at bounding box center [311, 70] width 42 height 15
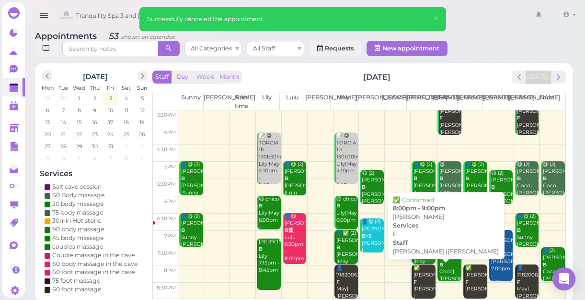
scroll to position [3, 0]
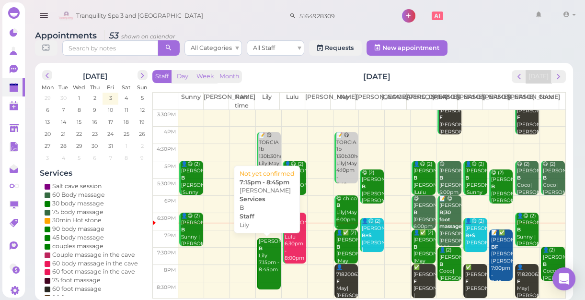
click at [268, 271] on div "DONNA B Lily 7:15pm - 8:45pm" at bounding box center [269, 255] width 23 height 35
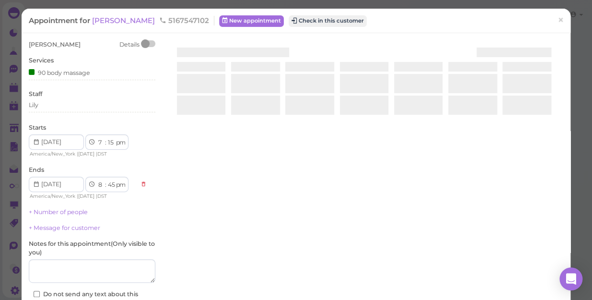
click at [268, 271] on div "DONNA Details Services 90 body massage Staff Lily Starts 1 2 3 4 5 6 7 8 9 10 1…" at bounding box center [296, 196] width 544 height 313
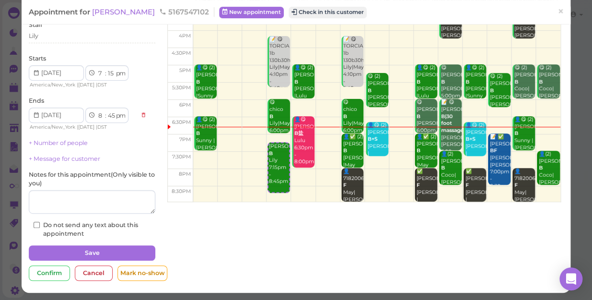
scroll to position [70, 0]
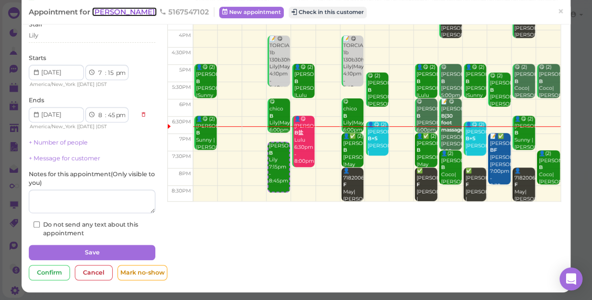
click at [106, 12] on span "DONNA" at bounding box center [124, 11] width 65 height 9
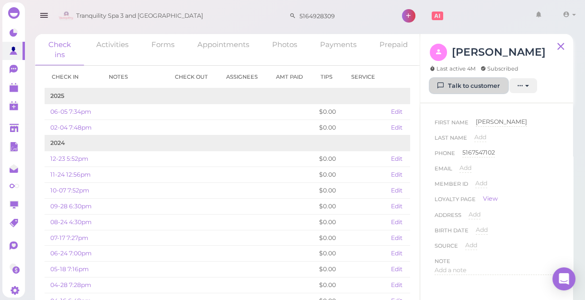
click at [474, 87] on link "Talk to customer" at bounding box center [469, 85] width 78 height 15
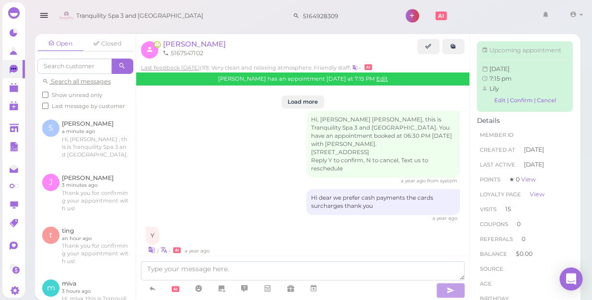
scroll to position [1398, 0]
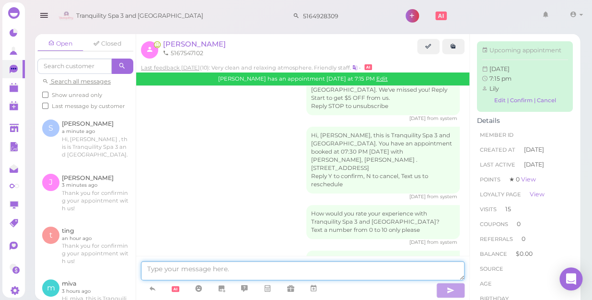
click at [359, 268] on textarea at bounding box center [303, 270] width 324 height 19
click at [205, 269] on textarea "hi dear could you come" at bounding box center [303, 270] width 324 height 19
click at [276, 274] on textarea "hi dear could you please come" at bounding box center [303, 270] width 324 height 19
type textarea "hi dear could you please come at 7:30 thank you"
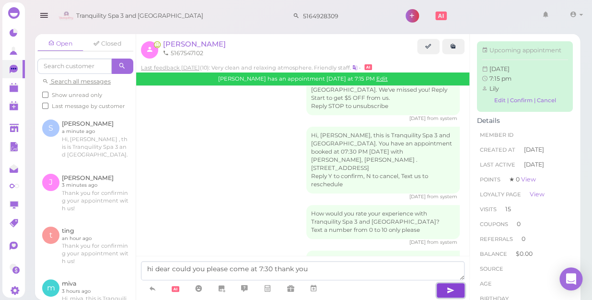
click at [451, 290] on icon "button" at bounding box center [451, 290] width 8 height 10
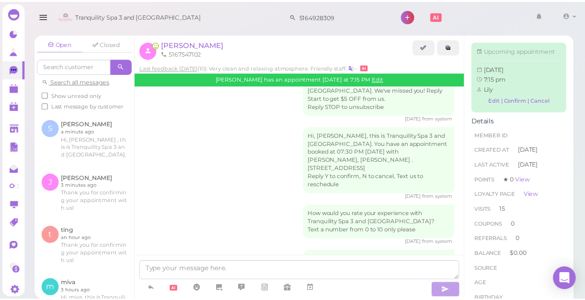
scroll to position [1427, 0]
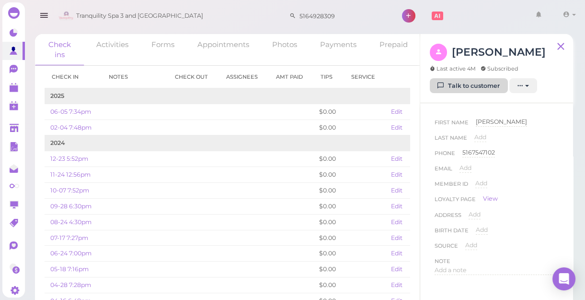
drag, startPoint x: 28, startPoint y: 106, endPoint x: 454, endPoint y: 81, distance: 426.9
click at [37, 91] on div "Check in Notes Check out Assignees Amt Paid Tips Service 2025 06-05 7:34pm $0.0…" at bounding box center [227, 188] width 385 height 244
click at [13, 90] on polygon at bounding box center [14, 88] width 9 height 7
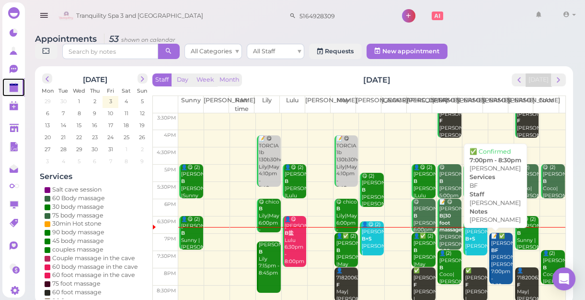
scroll to position [3, 0]
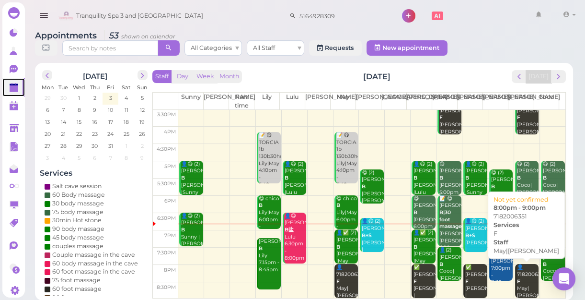
click at [521, 280] on div "👤7182006351 F May|Tina 8:00pm - 9:00pm" at bounding box center [528, 292] width 23 height 57
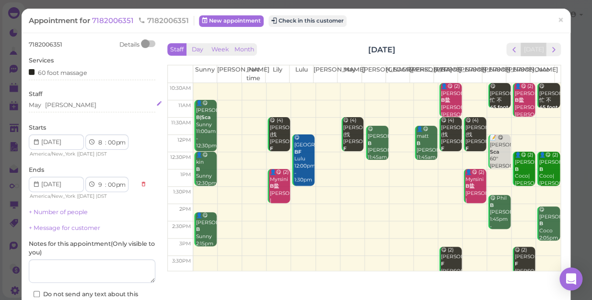
click at [66, 107] on div "May Tina" at bounding box center [92, 105] width 127 height 9
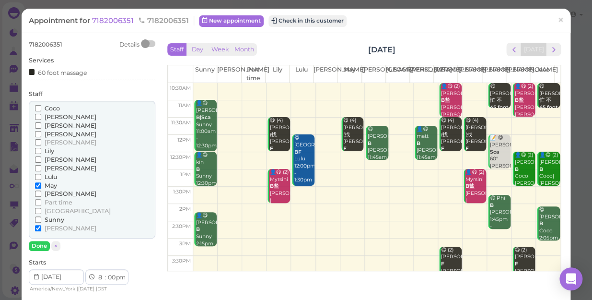
click at [41, 225] on label "[PERSON_NAME]" at bounding box center [65, 228] width 61 height 9
click at [41, 225] on input "[PERSON_NAME]" at bounding box center [38, 228] width 6 height 6
click at [39, 219] on input "Sunny" at bounding box center [38, 219] width 6 height 6
click at [35, 243] on button "Done" at bounding box center [39, 246] width 21 height 10
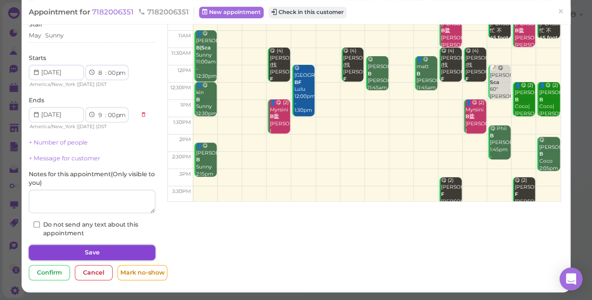
click at [89, 251] on button "Save" at bounding box center [92, 251] width 127 height 15
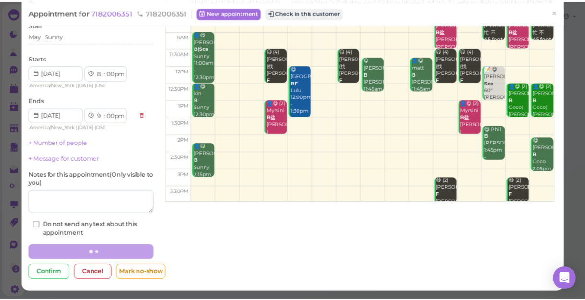
scroll to position [69, 0]
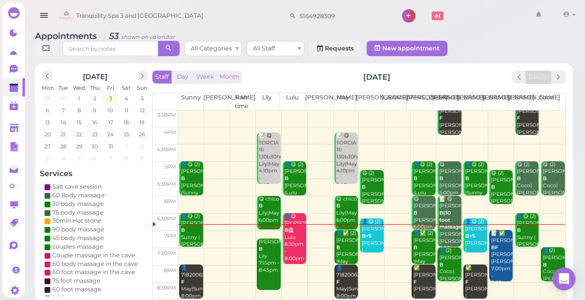
scroll to position [3, 0]
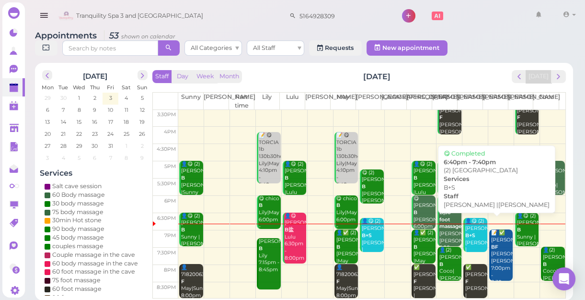
click at [466, 238] on b "B+S" at bounding box center [470, 235] width 10 height 6
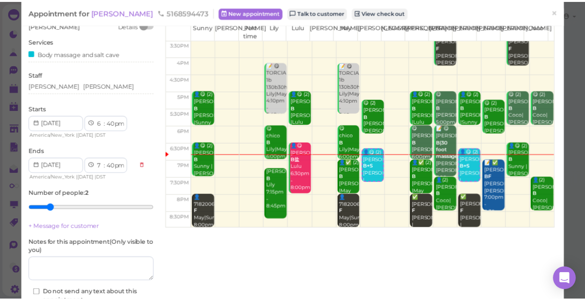
scroll to position [87, 0]
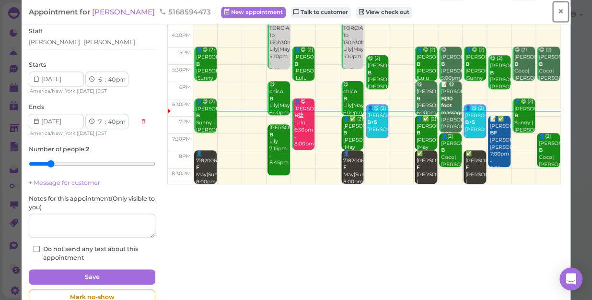
click at [557, 13] on span "×" at bounding box center [560, 11] width 6 height 13
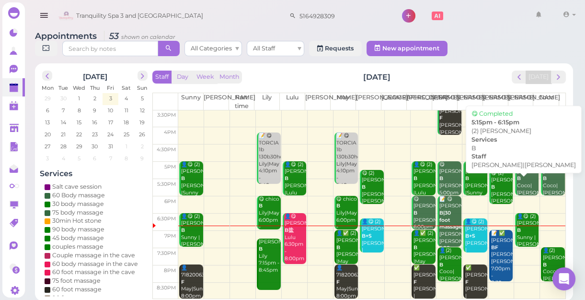
scroll to position [3, 0]
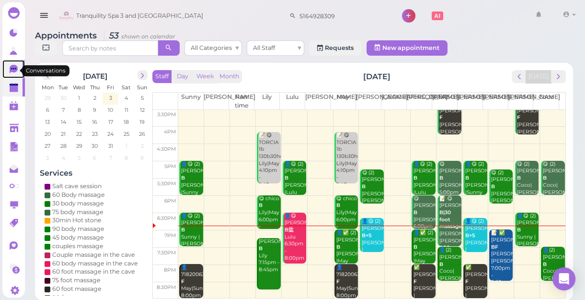
click at [10, 72] on icon at bounding box center [14, 69] width 8 height 9
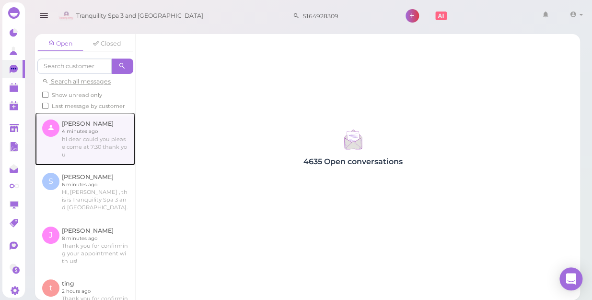
click at [93, 158] on link at bounding box center [85, 138] width 100 height 53
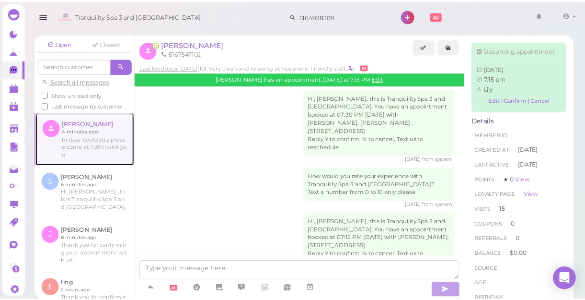
scroll to position [1357, 0]
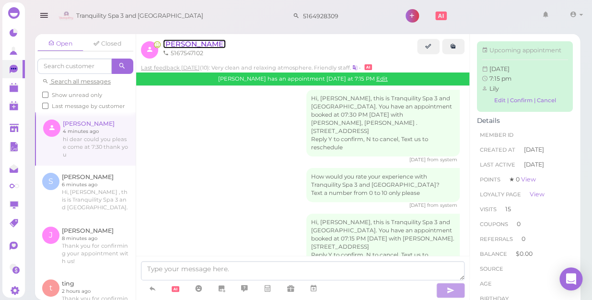
click at [176, 42] on span "DONNA" at bounding box center [194, 43] width 63 height 9
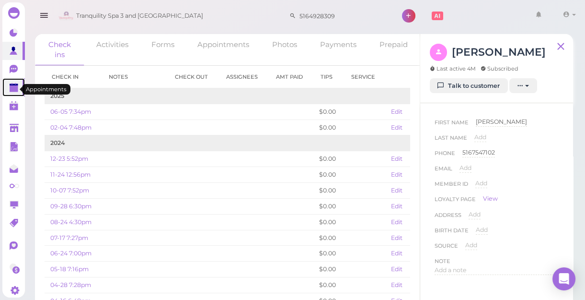
click at [8, 91] on link at bounding box center [13, 87] width 23 height 18
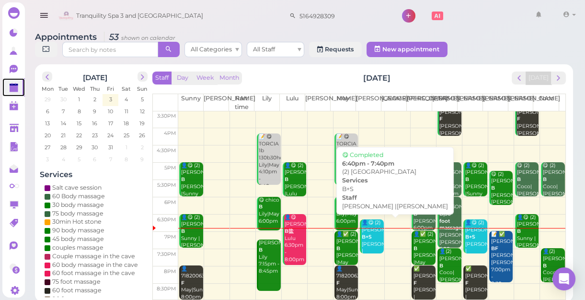
scroll to position [3, 0]
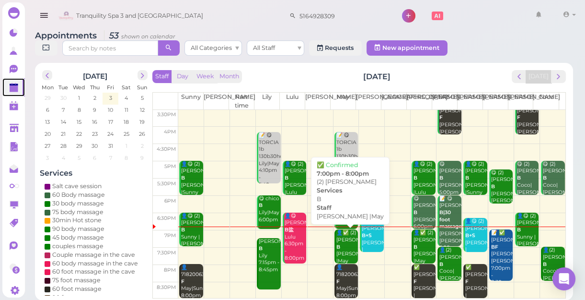
click at [345, 246] on div "👤✅ (2) kasey B Jessica |May 7:00pm - 8:00pm" at bounding box center [347, 257] width 23 height 57
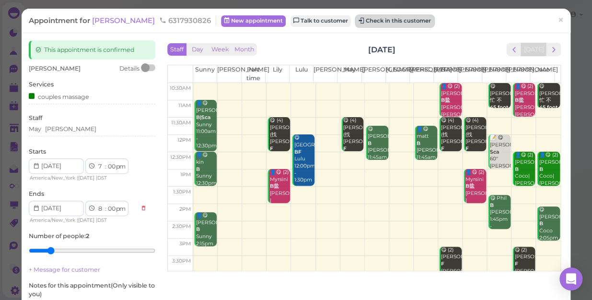
click at [369, 19] on button "Check in this customer" at bounding box center [395, 21] width 78 height 12
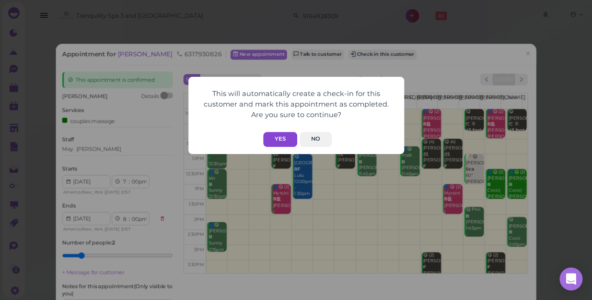
click at [282, 136] on button "Yes" at bounding box center [280, 139] width 34 height 15
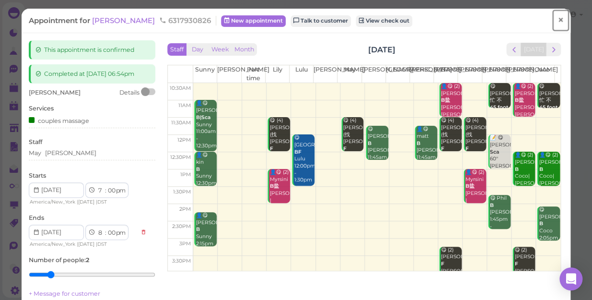
click at [557, 17] on span "×" at bounding box center [560, 19] width 6 height 13
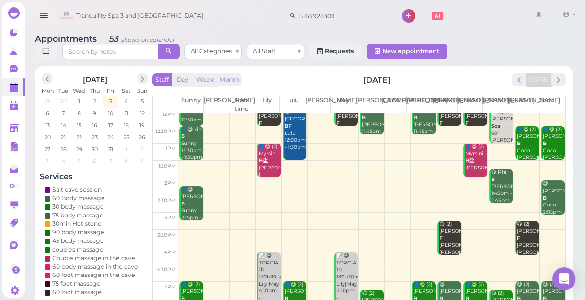
scroll to position [173, 0]
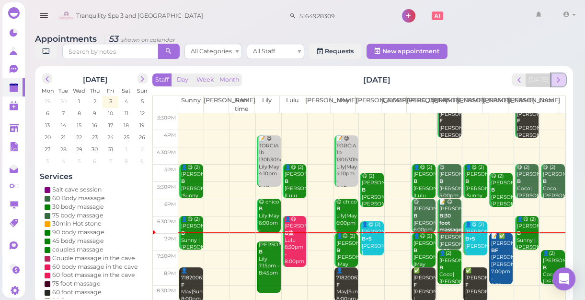
click at [562, 80] on span "next" at bounding box center [558, 79] width 9 height 9
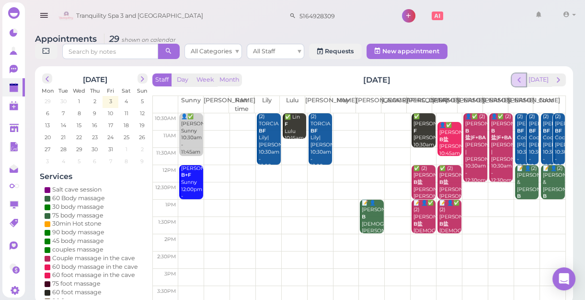
click at [522, 81] on span "prev" at bounding box center [519, 79] width 9 height 9
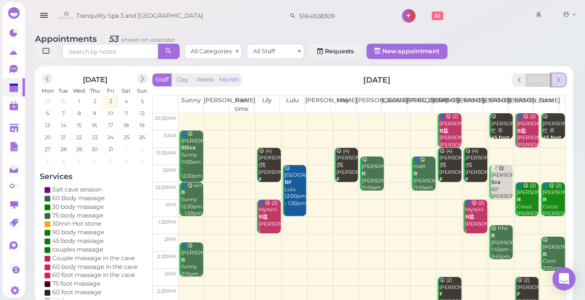
click at [559, 81] on span "next" at bounding box center [558, 79] width 9 height 9
